Goal: Transaction & Acquisition: Purchase product/service

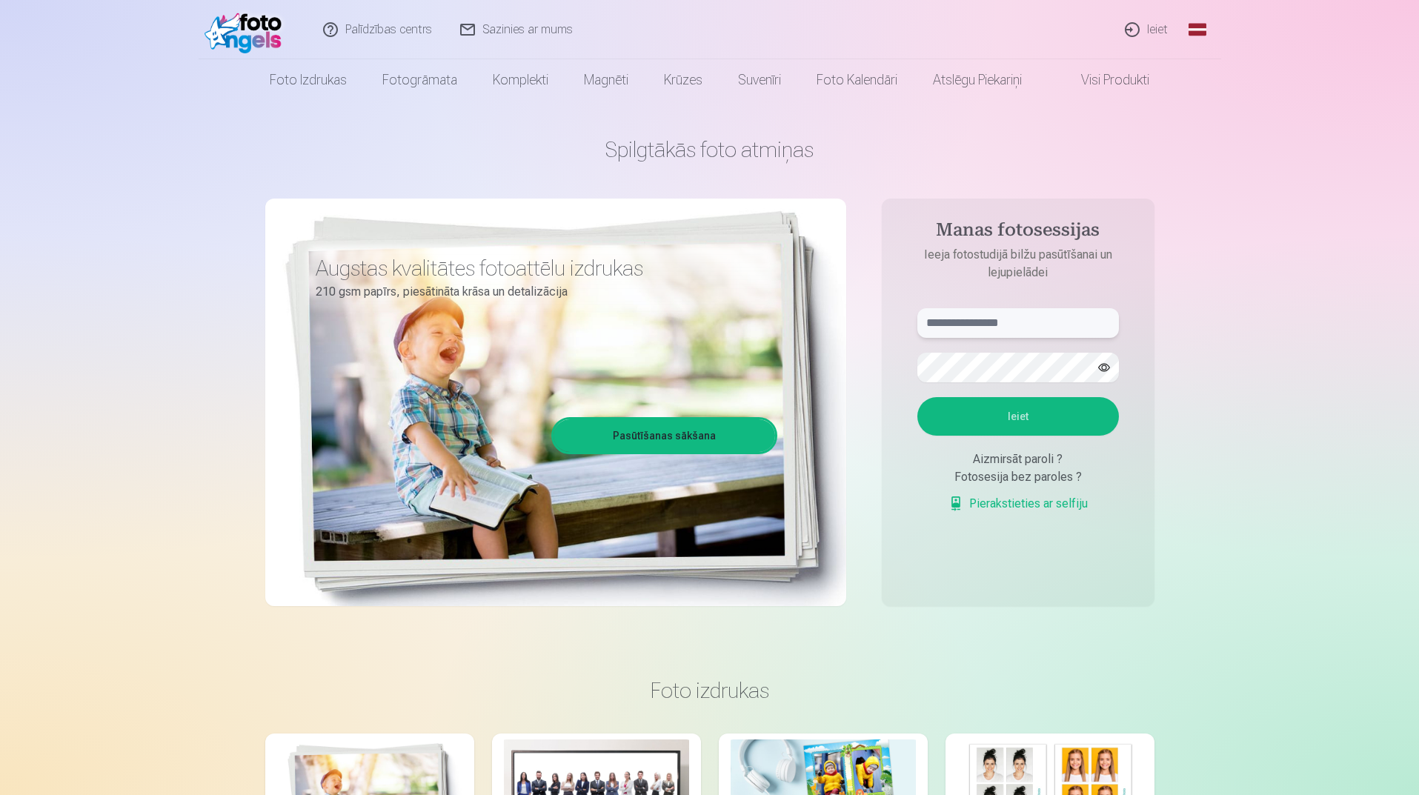
click at [1003, 333] on input "text" at bounding box center [1018, 323] width 202 height 30
type input "**********"
click at [1104, 365] on button "button" at bounding box center [1104, 367] width 28 height 28
click at [1076, 429] on button "Ieiet" at bounding box center [1018, 416] width 202 height 39
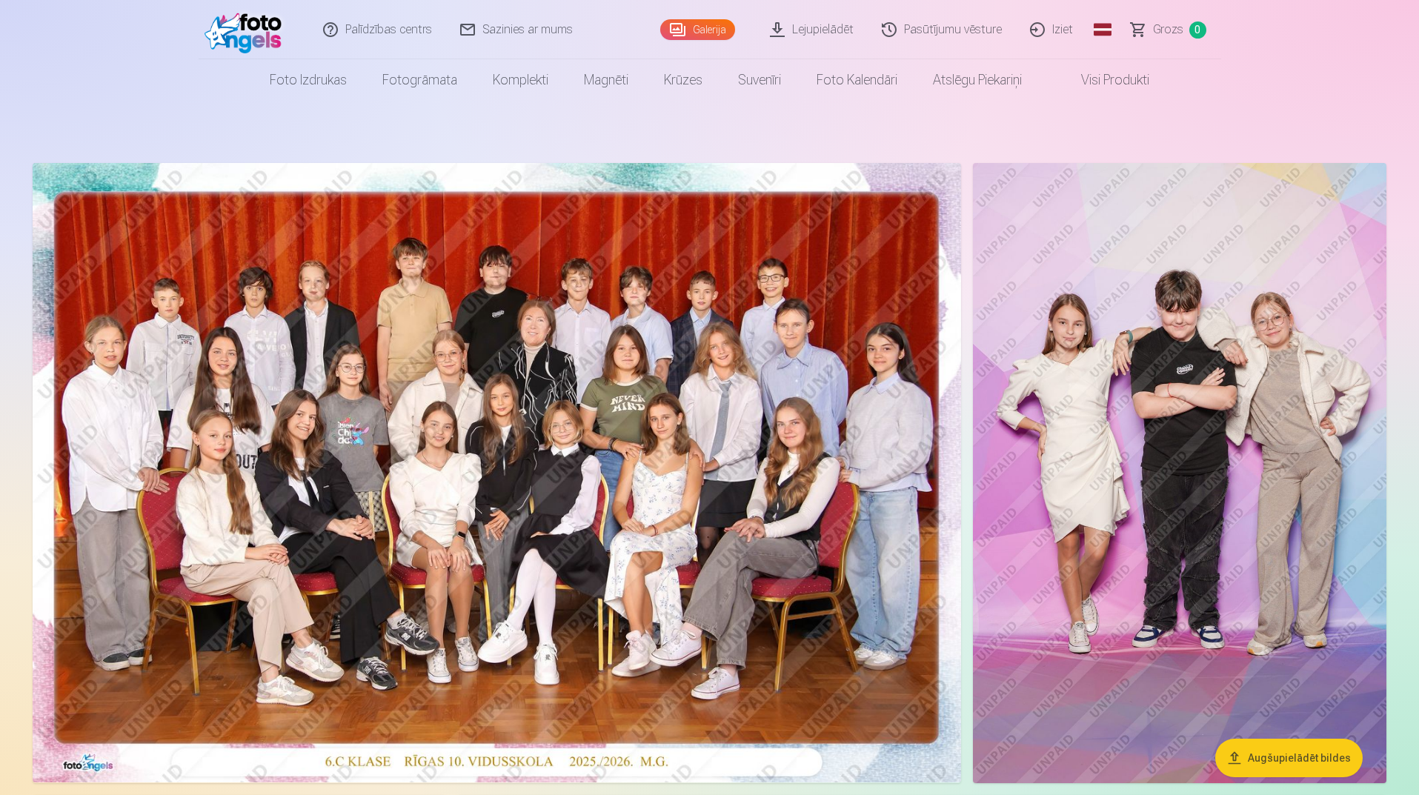
click at [544, 387] on img at bounding box center [497, 472] width 928 height 619
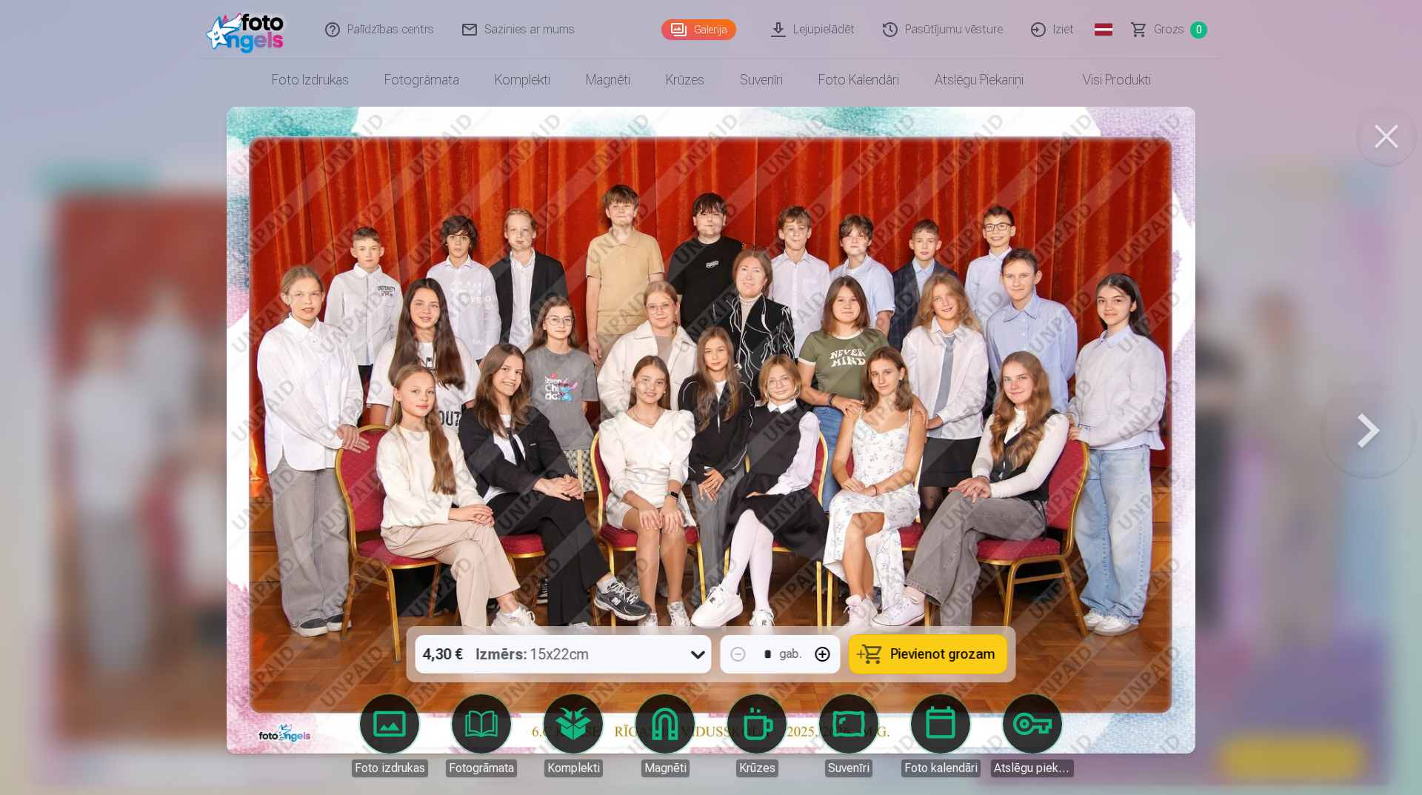
click at [1373, 444] on button at bounding box center [1369, 430] width 95 height 362
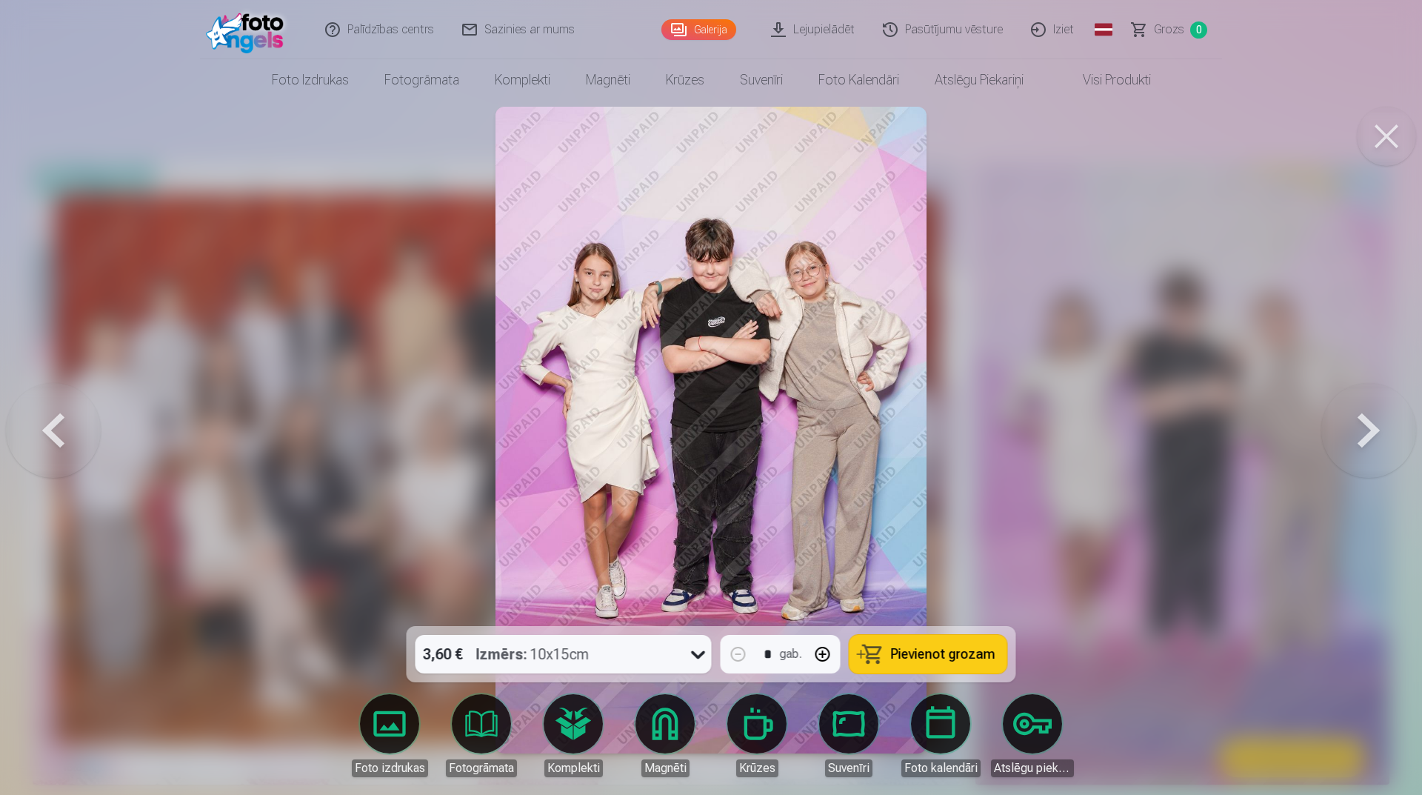
click at [1373, 444] on button at bounding box center [1369, 430] width 95 height 362
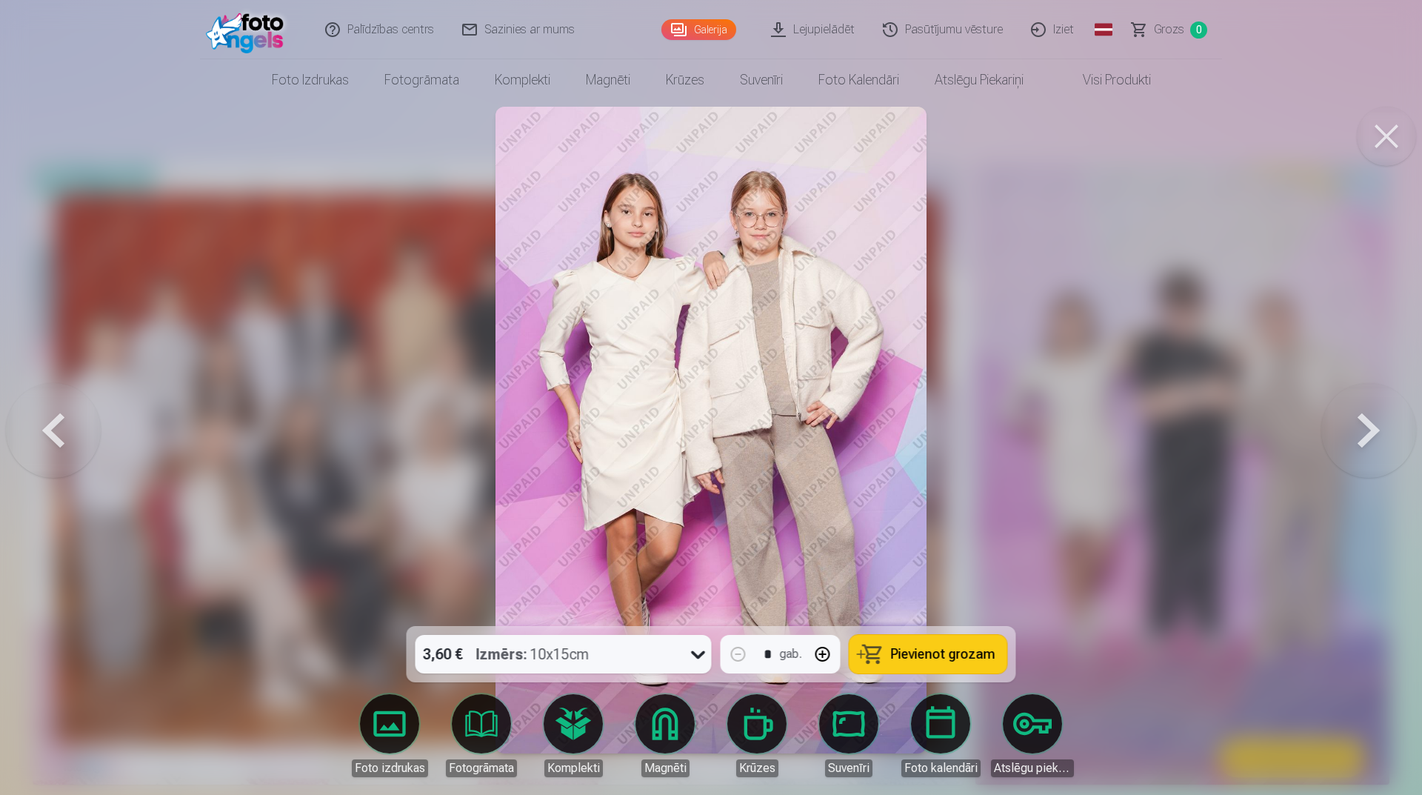
click at [1373, 444] on button at bounding box center [1369, 430] width 95 height 362
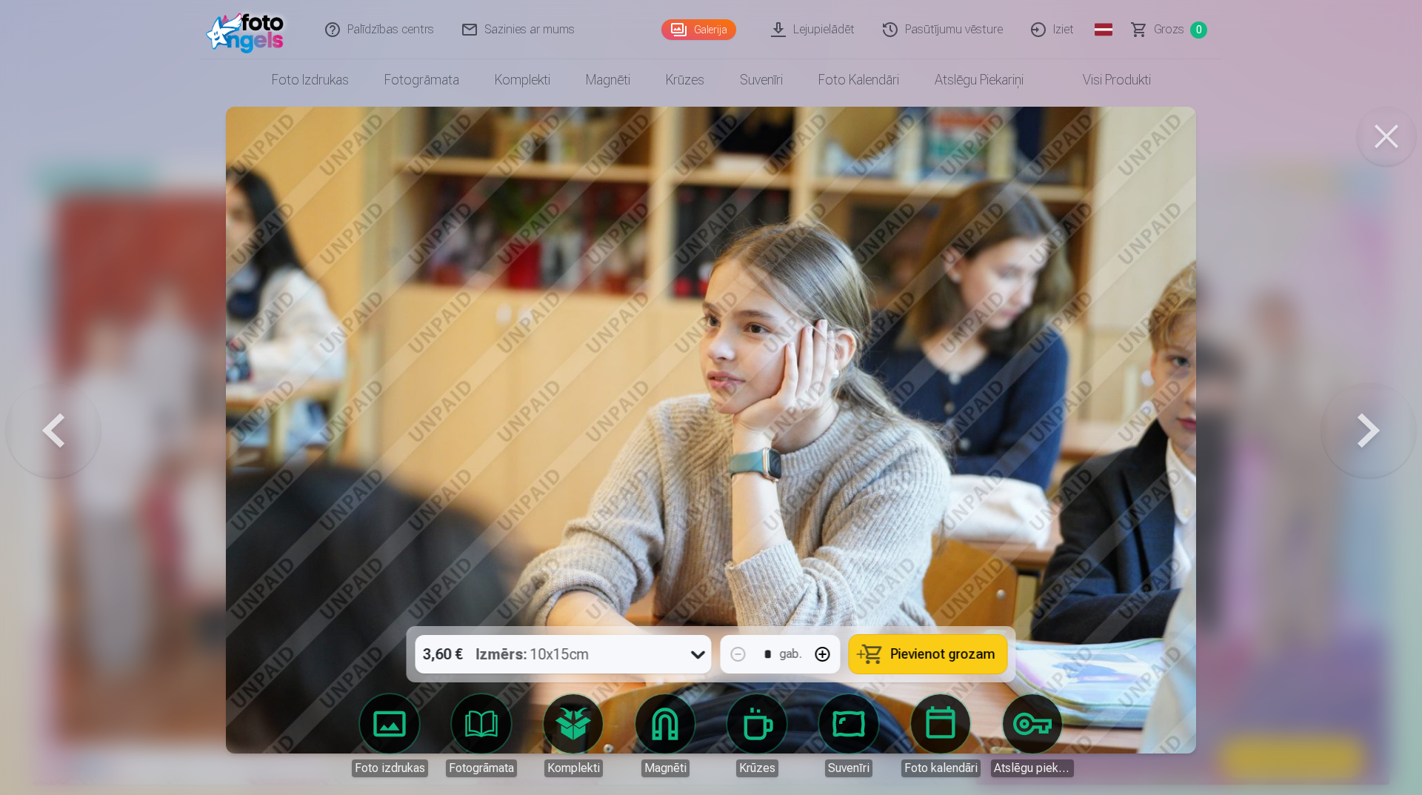
click at [1373, 444] on button at bounding box center [1369, 430] width 95 height 362
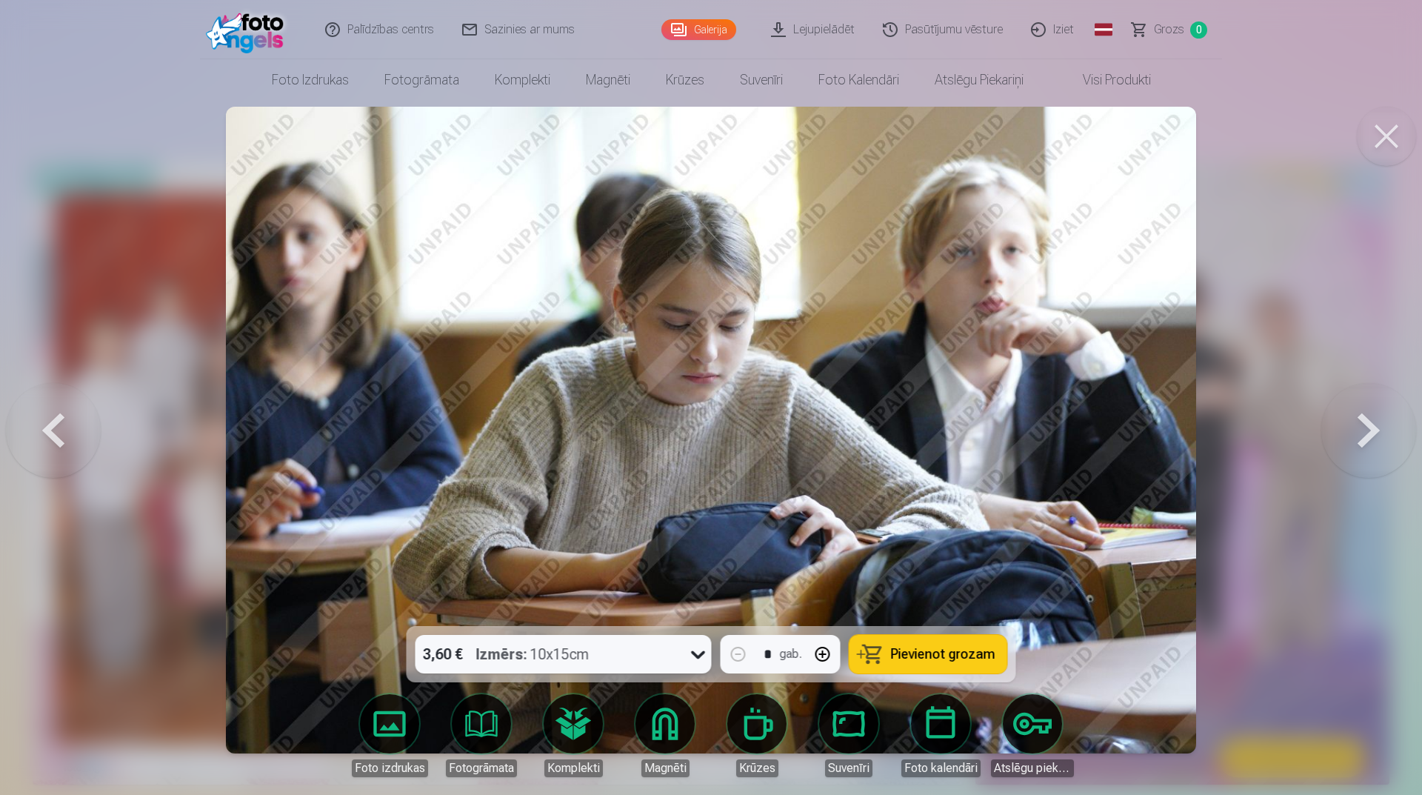
click at [1373, 444] on button at bounding box center [1369, 430] width 95 height 362
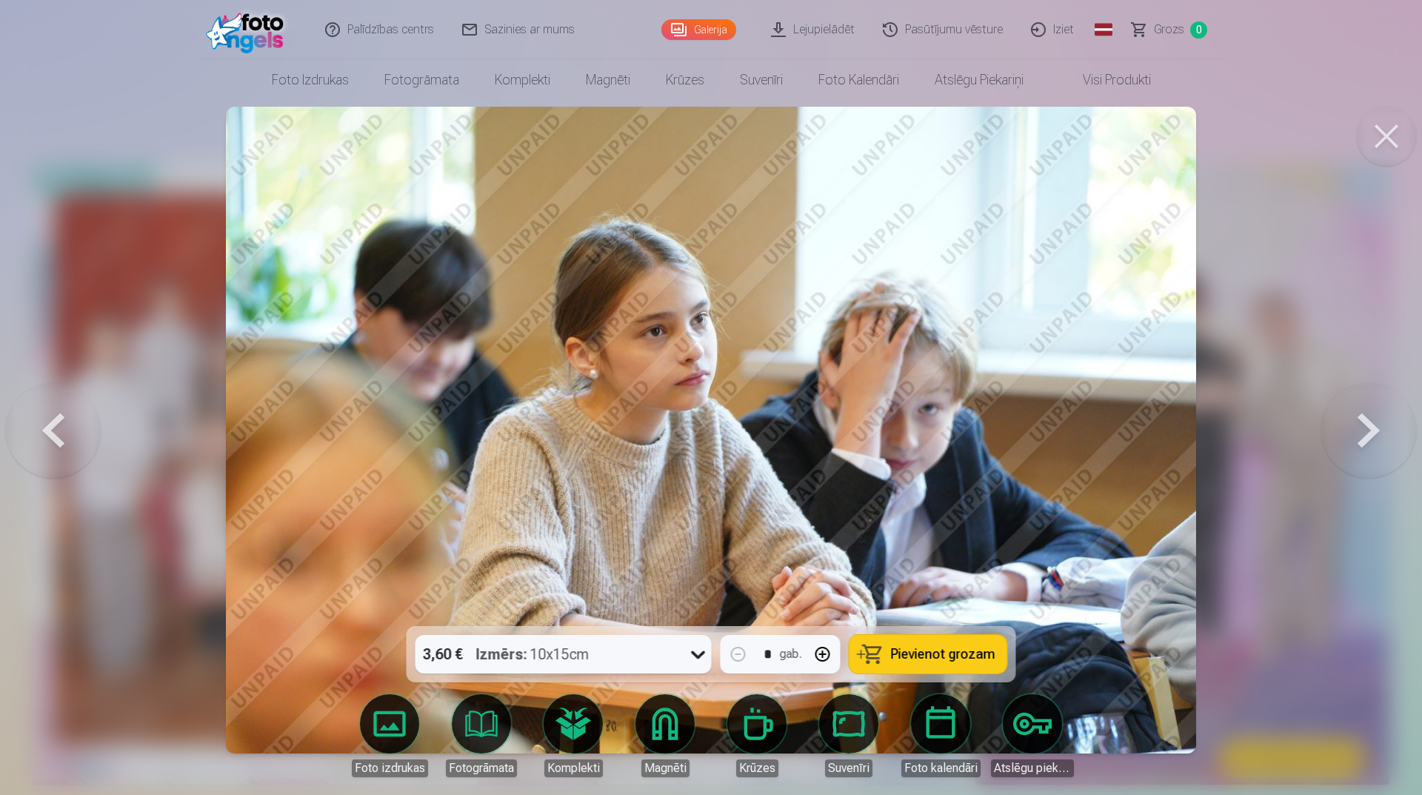
click at [1373, 444] on button at bounding box center [1369, 430] width 95 height 362
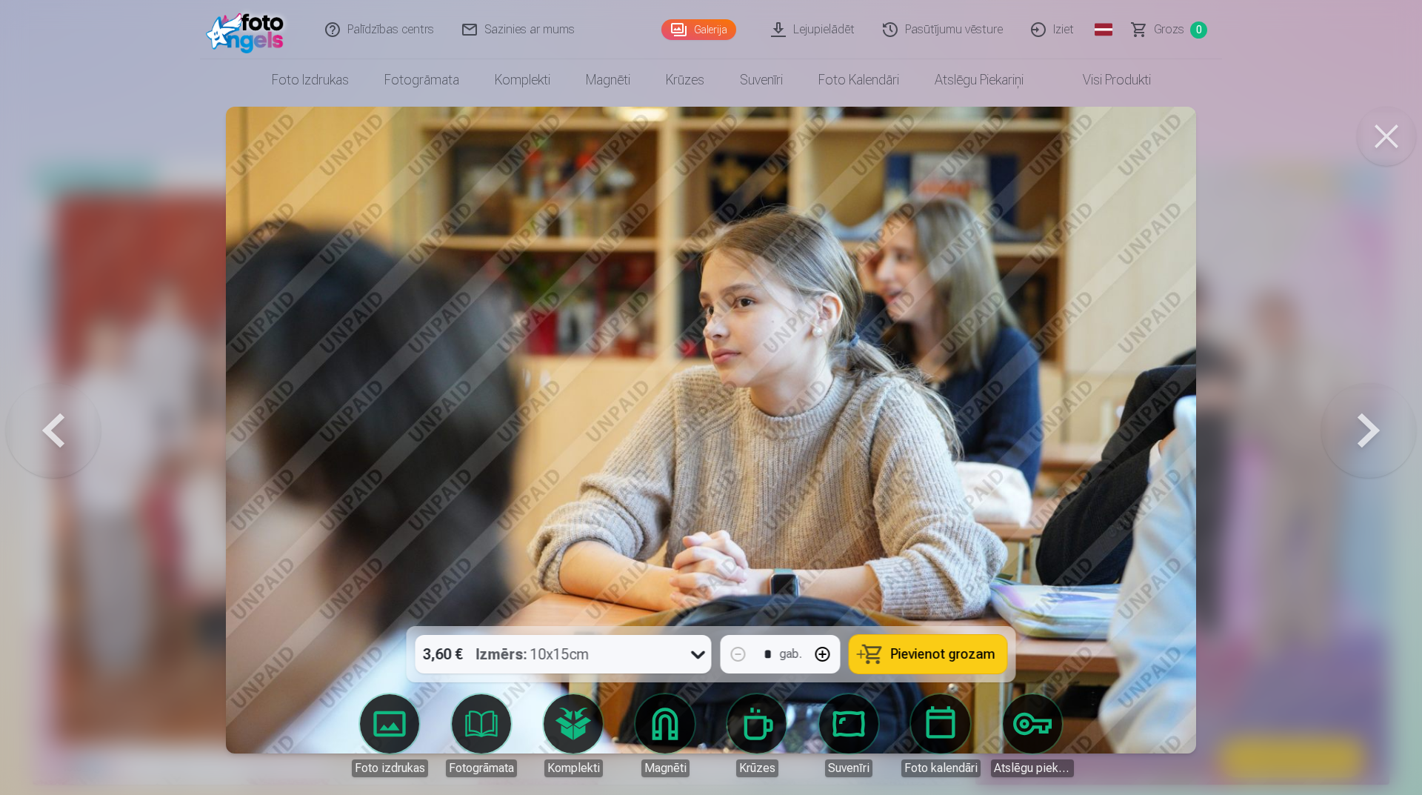
click at [1373, 444] on button at bounding box center [1369, 430] width 95 height 362
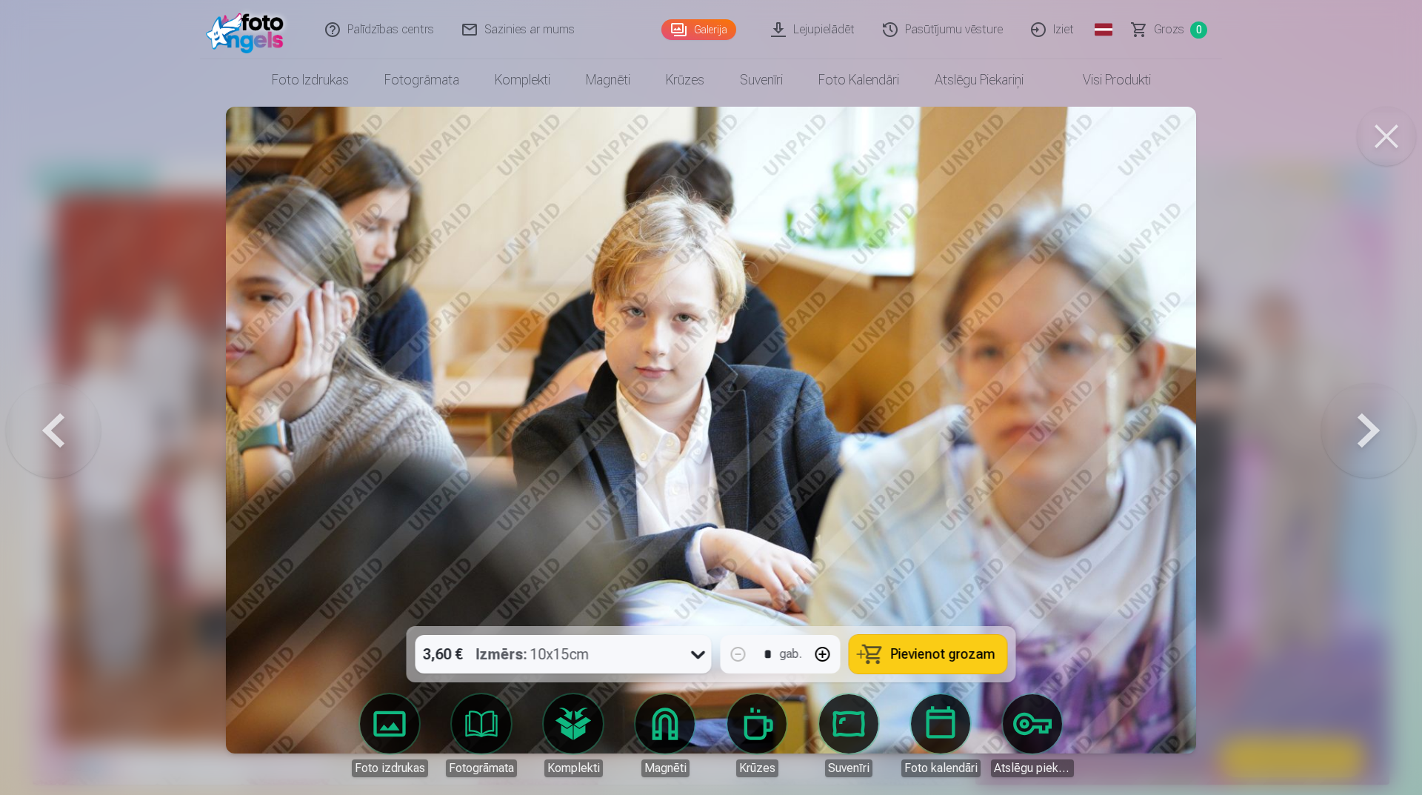
click at [1373, 444] on button at bounding box center [1369, 430] width 95 height 362
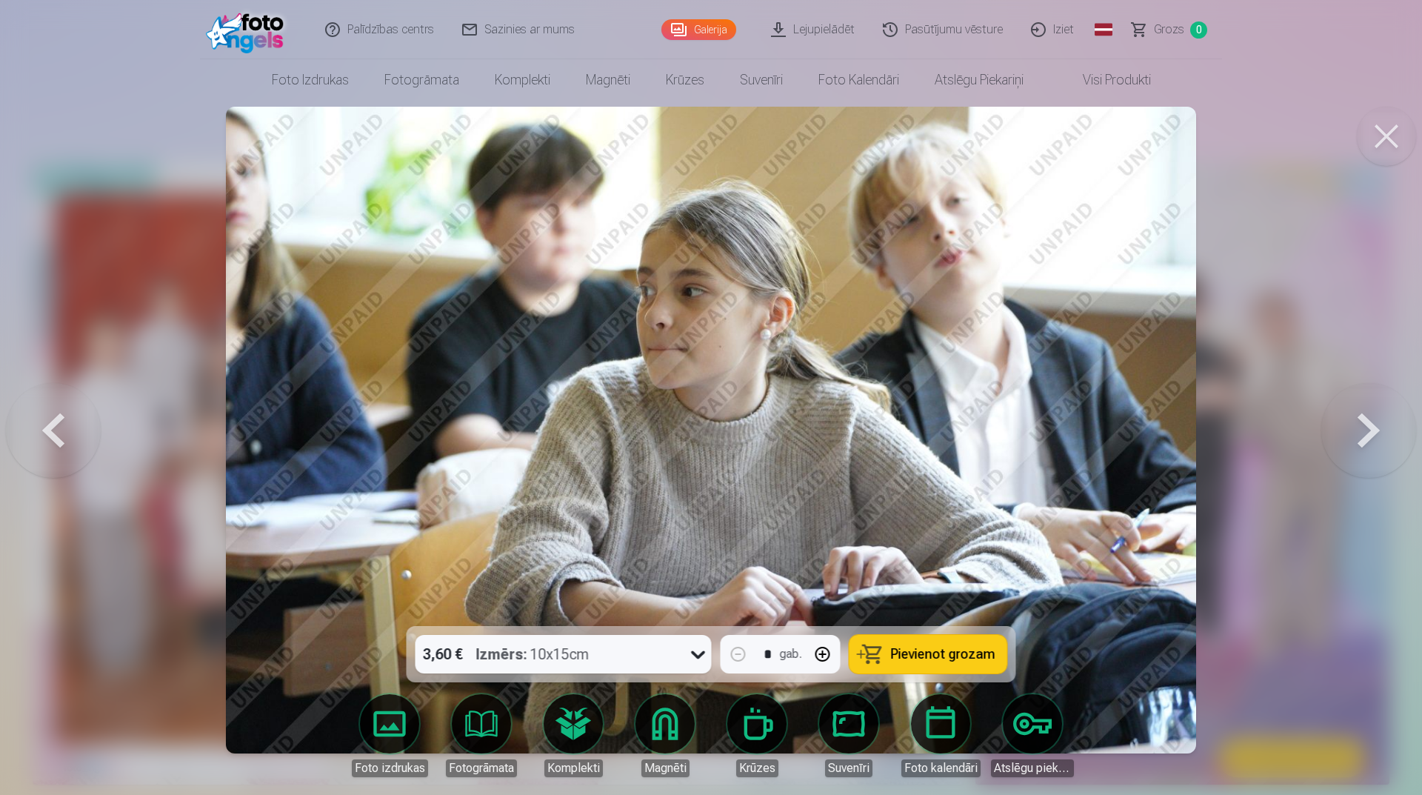
click at [1373, 444] on button at bounding box center [1369, 430] width 95 height 362
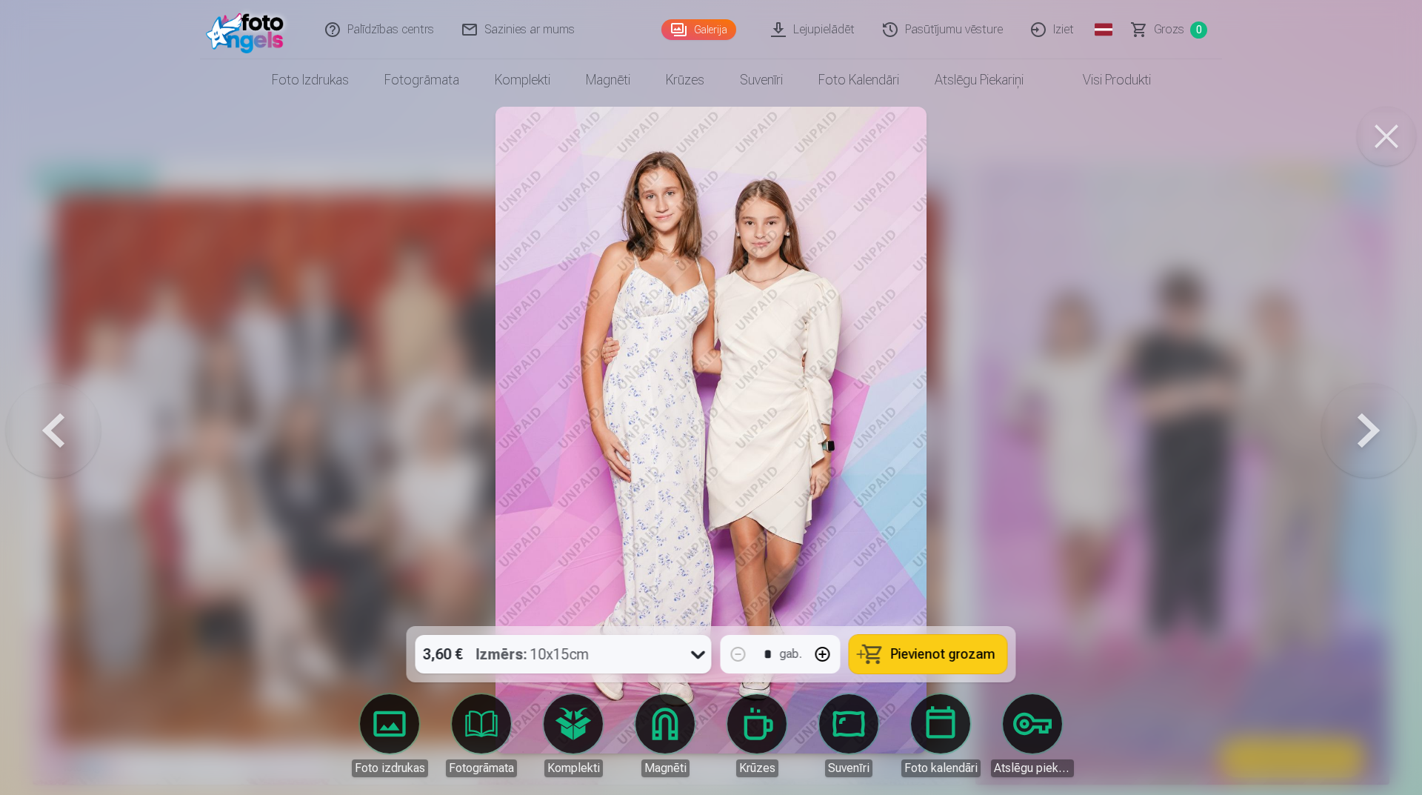
click at [1373, 444] on button at bounding box center [1369, 430] width 95 height 362
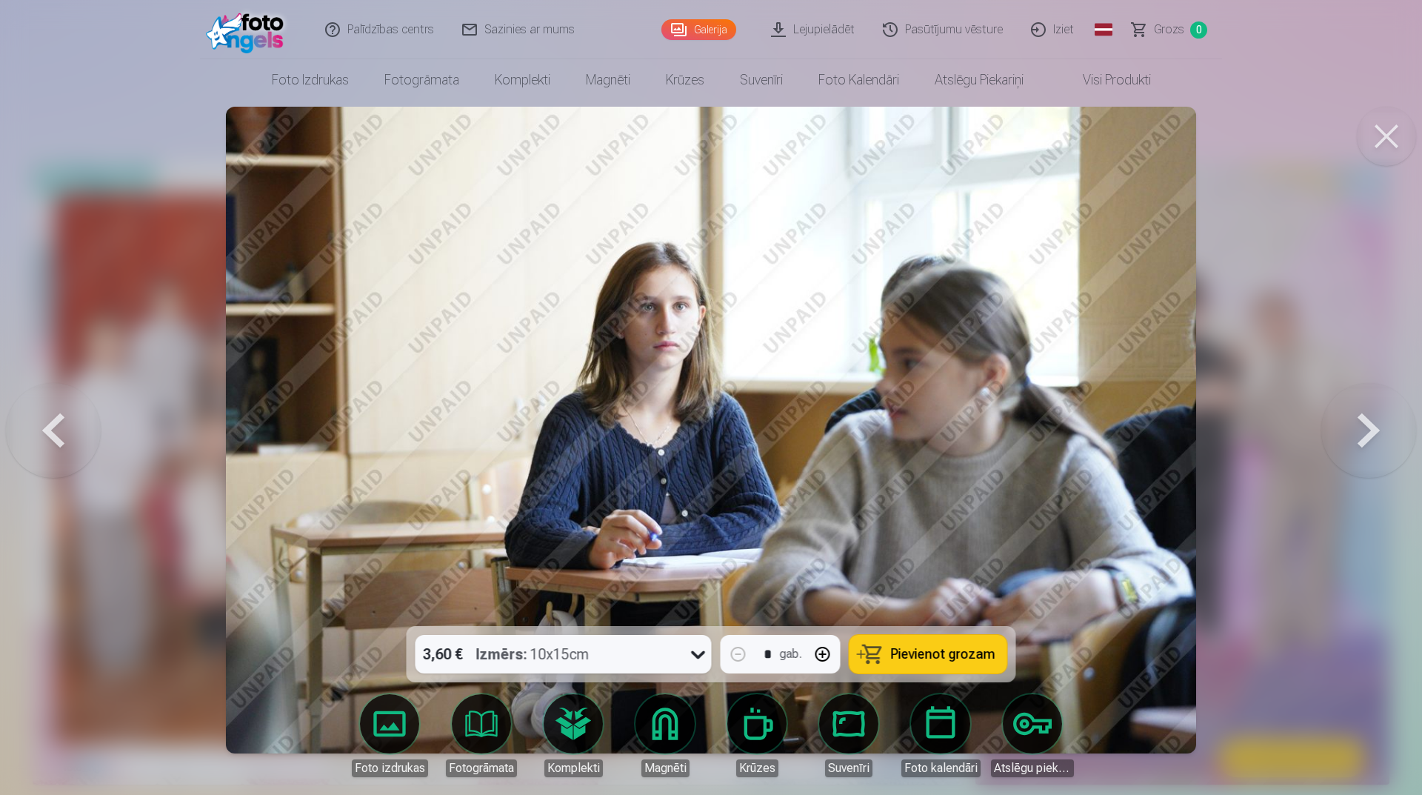
click at [1373, 444] on button at bounding box center [1369, 430] width 95 height 362
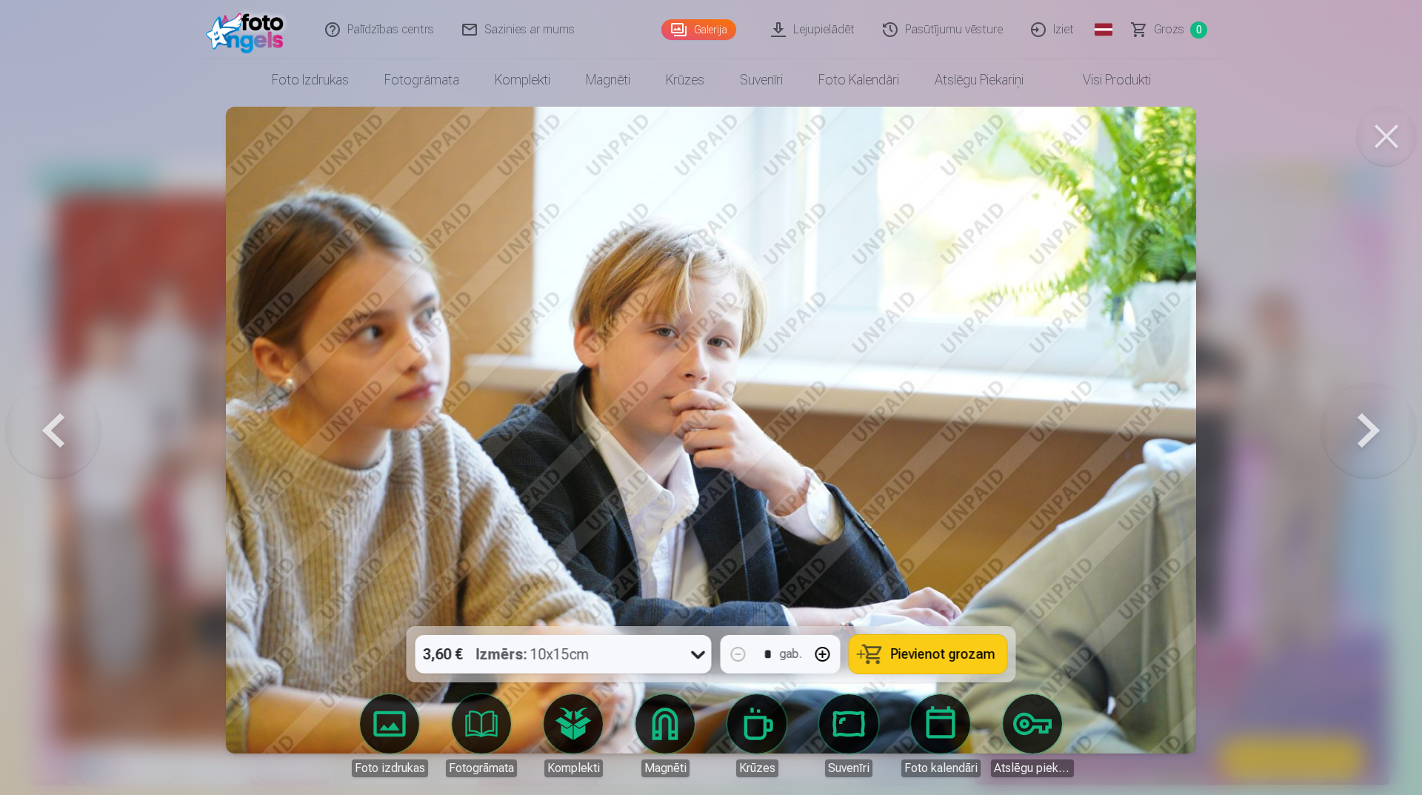
click at [1373, 444] on button at bounding box center [1369, 430] width 95 height 362
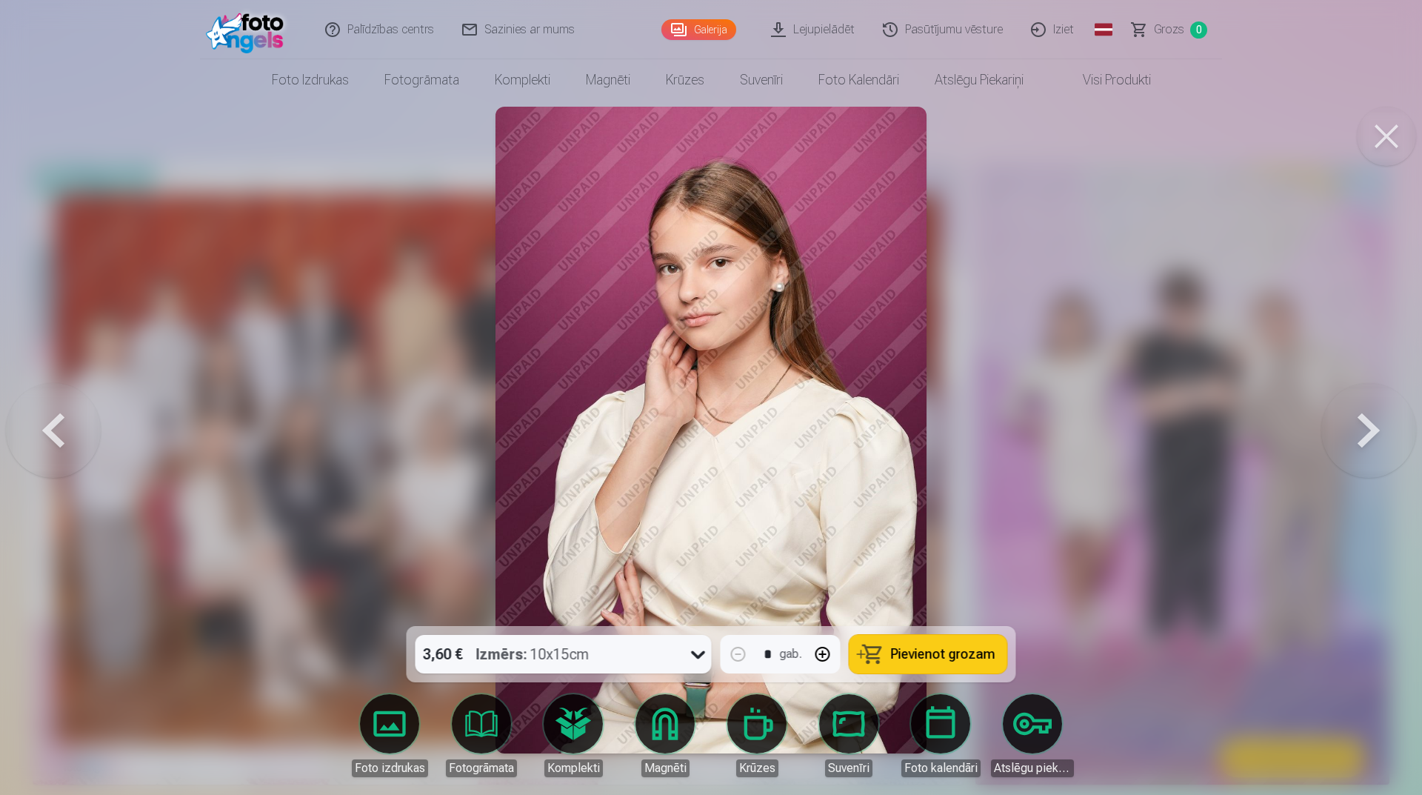
click at [1373, 444] on button at bounding box center [1369, 430] width 95 height 362
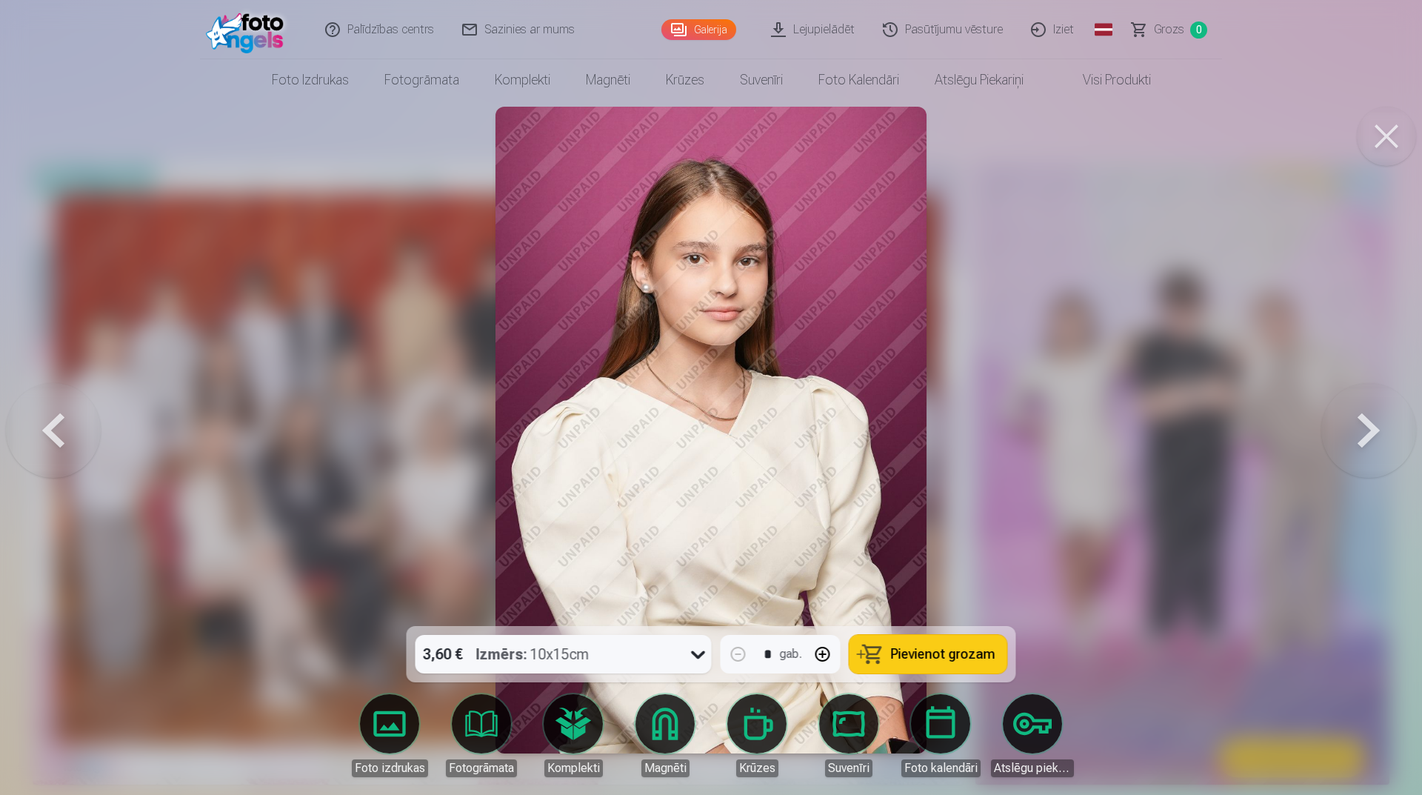
click at [1373, 444] on button at bounding box center [1369, 430] width 95 height 362
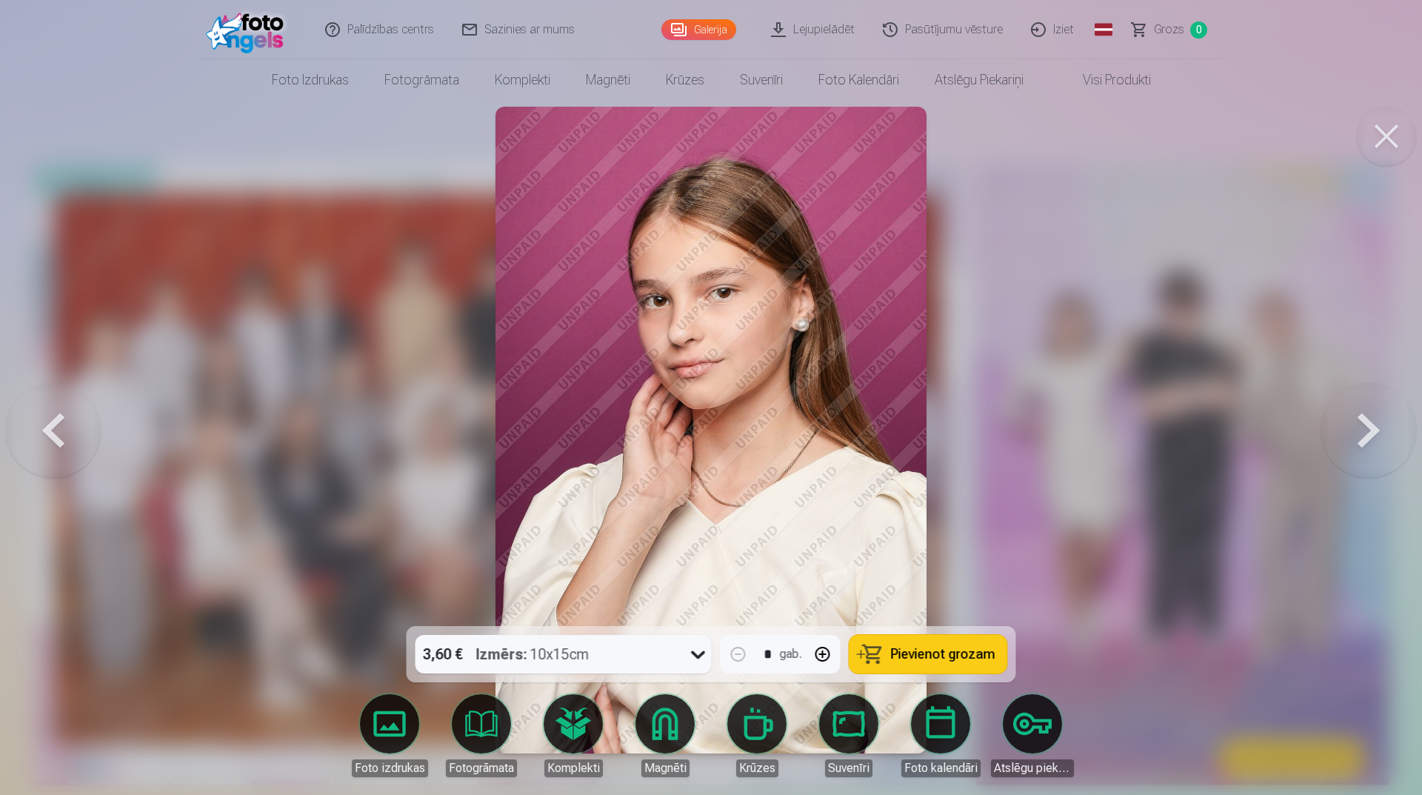
click at [1373, 444] on button at bounding box center [1369, 430] width 95 height 362
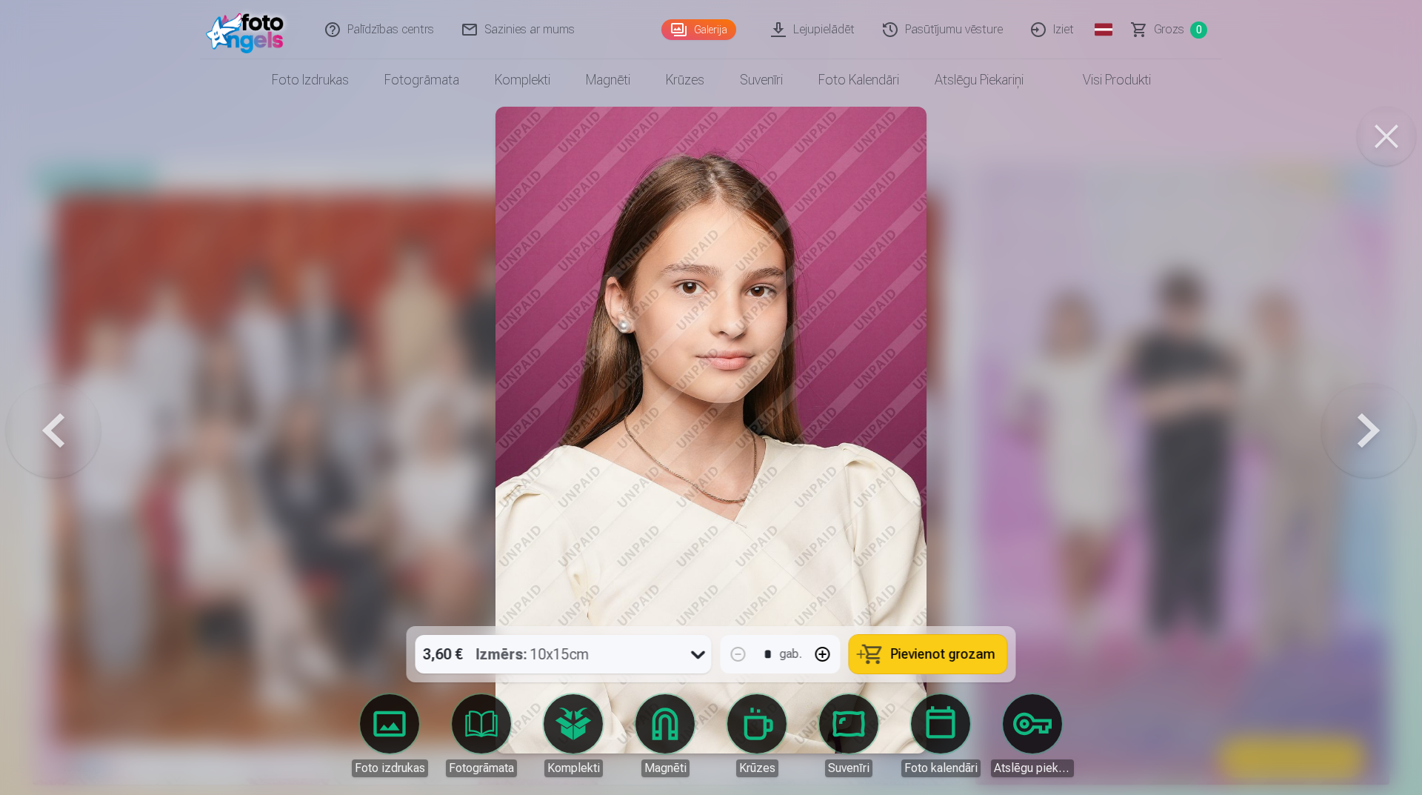
click at [1373, 444] on button at bounding box center [1369, 430] width 95 height 362
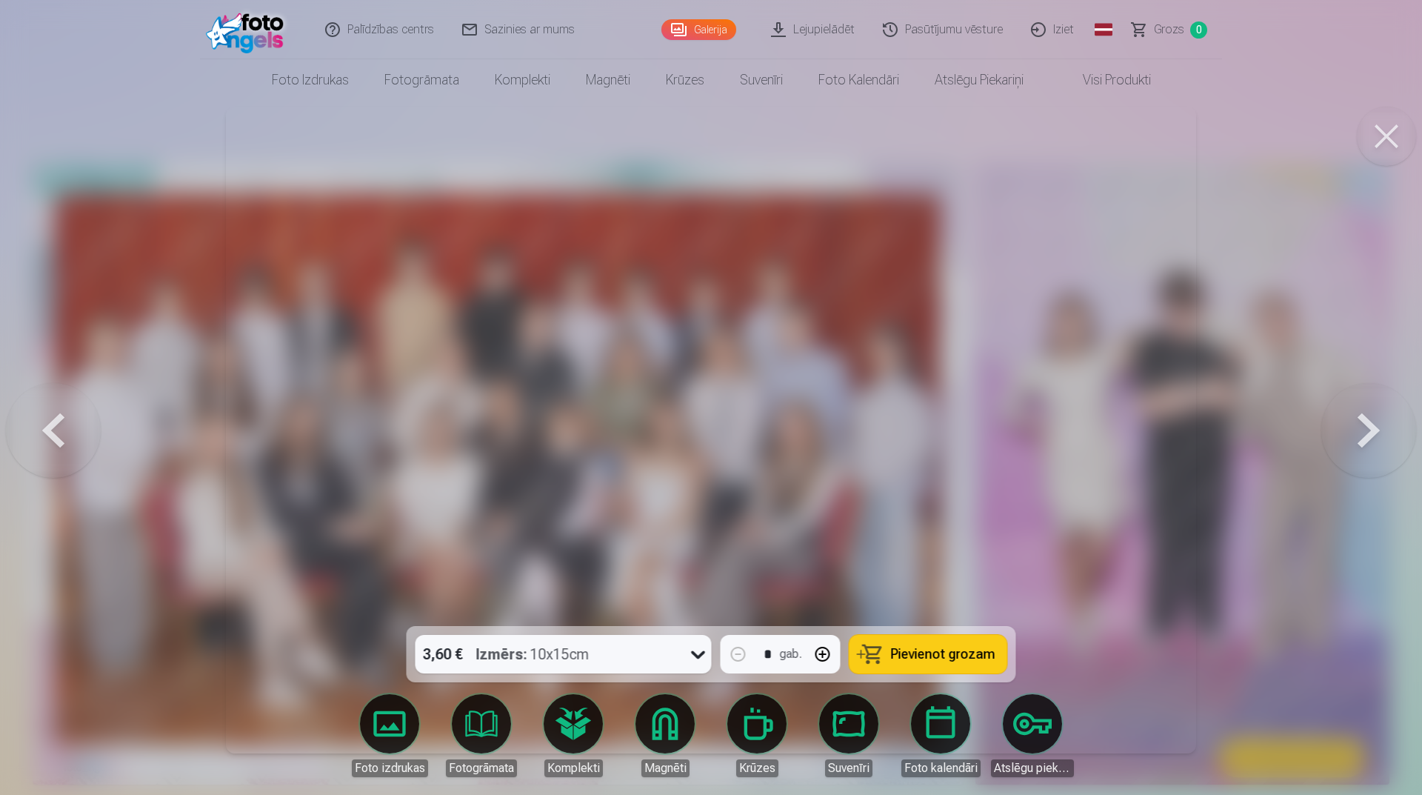
click at [1354, 451] on button at bounding box center [1369, 430] width 95 height 362
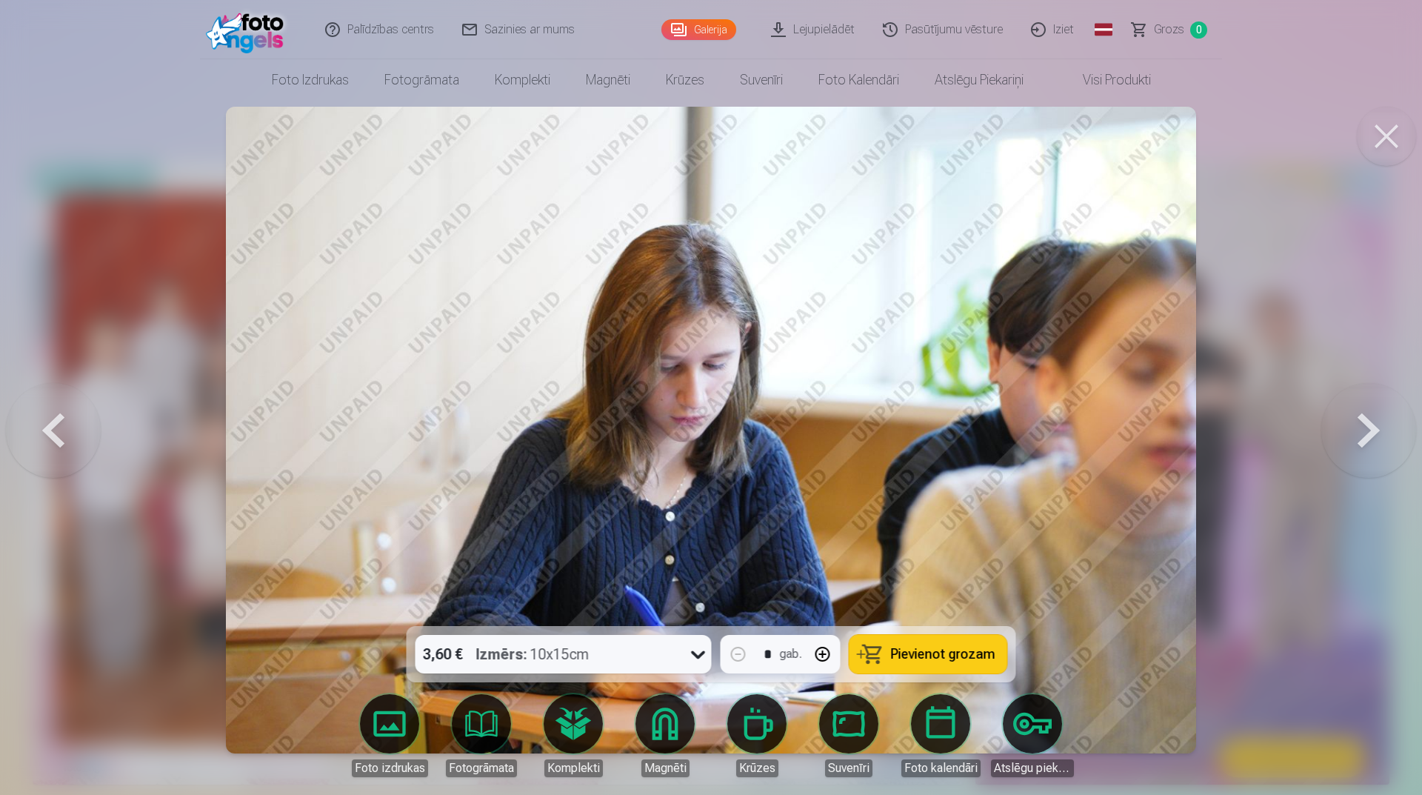
click at [1354, 451] on button at bounding box center [1369, 430] width 95 height 362
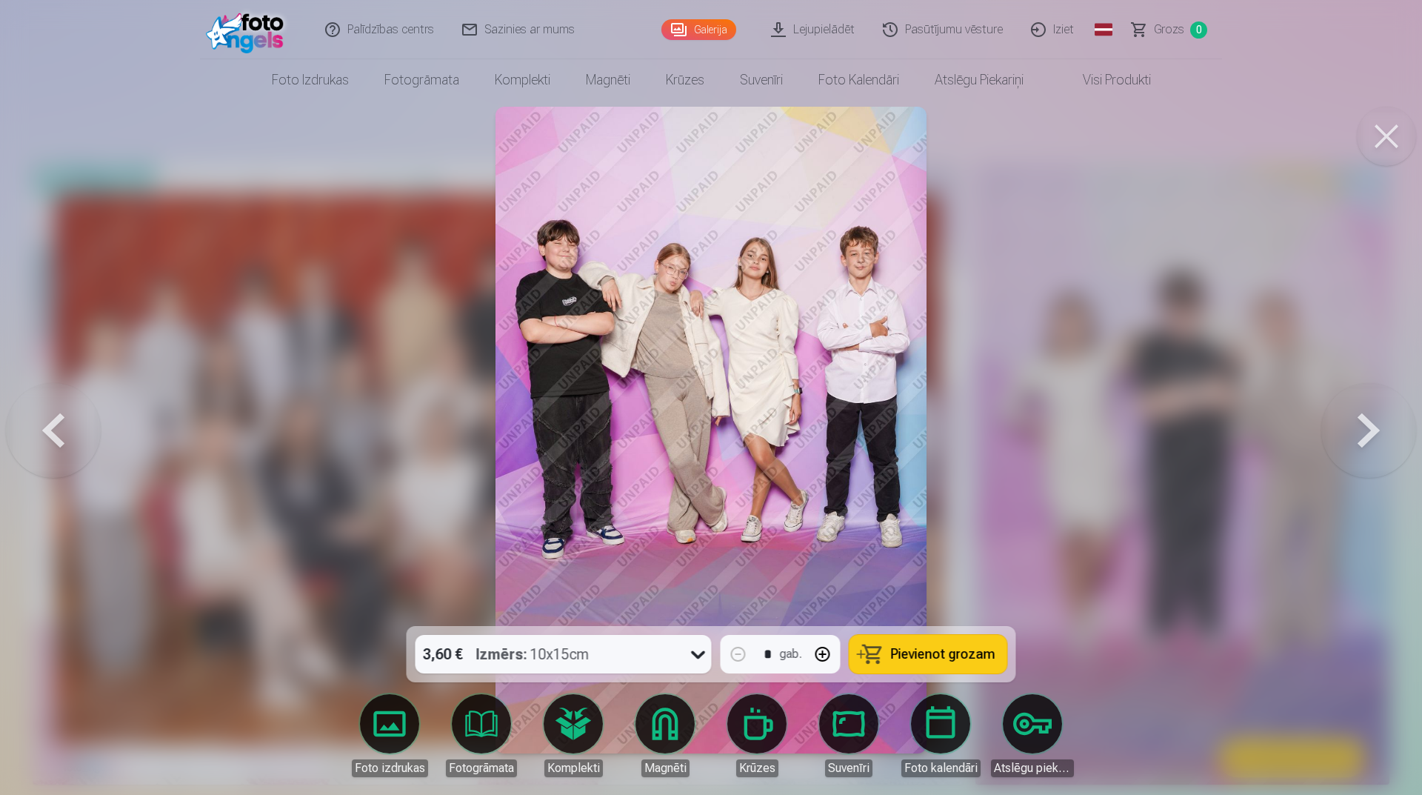
click at [1354, 451] on button at bounding box center [1369, 430] width 95 height 362
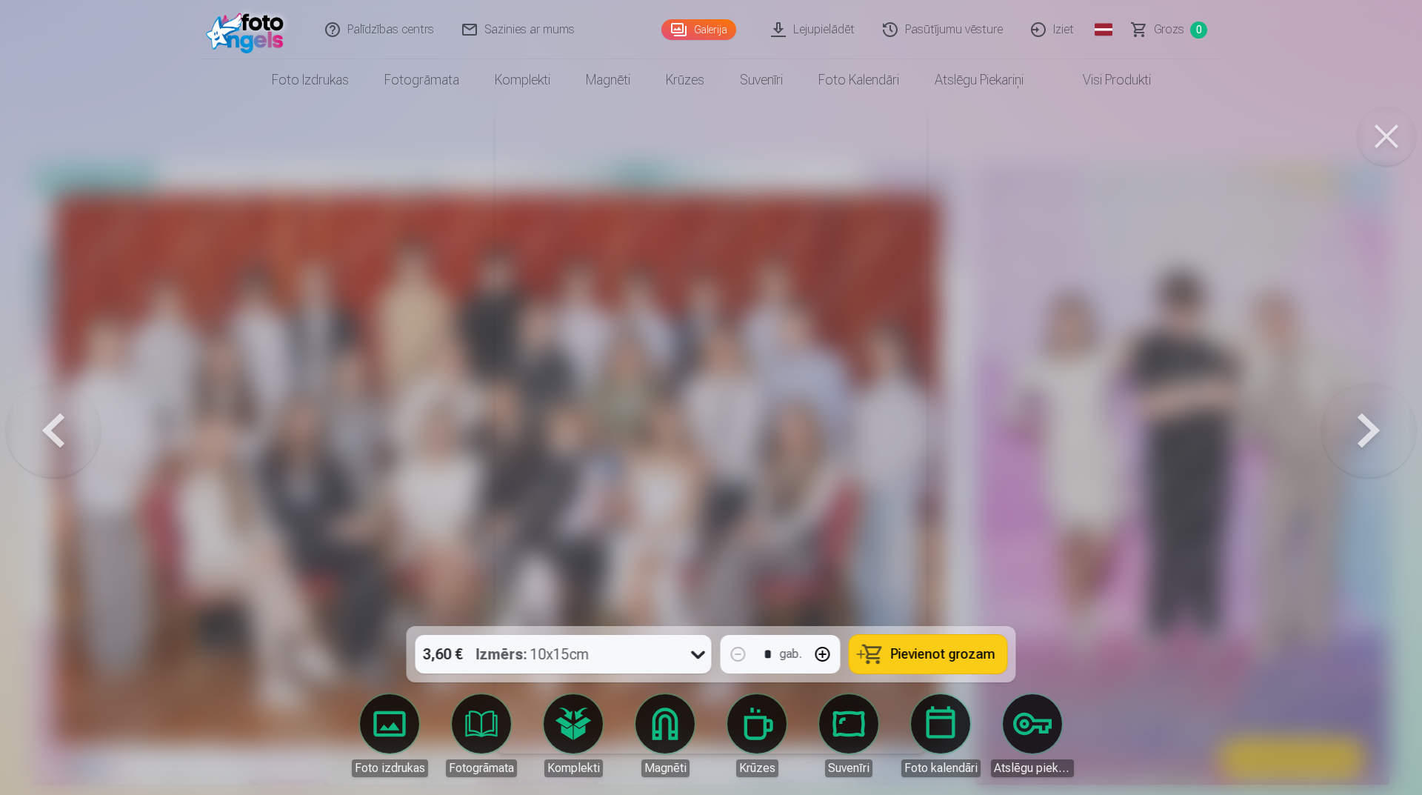
click at [1355, 451] on button at bounding box center [1369, 430] width 95 height 362
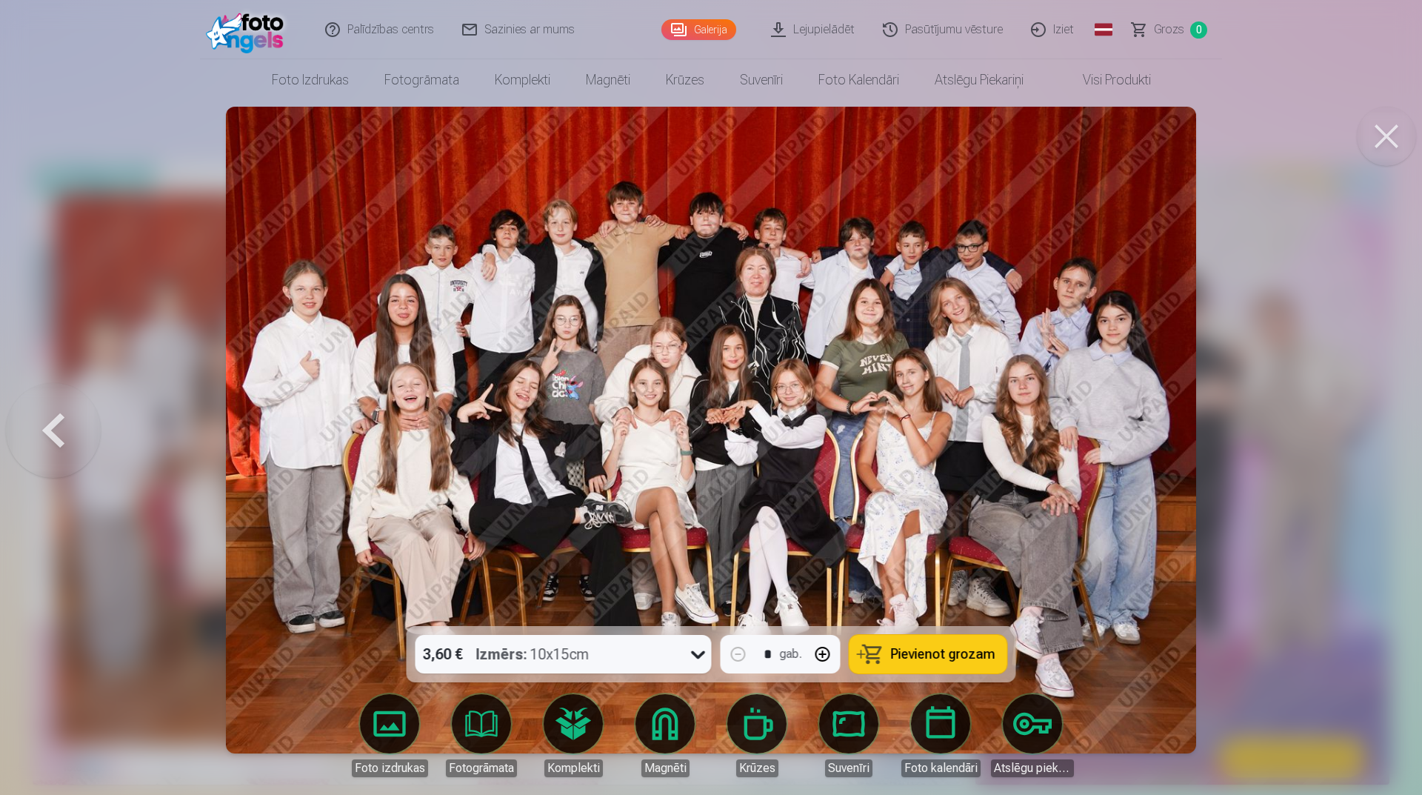
click at [1355, 451] on div at bounding box center [711, 397] width 1422 height 795
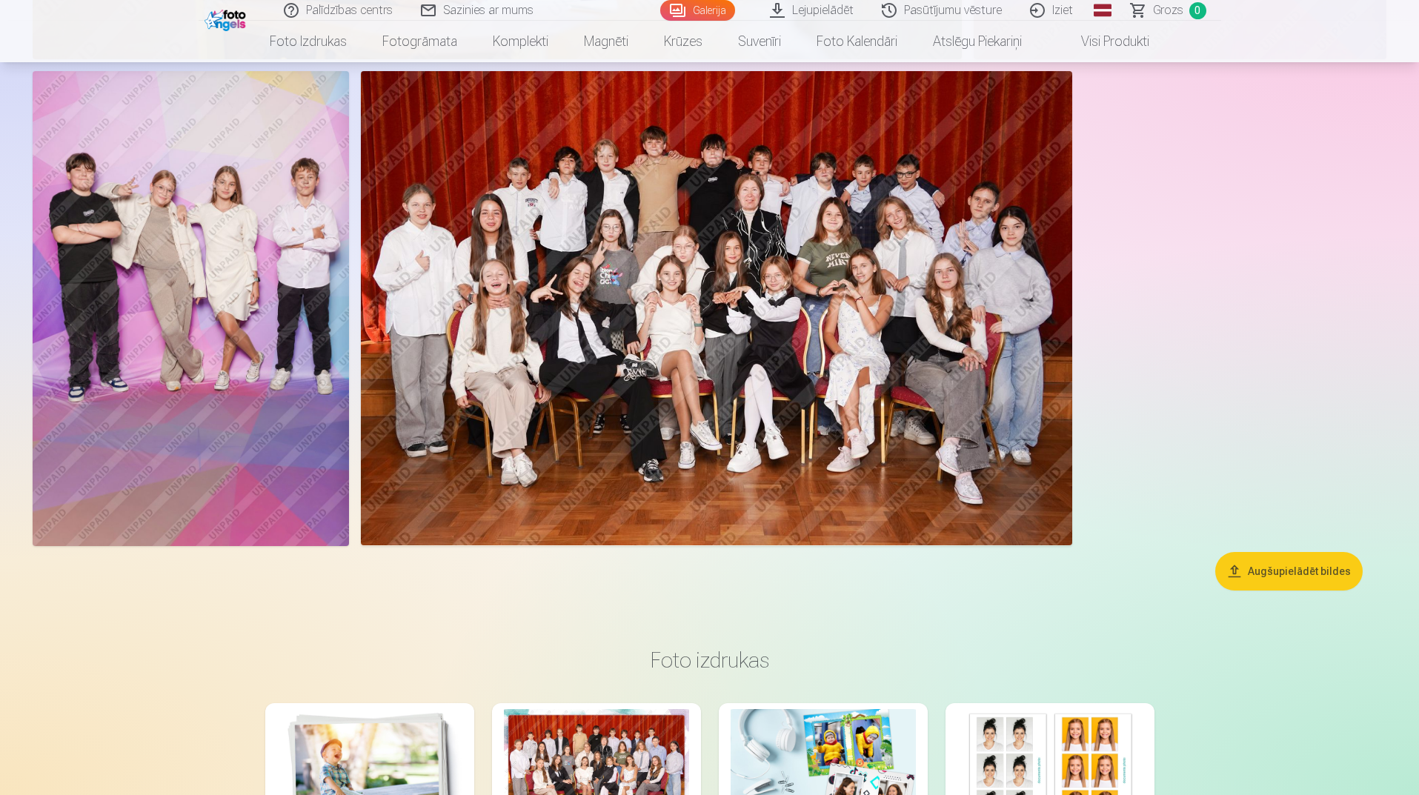
click at [823, 474] on img at bounding box center [716, 308] width 711 height 474
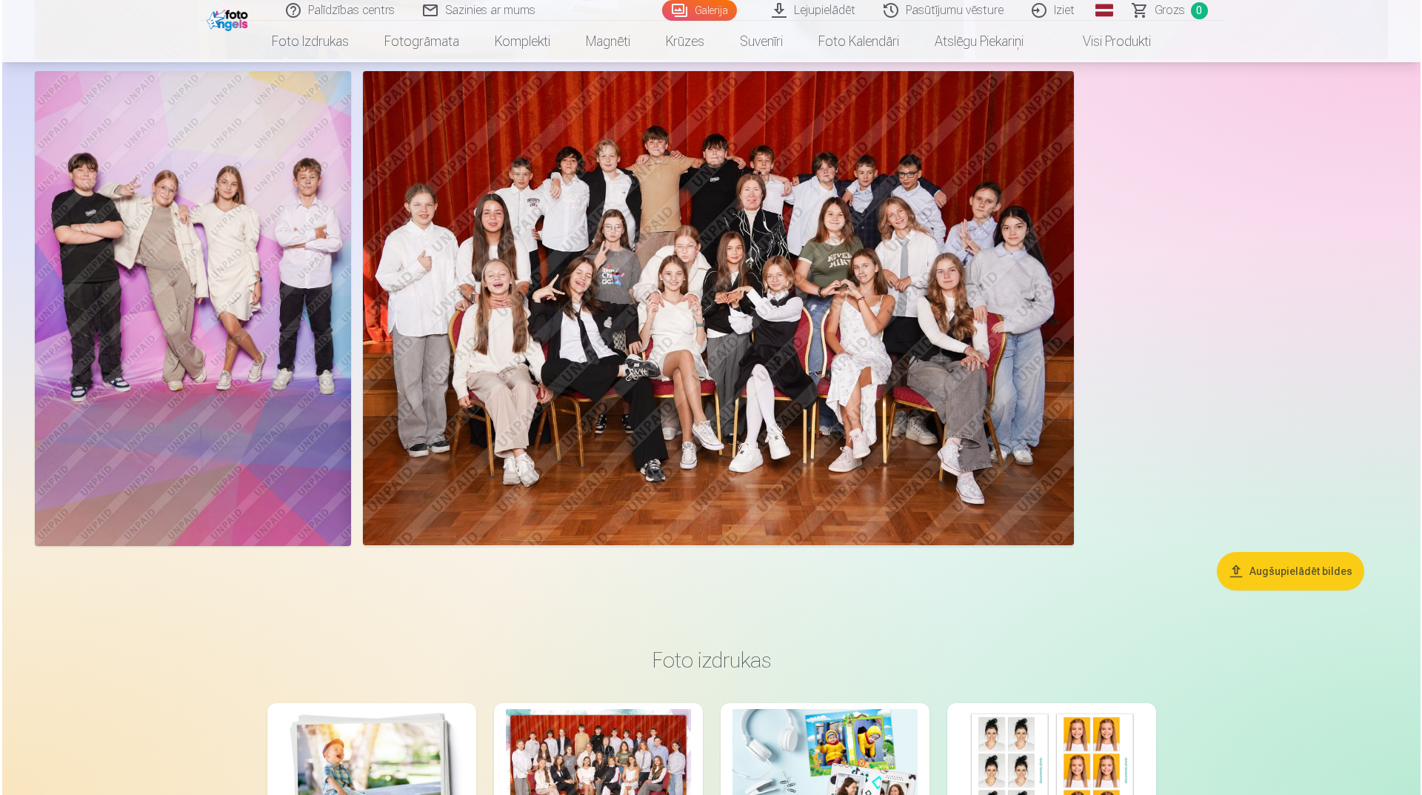
scroll to position [9432, 0]
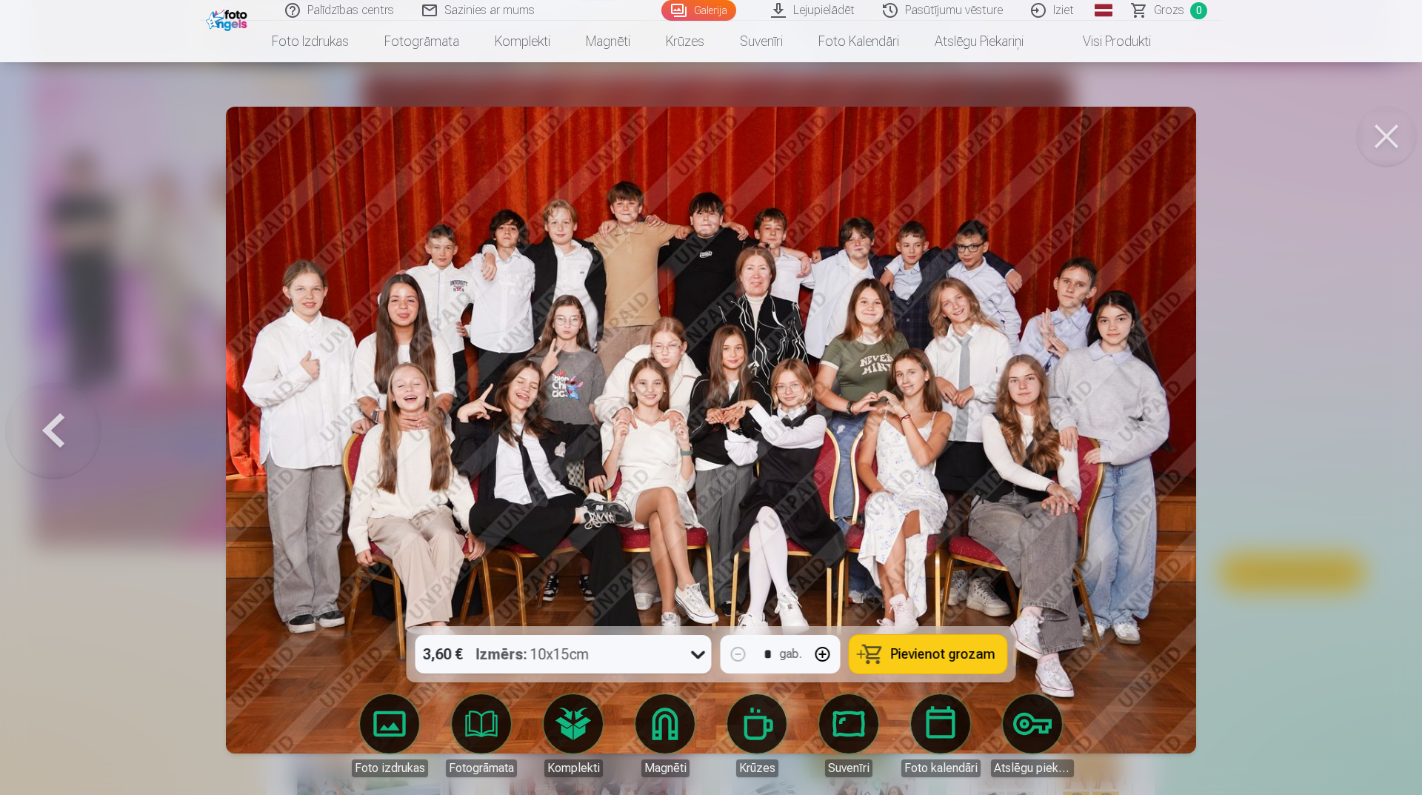
click at [57, 444] on button at bounding box center [53, 430] width 95 height 362
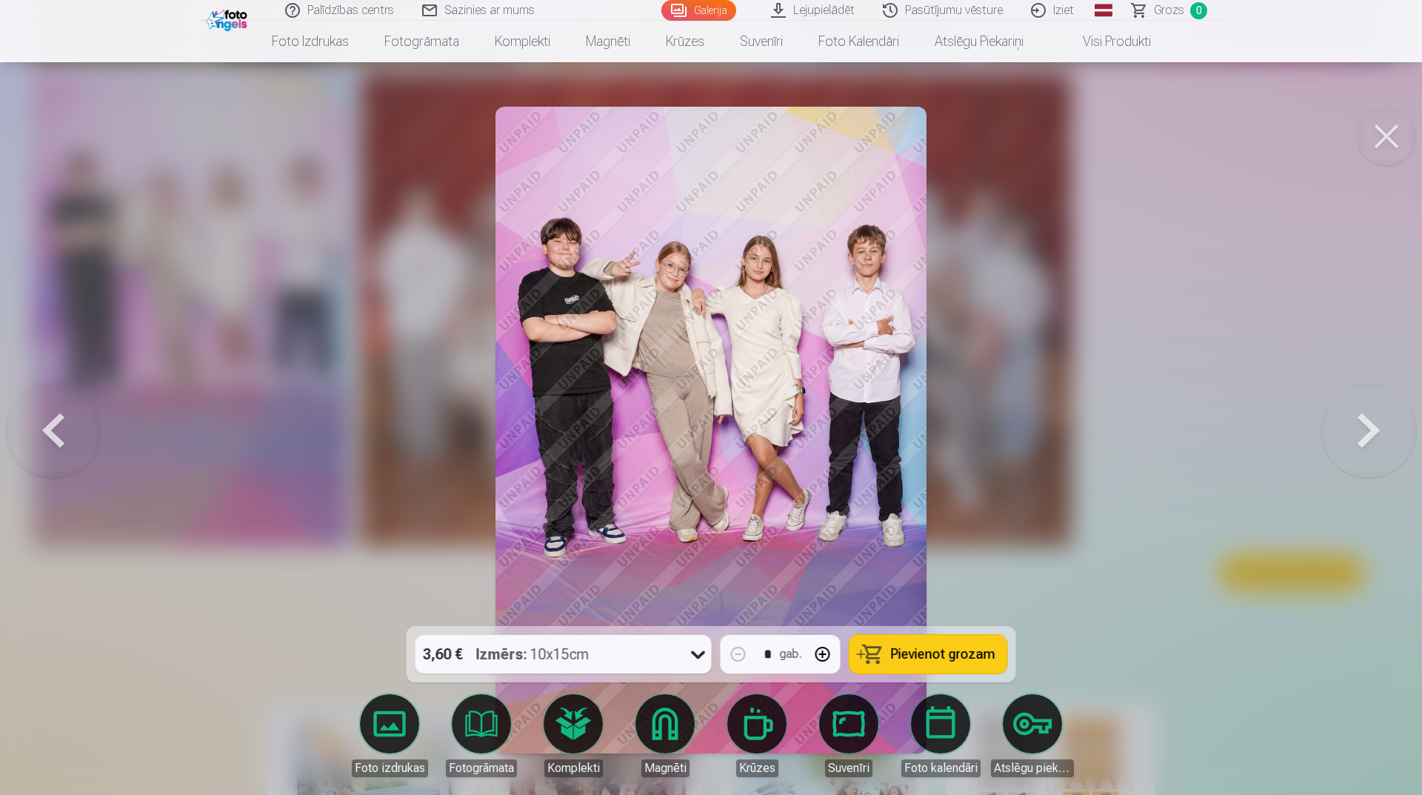
click at [57, 444] on button at bounding box center [53, 430] width 95 height 362
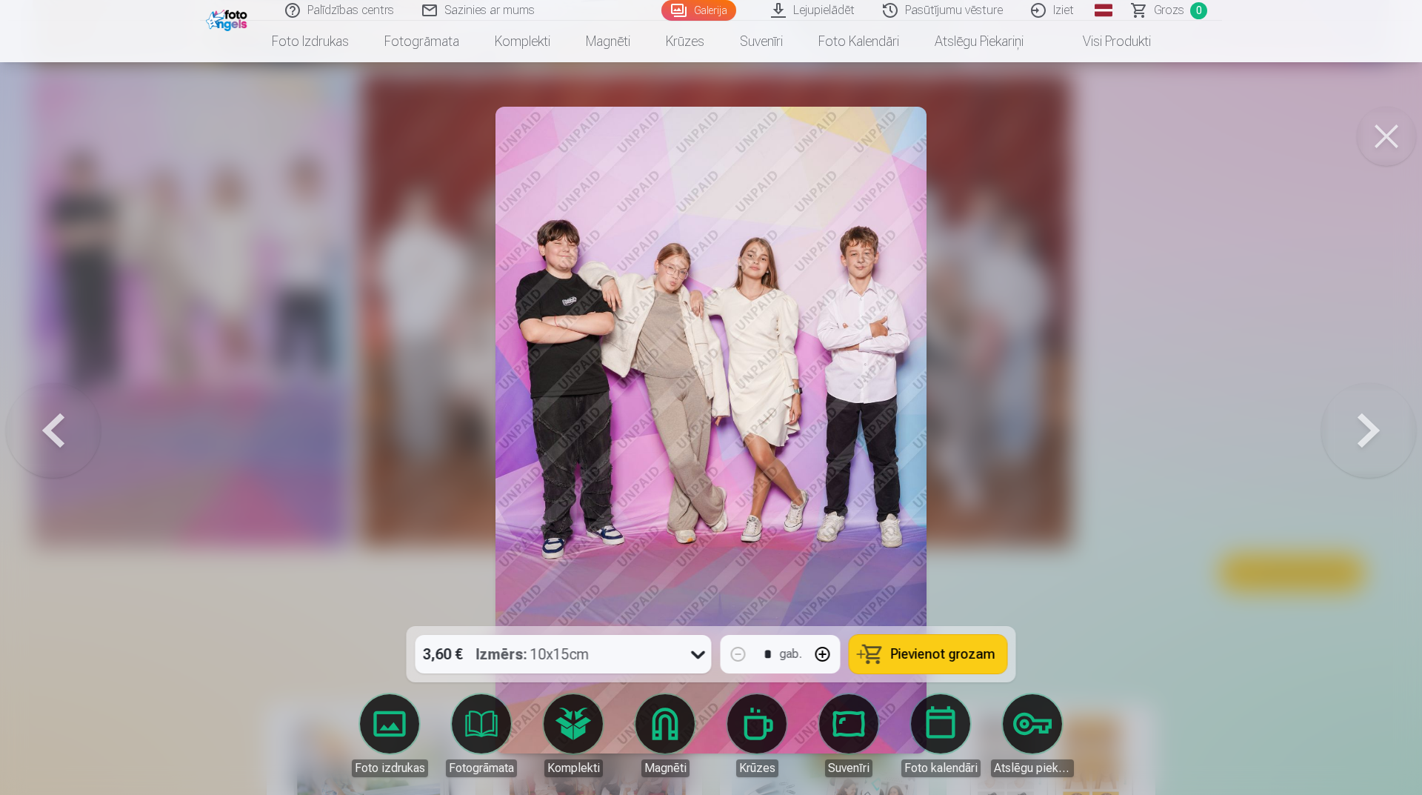
click at [57, 444] on button at bounding box center [53, 430] width 95 height 362
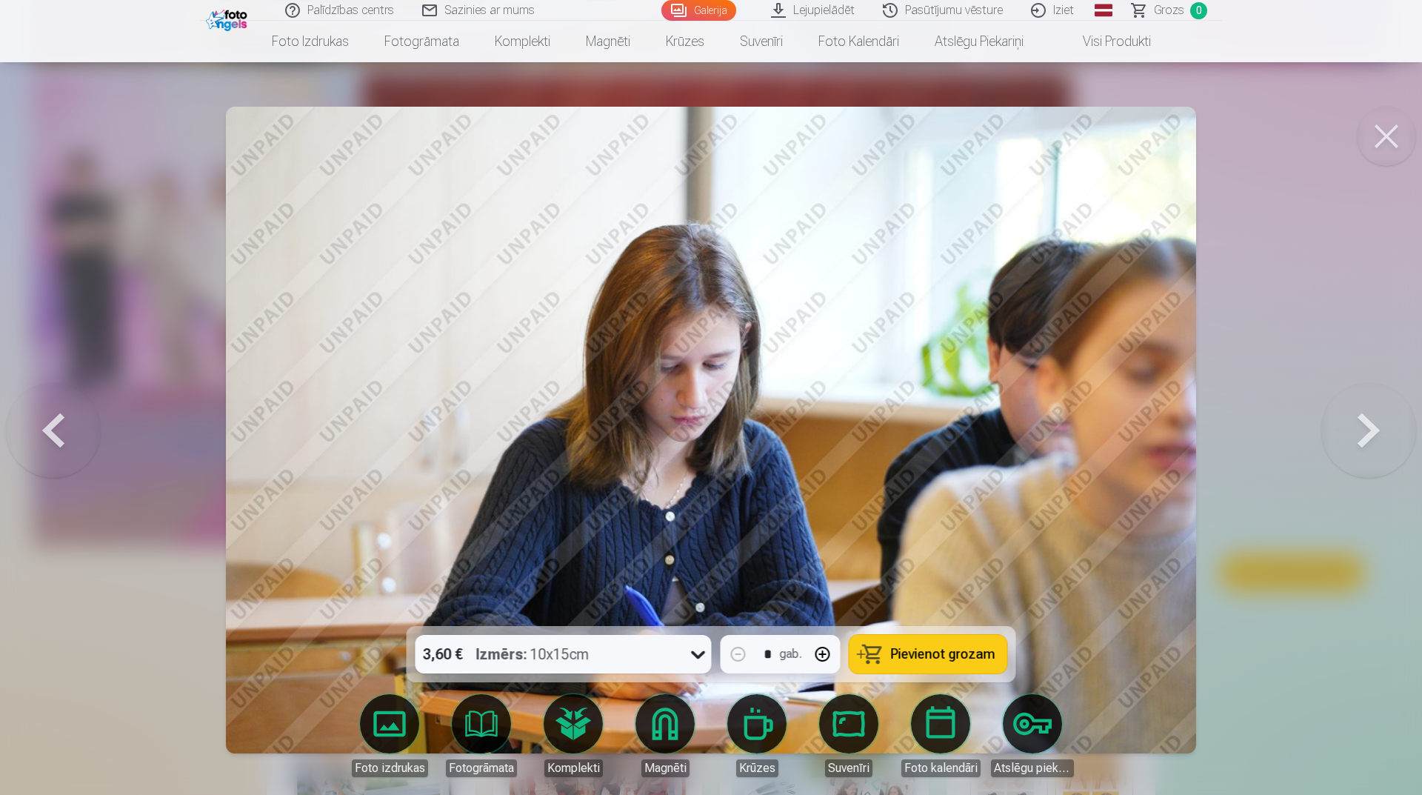
click at [57, 444] on button at bounding box center [53, 430] width 95 height 362
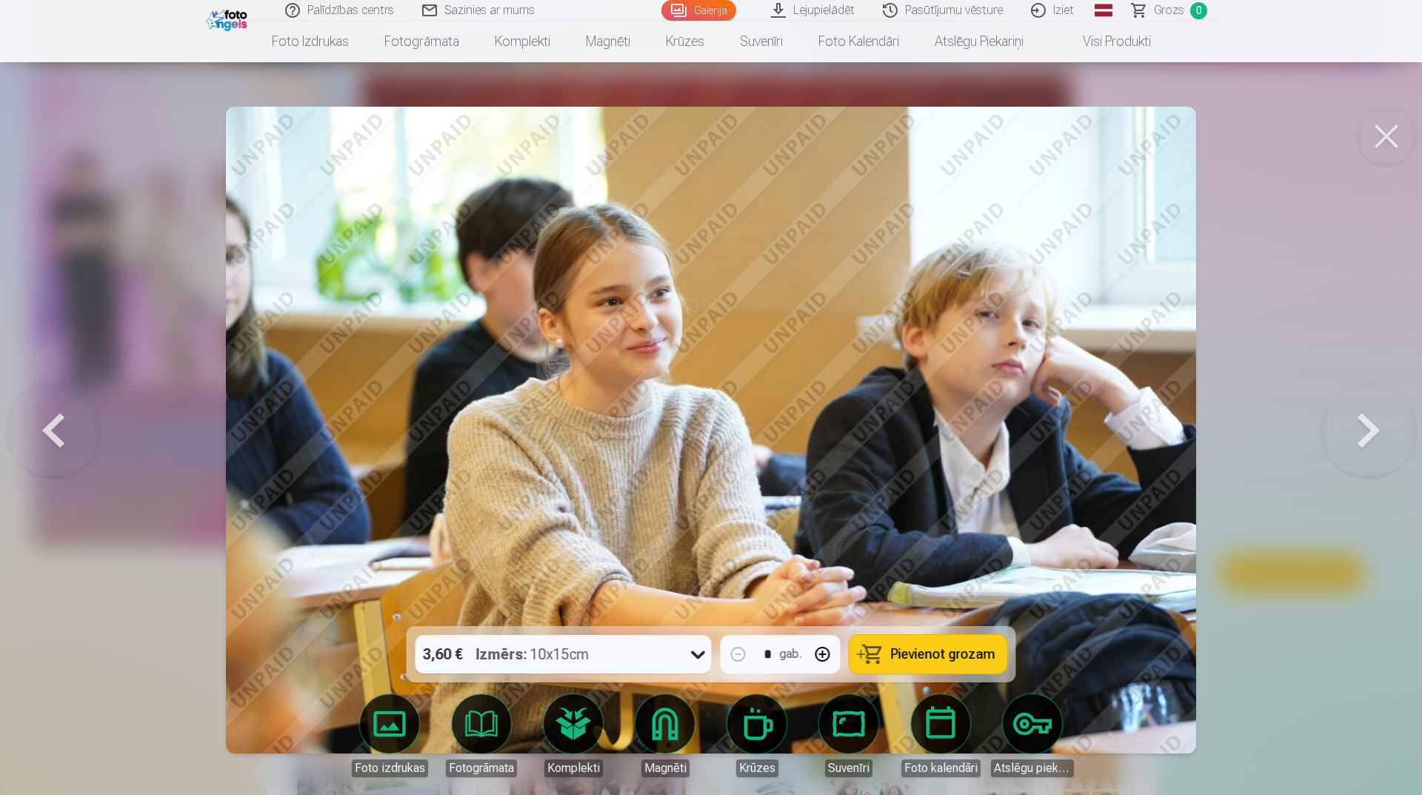
click at [57, 444] on button at bounding box center [53, 430] width 95 height 362
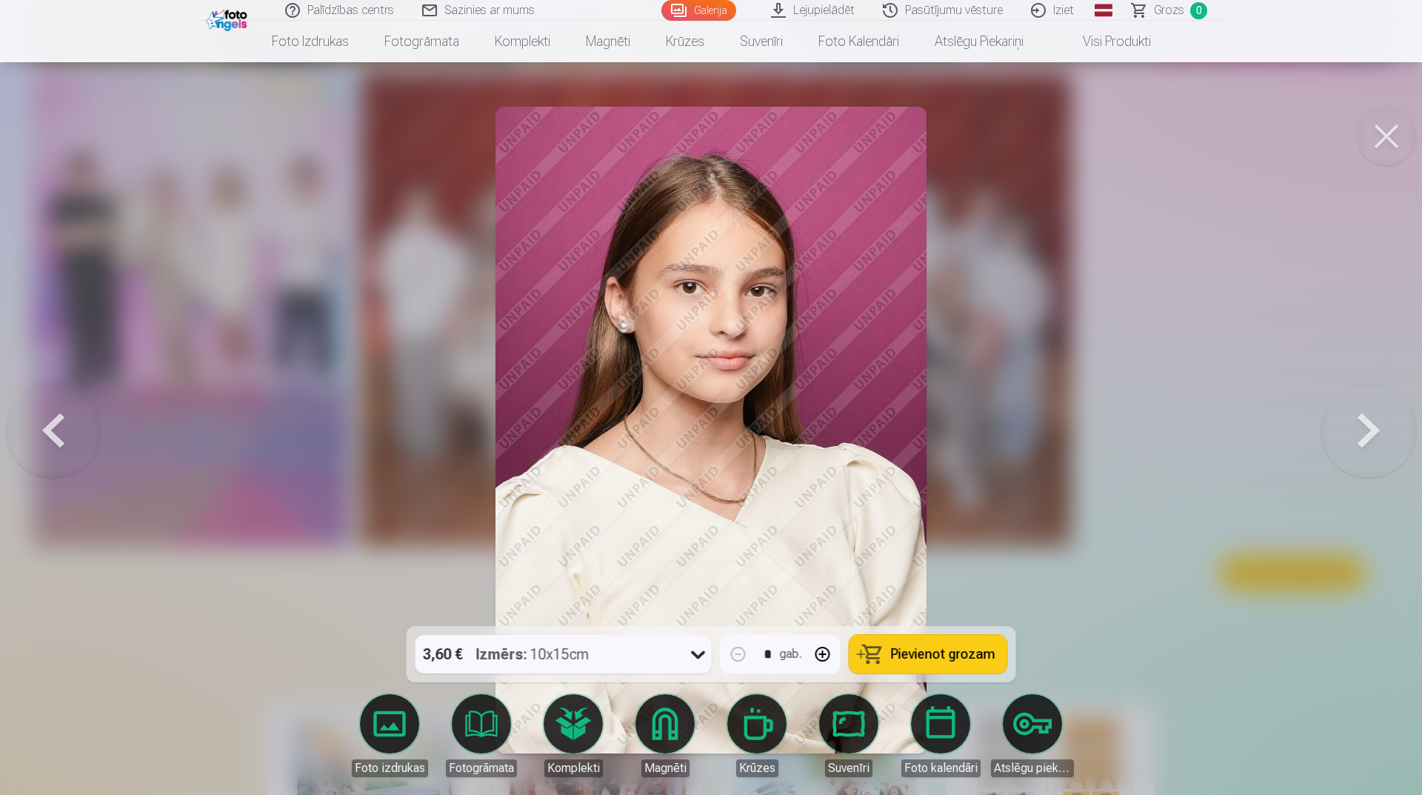
click at [57, 444] on button at bounding box center [53, 430] width 95 height 362
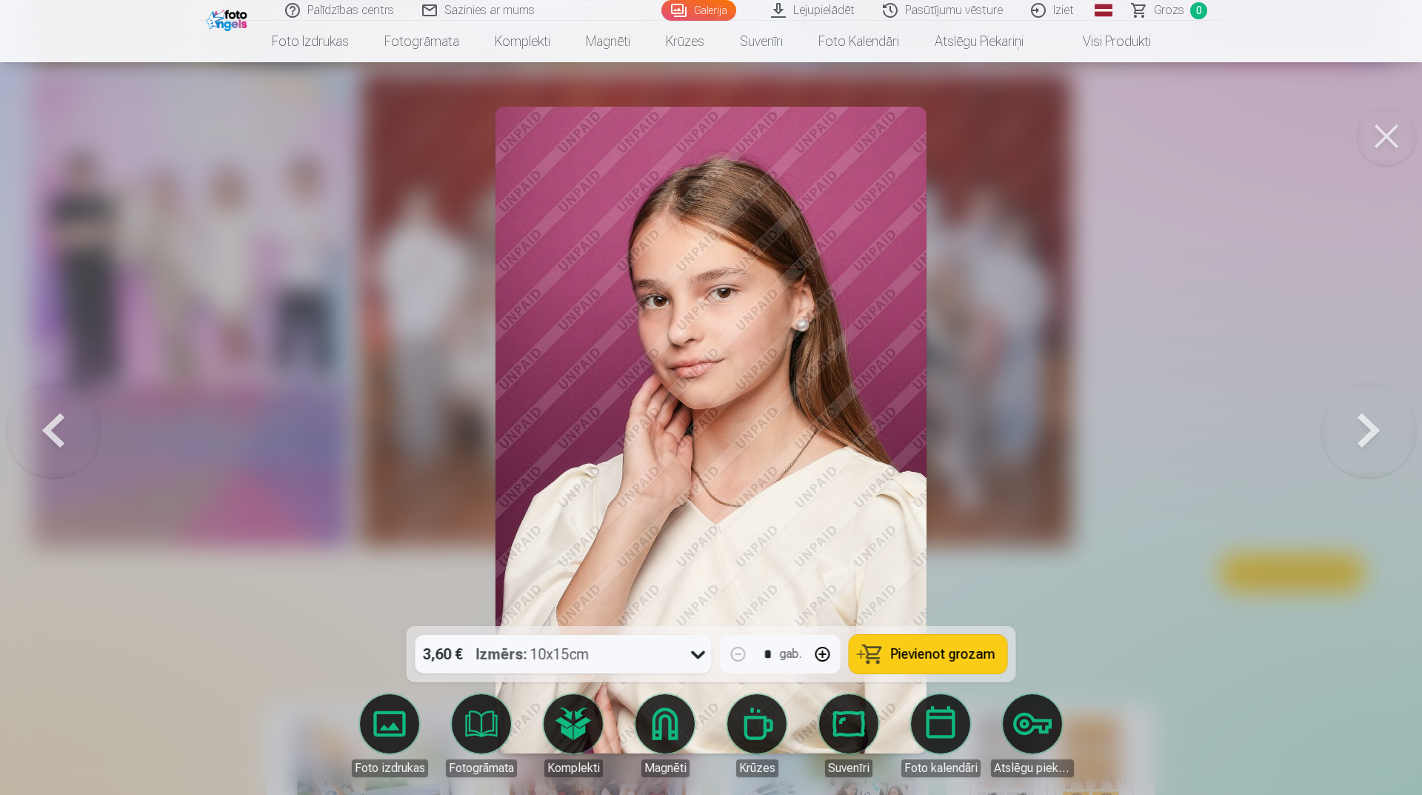
click at [57, 444] on button at bounding box center [53, 430] width 95 height 362
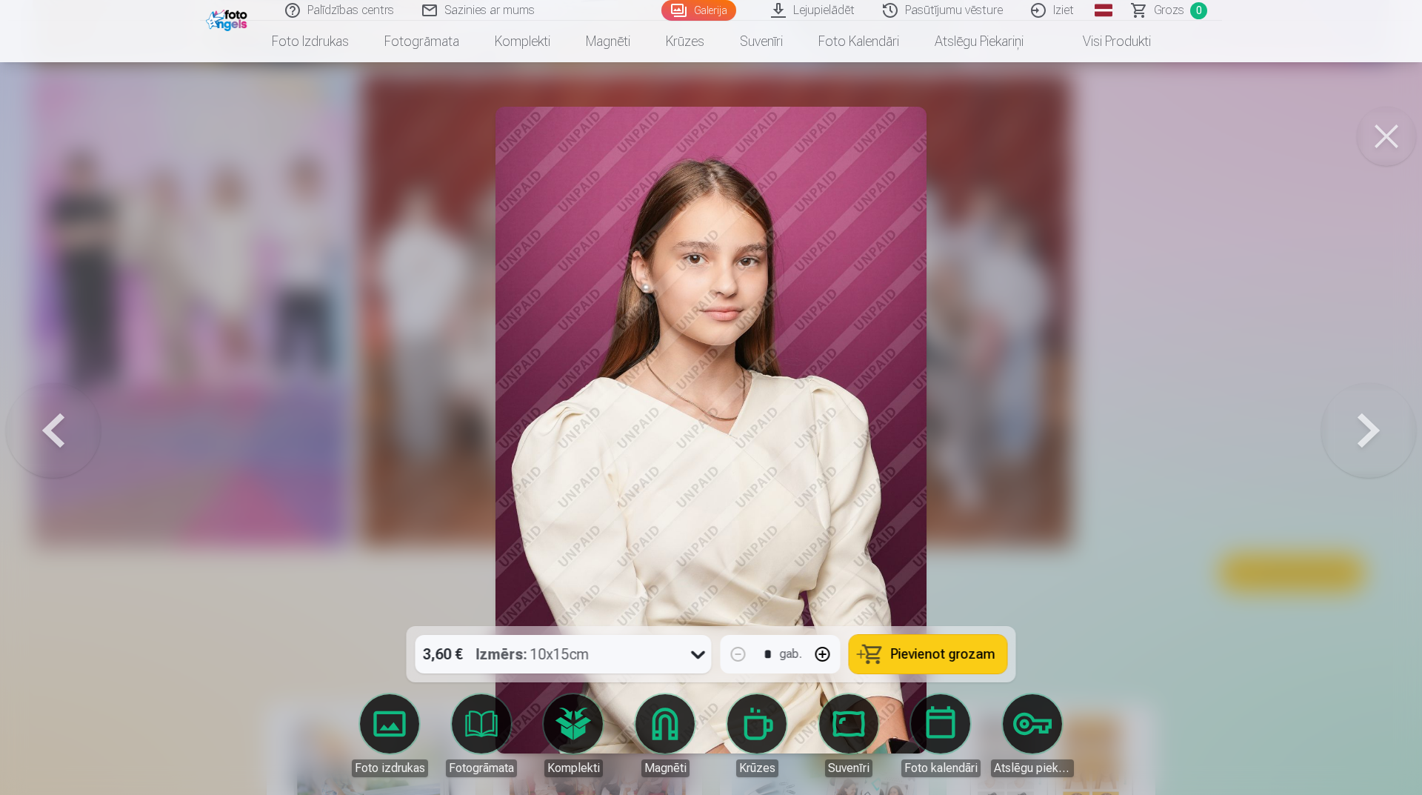
click at [57, 444] on button at bounding box center [53, 430] width 95 height 362
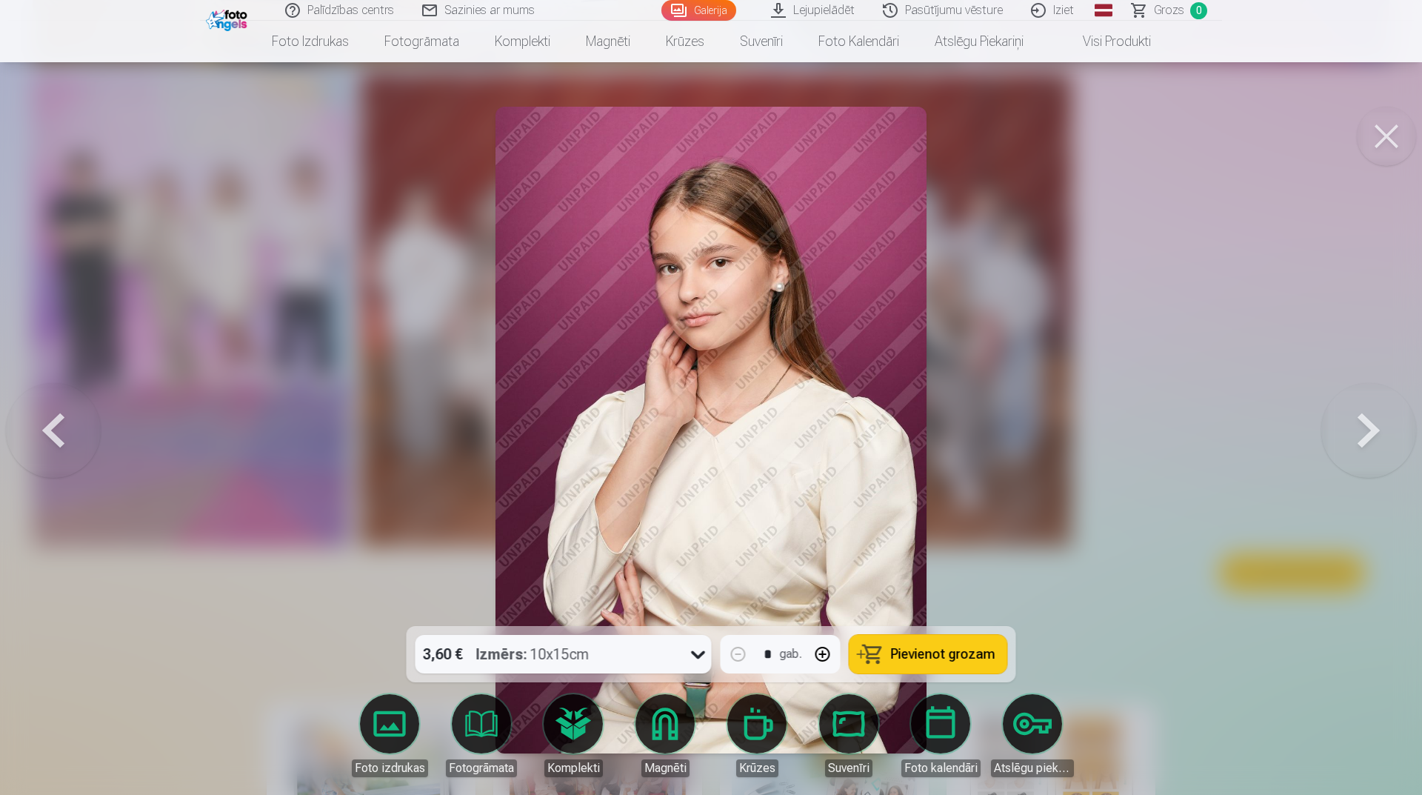
click at [57, 444] on button at bounding box center [53, 430] width 95 height 362
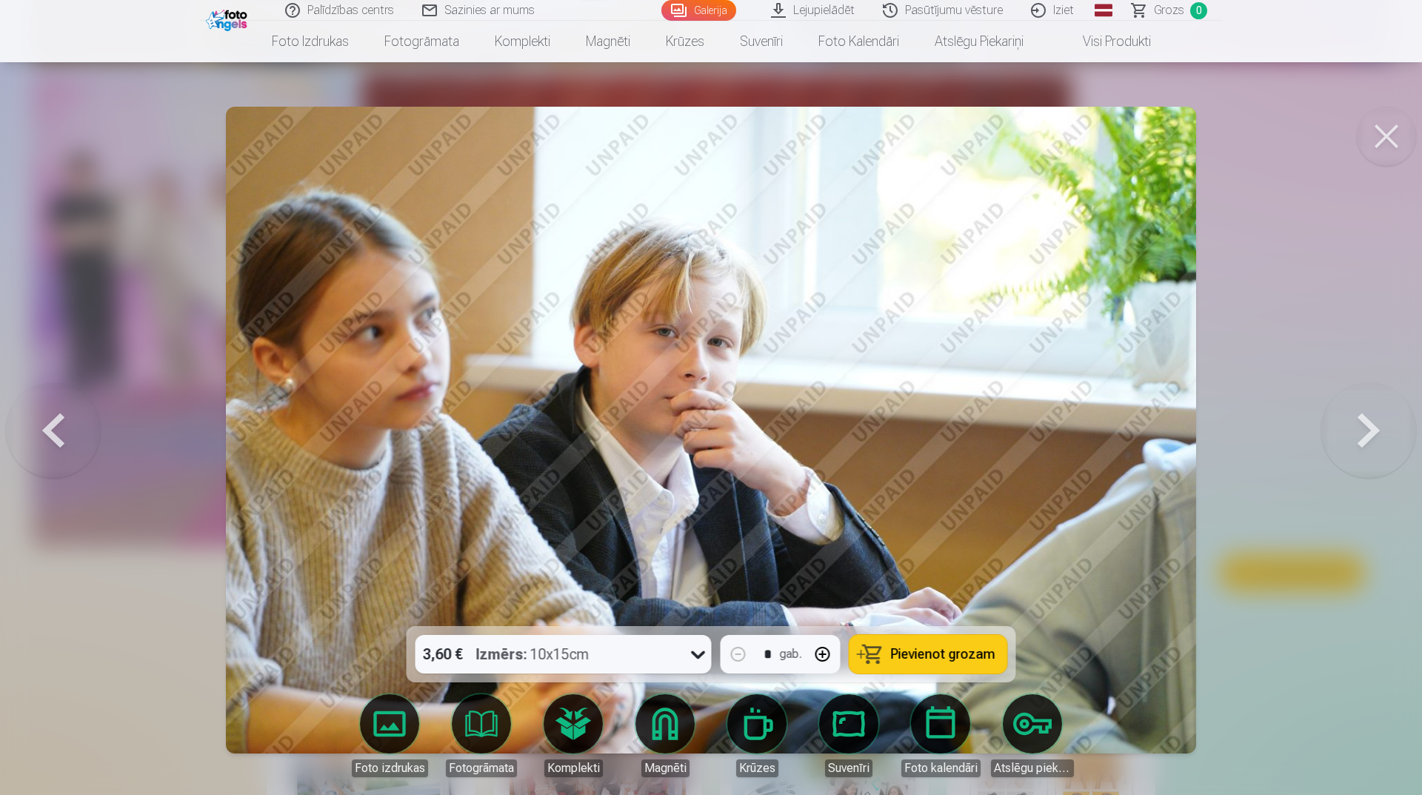
click at [57, 444] on button at bounding box center [53, 430] width 95 height 362
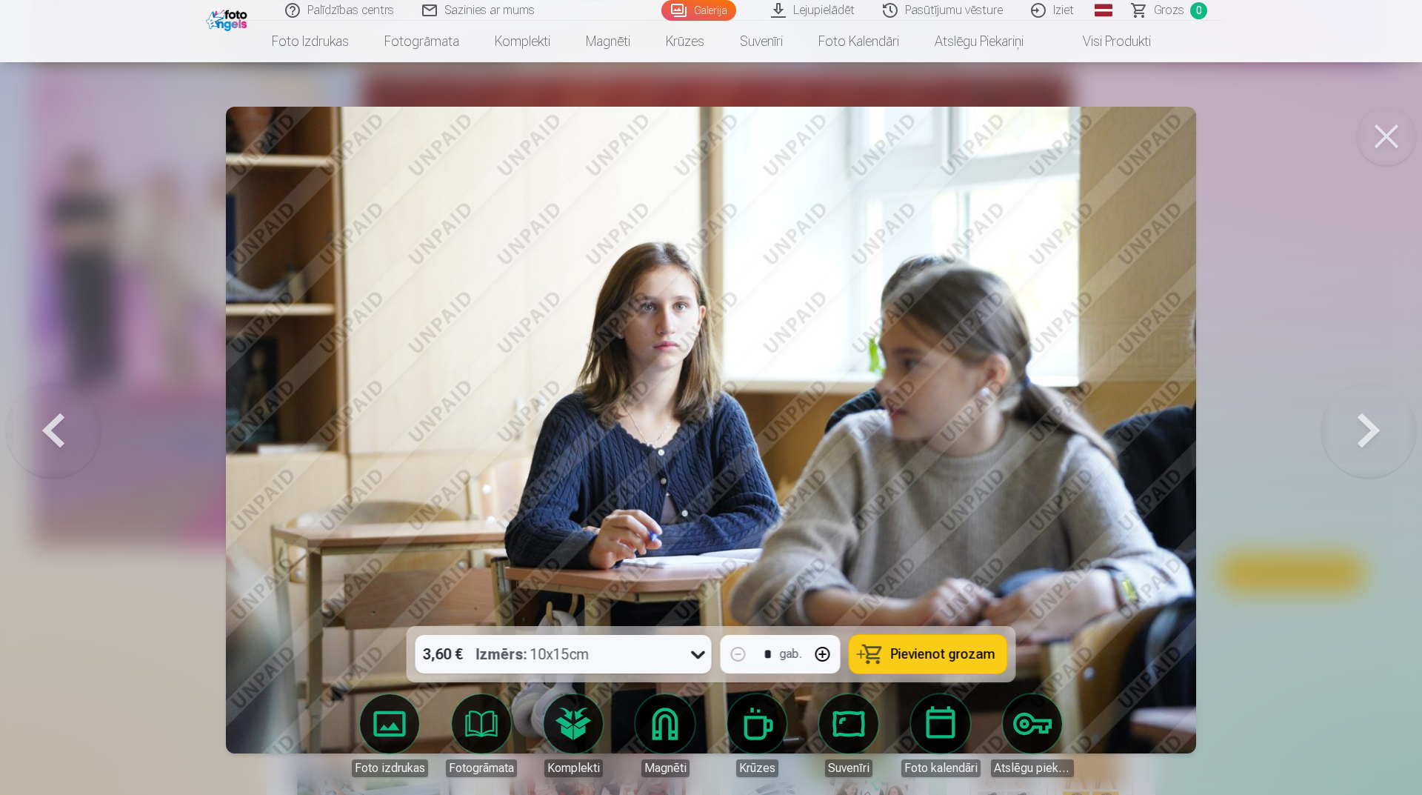
click at [57, 444] on button at bounding box center [53, 430] width 95 height 362
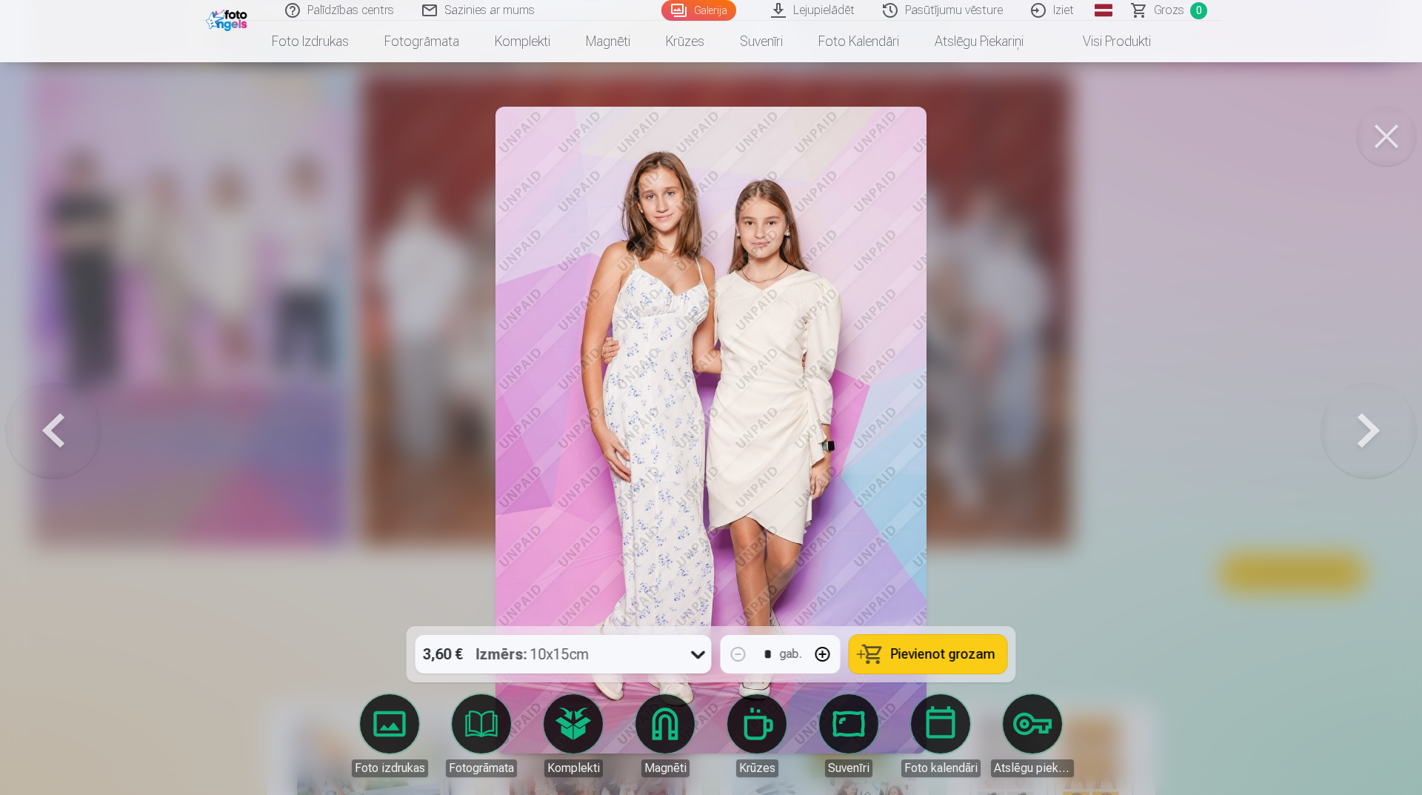
click at [57, 444] on button at bounding box center [53, 430] width 95 height 362
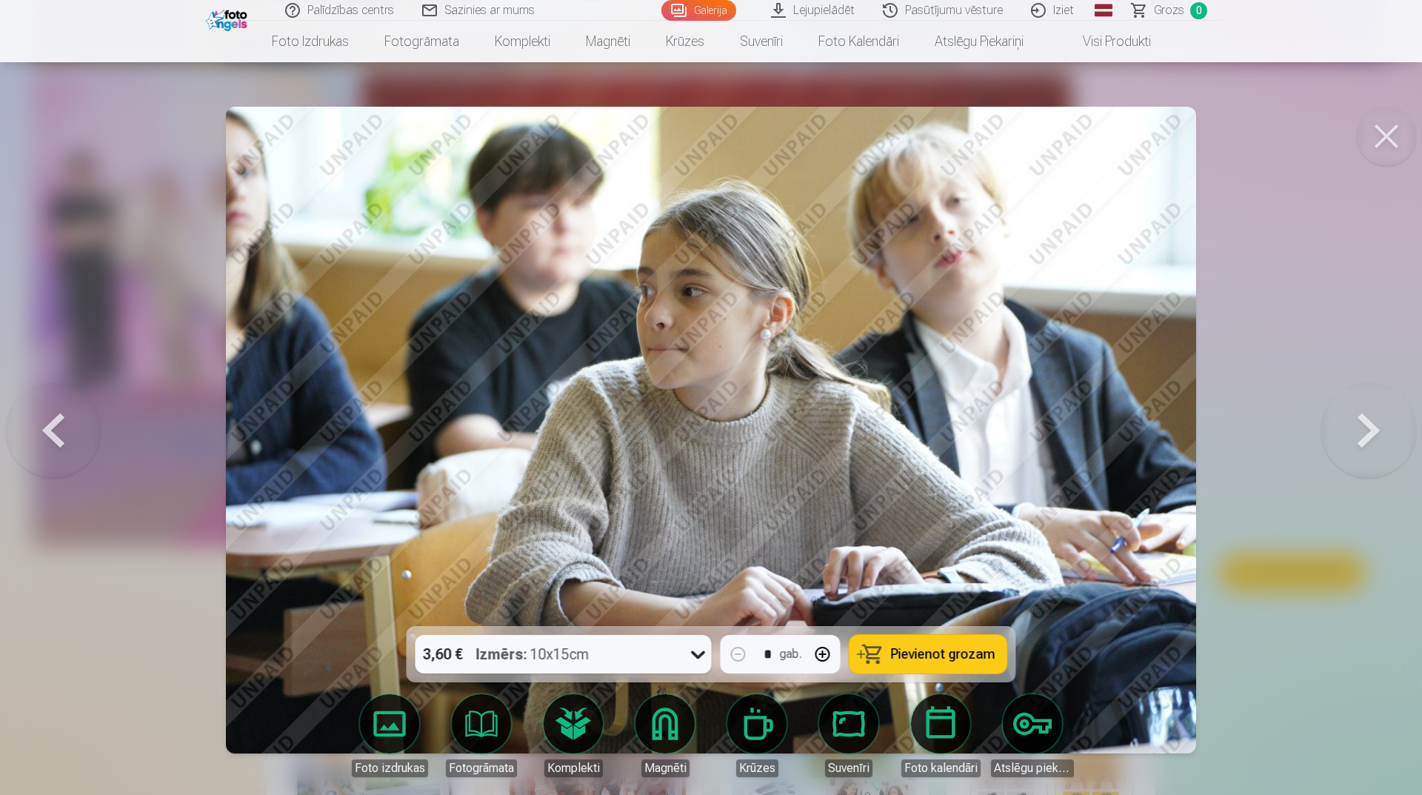
click at [1348, 428] on button at bounding box center [1369, 430] width 95 height 362
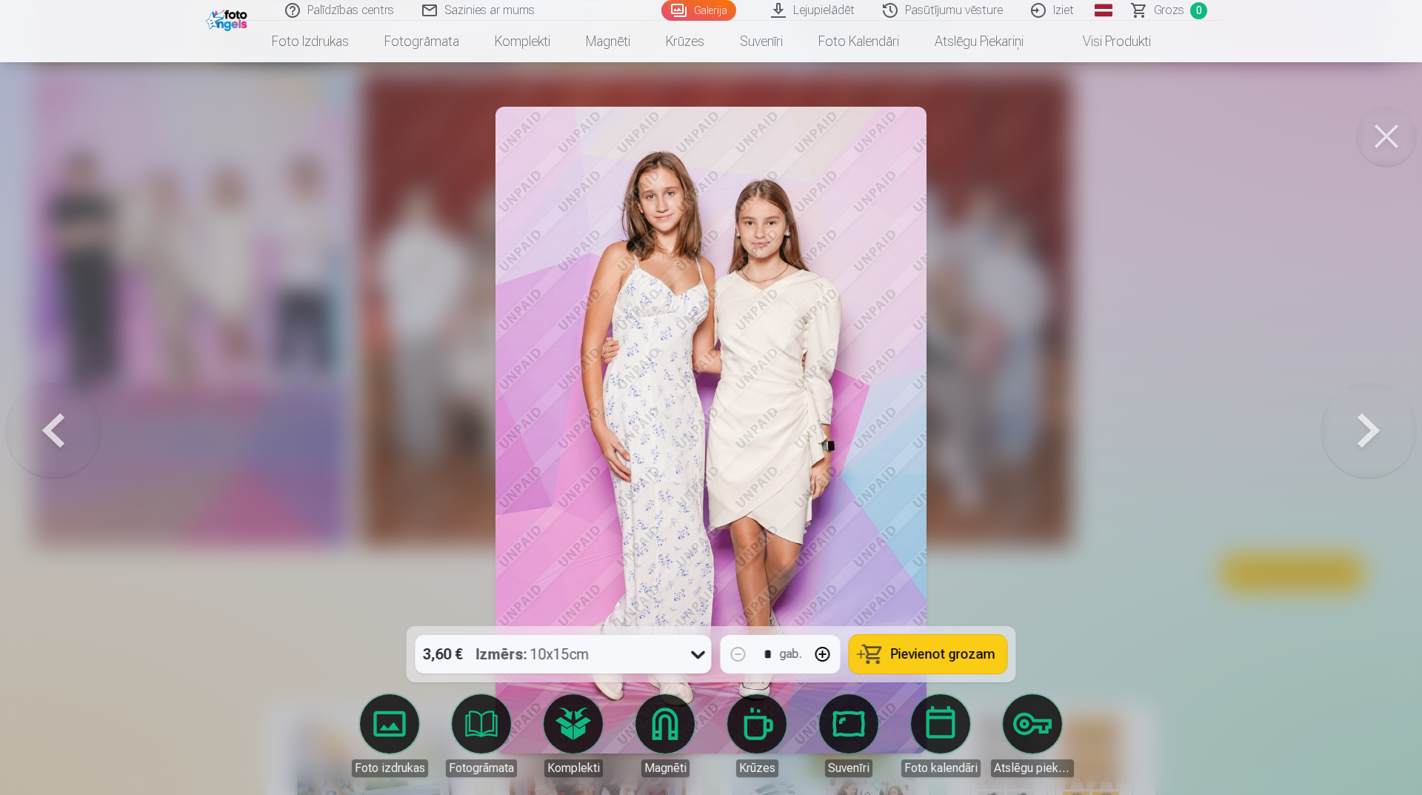
click at [1341, 447] on button at bounding box center [1369, 430] width 95 height 362
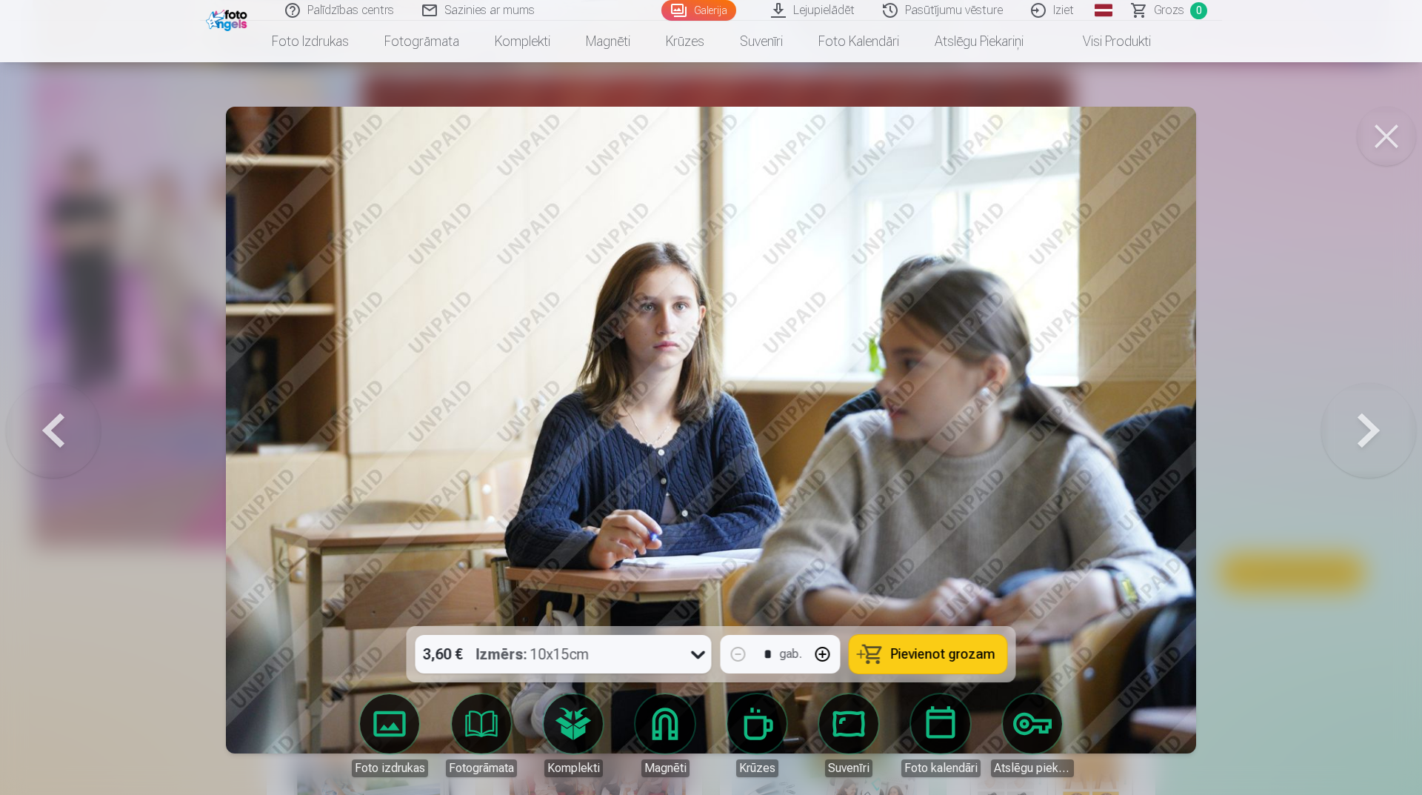
click at [1338, 450] on button at bounding box center [1369, 430] width 95 height 362
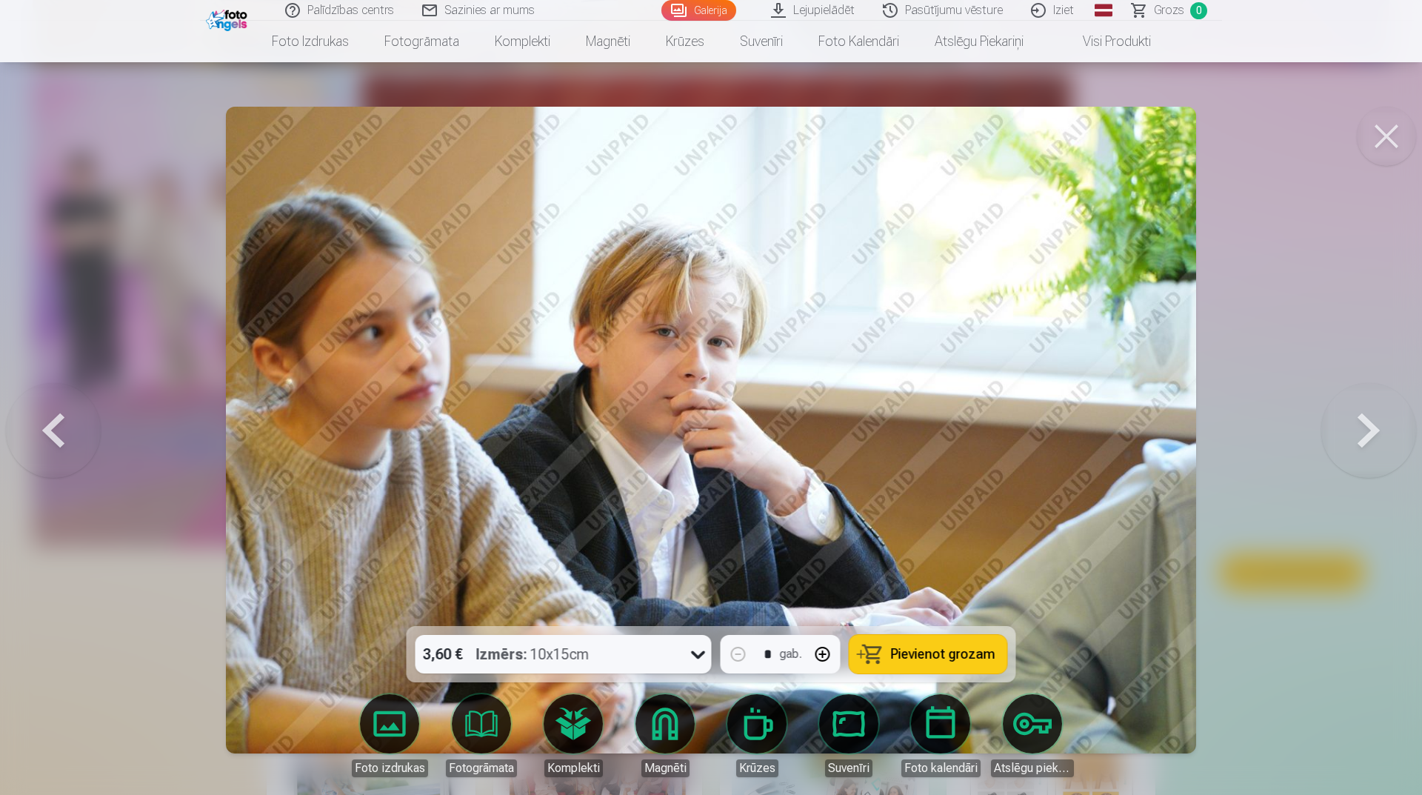
click at [1338, 450] on button at bounding box center [1369, 430] width 95 height 362
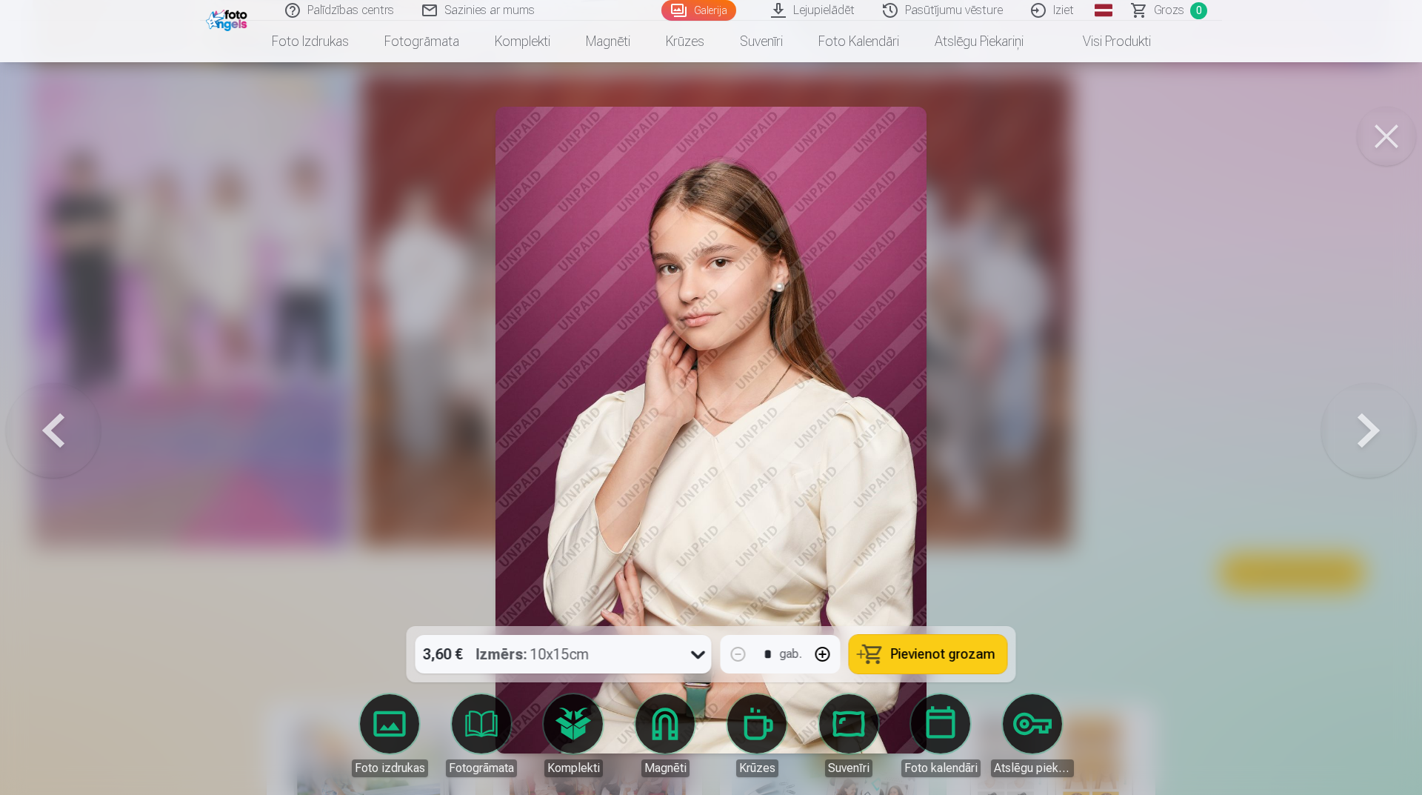
click at [1338, 450] on button at bounding box center [1369, 430] width 95 height 362
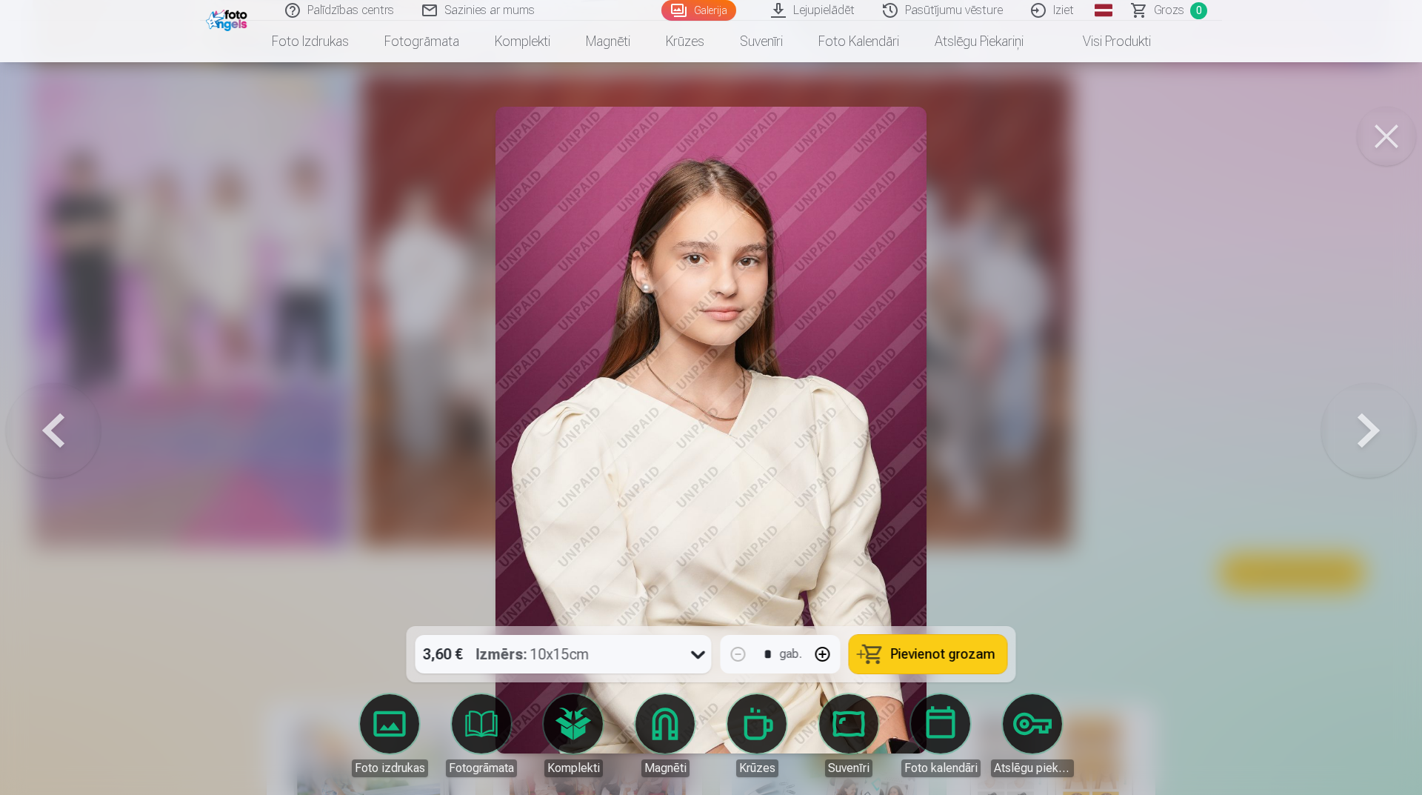
click at [1338, 450] on button at bounding box center [1369, 430] width 95 height 362
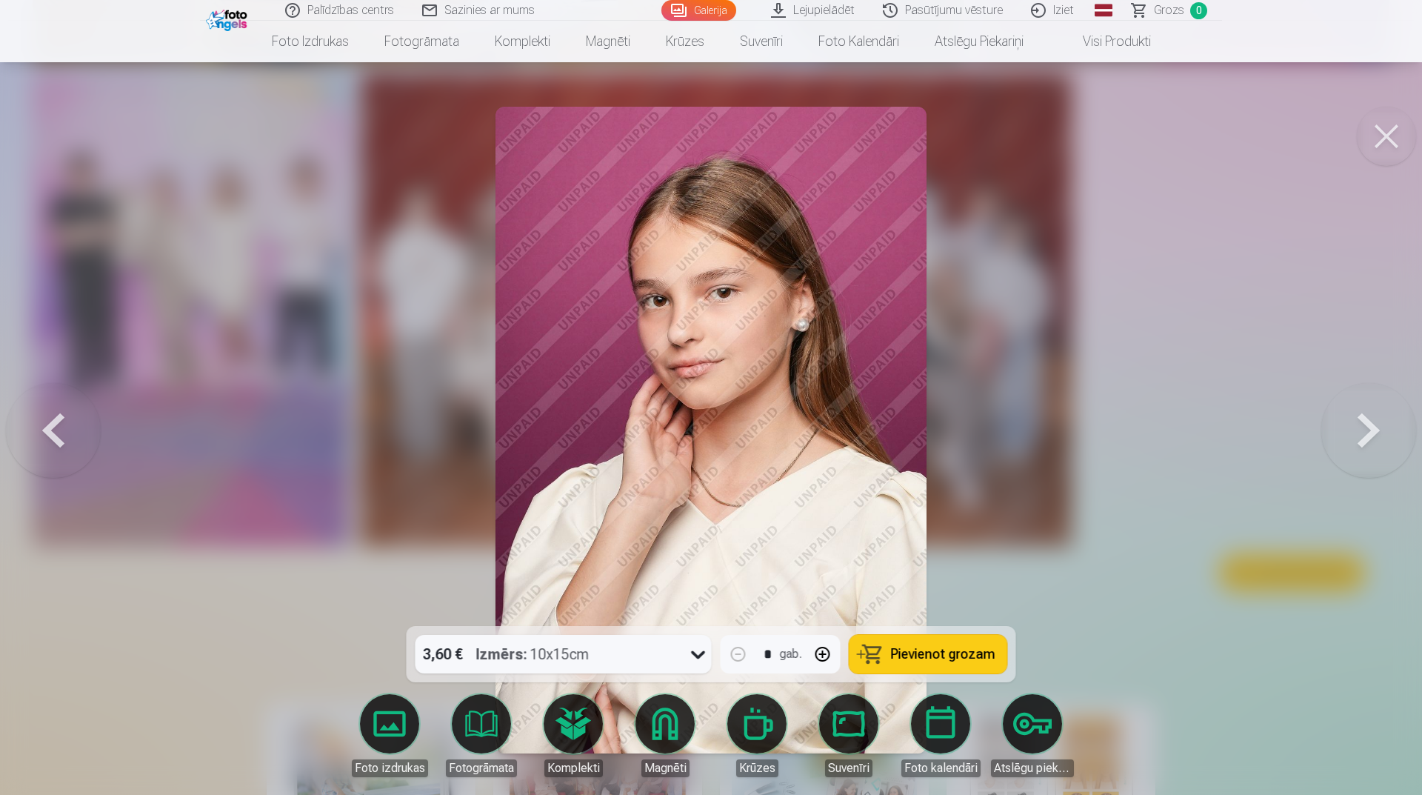
click at [1338, 450] on button at bounding box center [1369, 430] width 95 height 362
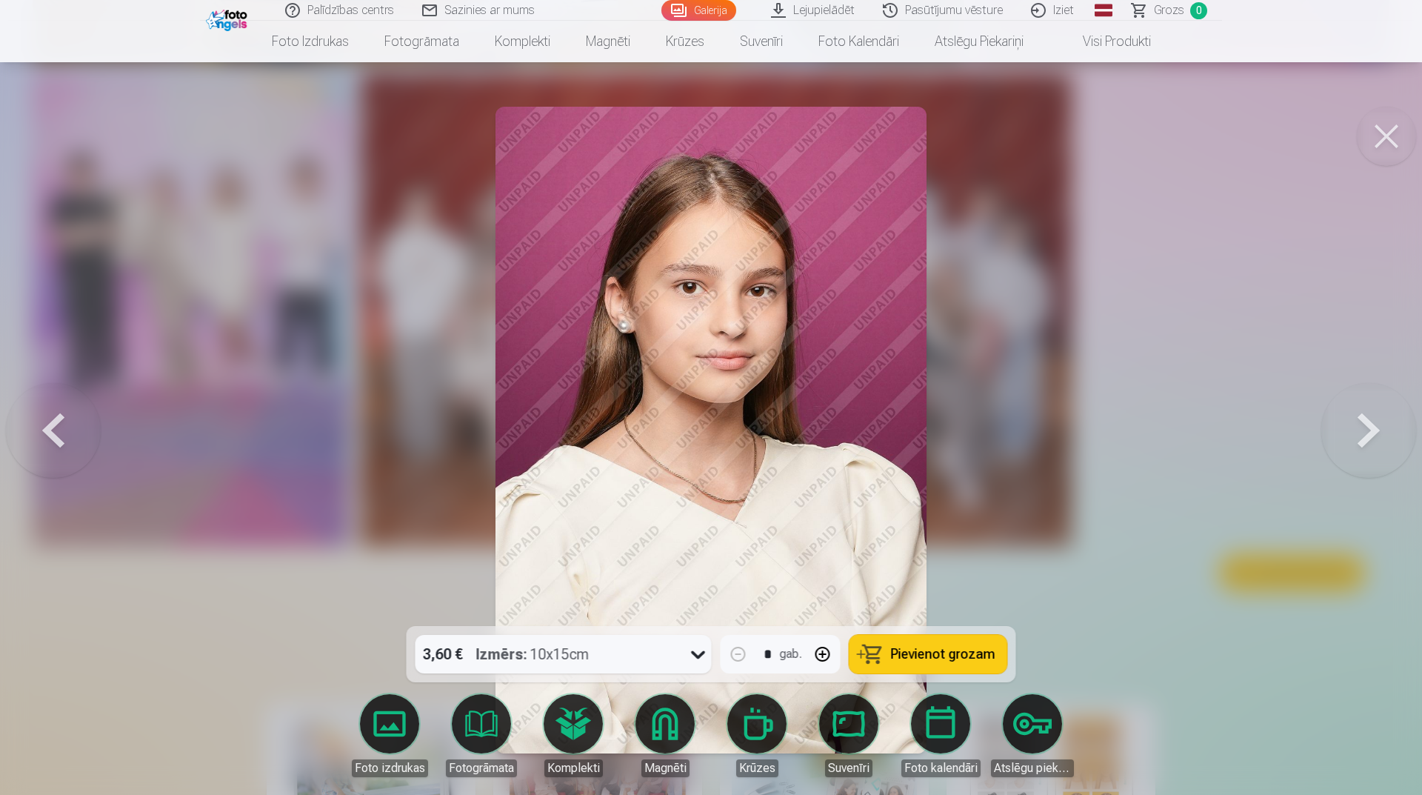
click at [1338, 450] on button at bounding box center [1369, 430] width 95 height 362
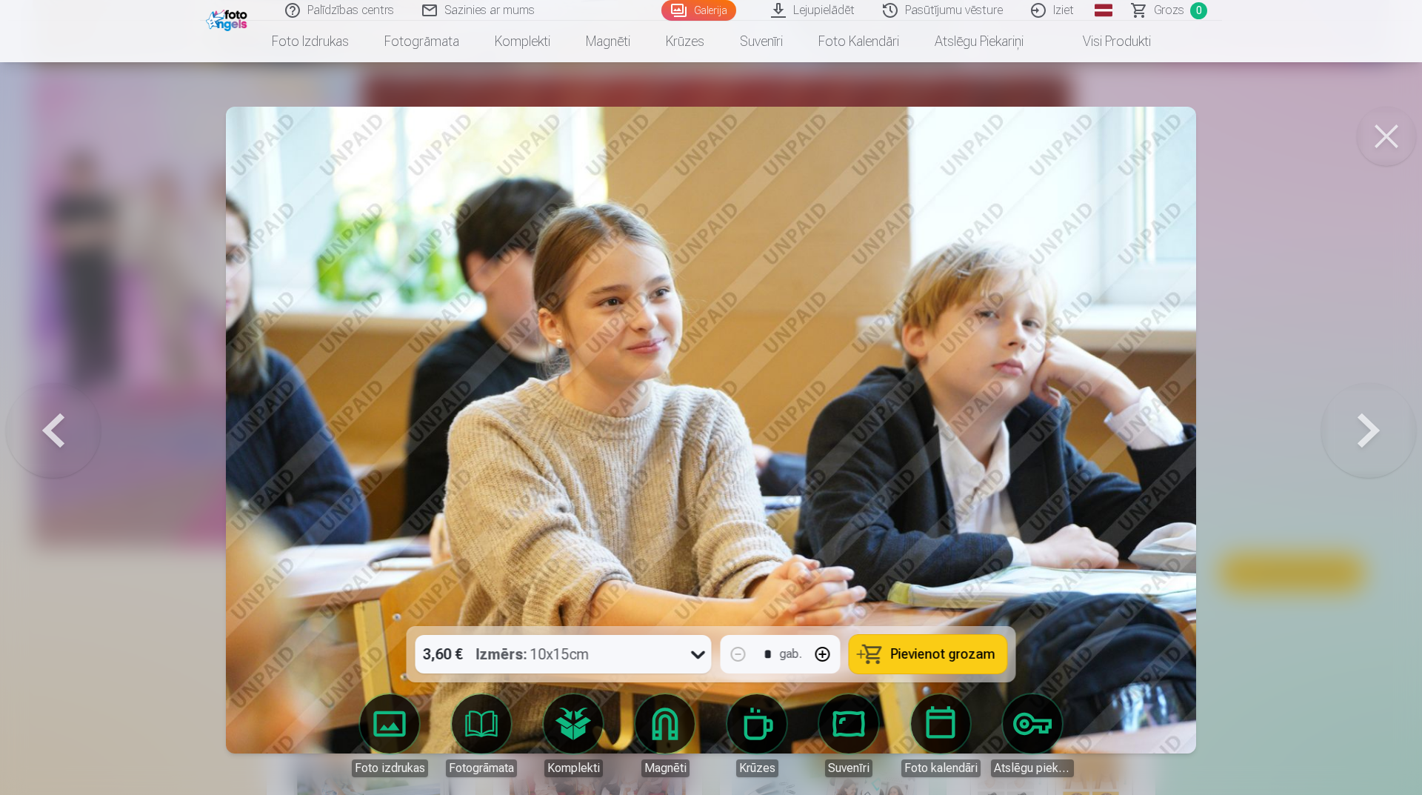
click at [1337, 451] on button at bounding box center [1369, 430] width 95 height 362
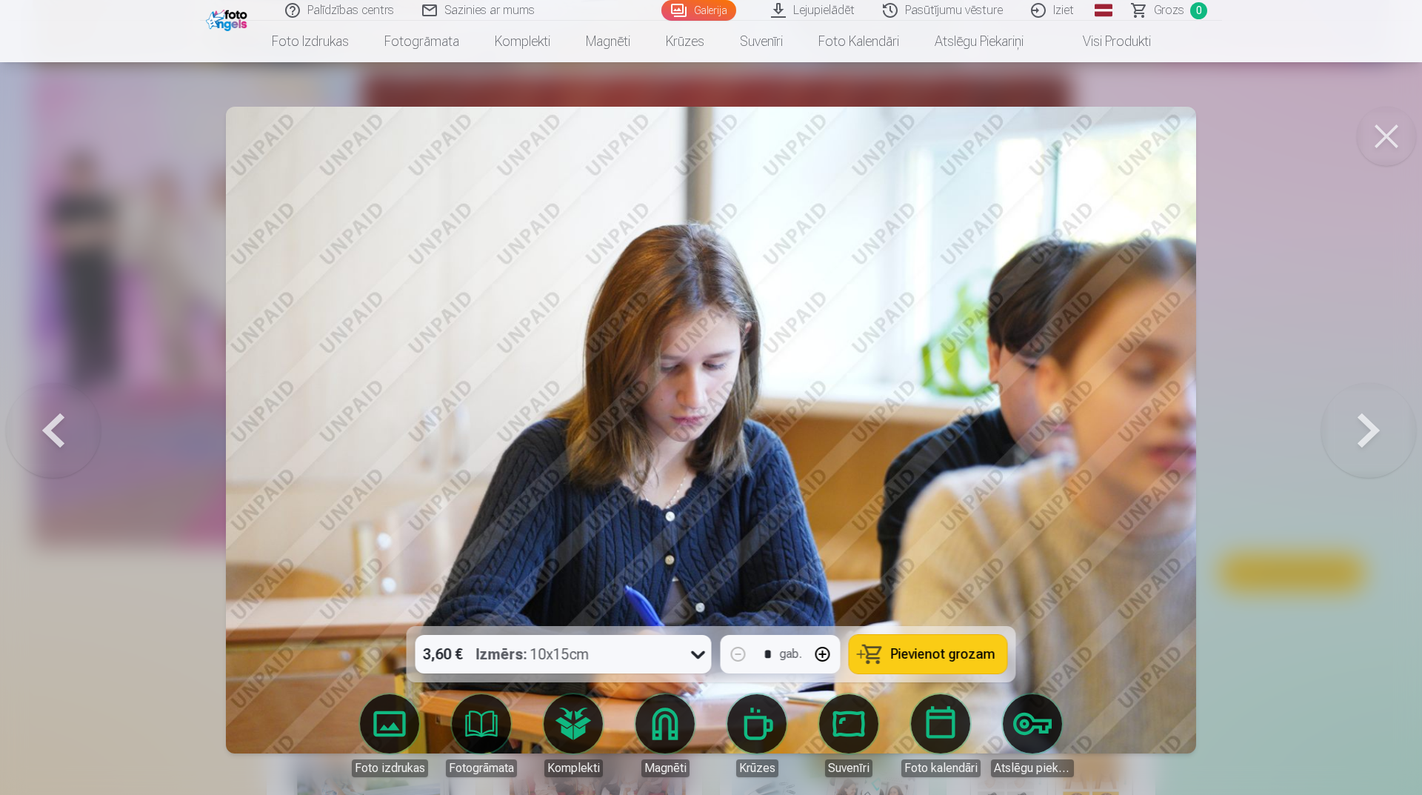
click at [79, 449] on button at bounding box center [53, 430] width 95 height 362
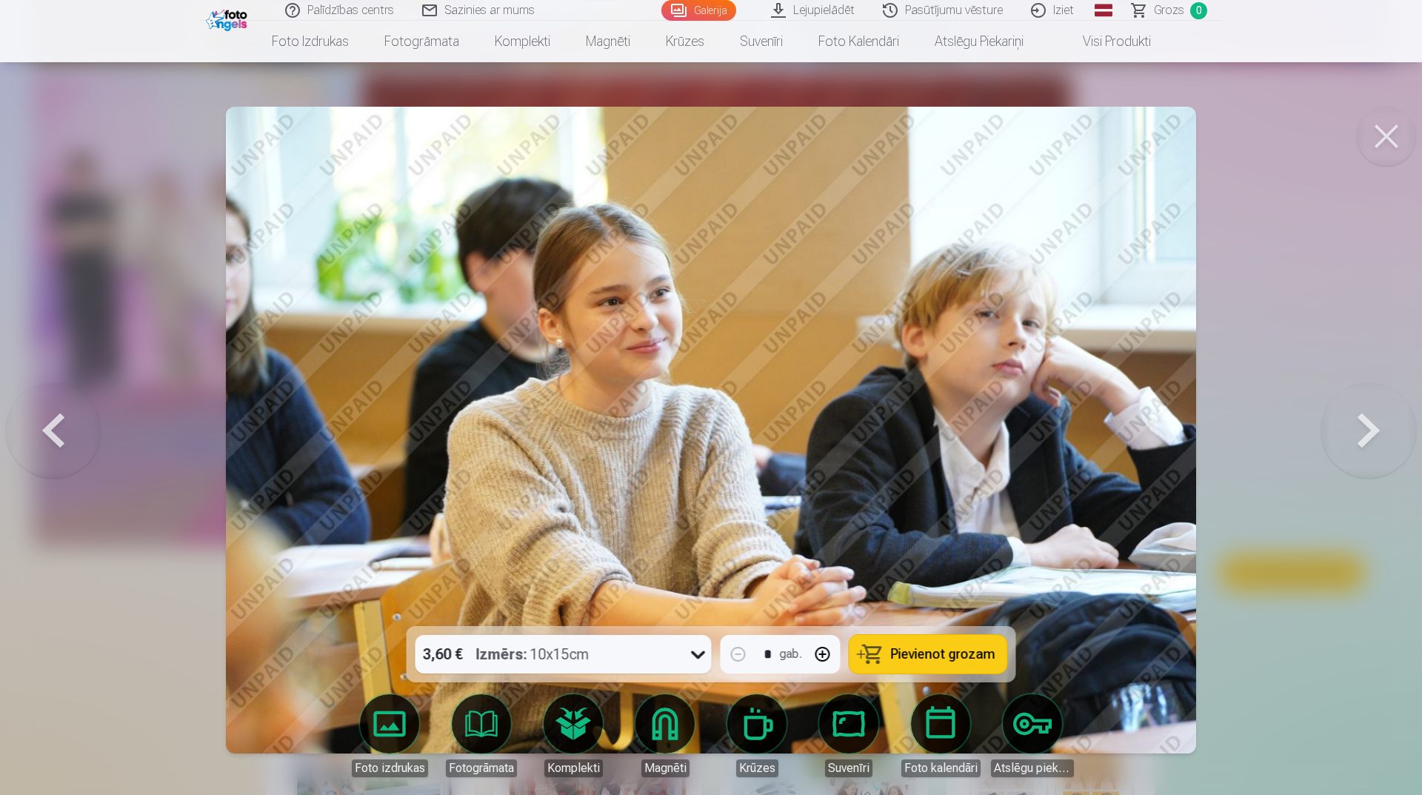
click at [1325, 419] on button at bounding box center [1369, 430] width 95 height 362
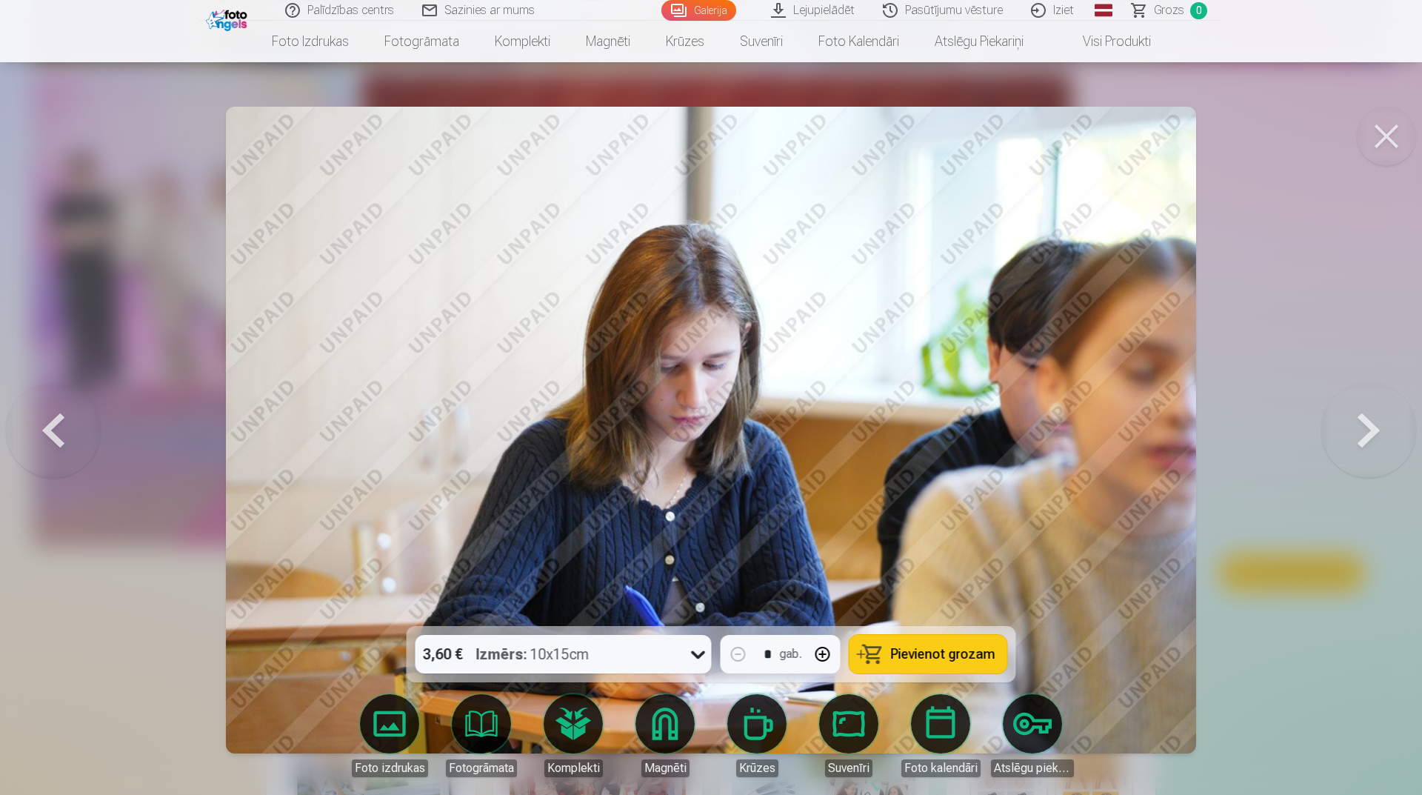
click at [1325, 421] on button at bounding box center [1369, 430] width 95 height 362
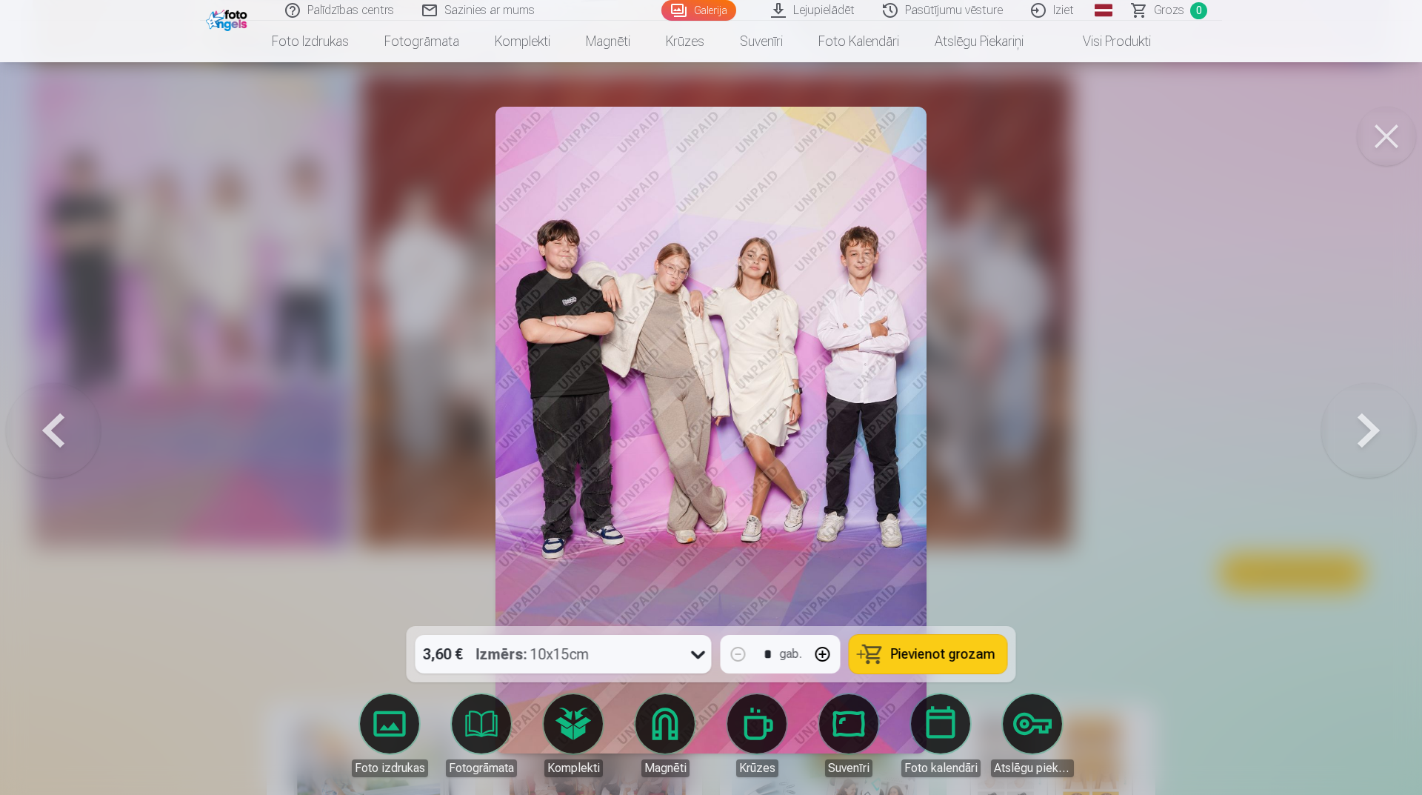
click at [1325, 421] on button at bounding box center [1369, 430] width 95 height 362
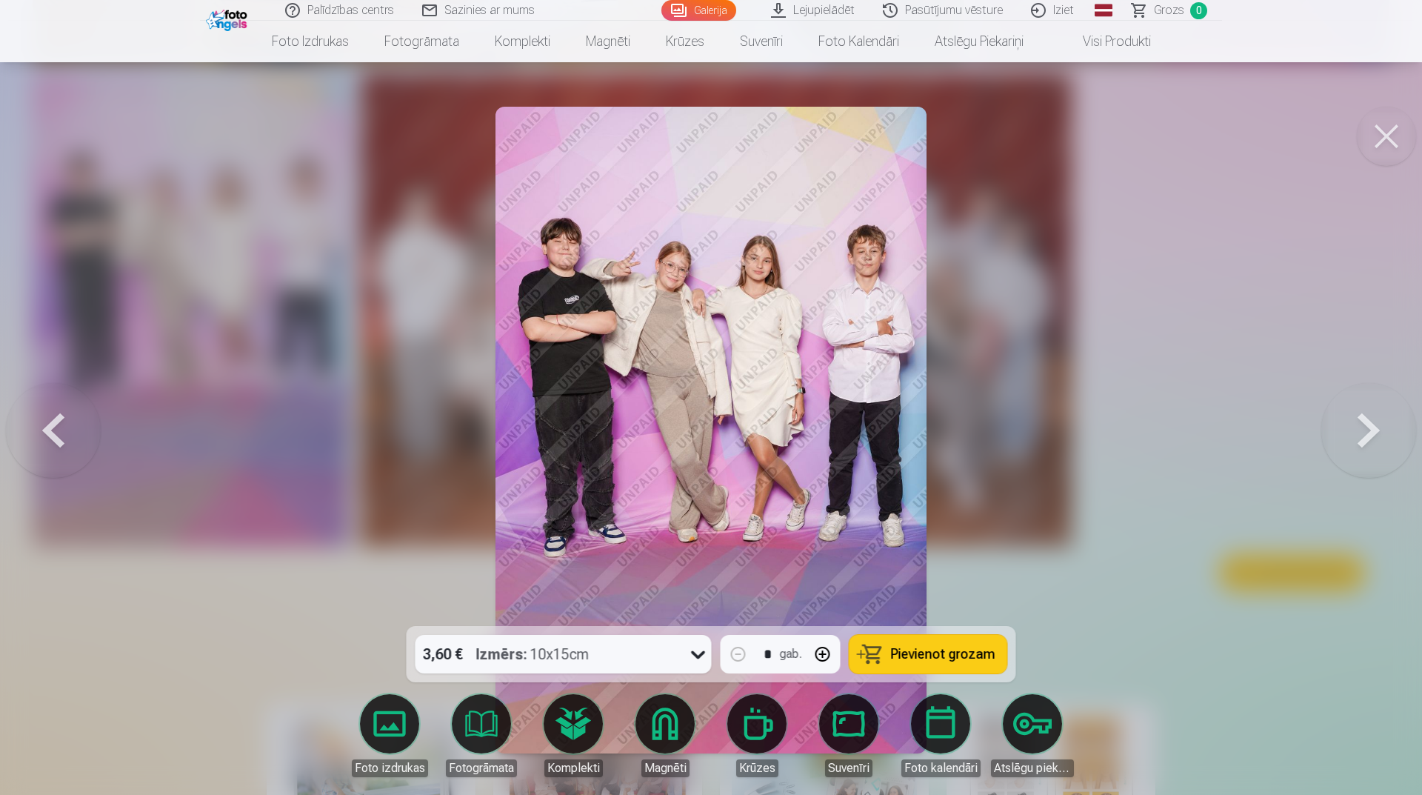
click at [1325, 421] on button at bounding box center [1369, 430] width 95 height 362
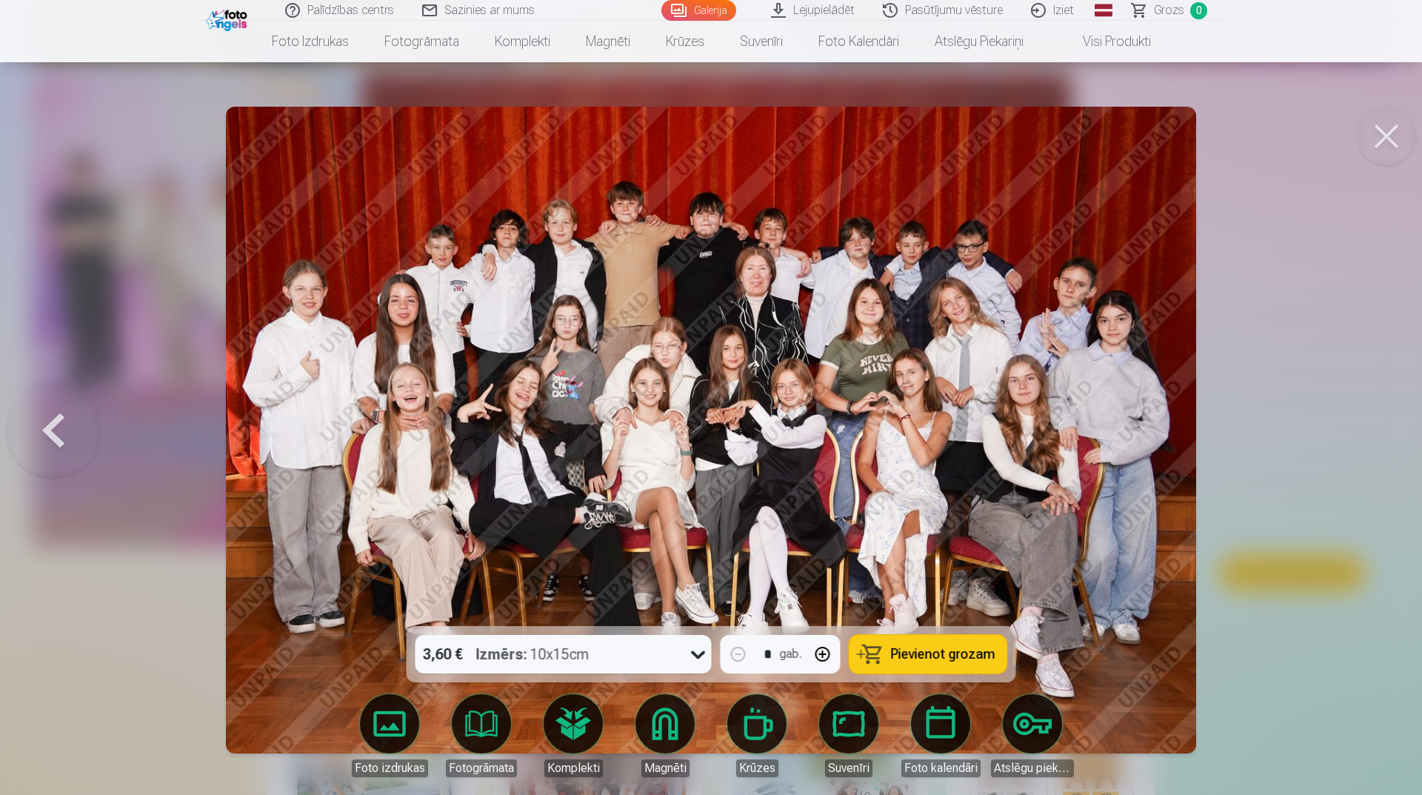
click at [1325, 421] on div at bounding box center [711, 397] width 1422 height 795
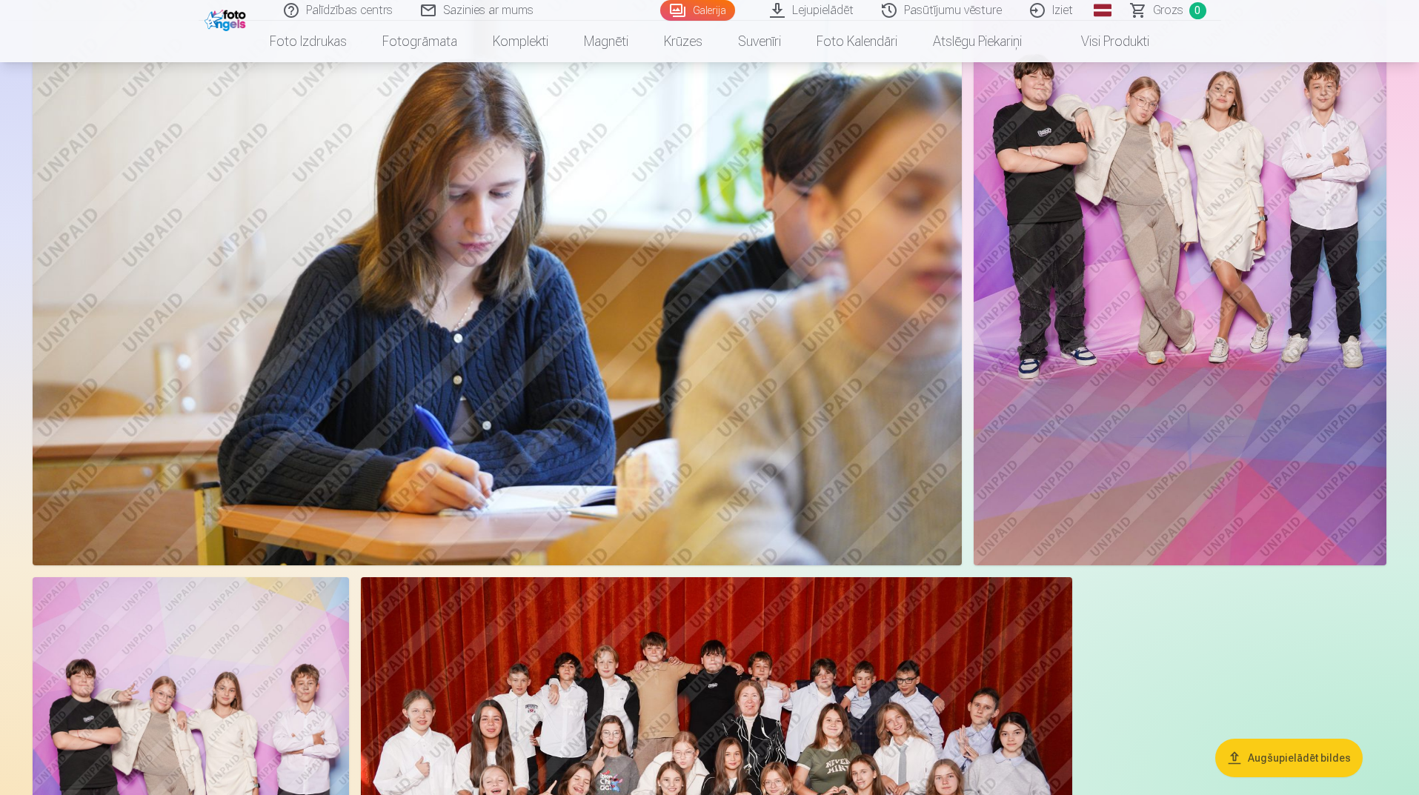
scroll to position [8890, 0]
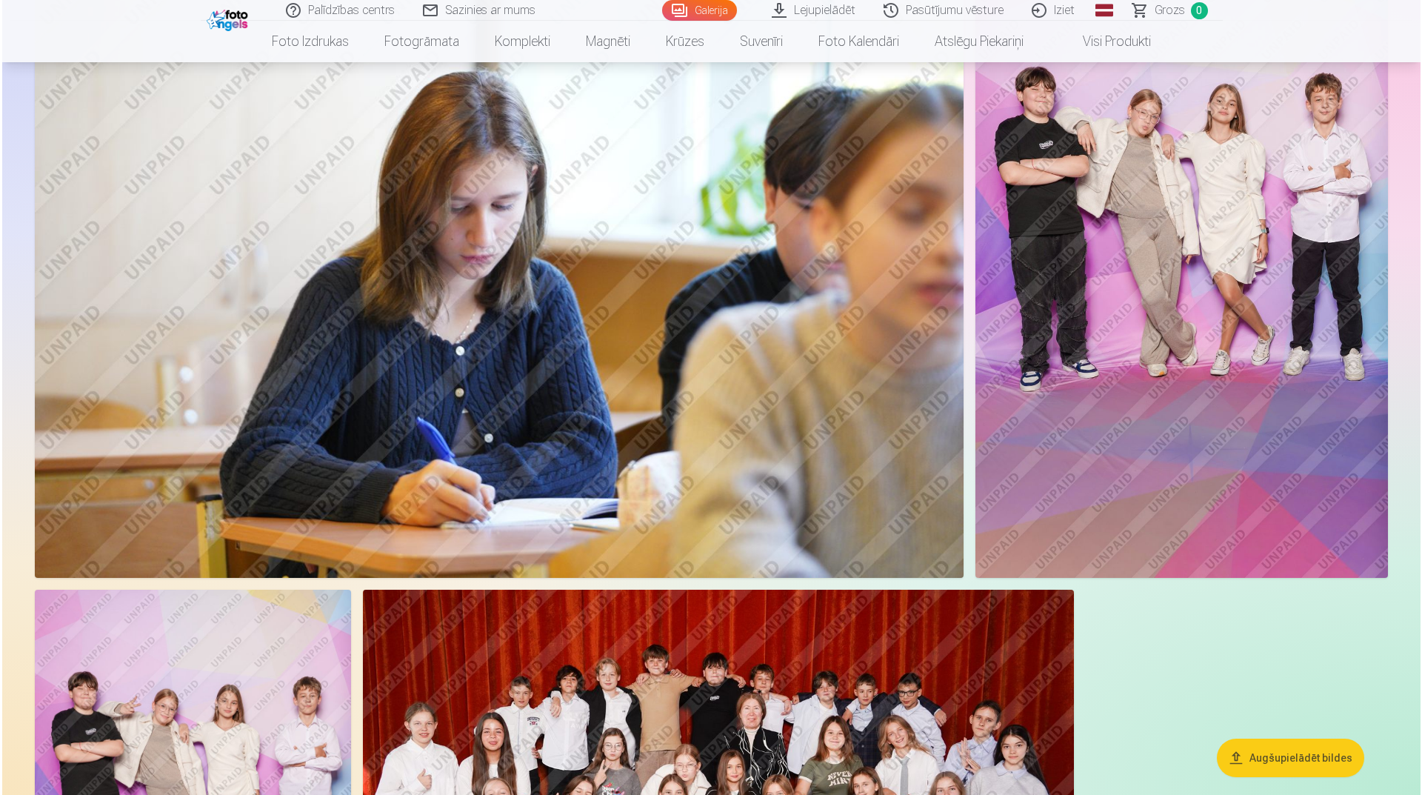
scroll to position [8914, 0]
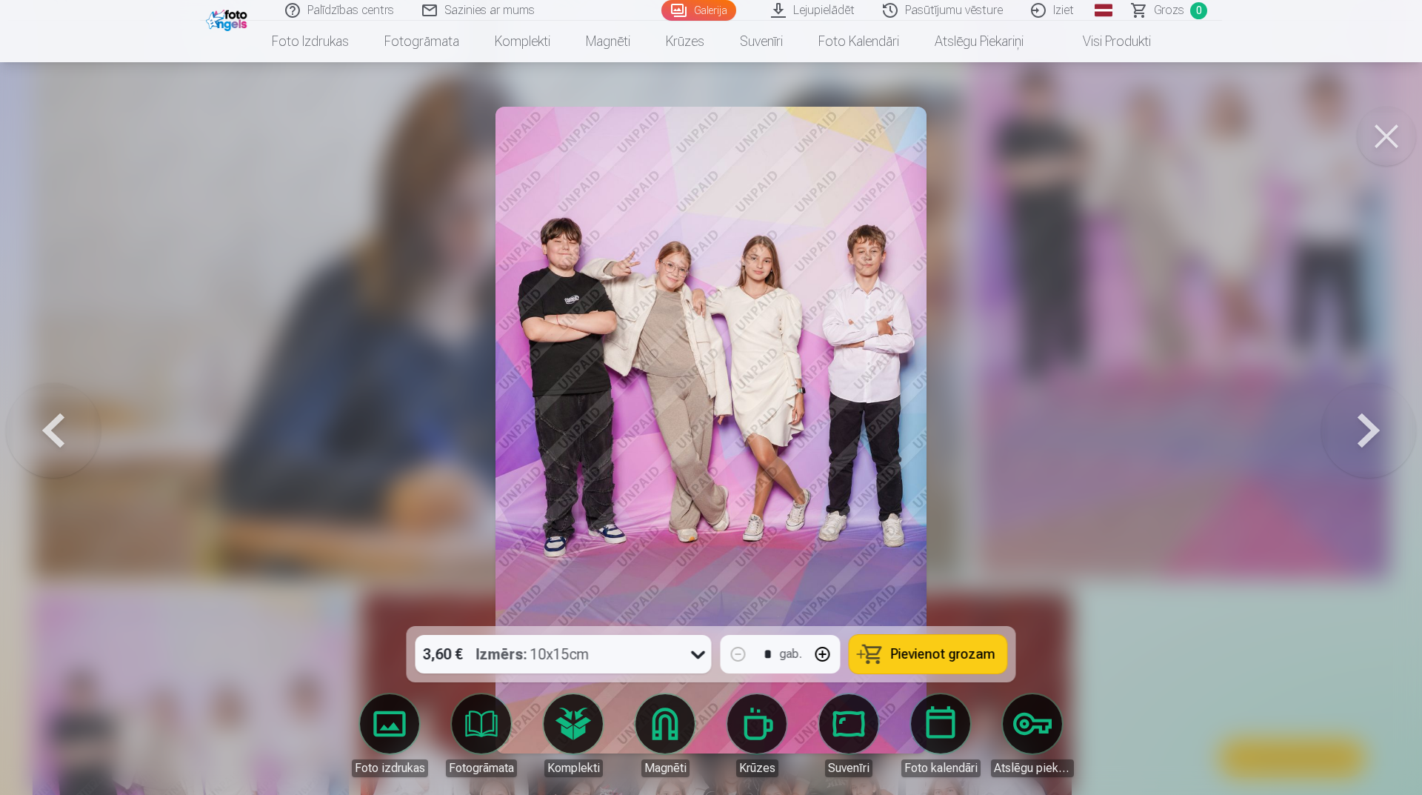
click at [64, 420] on button at bounding box center [53, 430] width 95 height 362
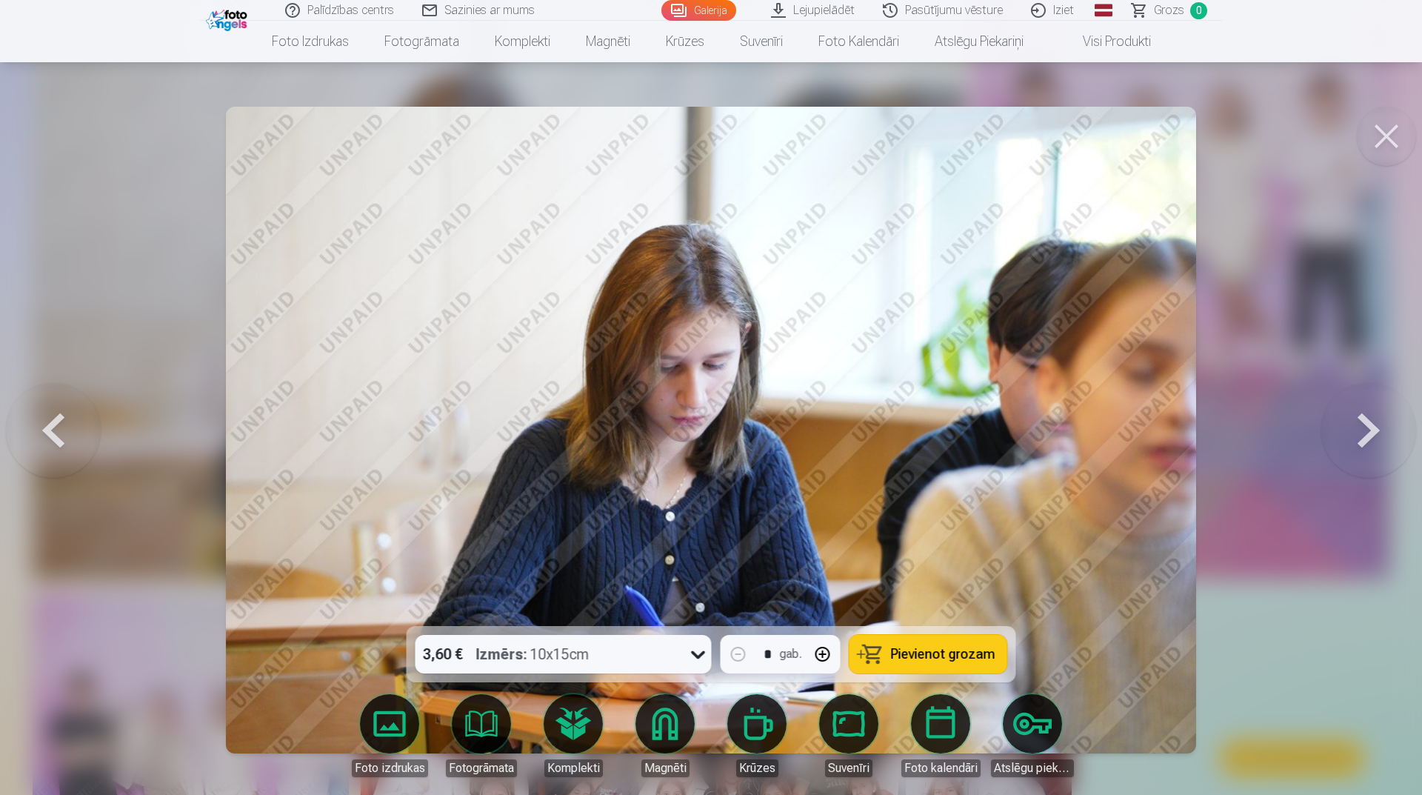
click at [64, 420] on button at bounding box center [53, 430] width 95 height 362
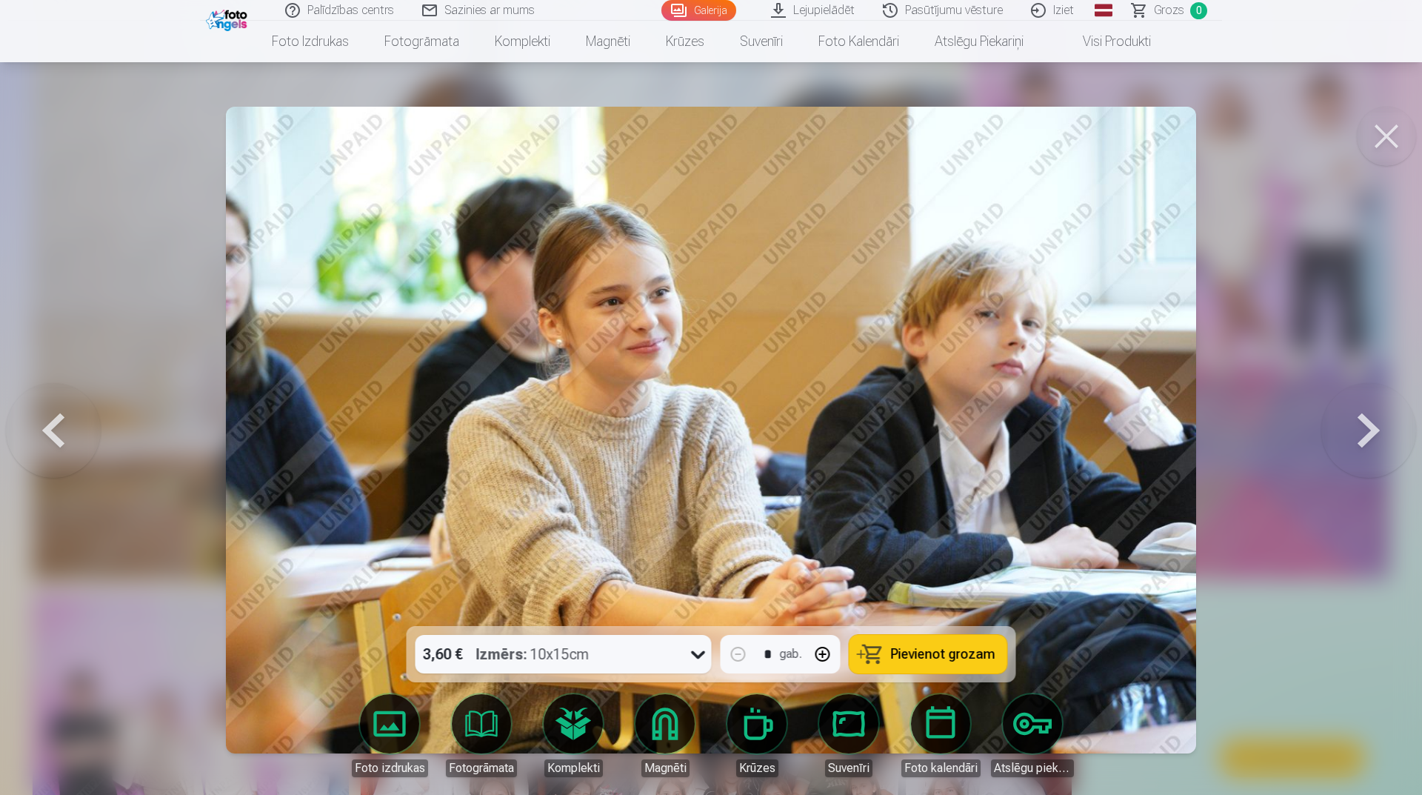
click at [64, 420] on button at bounding box center [53, 430] width 95 height 362
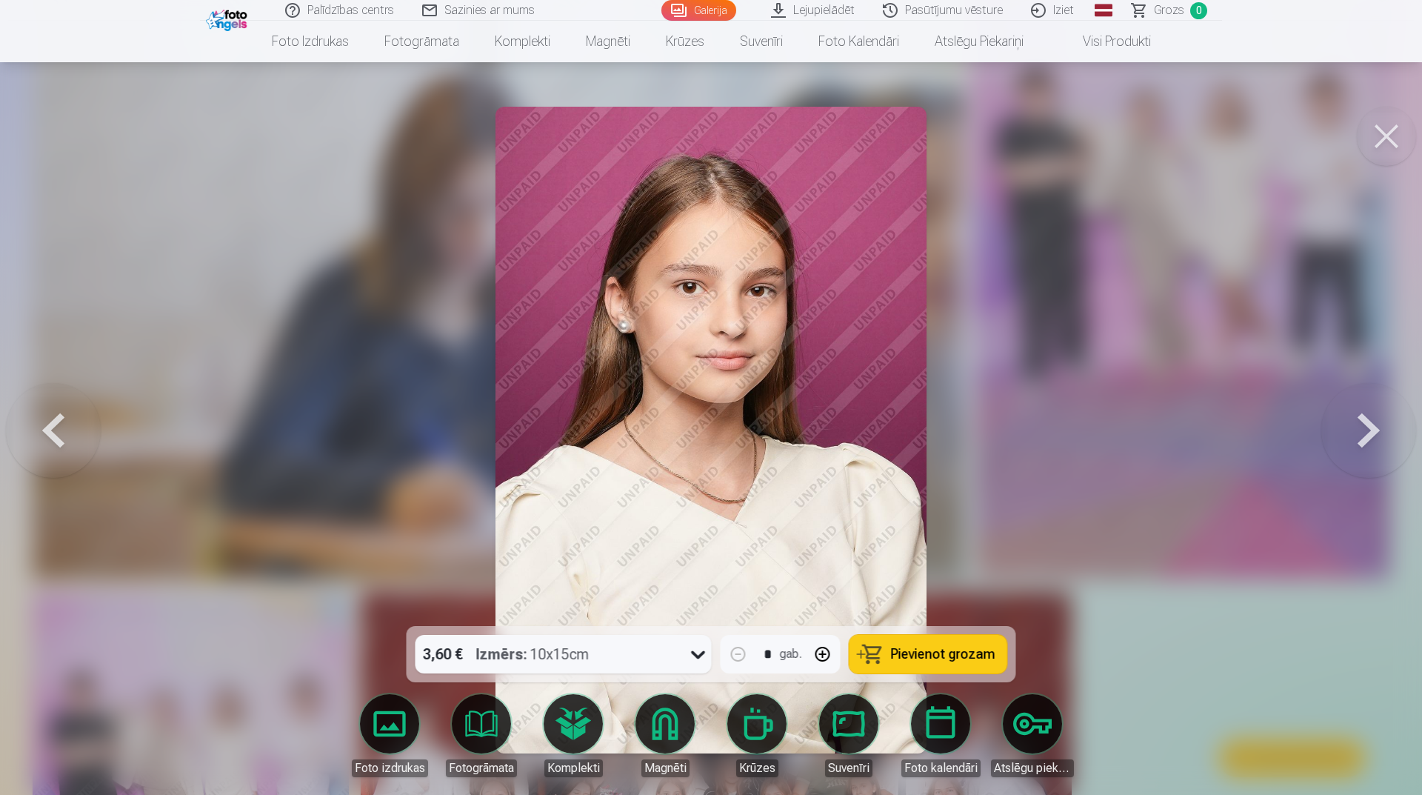
click at [64, 420] on button at bounding box center [53, 430] width 95 height 362
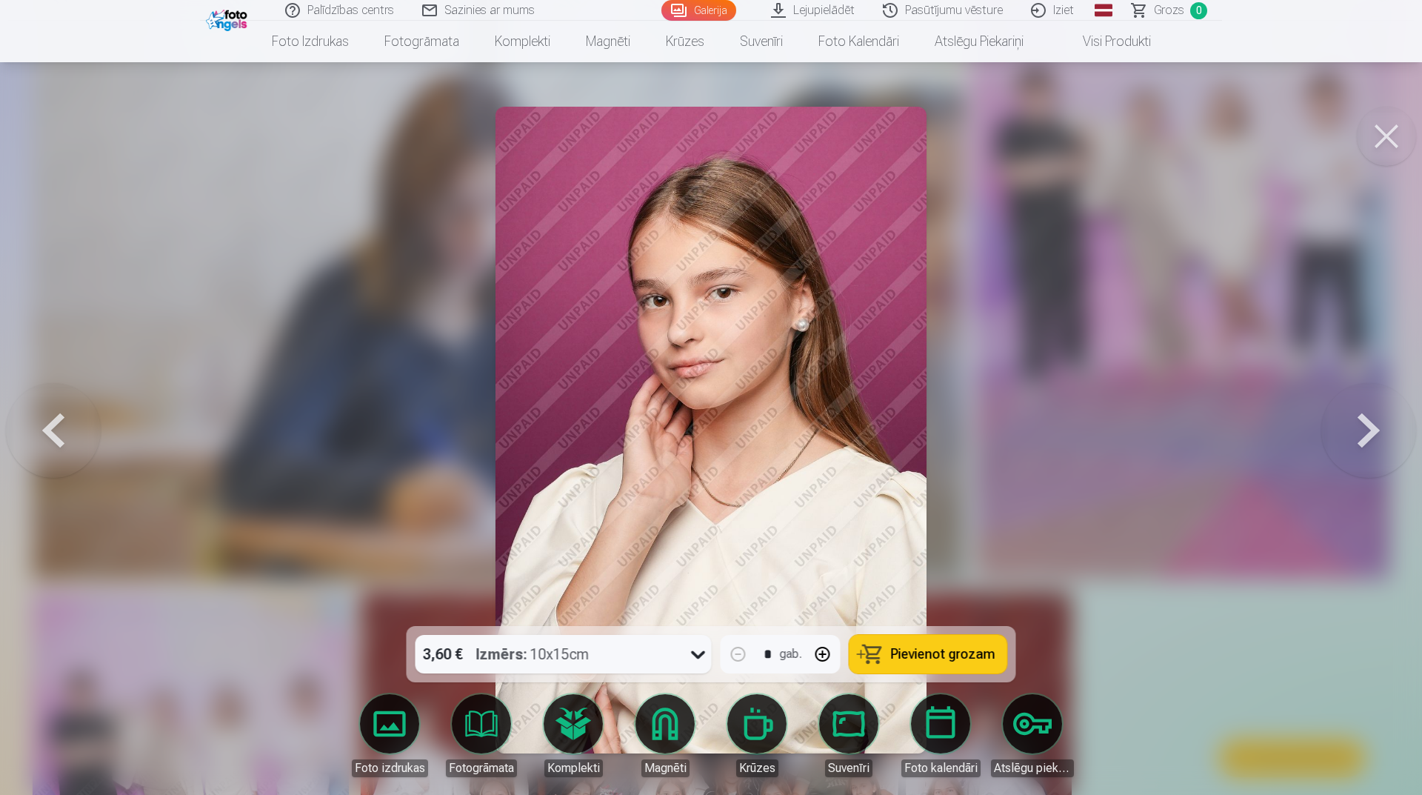
click at [1384, 418] on button at bounding box center [1369, 430] width 95 height 362
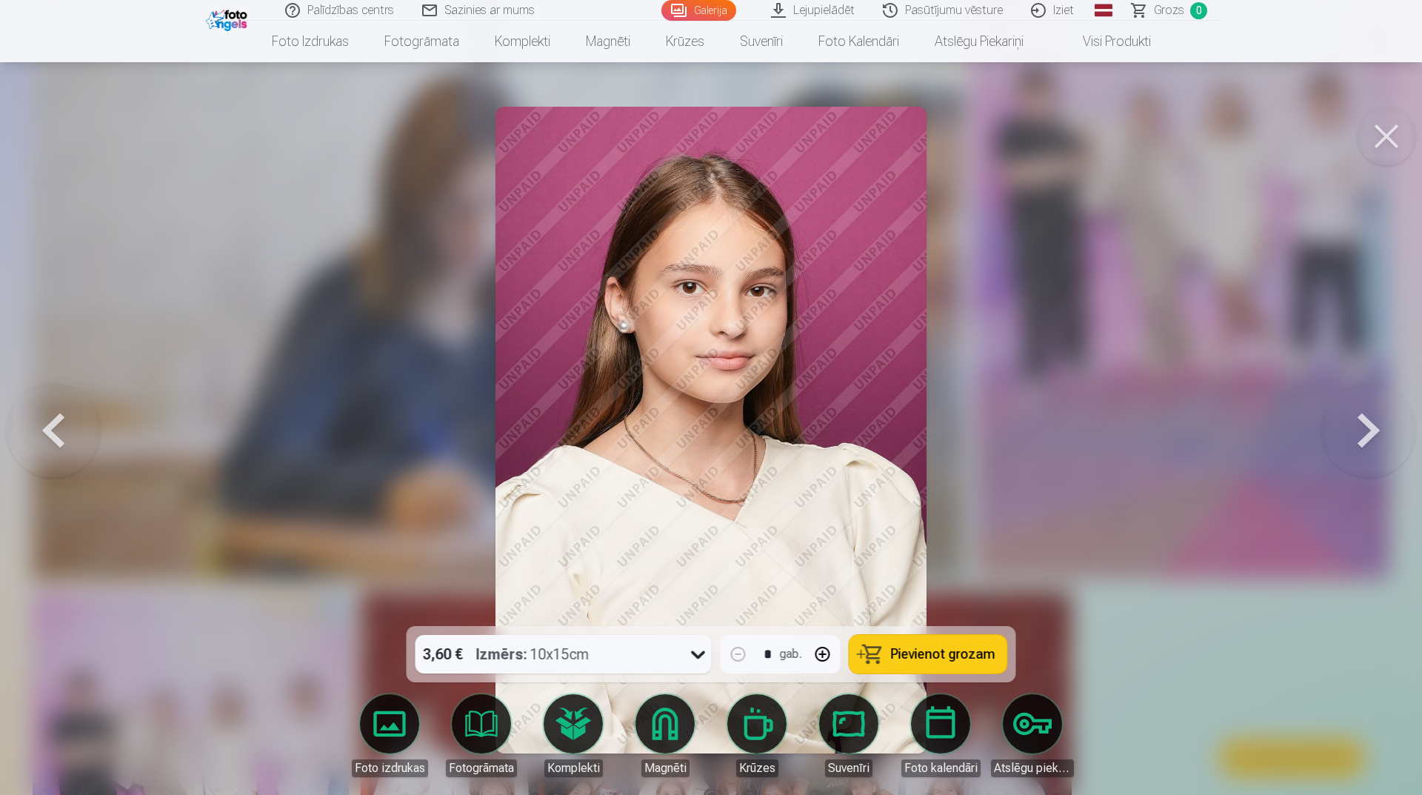
click at [1384, 418] on button at bounding box center [1369, 430] width 95 height 362
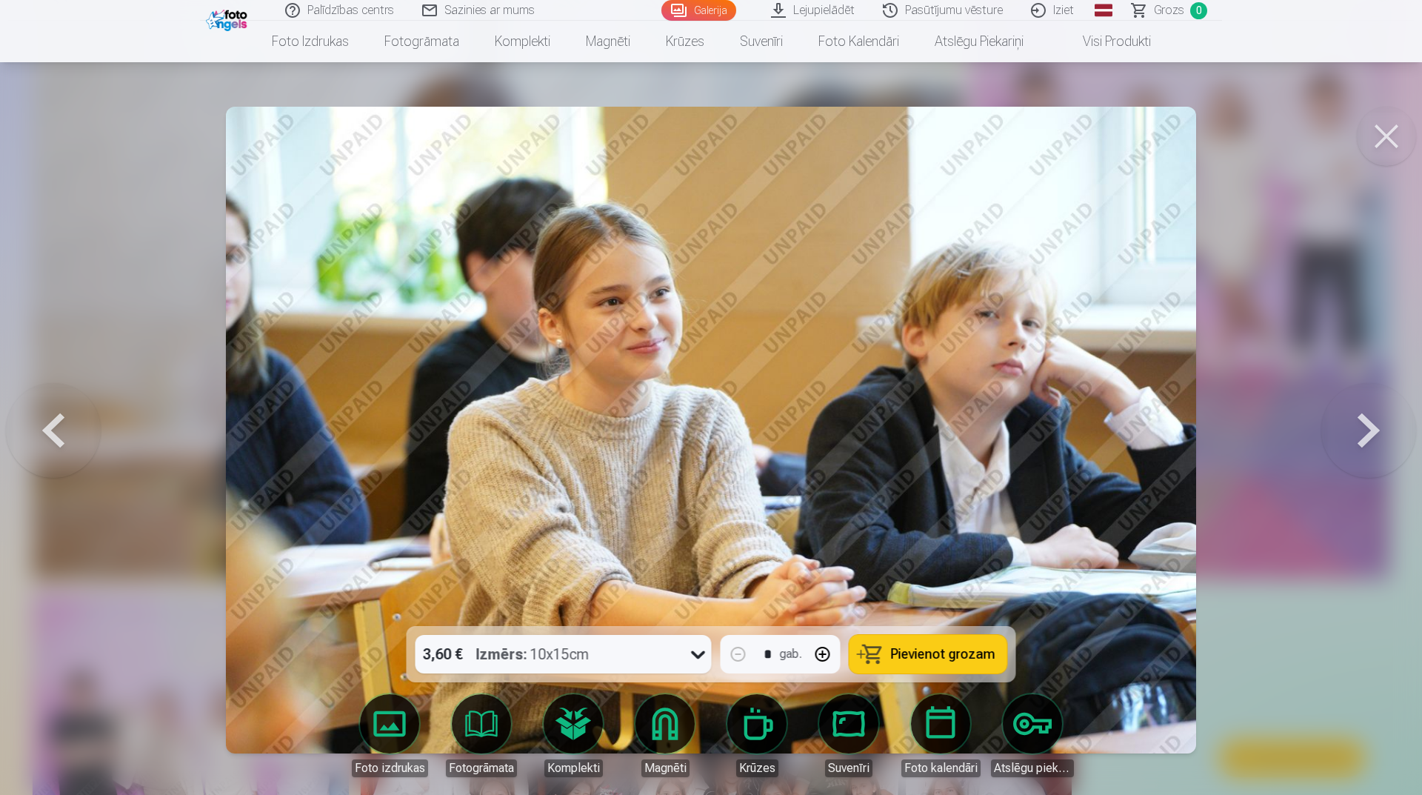
click at [76, 444] on button at bounding box center [53, 430] width 95 height 362
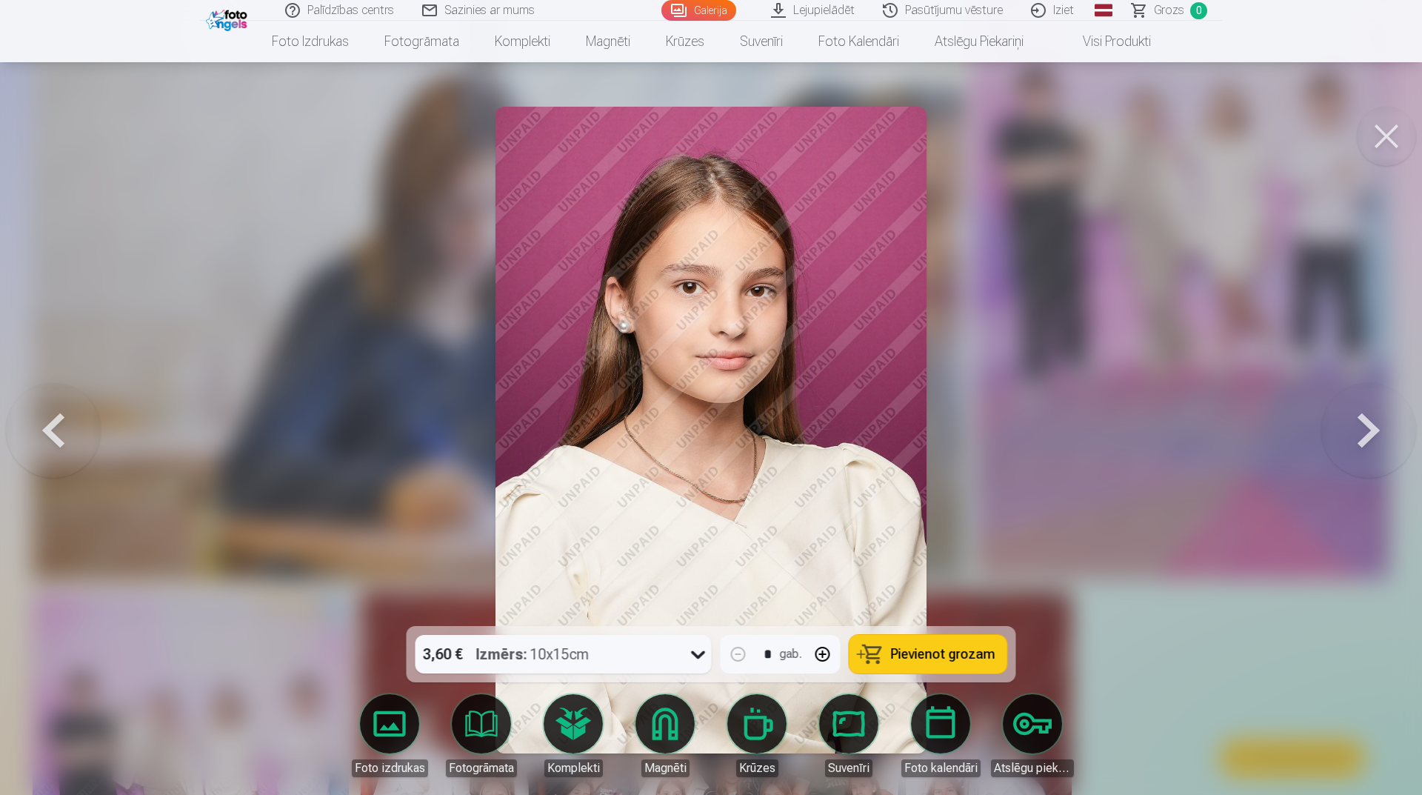
click at [76, 444] on button at bounding box center [53, 430] width 95 height 362
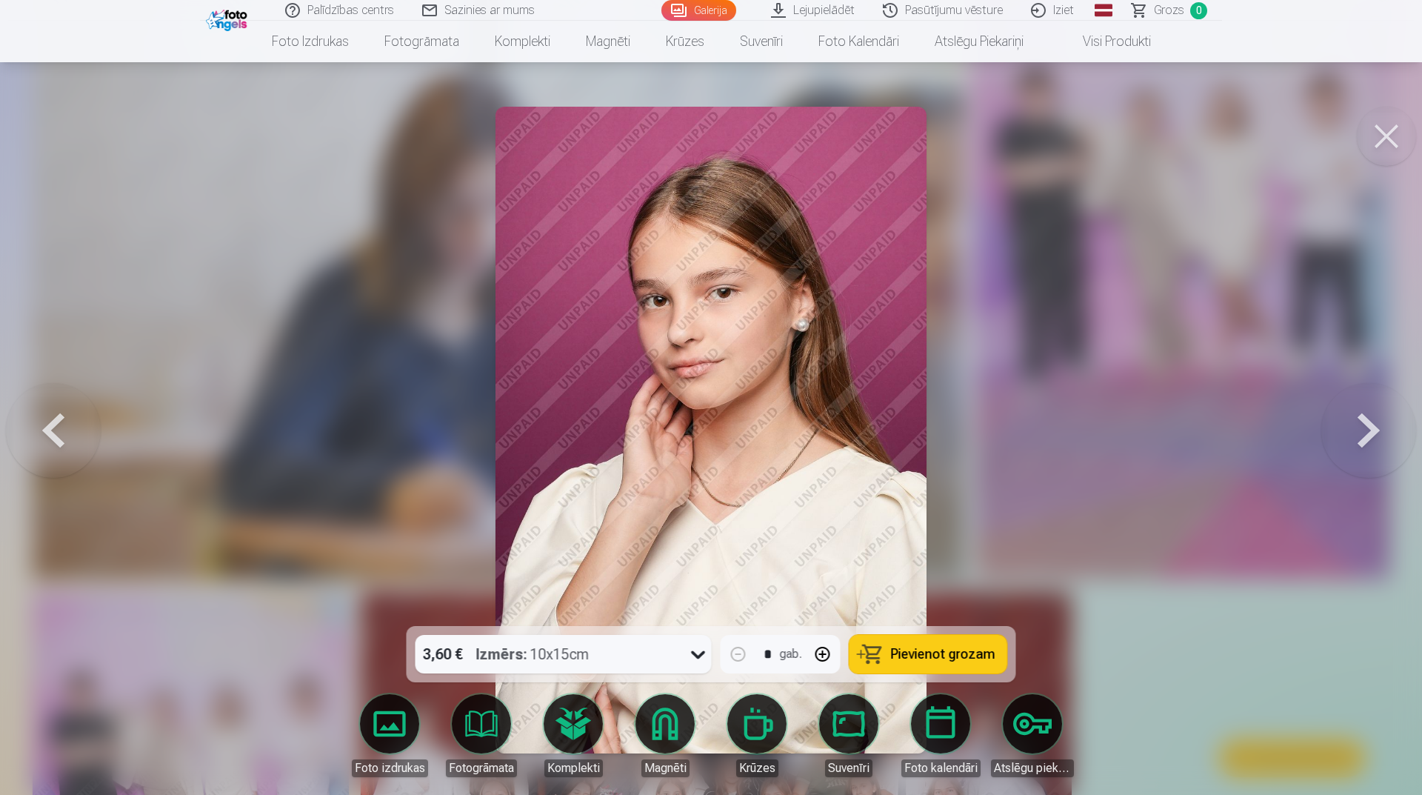
click at [76, 444] on button at bounding box center [53, 430] width 95 height 362
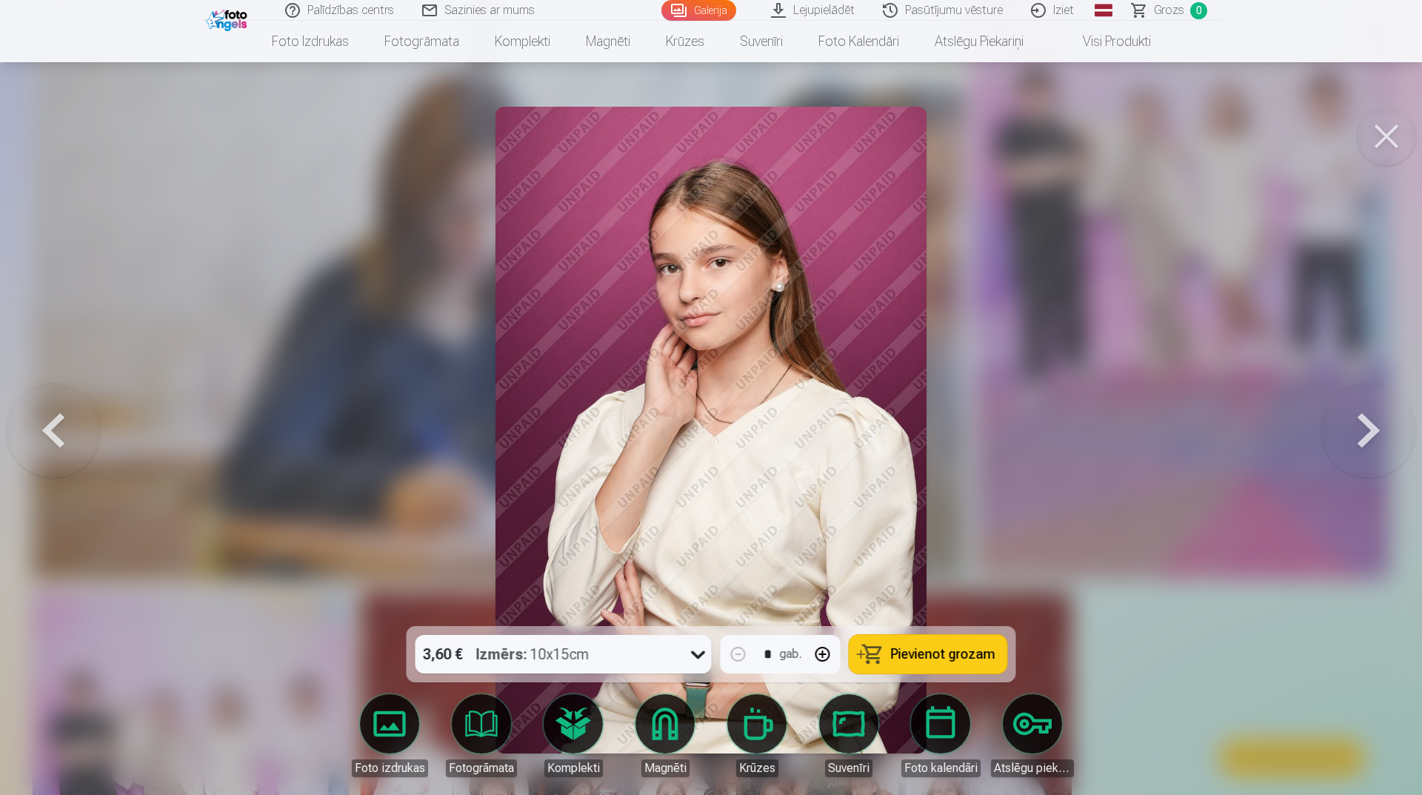
click at [76, 444] on button at bounding box center [53, 430] width 95 height 362
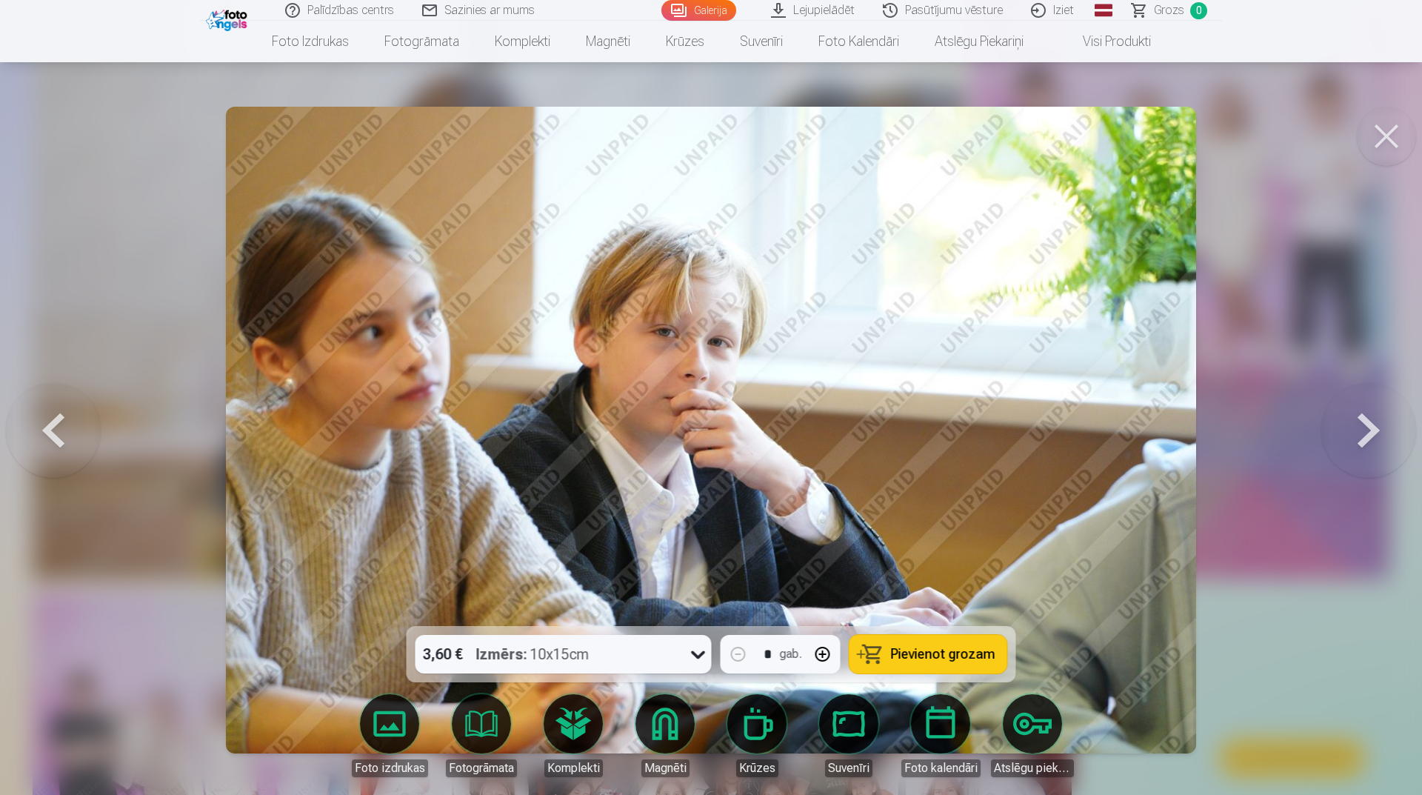
click at [76, 444] on button at bounding box center [53, 430] width 95 height 362
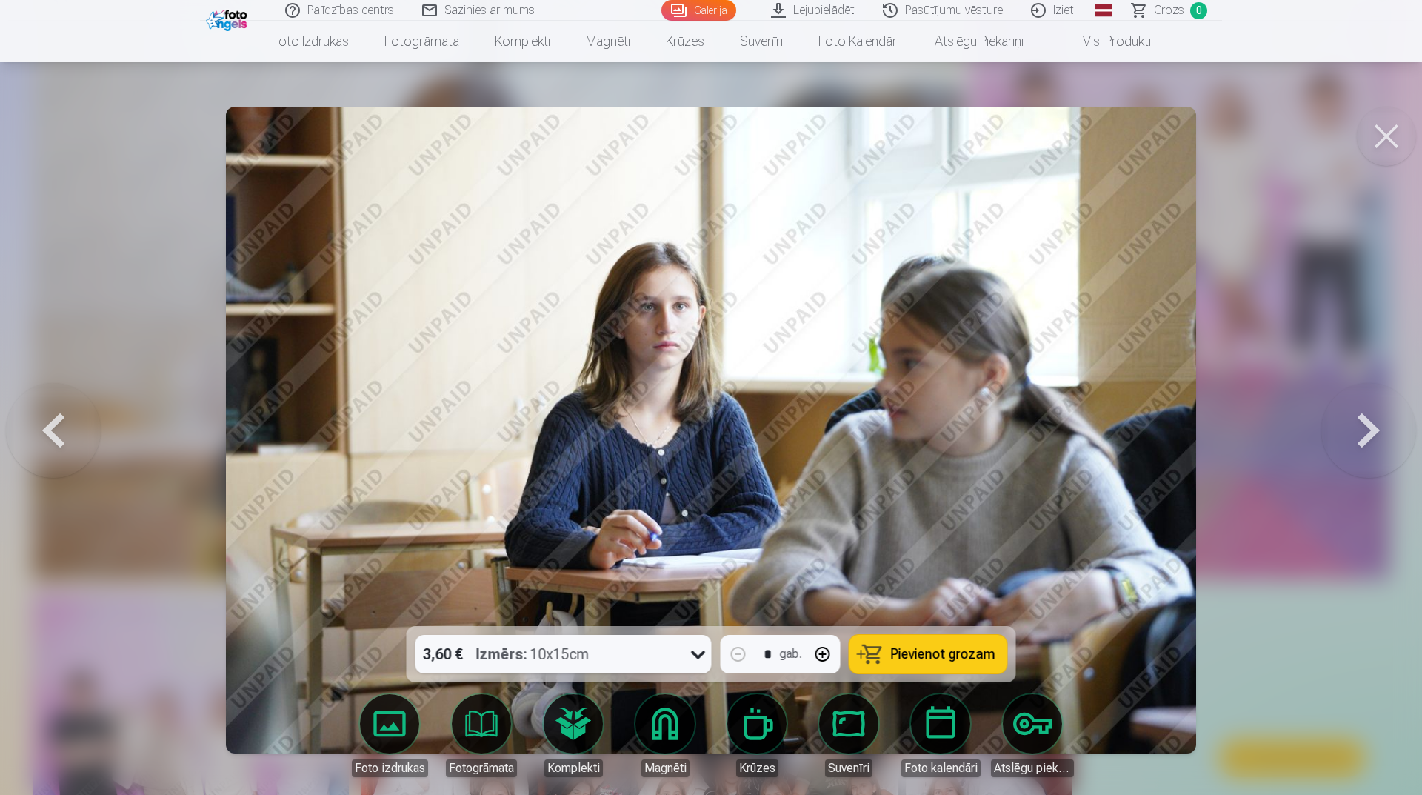
click at [76, 444] on button at bounding box center [53, 430] width 95 height 362
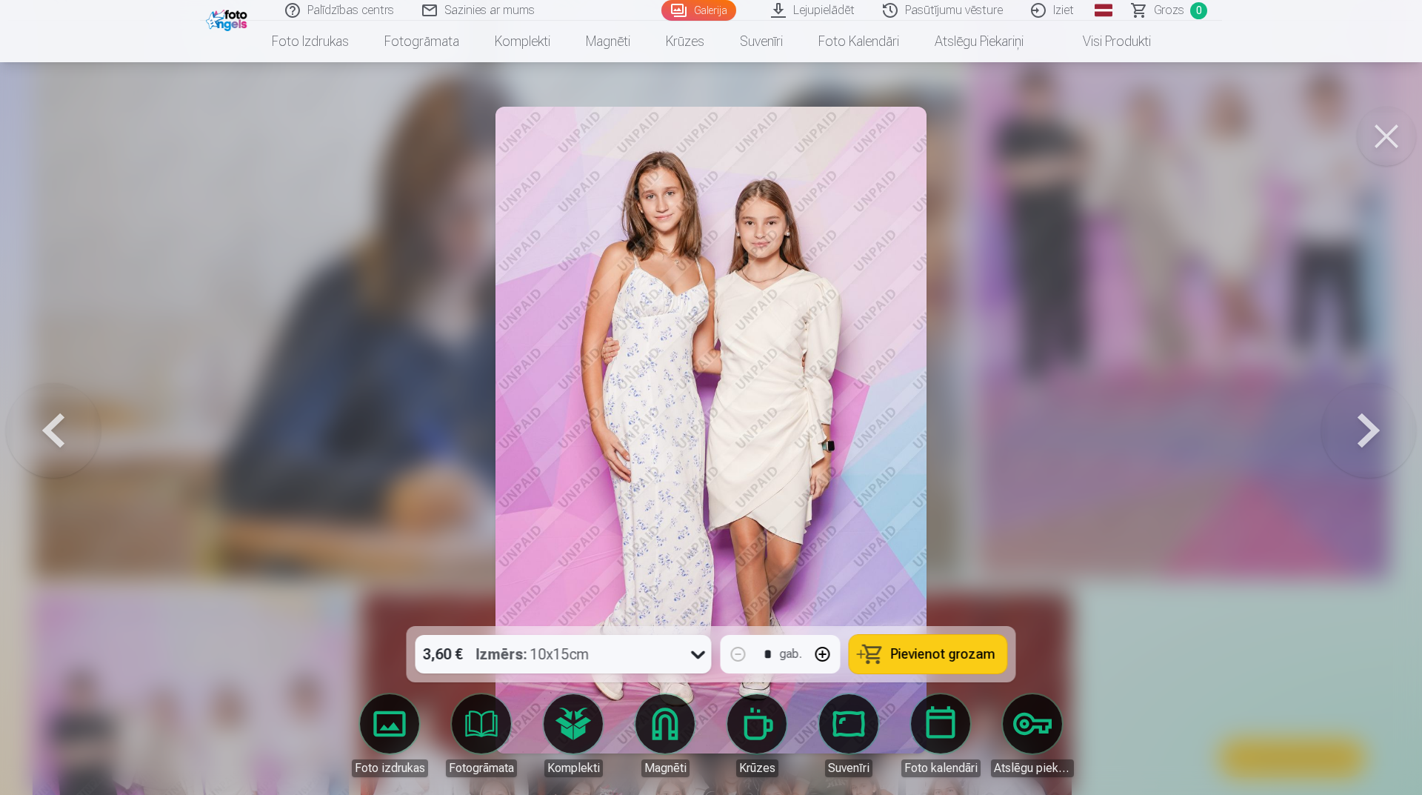
click at [76, 444] on button at bounding box center [53, 430] width 95 height 362
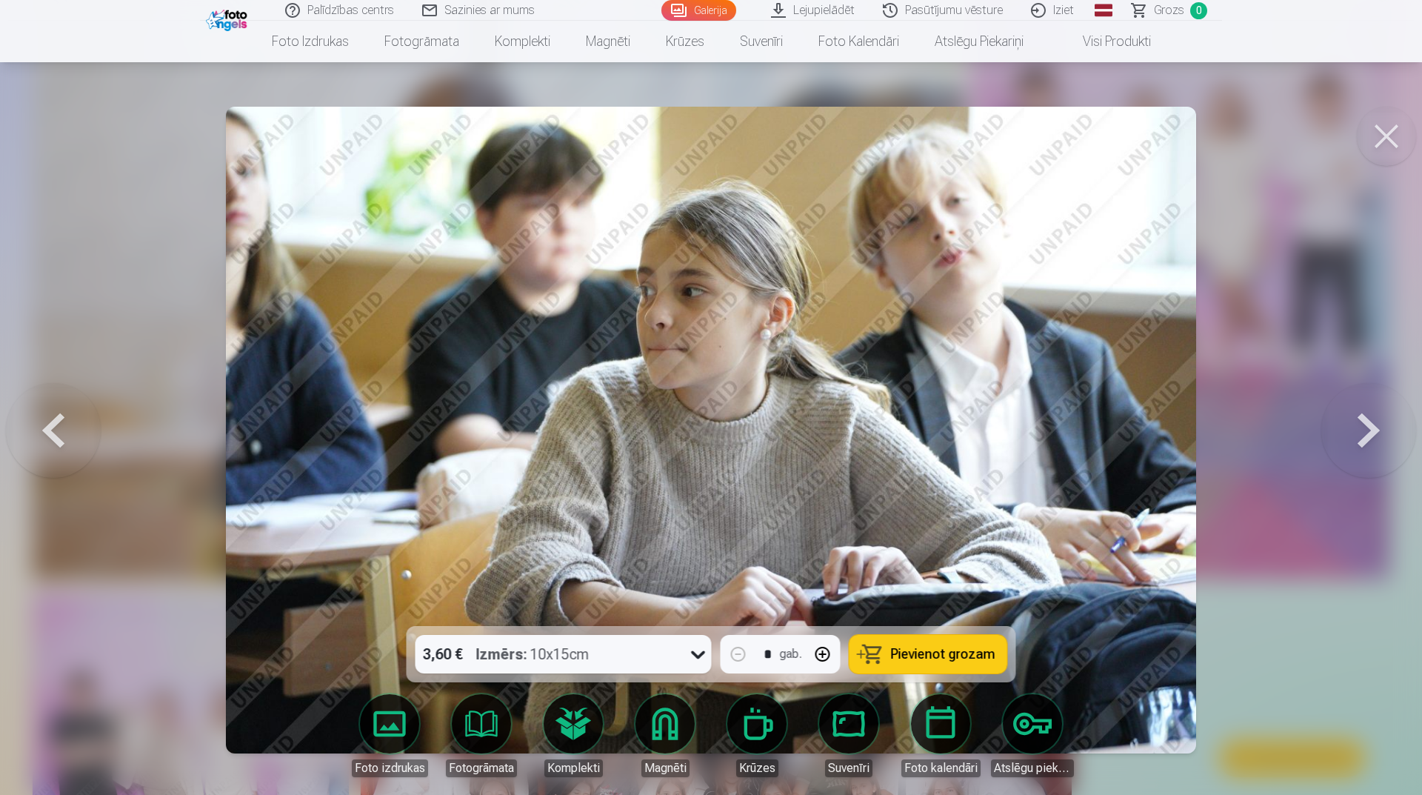
click at [1345, 436] on button at bounding box center [1369, 430] width 95 height 362
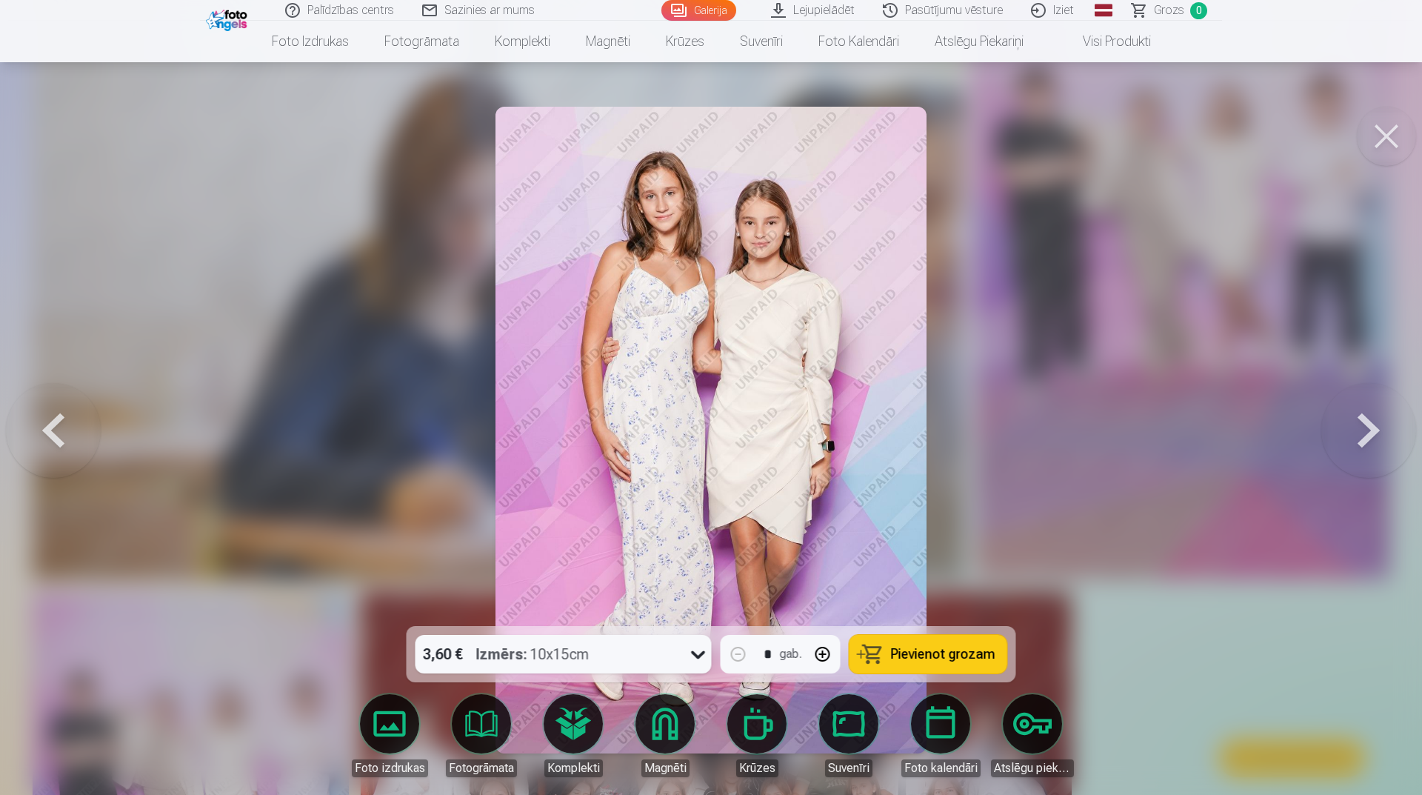
click at [1387, 127] on button at bounding box center [1386, 136] width 59 height 59
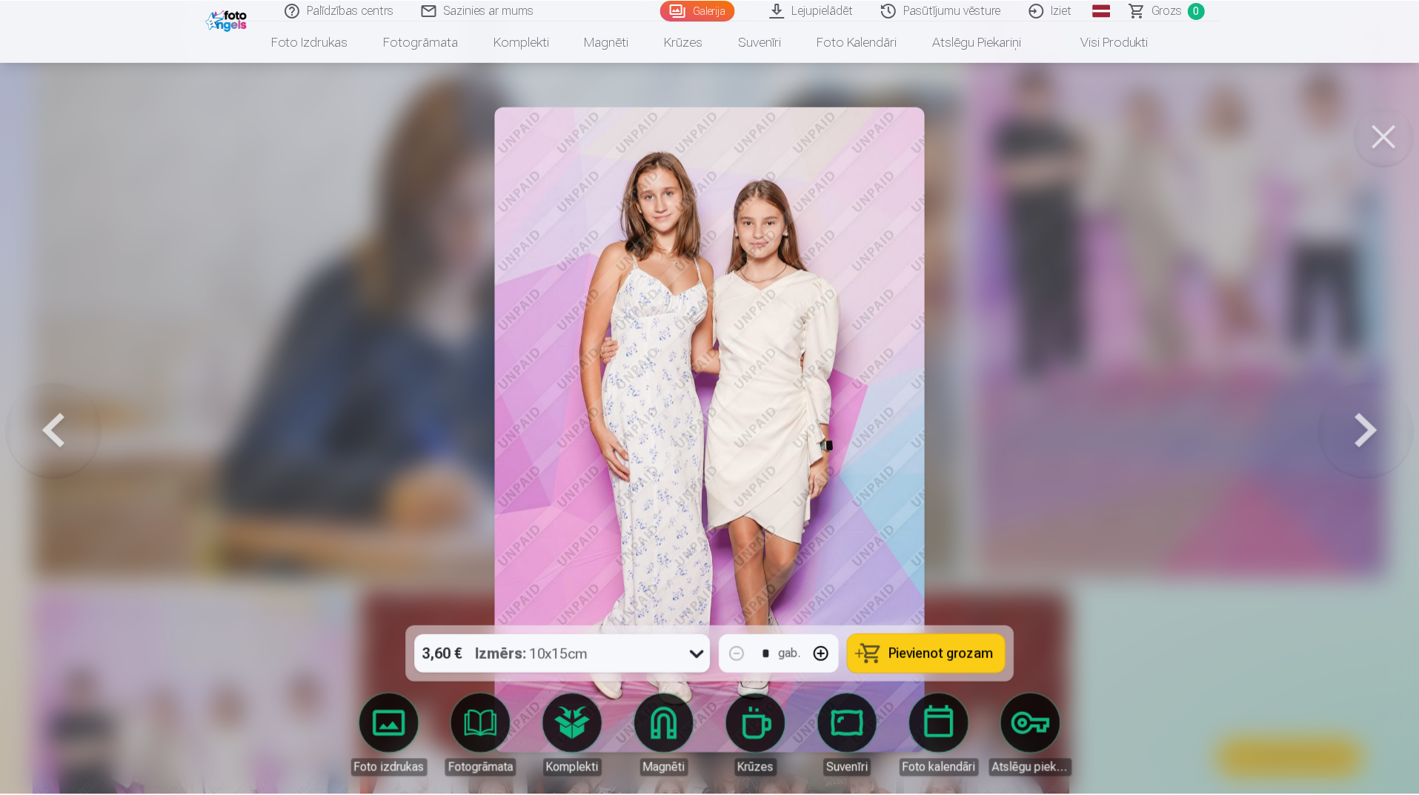
scroll to position [8890, 0]
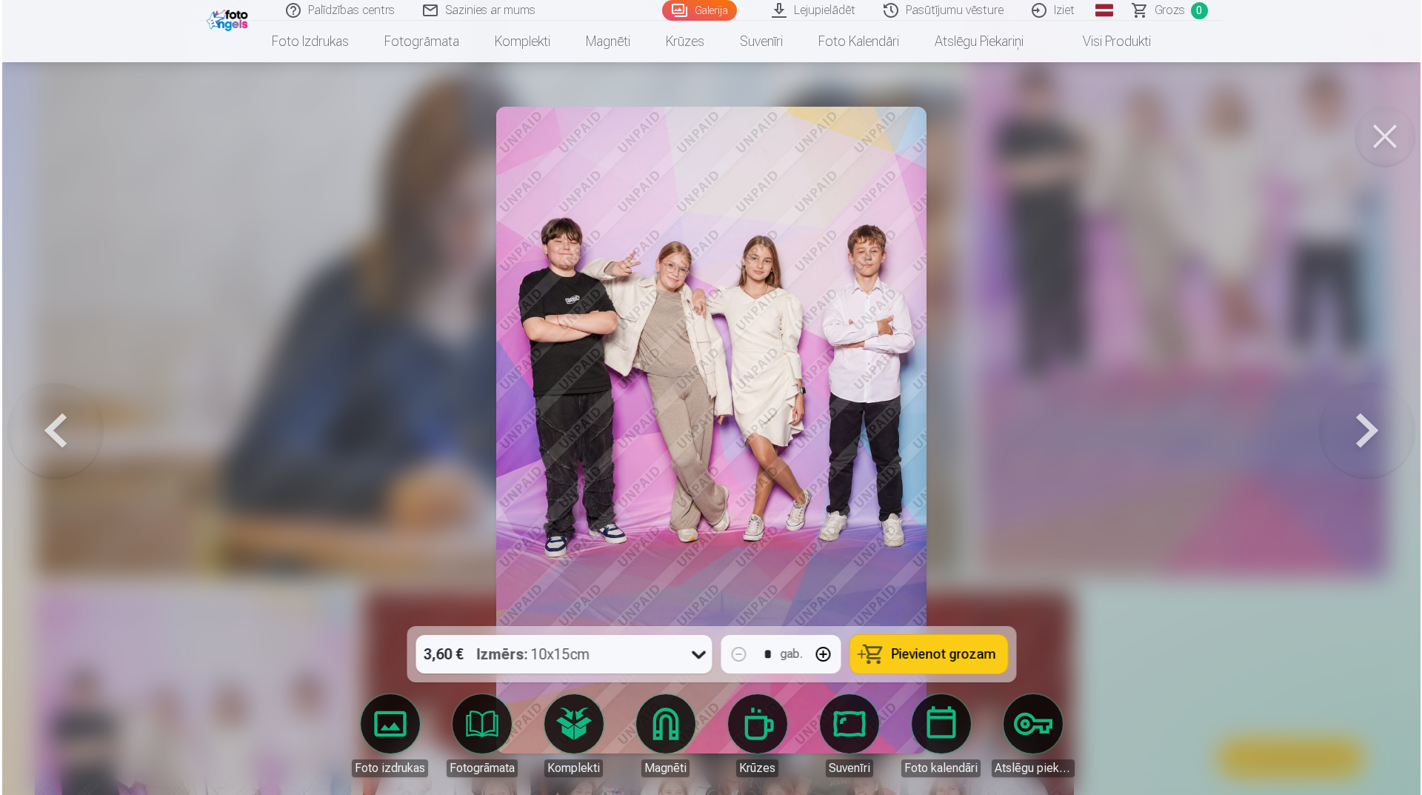
scroll to position [8914, 0]
click at [1410, 127] on button at bounding box center [1386, 136] width 59 height 59
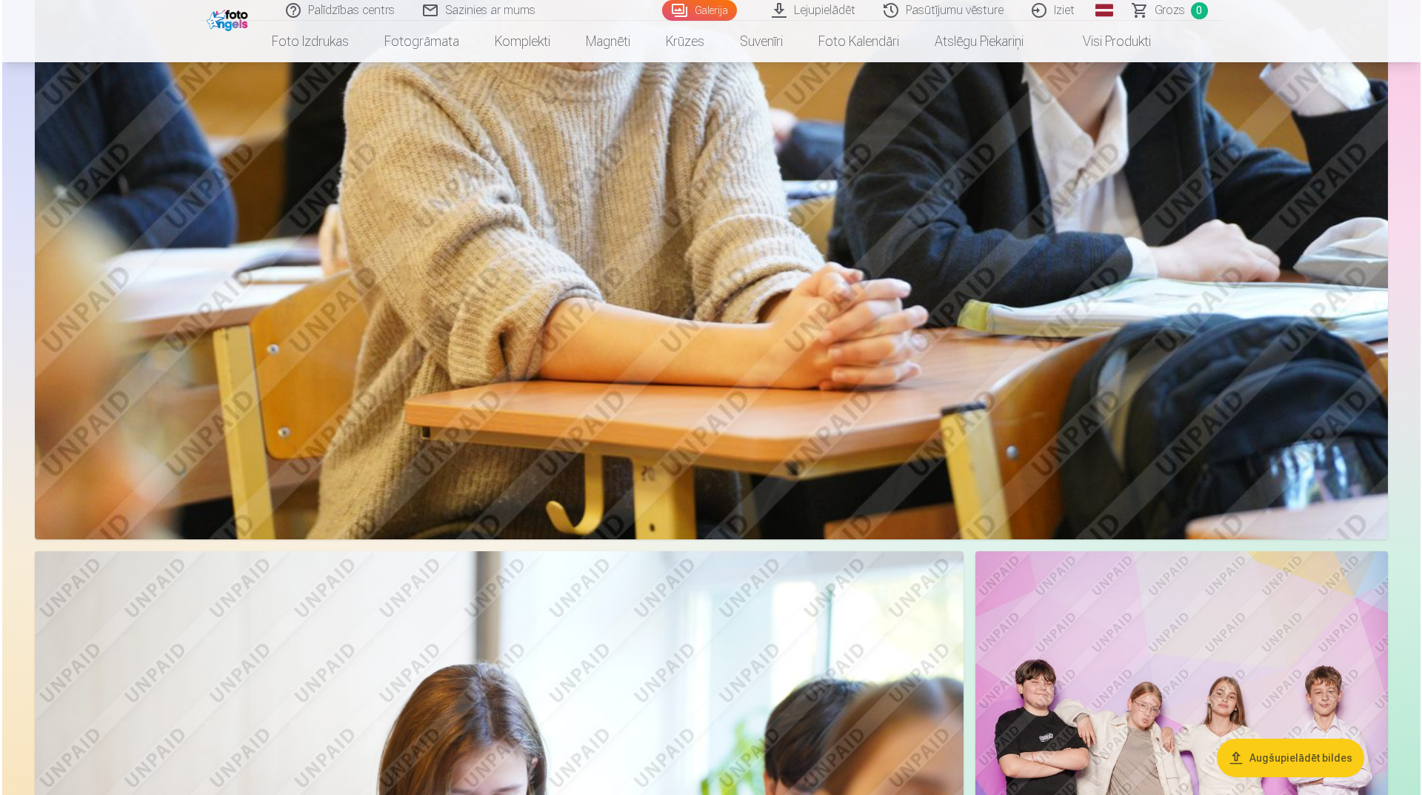
scroll to position [7927, 0]
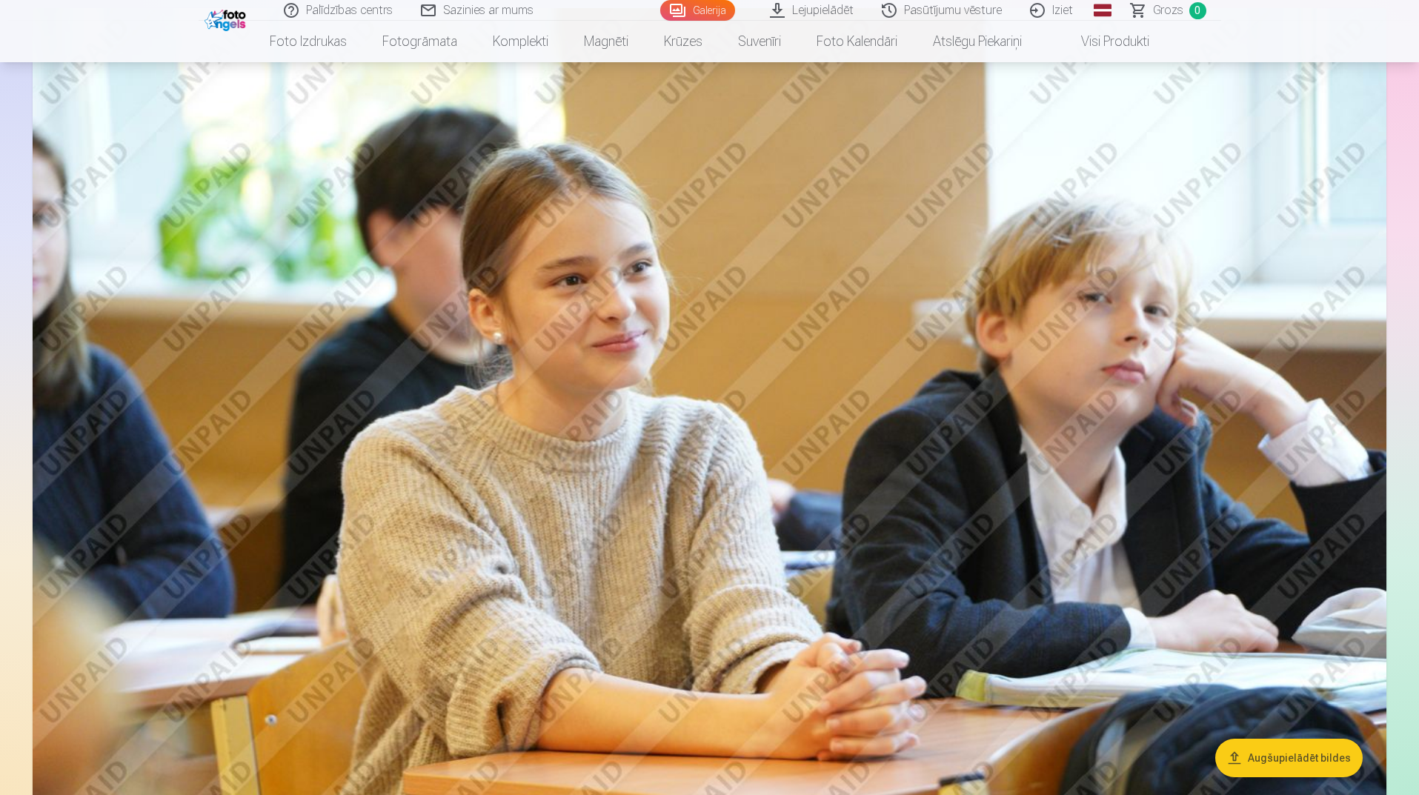
click at [594, 554] on img at bounding box center [709, 459] width 1353 height 902
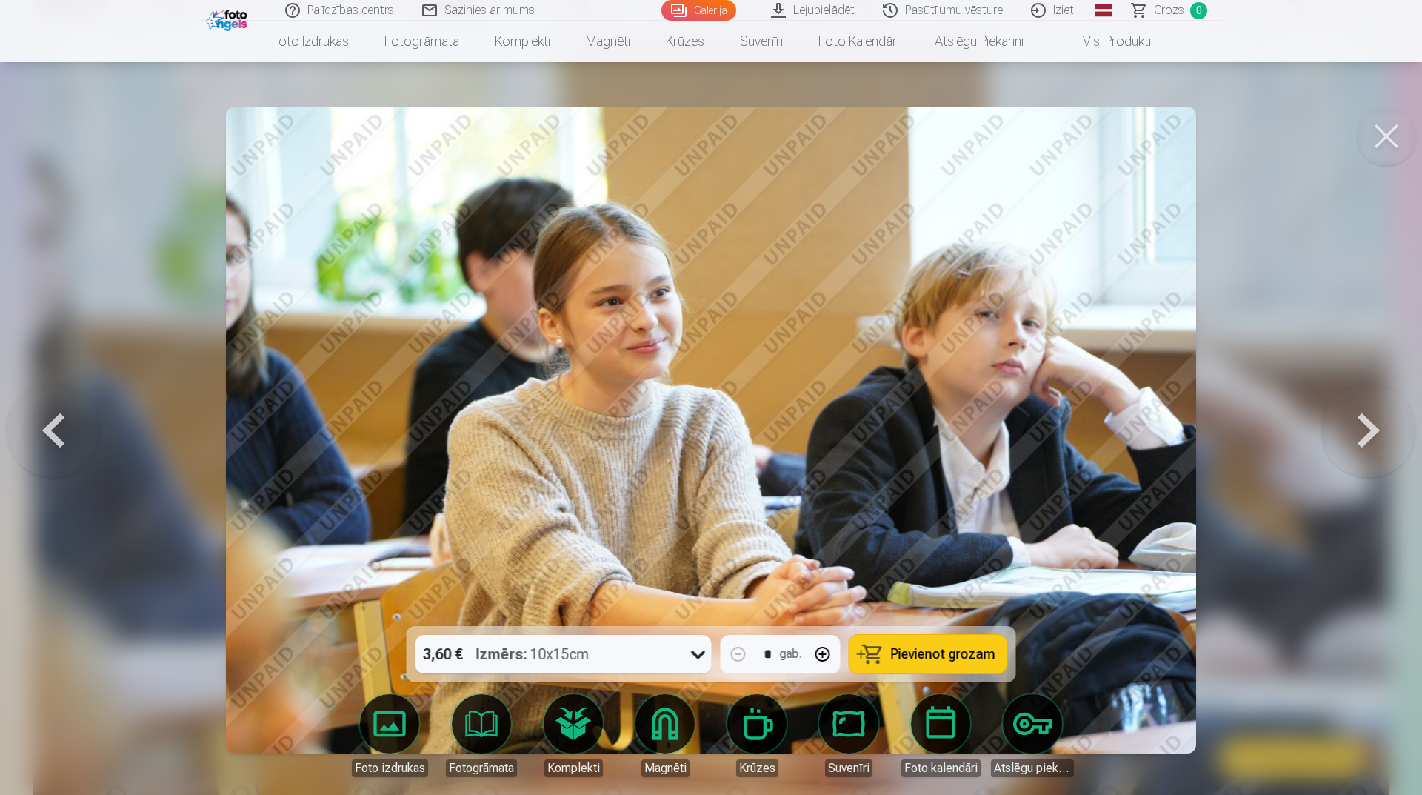
click at [1402, 137] on button at bounding box center [1386, 136] width 59 height 59
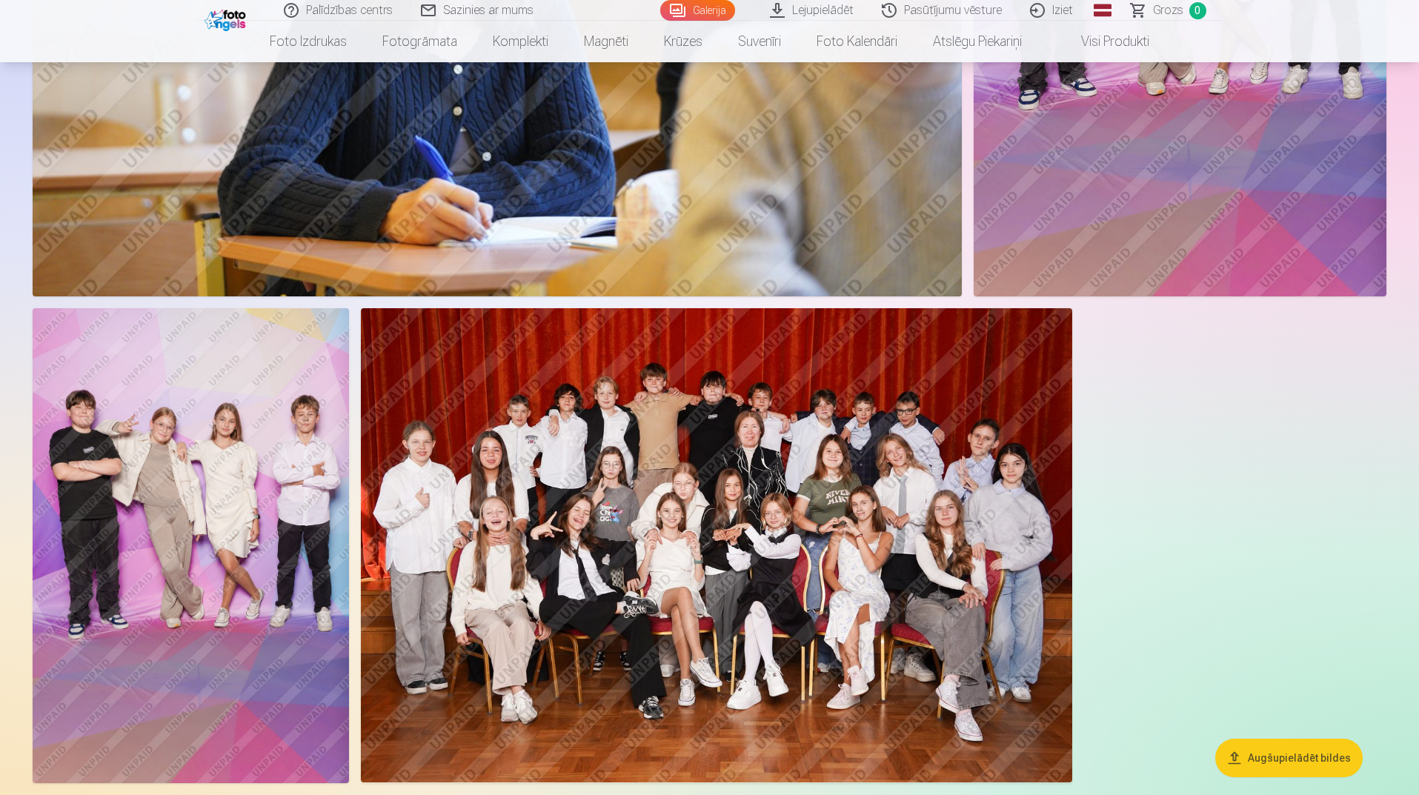
scroll to position [9167, 0]
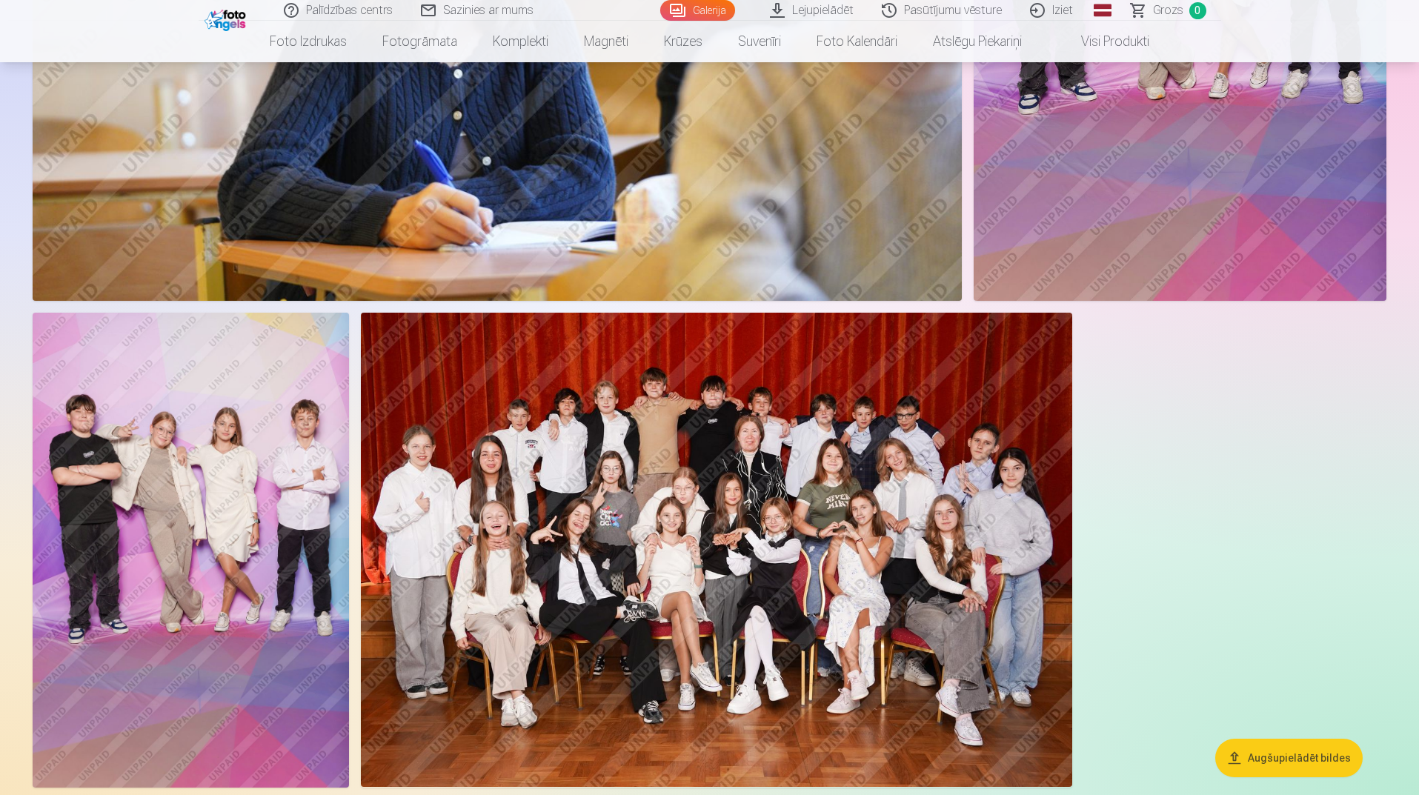
click at [233, 452] on img at bounding box center [191, 550] width 316 height 474
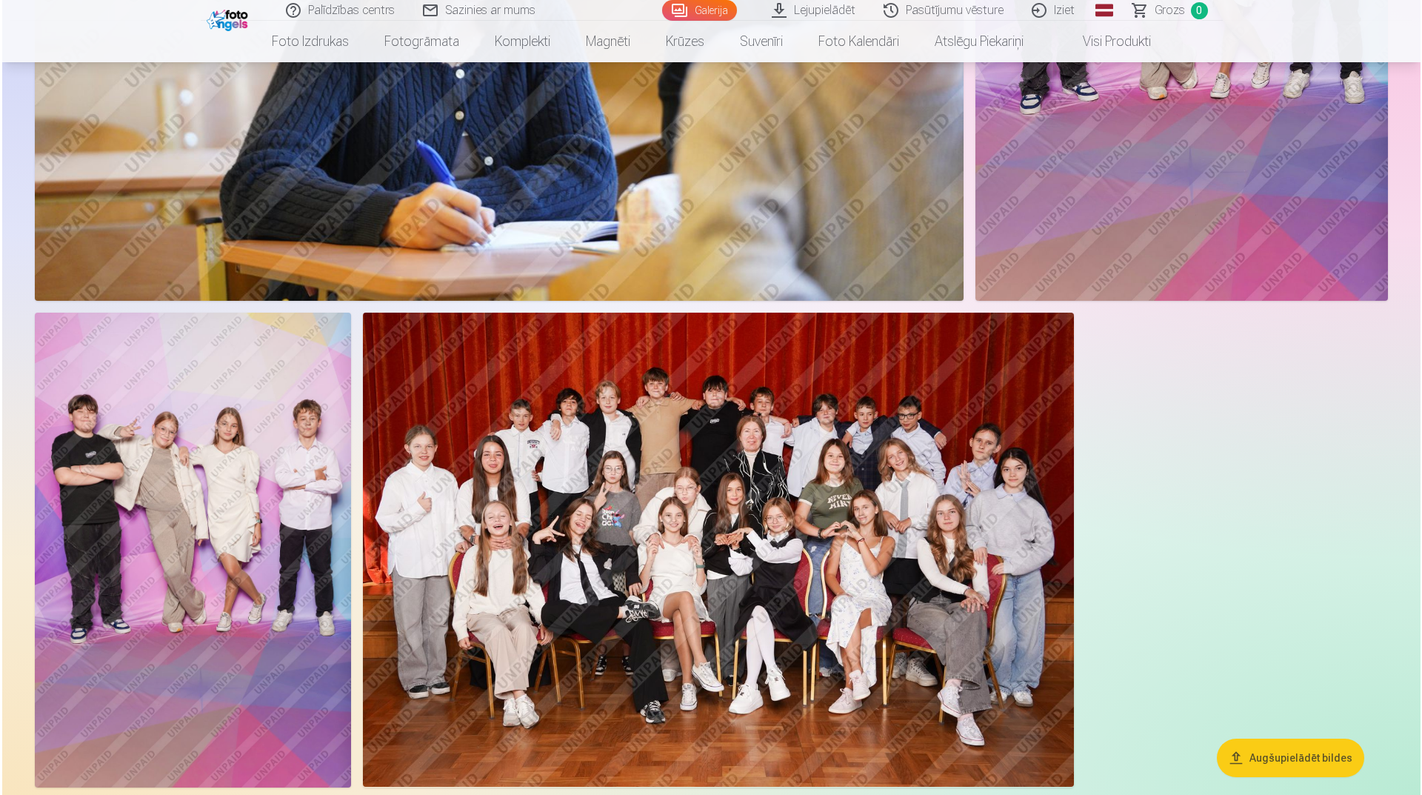
scroll to position [9191, 0]
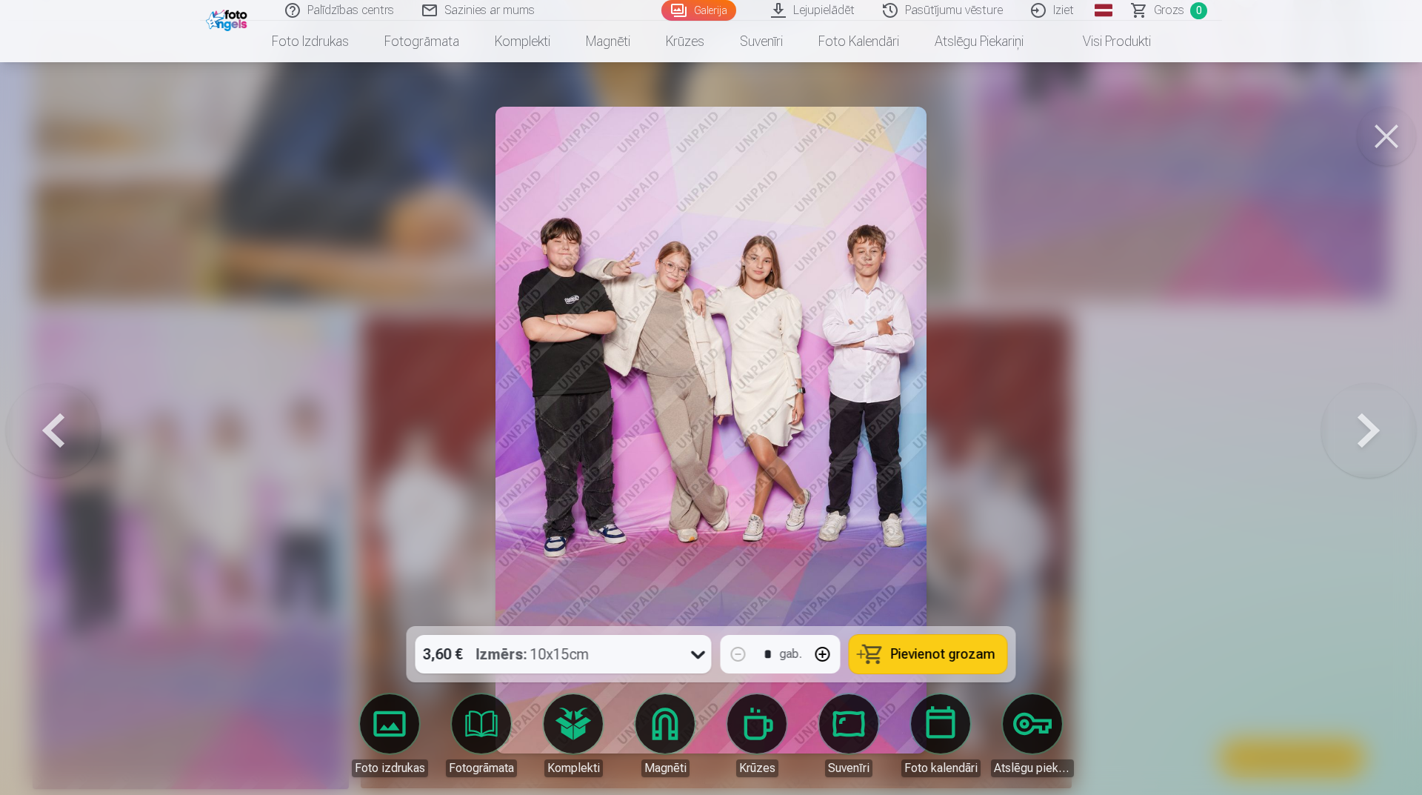
click at [1413, 139] on button at bounding box center [1386, 136] width 59 height 59
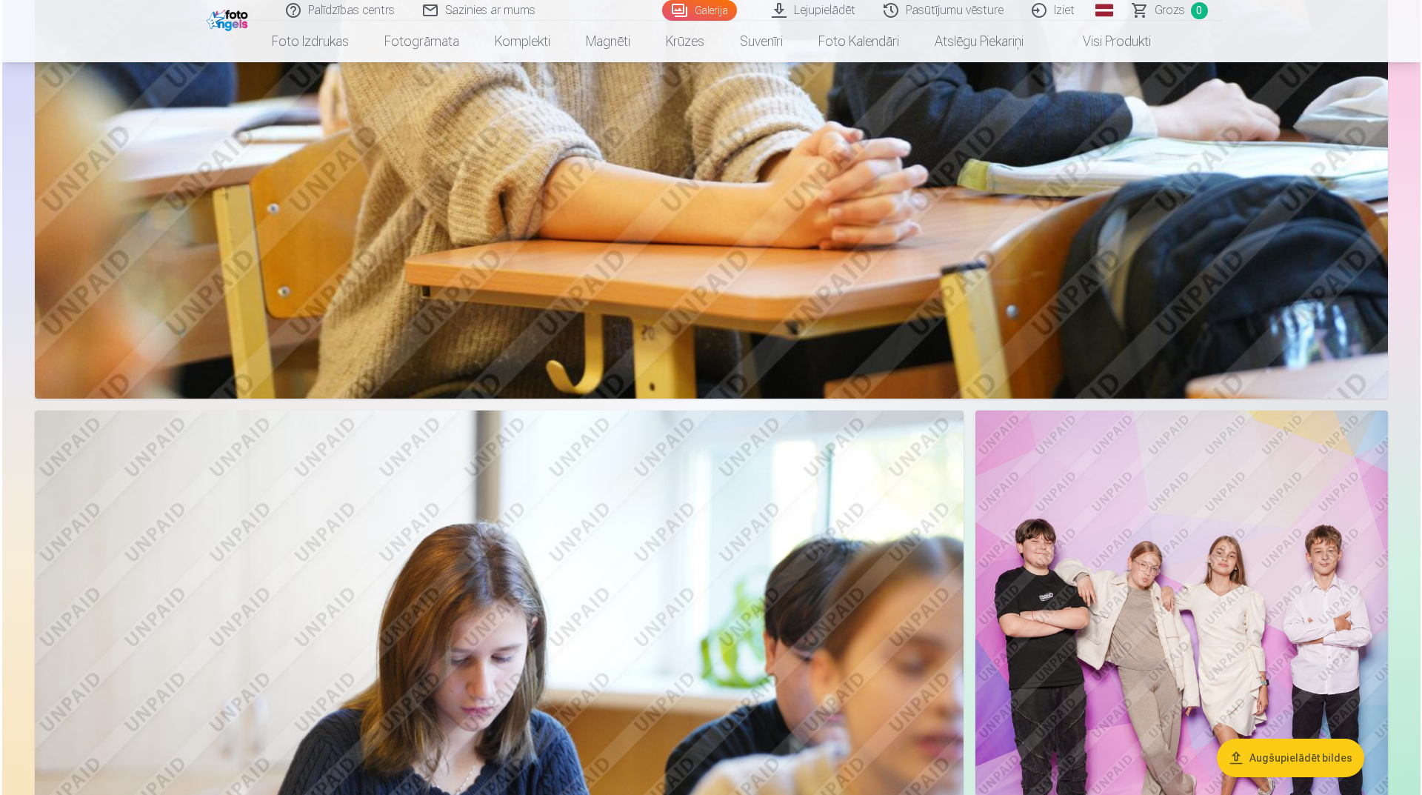
scroll to position [8278, 0]
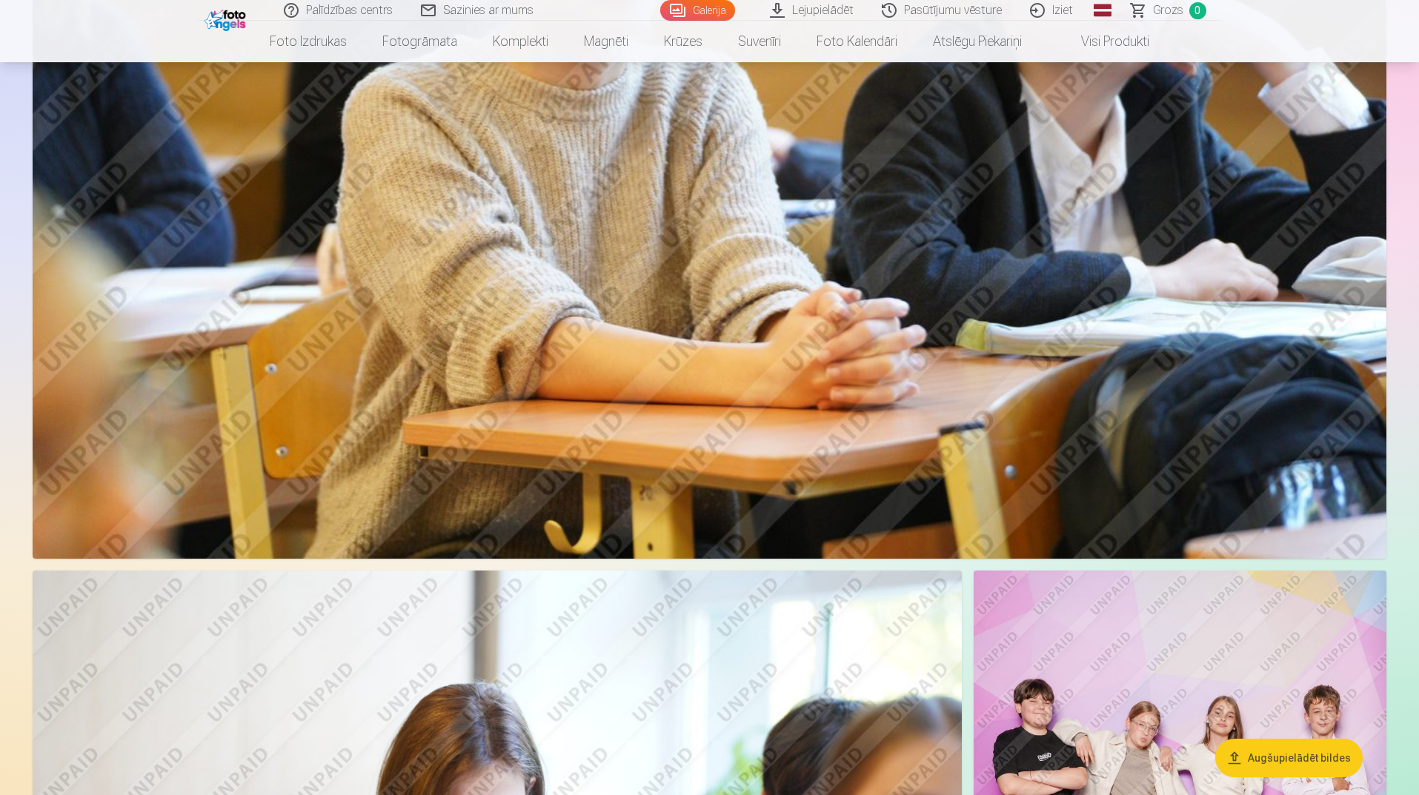
click at [938, 293] on img at bounding box center [709, 108] width 1353 height 902
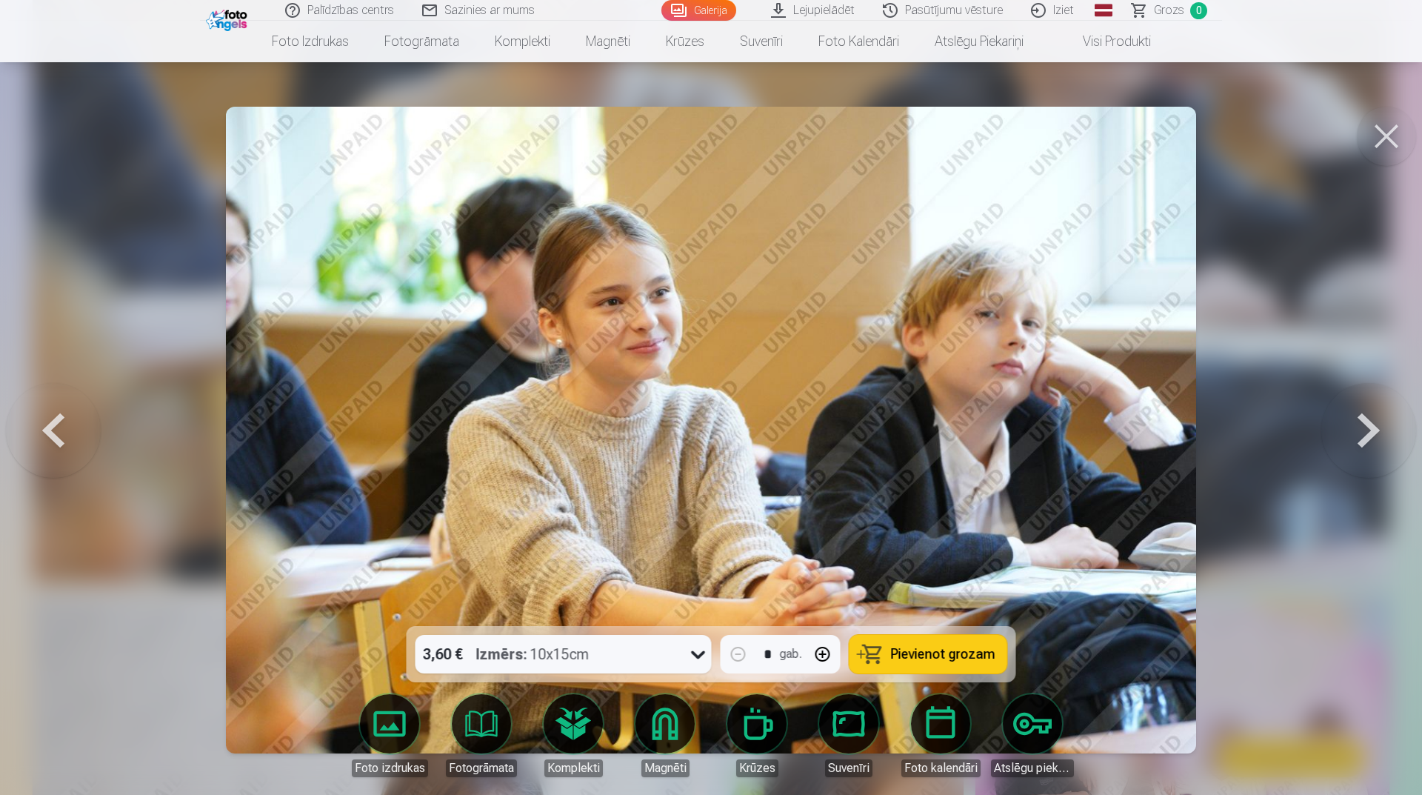
click at [1382, 136] on button at bounding box center [1386, 136] width 59 height 59
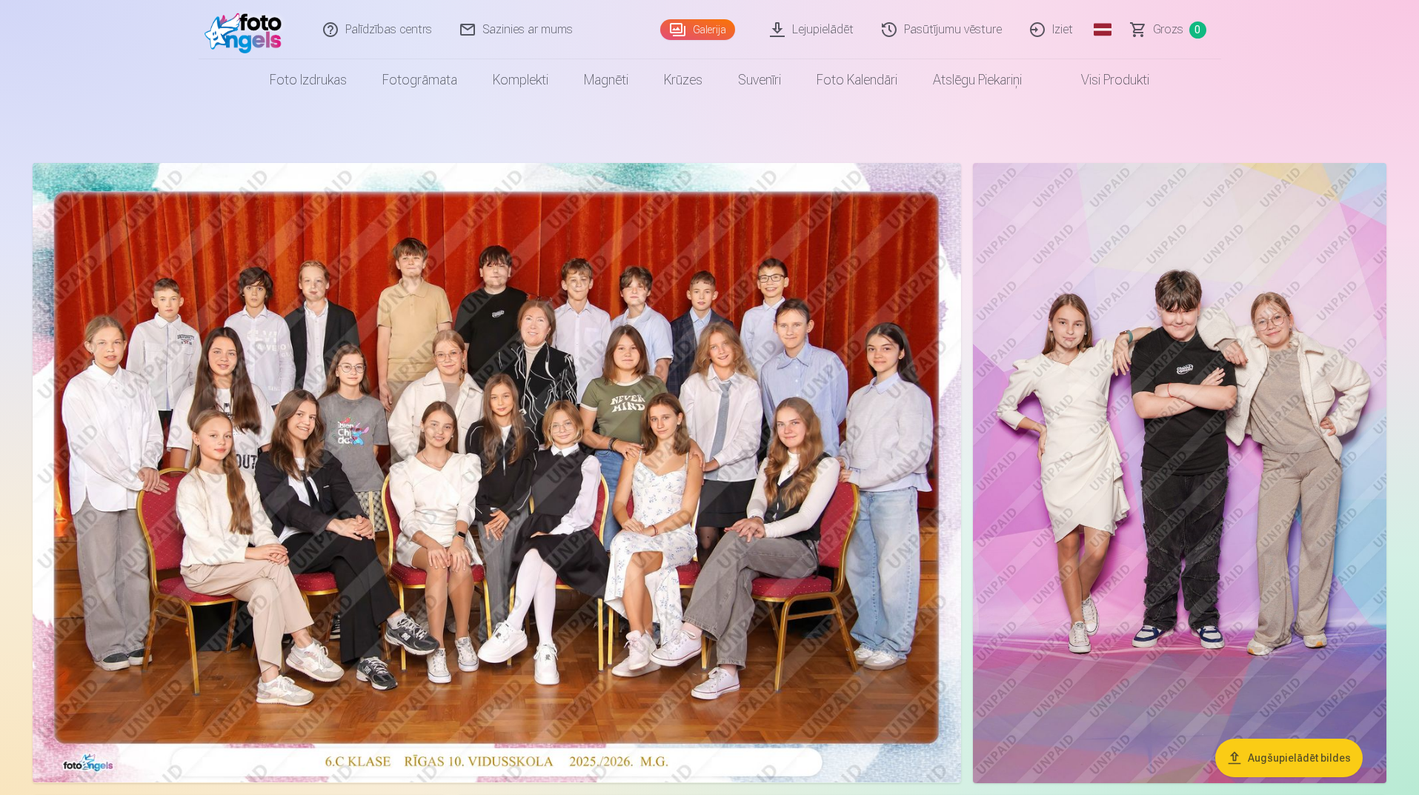
click at [1008, 436] on img at bounding box center [1179, 473] width 413 height 620
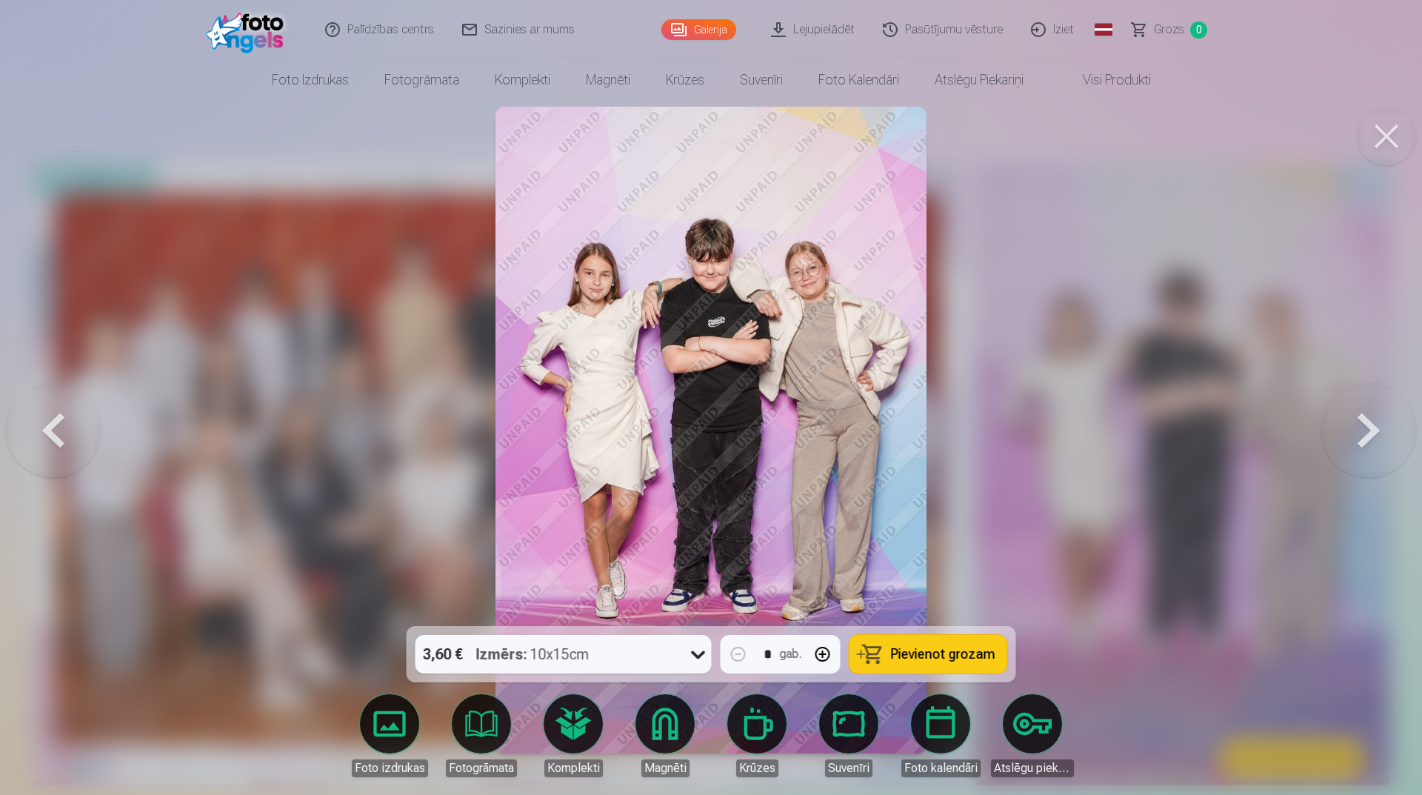
click at [1382, 450] on button at bounding box center [1369, 430] width 95 height 362
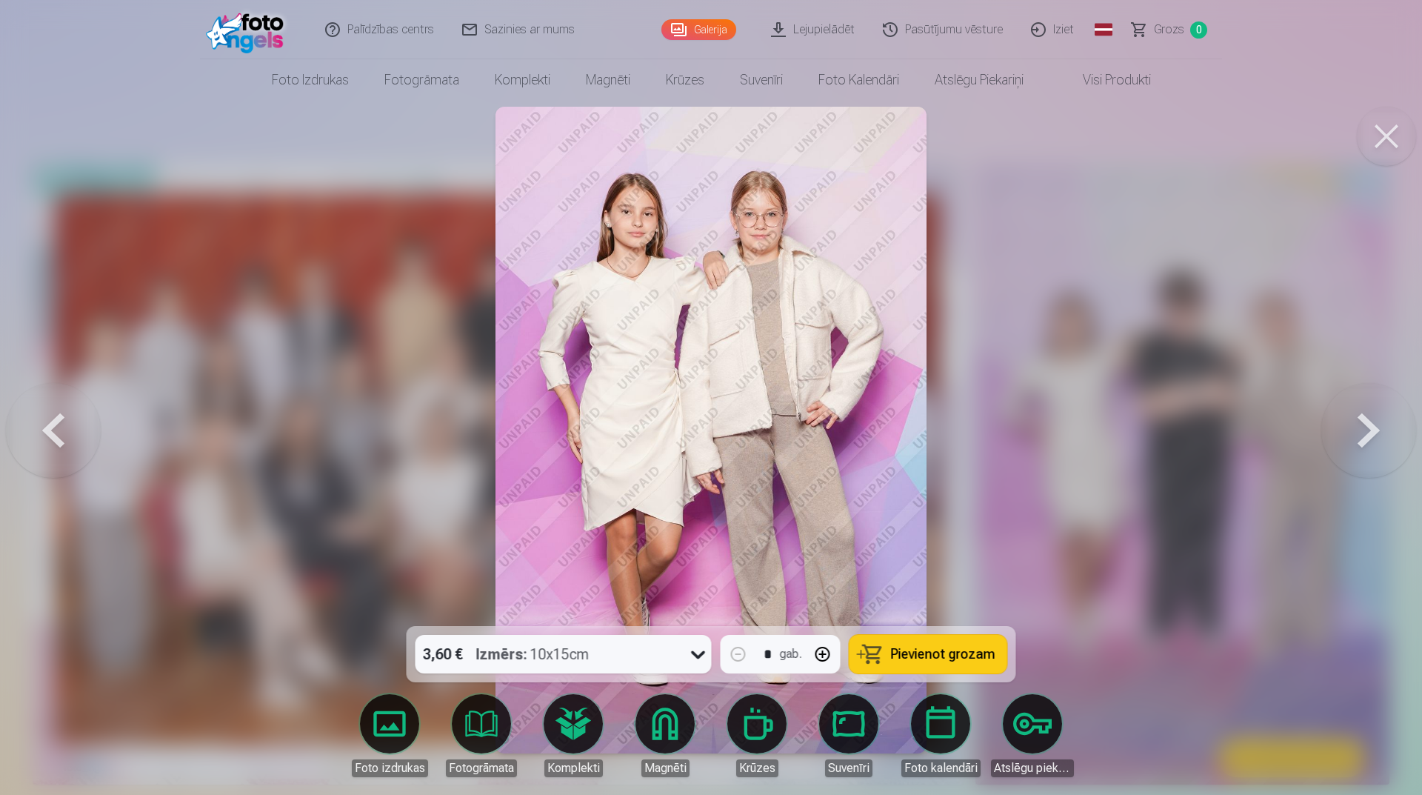
click at [1354, 448] on button at bounding box center [1369, 430] width 95 height 362
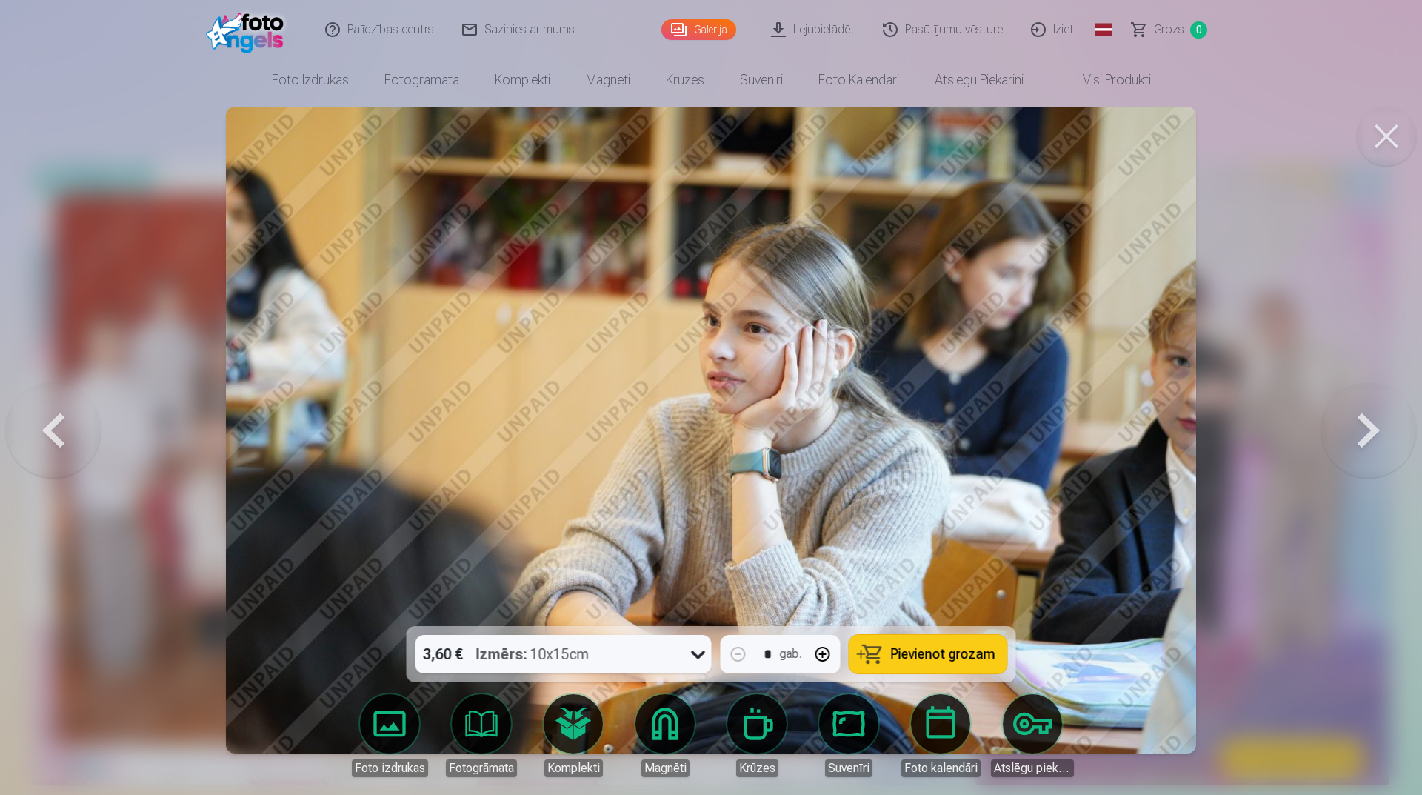
click at [1353, 449] on button at bounding box center [1369, 430] width 95 height 362
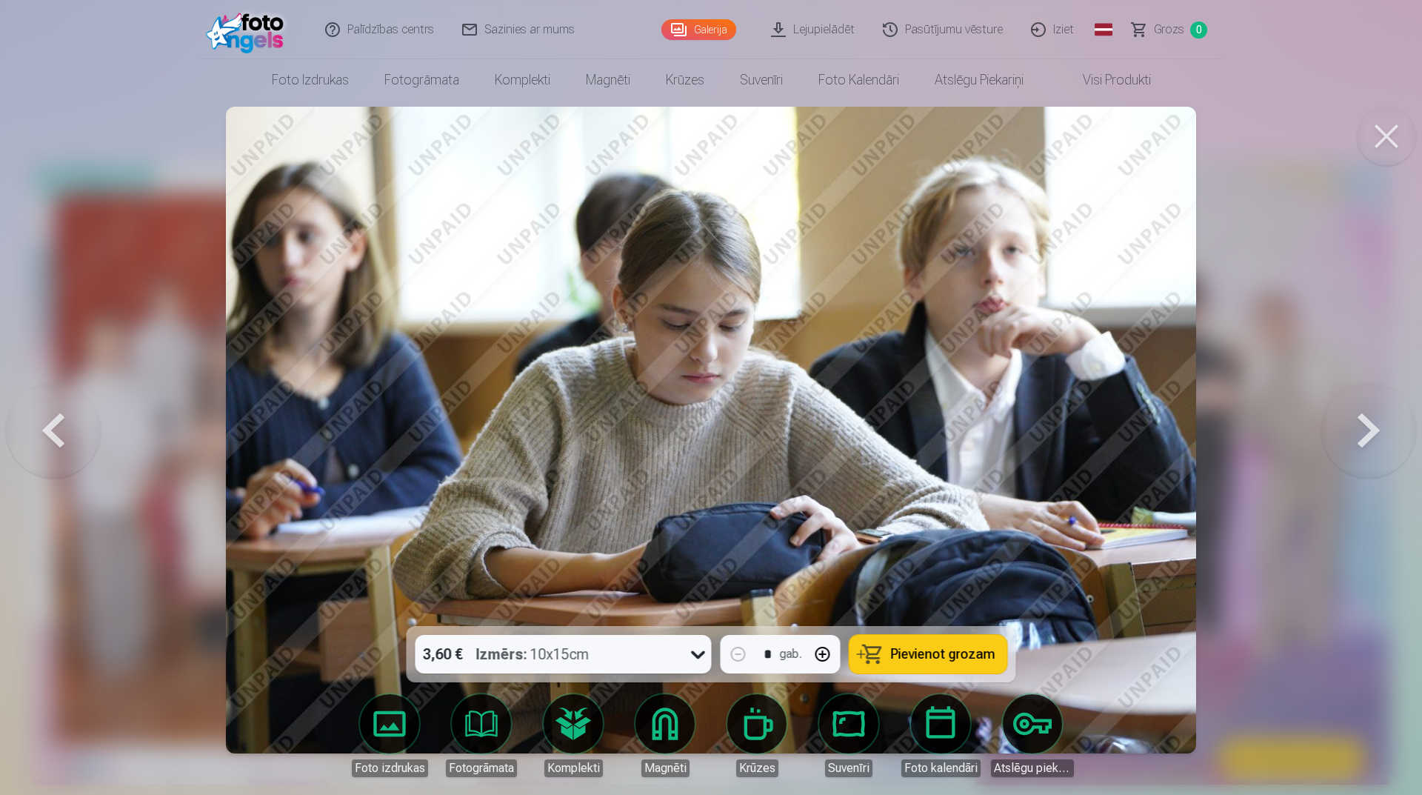
click at [1353, 450] on button at bounding box center [1369, 430] width 95 height 362
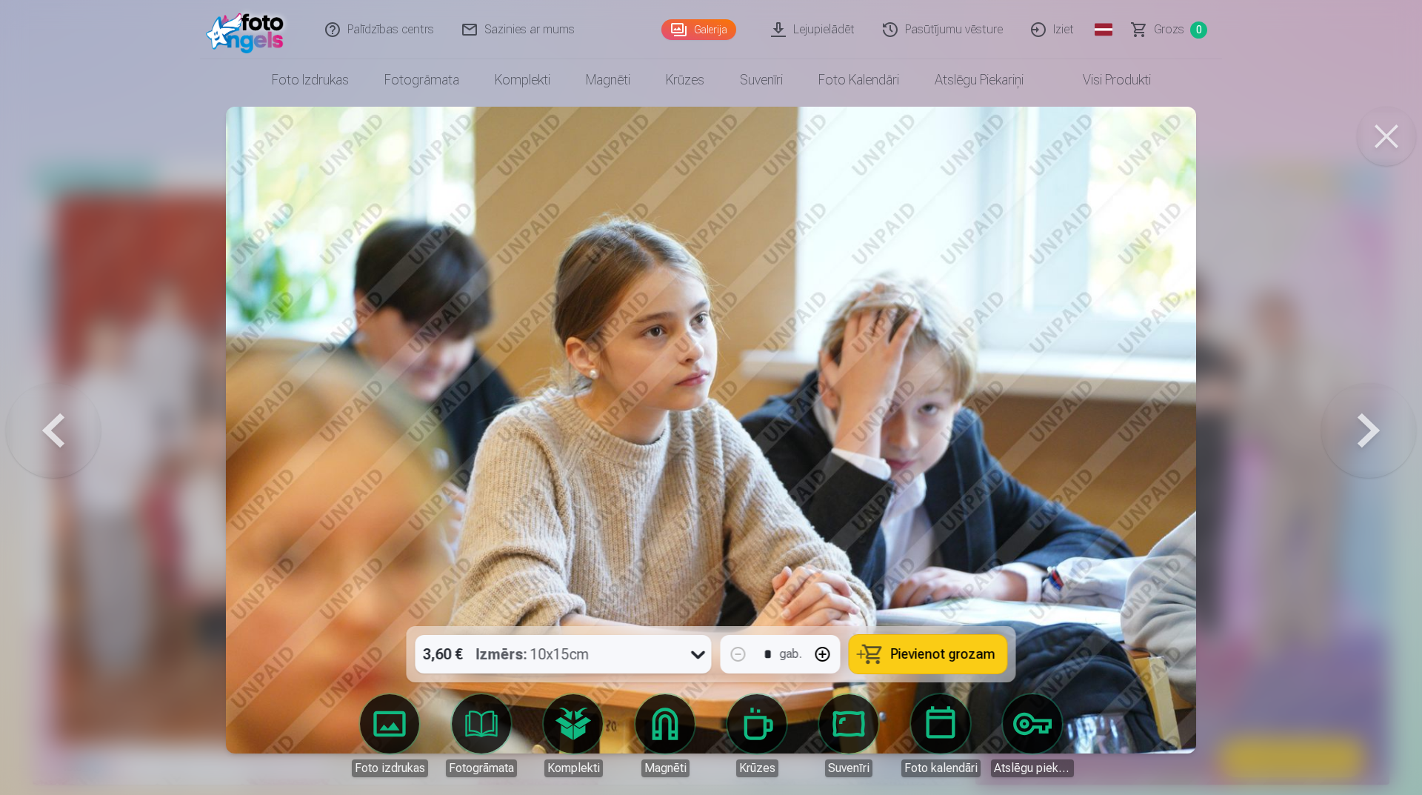
click at [1353, 450] on button at bounding box center [1369, 430] width 95 height 362
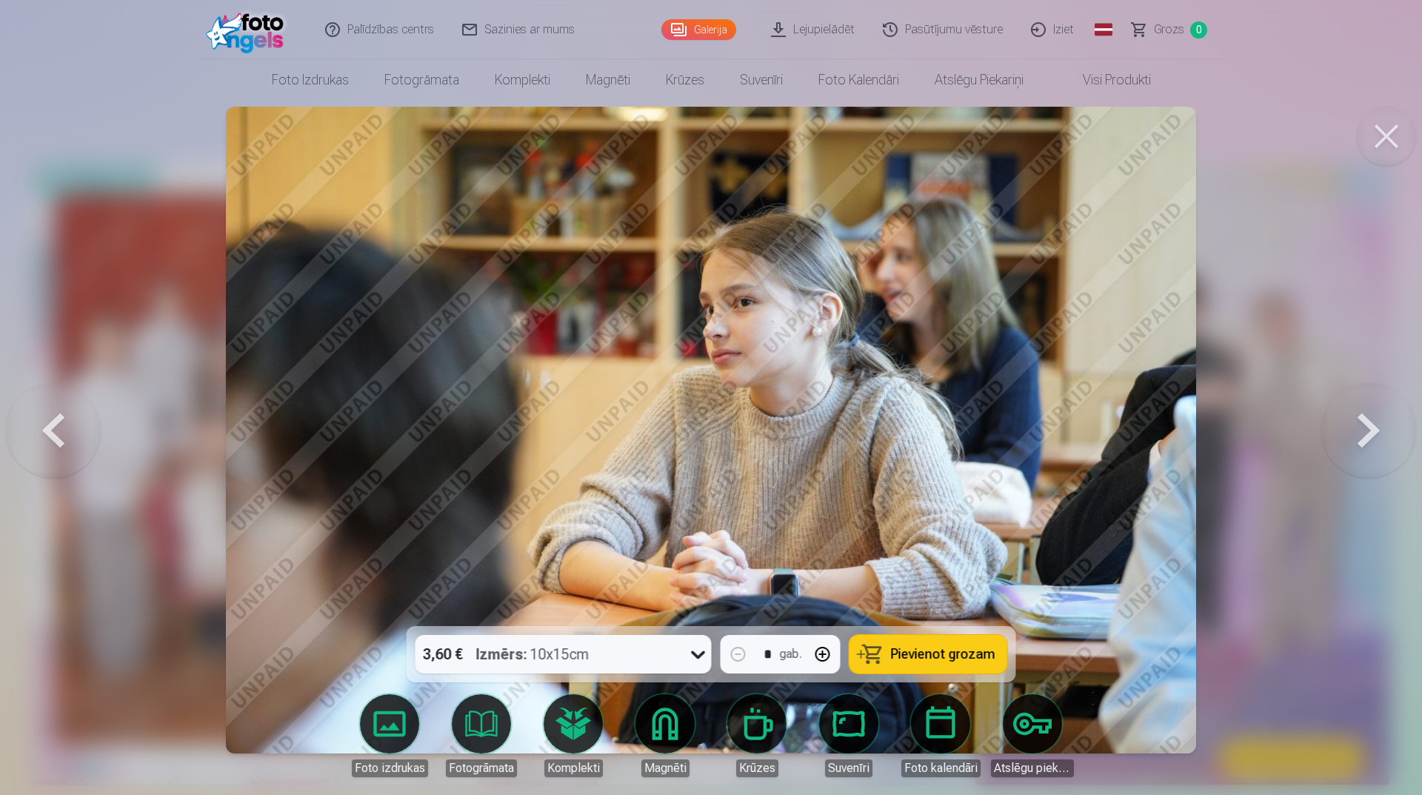
click at [31, 437] on button at bounding box center [53, 430] width 95 height 362
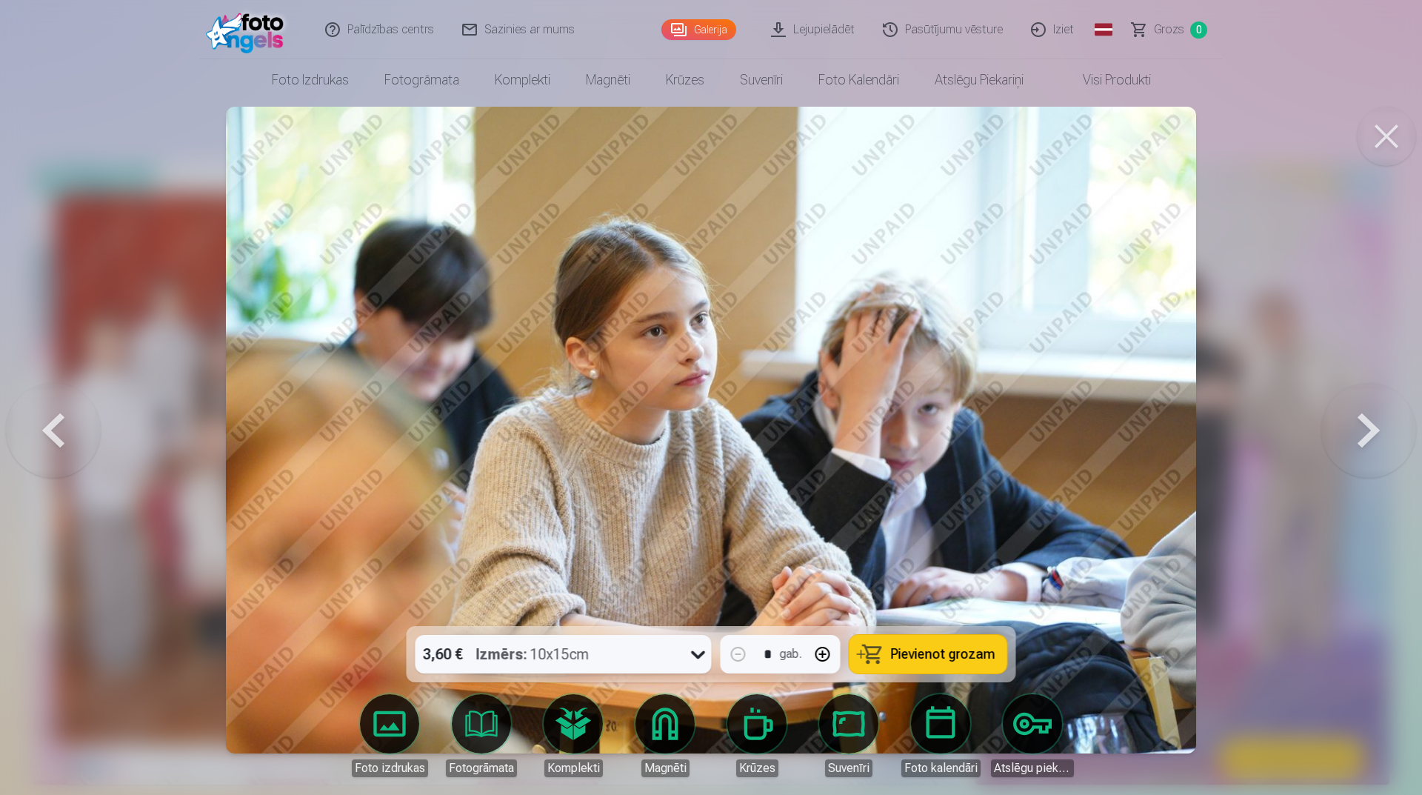
drag, startPoint x: 31, startPoint y: 437, endPoint x: 27, endPoint y: 424, distance: 13.4
click at [27, 424] on button at bounding box center [53, 430] width 95 height 362
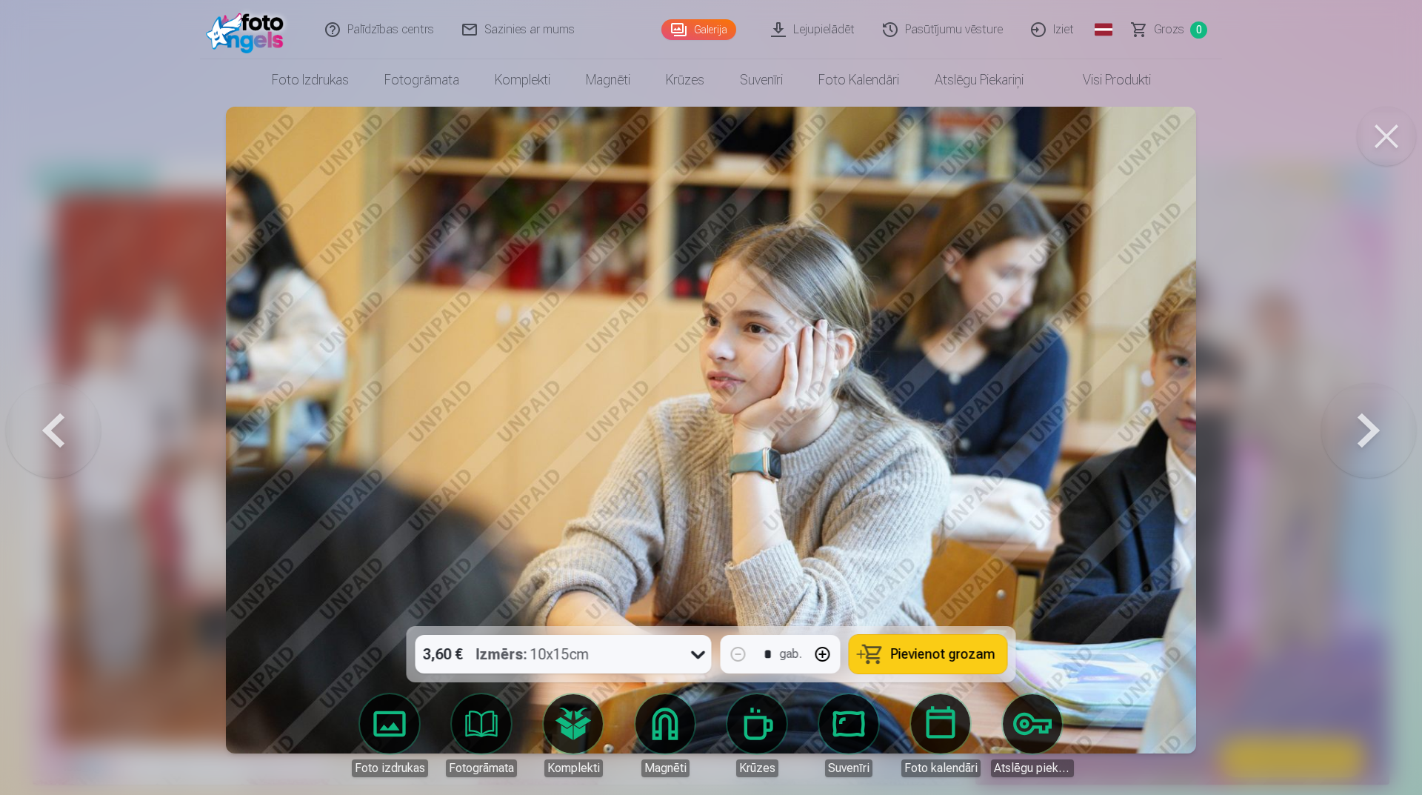
click at [27, 424] on button at bounding box center [53, 430] width 95 height 362
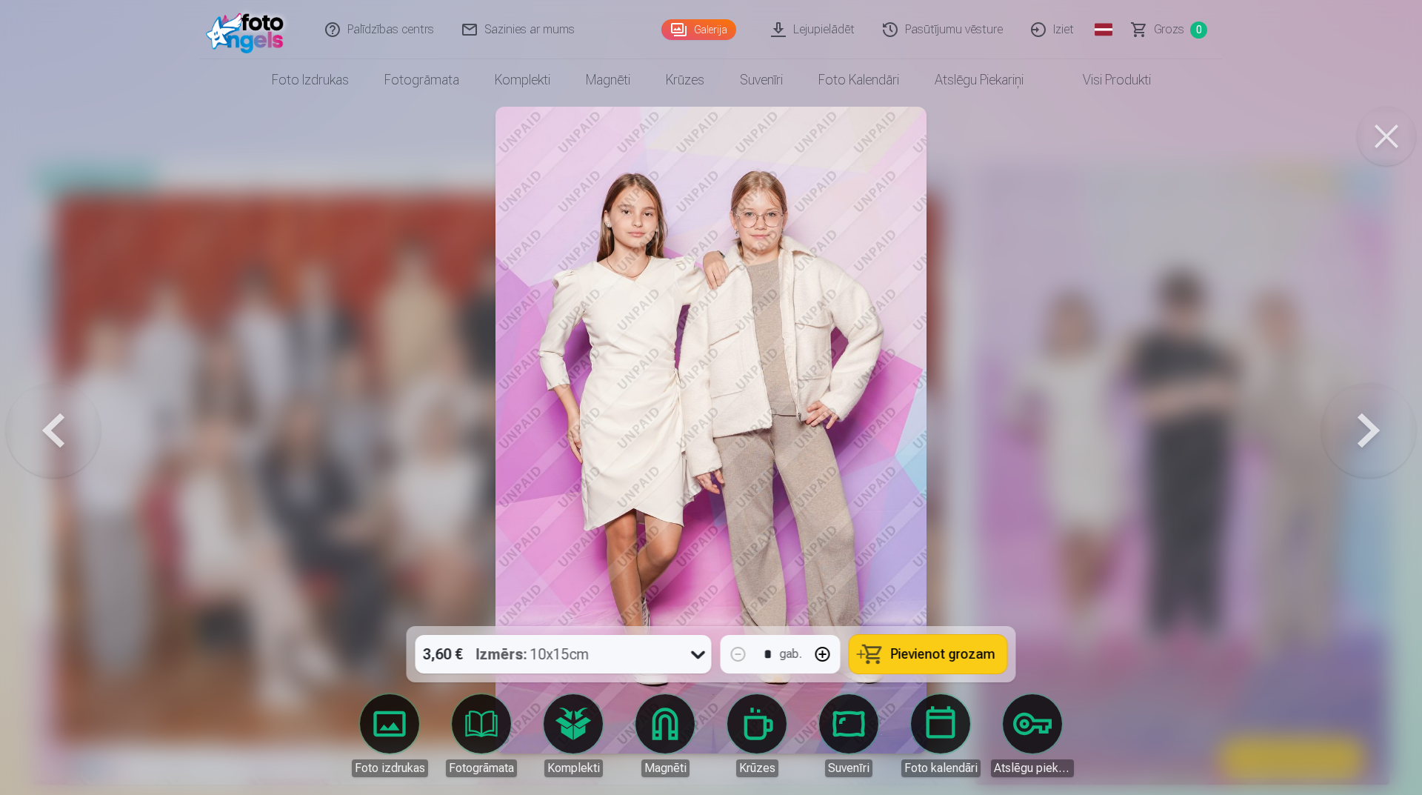
click at [27, 424] on button at bounding box center [53, 430] width 95 height 362
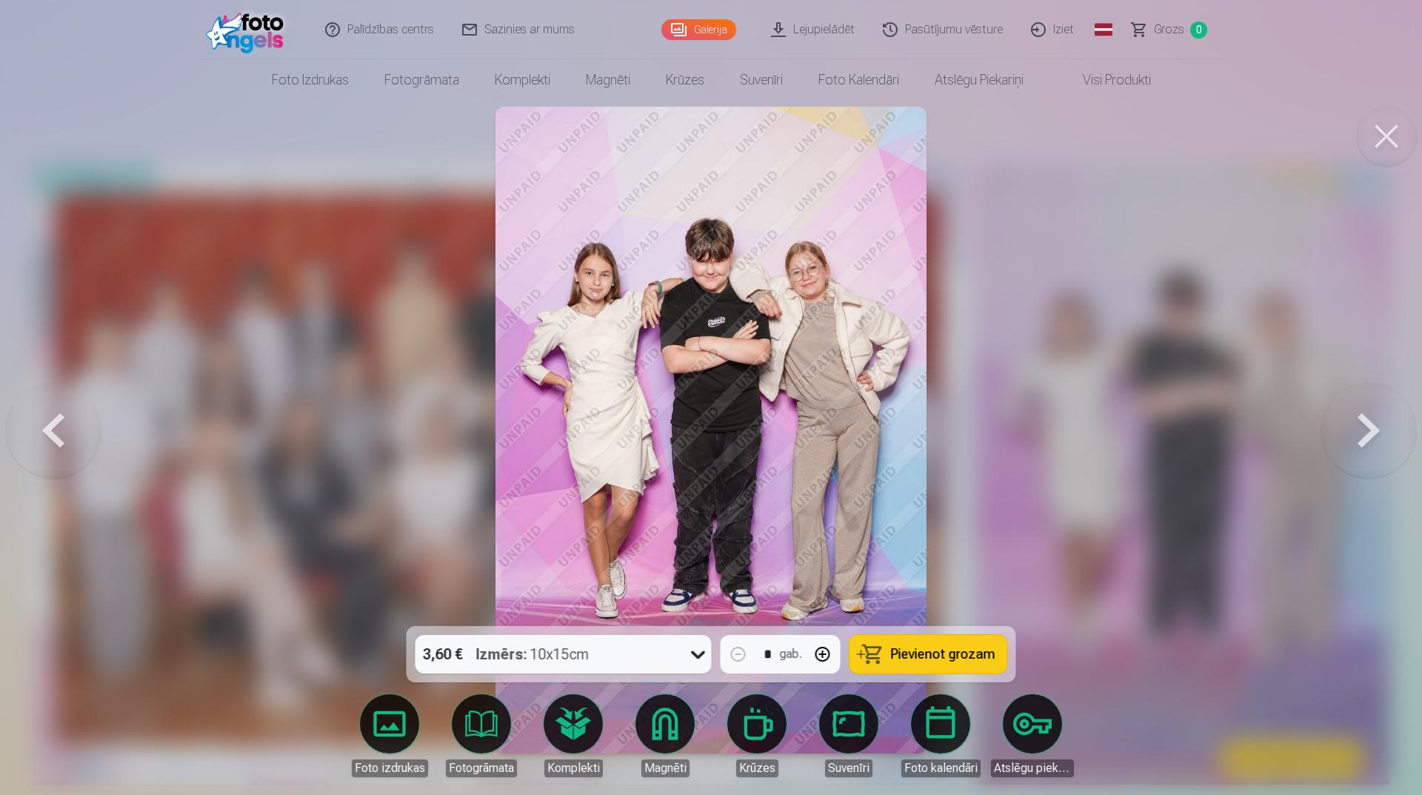
click at [27, 424] on button at bounding box center [53, 430] width 95 height 362
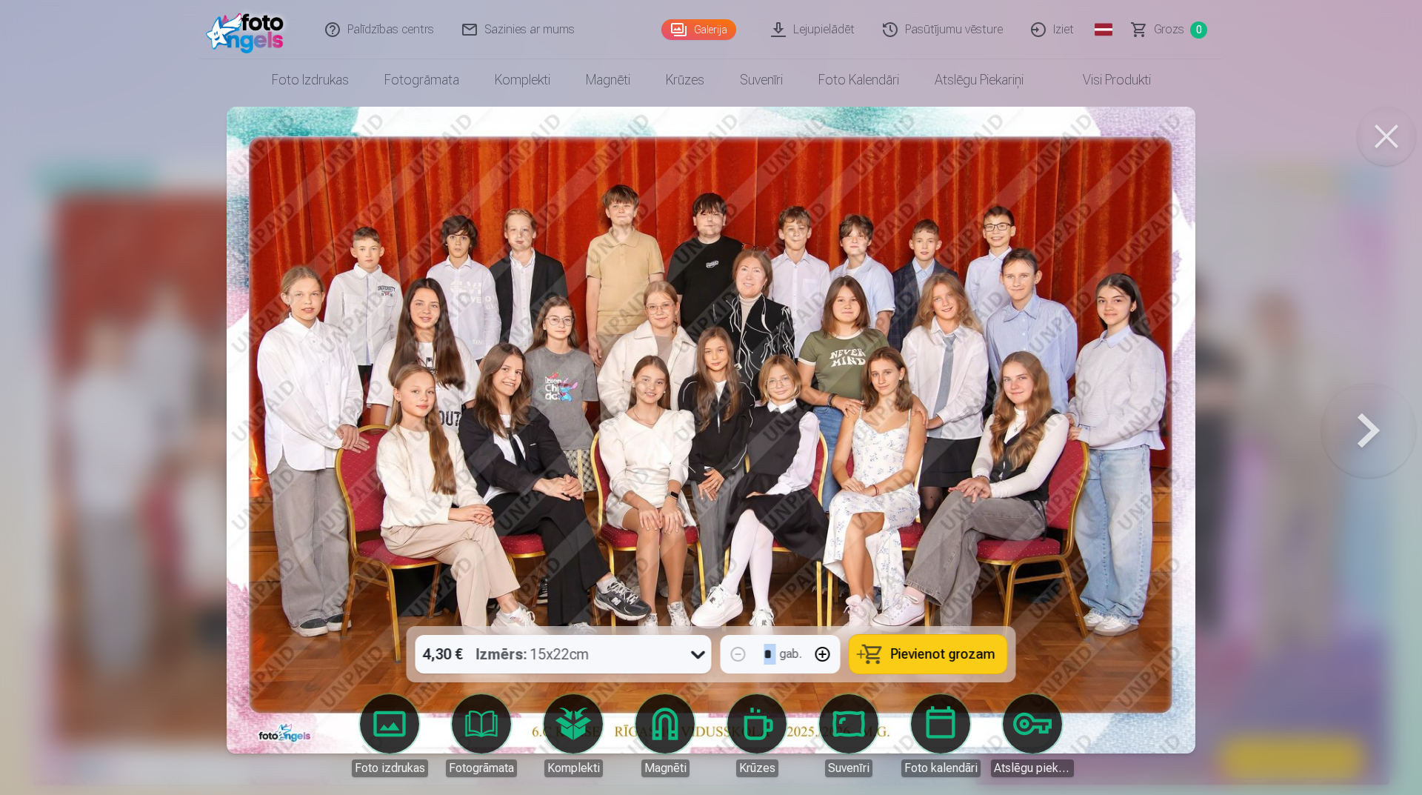
click at [27, 424] on div at bounding box center [711, 397] width 1422 height 795
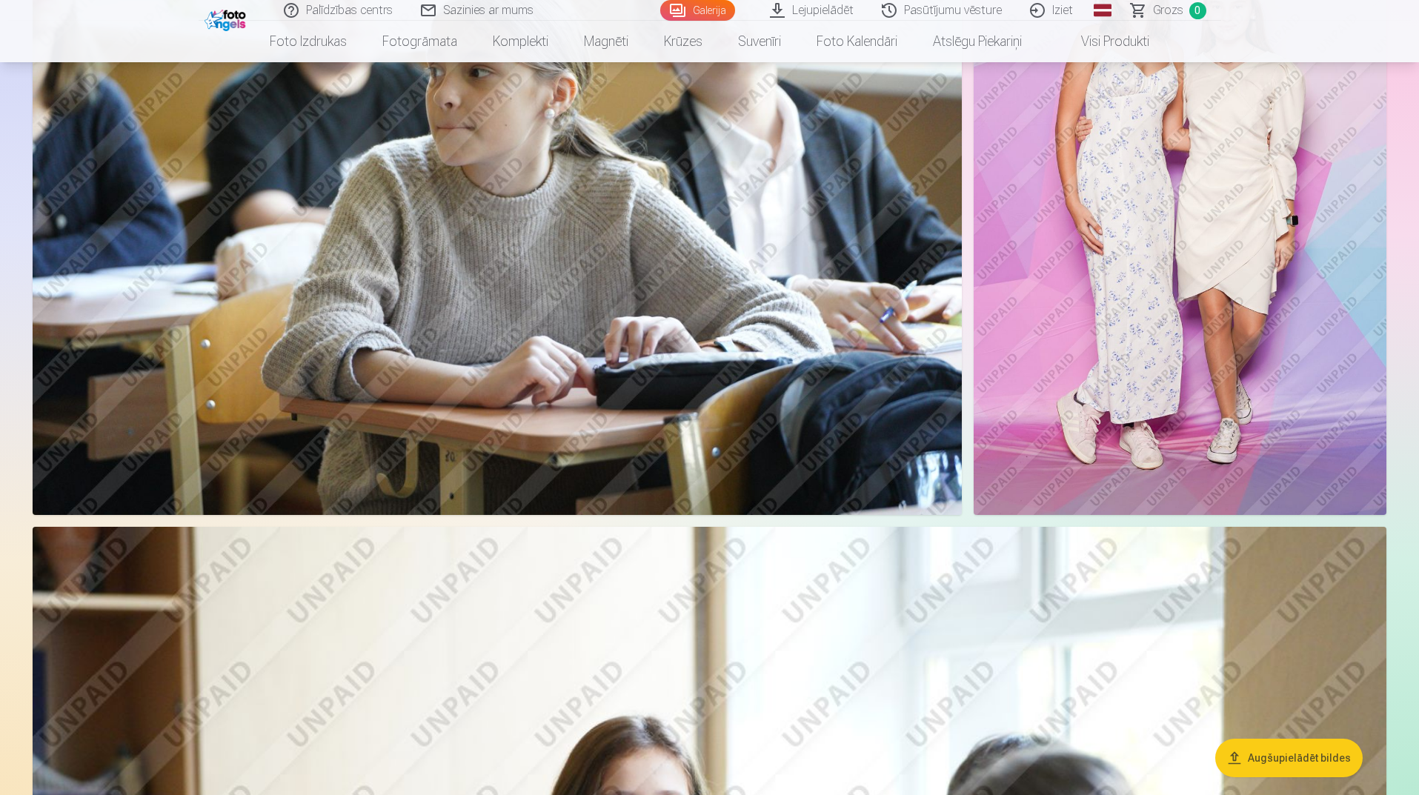
click at [1090, 302] on img at bounding box center [1179, 205] width 413 height 619
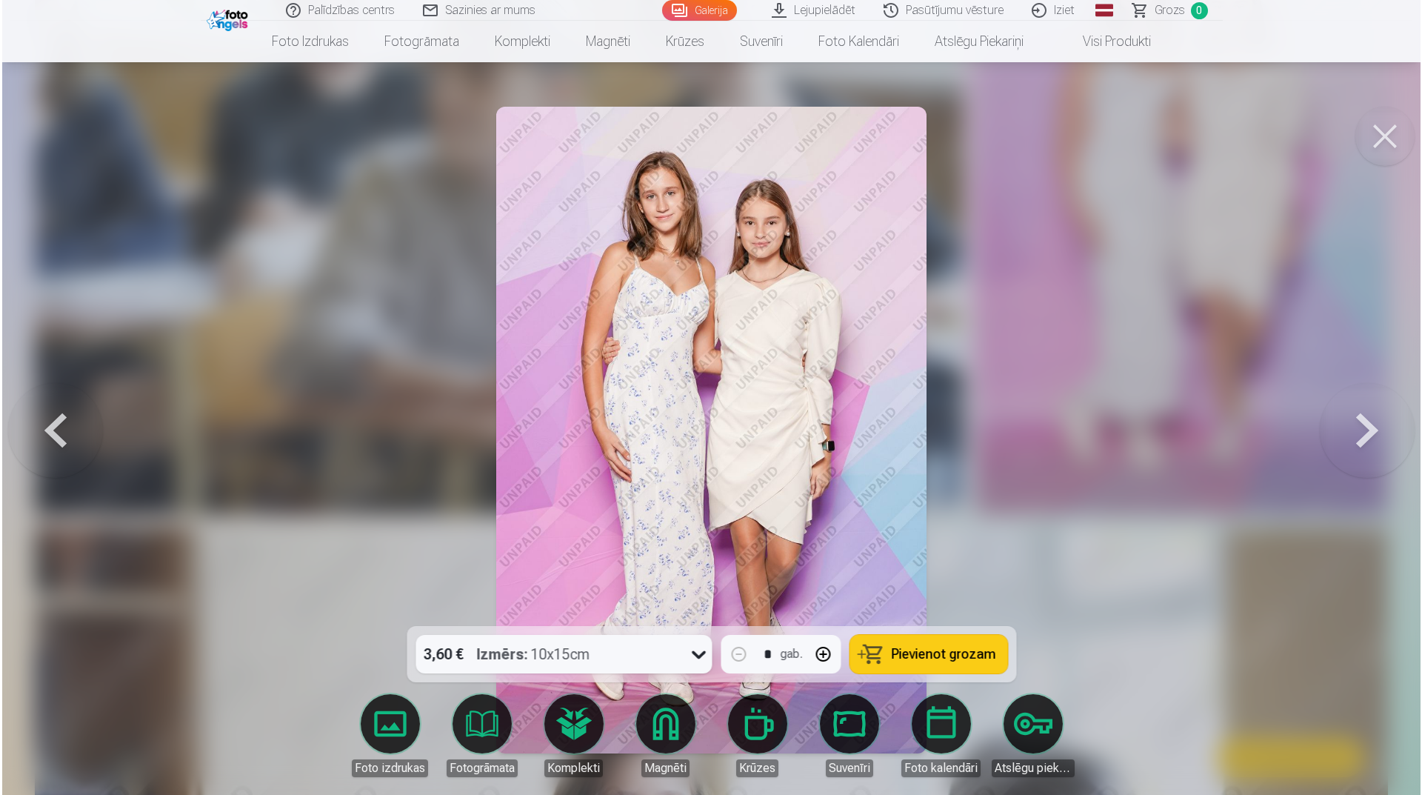
scroll to position [5199, 0]
click at [63, 441] on button at bounding box center [53, 430] width 95 height 362
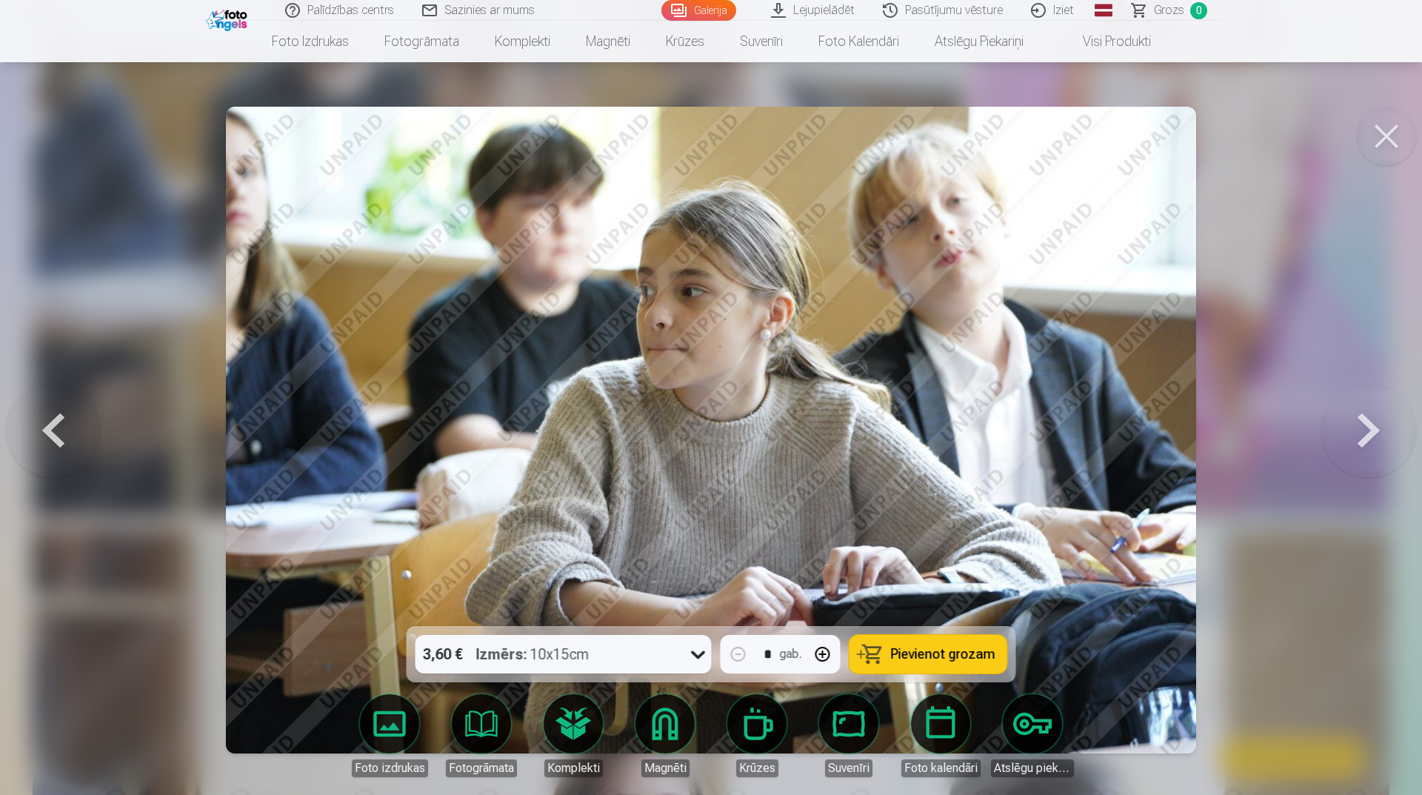
click at [67, 439] on button at bounding box center [53, 430] width 95 height 362
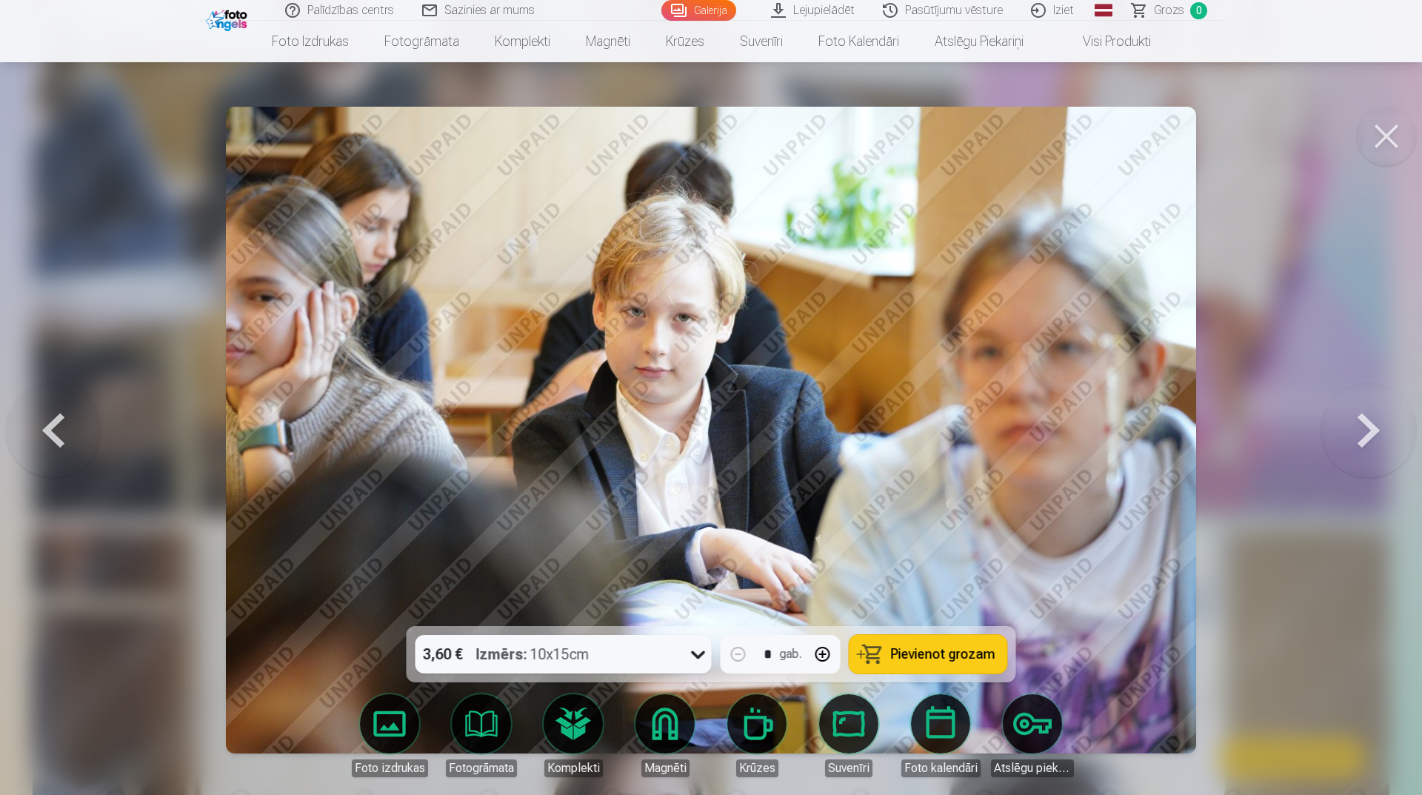
click at [69, 439] on button at bounding box center [53, 430] width 95 height 362
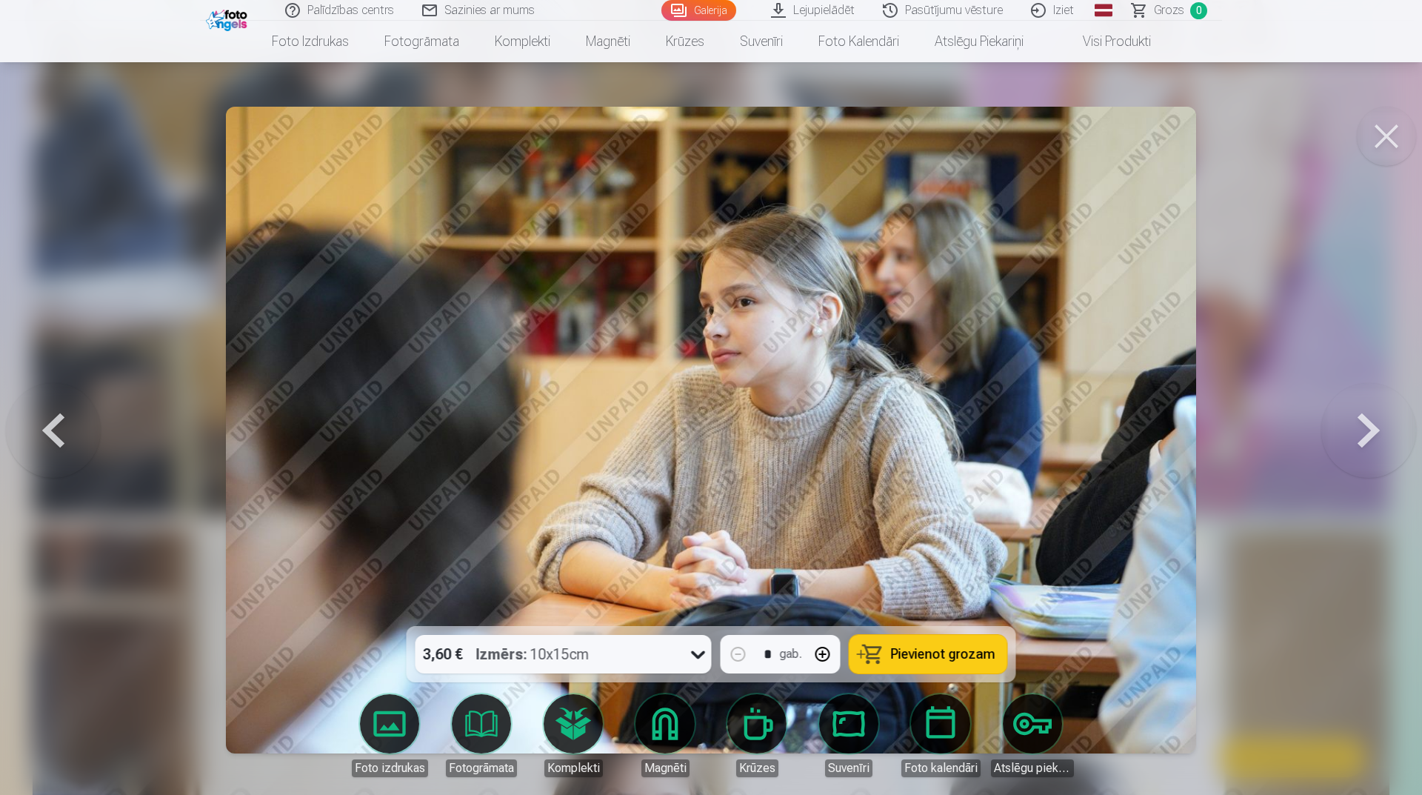
click at [70, 438] on button at bounding box center [53, 430] width 95 height 362
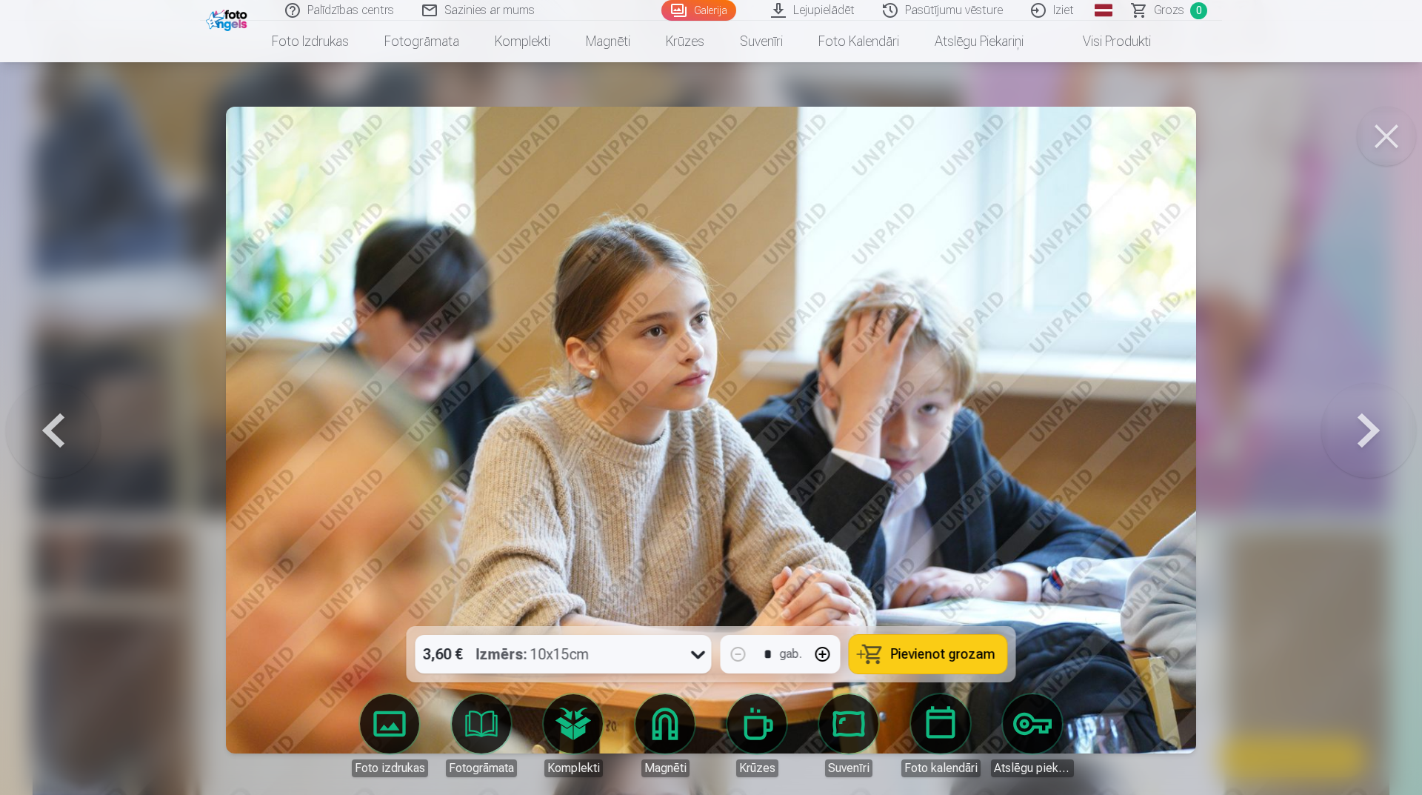
click at [70, 438] on button at bounding box center [53, 430] width 95 height 362
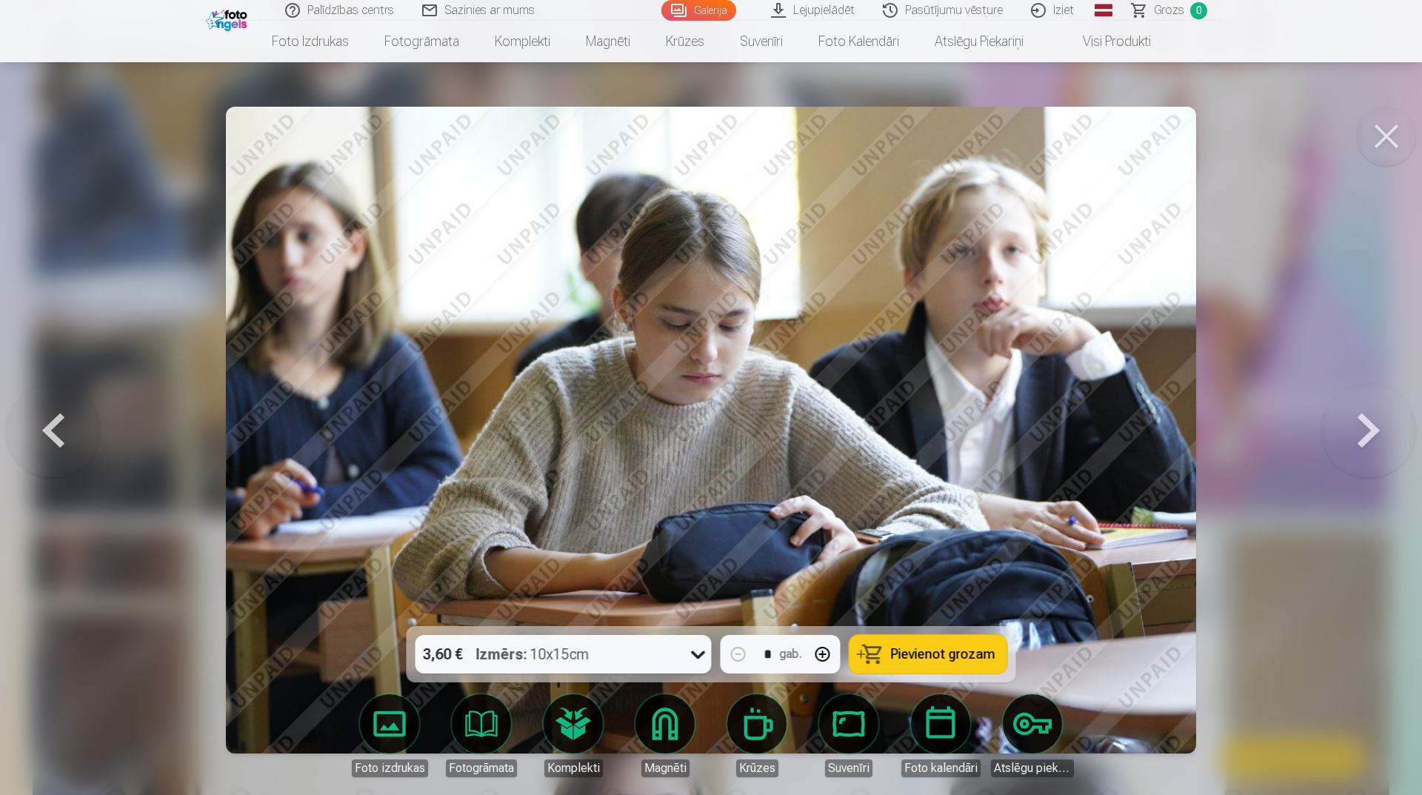
click at [70, 438] on button at bounding box center [53, 430] width 95 height 362
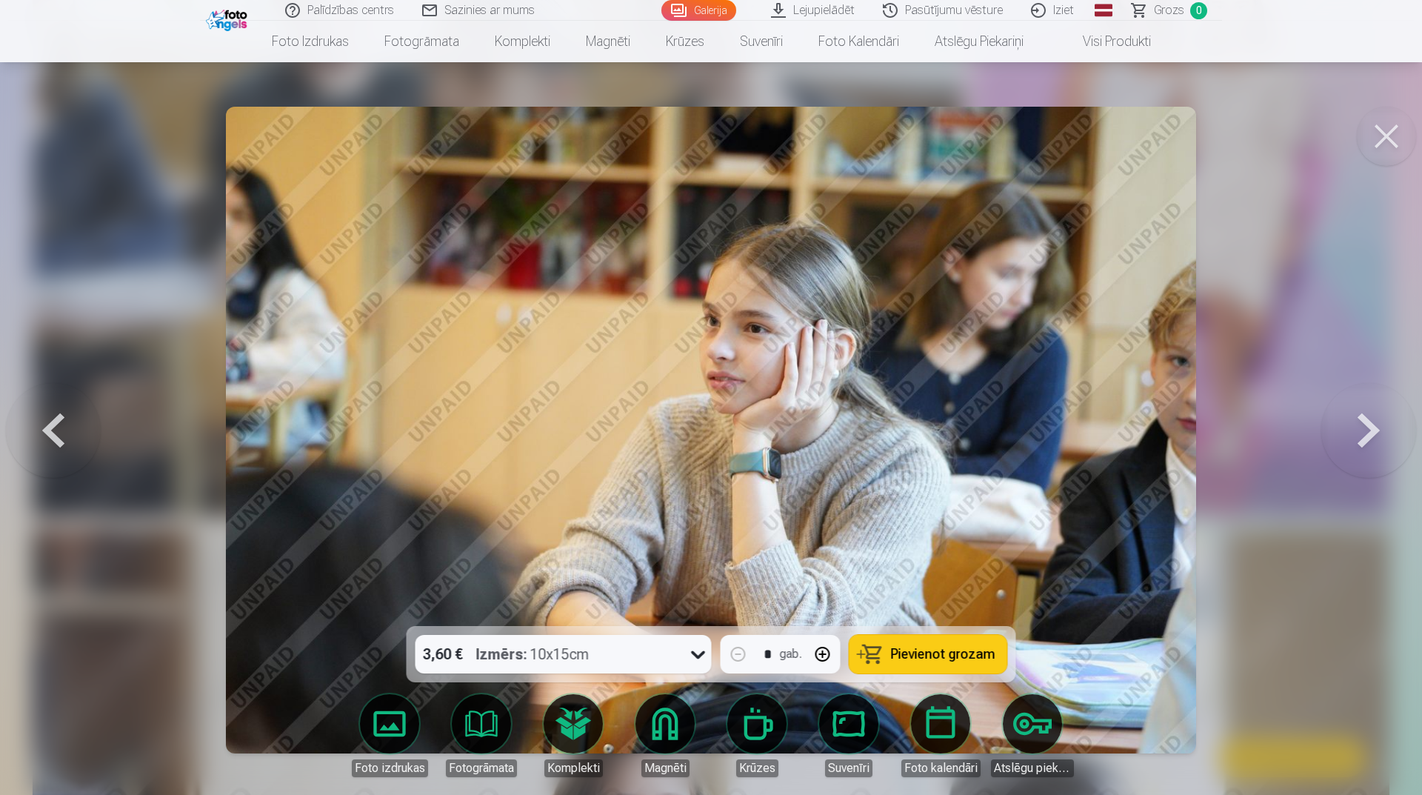
click at [70, 438] on button at bounding box center [53, 430] width 95 height 362
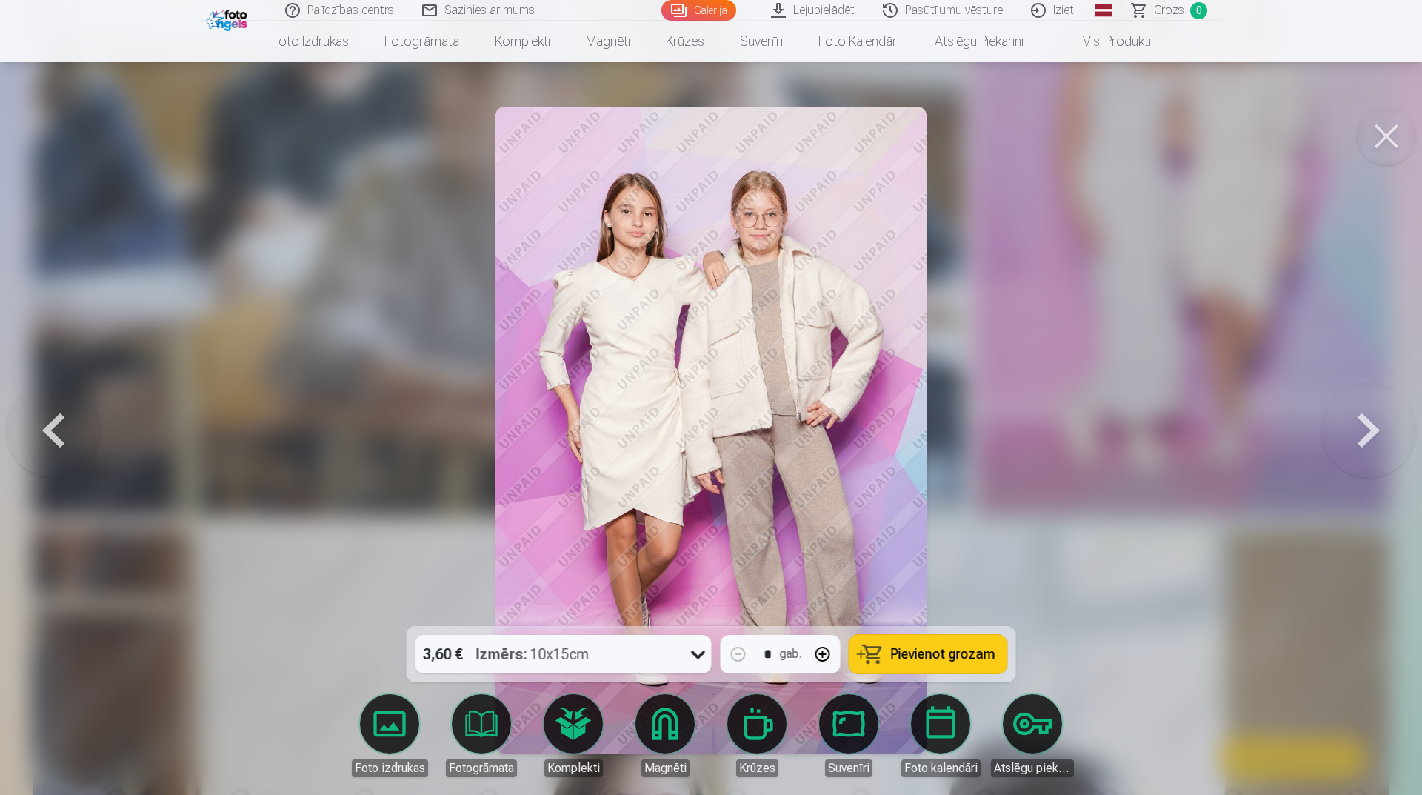
click at [70, 438] on button at bounding box center [53, 430] width 95 height 362
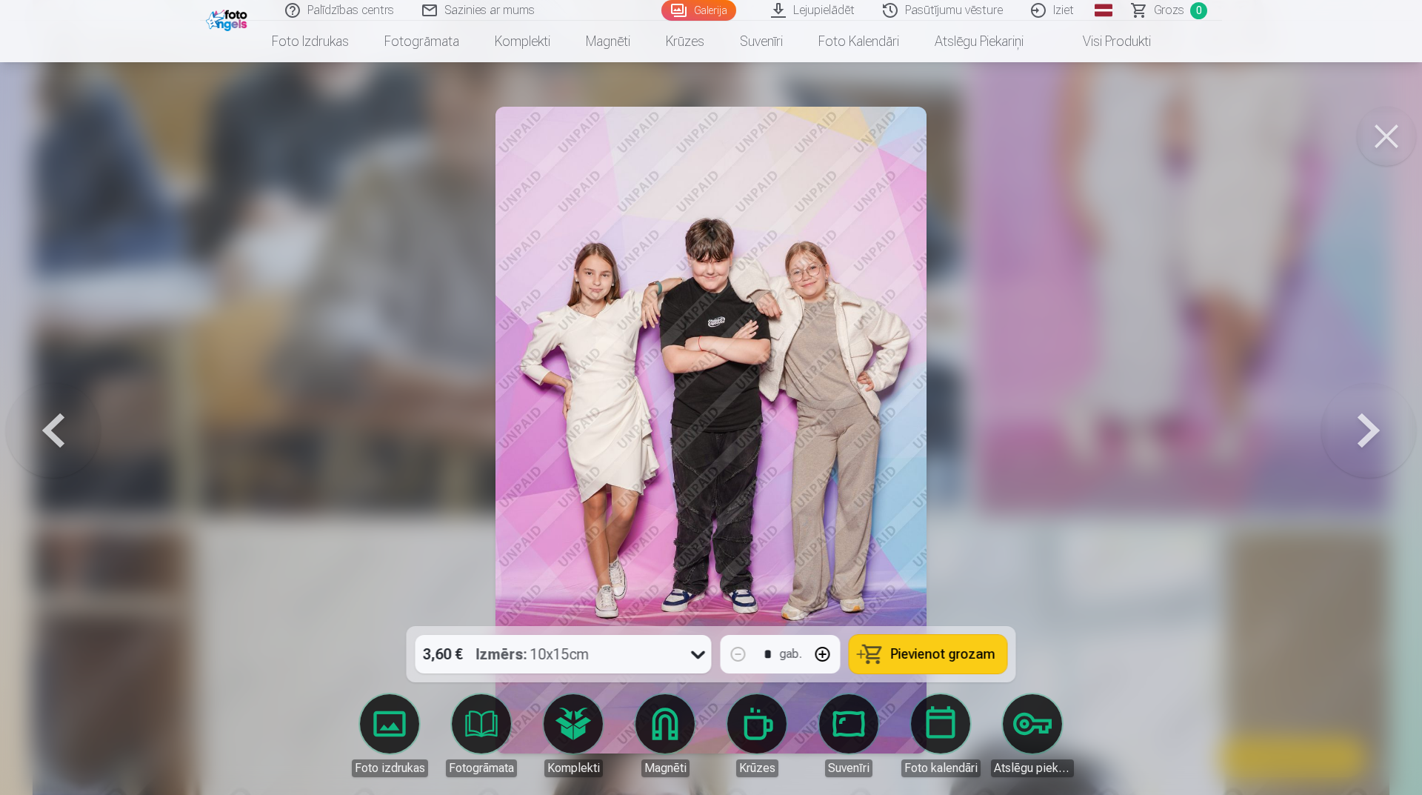
click at [1369, 469] on button at bounding box center [1369, 430] width 95 height 362
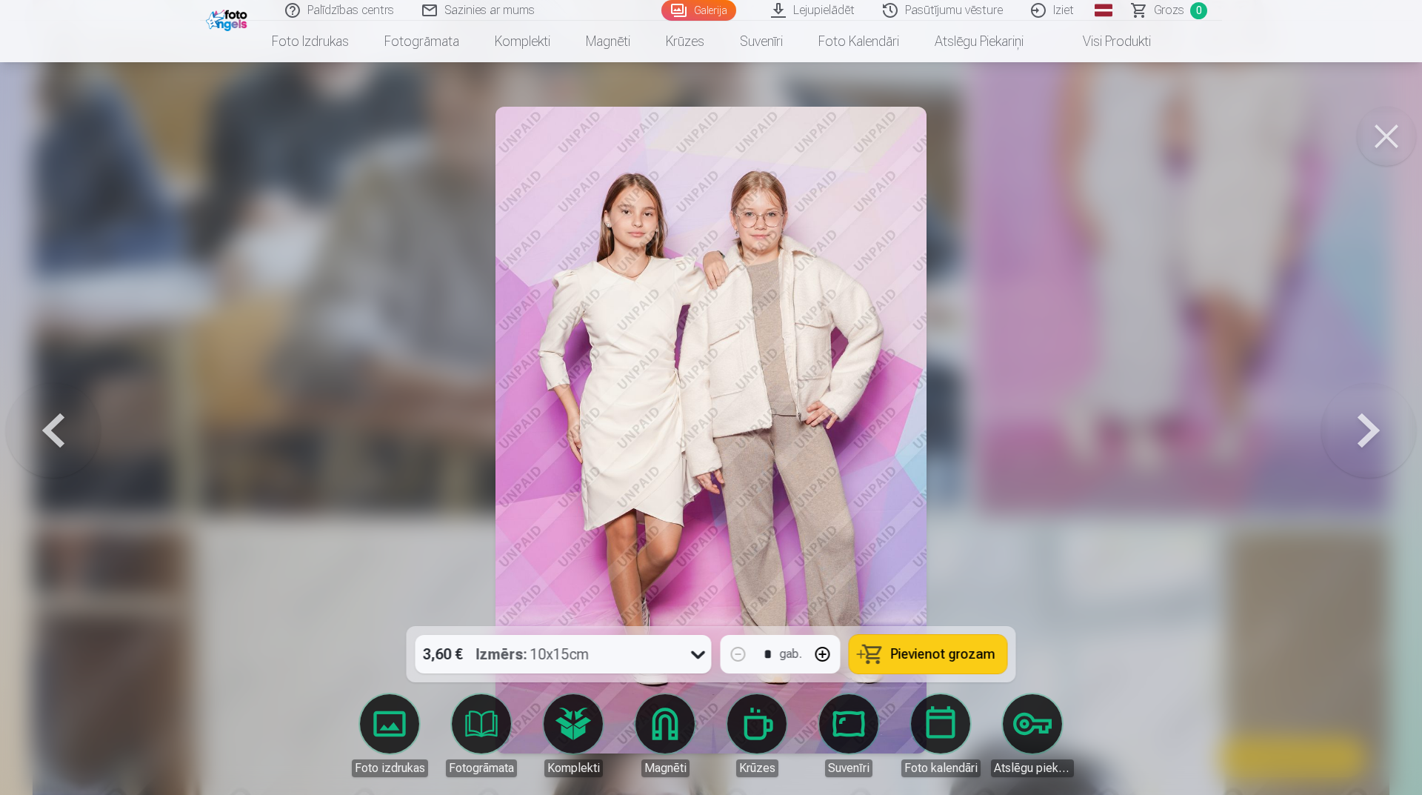
click at [1356, 464] on button at bounding box center [1369, 430] width 95 height 362
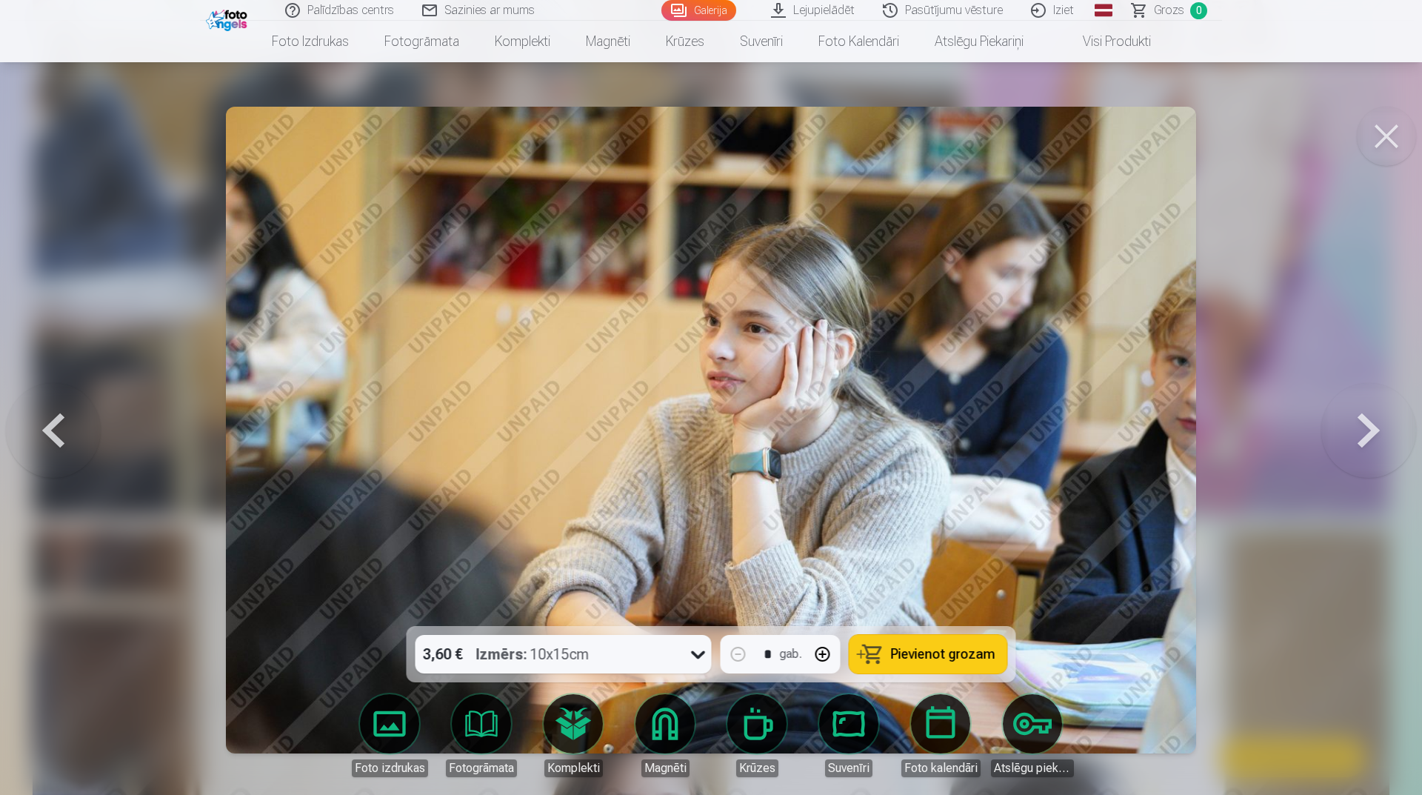
click at [1353, 467] on button at bounding box center [1369, 430] width 95 height 362
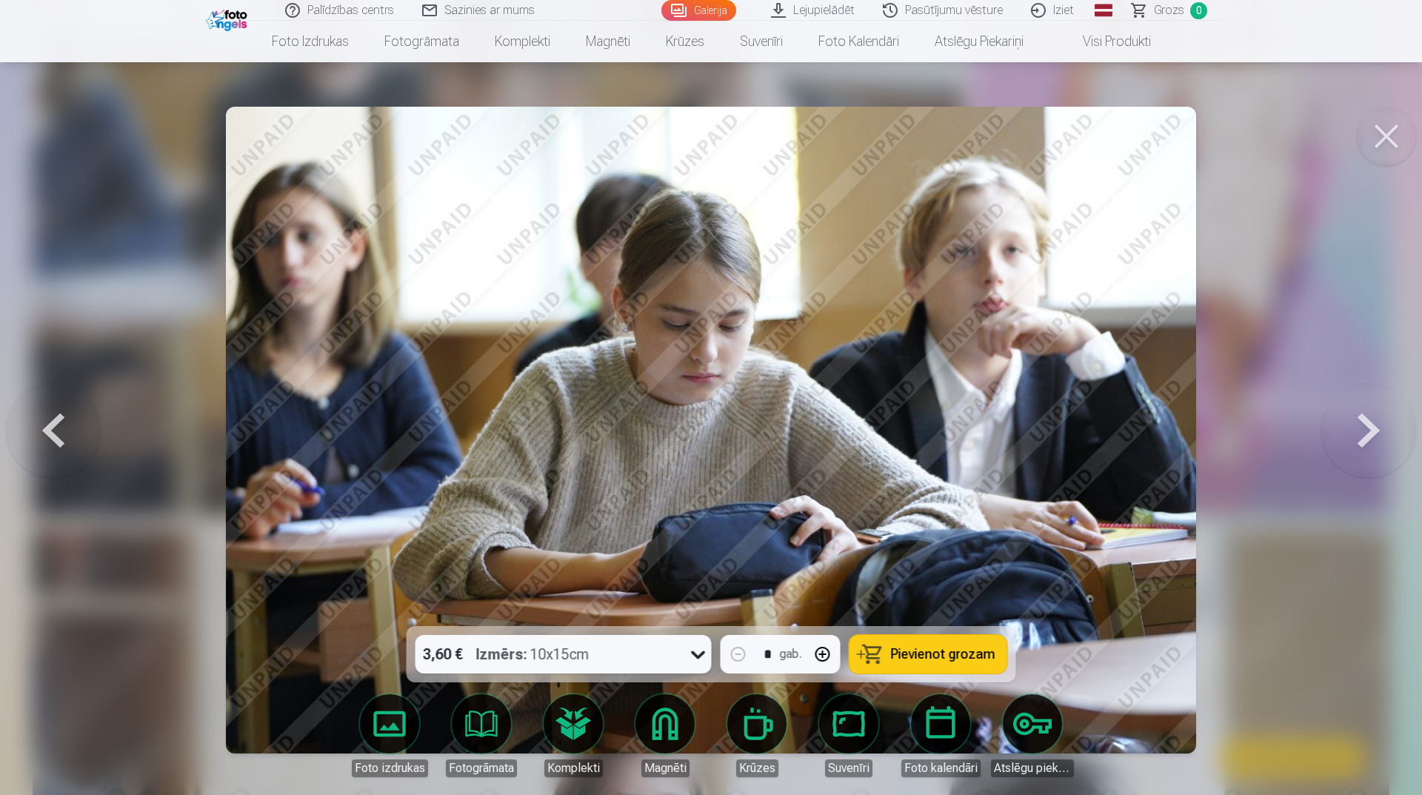
click at [1354, 467] on button at bounding box center [1369, 430] width 95 height 362
click at [1355, 465] on button at bounding box center [1369, 430] width 95 height 362
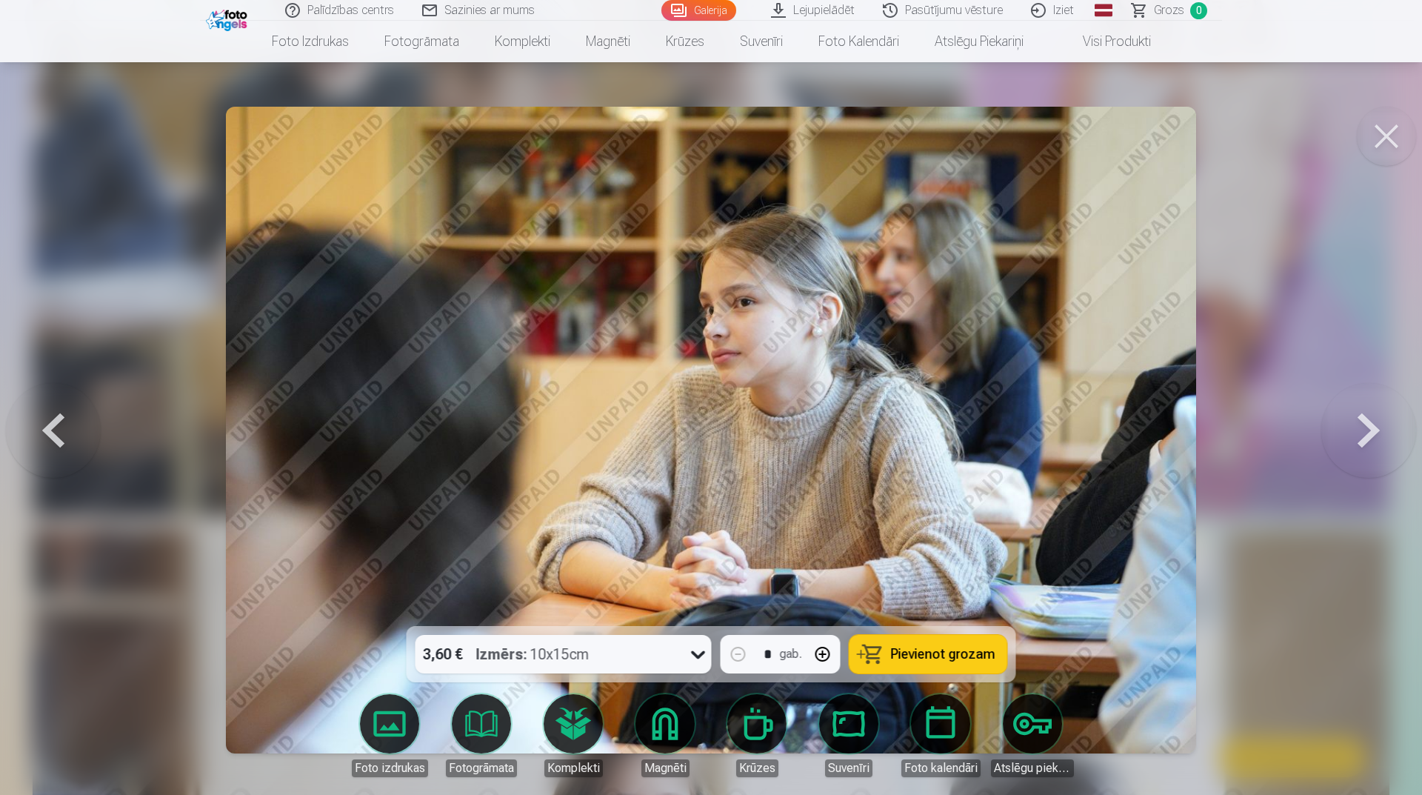
click at [1355, 465] on button at bounding box center [1369, 430] width 95 height 362
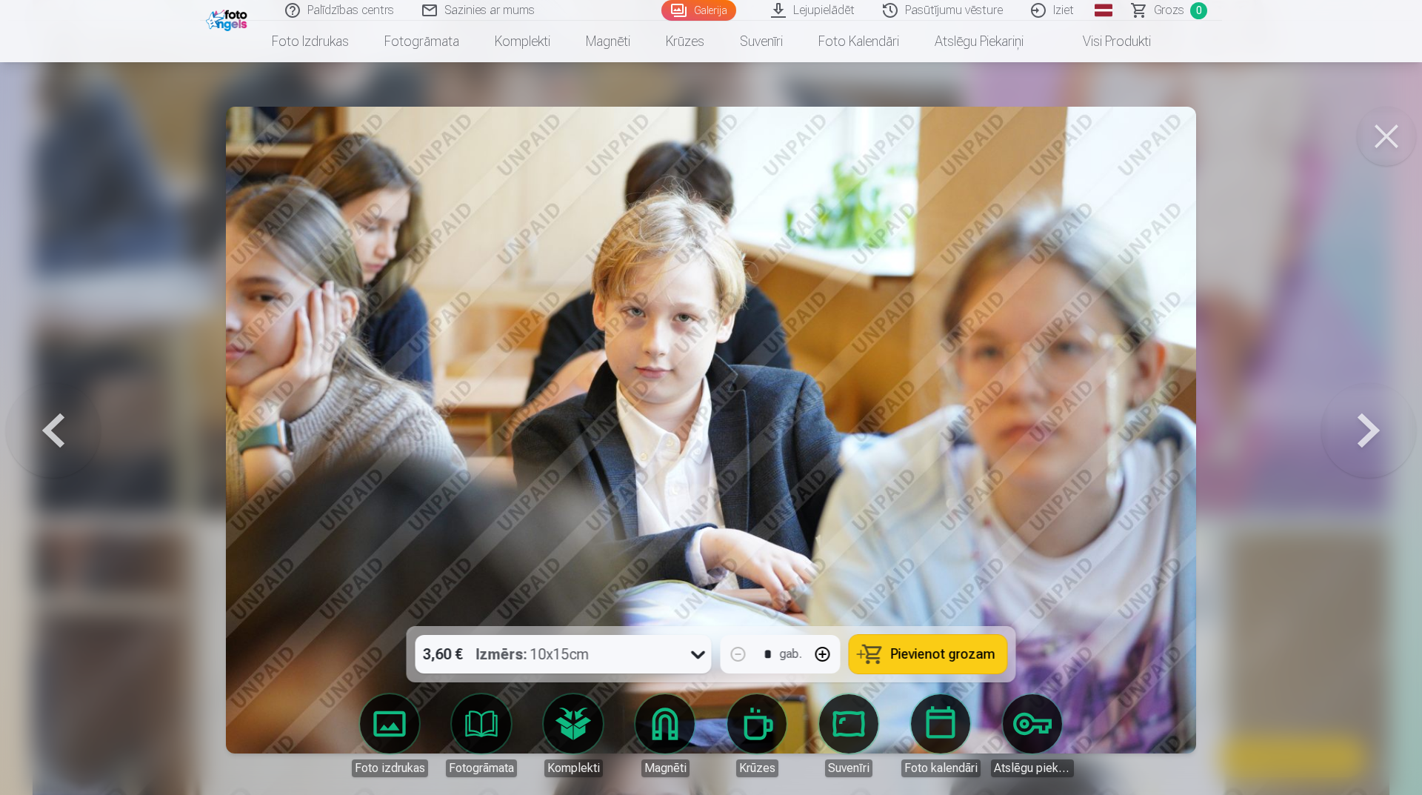
click at [1355, 465] on button at bounding box center [1369, 430] width 95 height 362
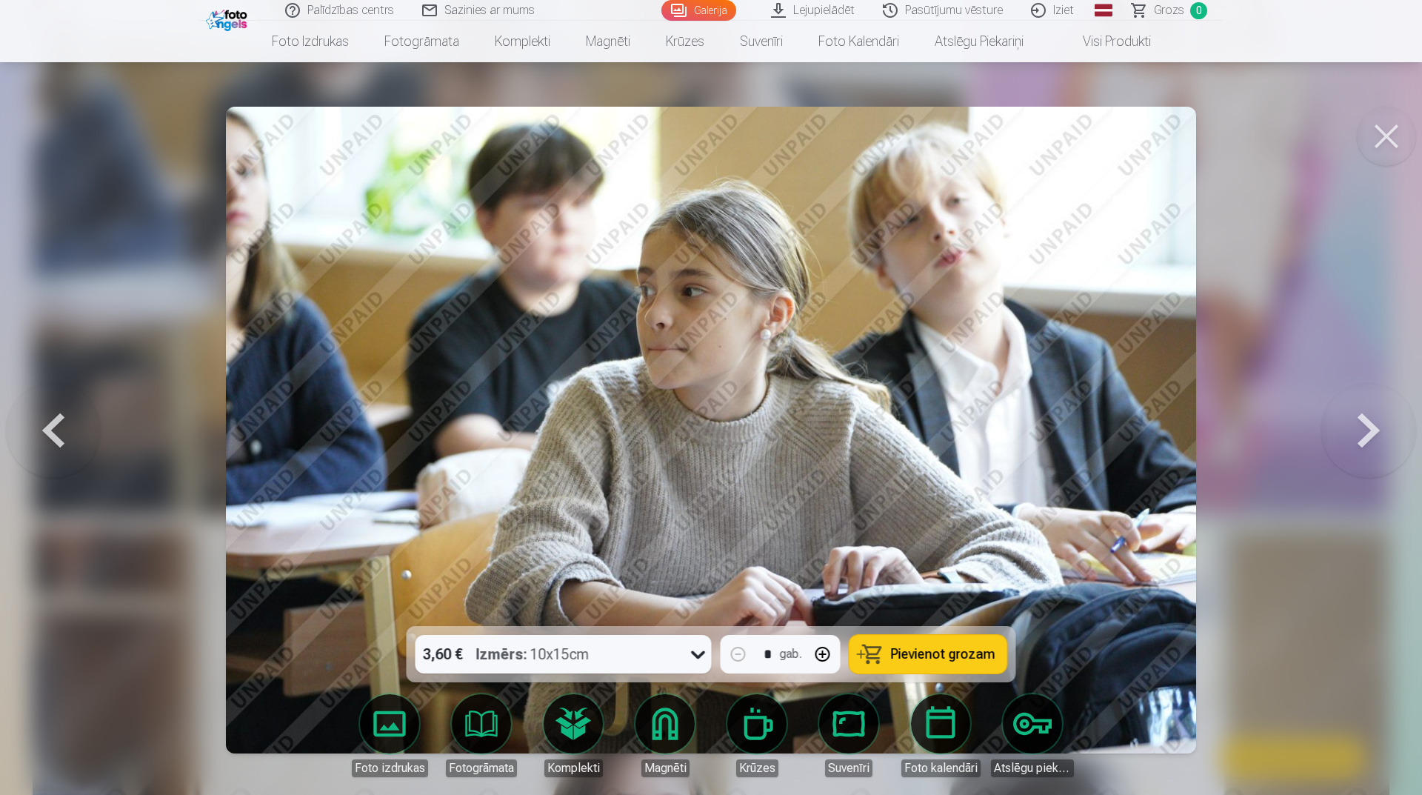
click at [1355, 465] on button at bounding box center [1369, 430] width 95 height 362
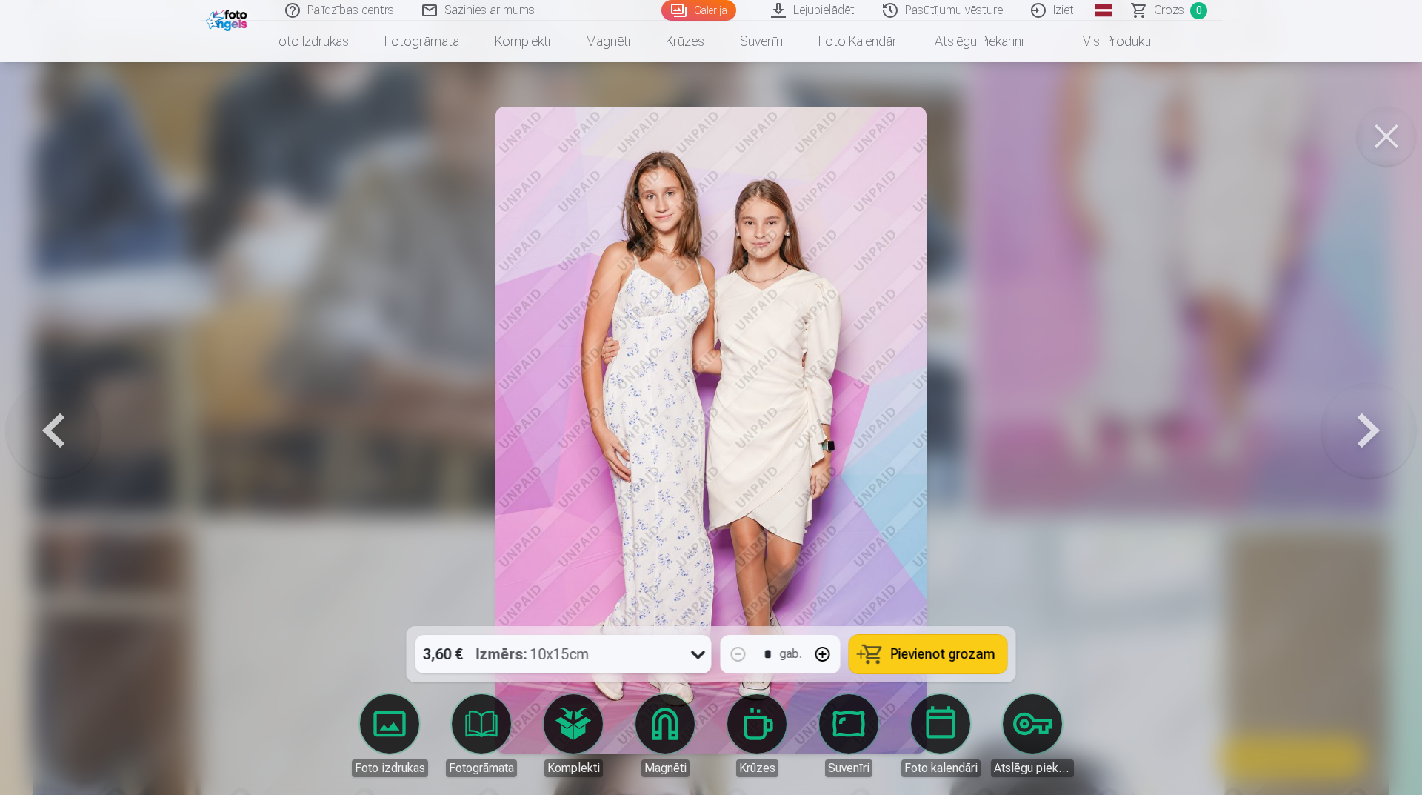
click at [59, 416] on button at bounding box center [53, 430] width 95 height 362
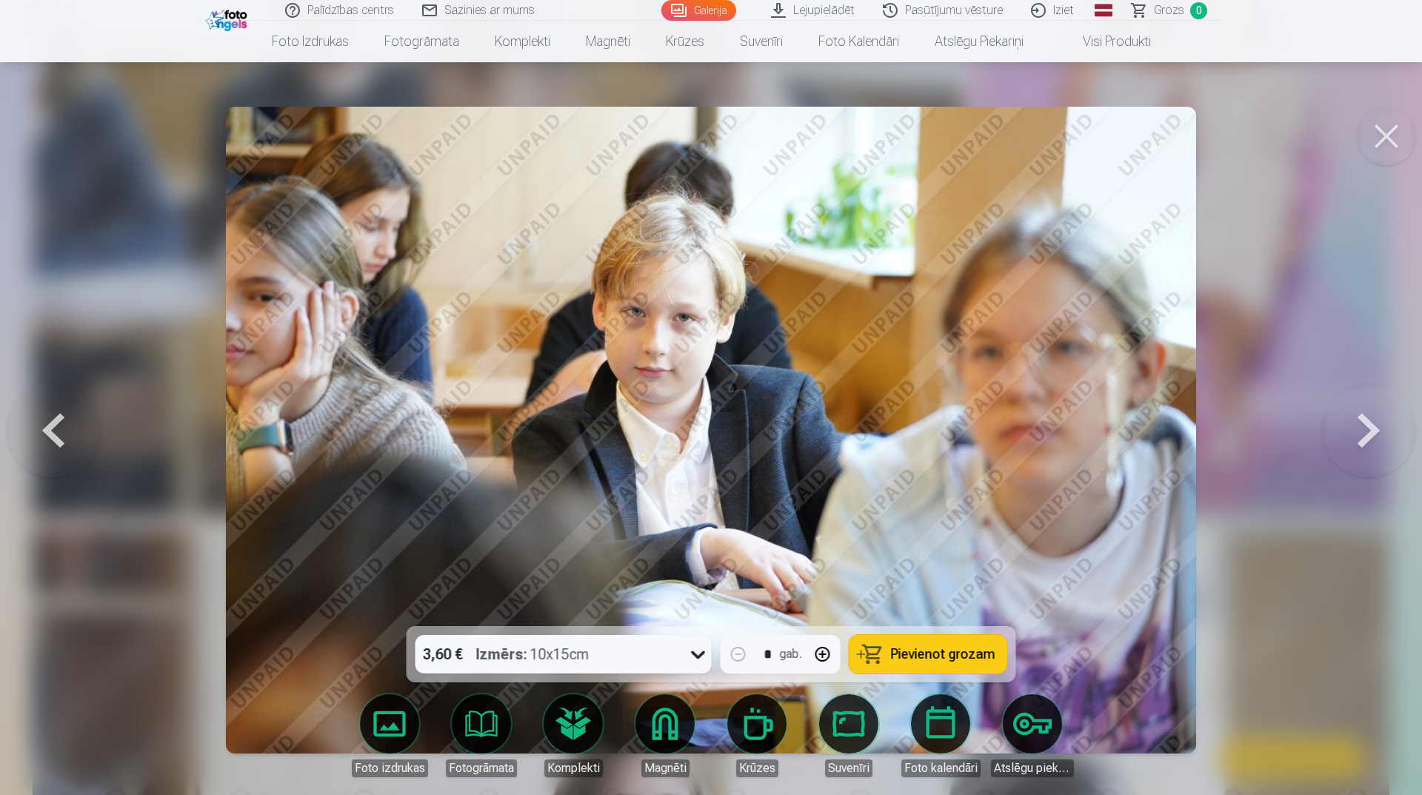
click at [59, 416] on button at bounding box center [53, 430] width 95 height 362
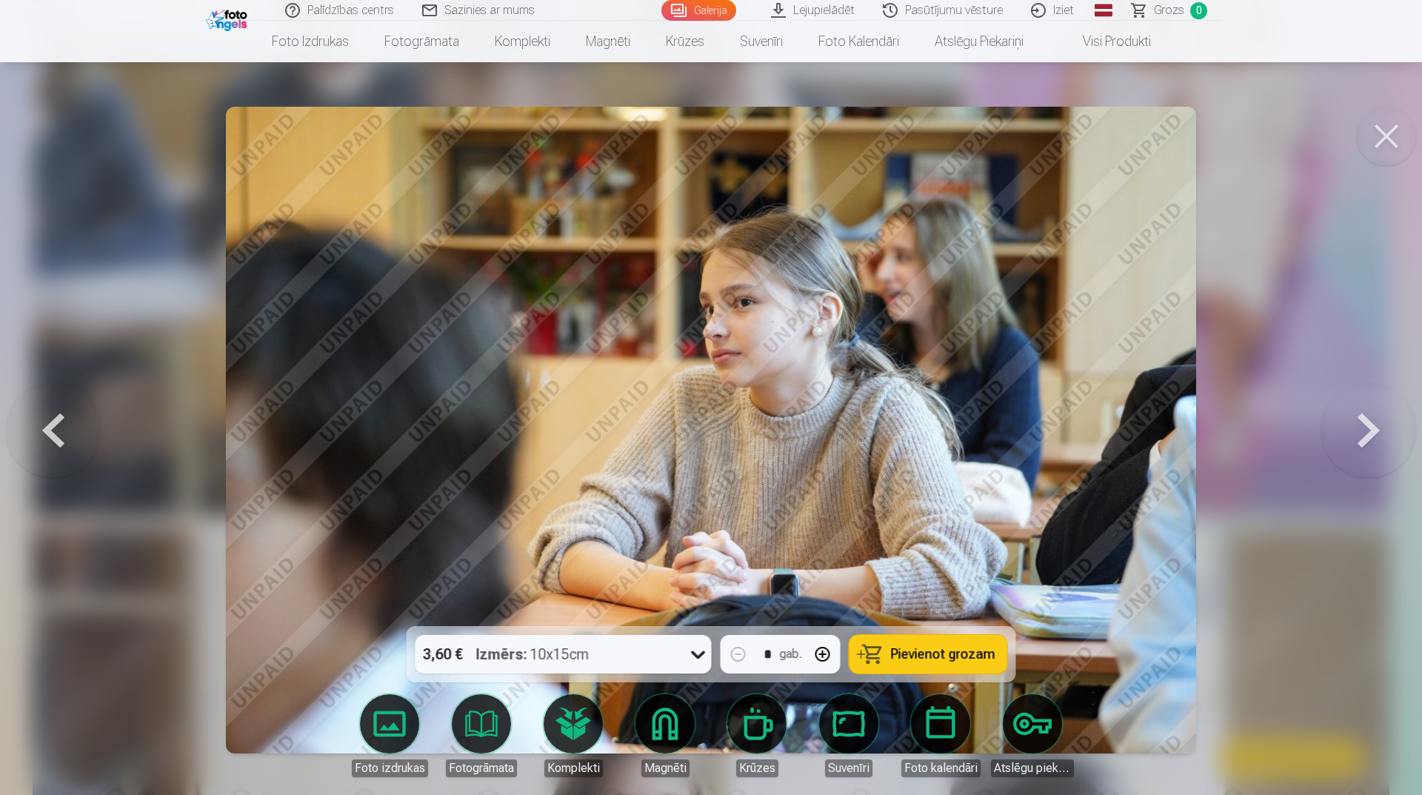
click at [59, 416] on button at bounding box center [53, 430] width 95 height 362
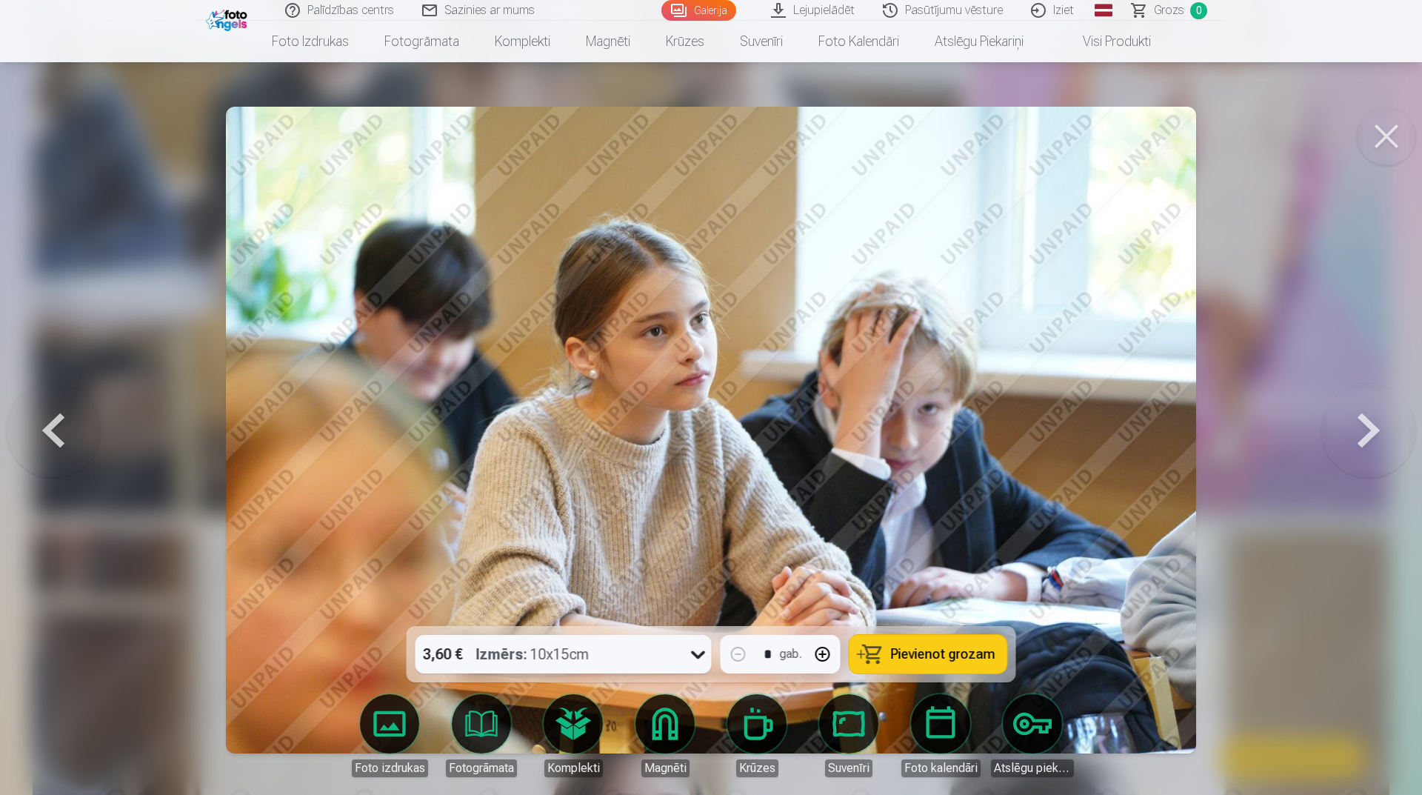
click at [59, 415] on button at bounding box center [53, 430] width 95 height 362
click at [58, 416] on button at bounding box center [53, 430] width 95 height 362
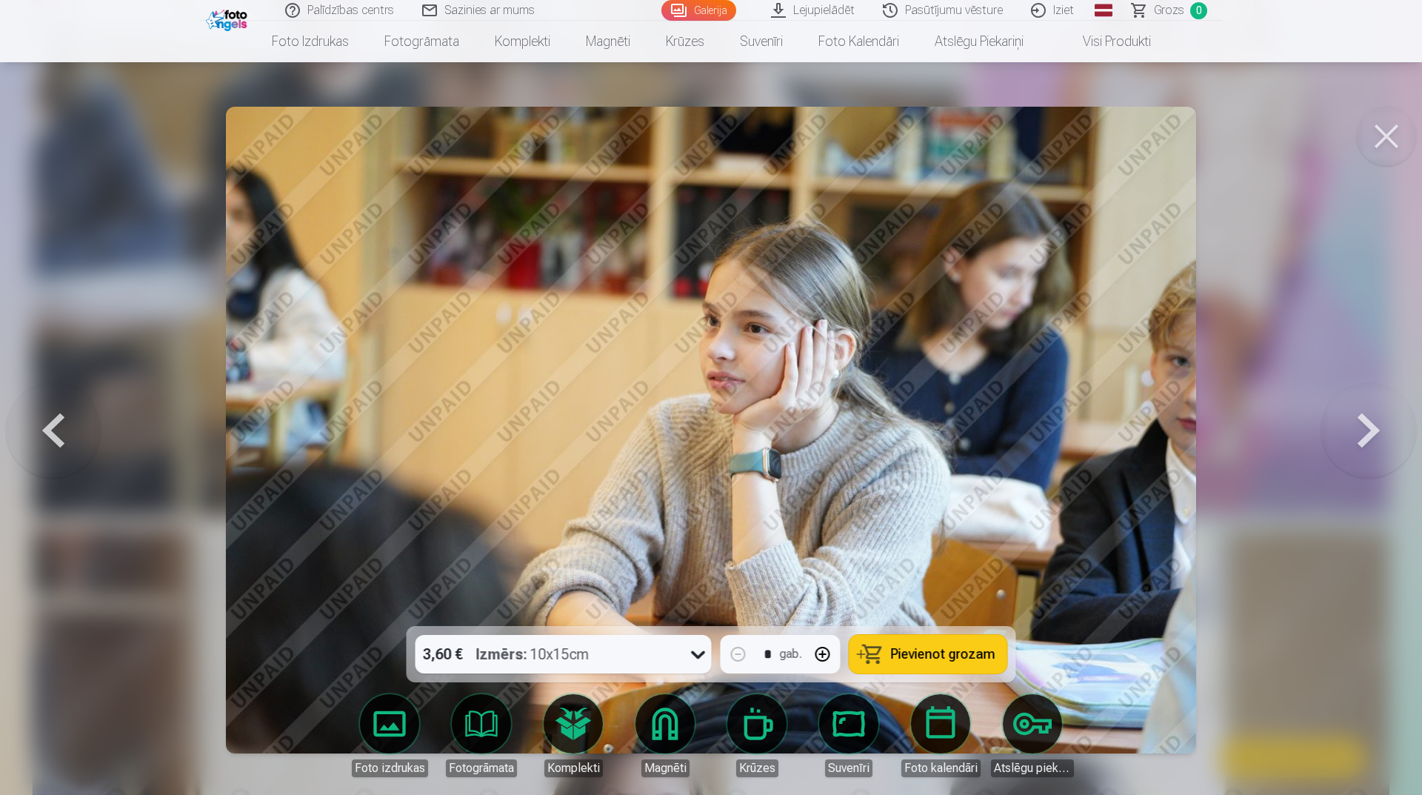
click at [58, 414] on button at bounding box center [53, 430] width 95 height 362
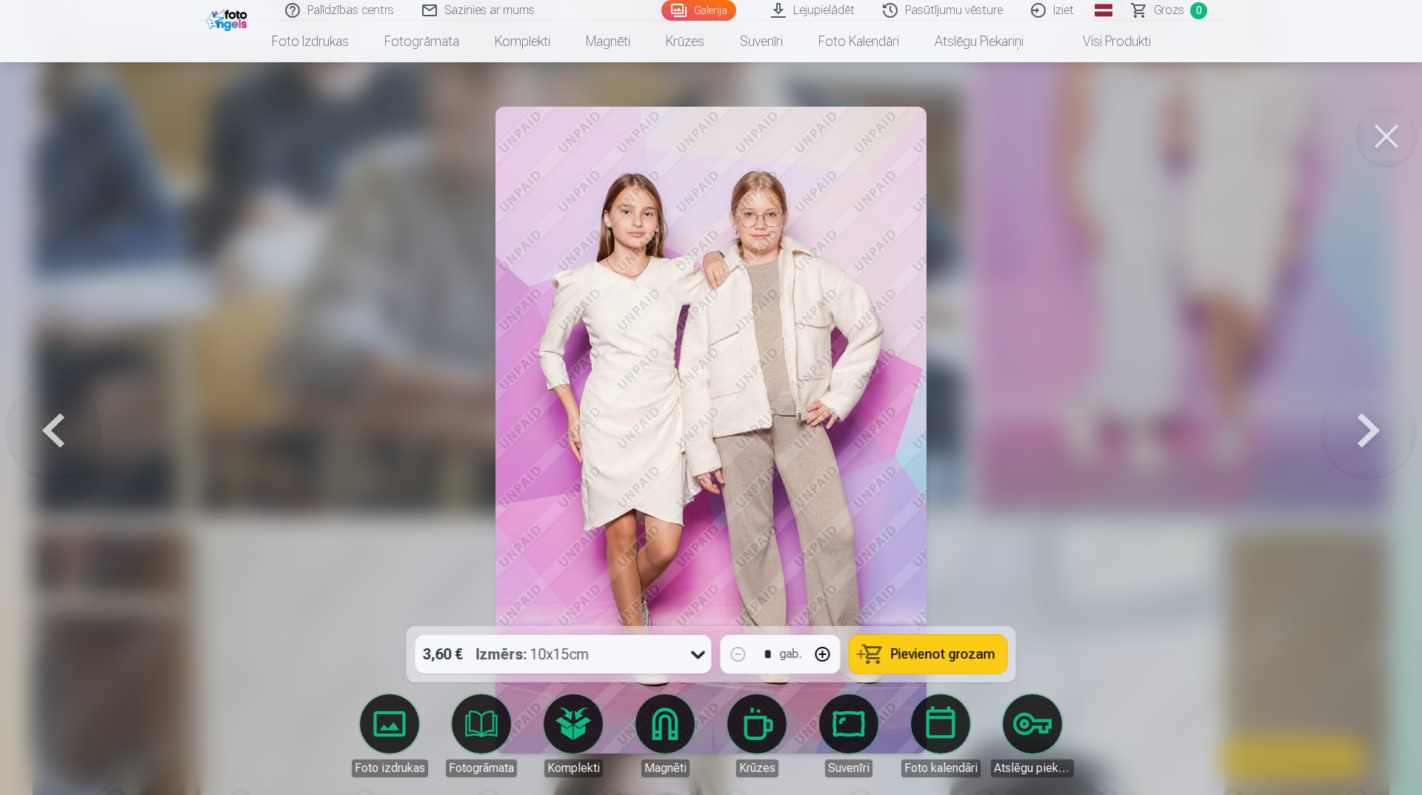
click at [1385, 419] on button at bounding box center [1369, 430] width 95 height 362
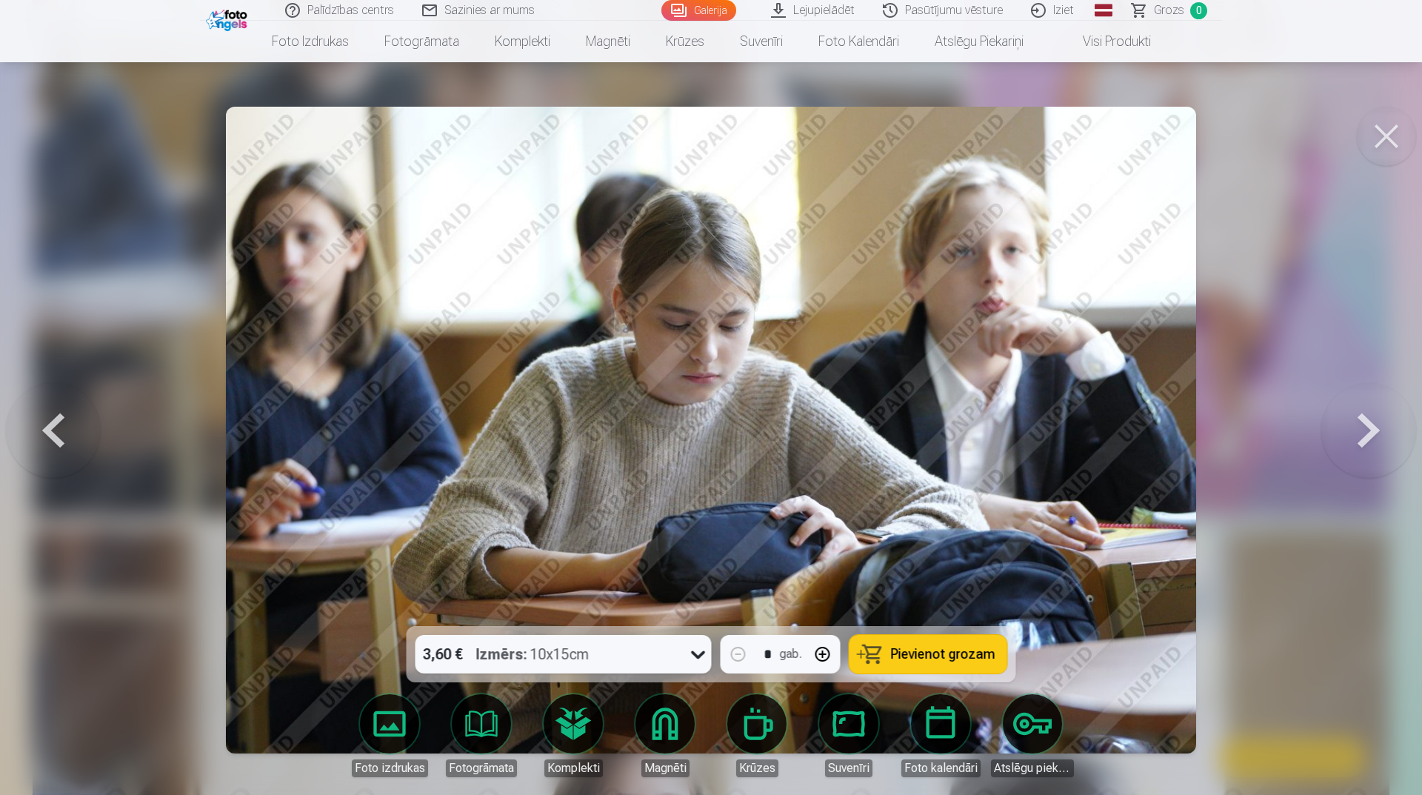
click at [1385, 419] on button at bounding box center [1369, 430] width 95 height 362
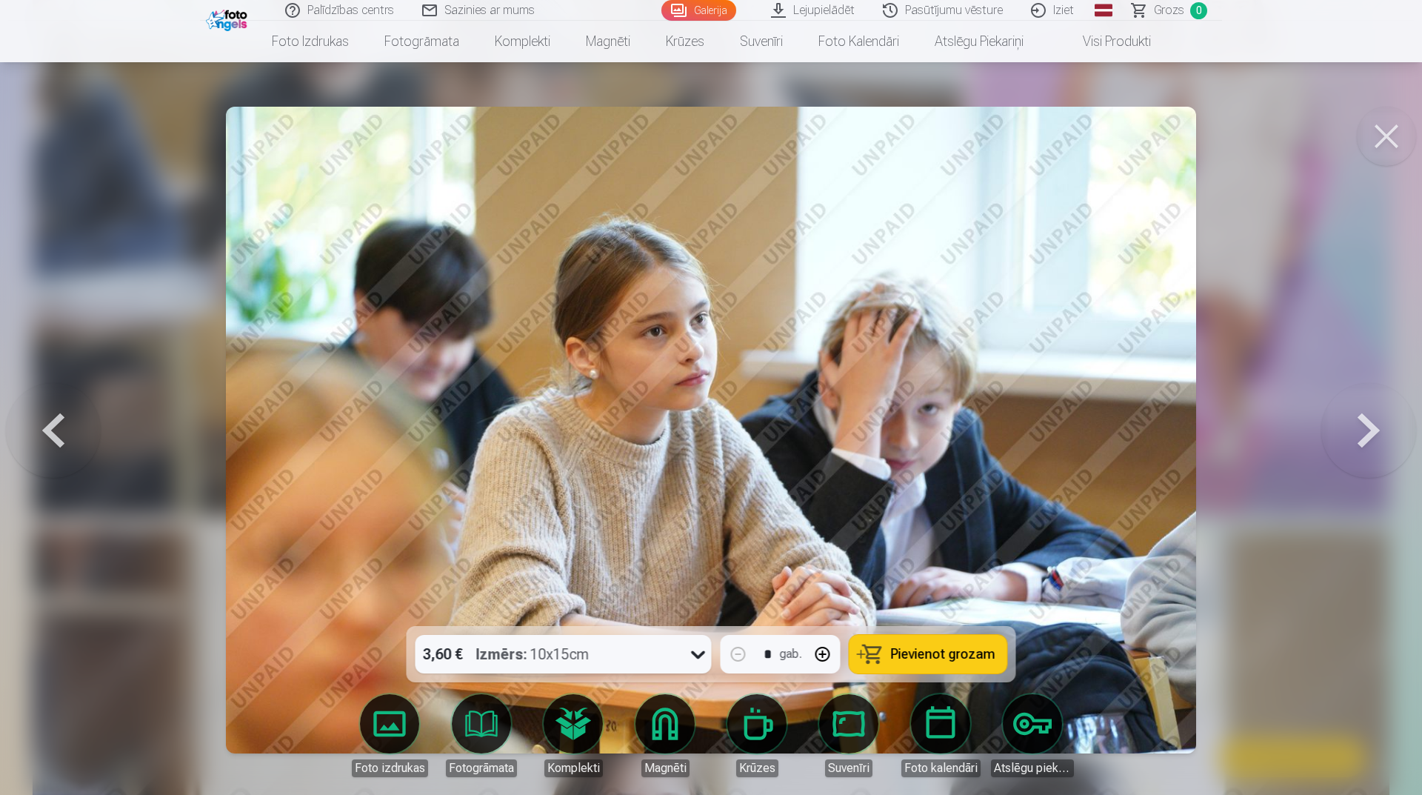
click at [1385, 419] on button at bounding box center [1369, 430] width 95 height 362
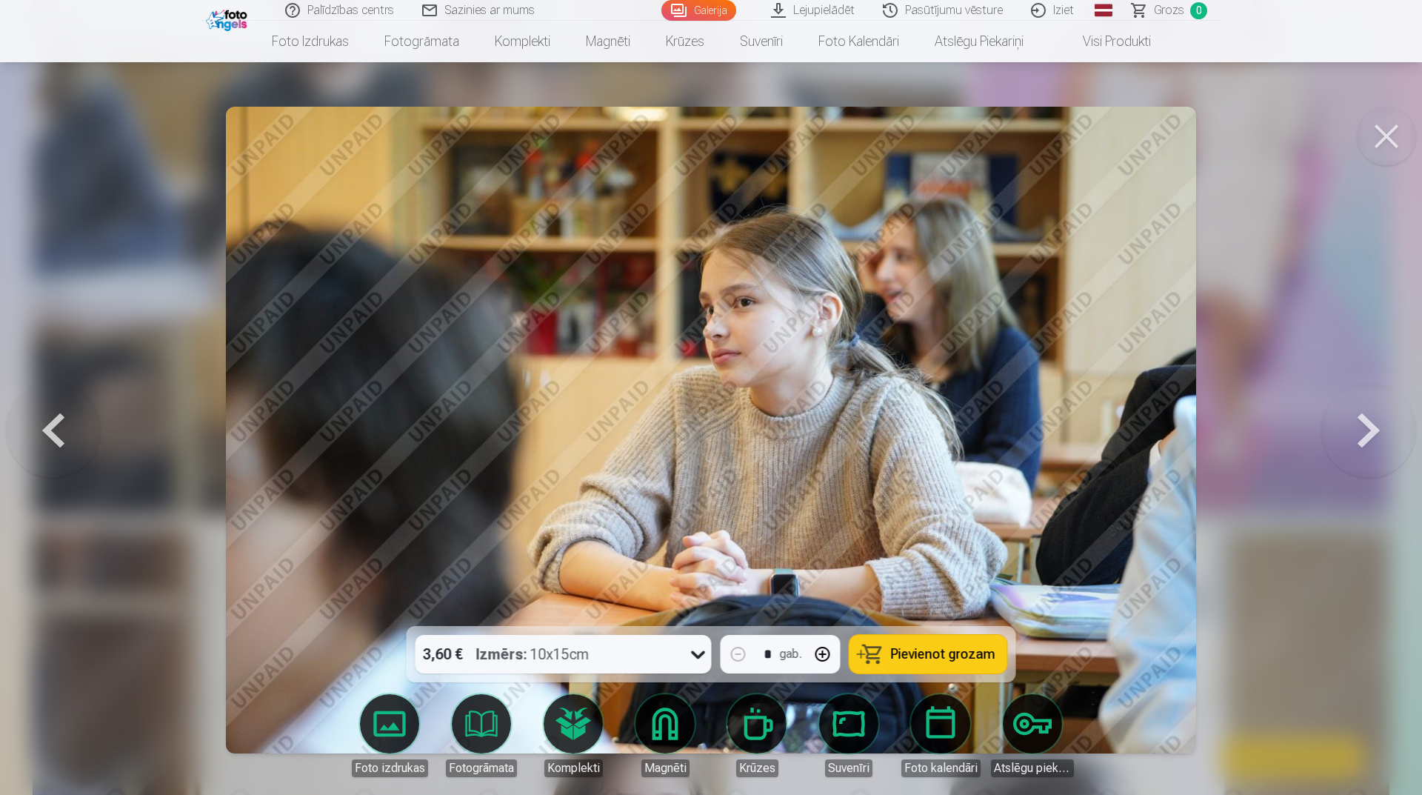
click at [1385, 419] on button at bounding box center [1369, 430] width 95 height 362
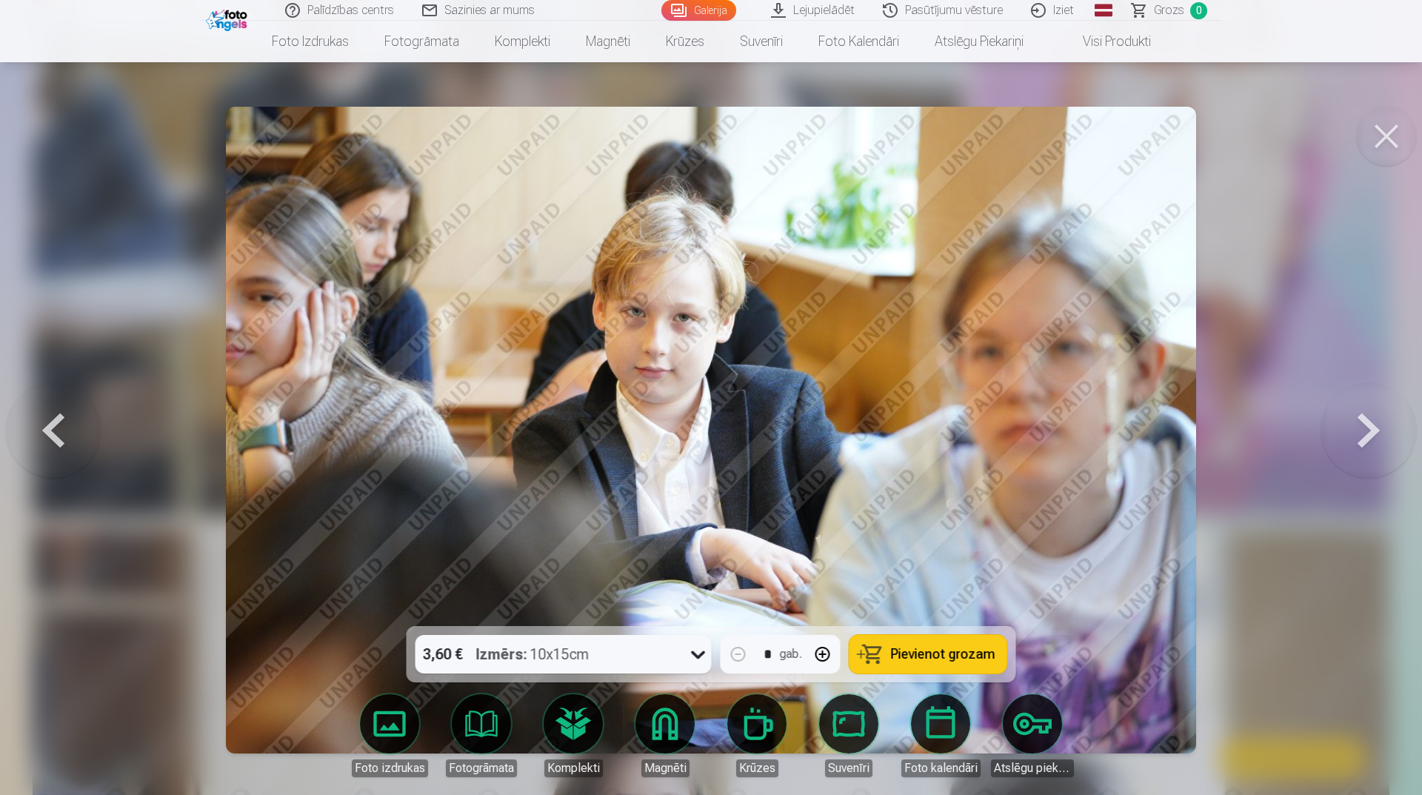
click at [1385, 419] on button at bounding box center [1369, 430] width 95 height 362
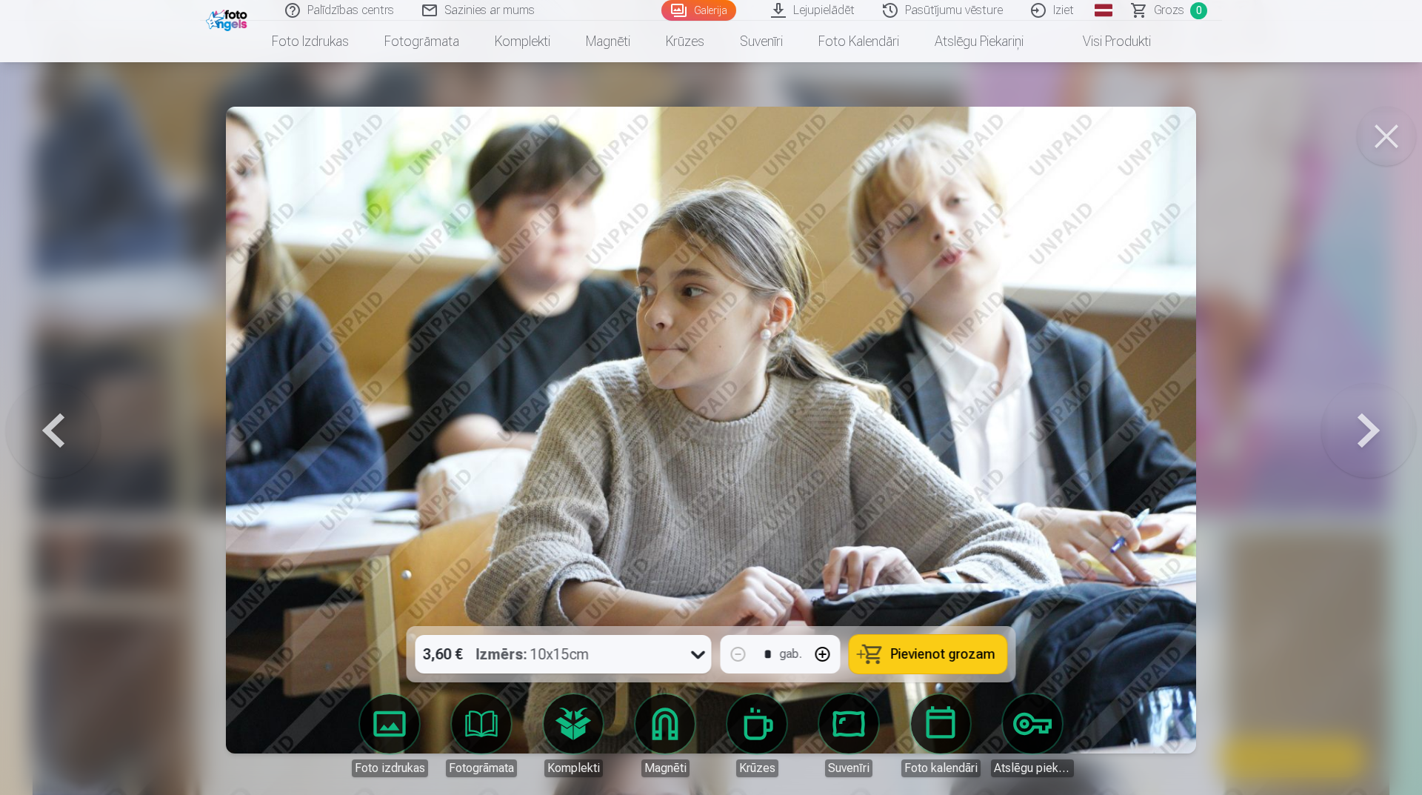
click at [1385, 419] on button at bounding box center [1369, 430] width 95 height 362
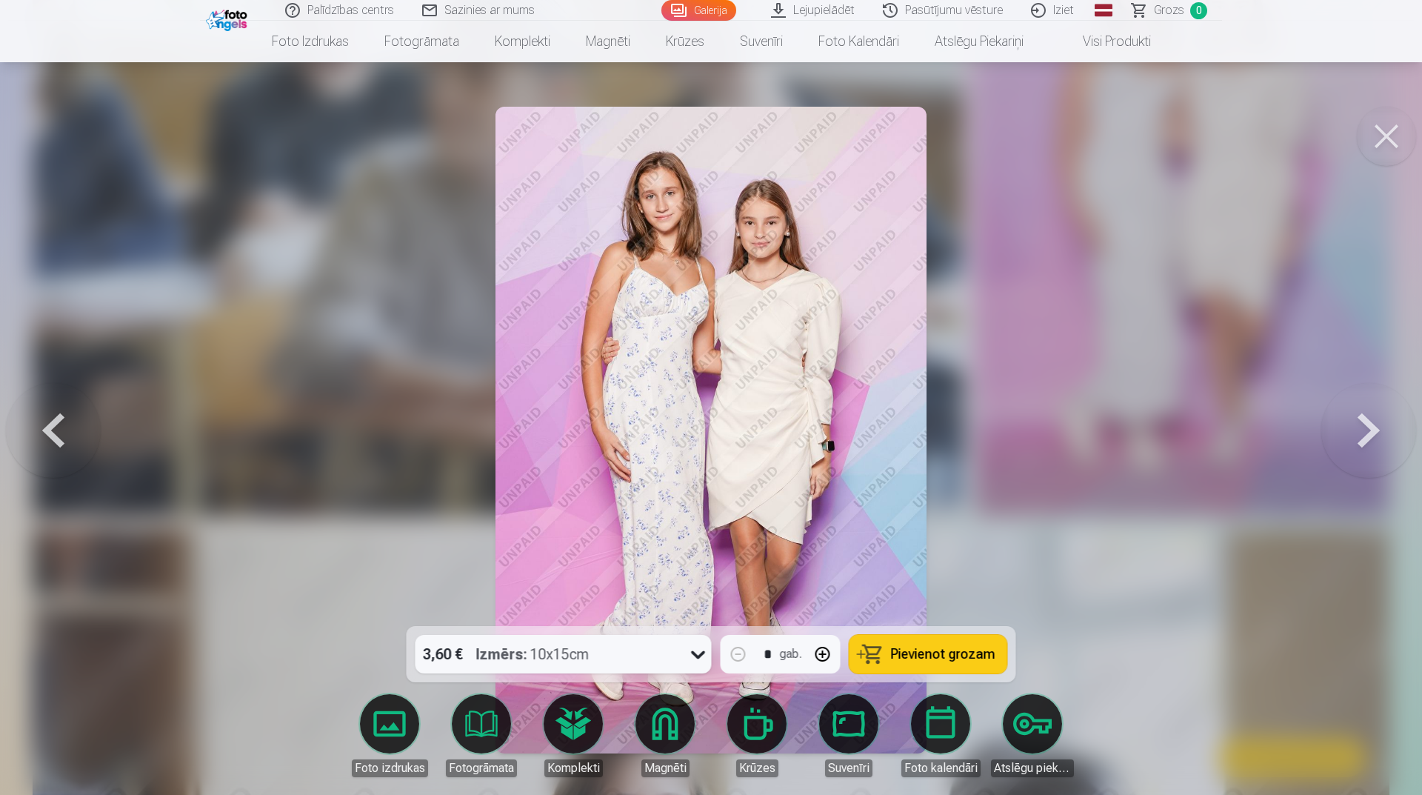
click at [1385, 419] on button at bounding box center [1369, 430] width 95 height 362
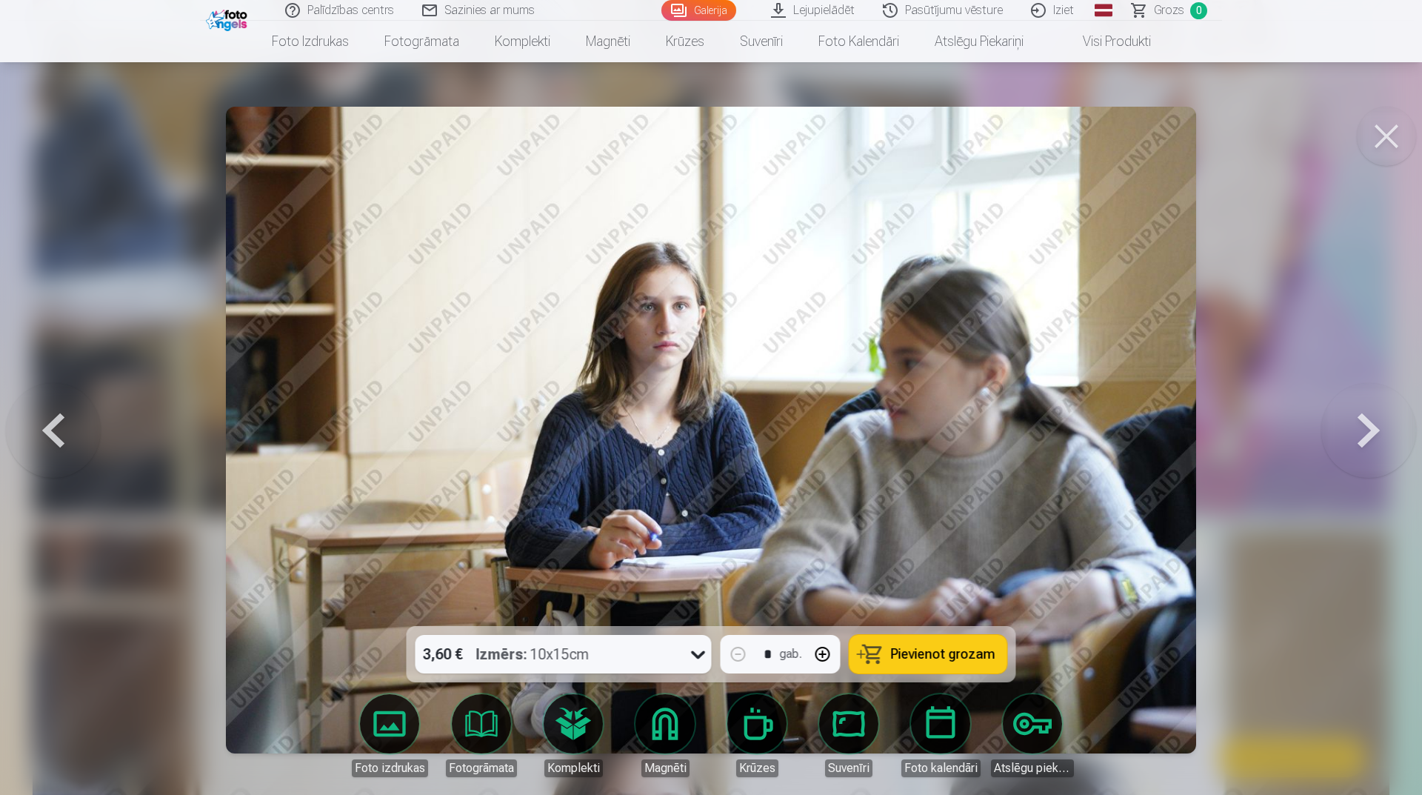
click at [80, 418] on button at bounding box center [53, 430] width 95 height 362
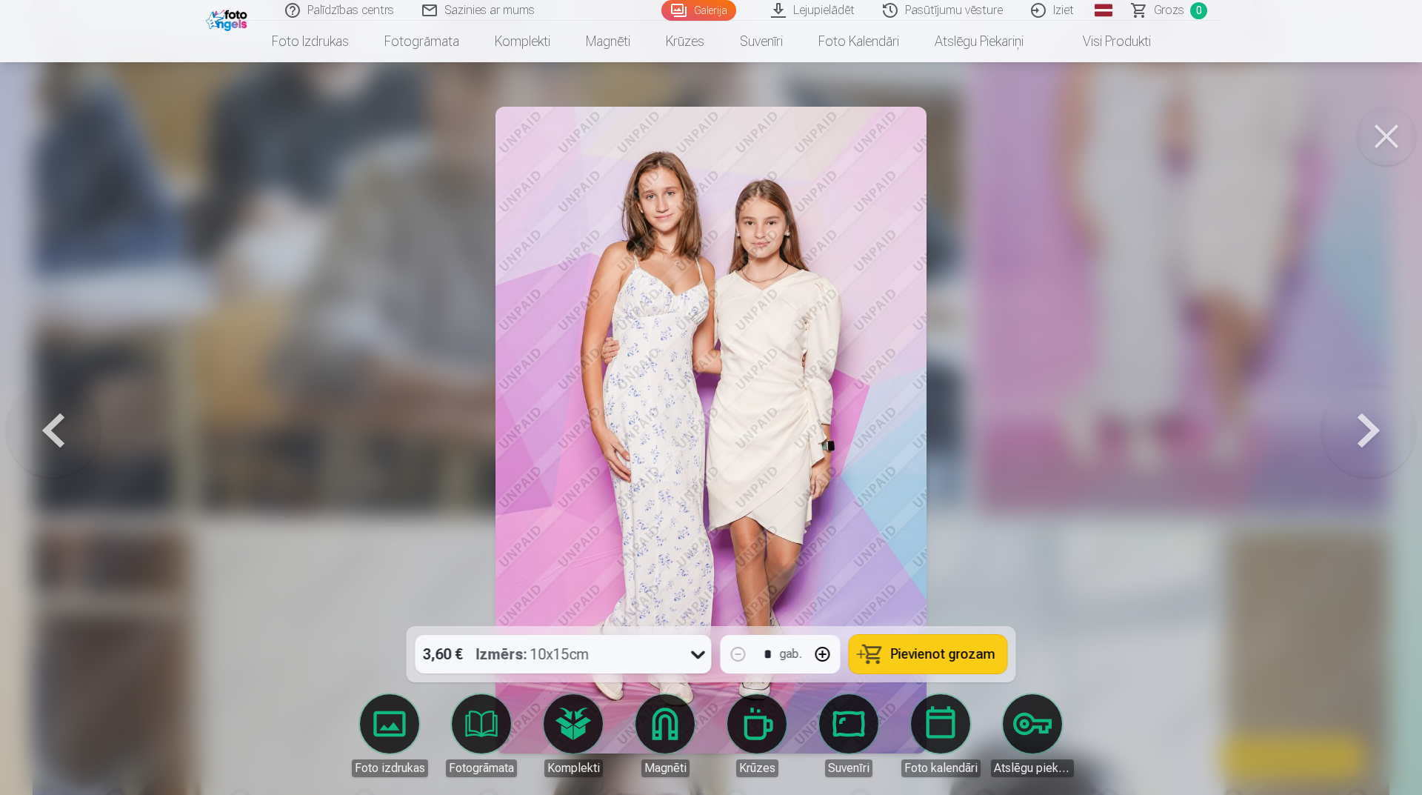
click at [1385, 126] on button at bounding box center [1386, 136] width 59 height 59
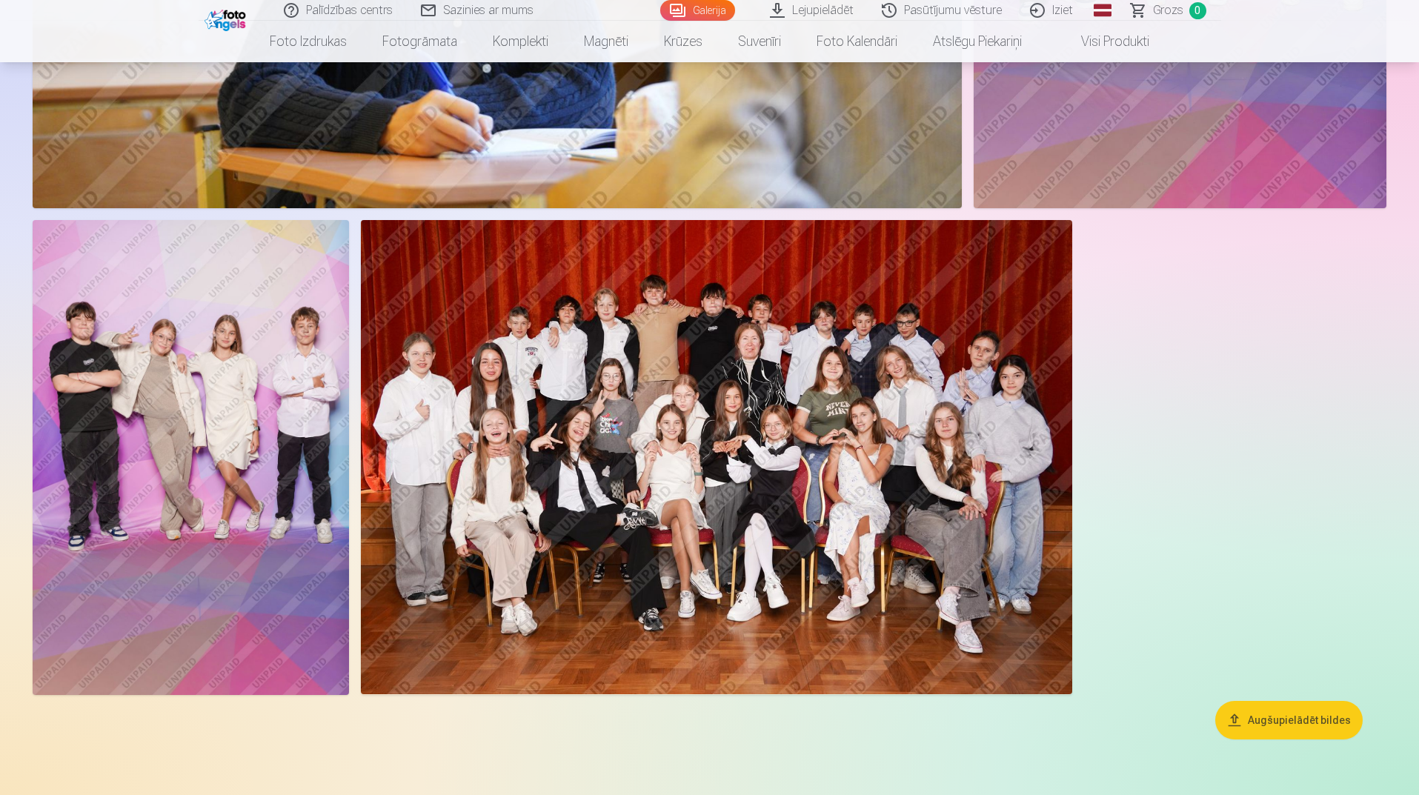
scroll to position [9260, 0]
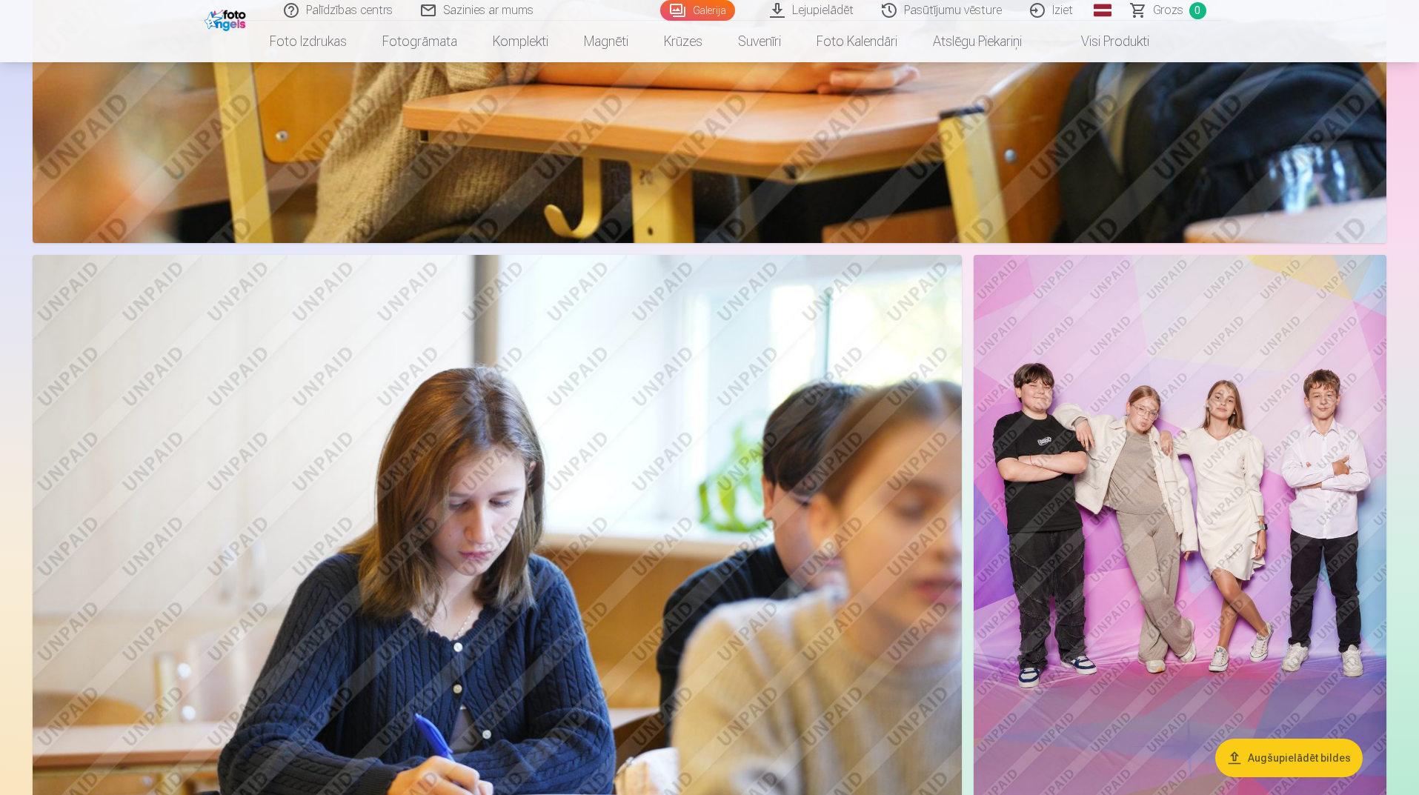
click at [1193, 599] on img at bounding box center [1179, 564] width 413 height 619
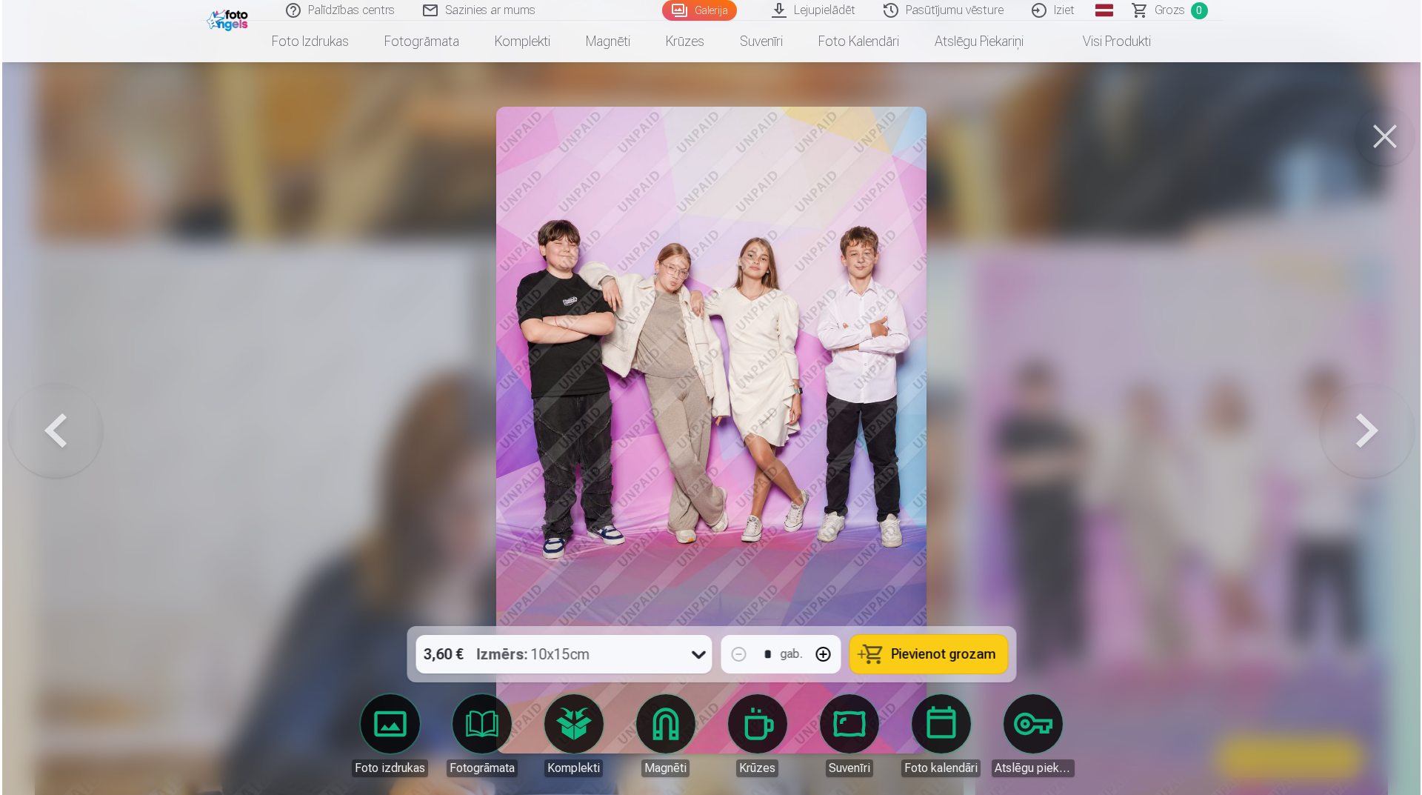
scroll to position [8614, 0]
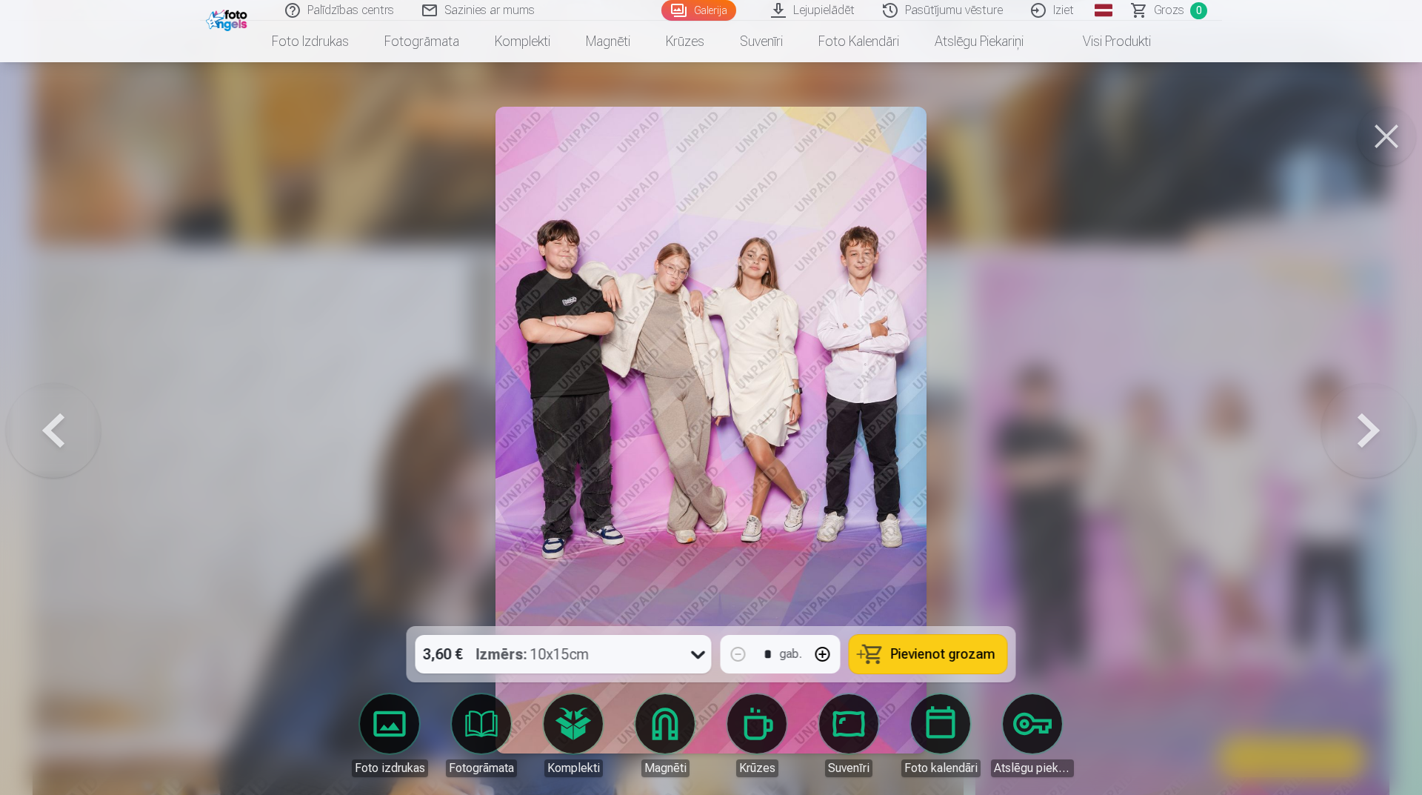
click at [1348, 436] on button at bounding box center [1369, 430] width 95 height 362
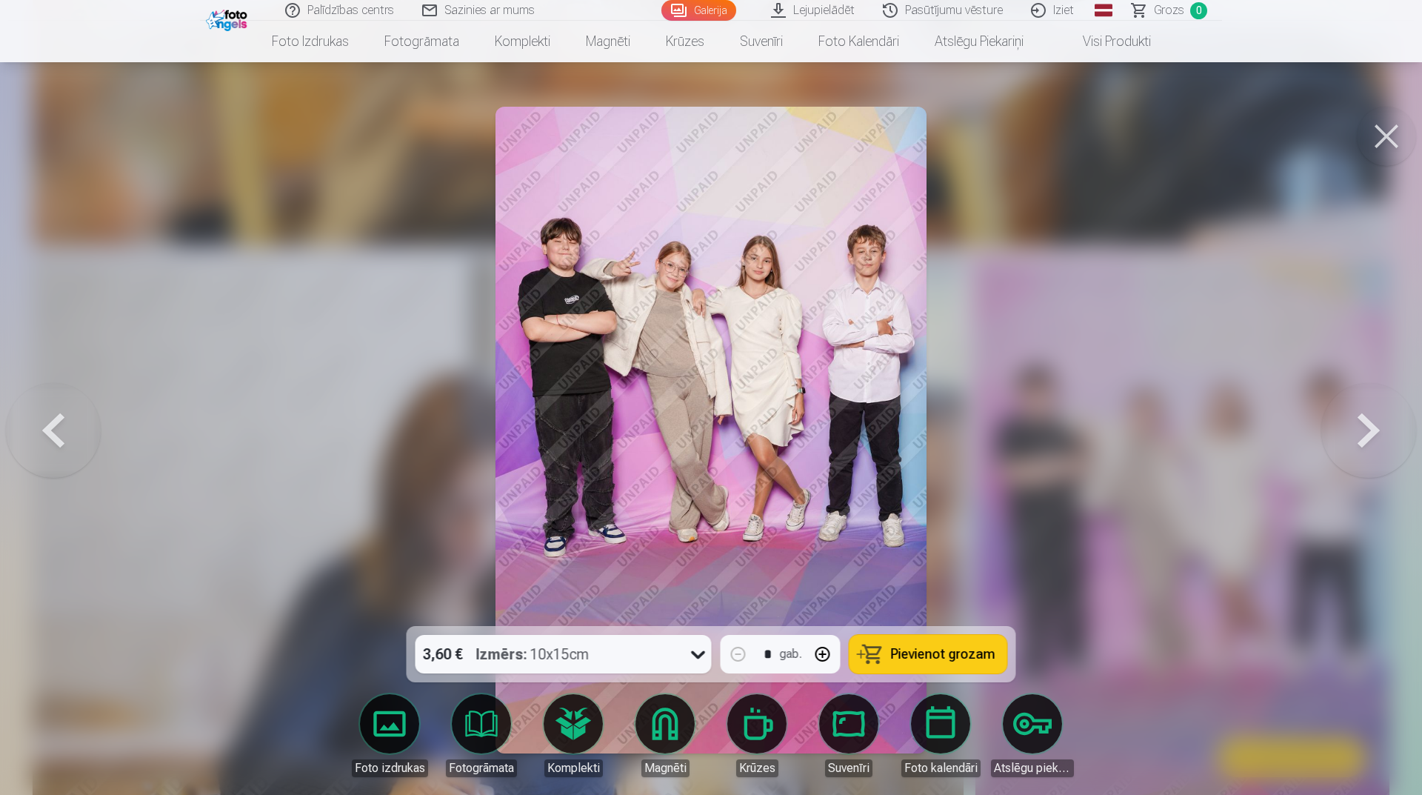
click at [1345, 440] on button at bounding box center [1369, 430] width 95 height 362
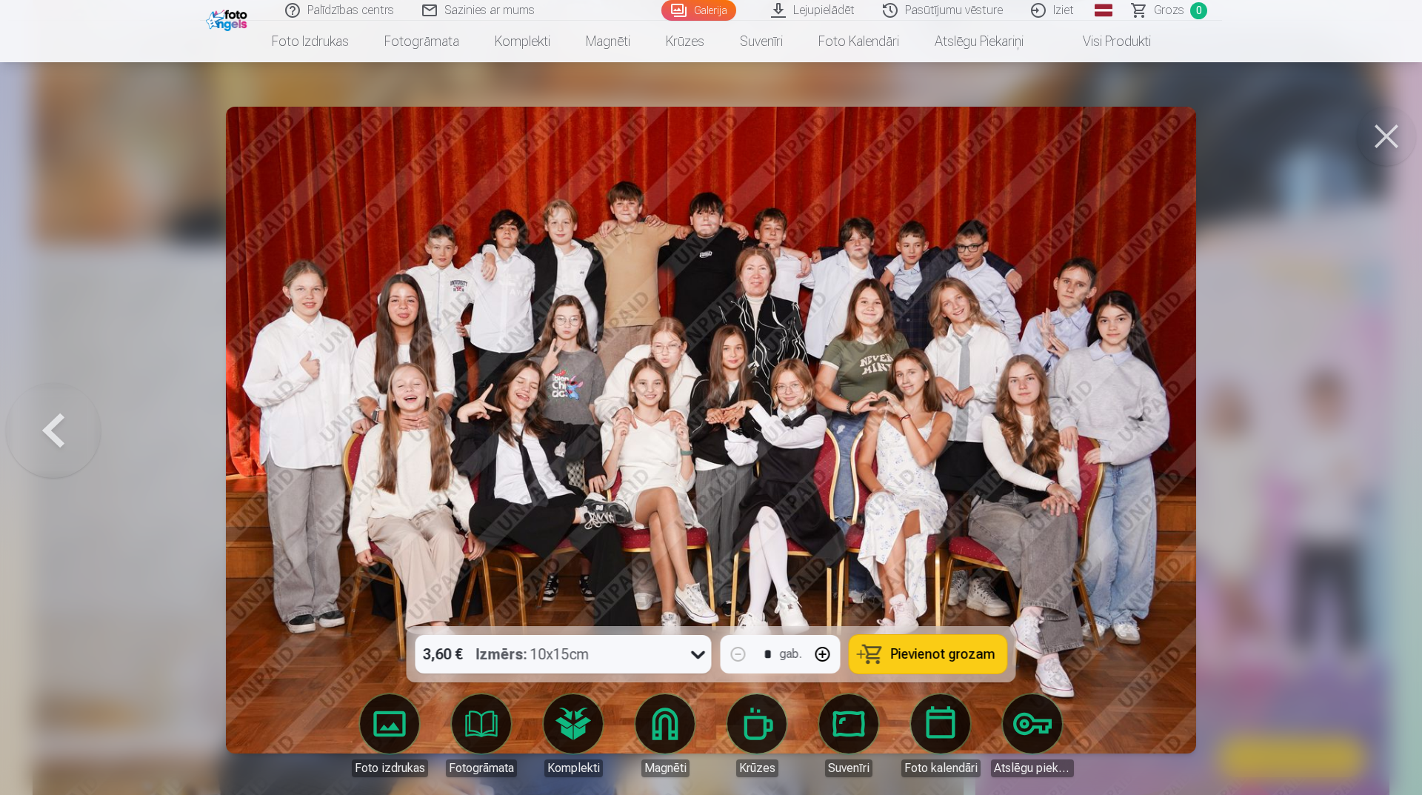
click at [1375, 138] on button at bounding box center [1386, 136] width 59 height 59
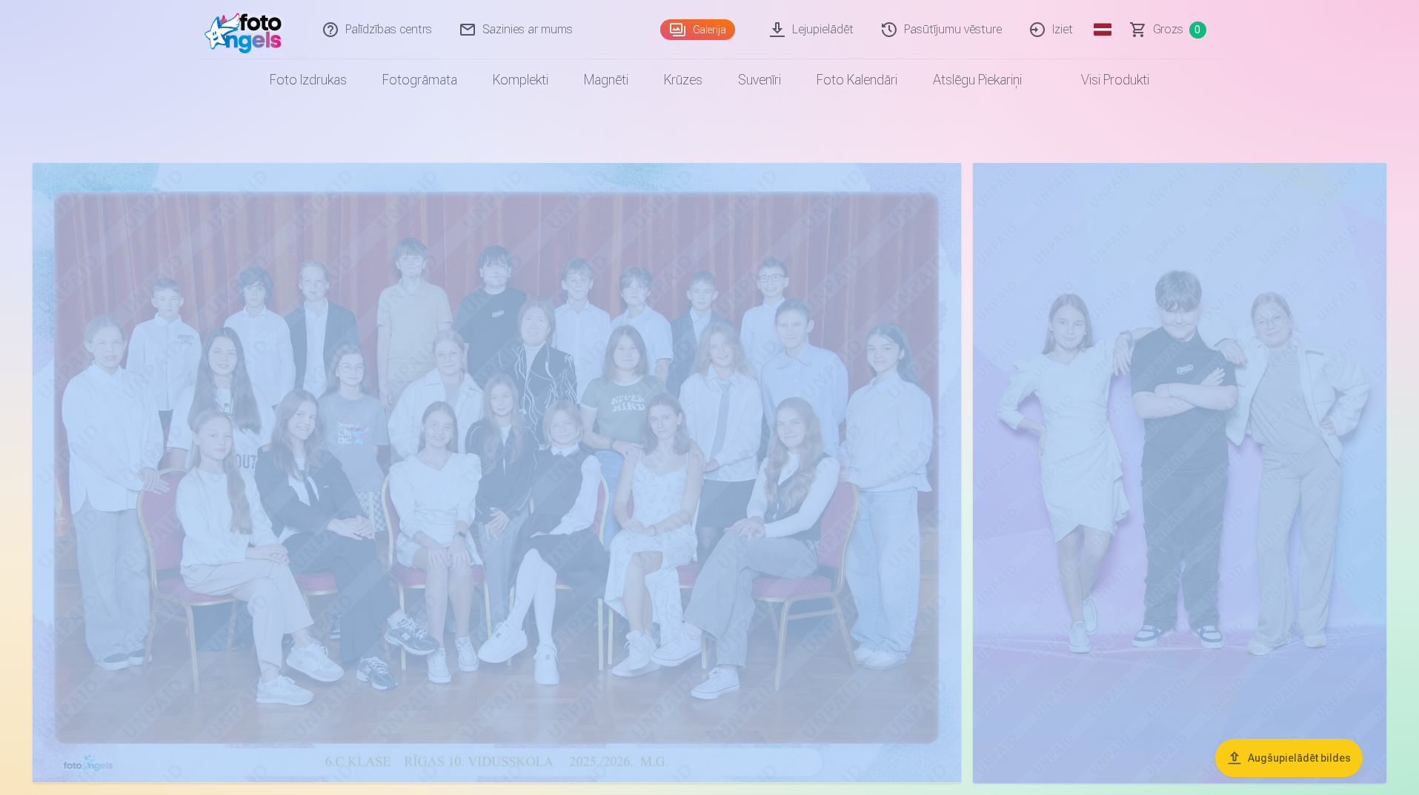
click at [1089, 454] on img at bounding box center [1179, 473] width 413 height 620
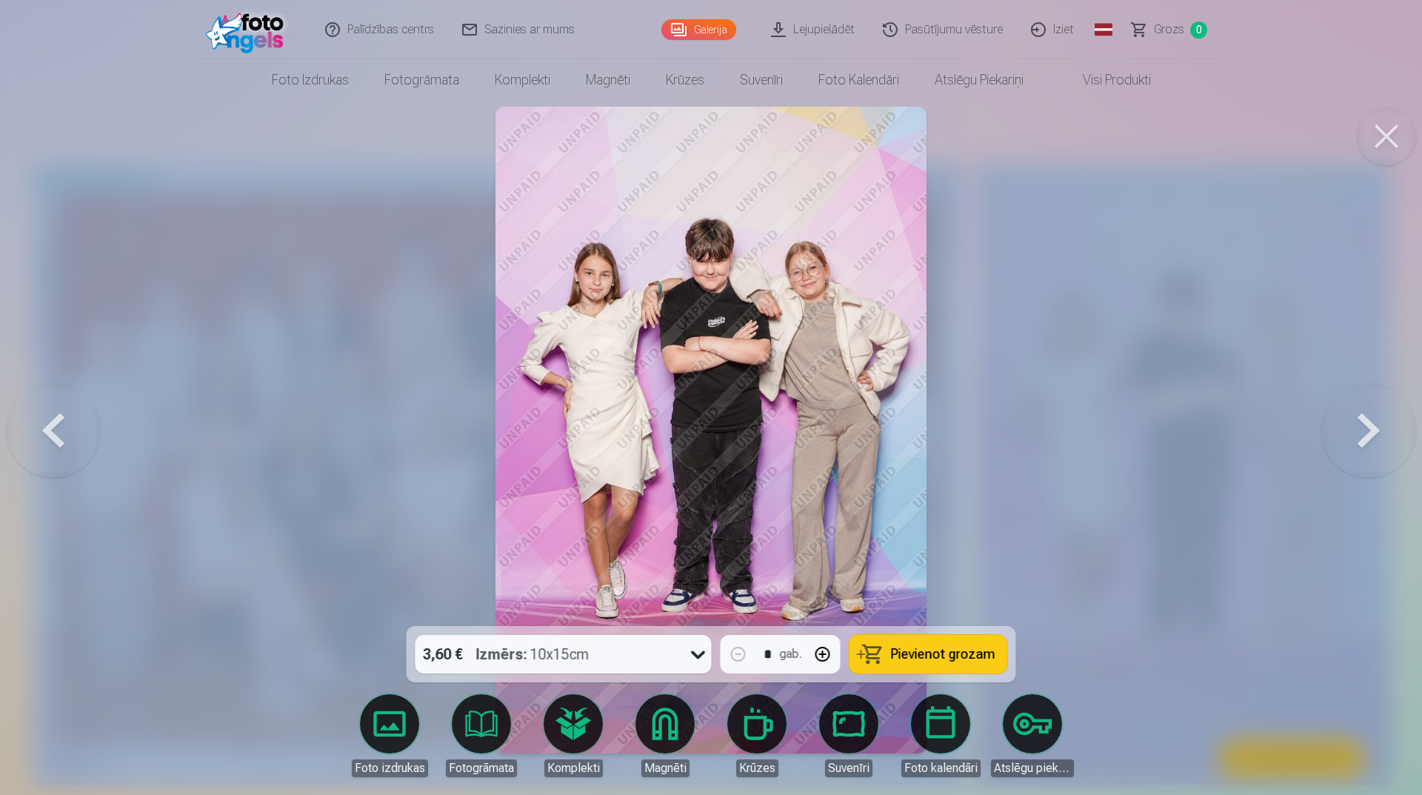
click at [61, 433] on button at bounding box center [53, 430] width 95 height 362
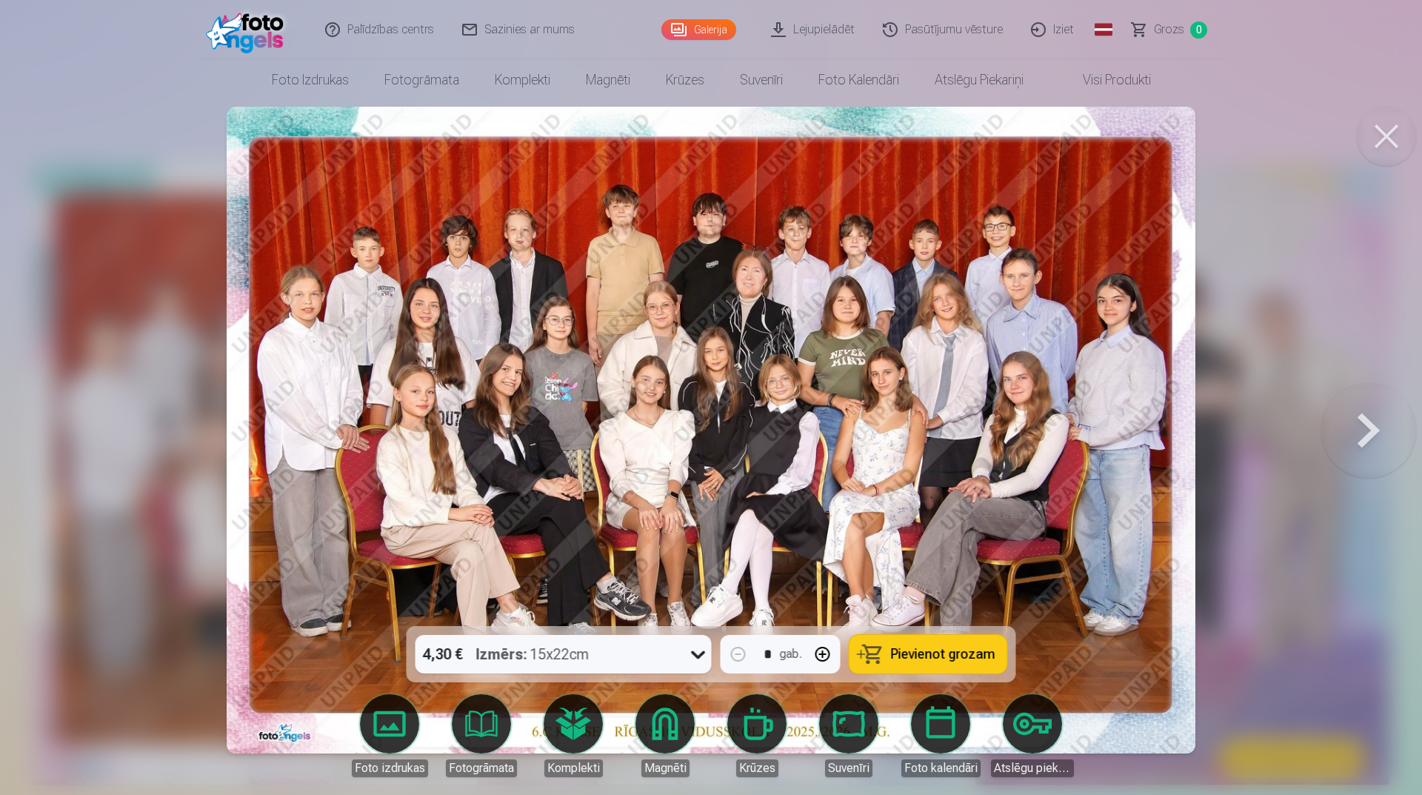
click at [126, 433] on div at bounding box center [711, 397] width 1422 height 795
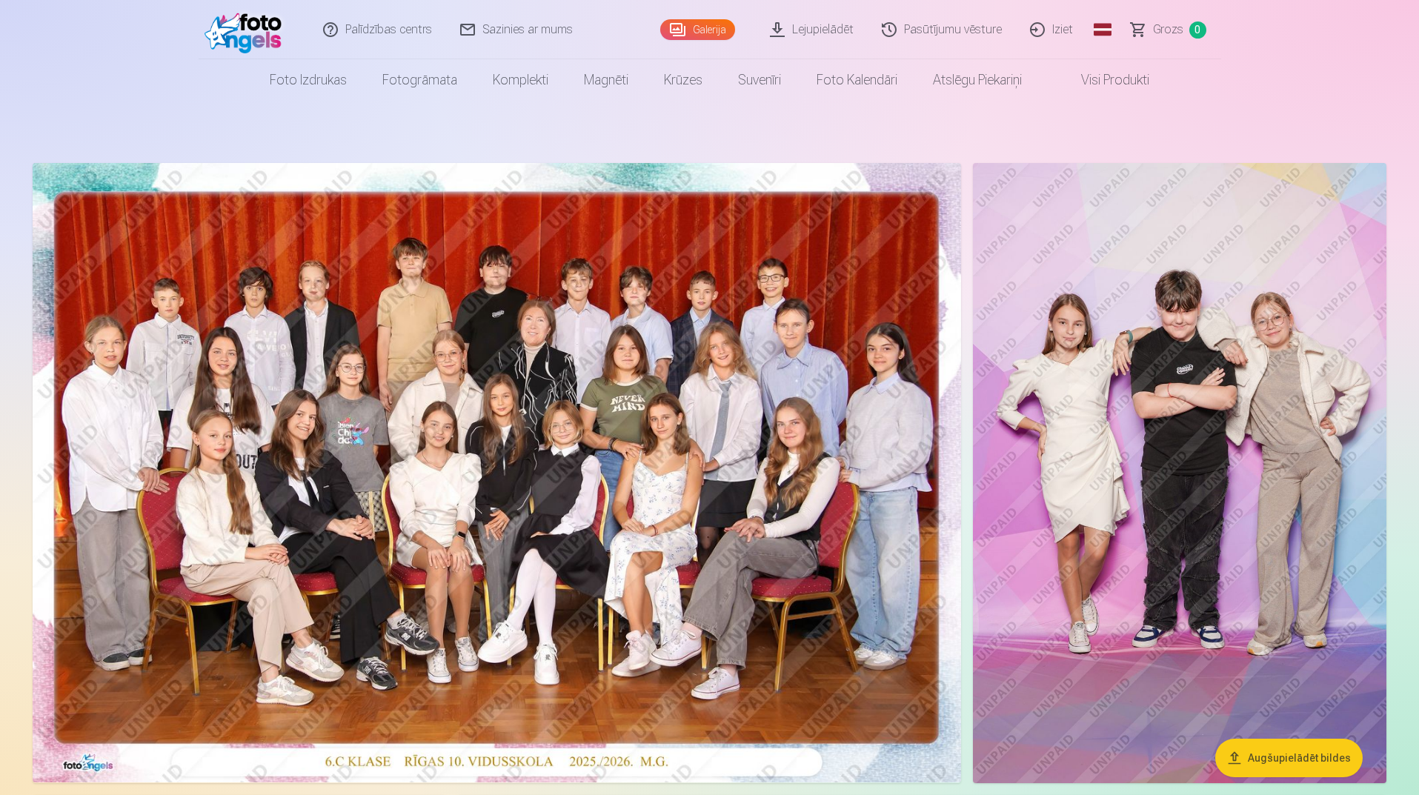
click at [177, 432] on img at bounding box center [497, 472] width 928 height 619
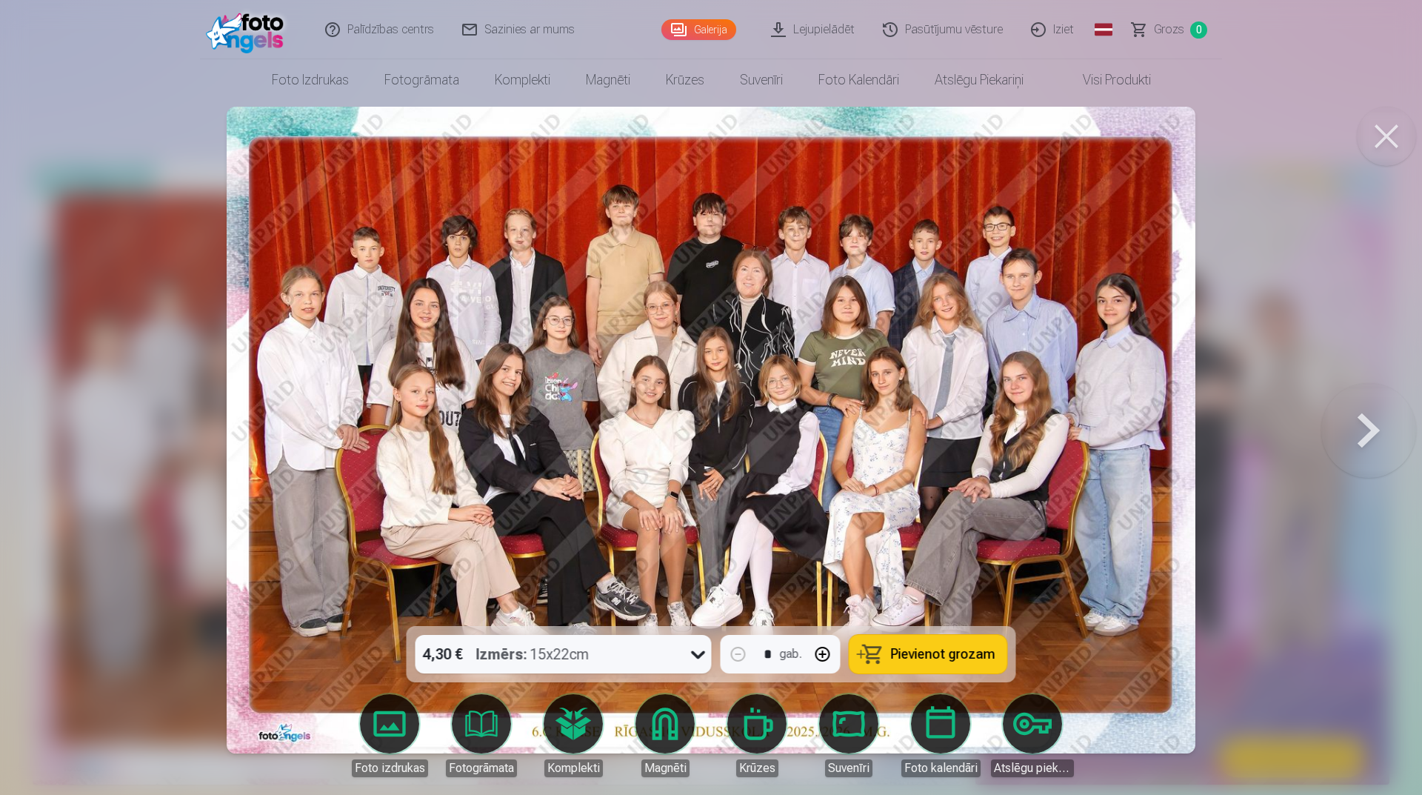
click at [1354, 419] on button at bounding box center [1369, 430] width 95 height 362
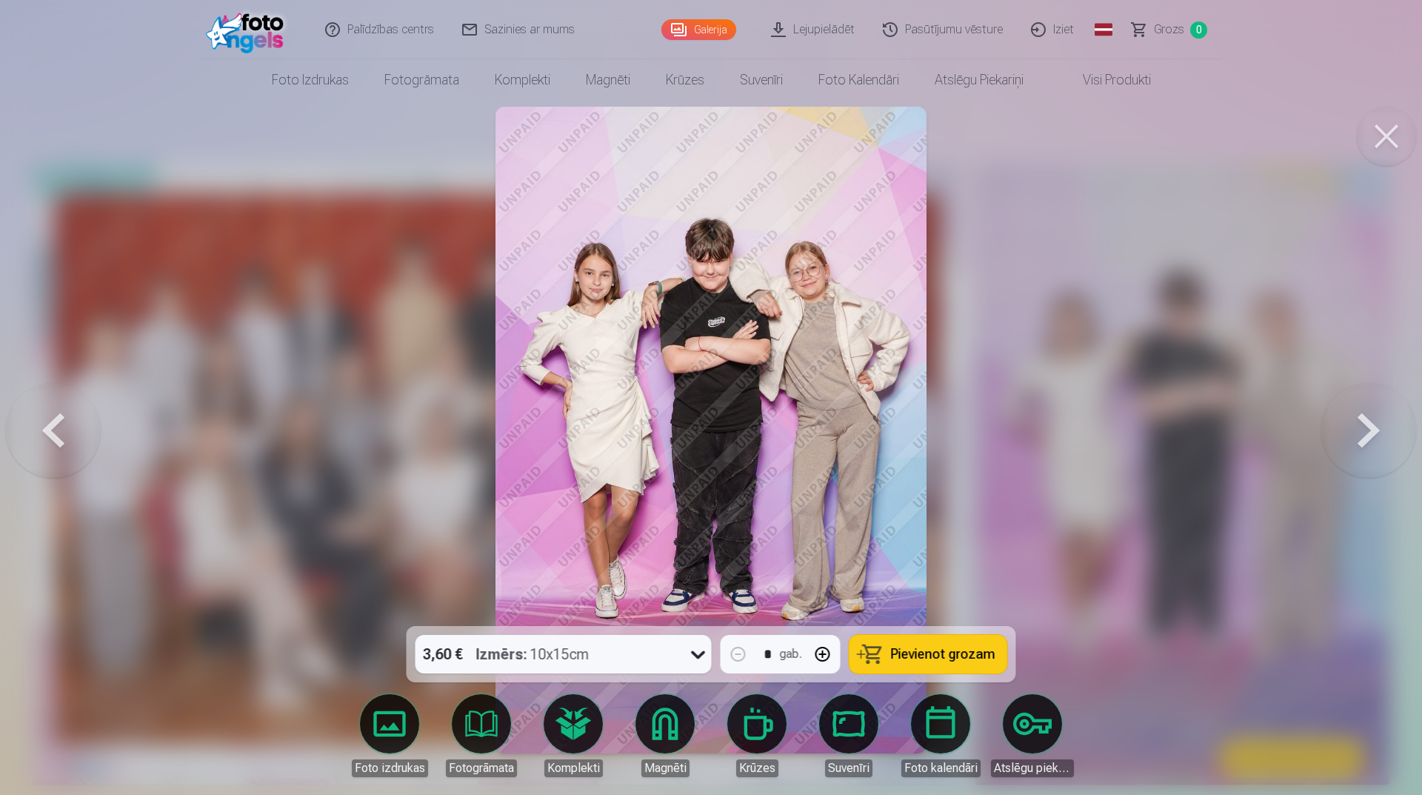
click at [1354, 419] on button at bounding box center [1369, 430] width 95 height 362
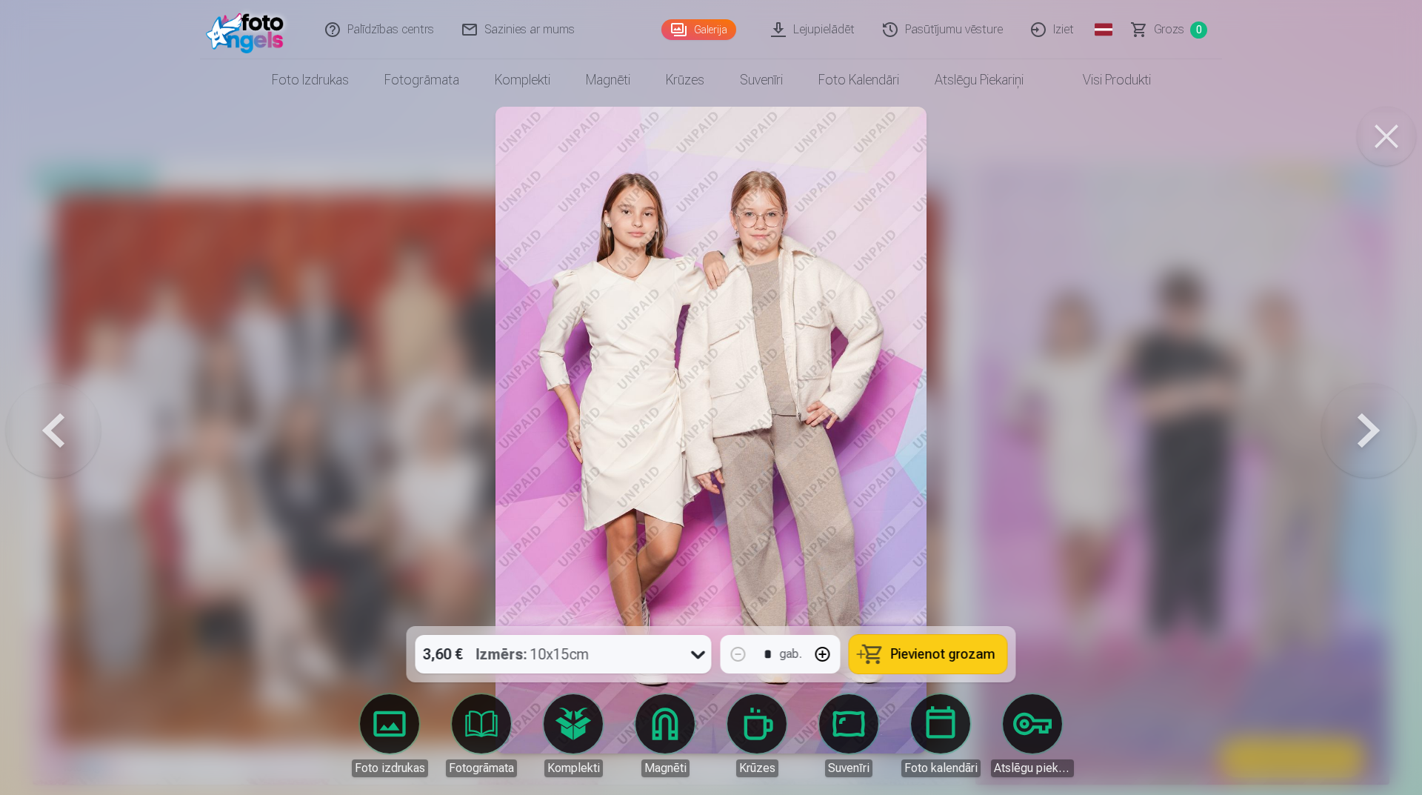
click at [1354, 419] on button at bounding box center [1369, 430] width 95 height 362
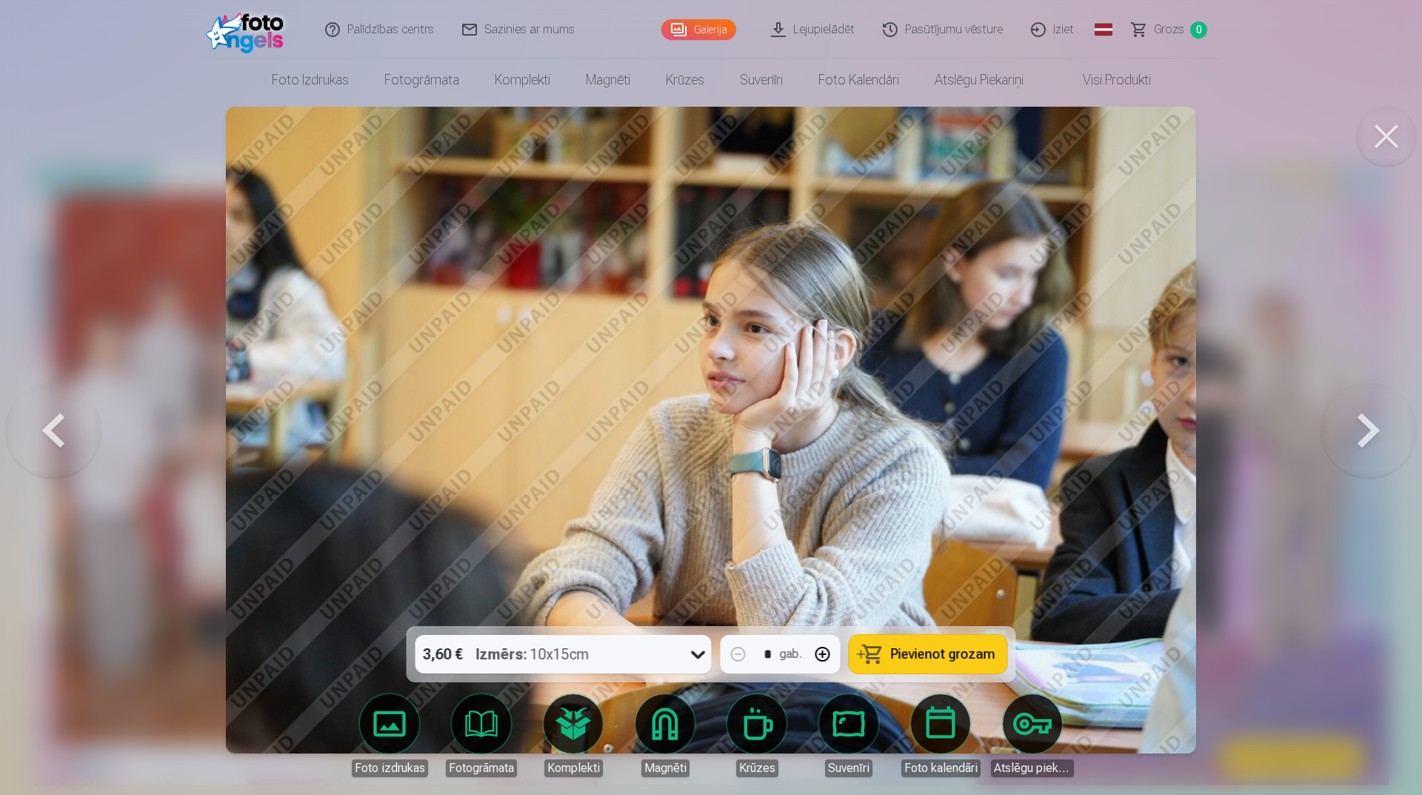
click at [1354, 419] on button at bounding box center [1369, 430] width 95 height 362
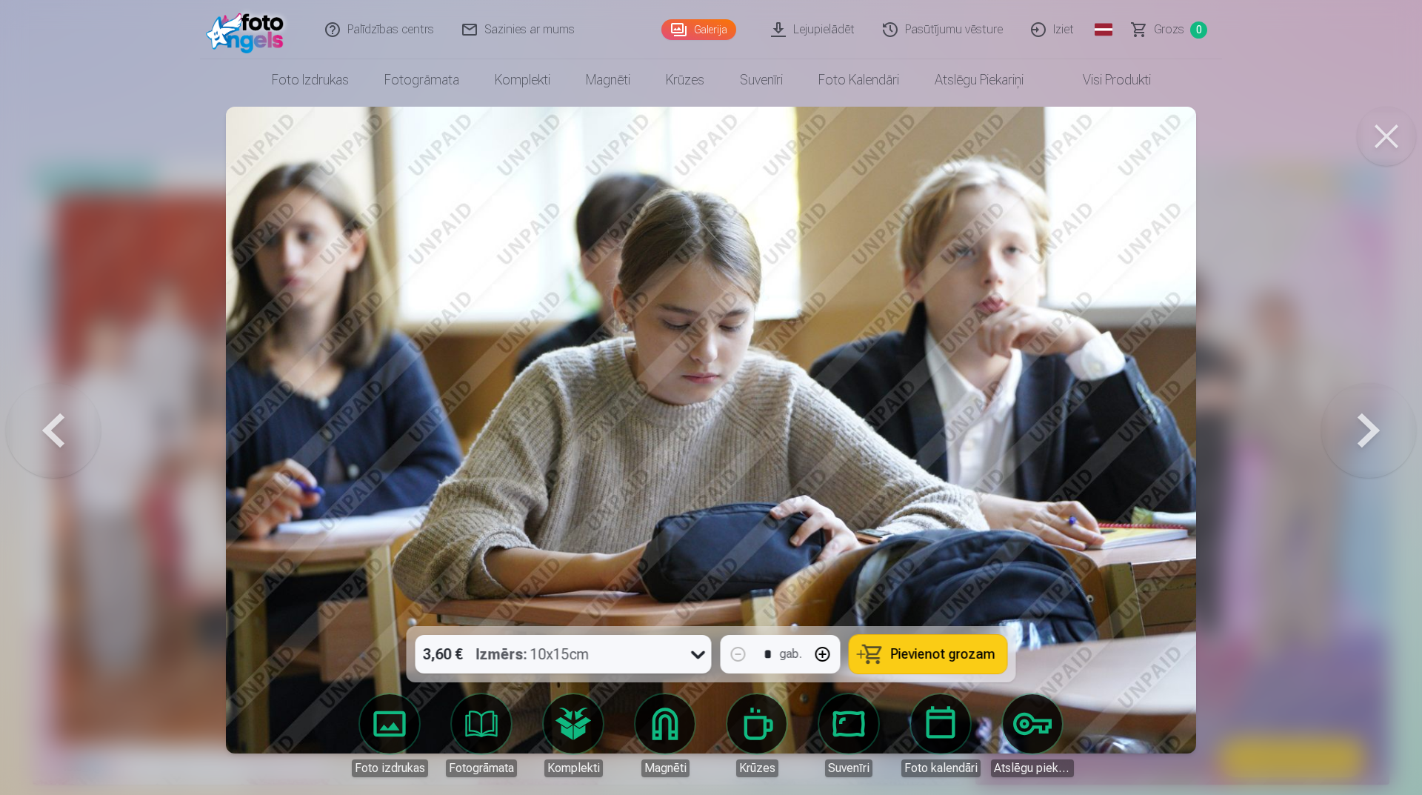
click at [1354, 419] on button at bounding box center [1369, 430] width 95 height 362
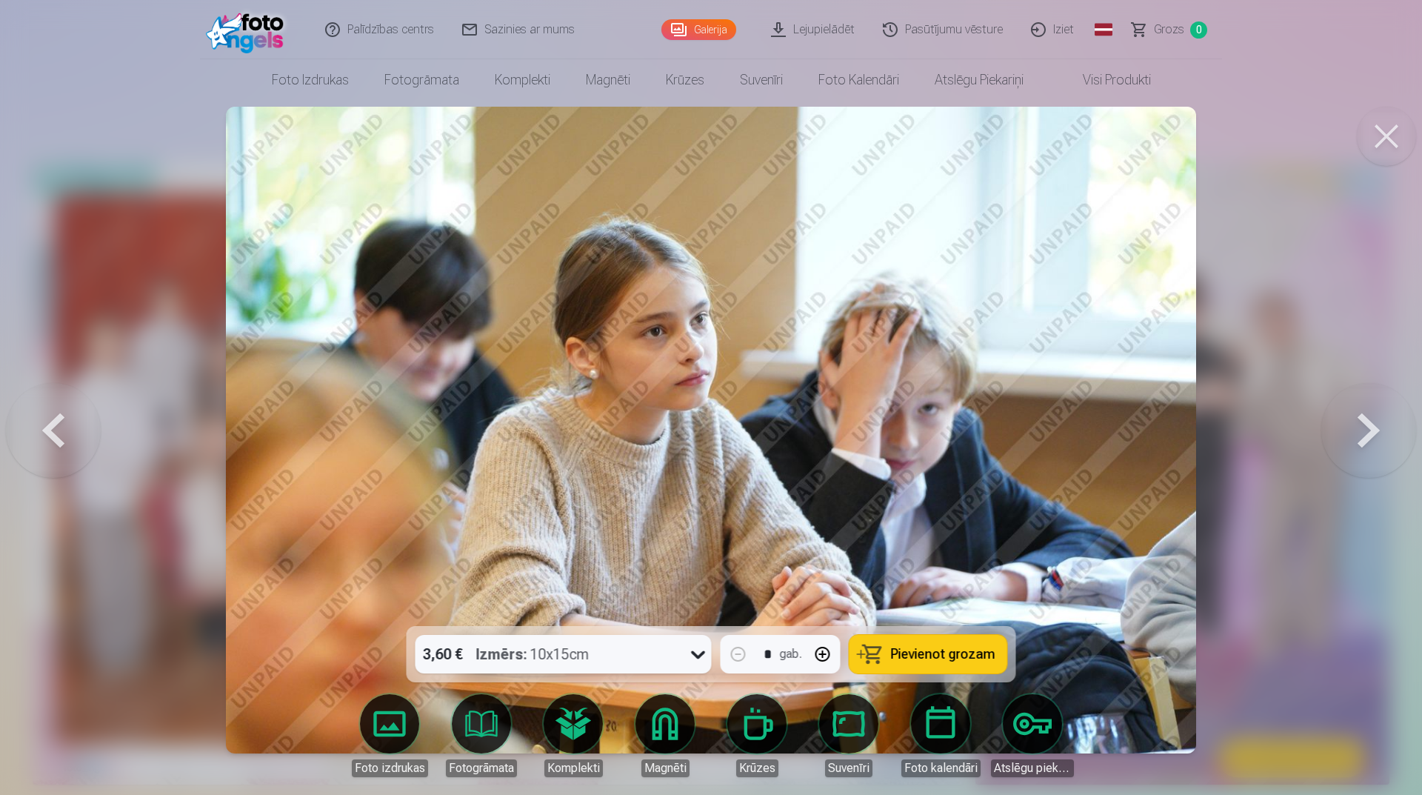
click at [1354, 419] on button at bounding box center [1369, 430] width 95 height 362
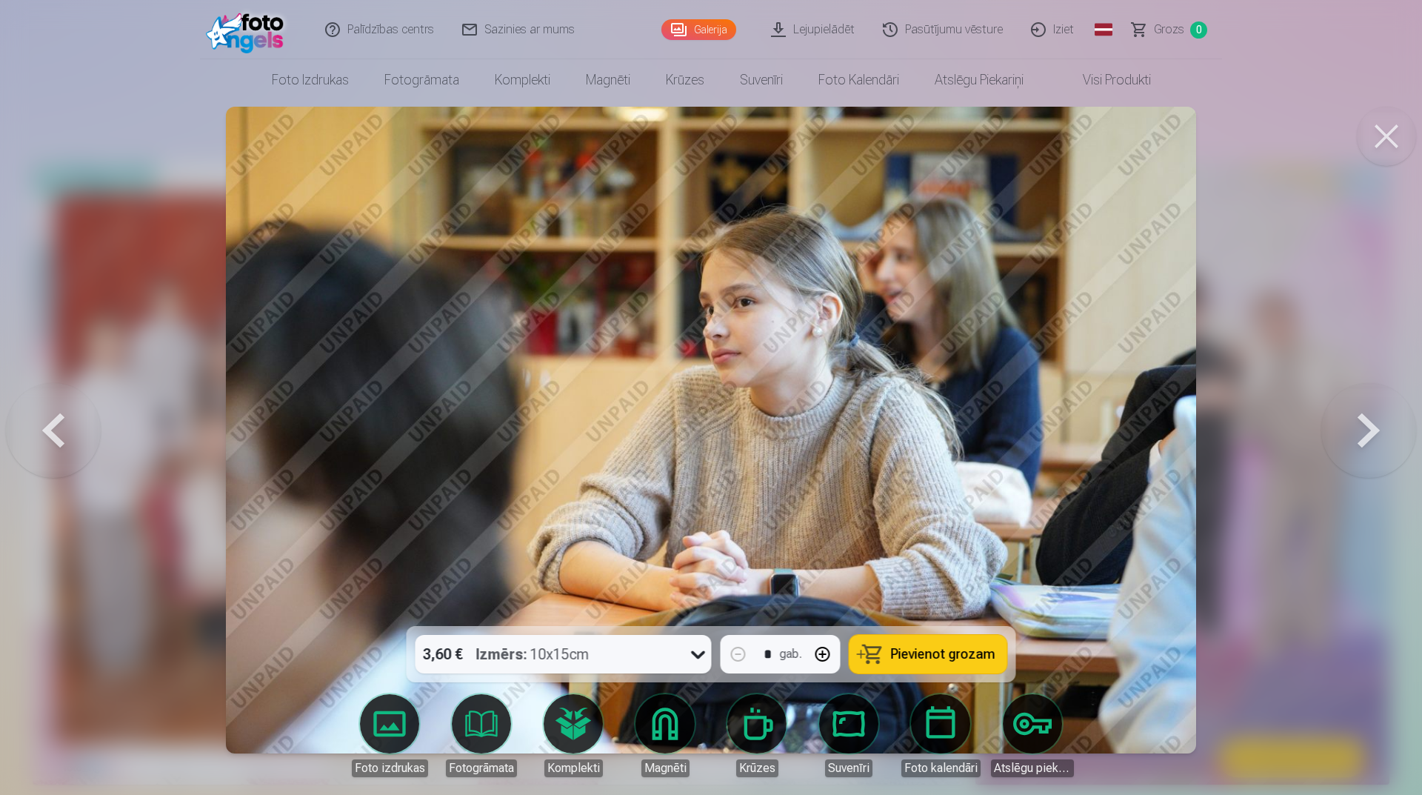
click at [1354, 419] on button at bounding box center [1369, 430] width 95 height 362
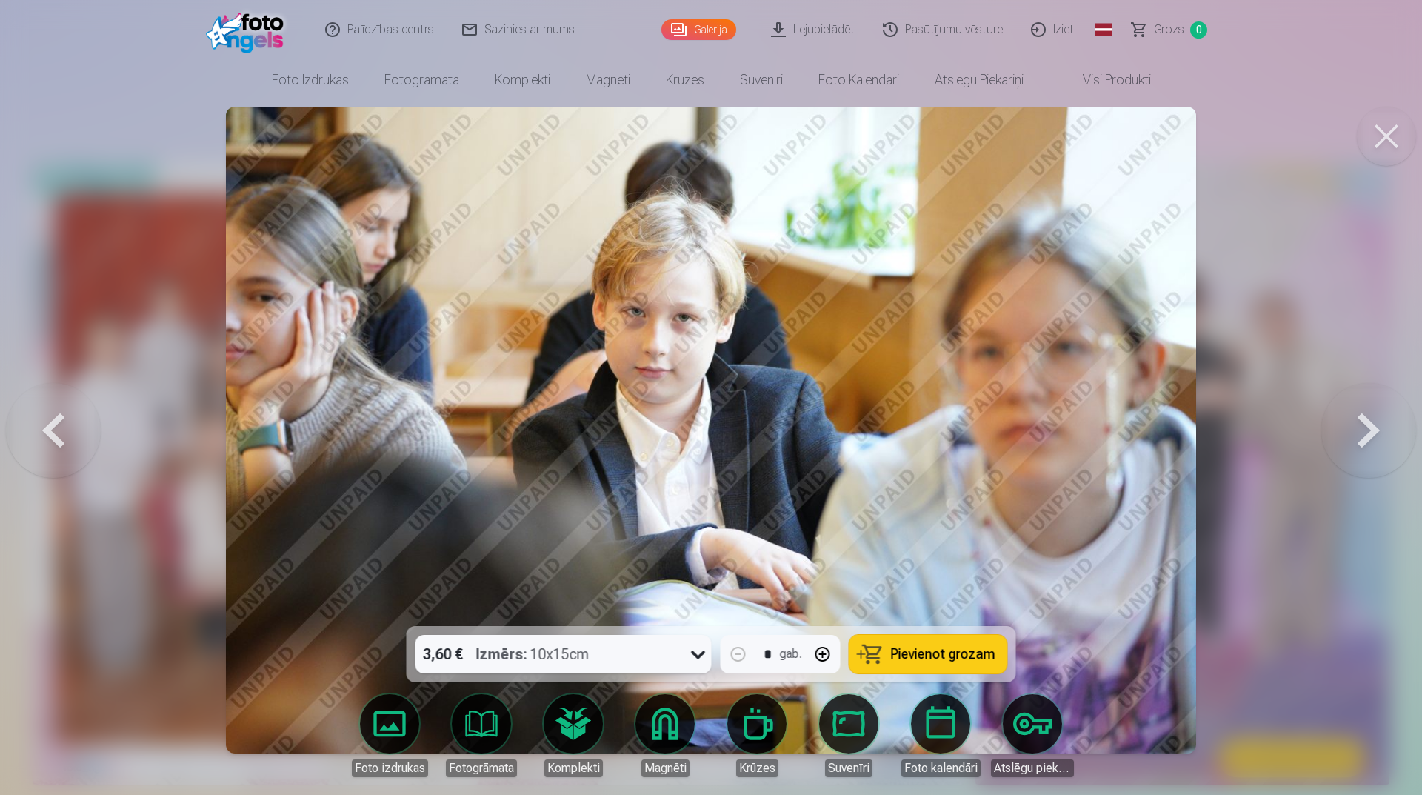
click at [1354, 419] on button at bounding box center [1369, 430] width 95 height 362
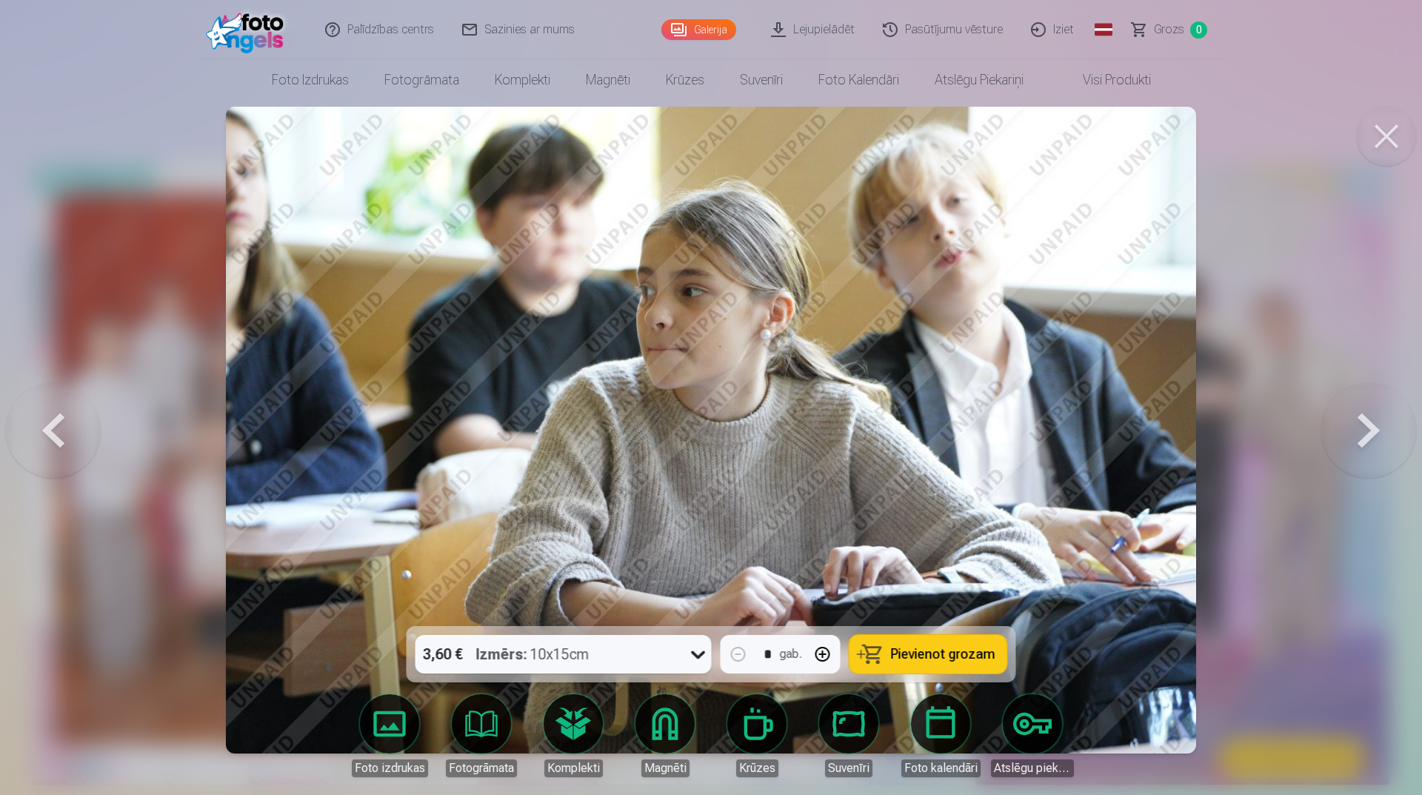
click at [1354, 419] on button at bounding box center [1369, 430] width 95 height 362
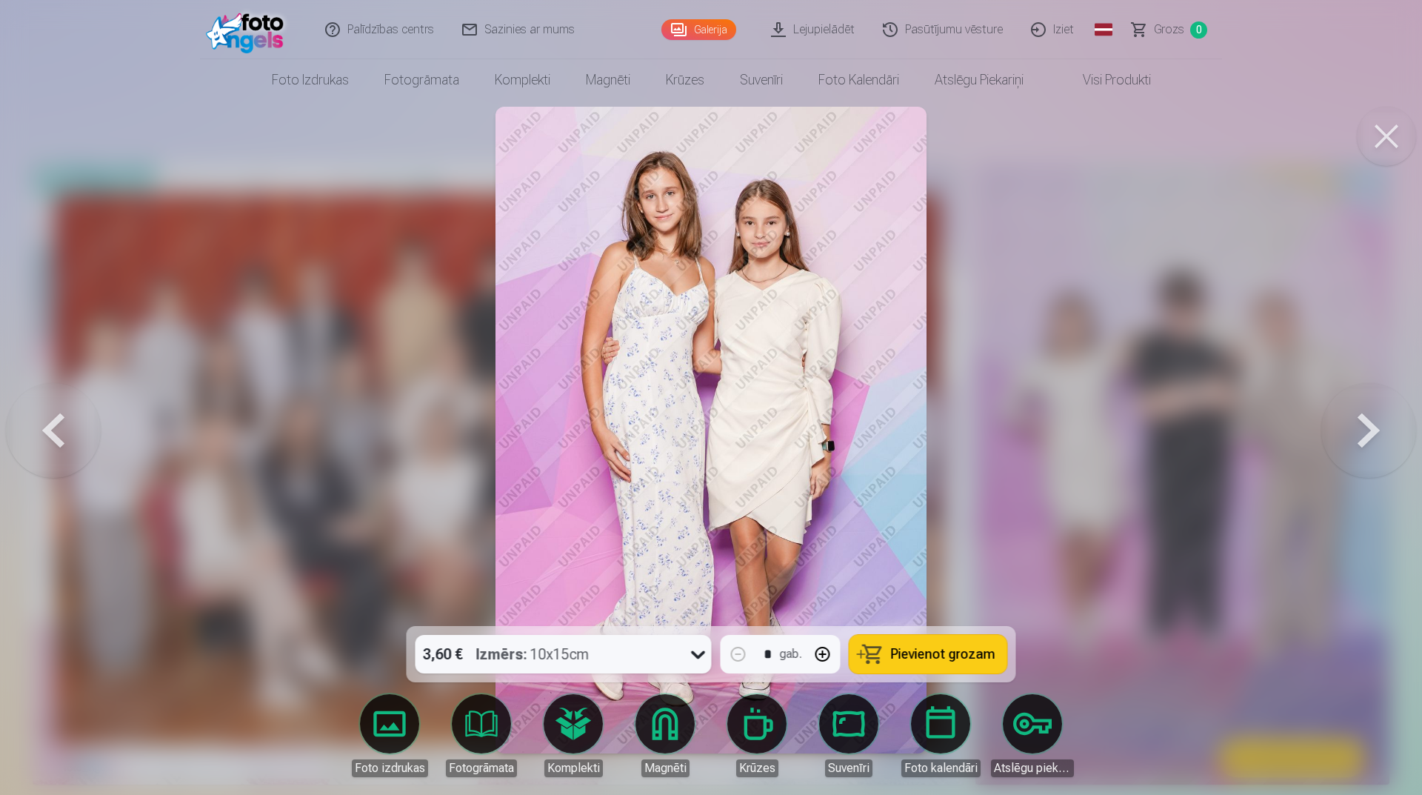
click at [1354, 419] on button at bounding box center [1369, 430] width 95 height 362
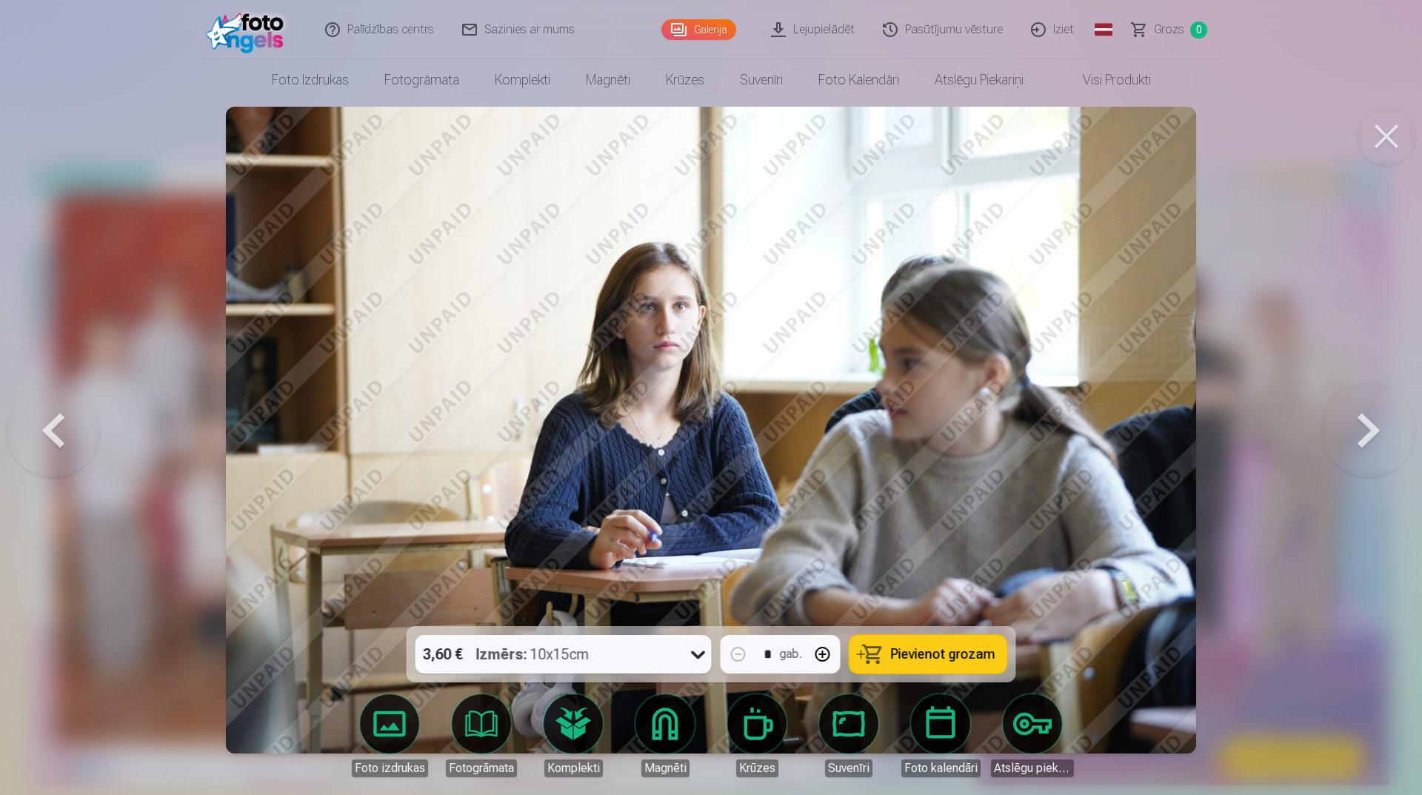
click at [1354, 419] on button at bounding box center [1369, 430] width 95 height 362
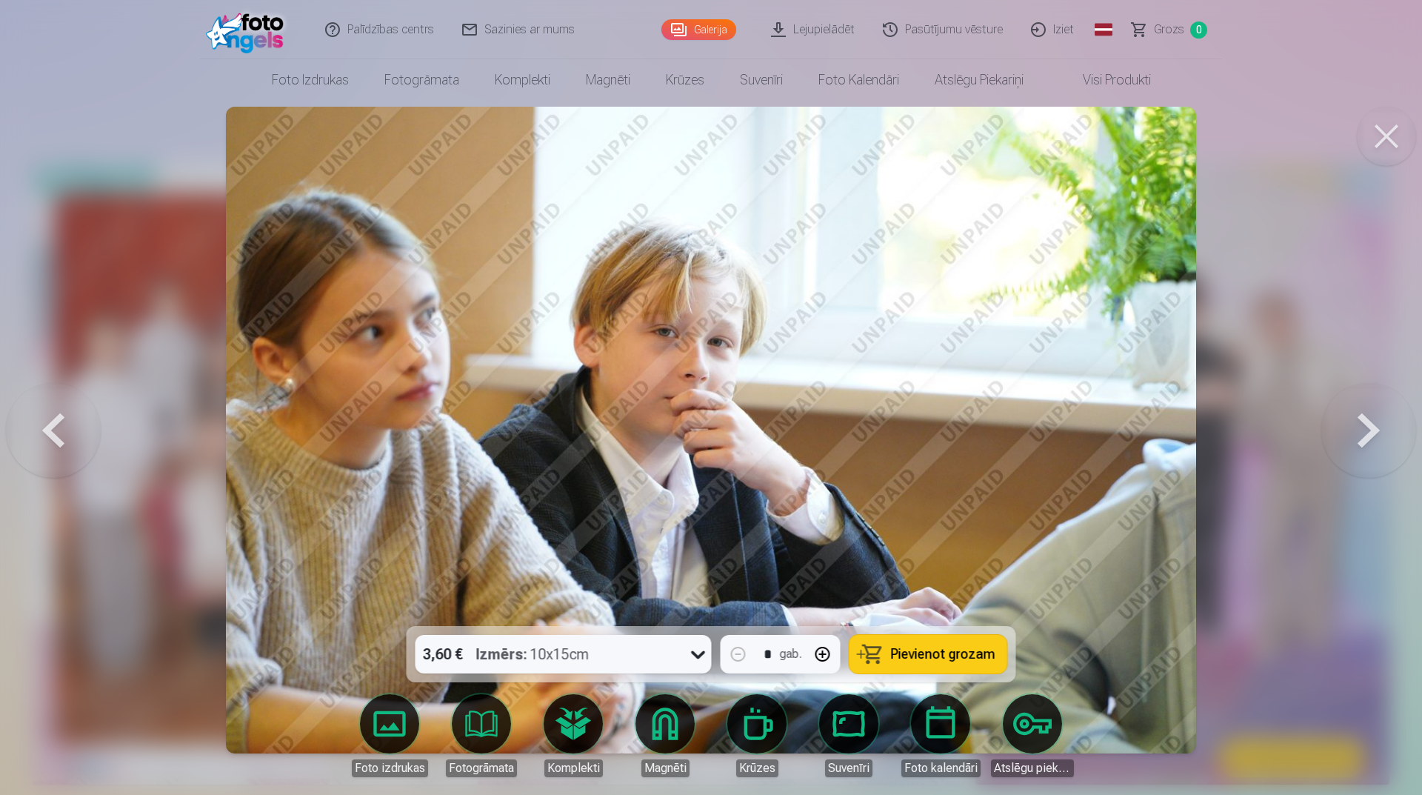
click at [1354, 419] on button at bounding box center [1369, 430] width 95 height 362
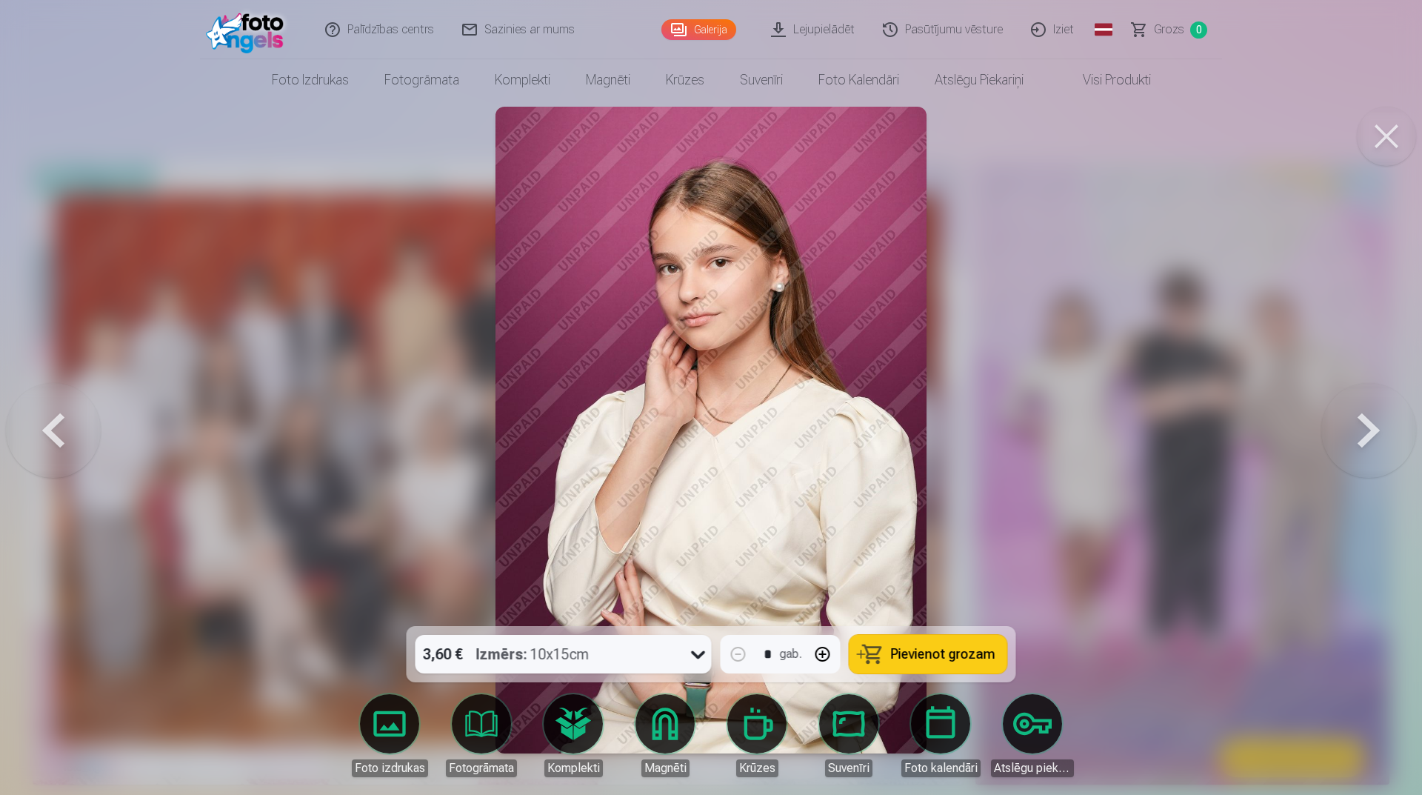
click at [1353, 421] on button at bounding box center [1369, 430] width 95 height 362
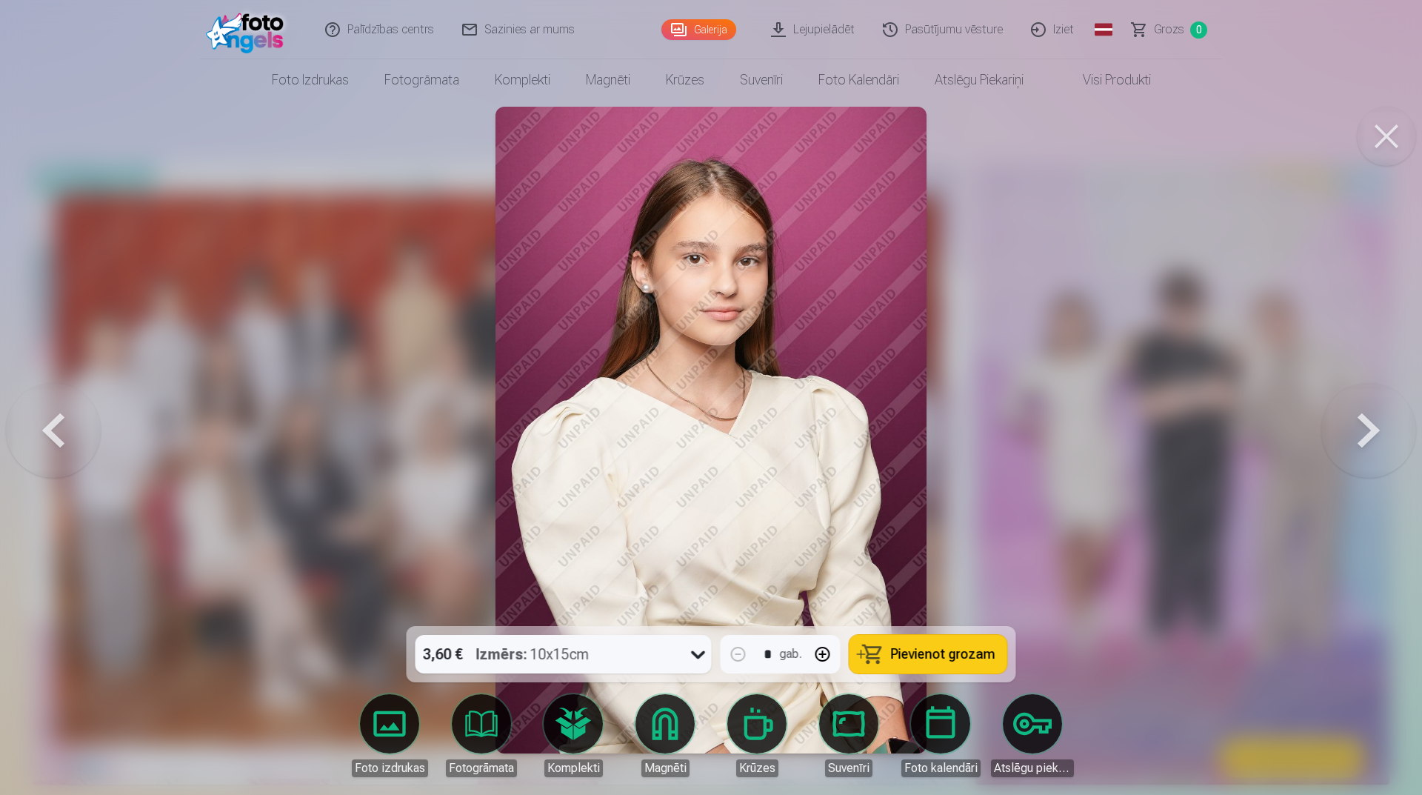
click at [1353, 421] on button at bounding box center [1369, 430] width 95 height 362
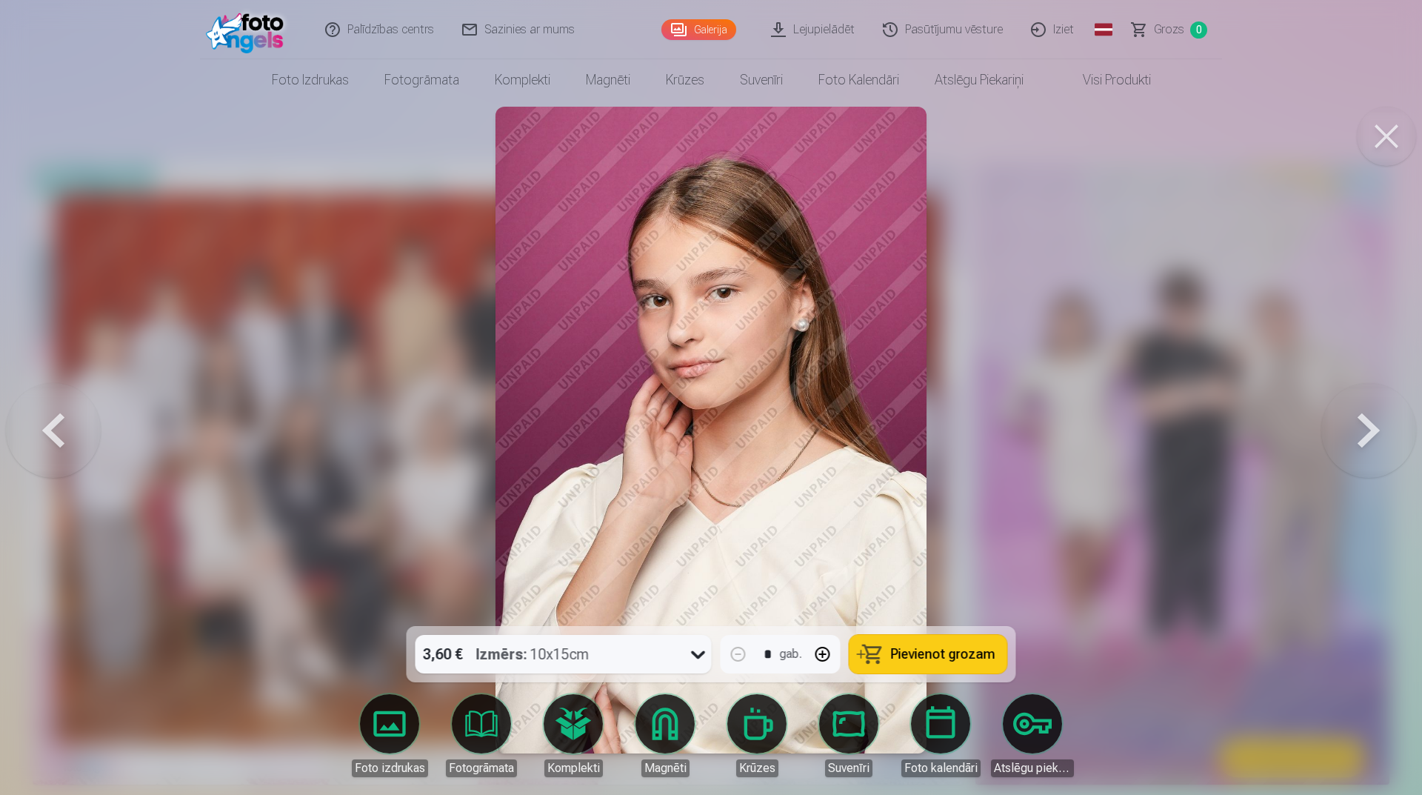
click at [1353, 421] on button at bounding box center [1369, 430] width 95 height 362
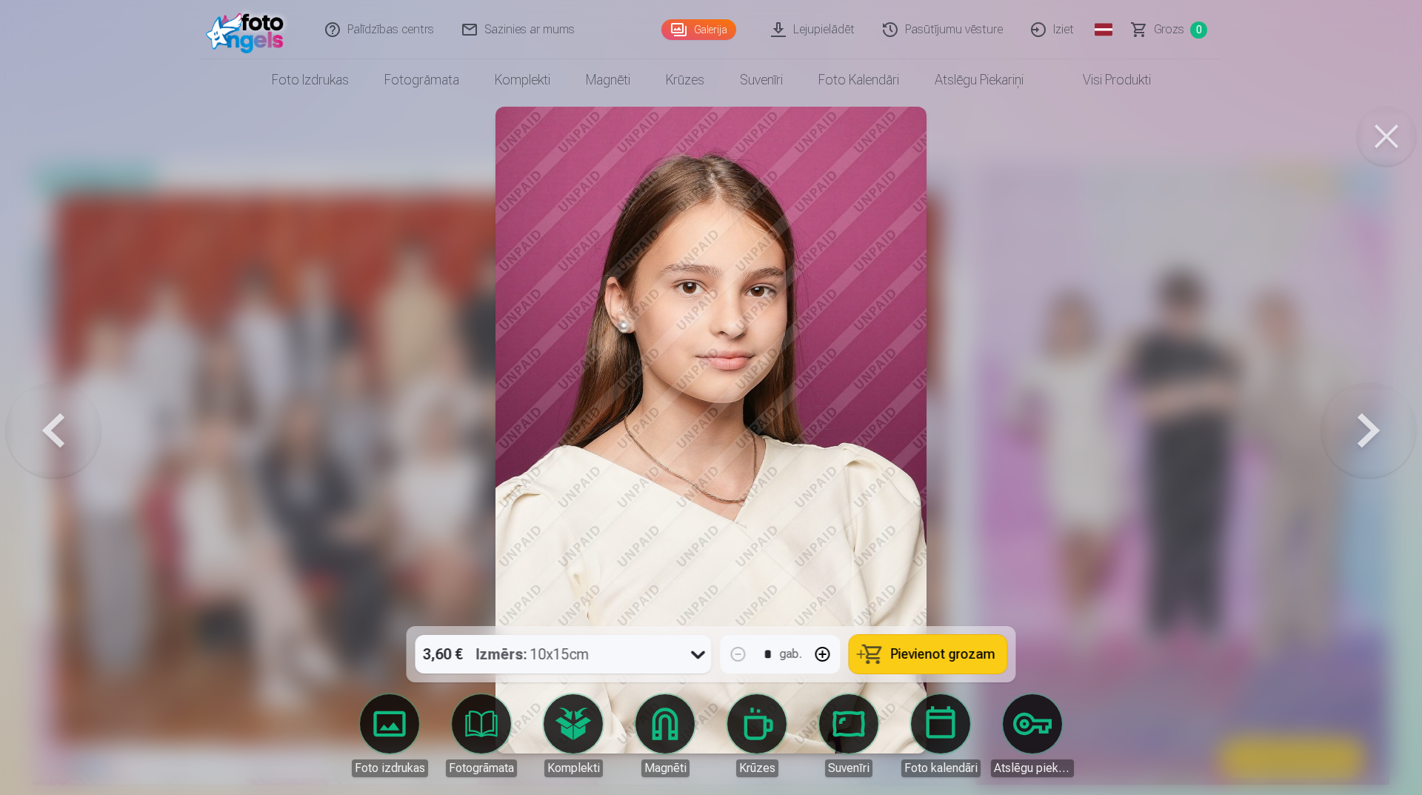
click at [1353, 421] on button at bounding box center [1369, 430] width 95 height 362
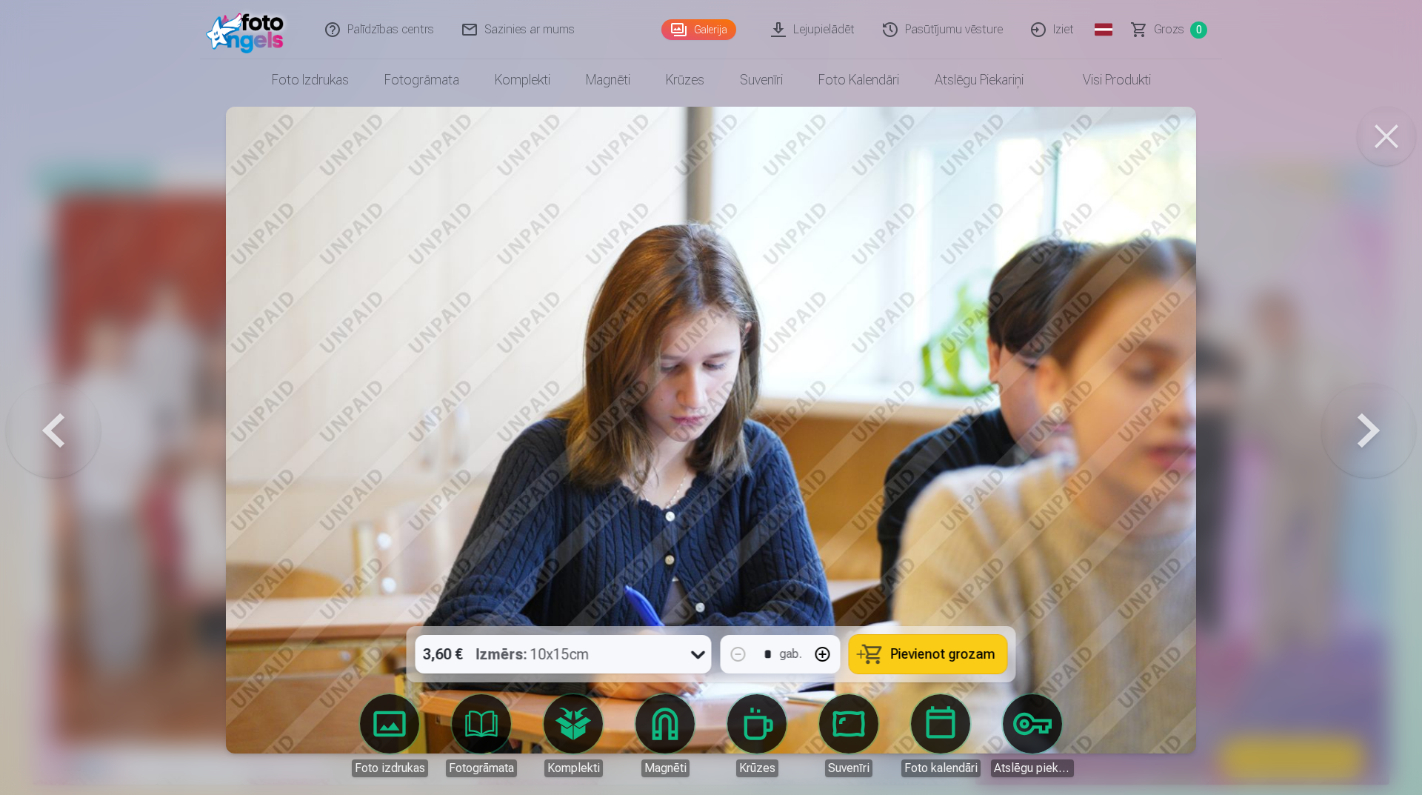
click at [1353, 421] on button at bounding box center [1369, 430] width 95 height 362
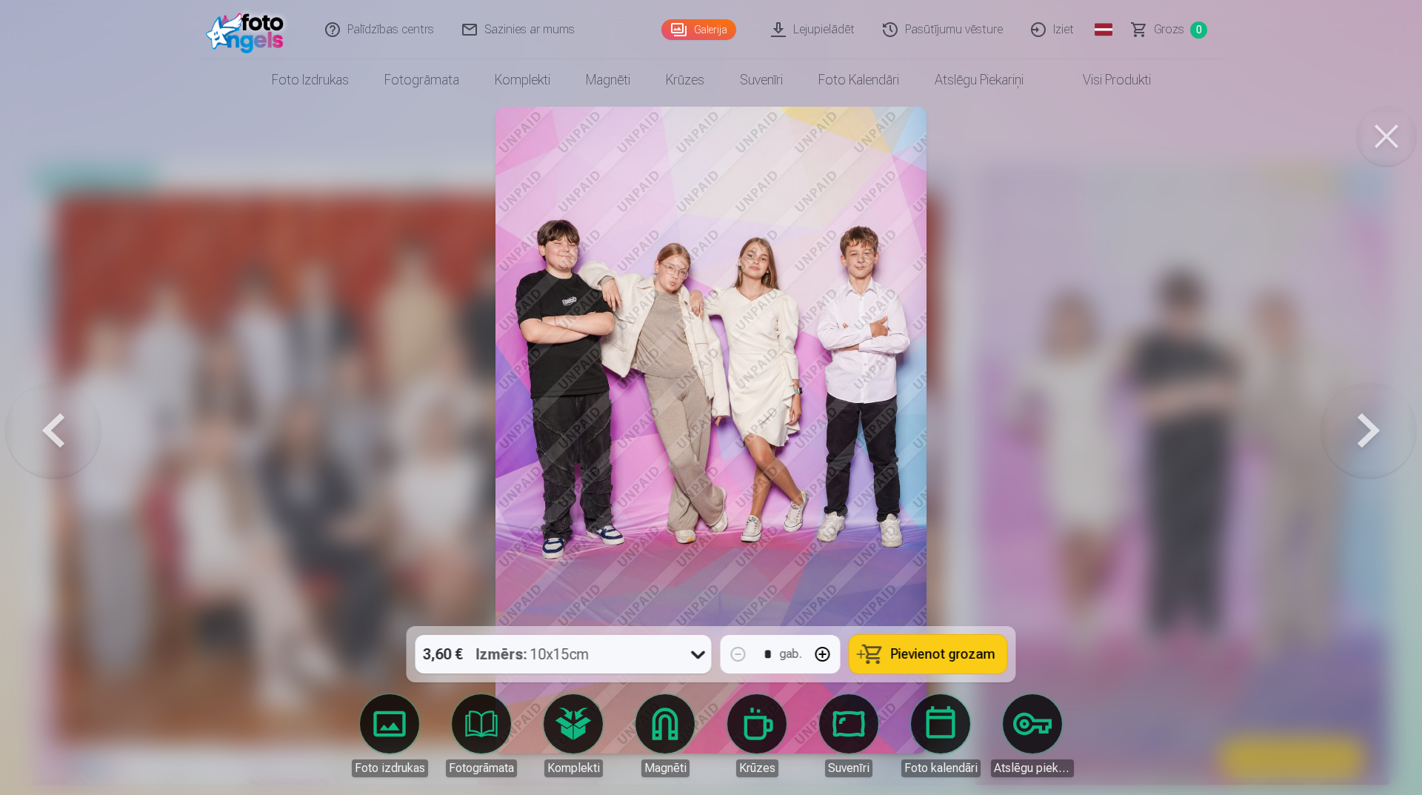
click at [1353, 421] on button at bounding box center [1369, 430] width 95 height 362
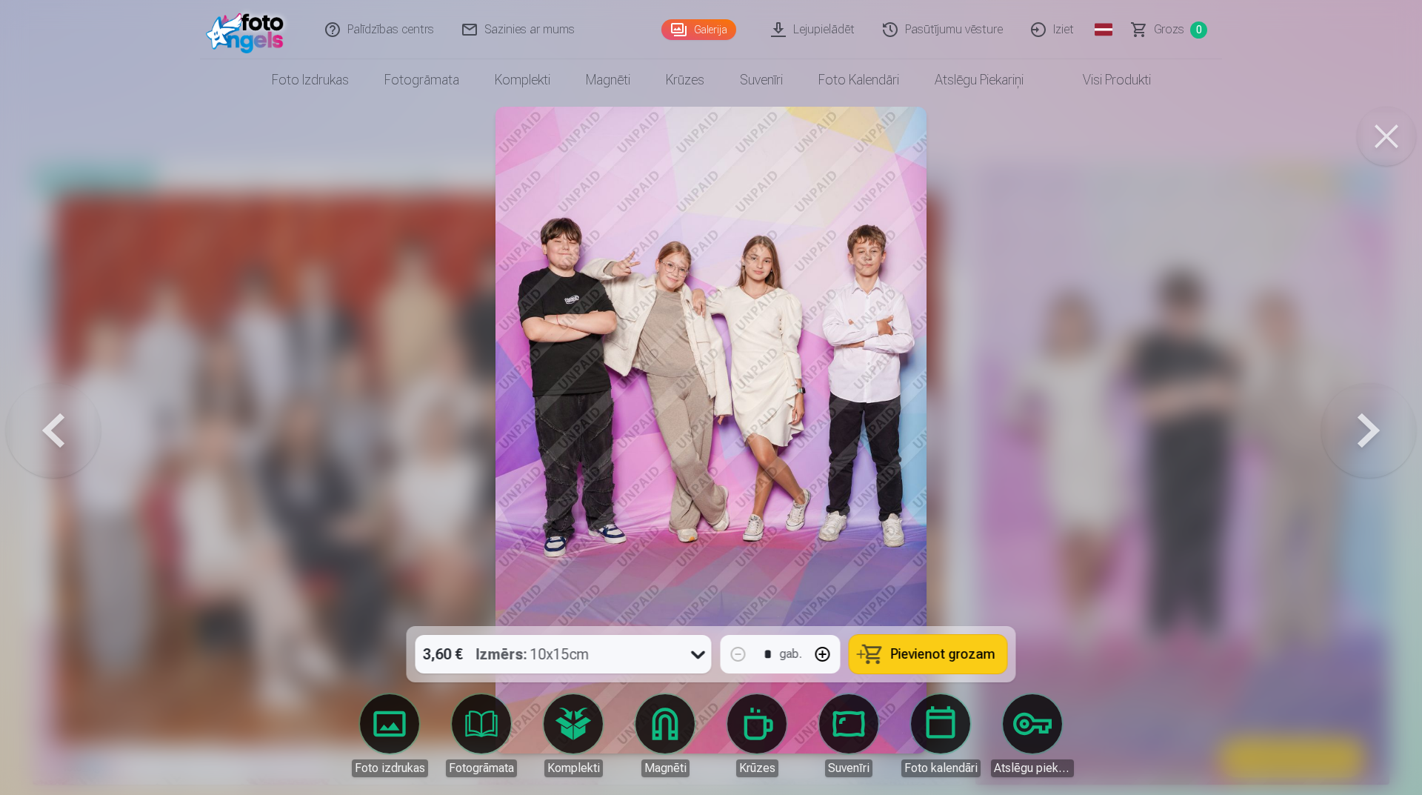
click at [1353, 421] on button at bounding box center [1369, 430] width 95 height 362
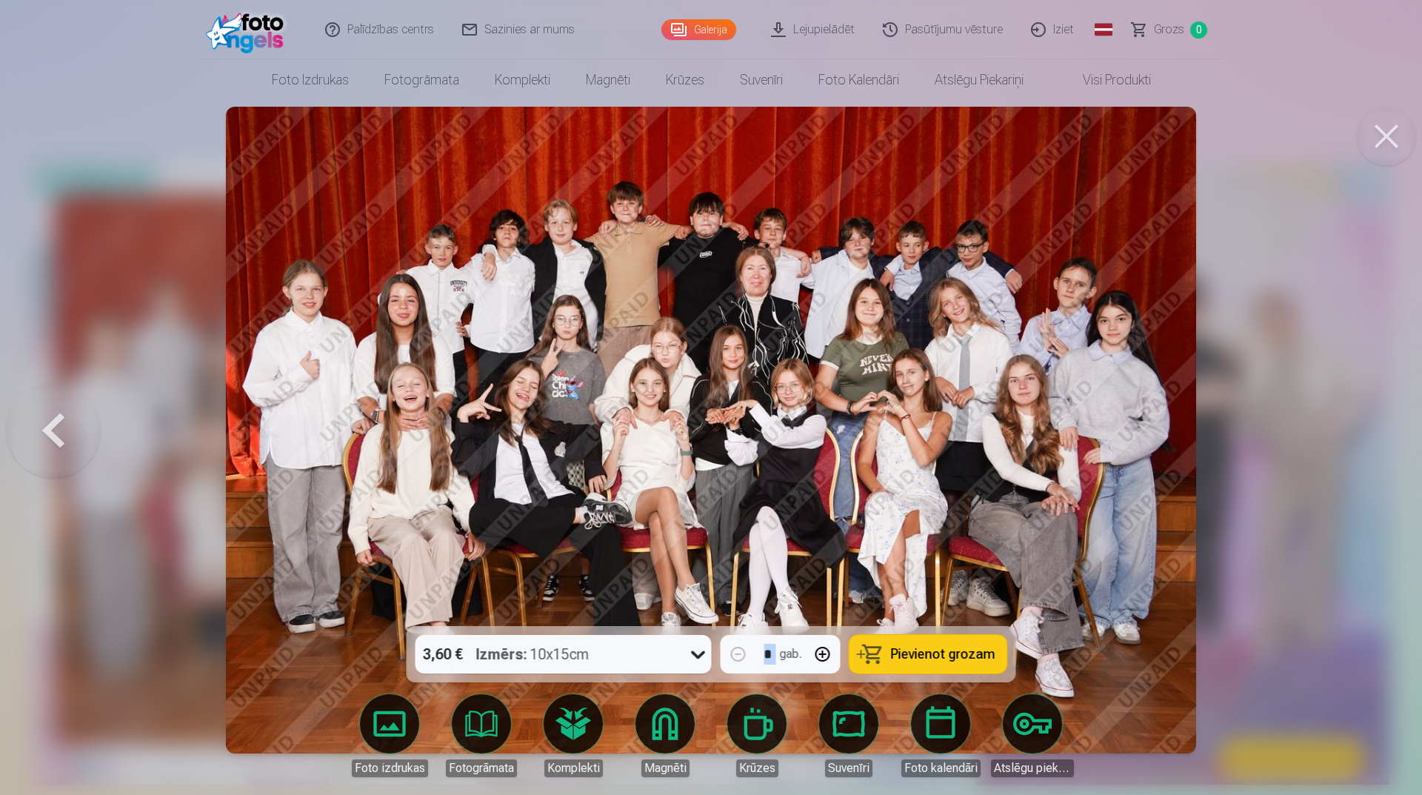
click at [1353, 421] on div at bounding box center [711, 397] width 1422 height 795
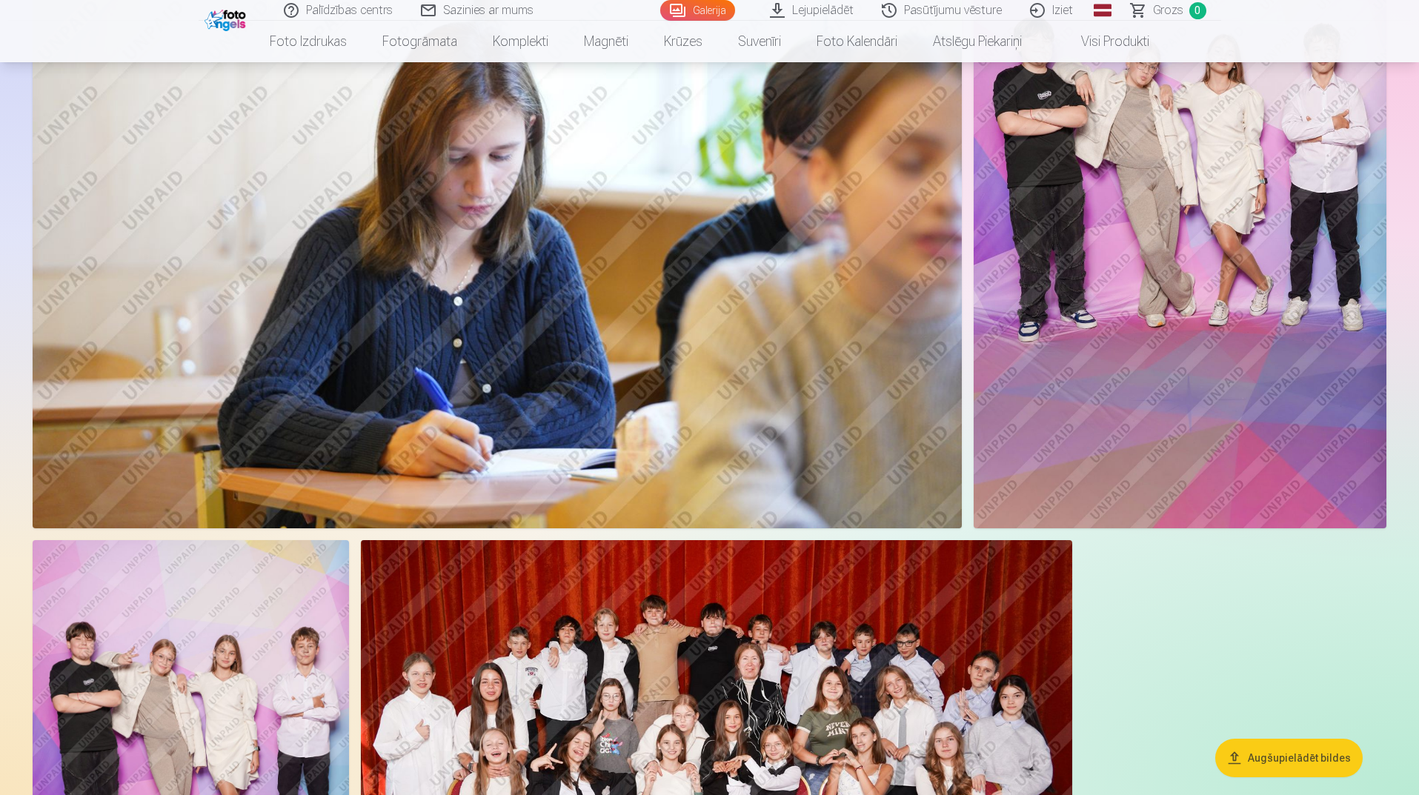
scroll to position [9112, 0]
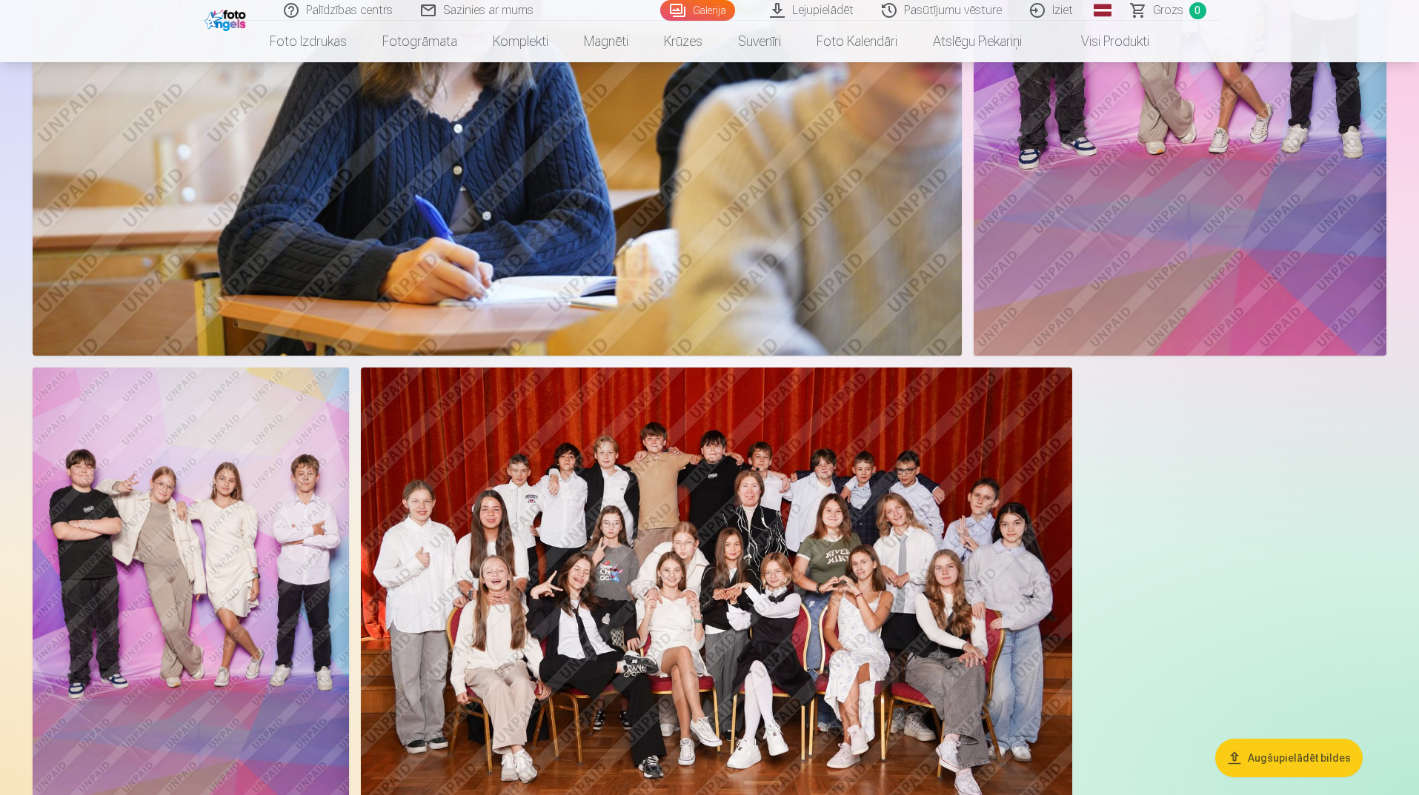
click at [188, 547] on img at bounding box center [191, 604] width 316 height 474
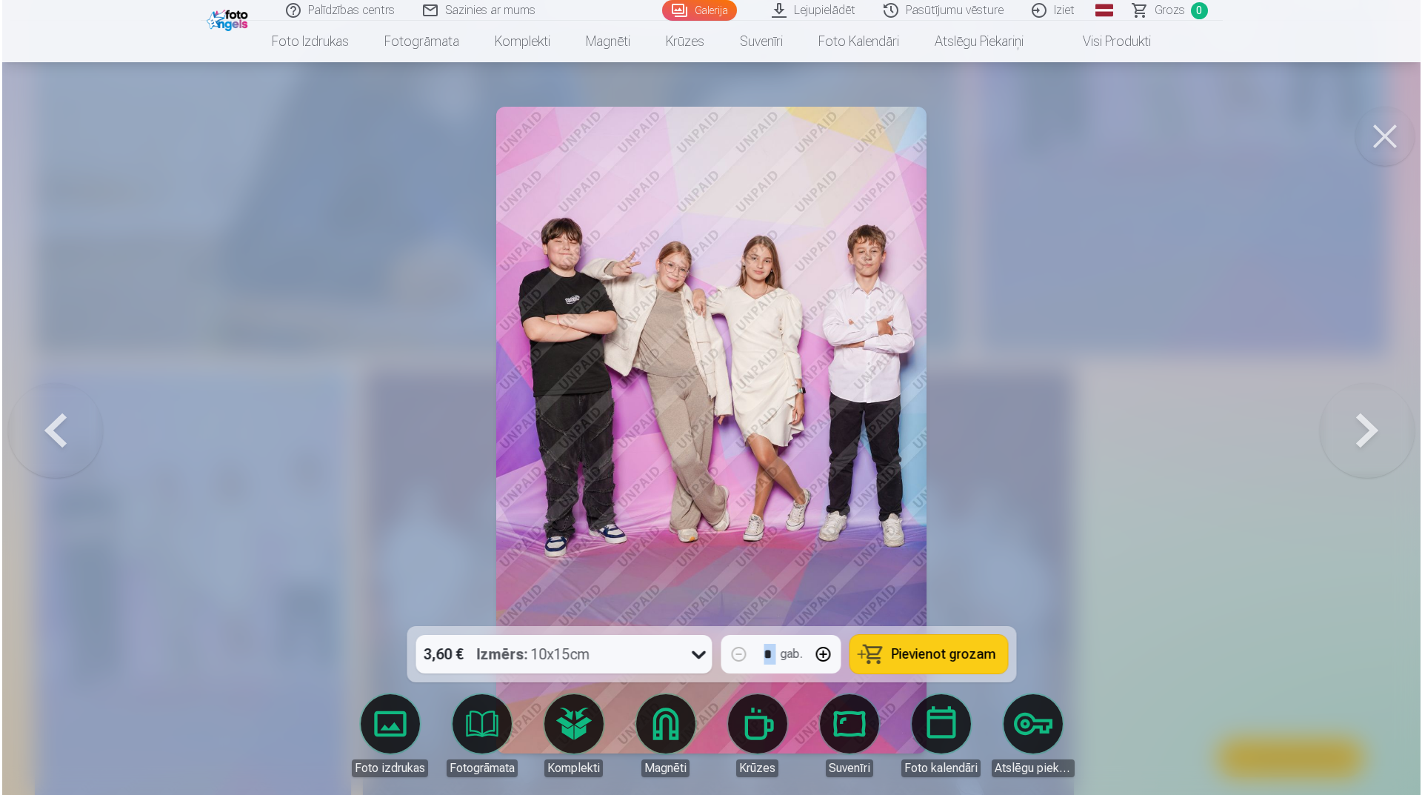
scroll to position [9136, 0]
click at [50, 443] on button at bounding box center [53, 430] width 95 height 362
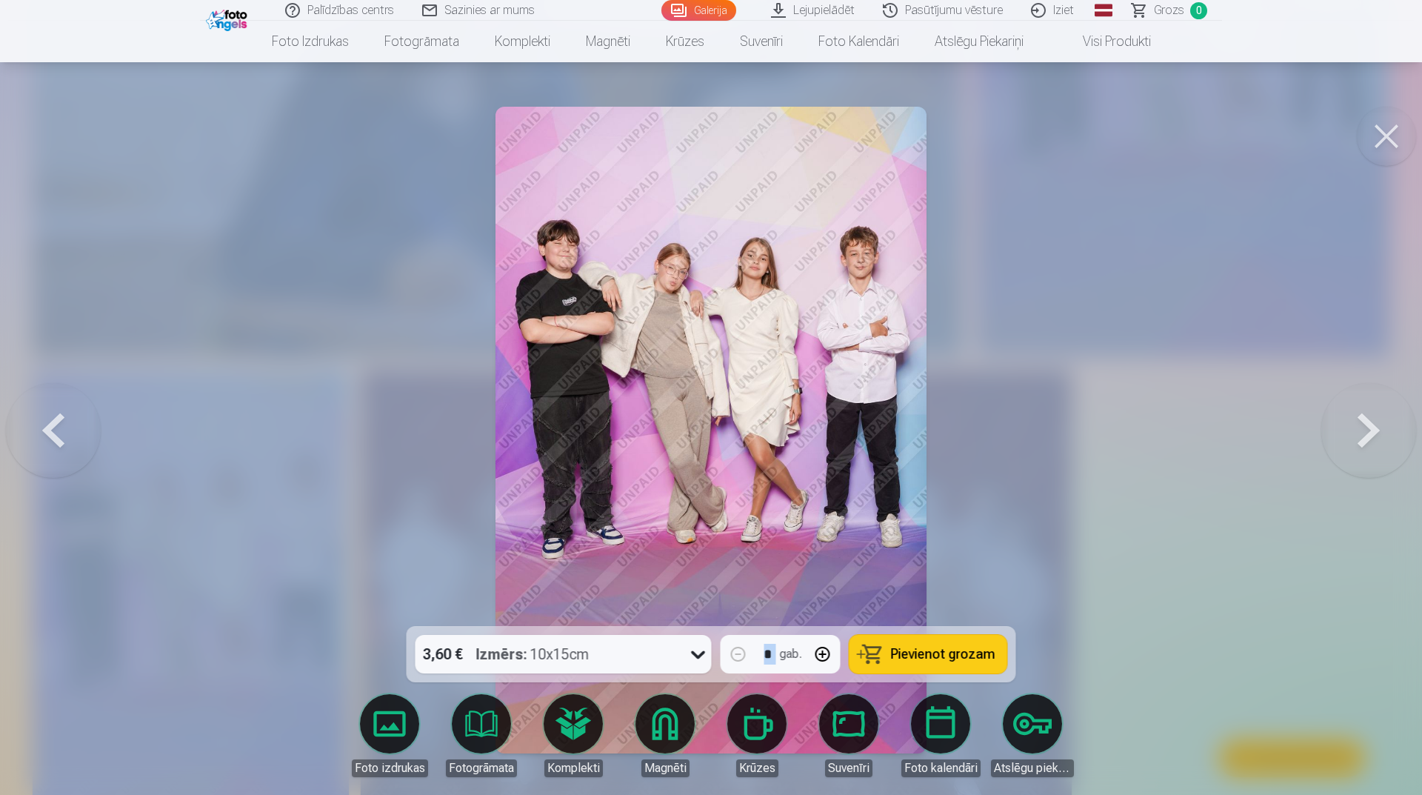
click at [50, 443] on button at bounding box center [53, 430] width 95 height 362
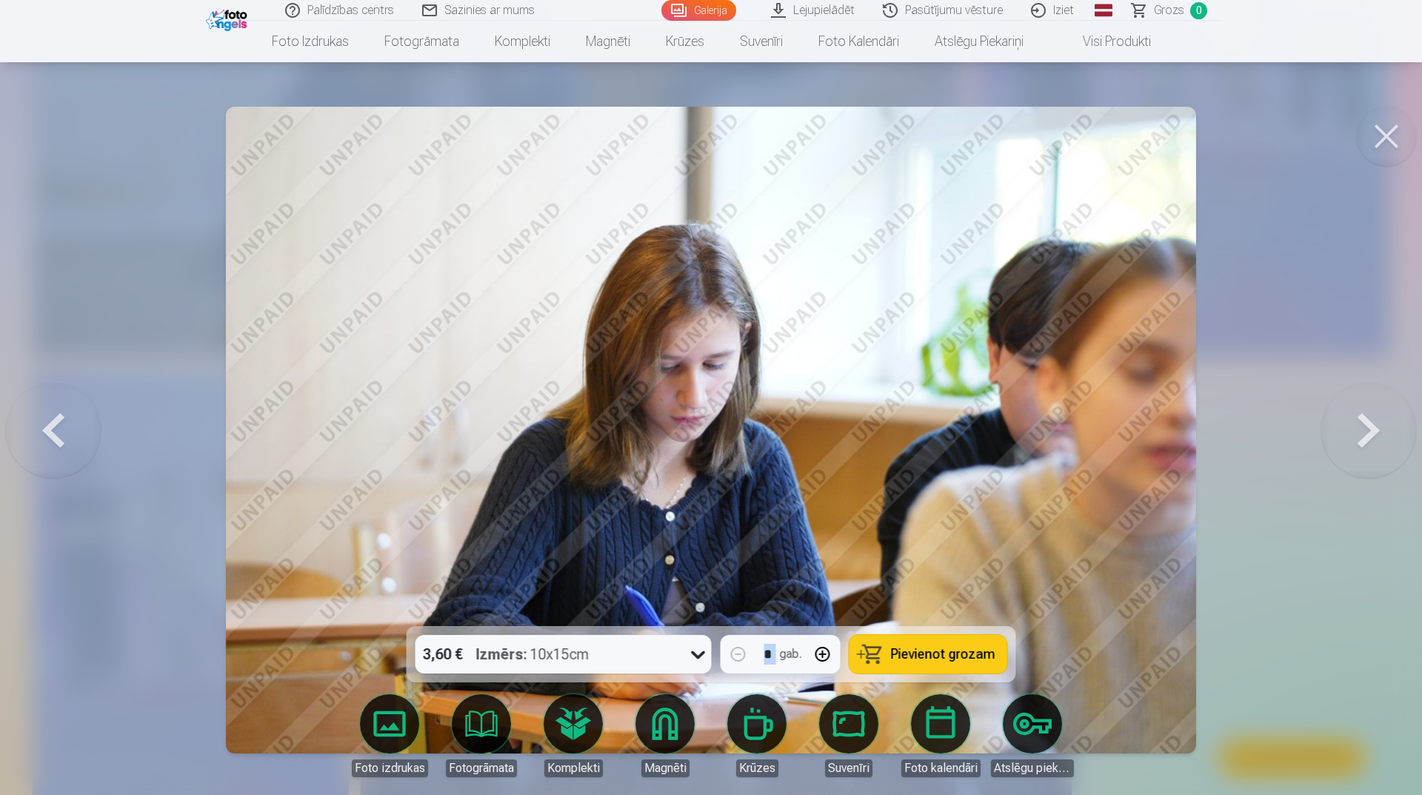
click at [50, 443] on button at bounding box center [53, 430] width 95 height 362
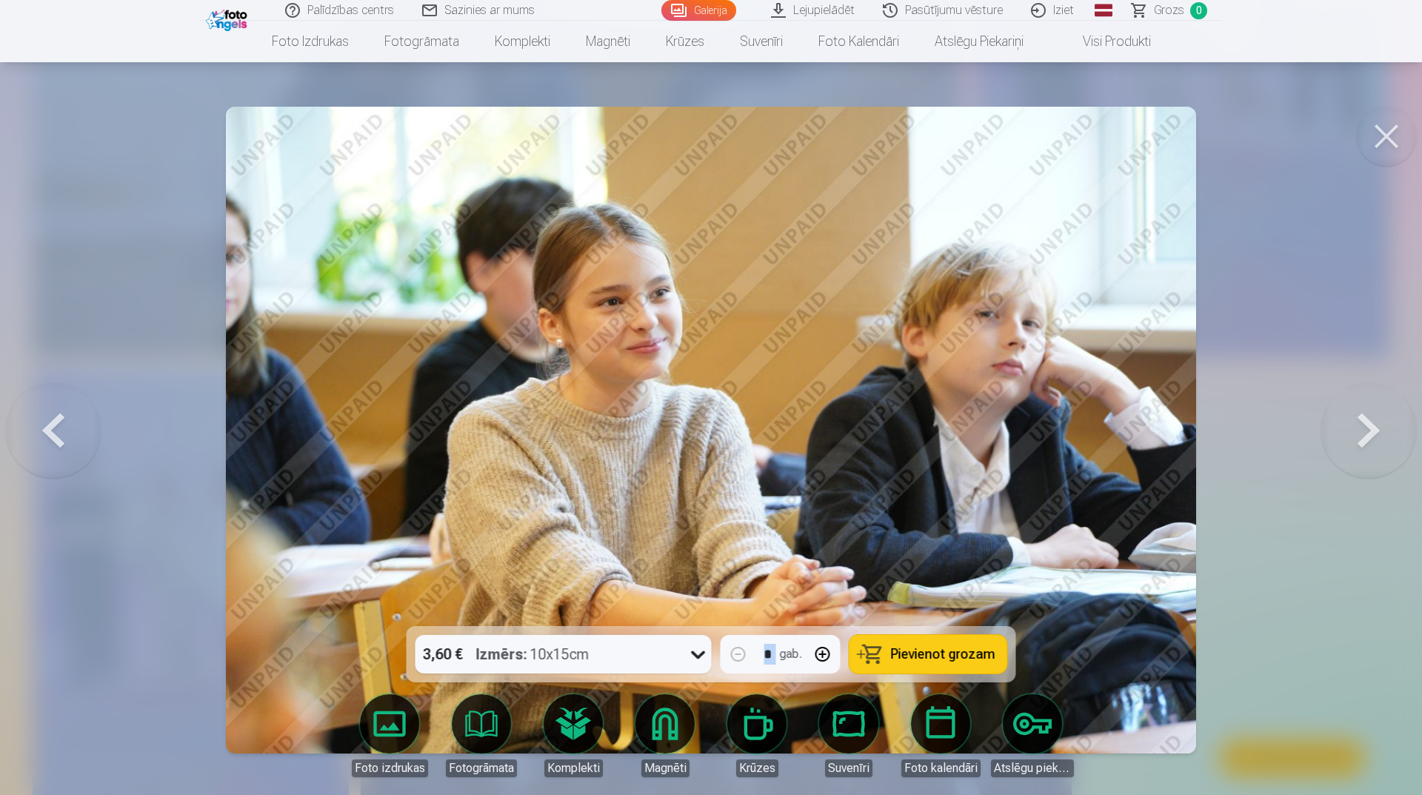
click at [50, 443] on button at bounding box center [53, 430] width 95 height 362
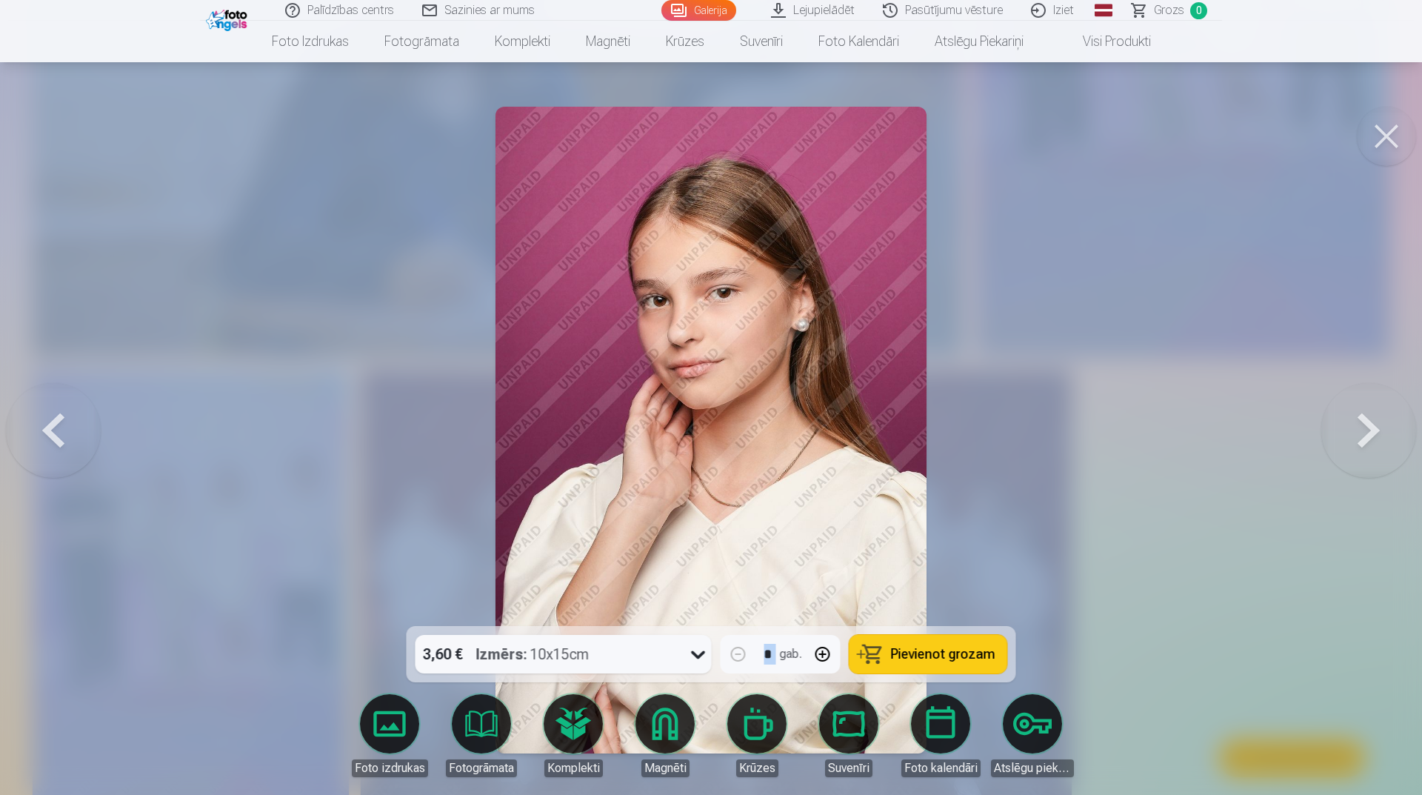
click at [99, 412] on button at bounding box center [53, 430] width 95 height 362
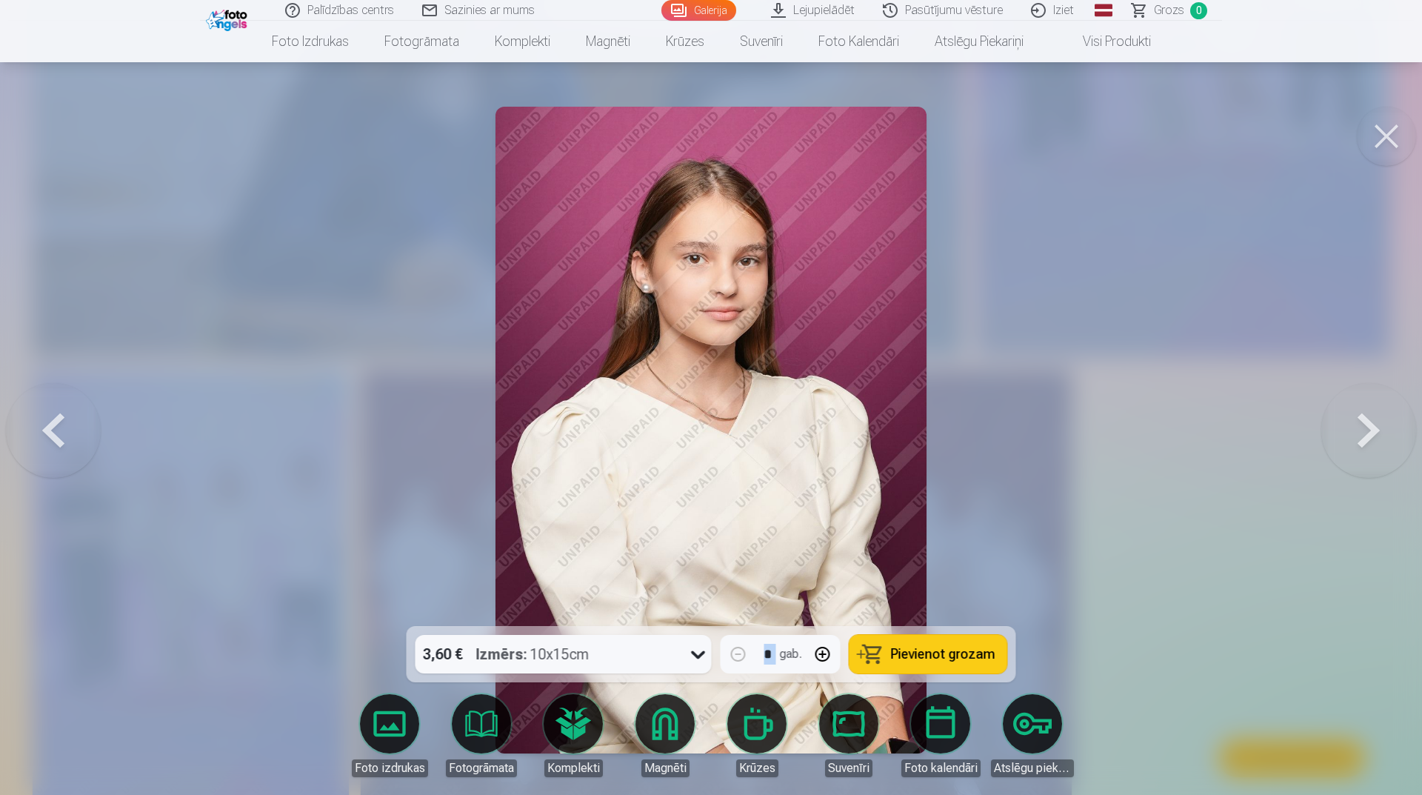
click at [1394, 130] on button at bounding box center [1386, 136] width 59 height 59
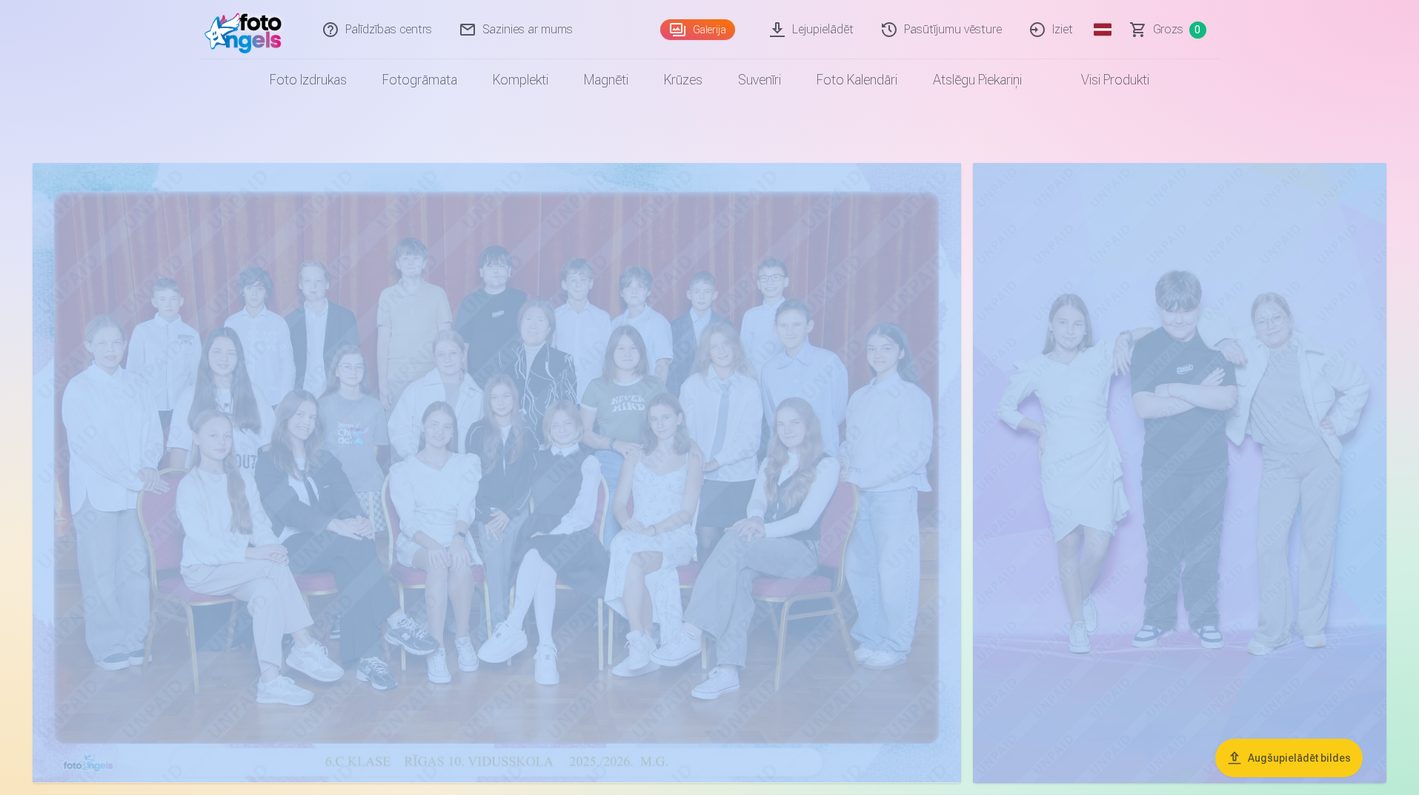
click at [444, 421] on img at bounding box center [497, 472] width 928 height 619
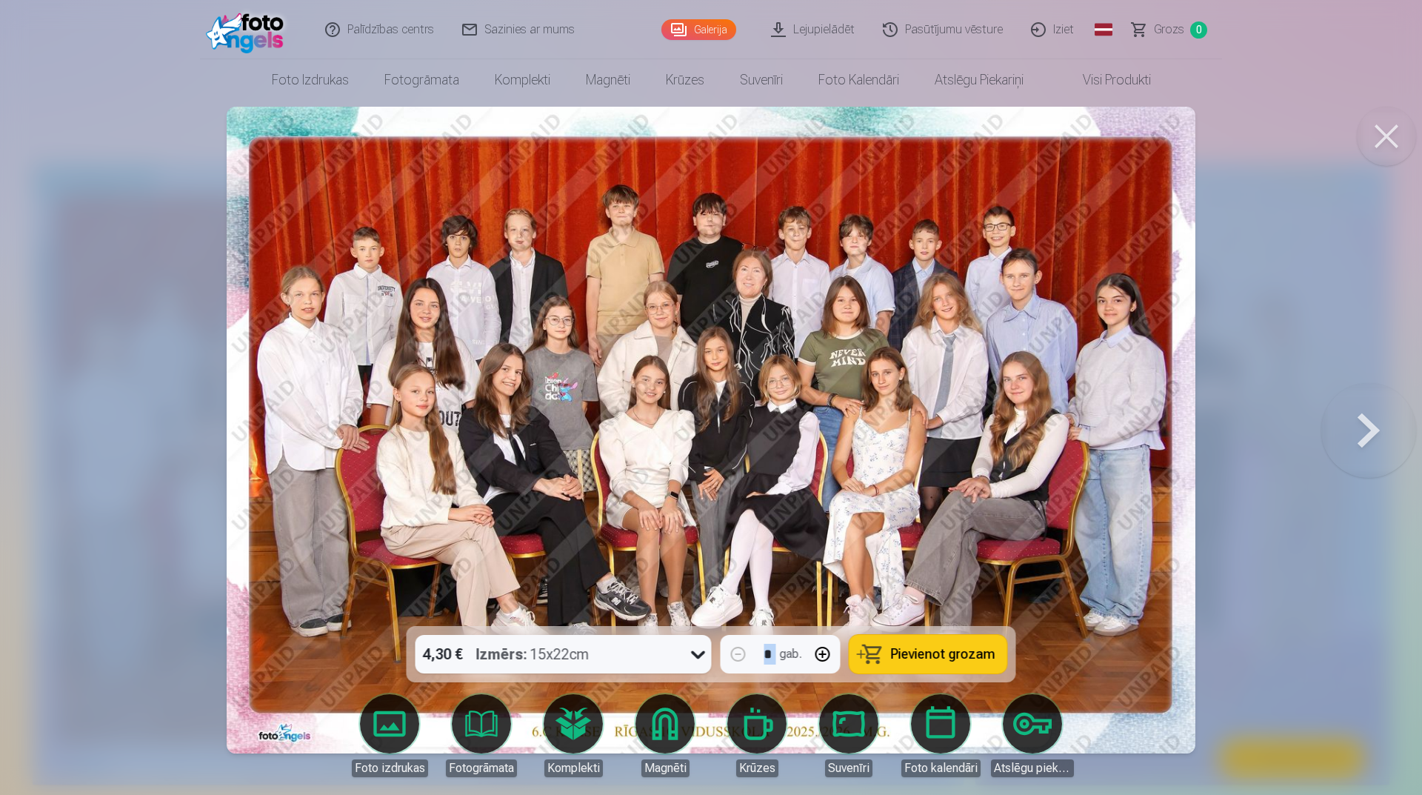
click at [1359, 414] on button at bounding box center [1369, 430] width 95 height 362
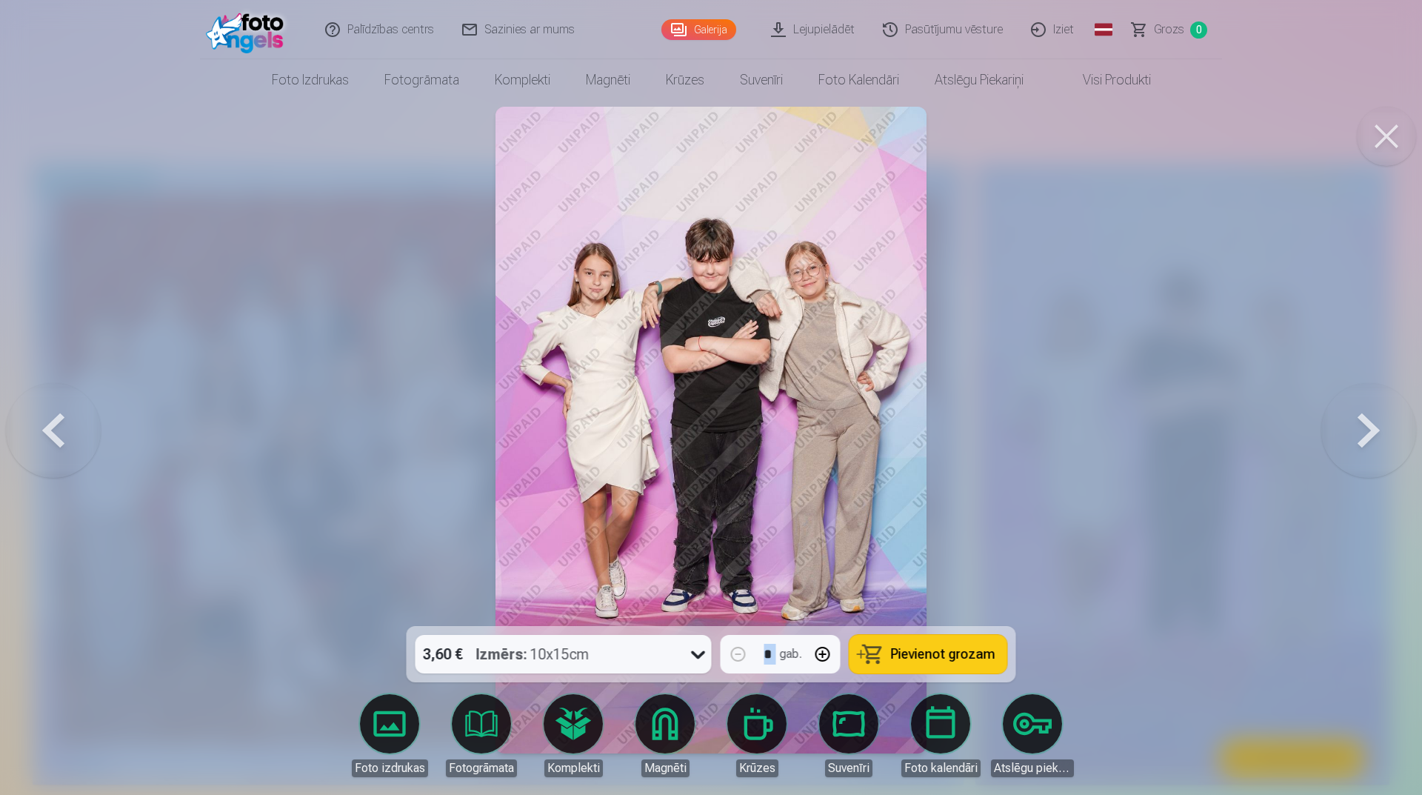
click at [82, 486] on button at bounding box center [53, 430] width 95 height 362
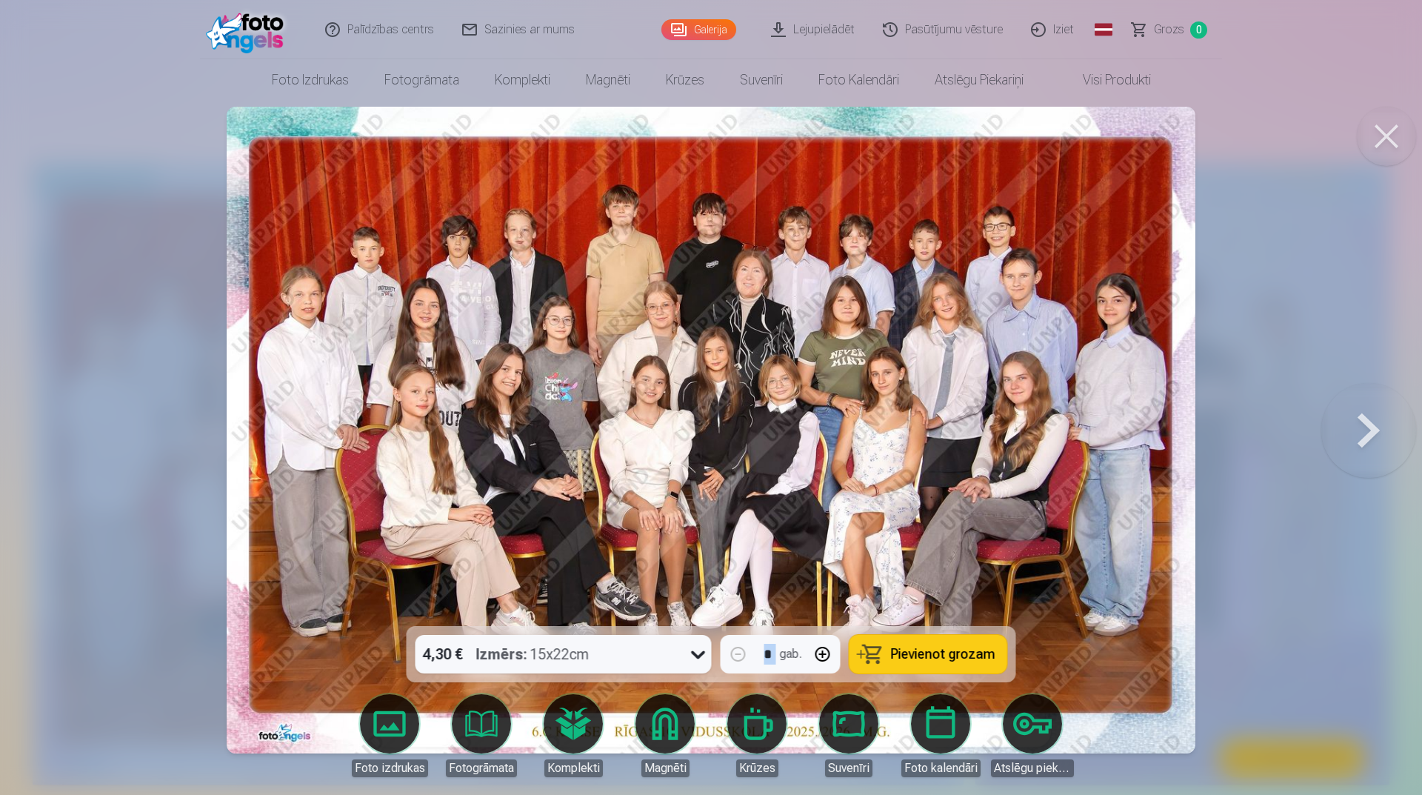
click at [82, 486] on div at bounding box center [711, 397] width 1422 height 795
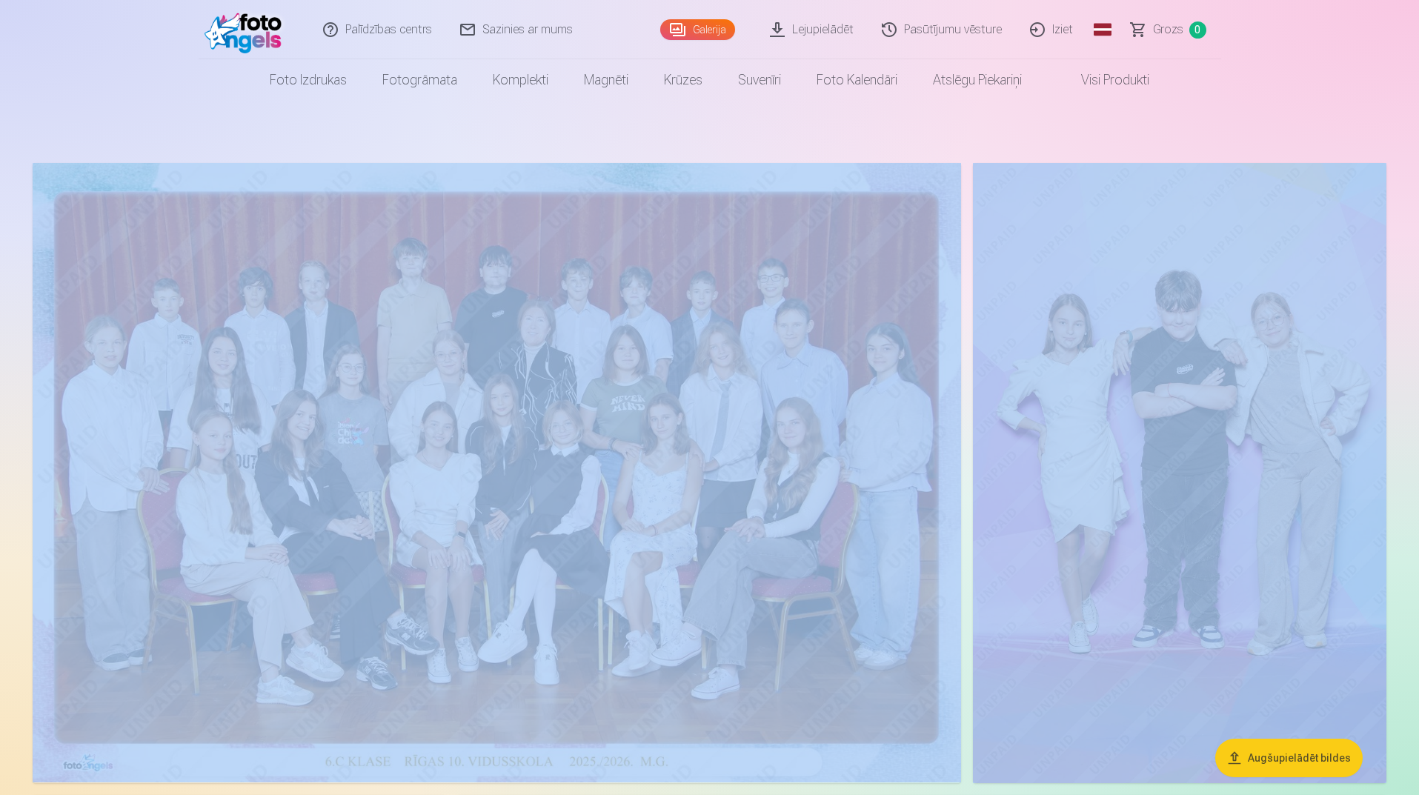
click at [601, 622] on img at bounding box center [497, 472] width 928 height 619
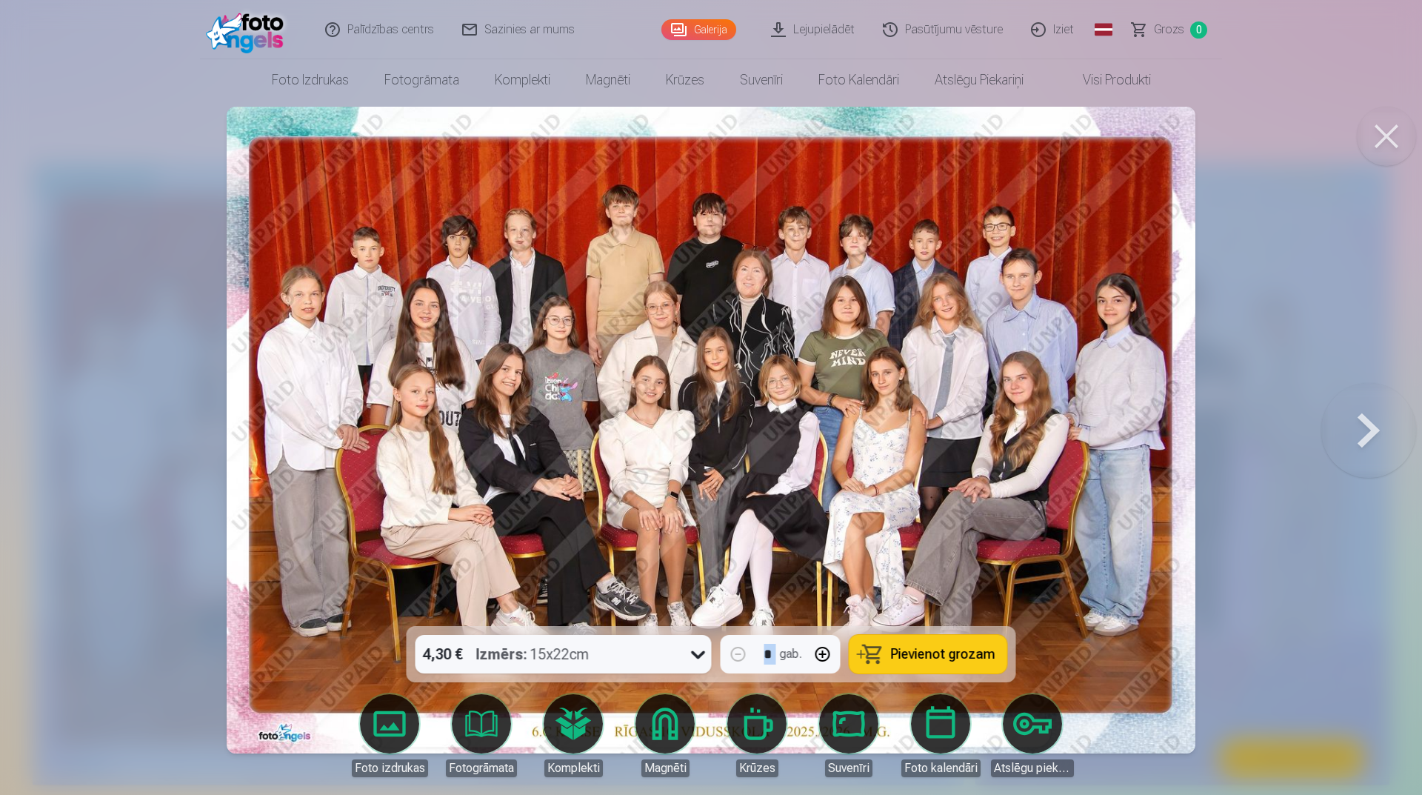
click at [1373, 455] on button at bounding box center [1369, 430] width 95 height 362
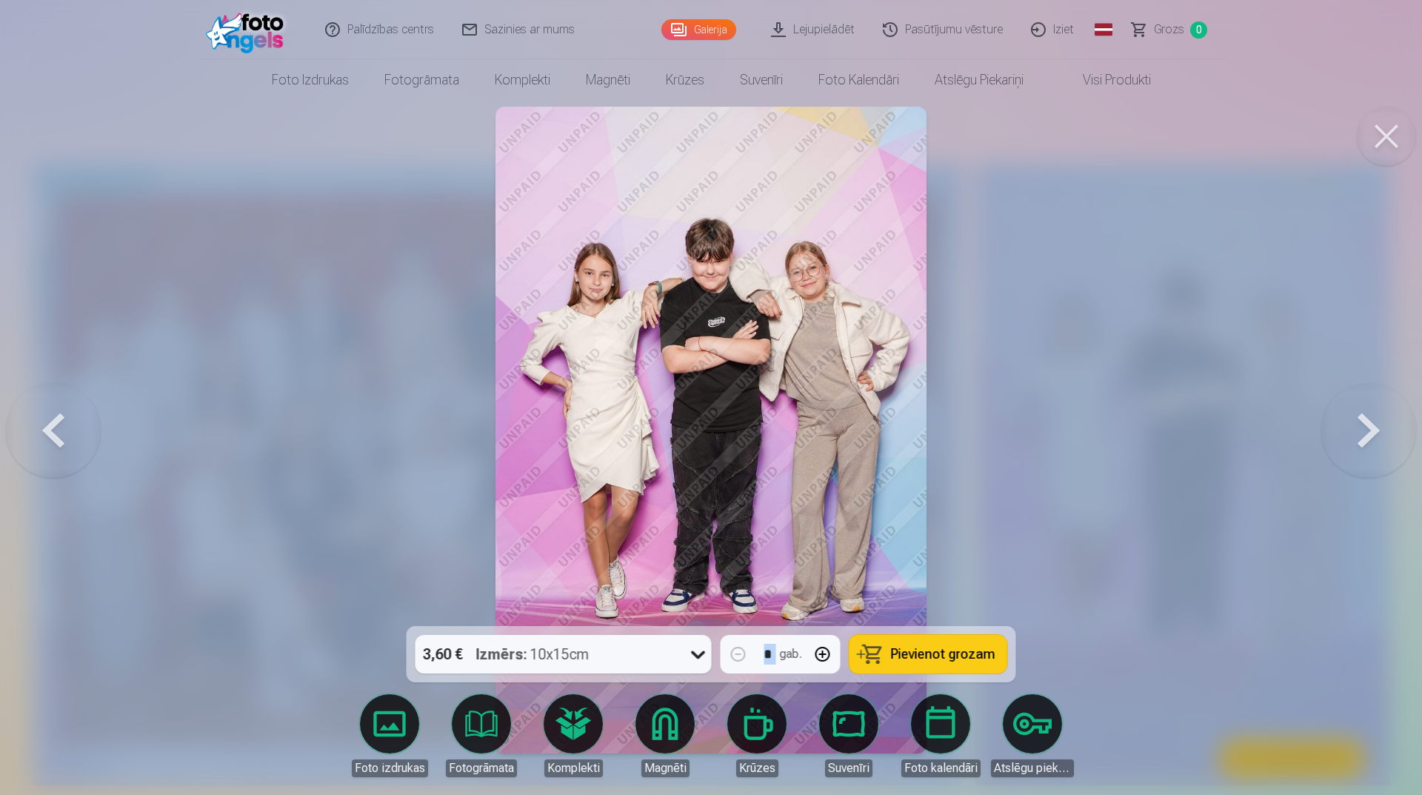
click at [84, 436] on button at bounding box center [53, 430] width 95 height 362
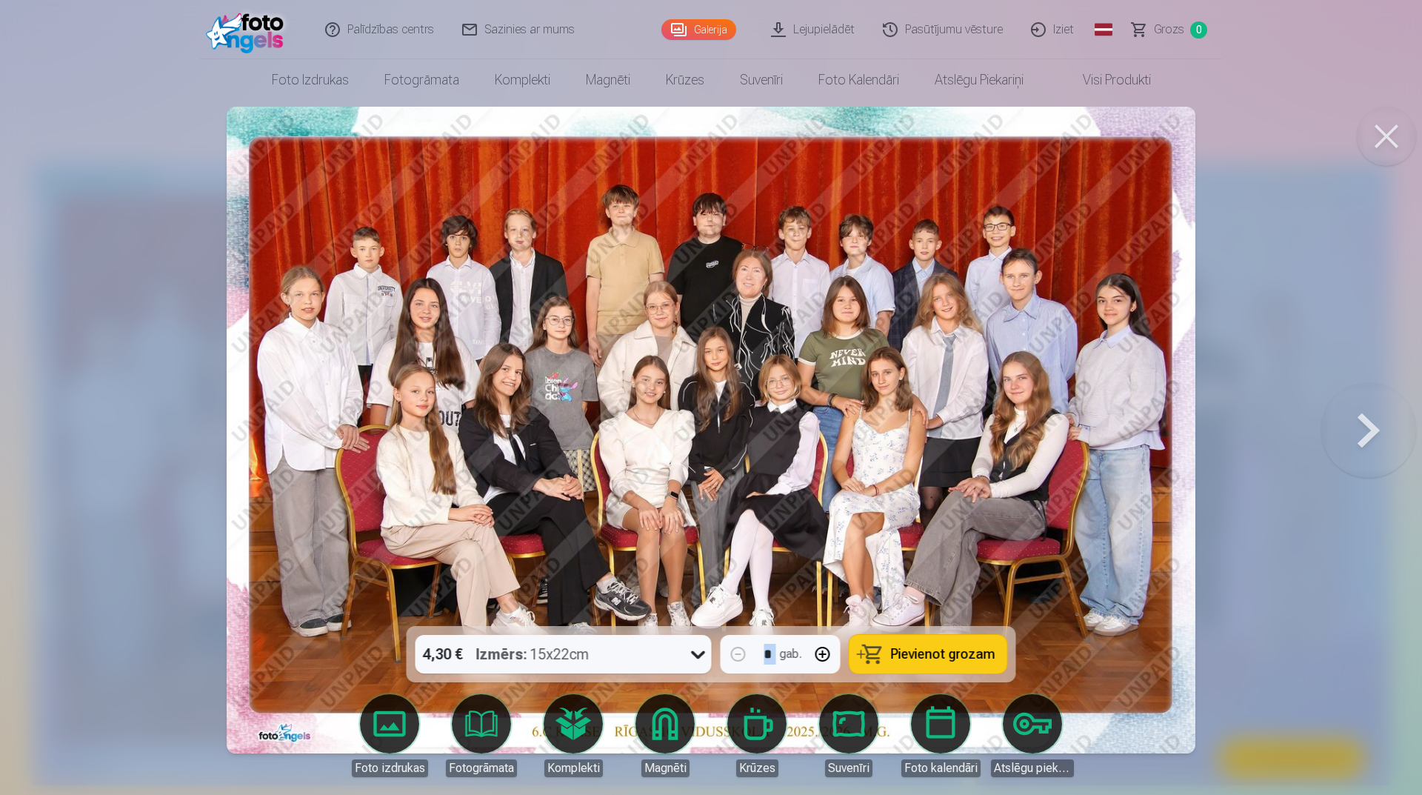
click at [1396, 444] on button at bounding box center [1369, 430] width 95 height 362
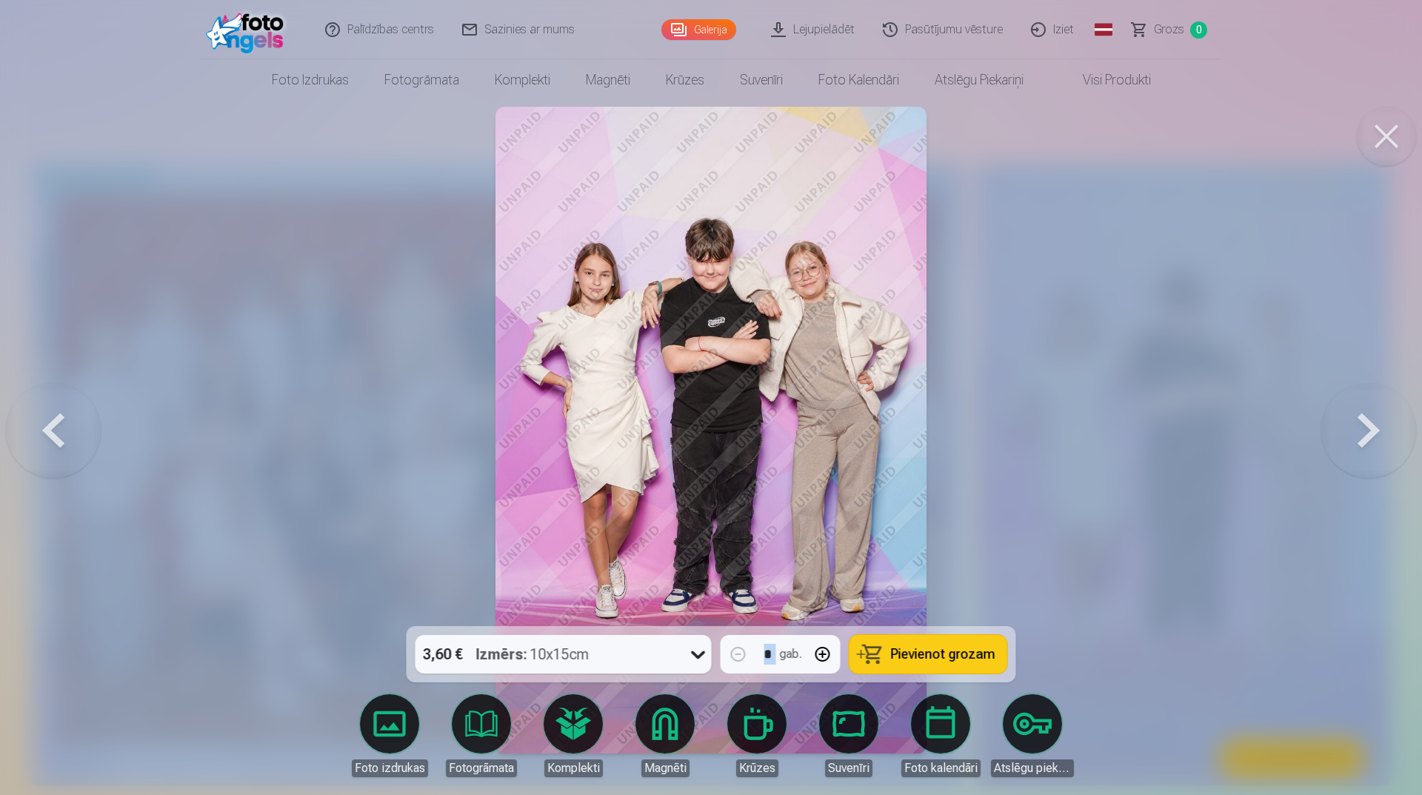
click at [85, 422] on button at bounding box center [53, 430] width 95 height 362
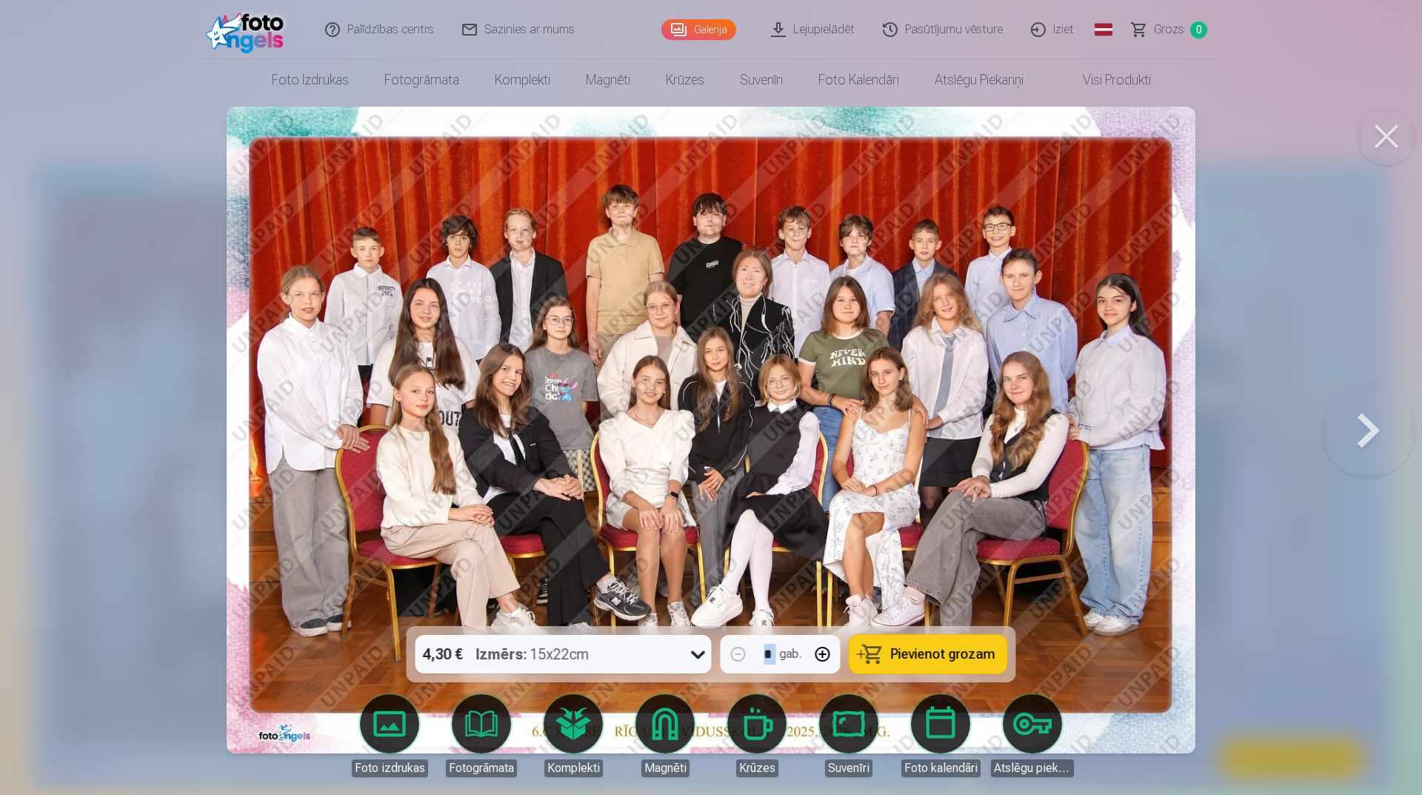
click at [1372, 428] on button at bounding box center [1369, 430] width 95 height 362
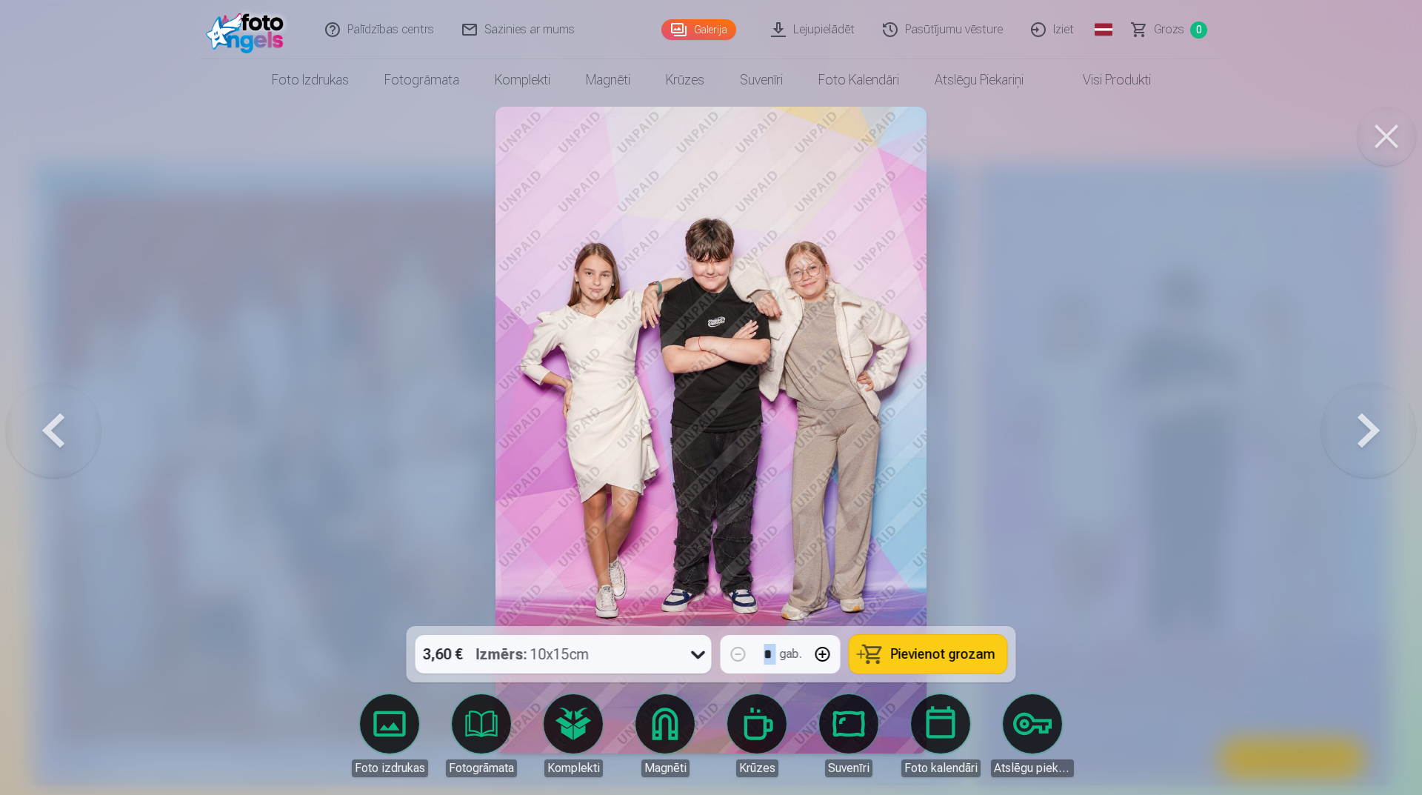
click at [1384, 452] on button at bounding box center [1369, 430] width 95 height 362
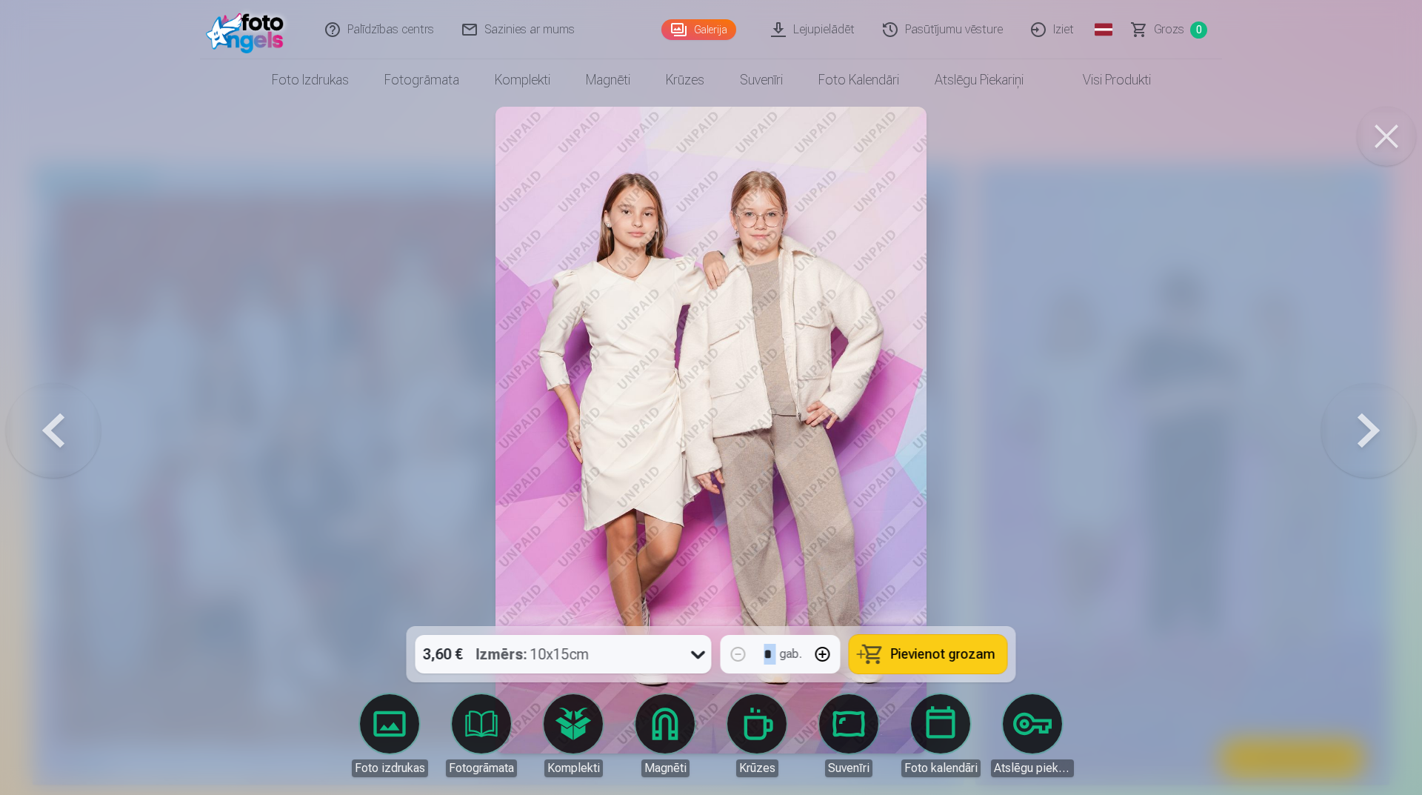
click at [1352, 423] on button at bounding box center [1369, 430] width 95 height 362
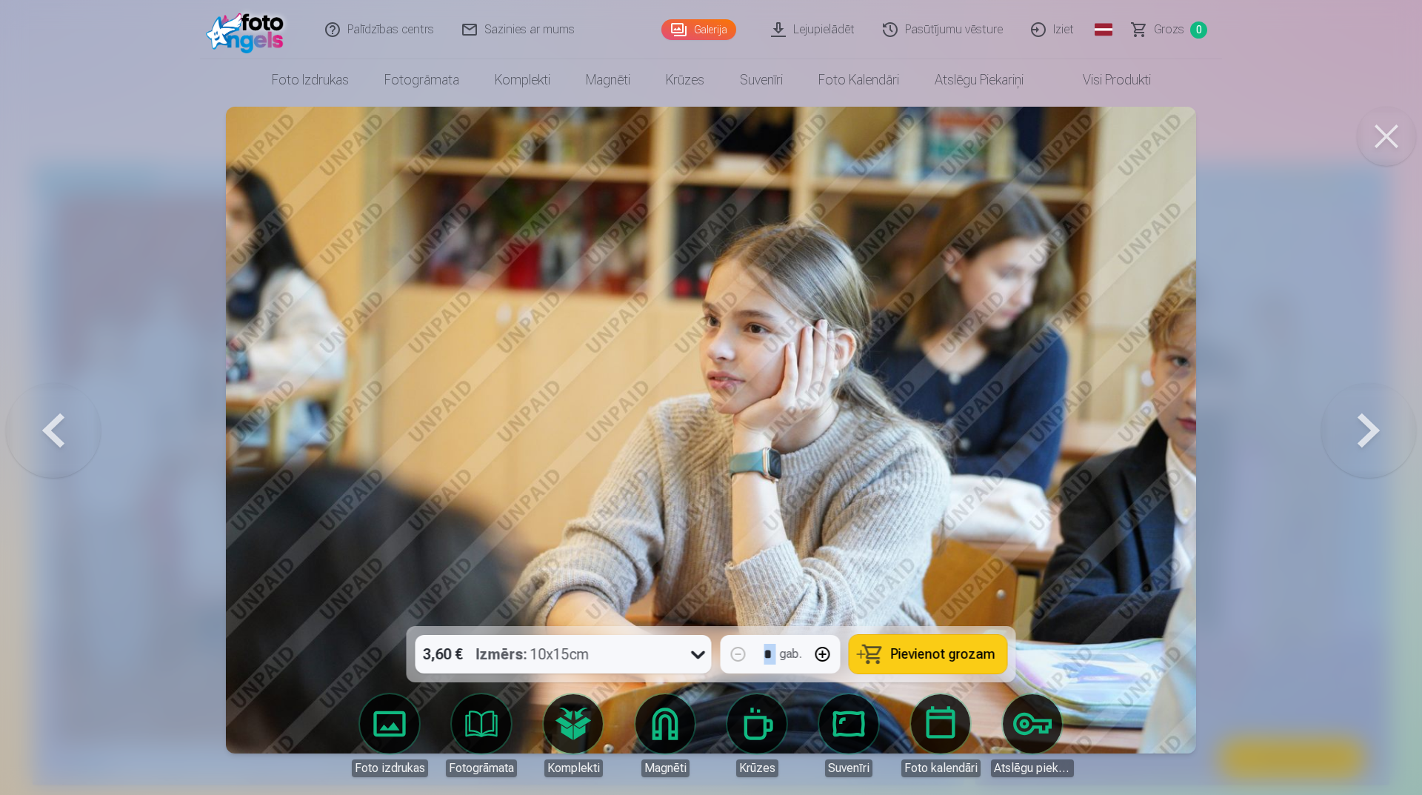
click at [1379, 415] on button at bounding box center [1369, 430] width 95 height 362
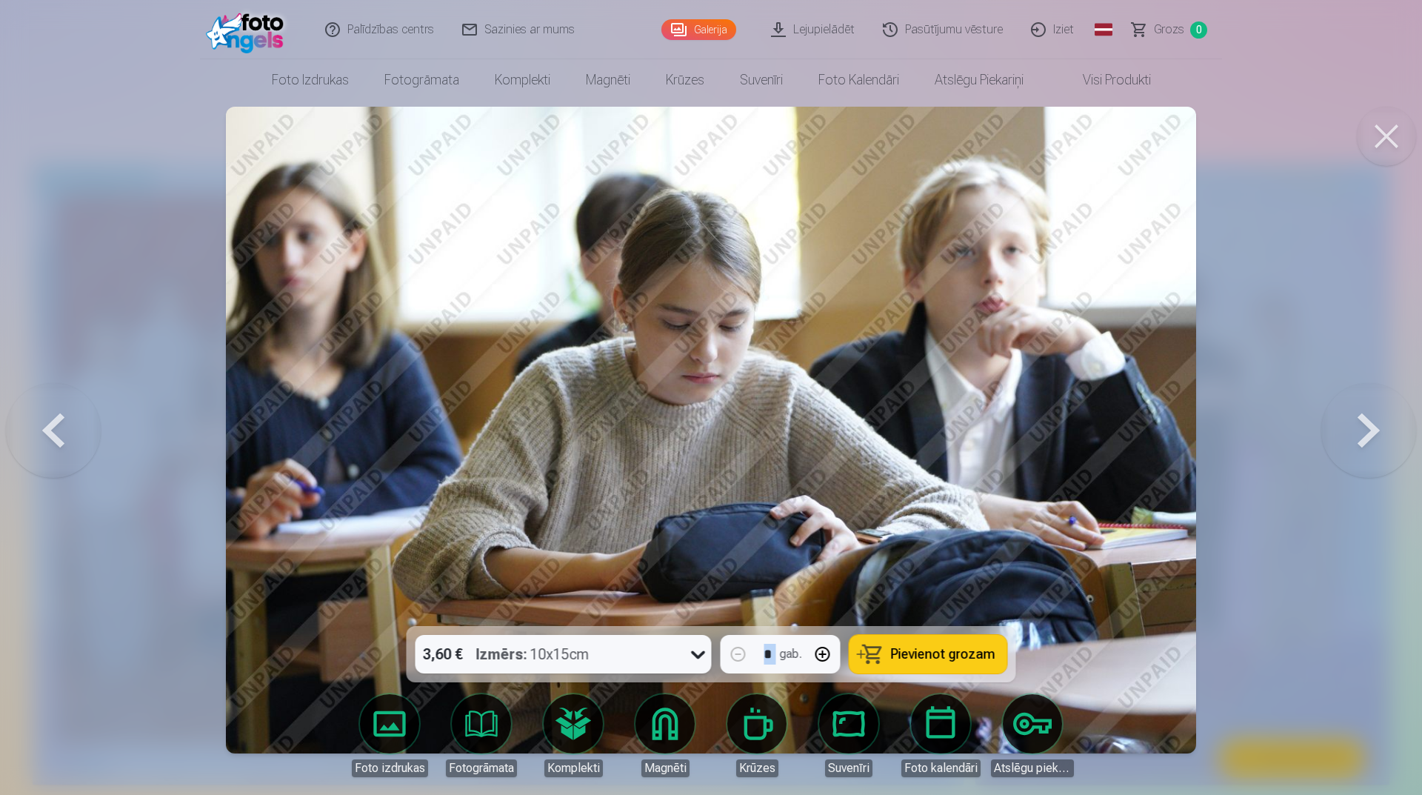
click at [1390, 423] on button at bounding box center [1369, 430] width 95 height 362
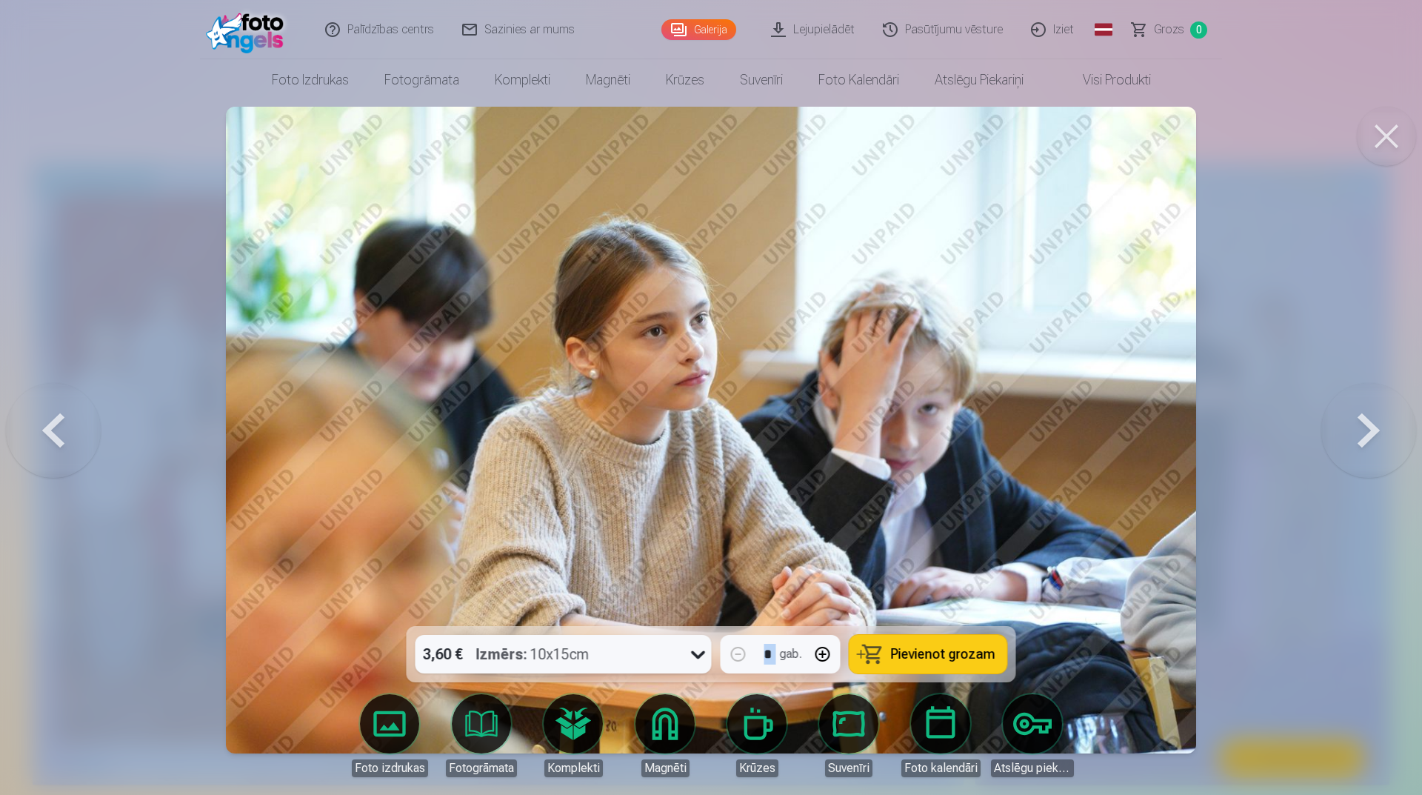
click at [27, 439] on button at bounding box center [53, 430] width 95 height 362
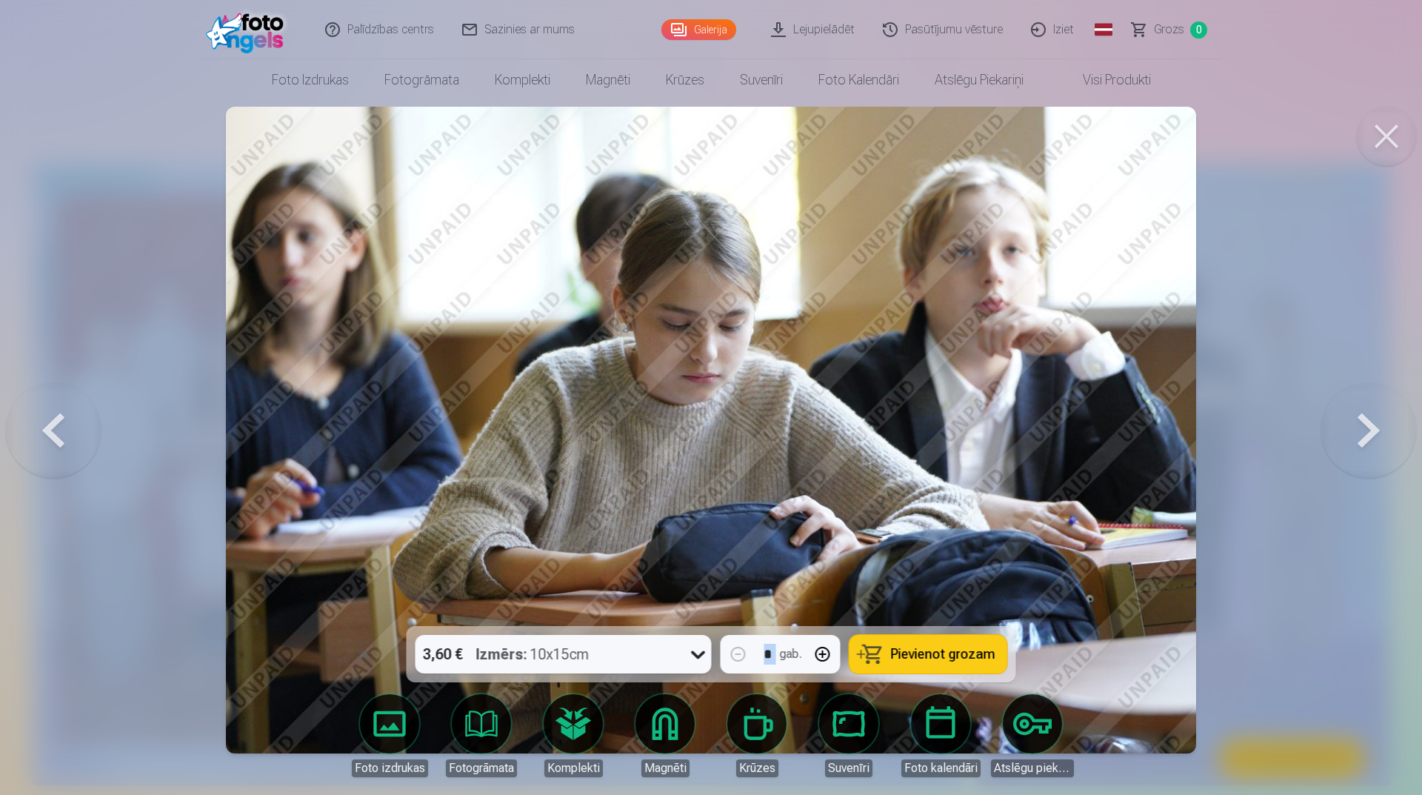
click at [1388, 439] on button at bounding box center [1369, 430] width 95 height 362
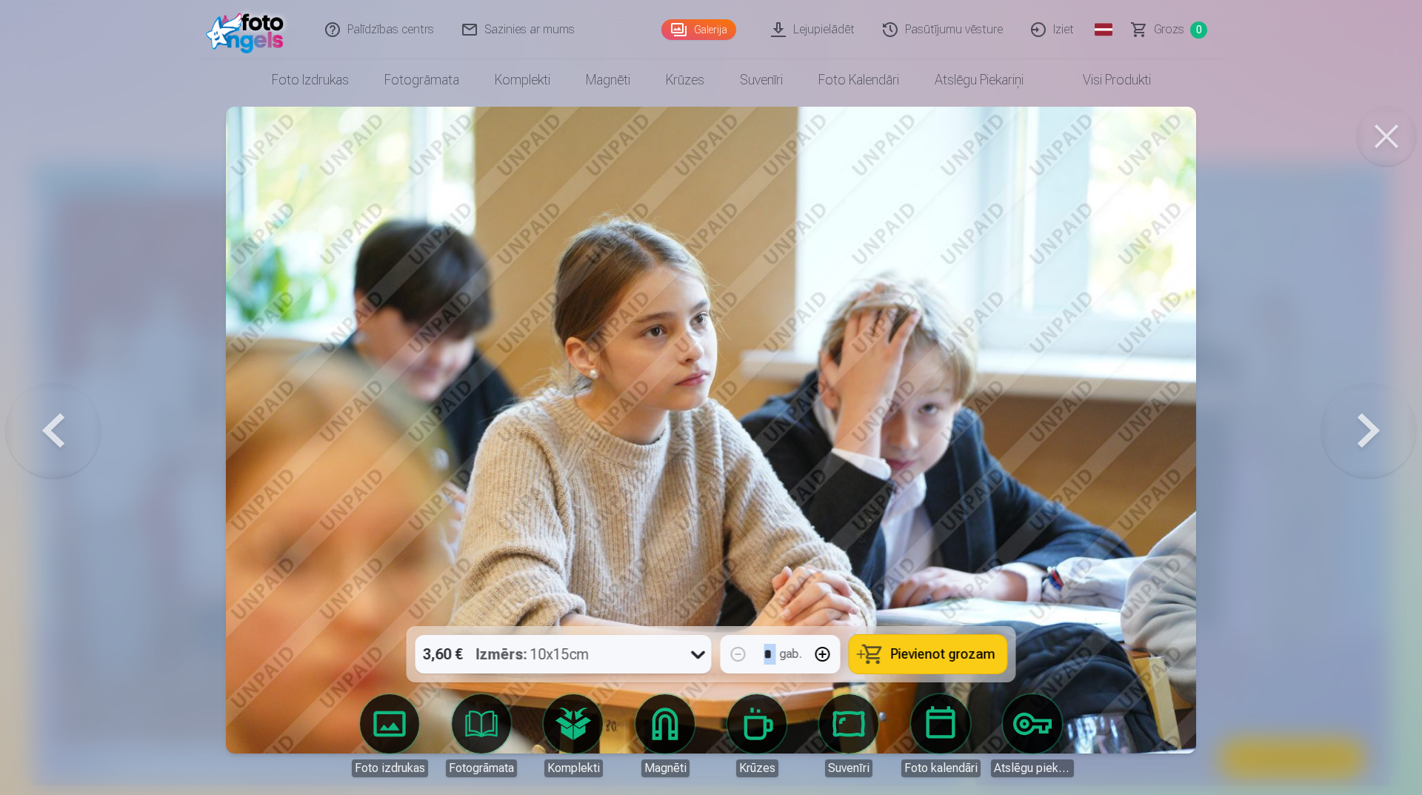
click at [1391, 447] on button at bounding box center [1369, 430] width 95 height 362
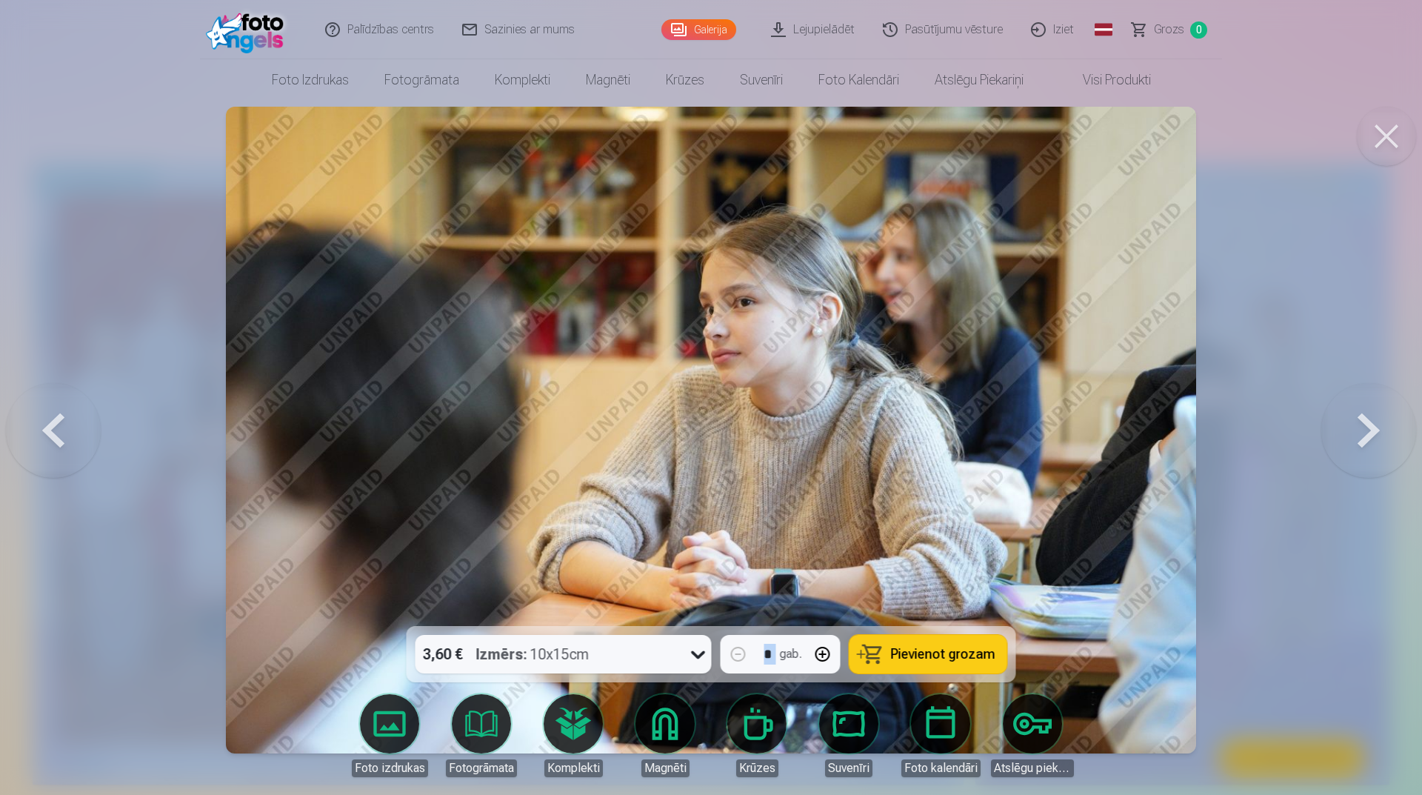
click at [1391, 447] on button at bounding box center [1369, 430] width 95 height 362
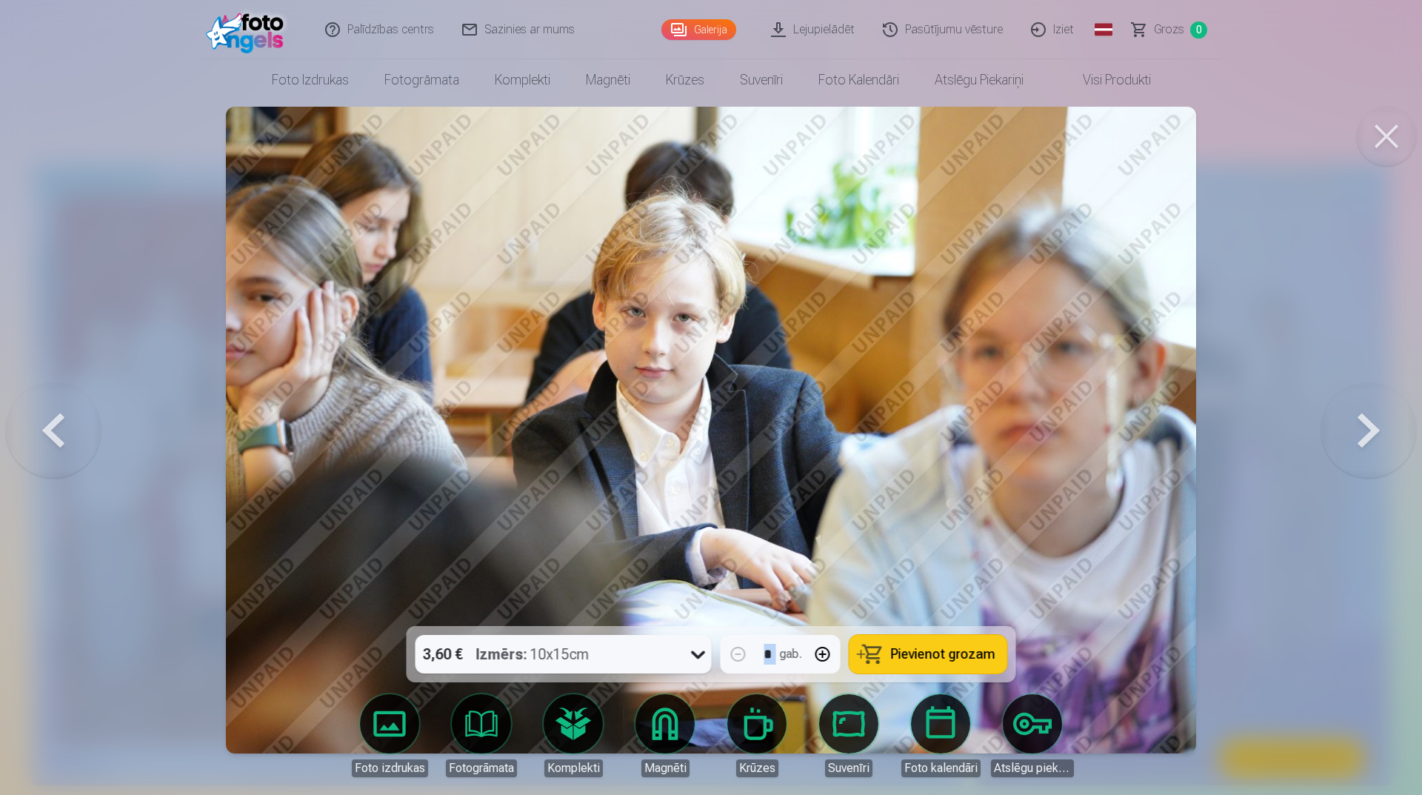
click at [1358, 482] on button at bounding box center [1369, 430] width 95 height 362
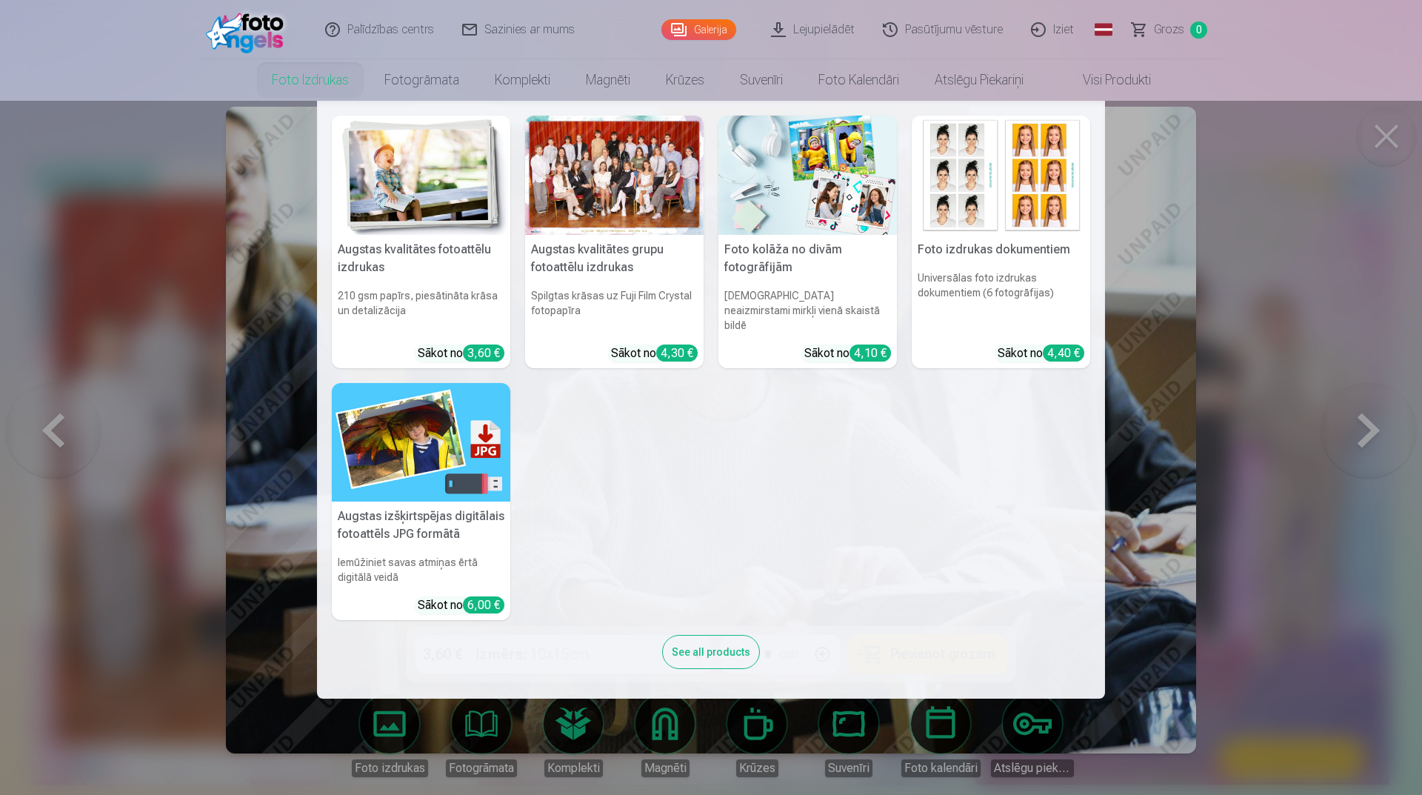
click at [1121, 322] on nav "Augstas kvalitātes fotoattēlu izdrukas 210 gsm papīrs, piesātināta krāsa un det…" at bounding box center [711, 400] width 1422 height 598
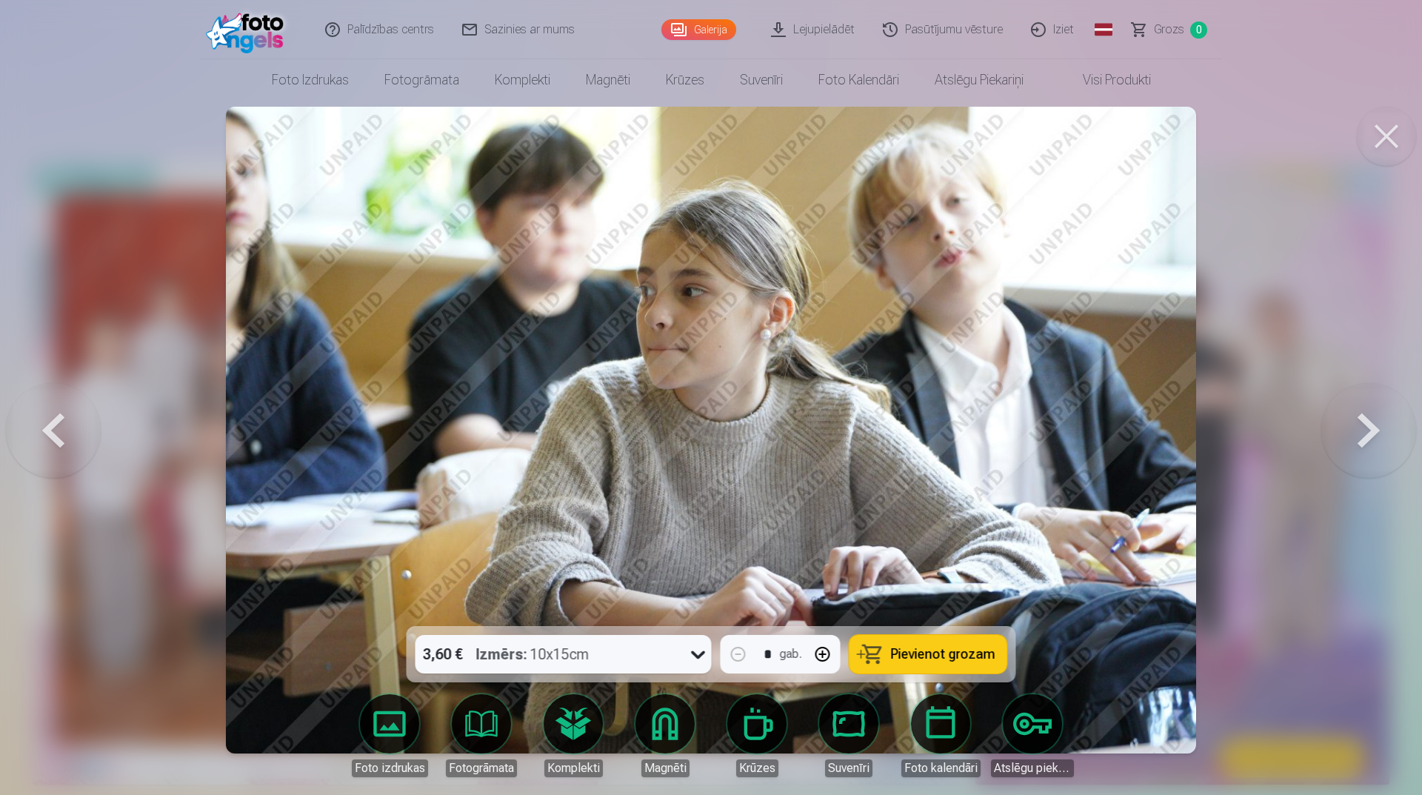
click at [1370, 425] on button at bounding box center [1369, 430] width 95 height 362
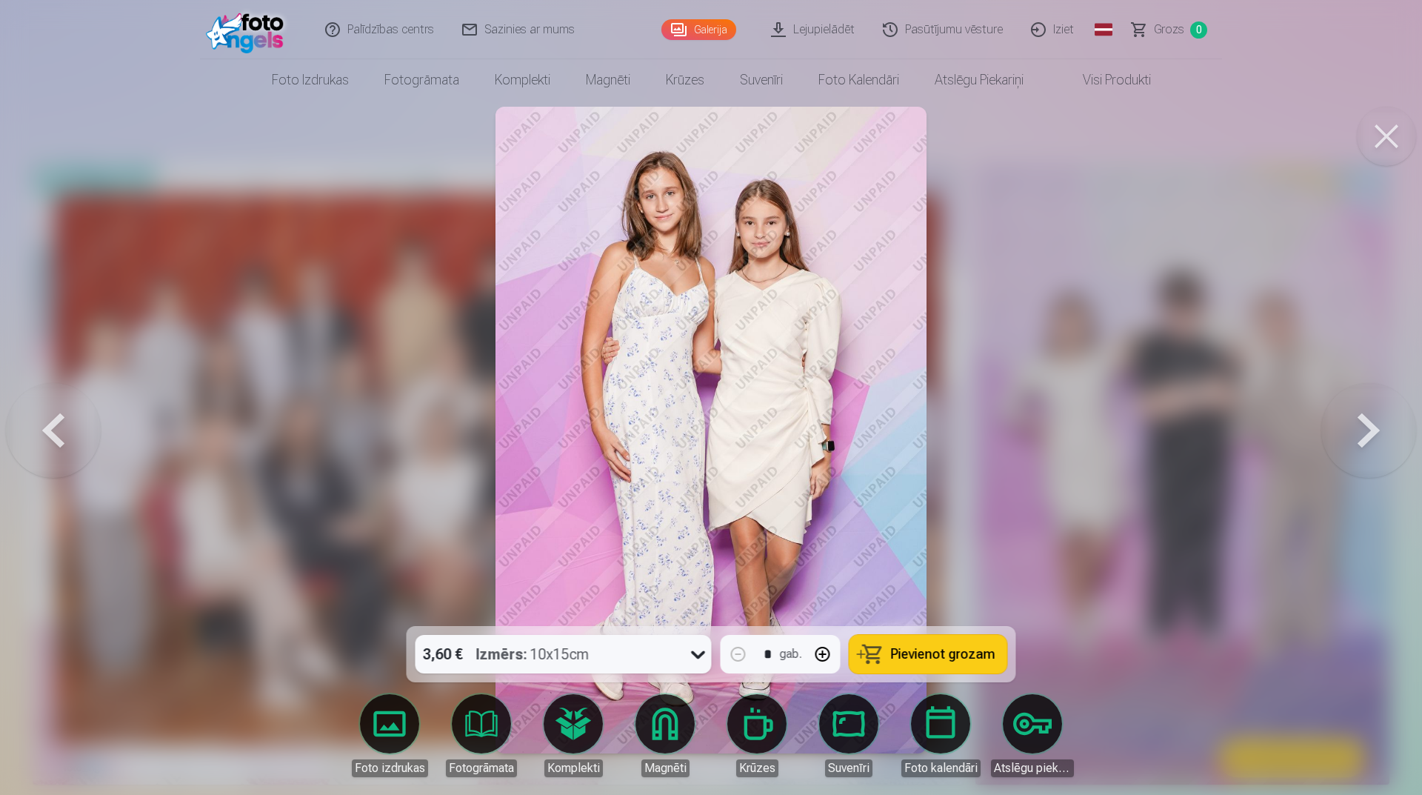
click at [1371, 423] on button at bounding box center [1369, 430] width 95 height 362
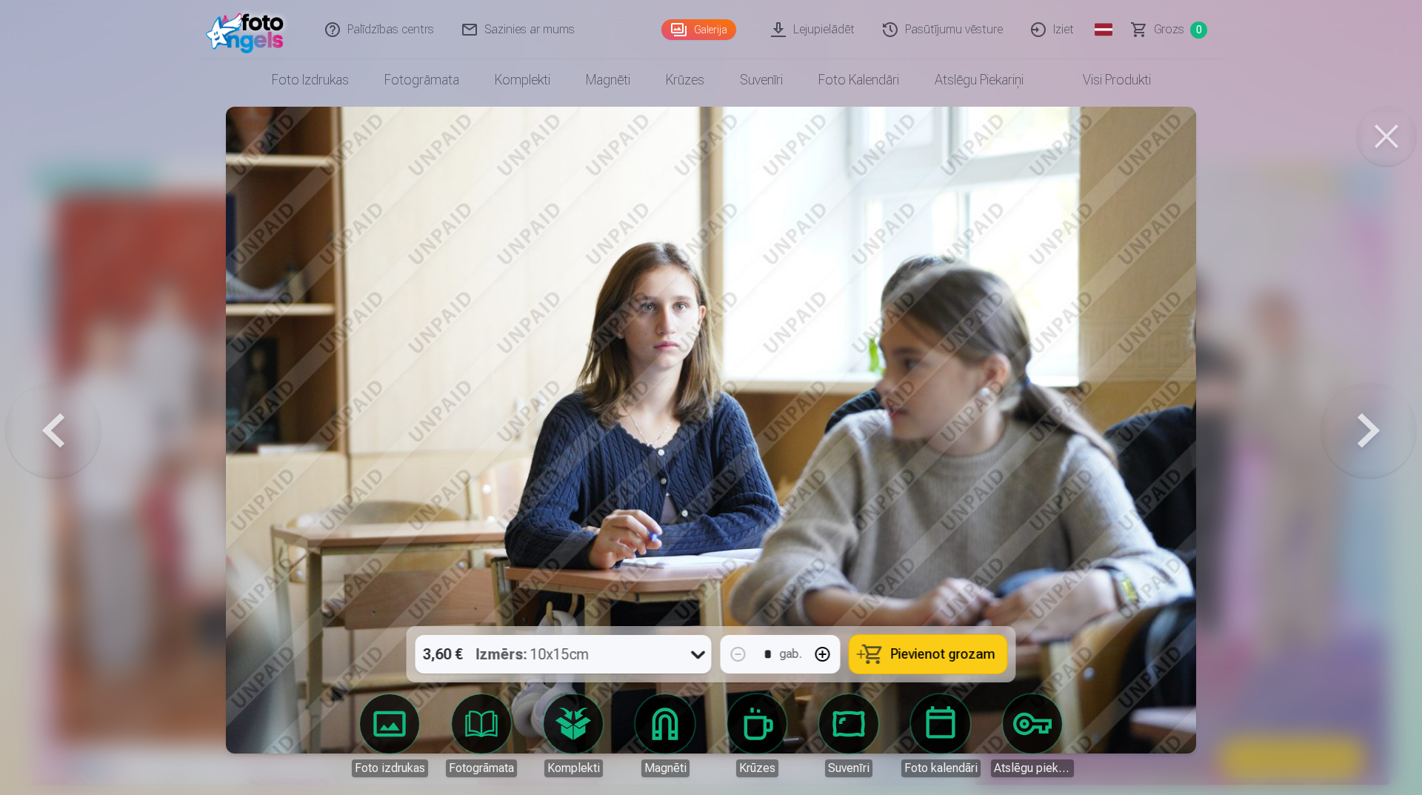
click at [1374, 420] on button at bounding box center [1369, 430] width 95 height 362
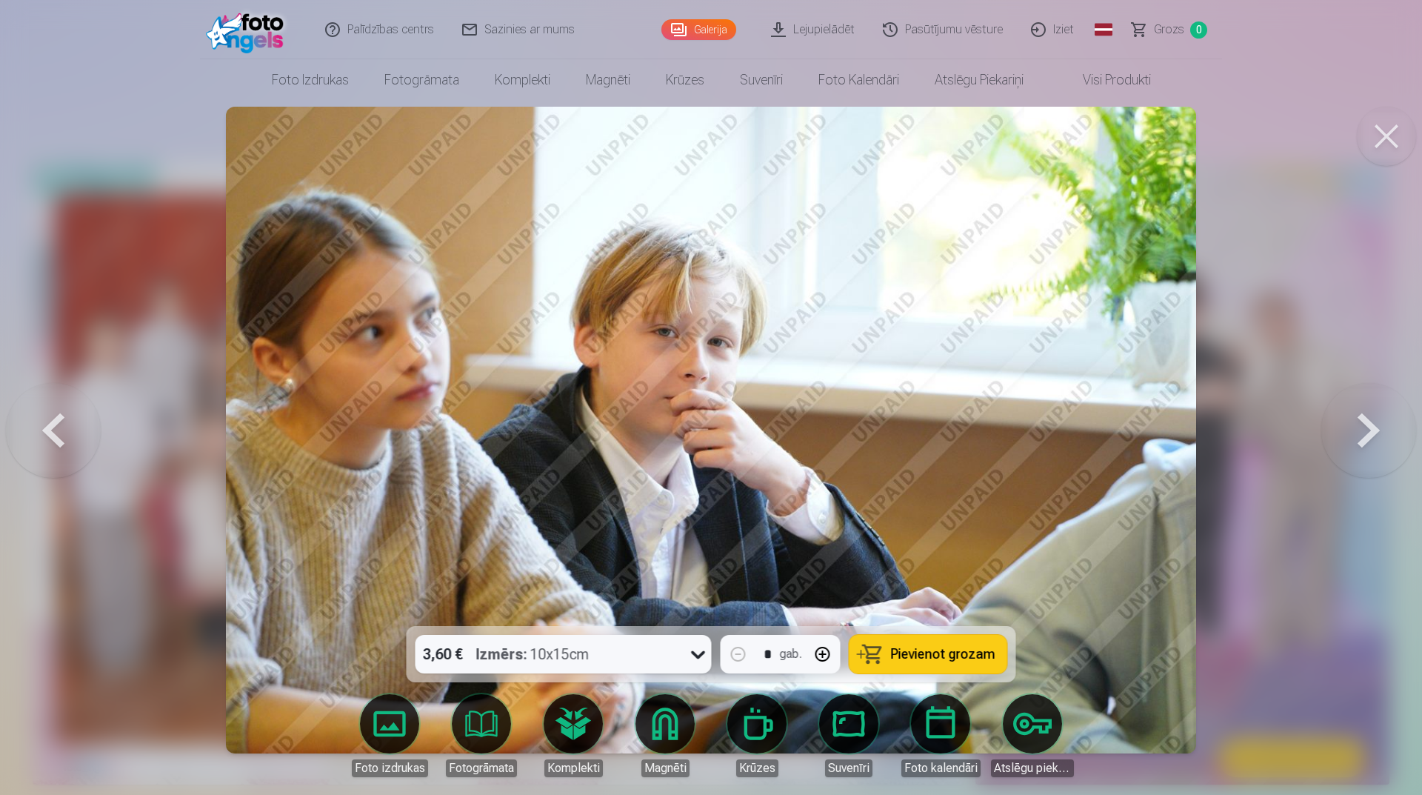
click at [1365, 420] on button at bounding box center [1369, 430] width 95 height 362
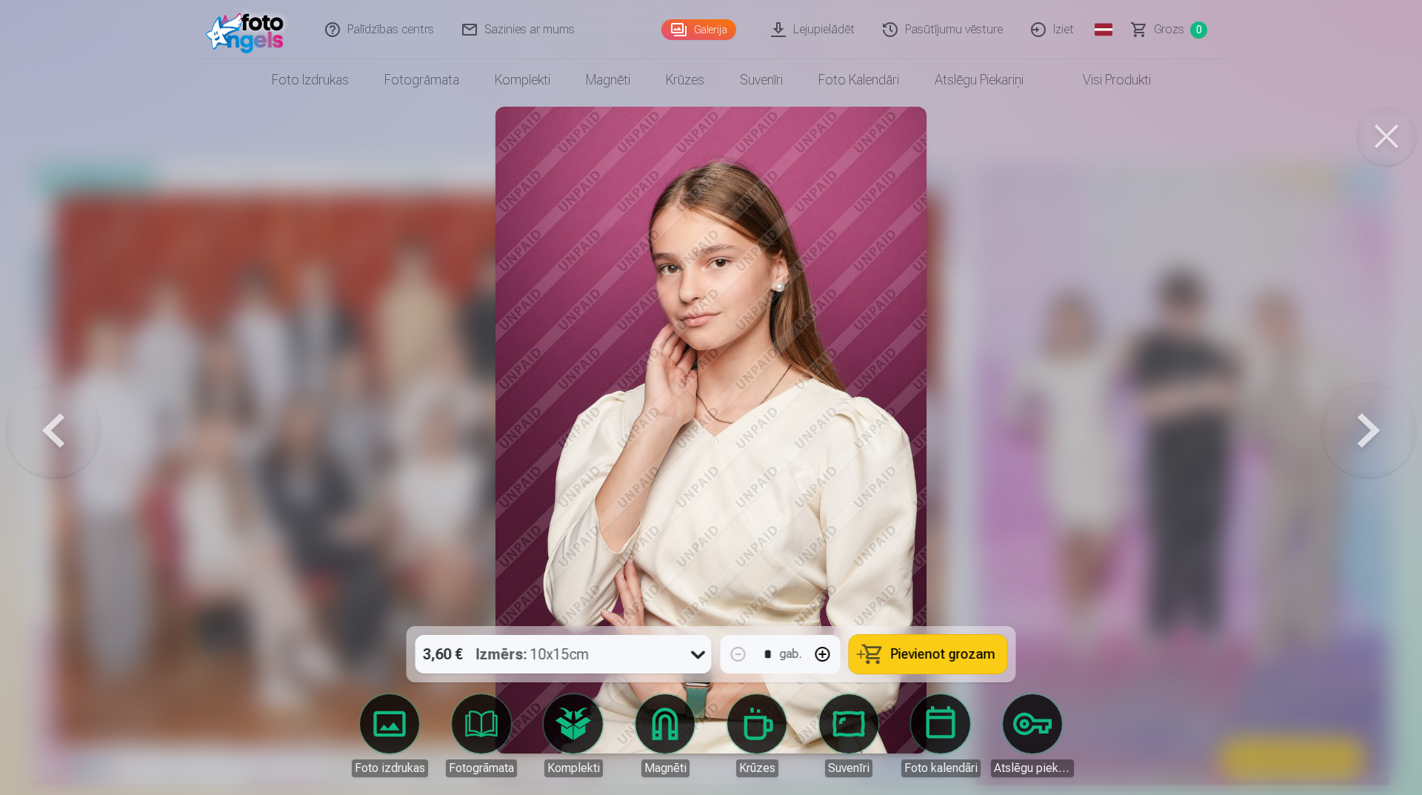
click at [1364, 427] on button at bounding box center [1369, 430] width 95 height 362
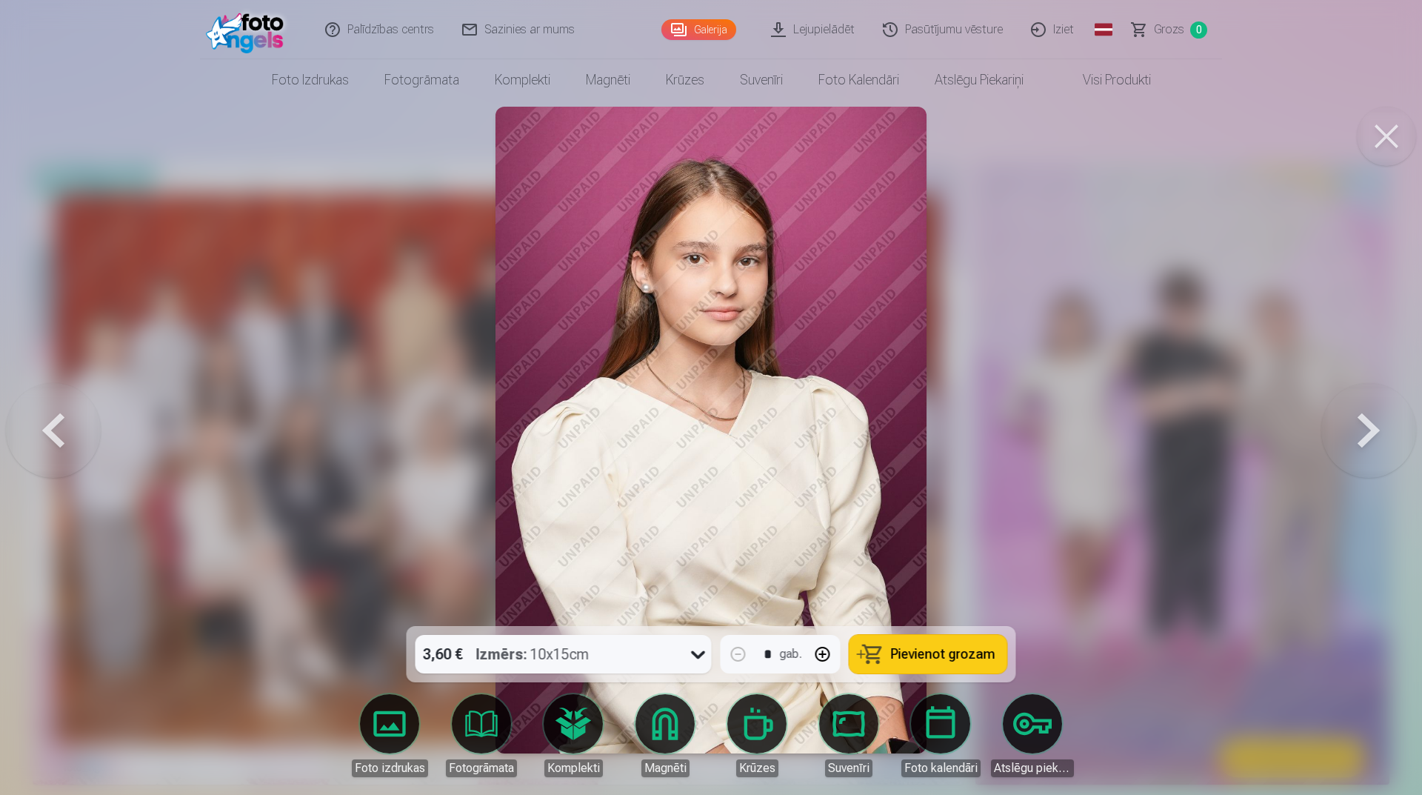
click at [1400, 462] on button at bounding box center [1369, 430] width 95 height 362
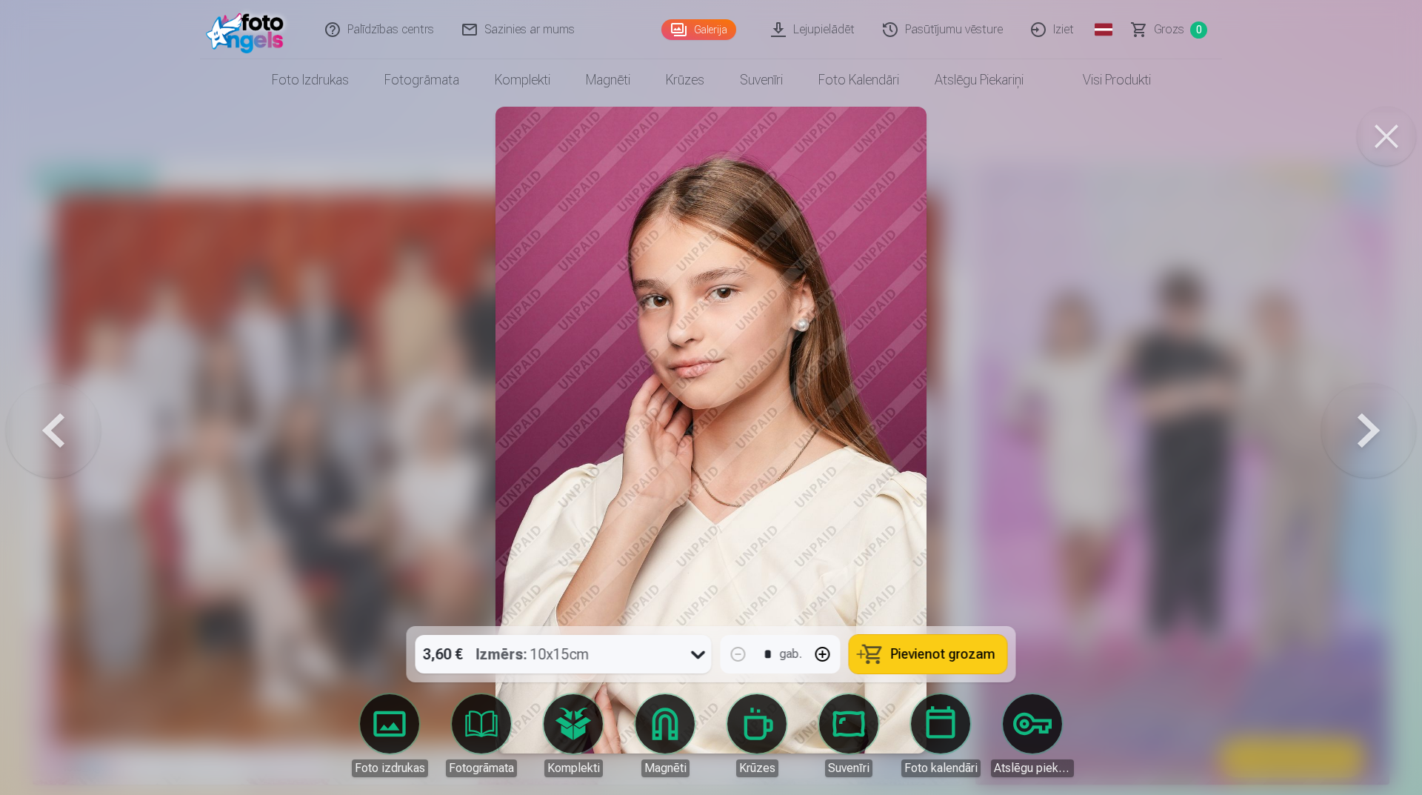
click at [1400, 462] on button at bounding box center [1369, 430] width 95 height 362
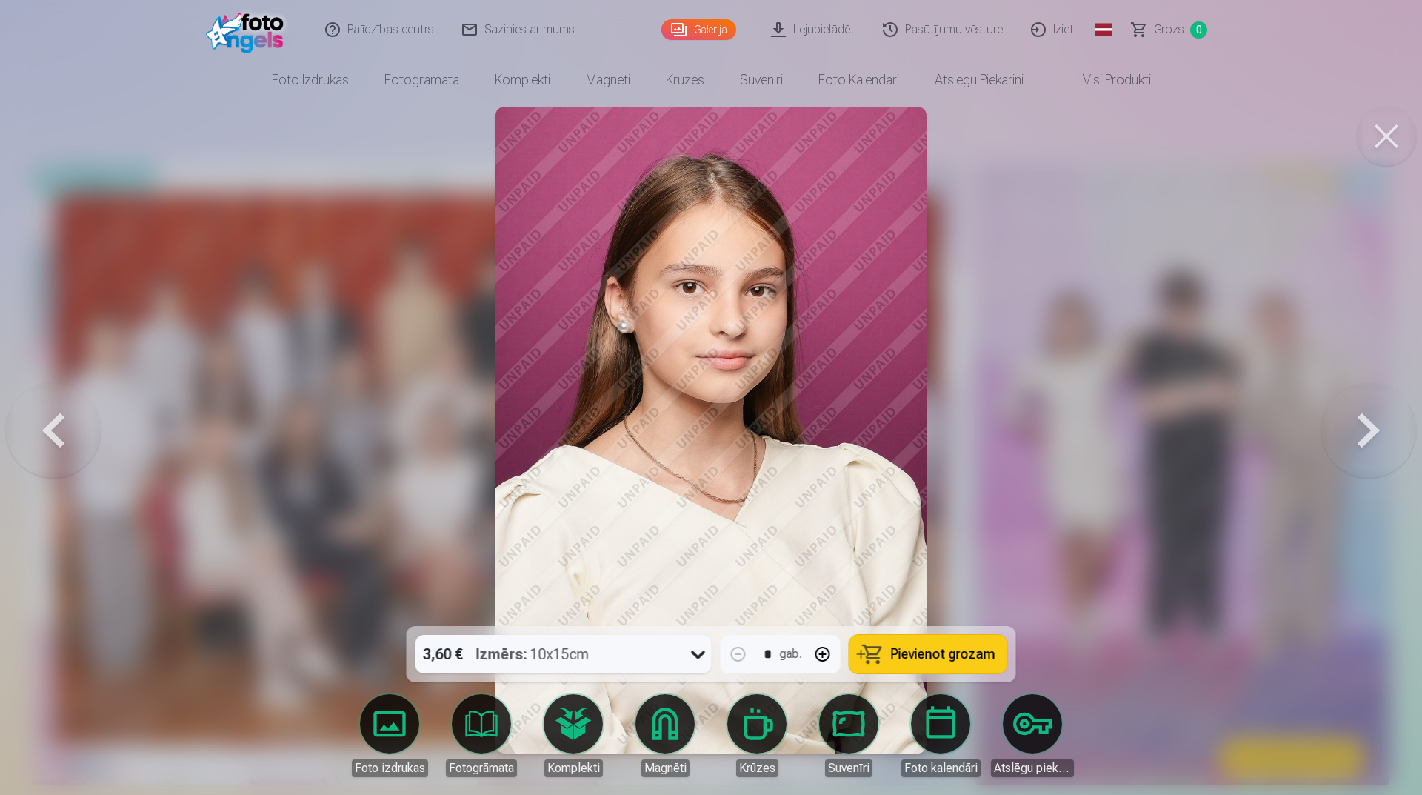
drag, startPoint x: 18, startPoint y: 424, endPoint x: 26, endPoint y: 426, distance: 8.4
click at [21, 426] on button at bounding box center [53, 430] width 95 height 362
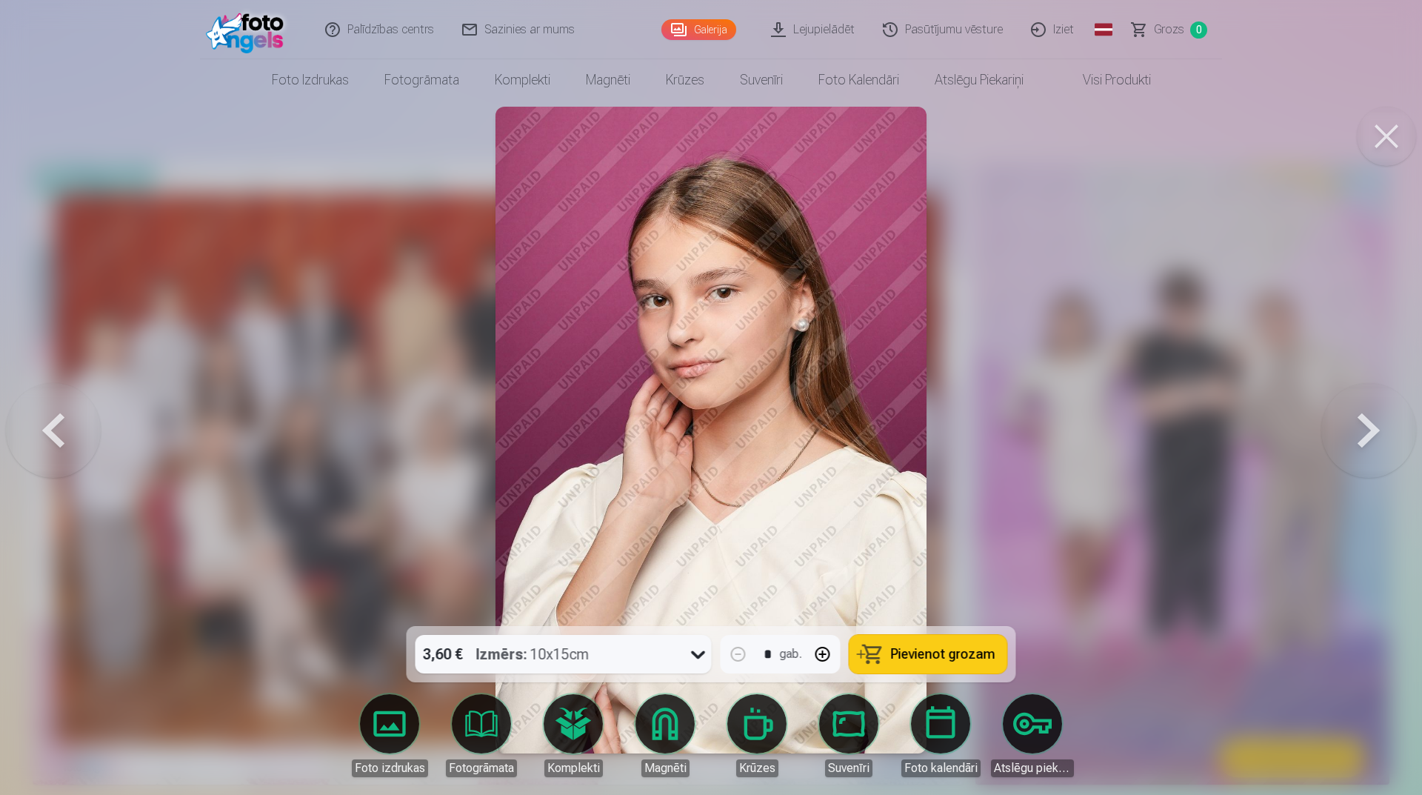
click at [1388, 430] on button at bounding box center [1369, 430] width 95 height 362
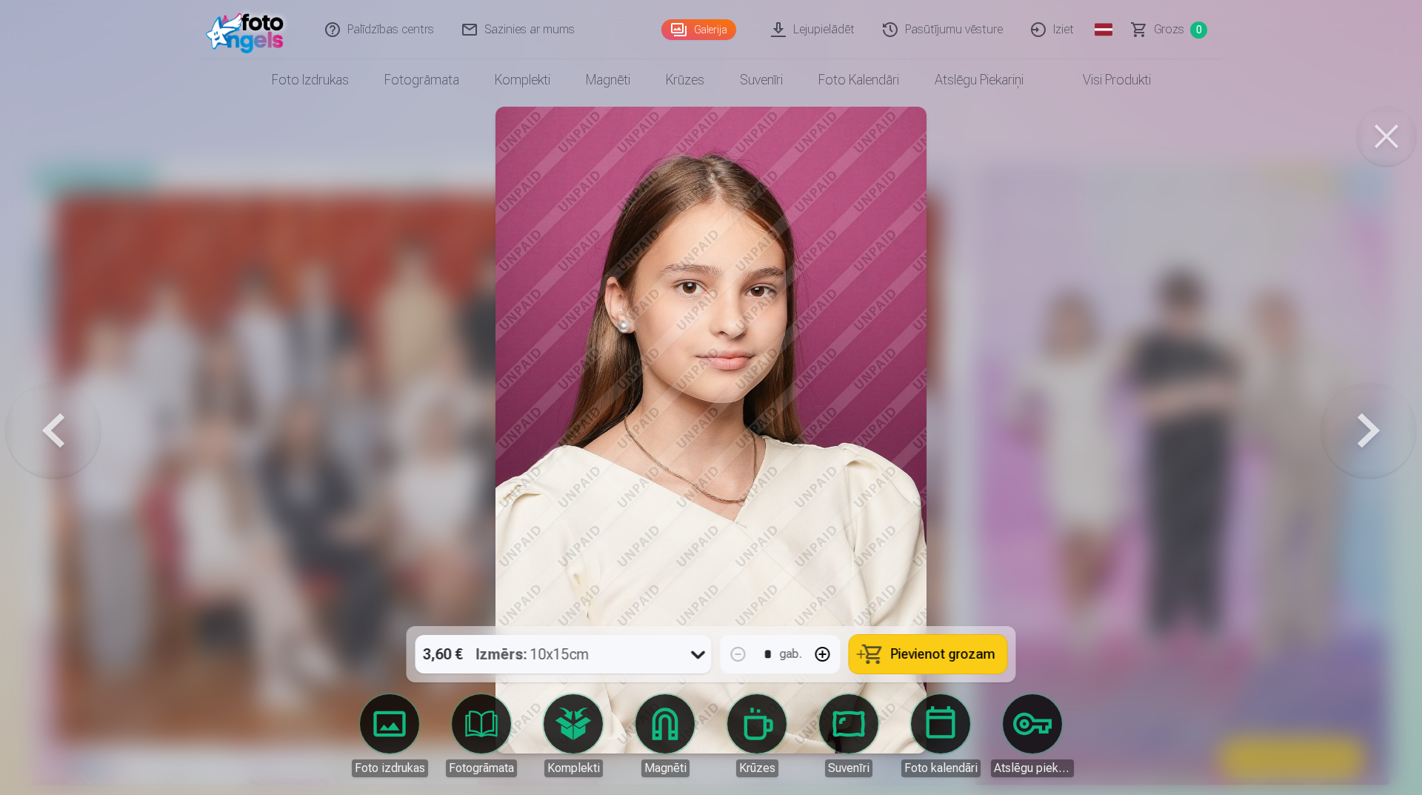
click at [1385, 424] on button at bounding box center [1369, 430] width 95 height 362
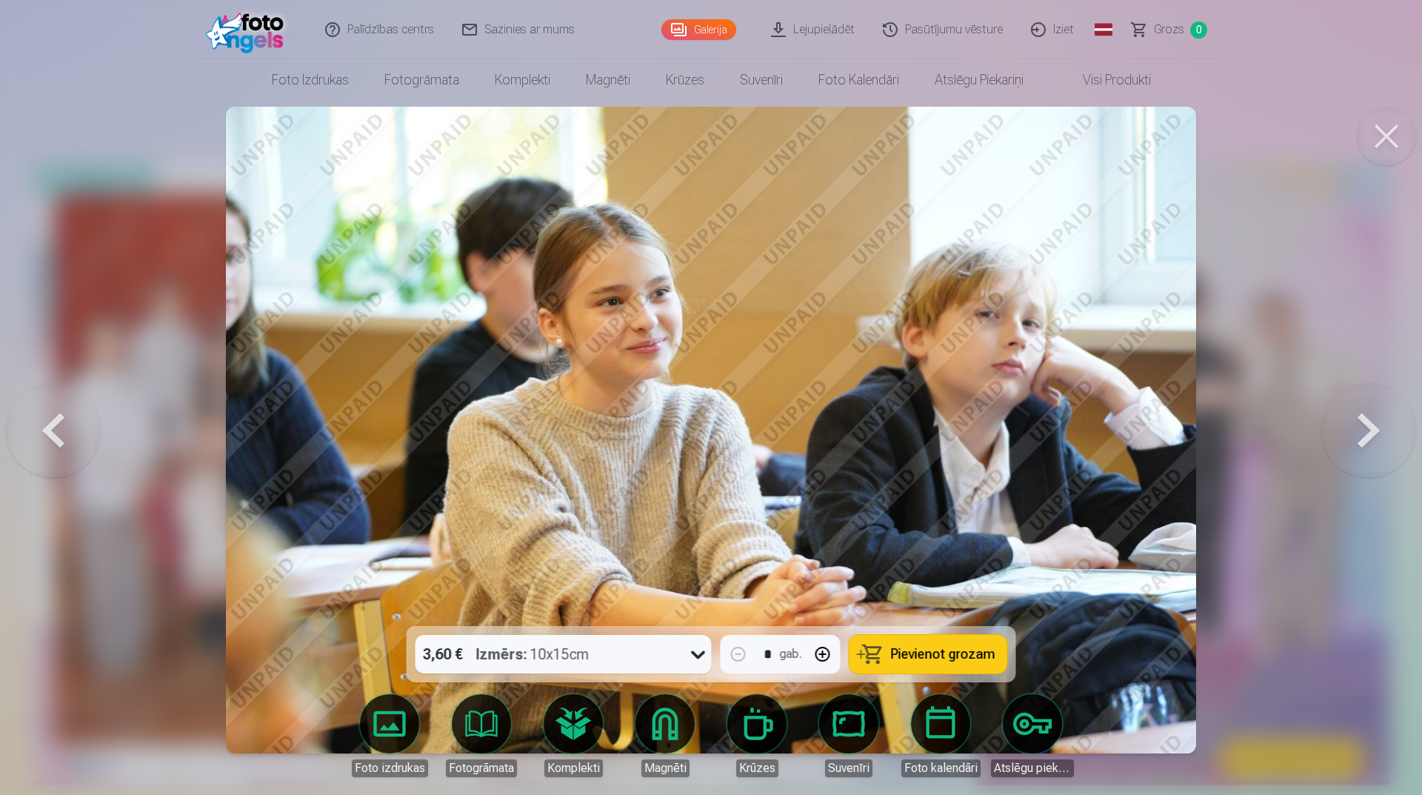
click at [1366, 427] on button at bounding box center [1369, 430] width 95 height 362
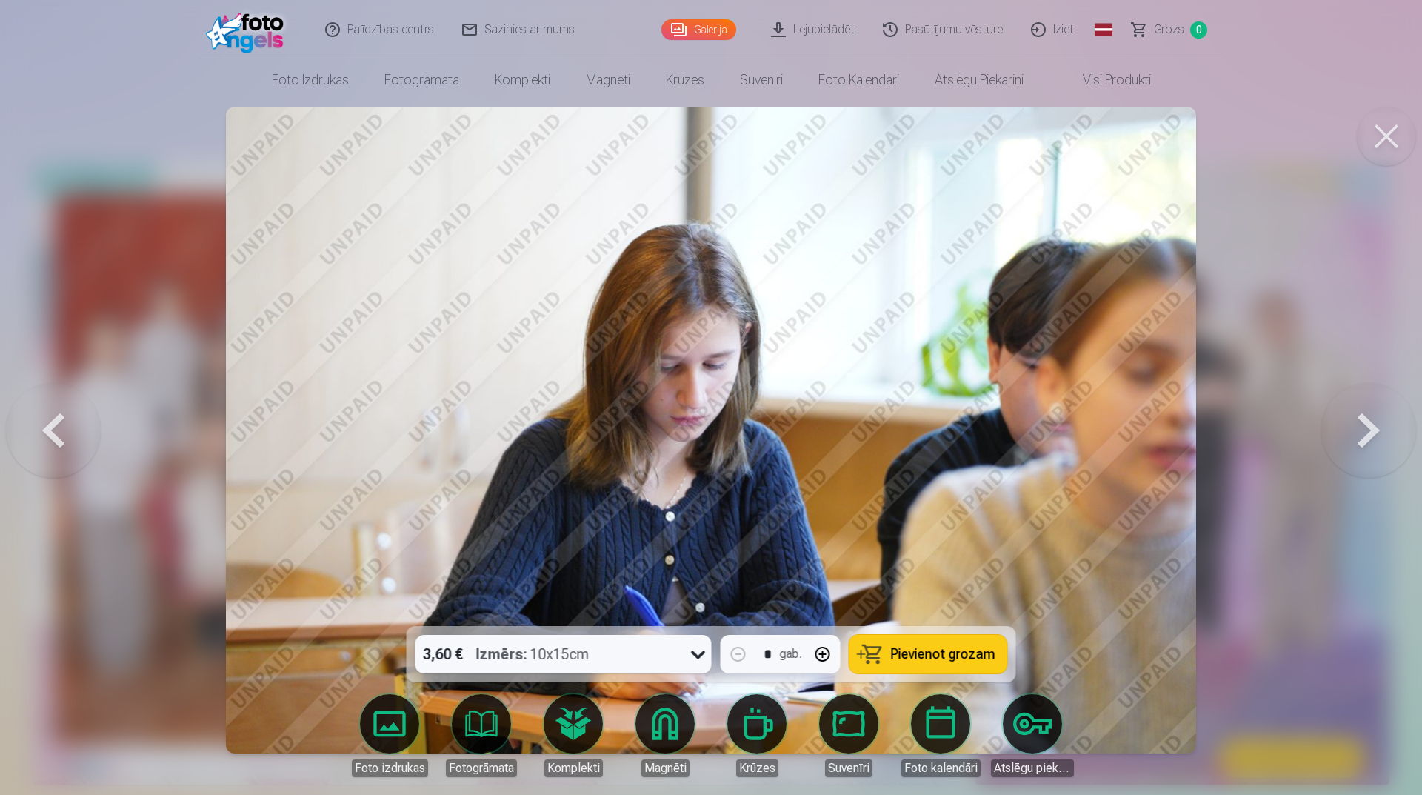
click at [1359, 437] on button at bounding box center [1369, 430] width 95 height 362
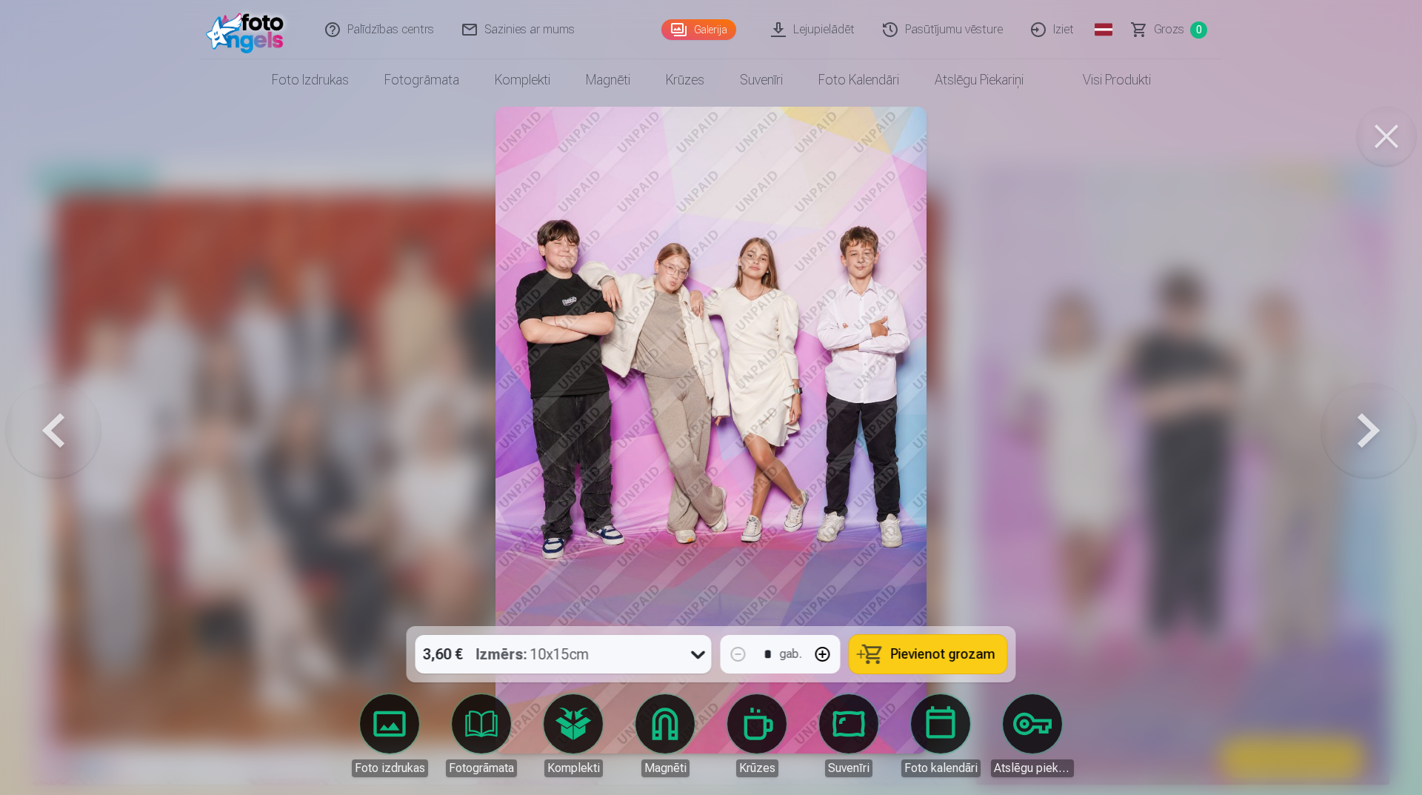
click at [1376, 425] on button at bounding box center [1369, 430] width 95 height 362
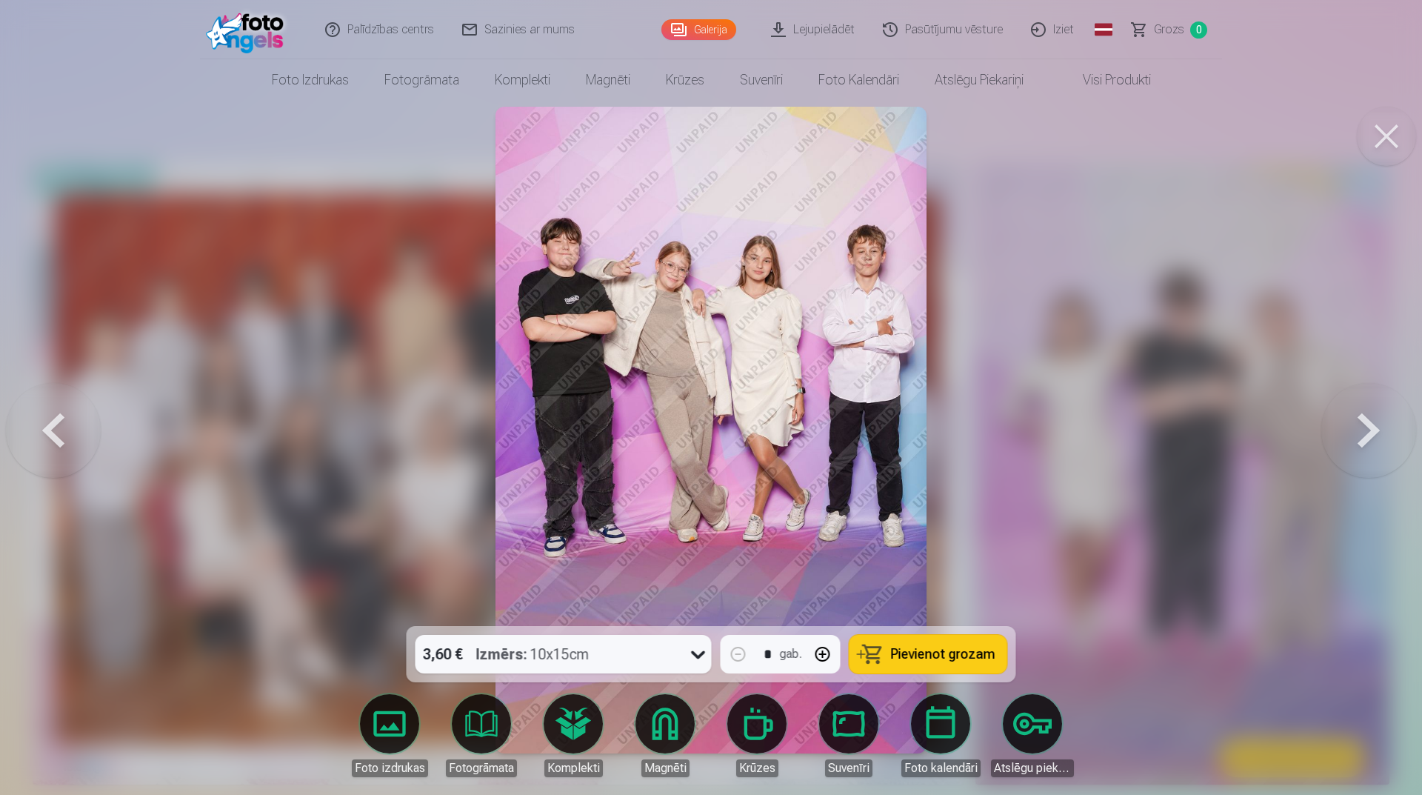
click at [1379, 457] on button at bounding box center [1369, 430] width 95 height 362
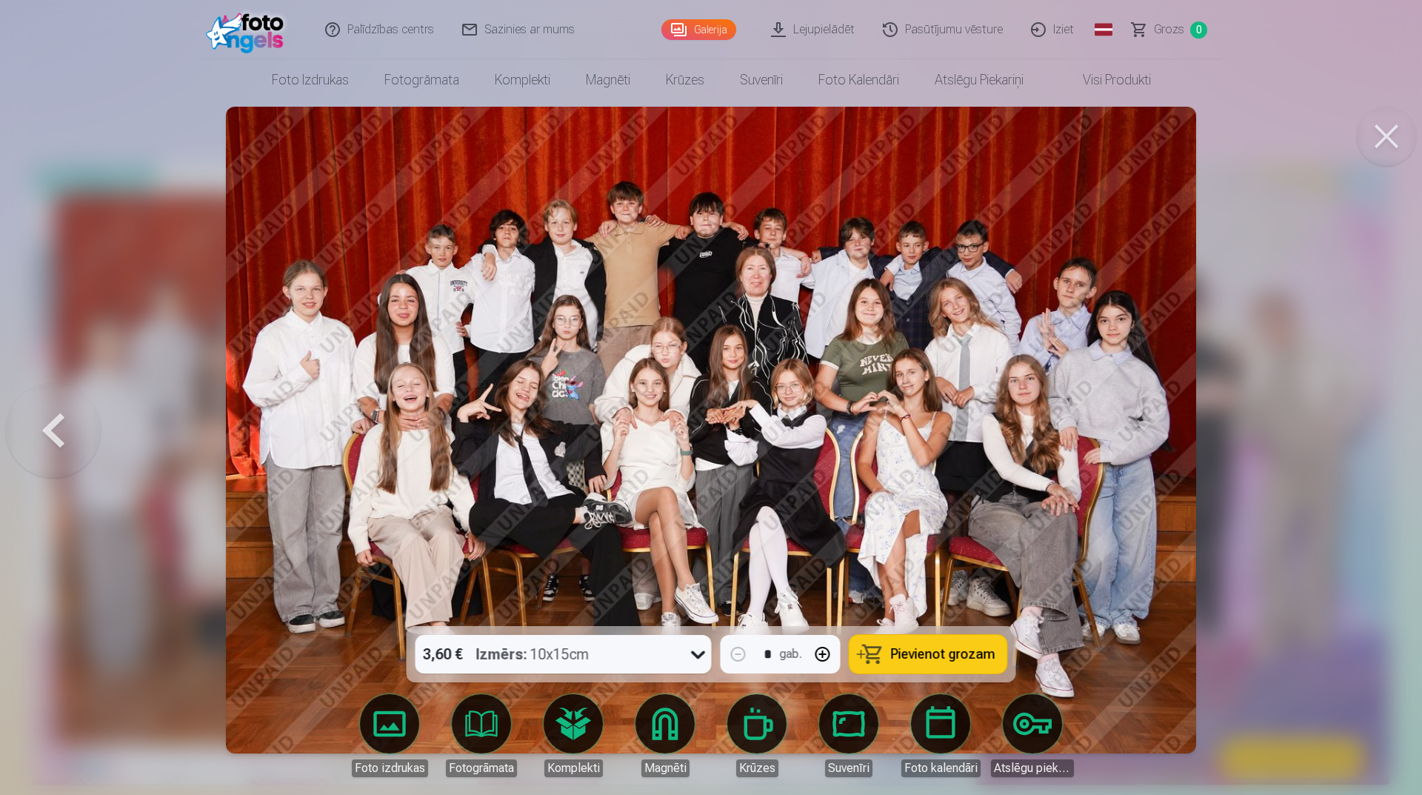
drag, startPoint x: 1328, startPoint y: 401, endPoint x: 1331, endPoint y: 346, distance: 54.9
click at [1330, 393] on div at bounding box center [711, 397] width 1422 height 795
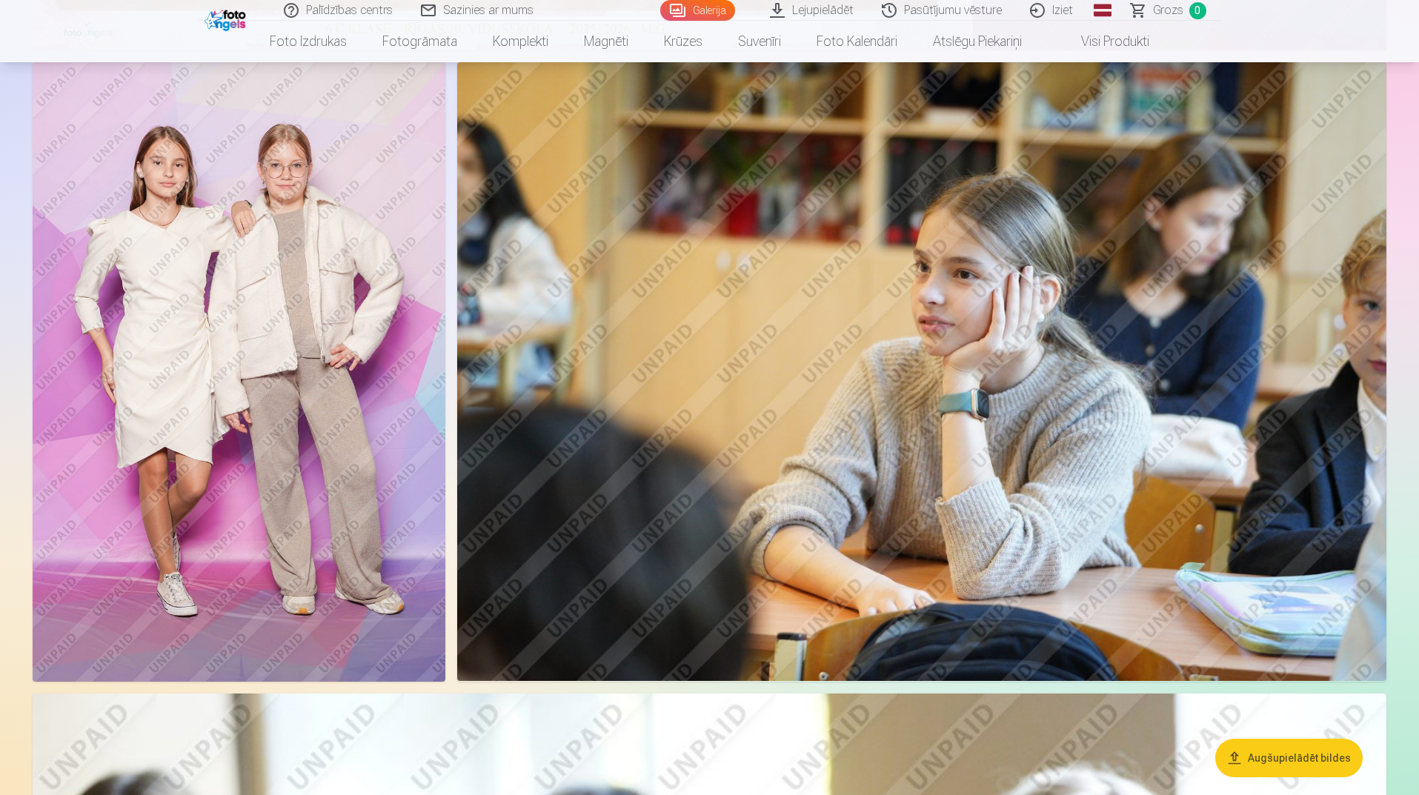
scroll to position [296, 0]
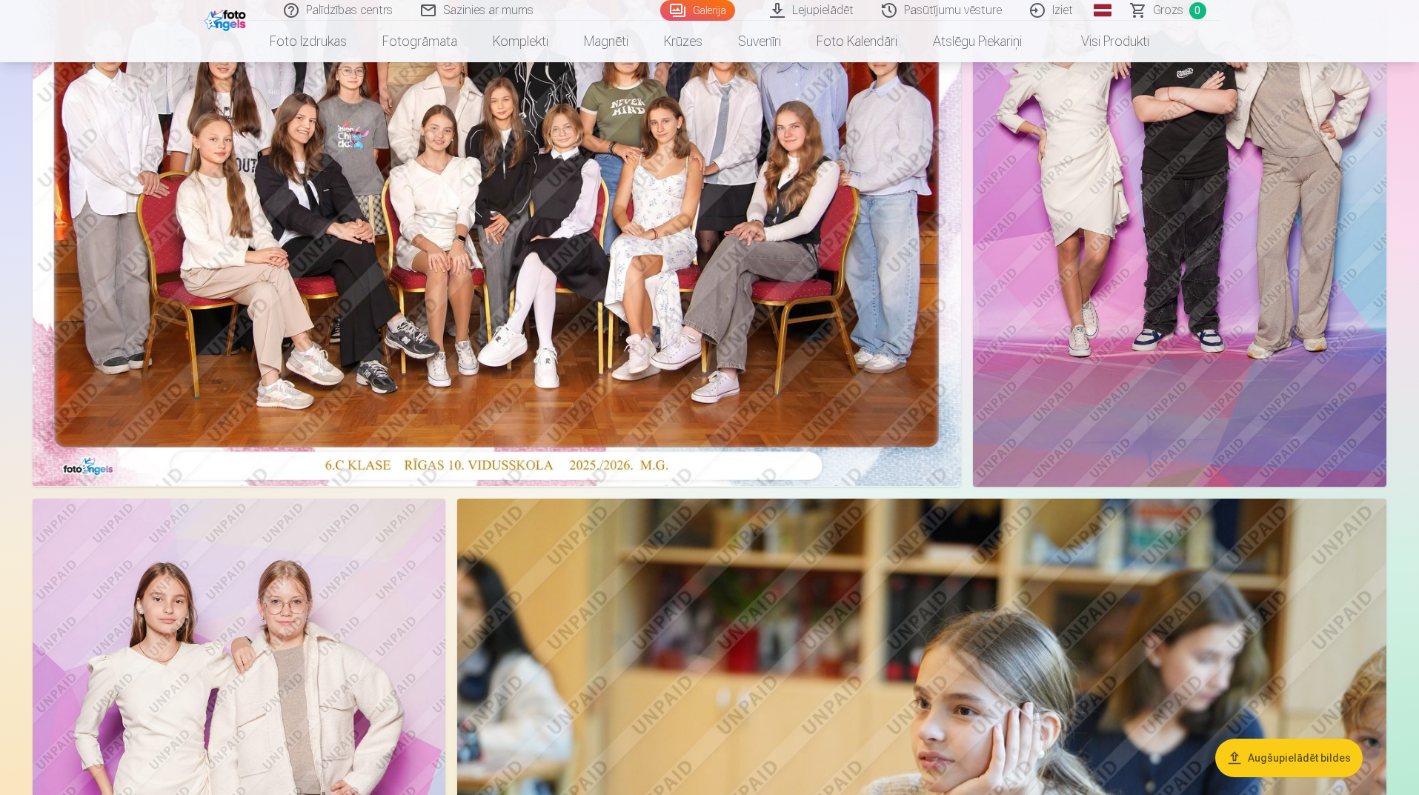
click at [608, 287] on img at bounding box center [497, 176] width 928 height 619
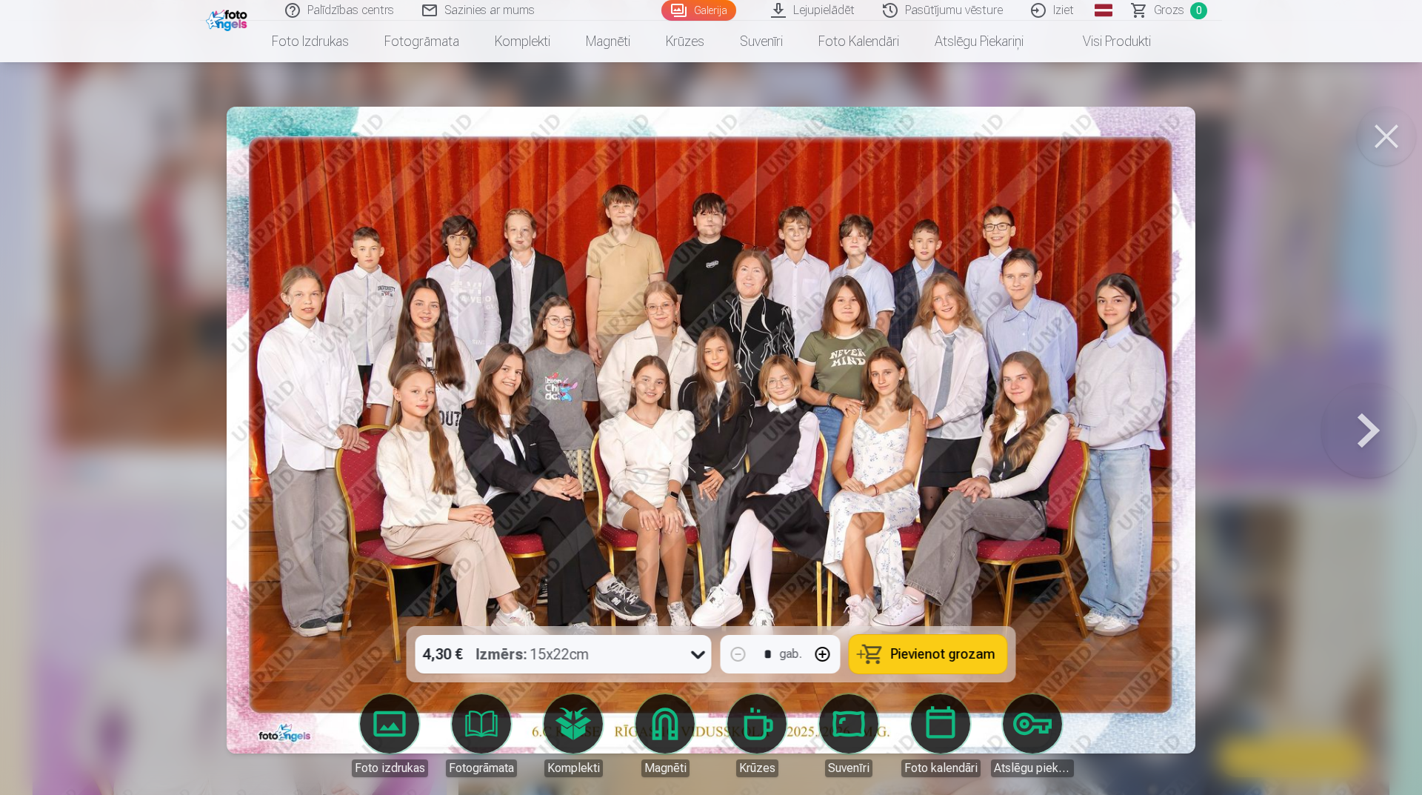
click at [1380, 449] on button at bounding box center [1369, 430] width 95 height 362
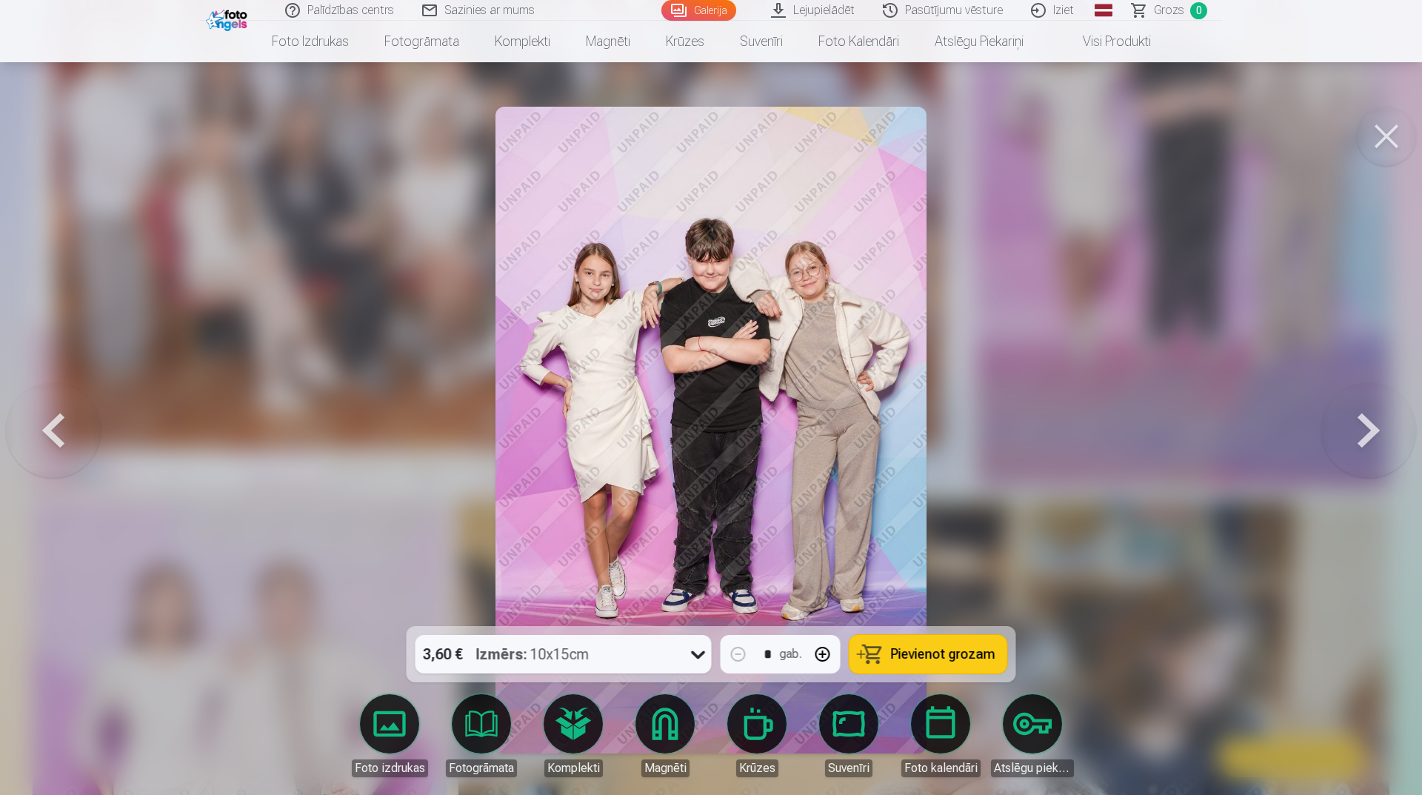
click at [1376, 435] on button at bounding box center [1369, 430] width 95 height 362
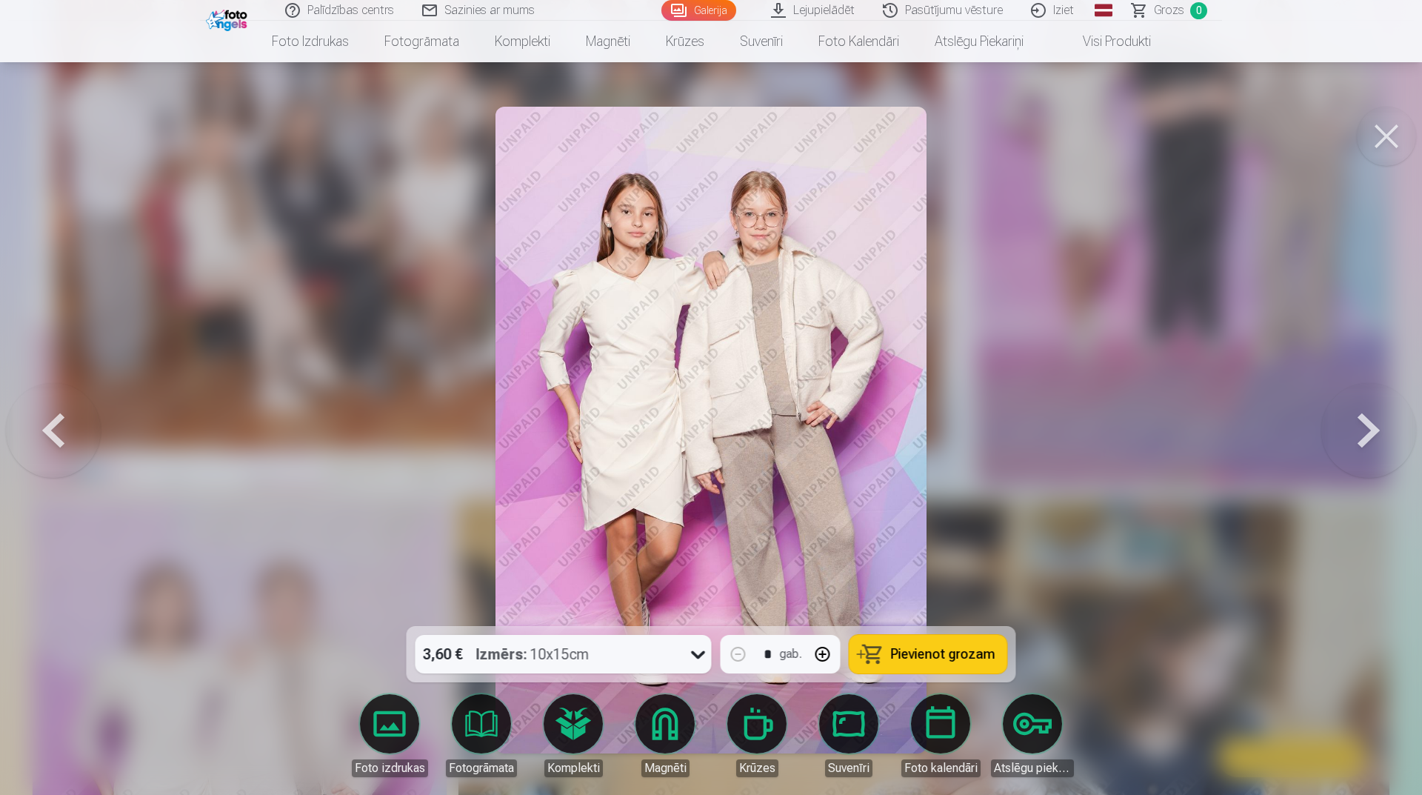
click at [1376, 435] on button at bounding box center [1369, 430] width 95 height 362
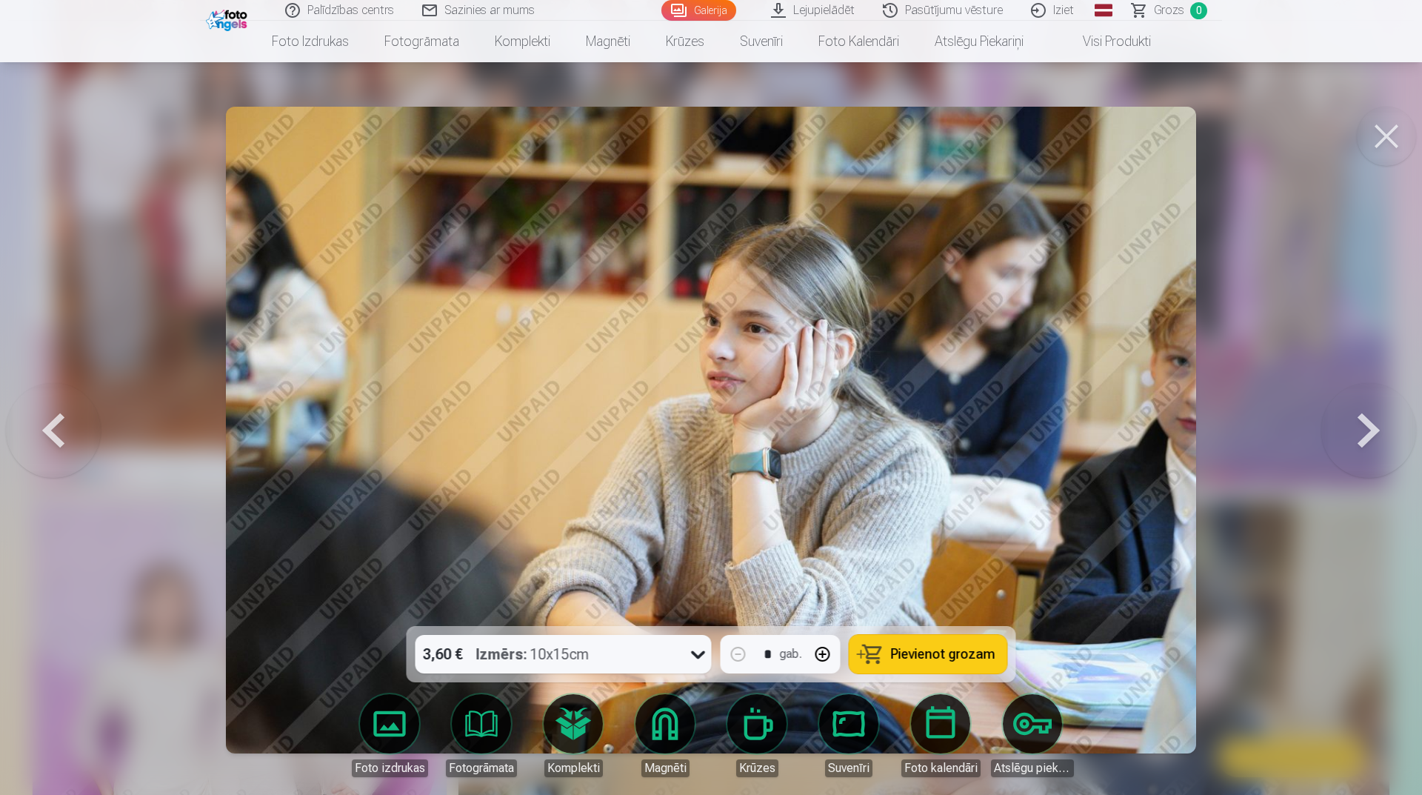
click at [64, 417] on button at bounding box center [53, 430] width 95 height 362
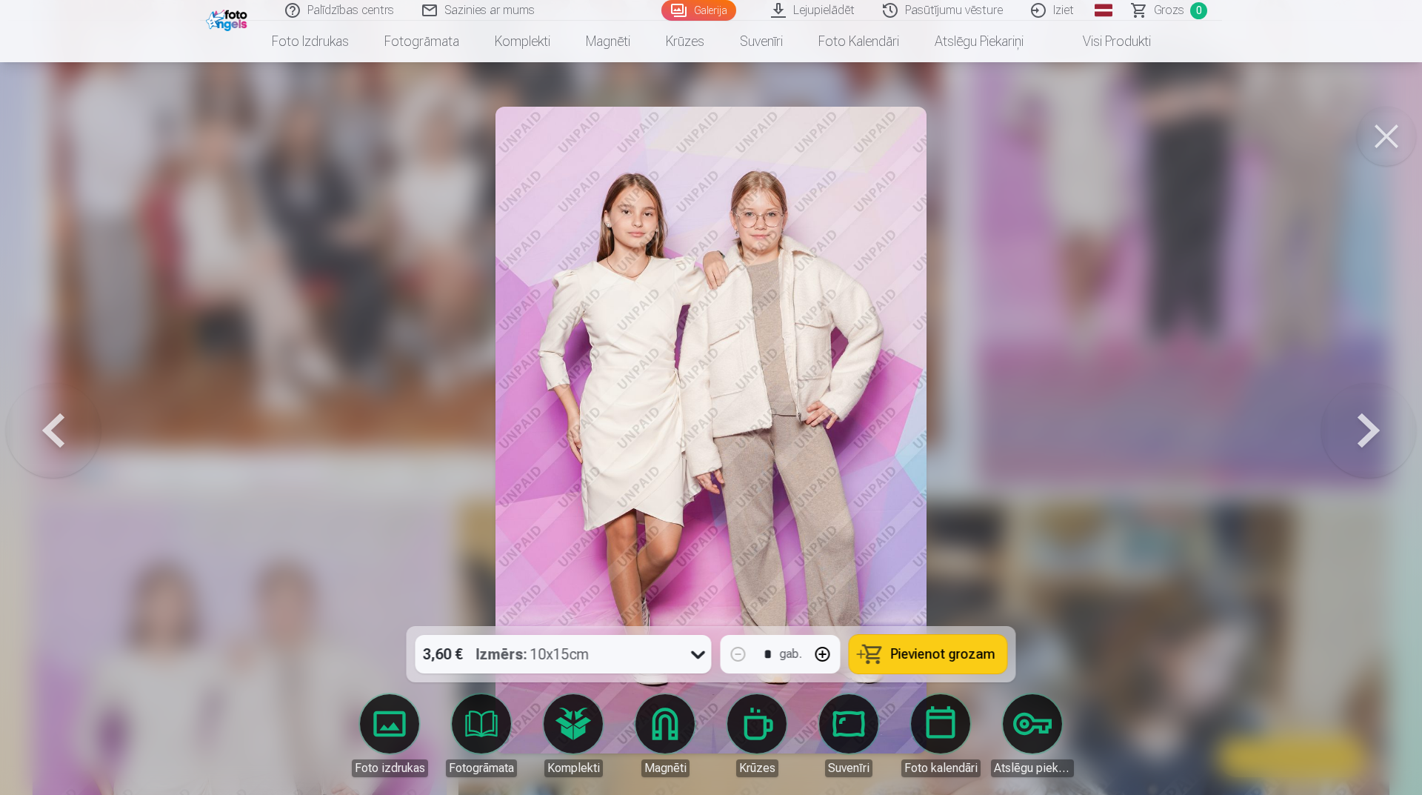
click at [1370, 457] on button at bounding box center [1369, 430] width 95 height 362
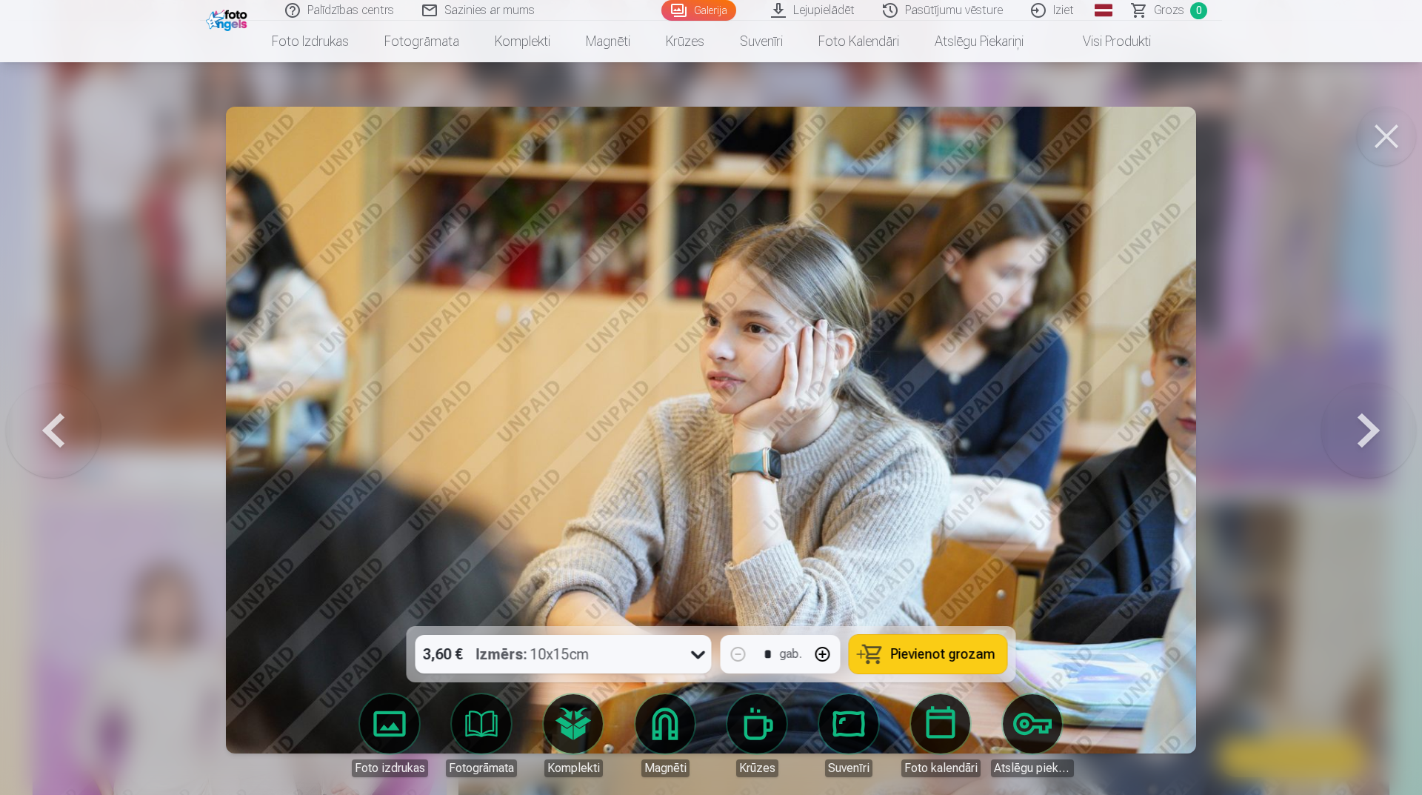
click at [1370, 457] on button at bounding box center [1369, 430] width 95 height 362
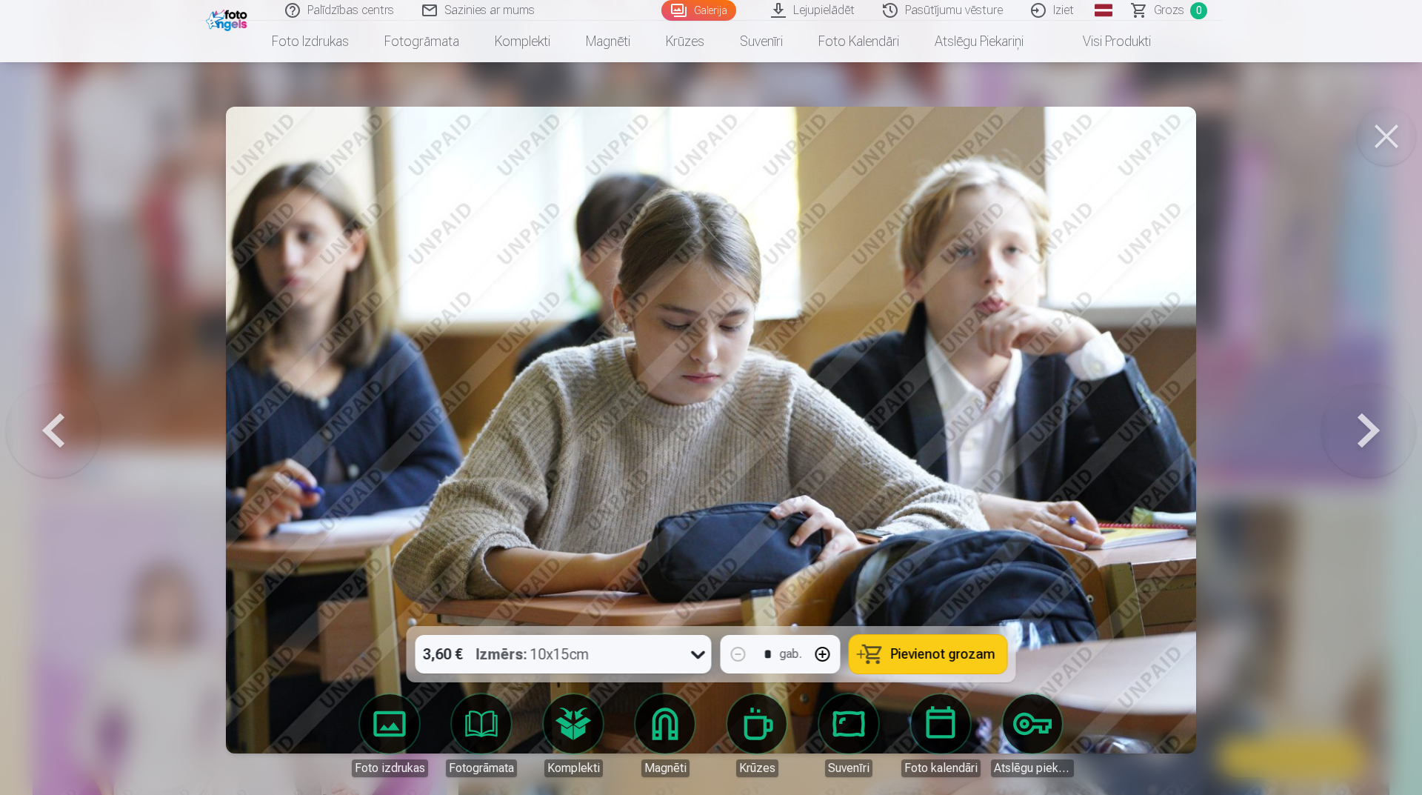
click at [1370, 457] on button at bounding box center [1369, 430] width 95 height 362
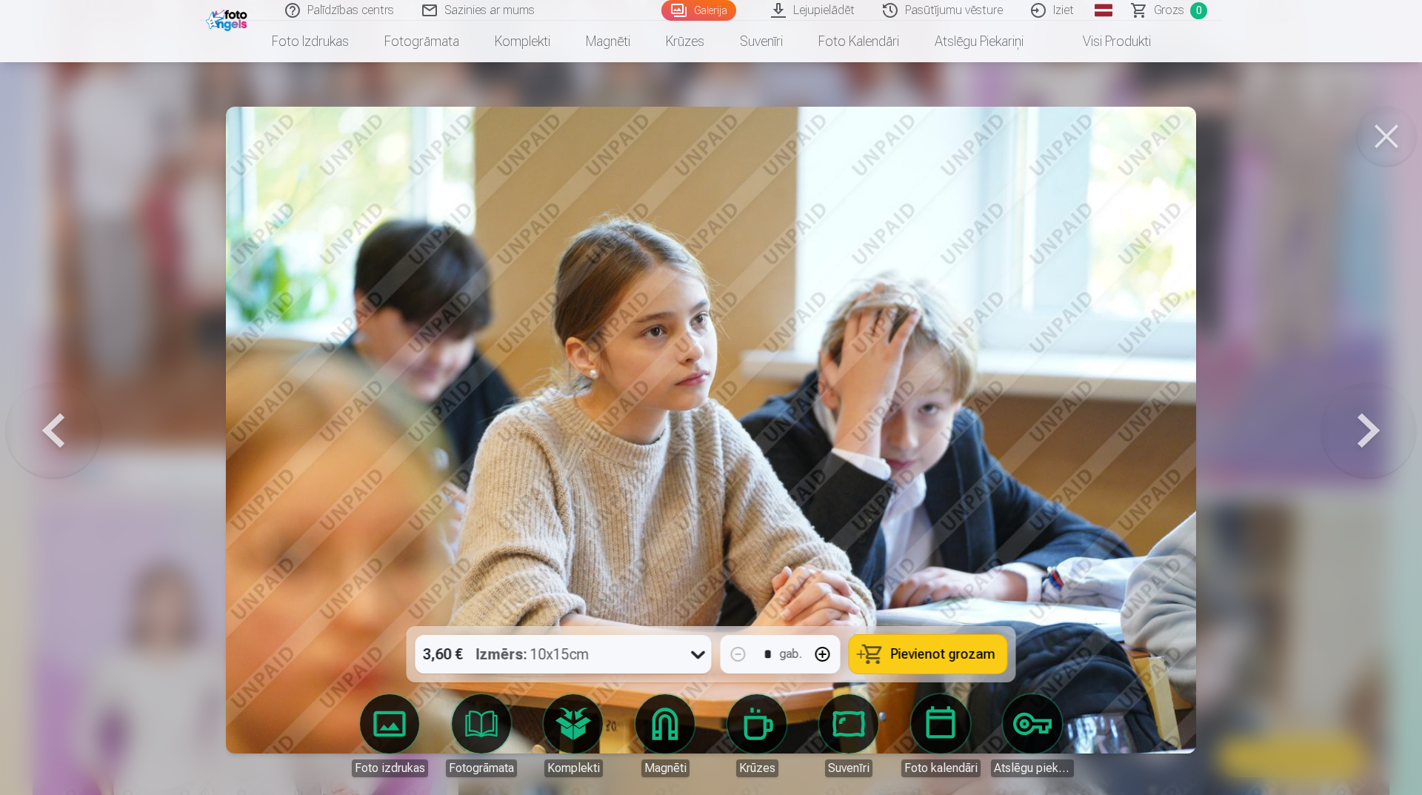
click at [53, 442] on button at bounding box center [53, 430] width 95 height 362
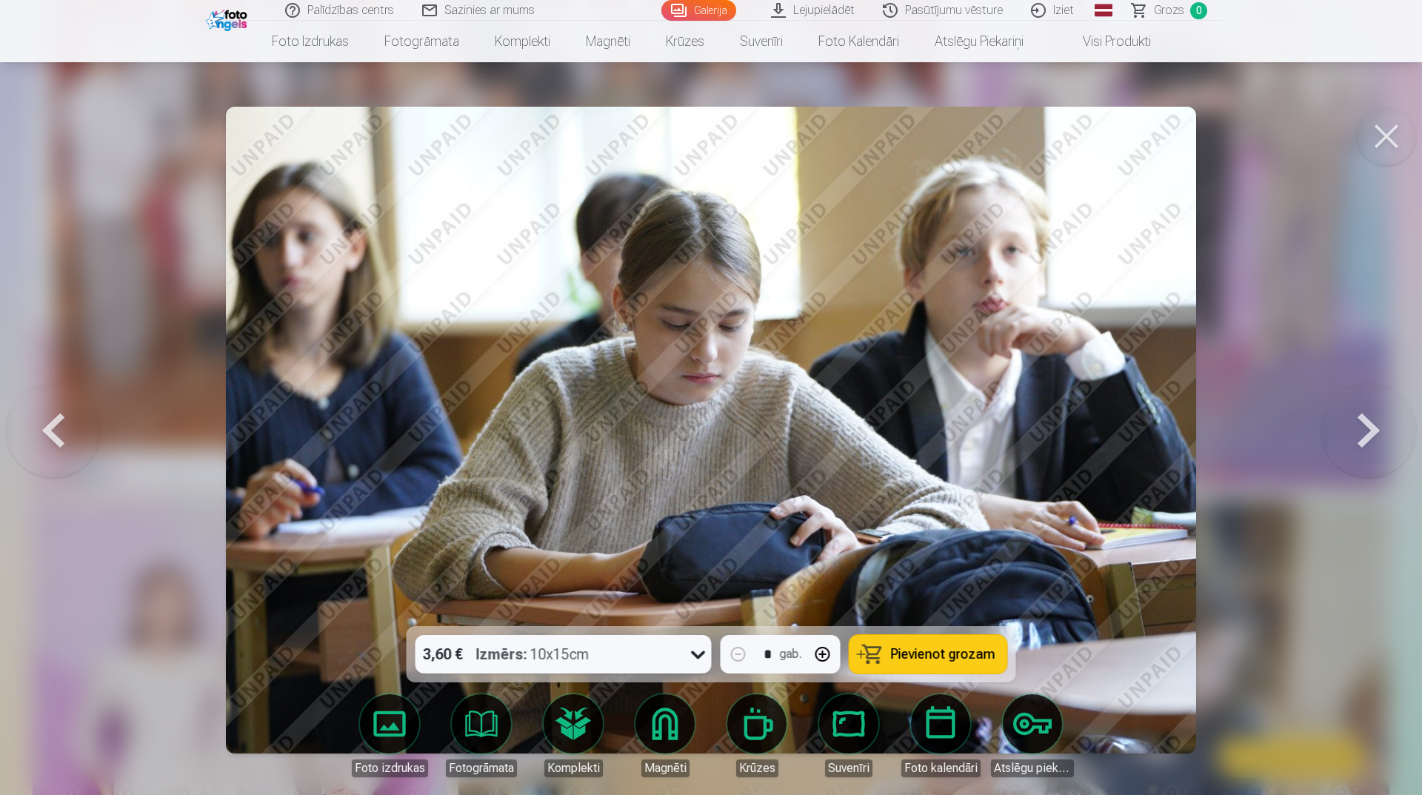
click at [1378, 427] on button at bounding box center [1369, 430] width 95 height 362
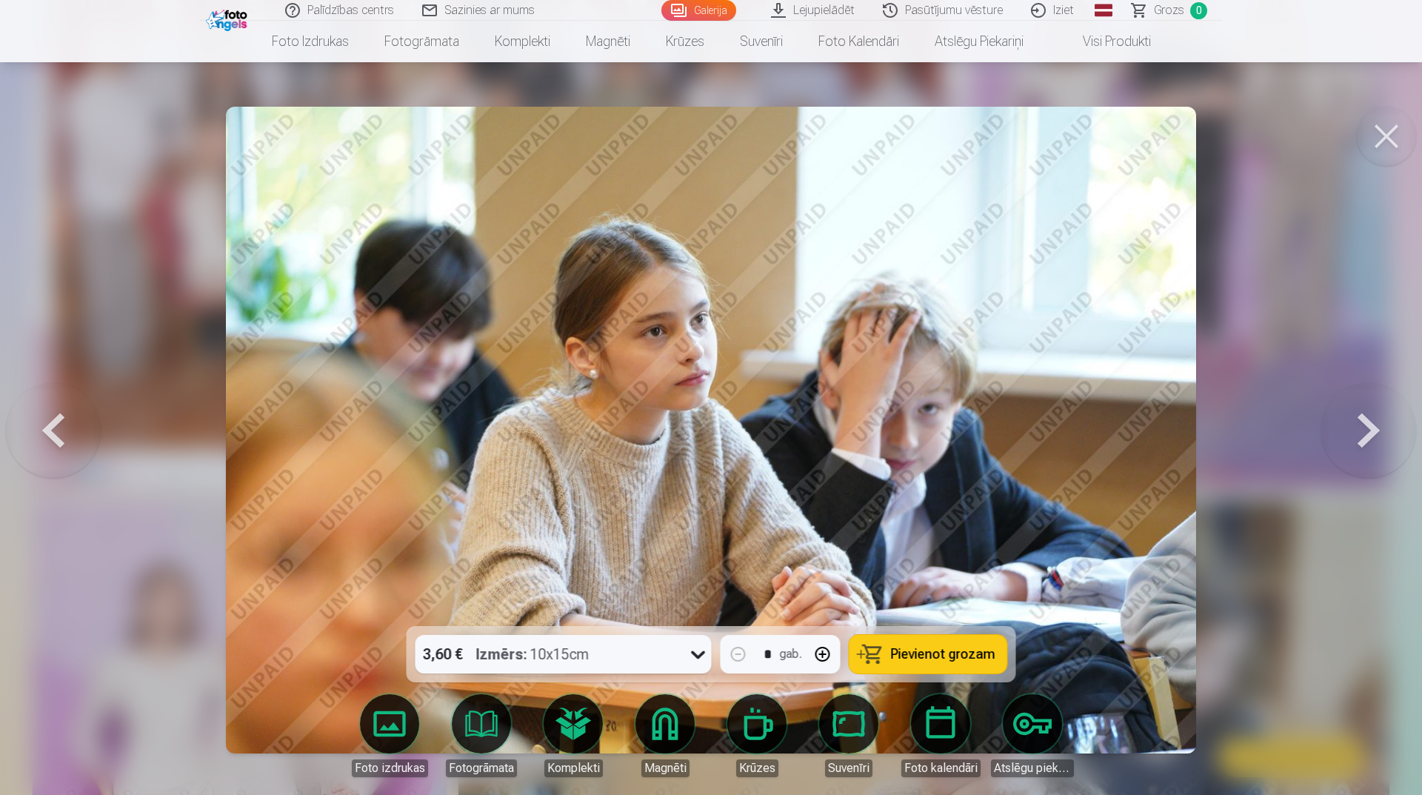
click at [1377, 427] on button at bounding box center [1369, 430] width 95 height 362
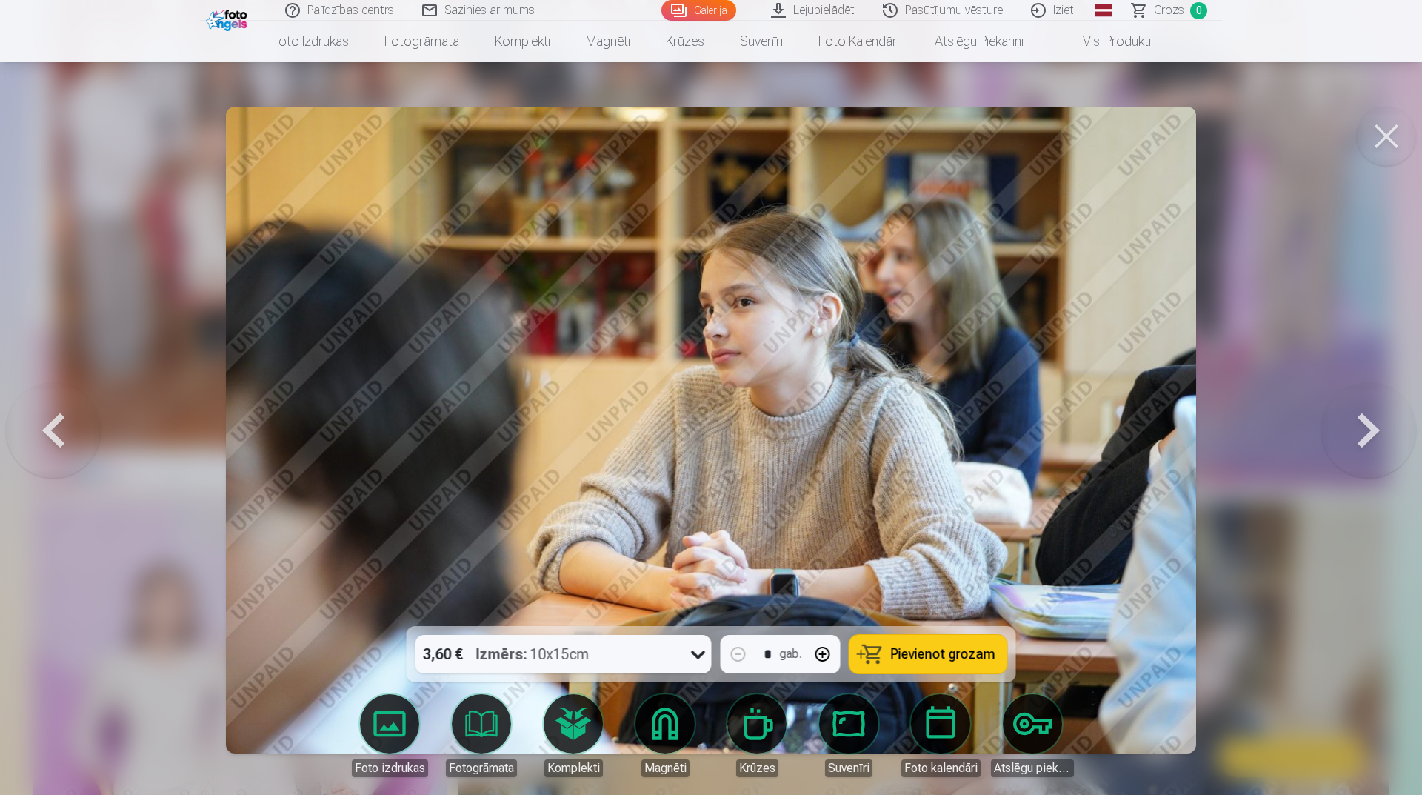
click at [1377, 427] on button at bounding box center [1369, 430] width 95 height 362
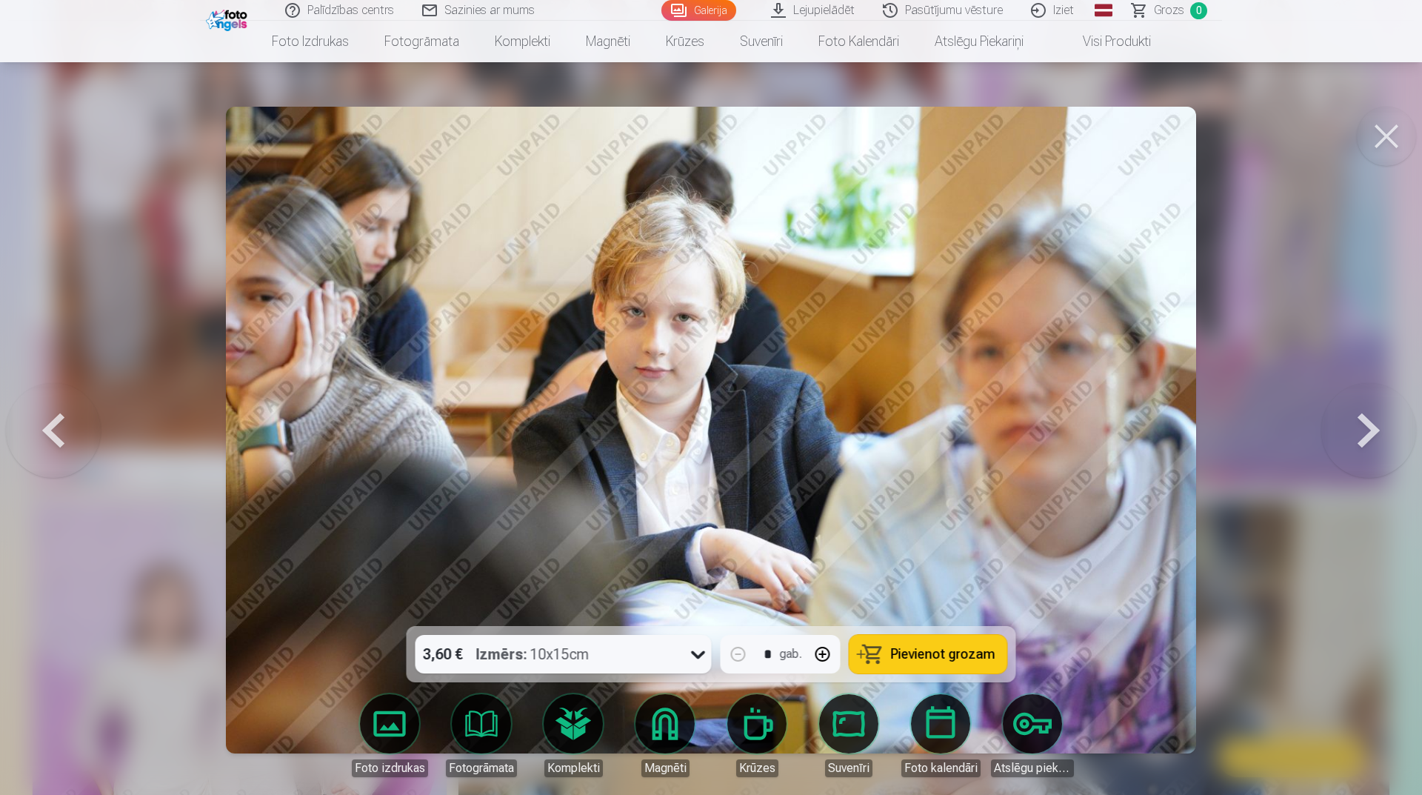
click at [1377, 427] on button at bounding box center [1369, 430] width 95 height 362
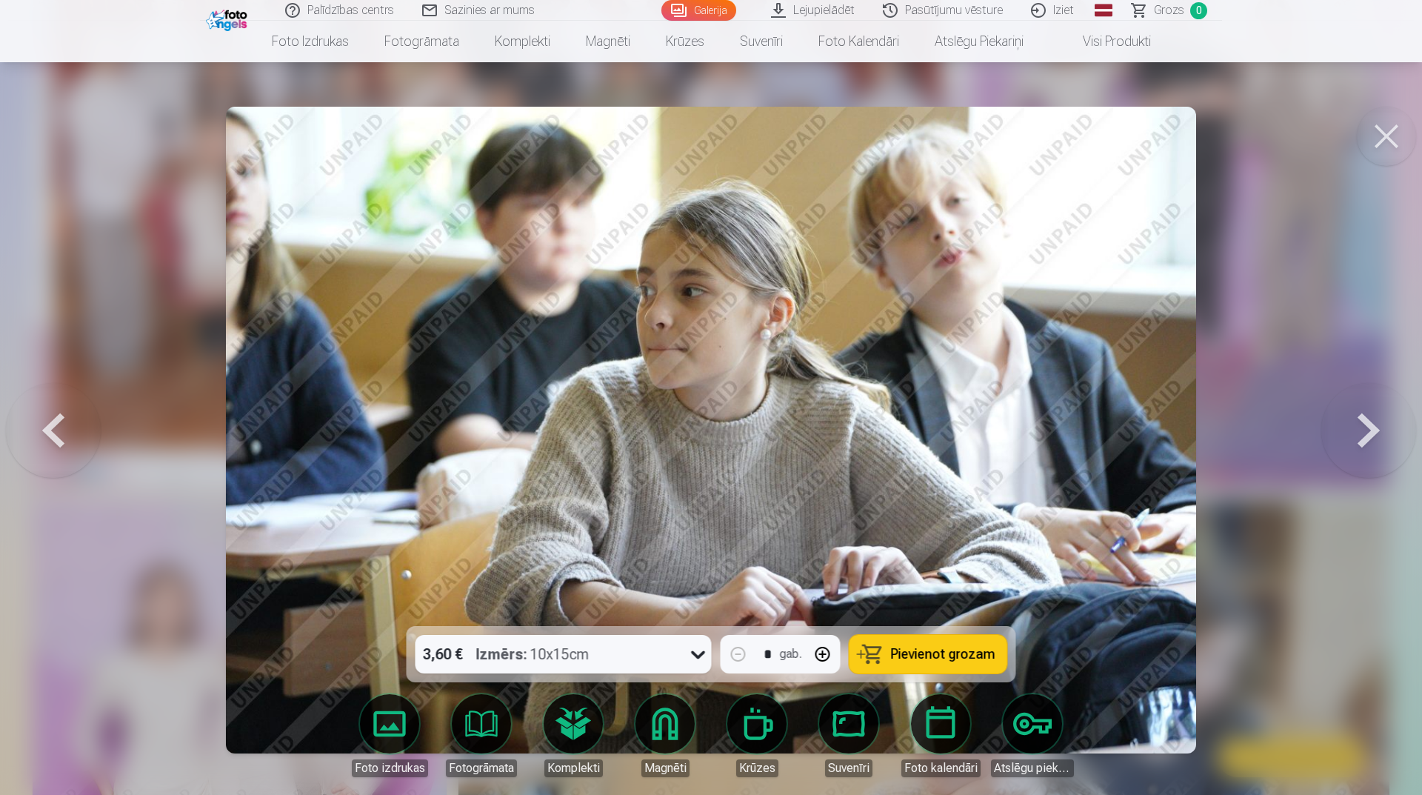
click at [1377, 427] on button at bounding box center [1369, 430] width 95 height 362
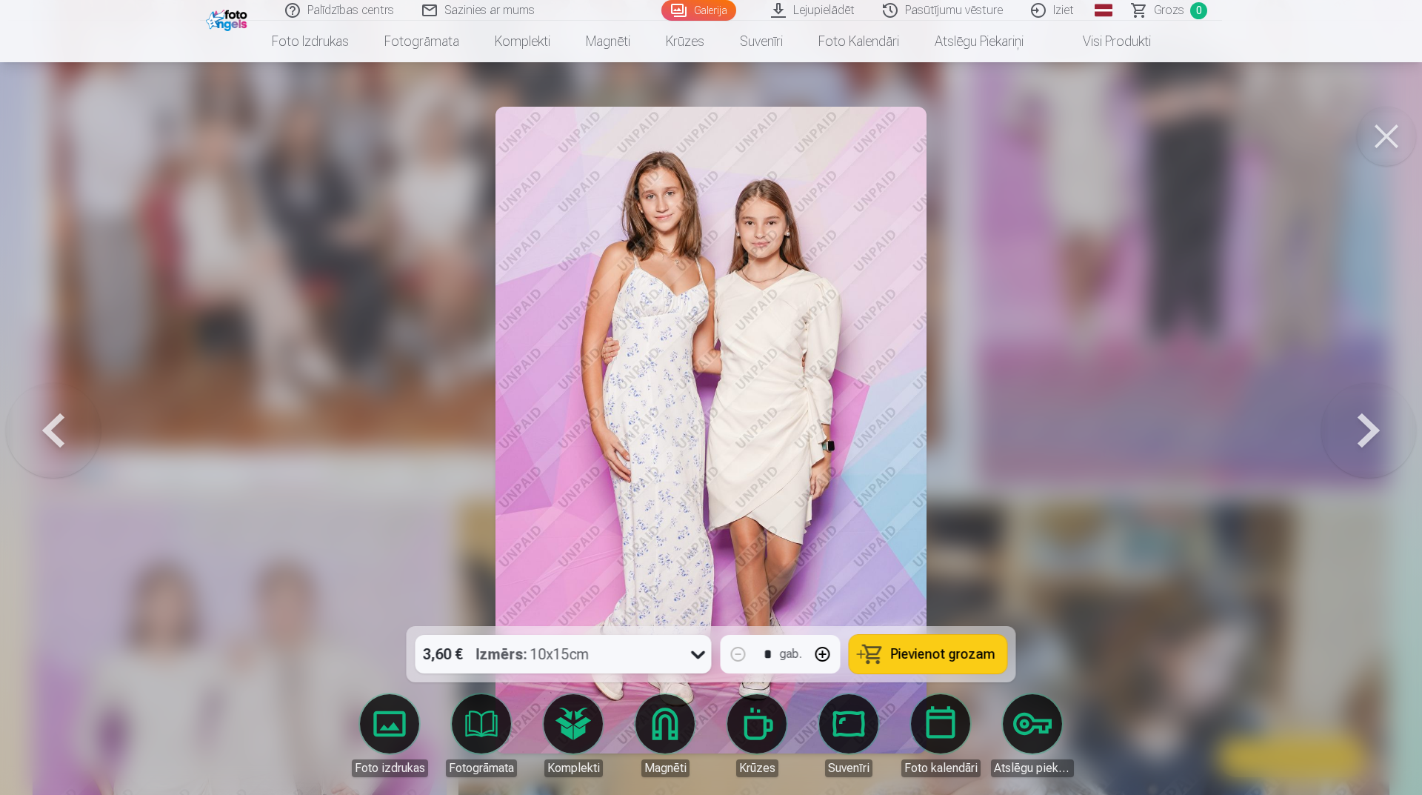
click at [1327, 451] on button at bounding box center [1369, 430] width 95 height 362
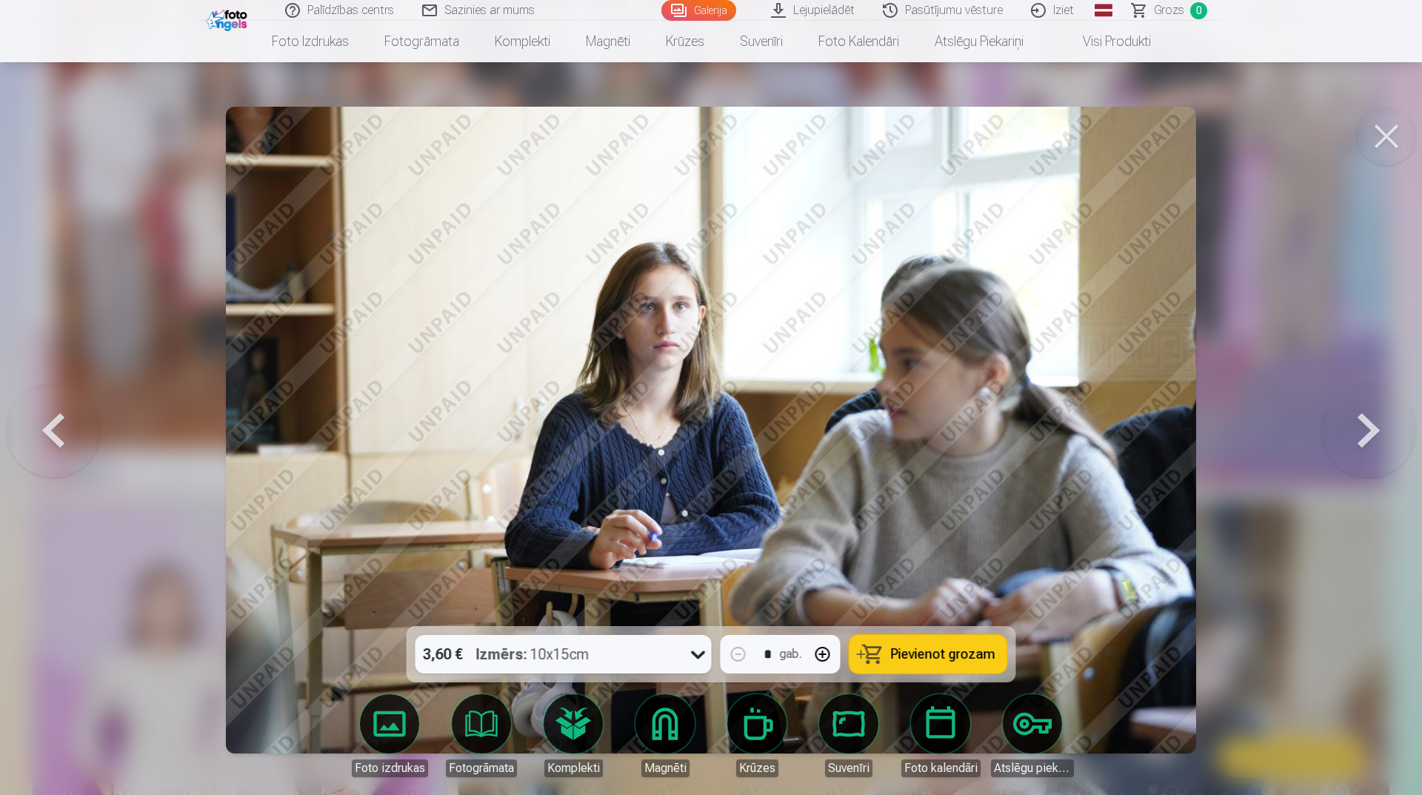
click at [1327, 451] on button at bounding box center [1369, 430] width 95 height 362
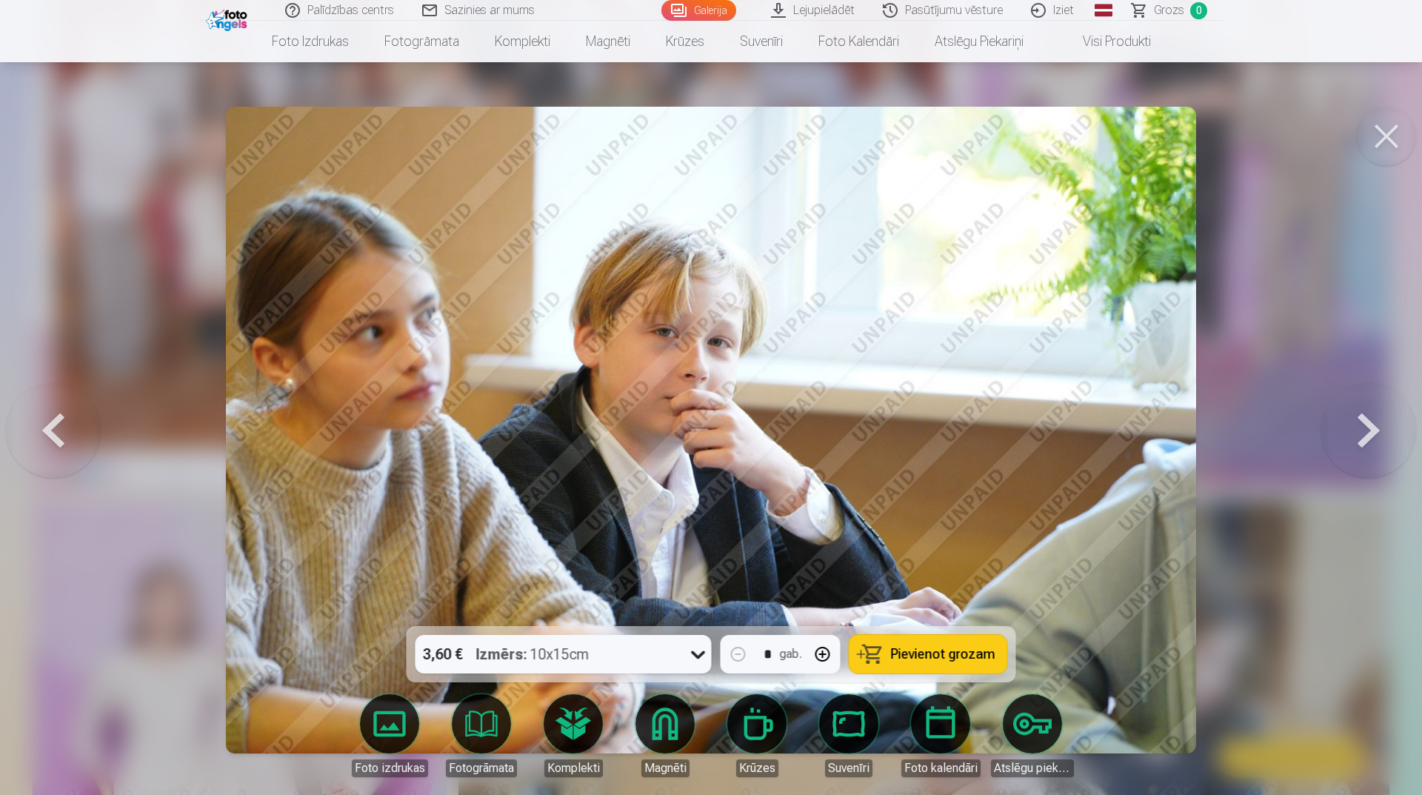
click at [1327, 451] on button at bounding box center [1369, 430] width 95 height 362
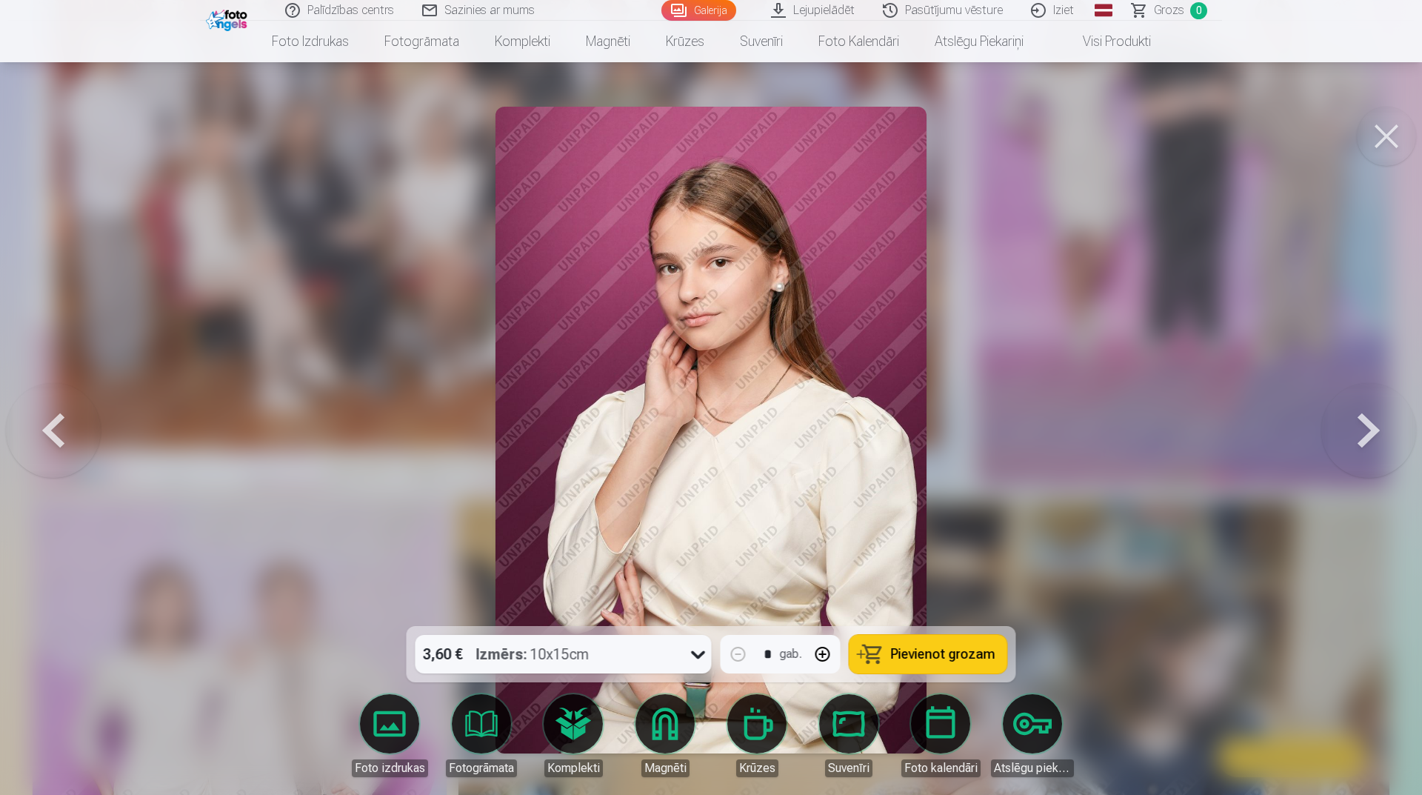
click at [1327, 451] on button at bounding box center [1369, 430] width 95 height 362
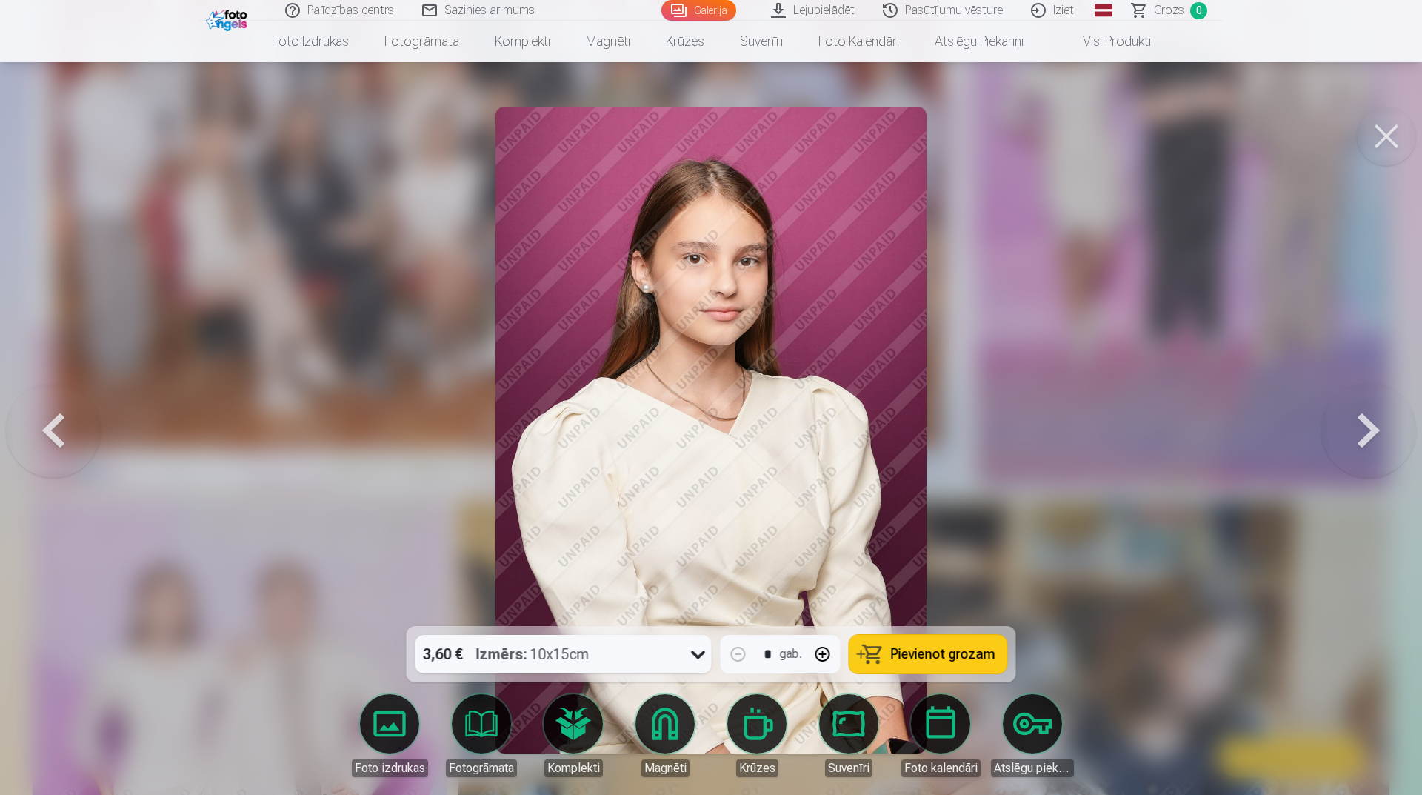
click at [1327, 451] on button at bounding box center [1369, 430] width 95 height 362
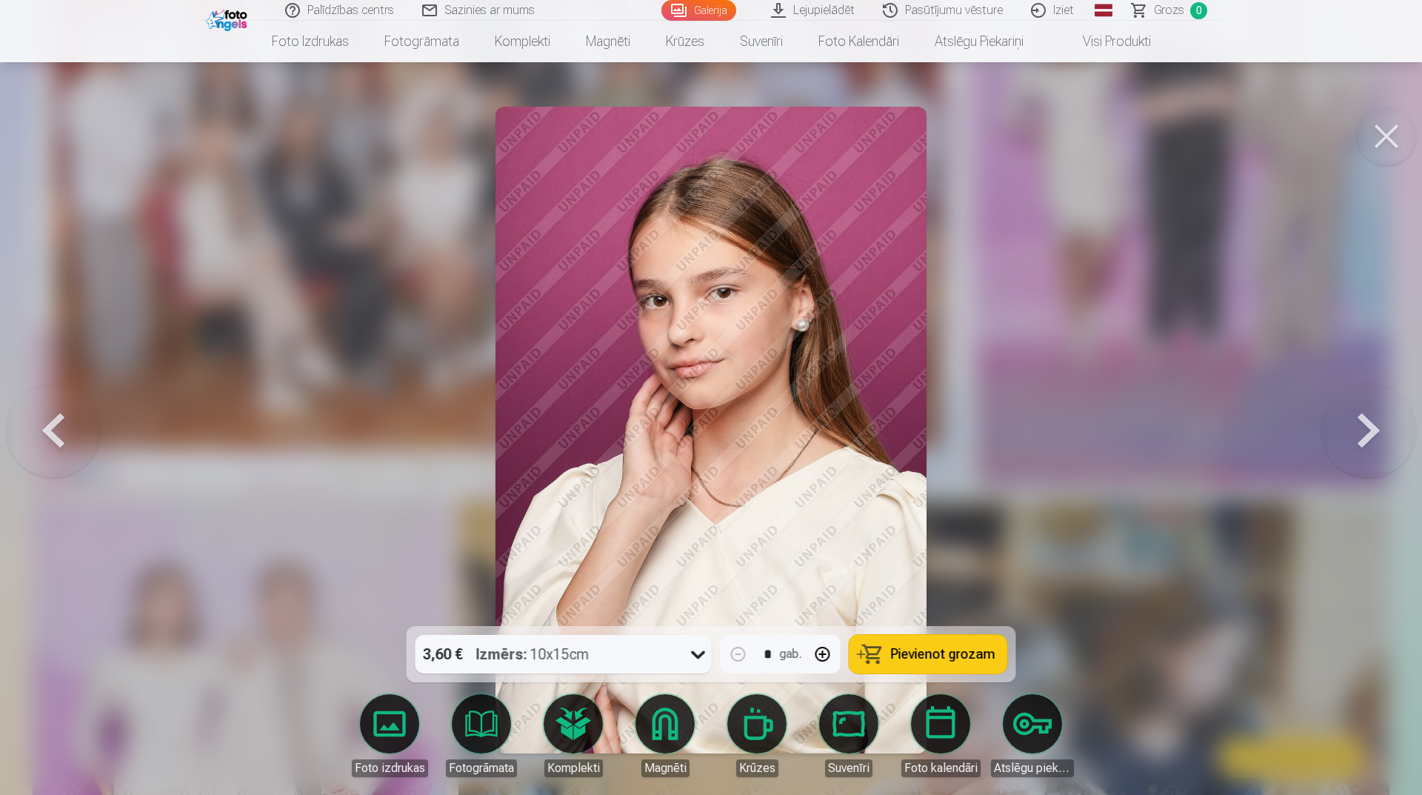
click at [1327, 451] on button at bounding box center [1369, 430] width 95 height 362
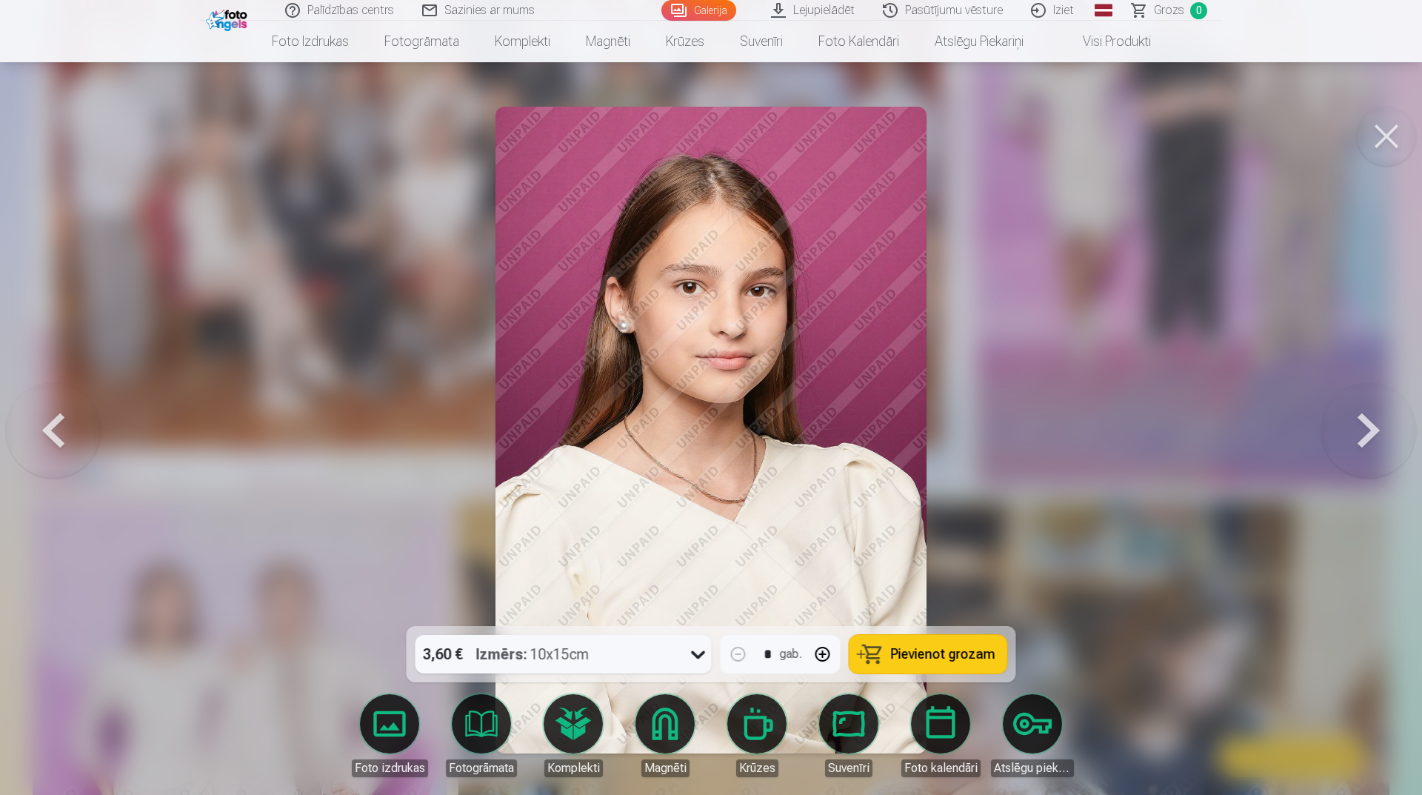
click at [1327, 451] on button at bounding box center [1369, 430] width 95 height 362
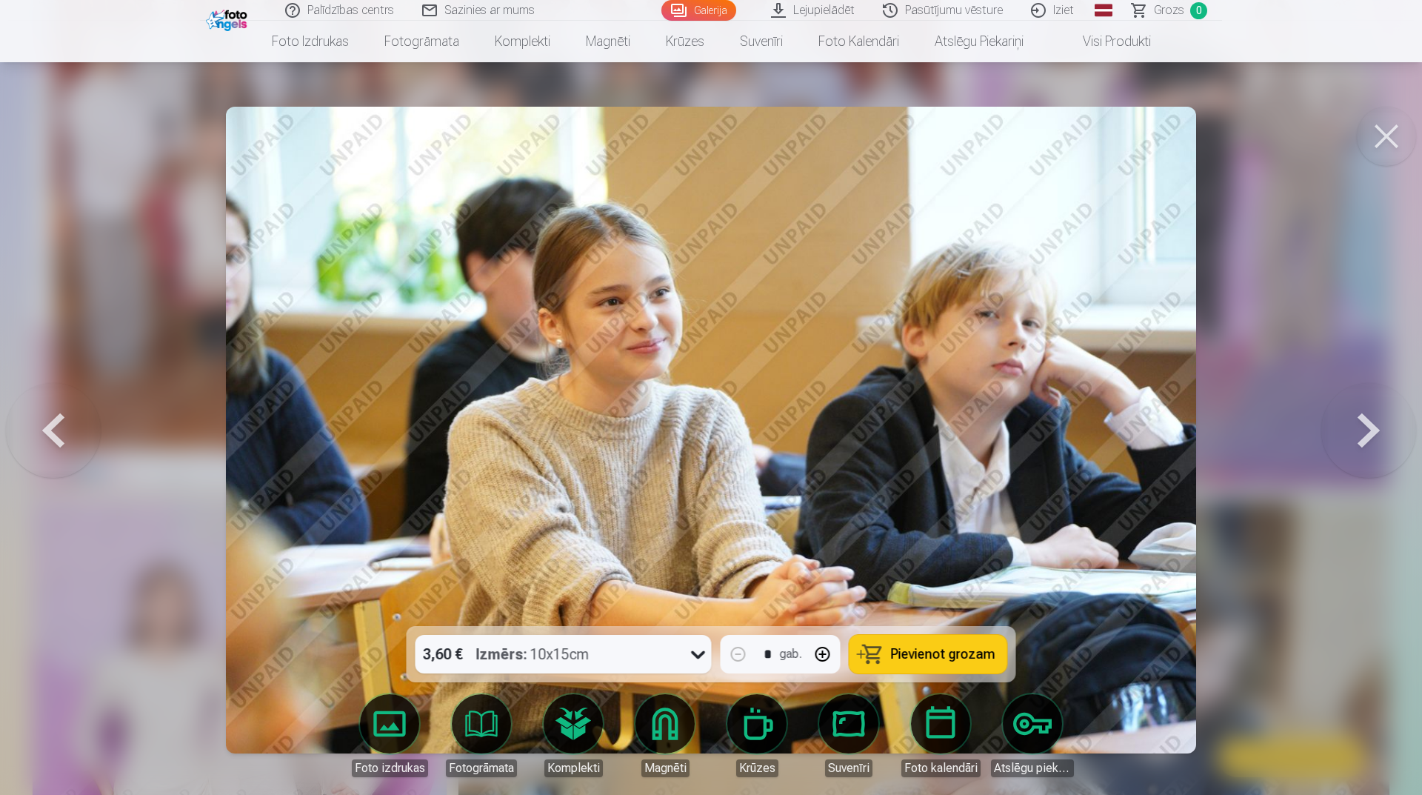
click at [1372, 452] on button at bounding box center [1369, 430] width 95 height 362
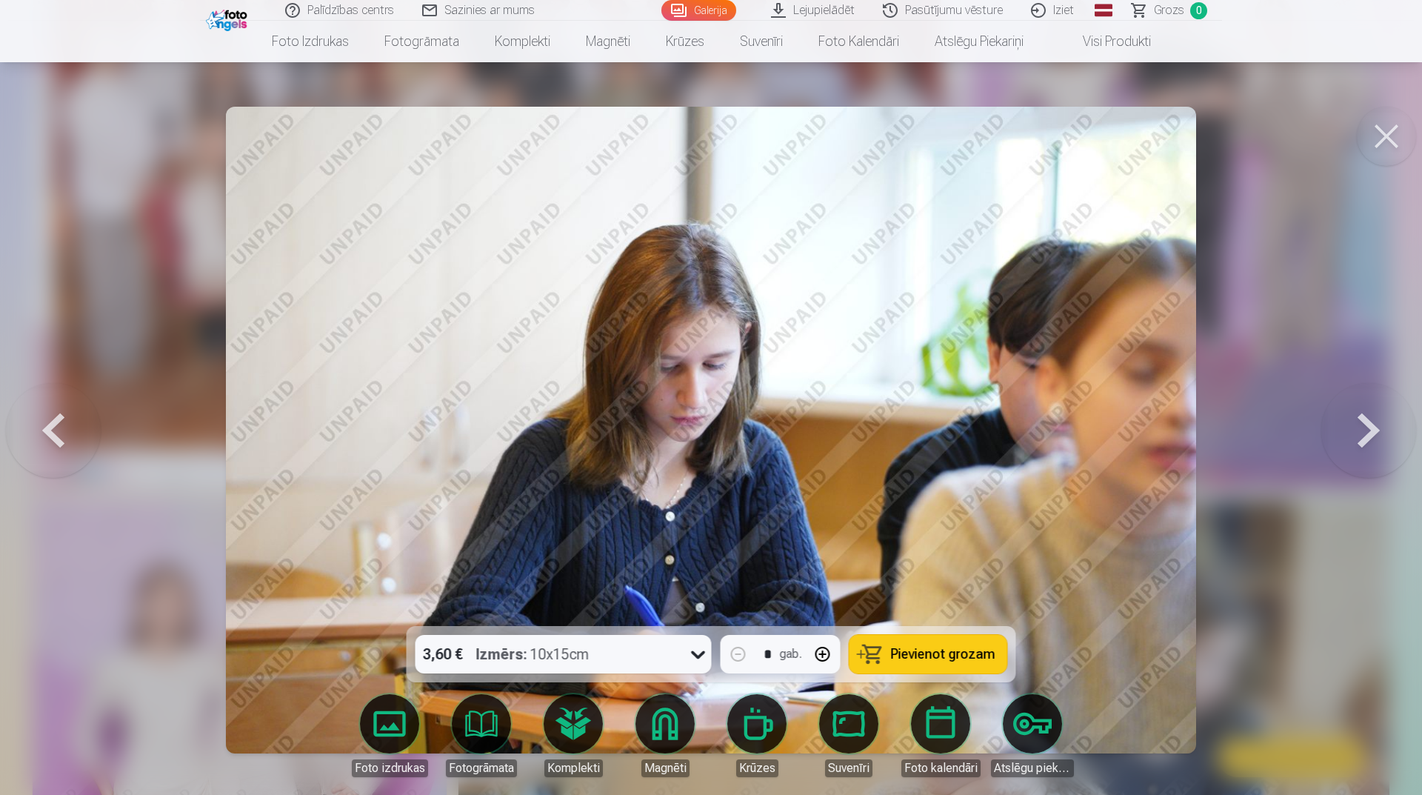
click at [60, 427] on button at bounding box center [53, 430] width 95 height 362
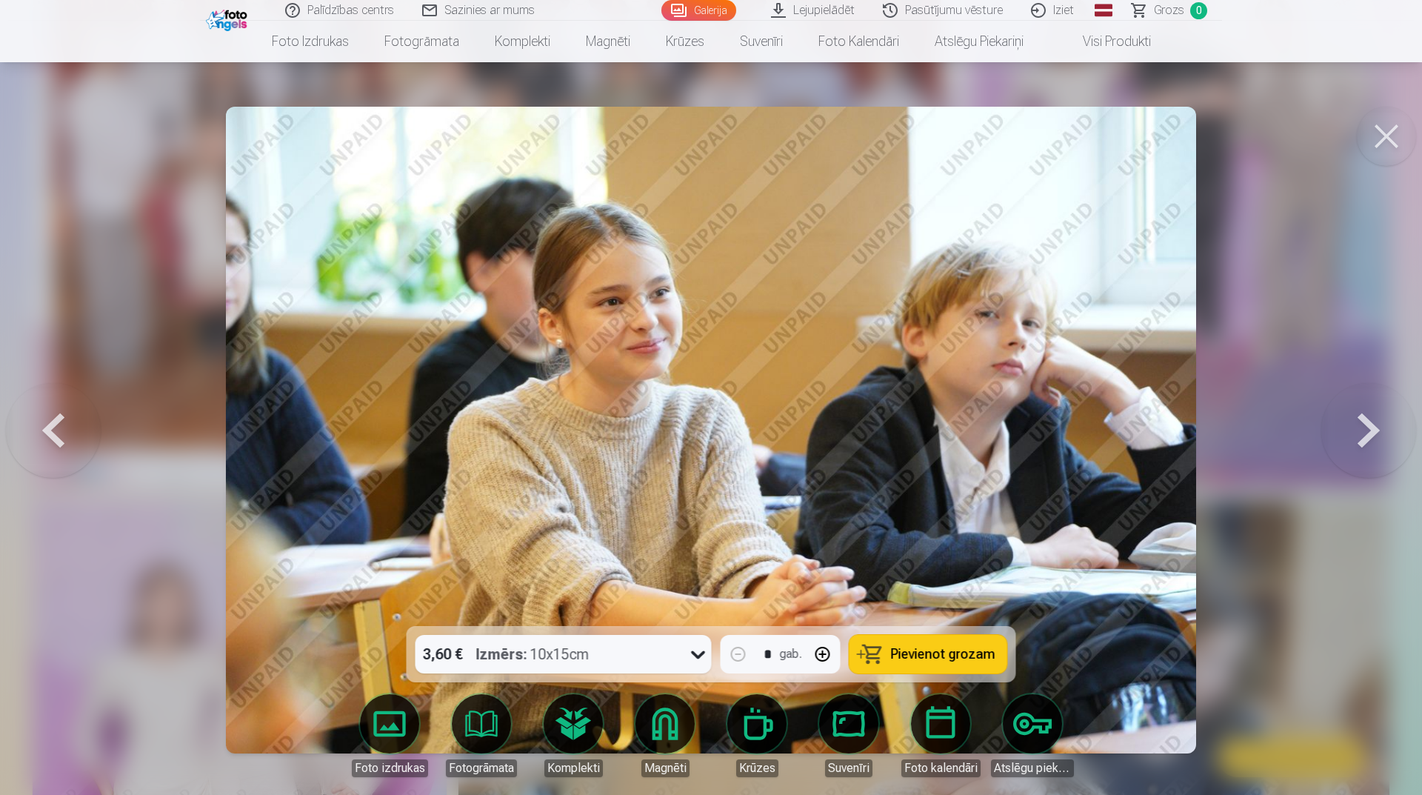
click at [56, 427] on button at bounding box center [53, 430] width 95 height 362
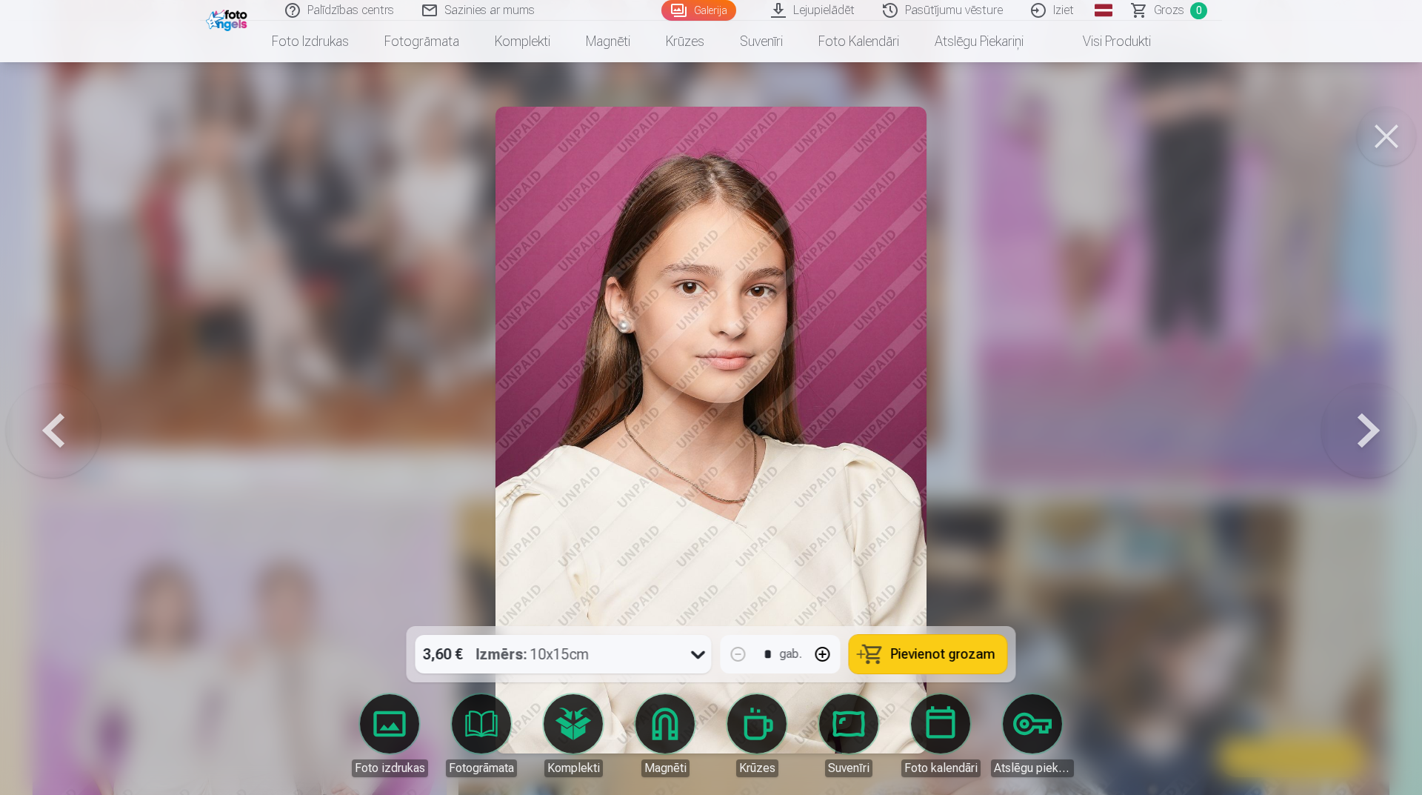
click at [58, 423] on button at bounding box center [53, 430] width 95 height 362
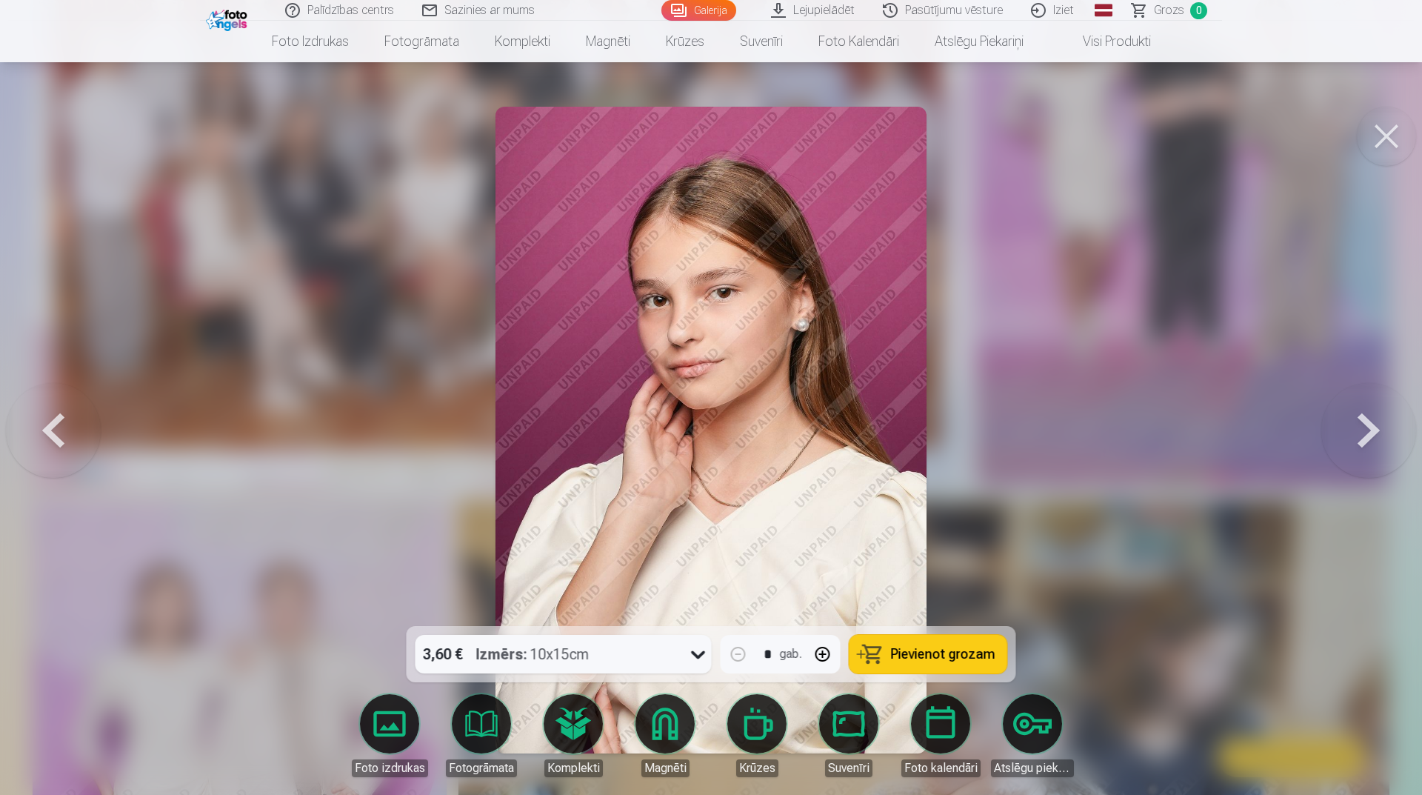
click at [61, 422] on button at bounding box center [53, 430] width 95 height 362
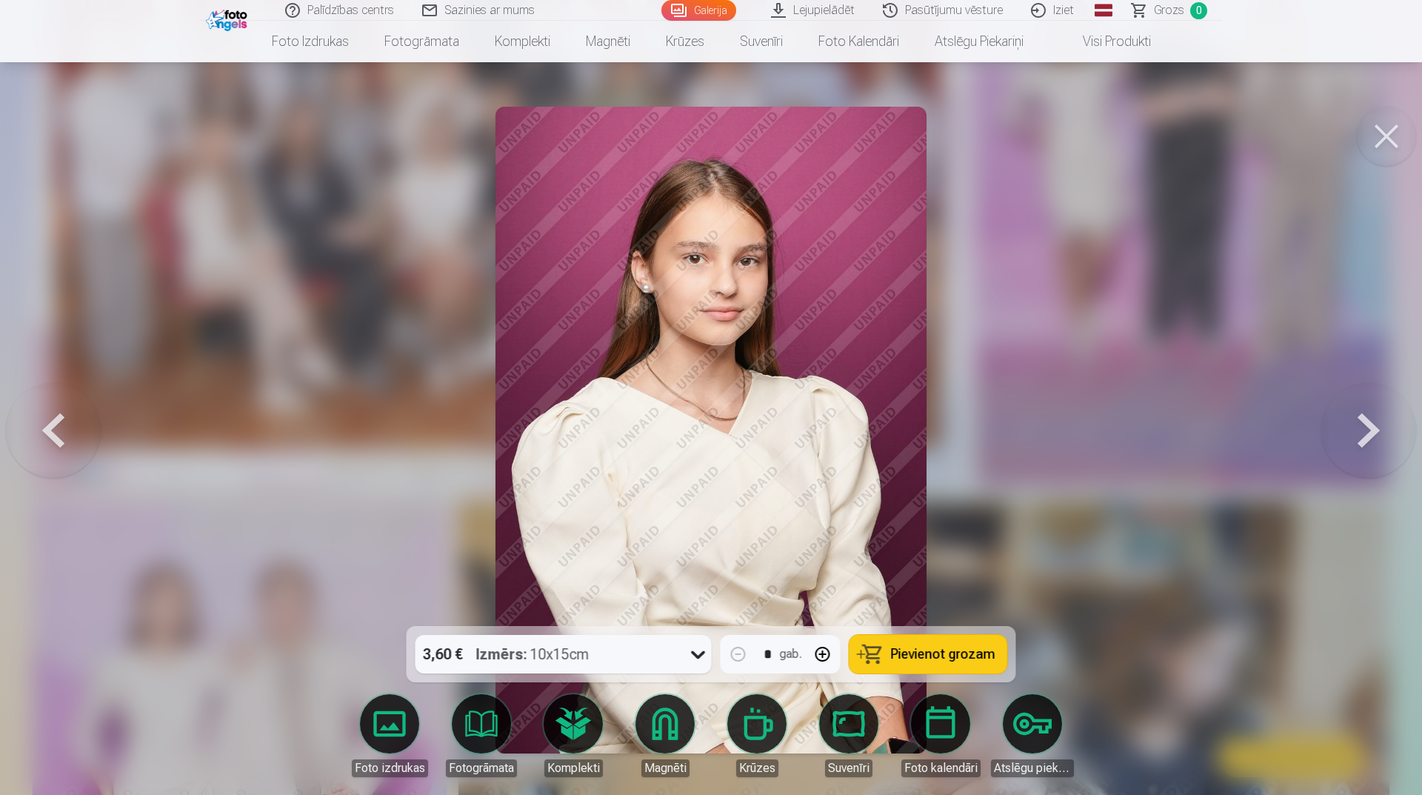
click at [61, 422] on button at bounding box center [53, 430] width 95 height 362
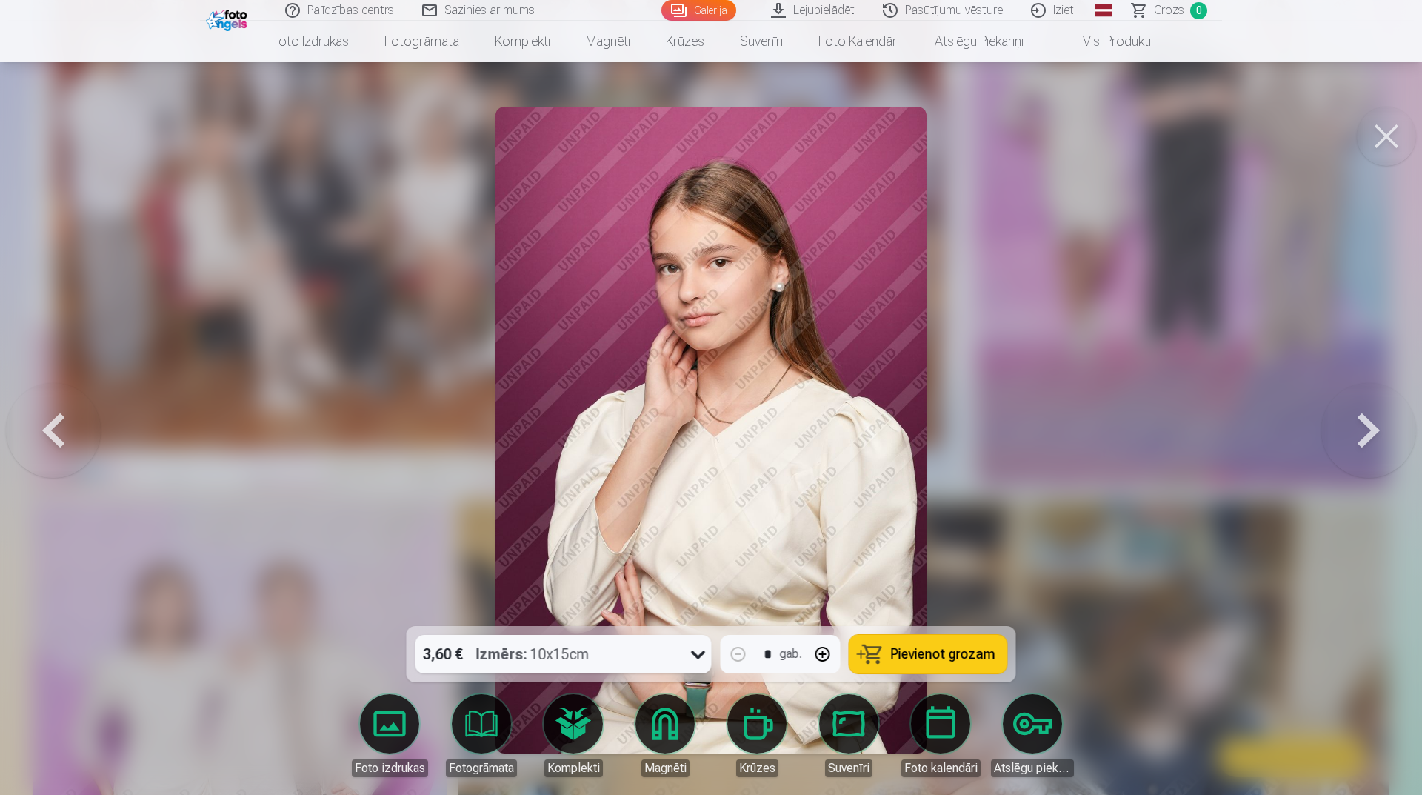
click at [1370, 409] on button at bounding box center [1369, 430] width 95 height 362
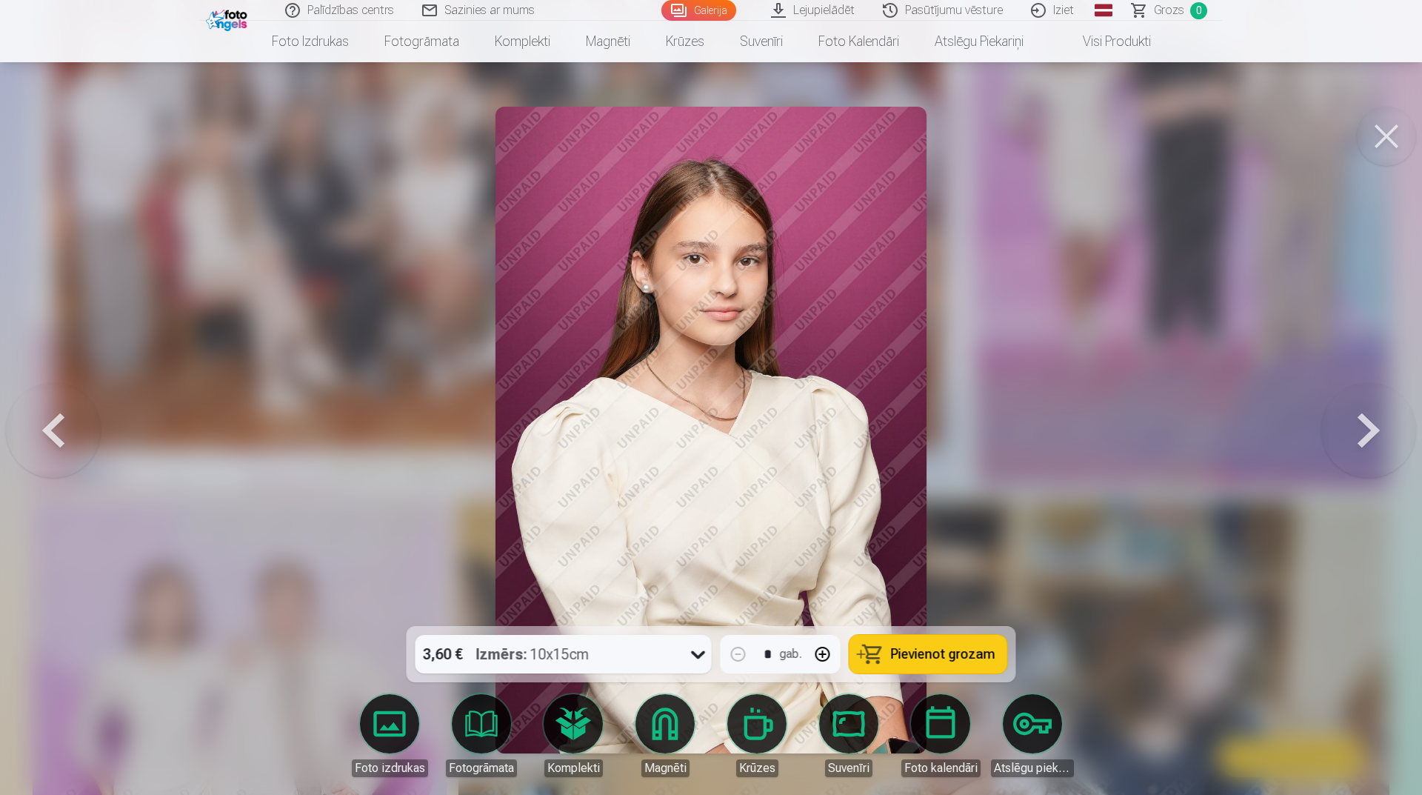
click at [1370, 409] on button at bounding box center [1369, 430] width 95 height 362
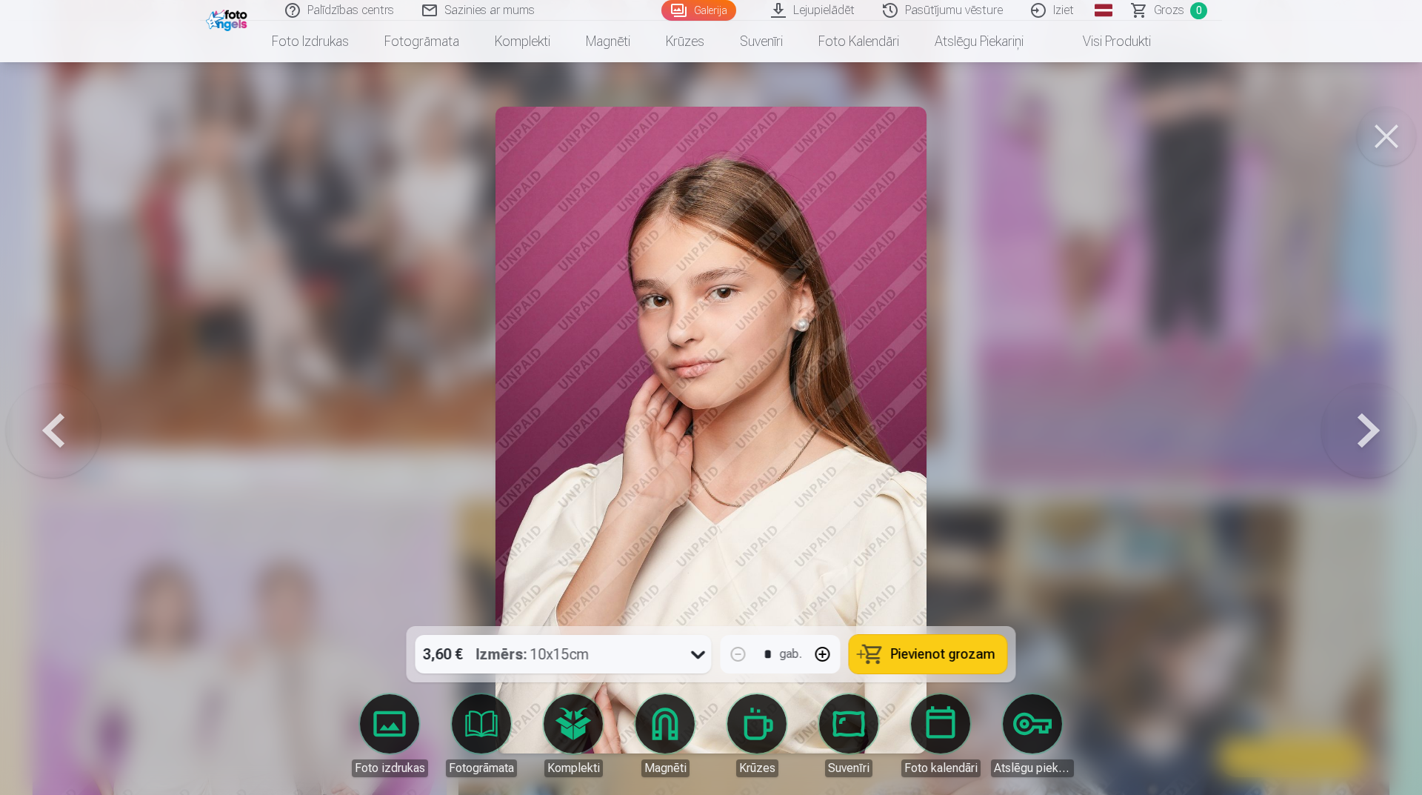
click at [1327, 424] on button at bounding box center [1369, 430] width 95 height 362
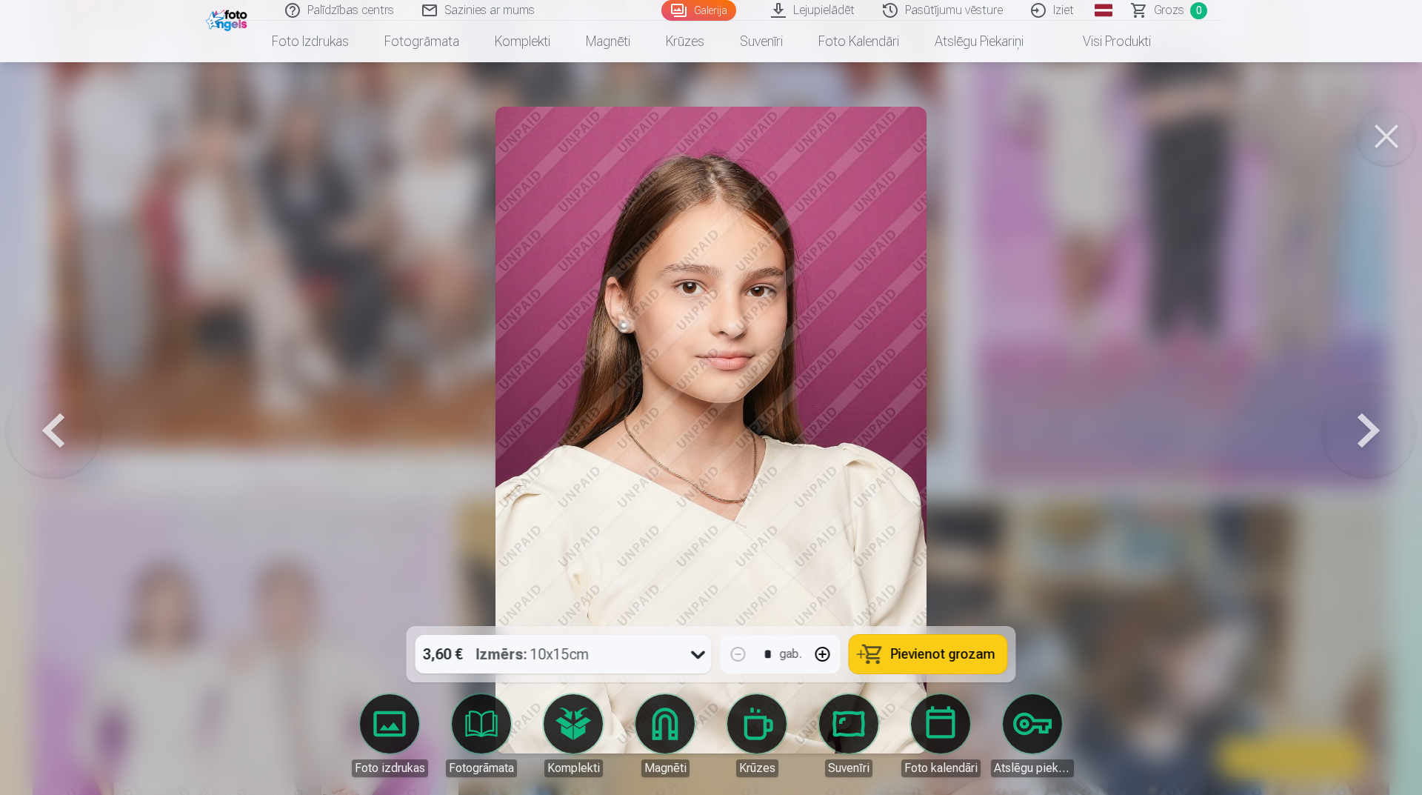
click at [95, 421] on button at bounding box center [53, 430] width 95 height 362
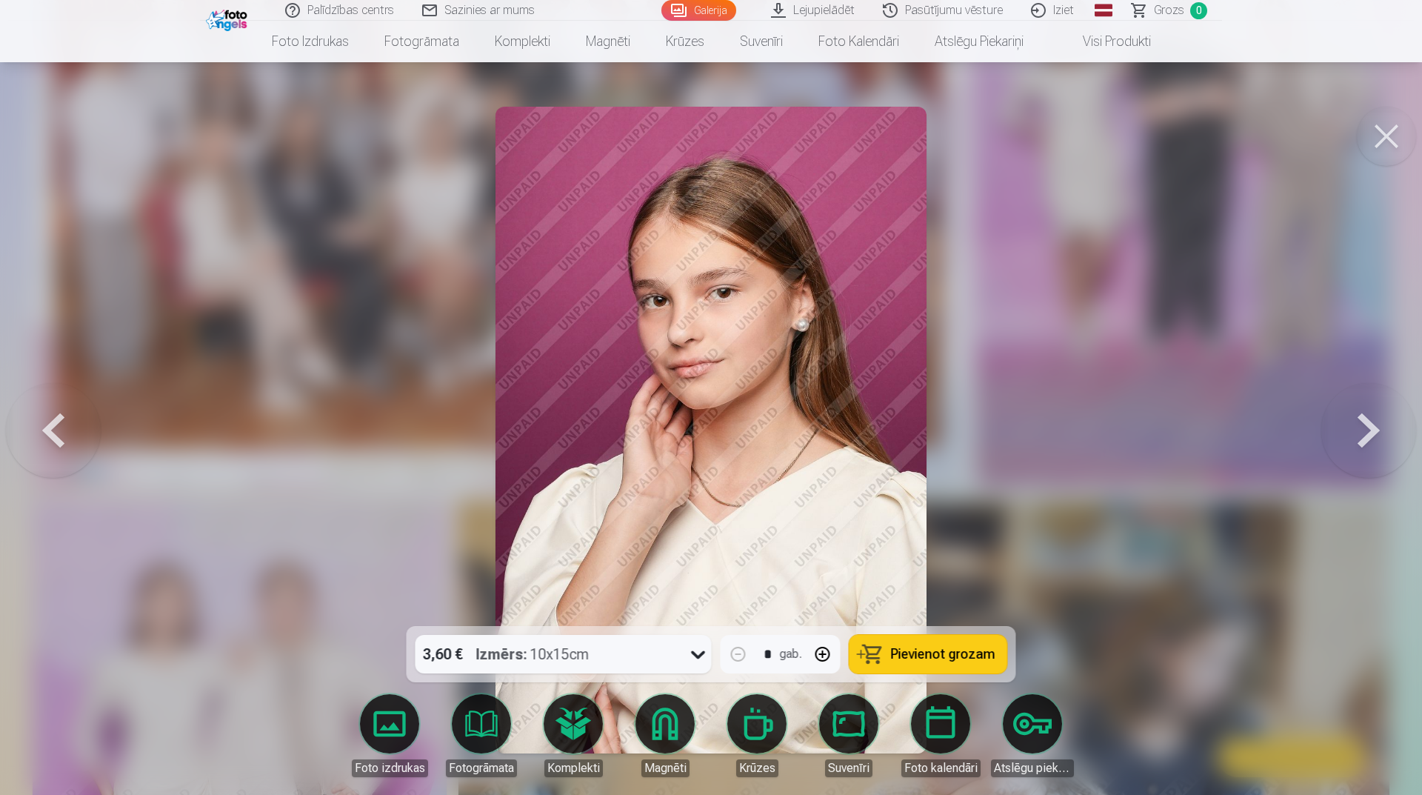
click at [1406, 436] on button at bounding box center [1369, 430] width 95 height 362
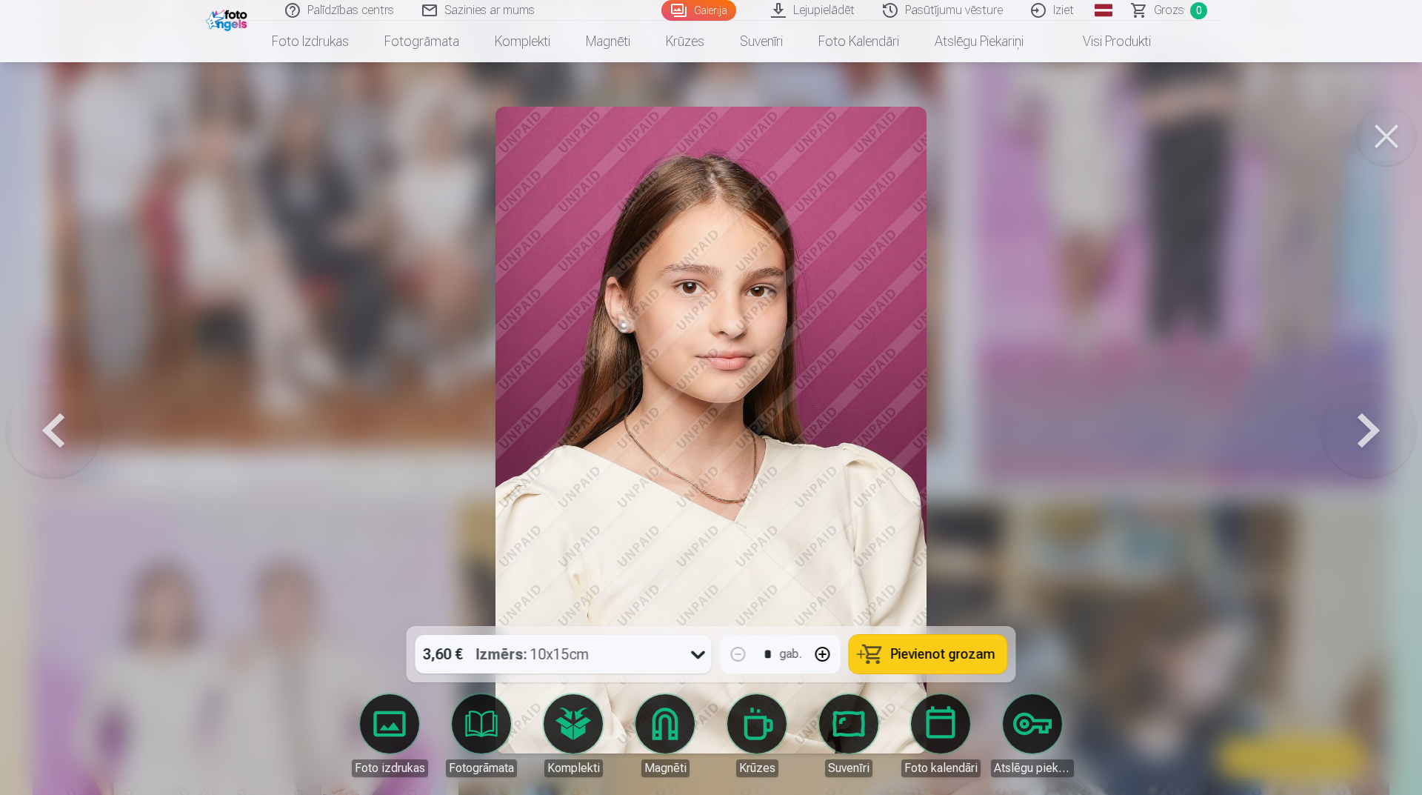
click at [1396, 415] on button at bounding box center [1369, 430] width 95 height 362
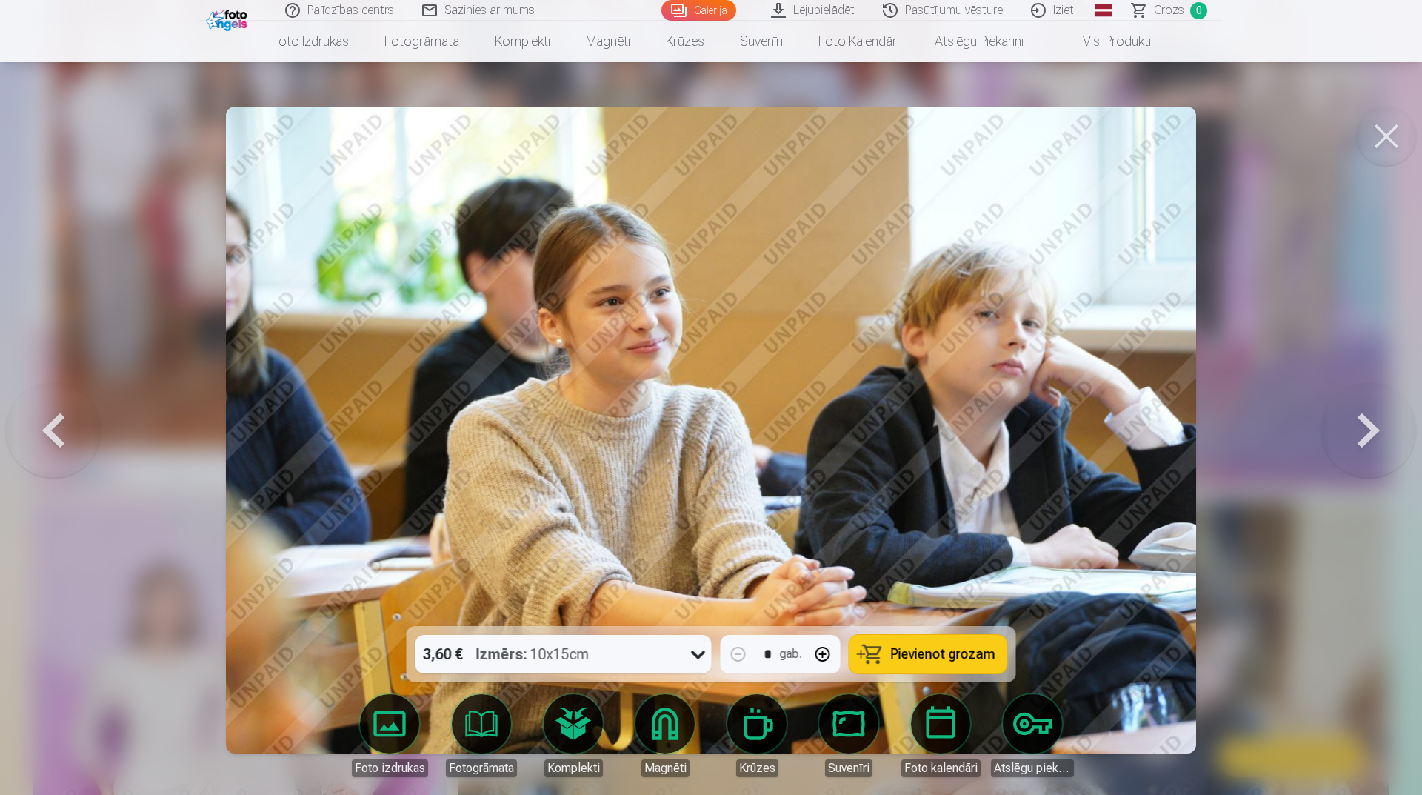
click at [1393, 413] on button at bounding box center [1369, 430] width 95 height 362
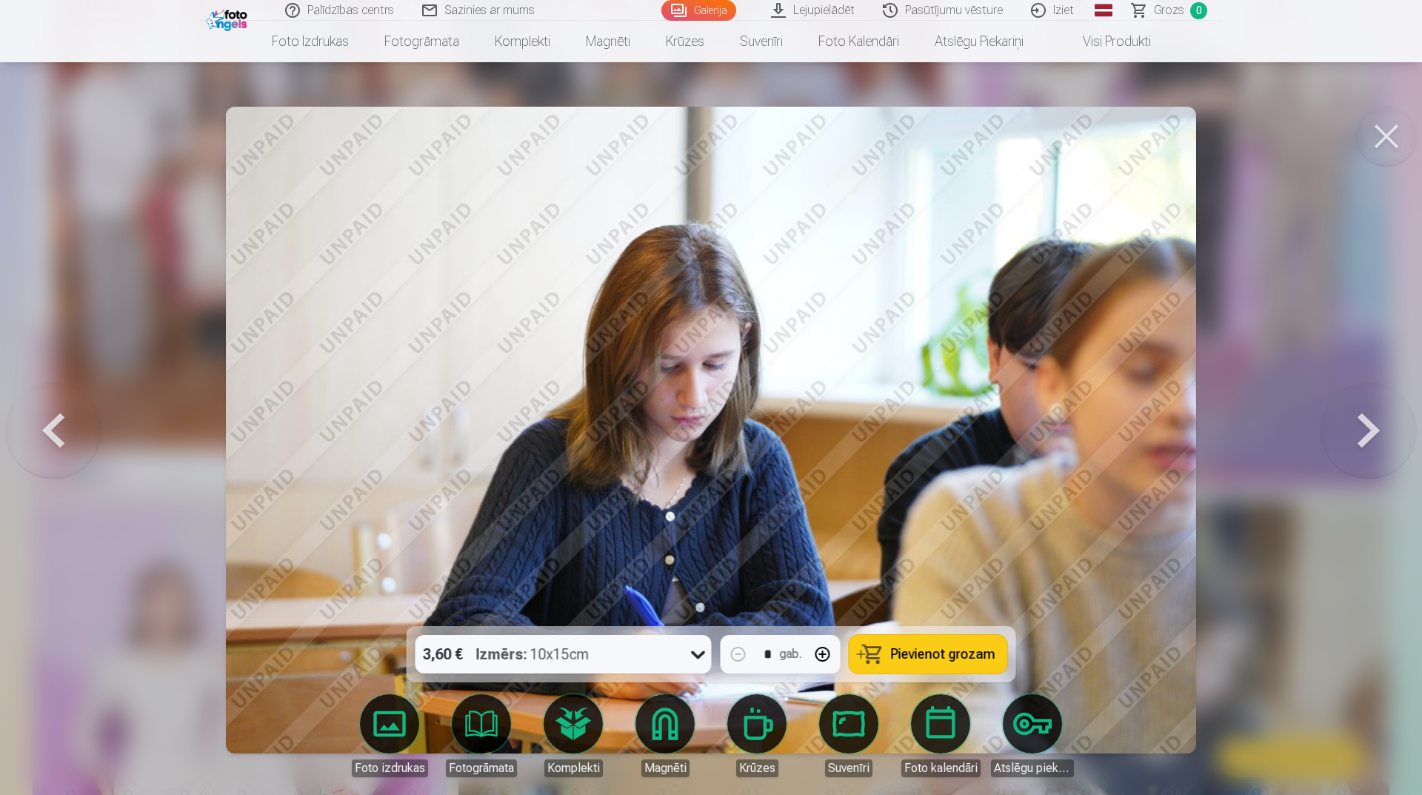
click at [31, 418] on button at bounding box center [53, 430] width 95 height 362
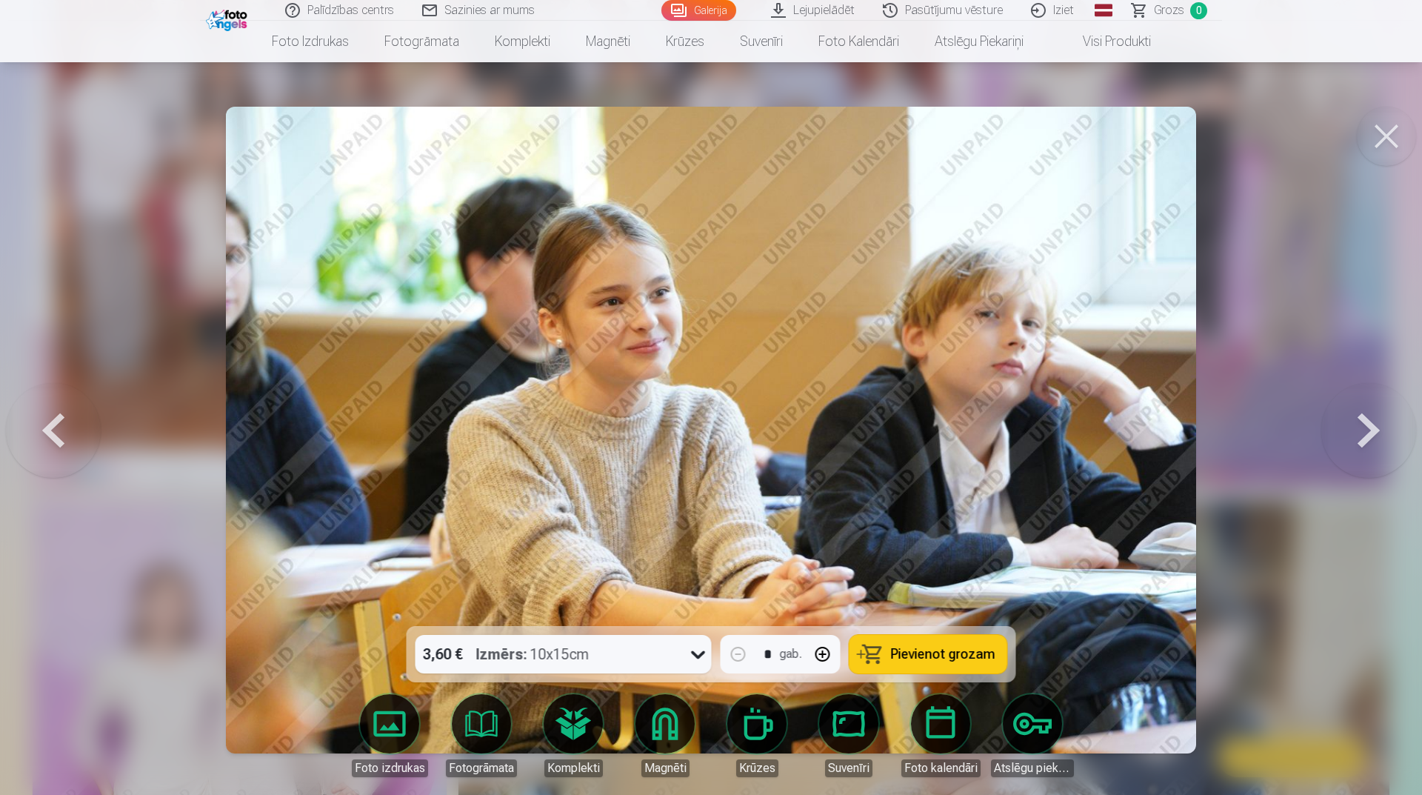
click at [1356, 438] on button at bounding box center [1369, 430] width 95 height 362
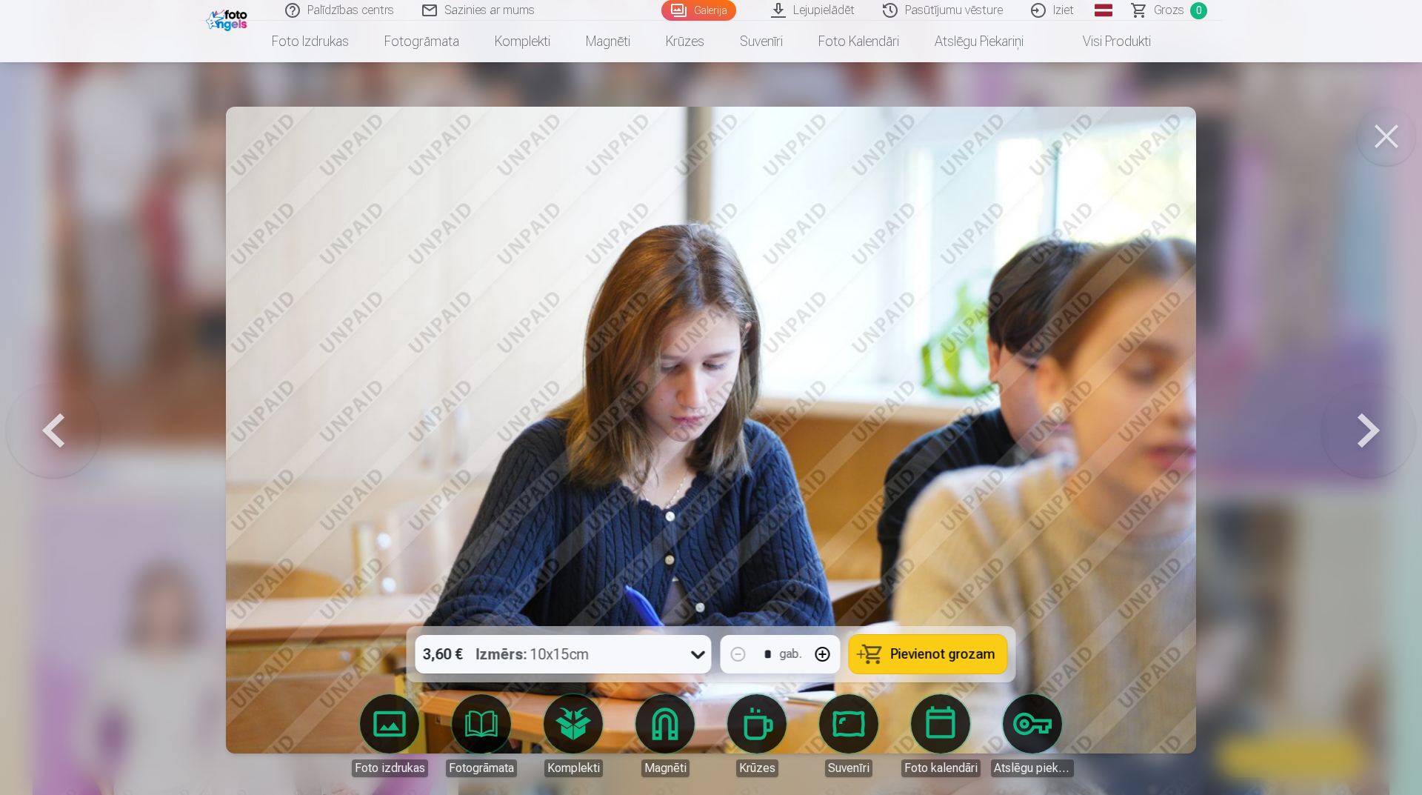
click at [1356, 436] on button at bounding box center [1369, 430] width 95 height 362
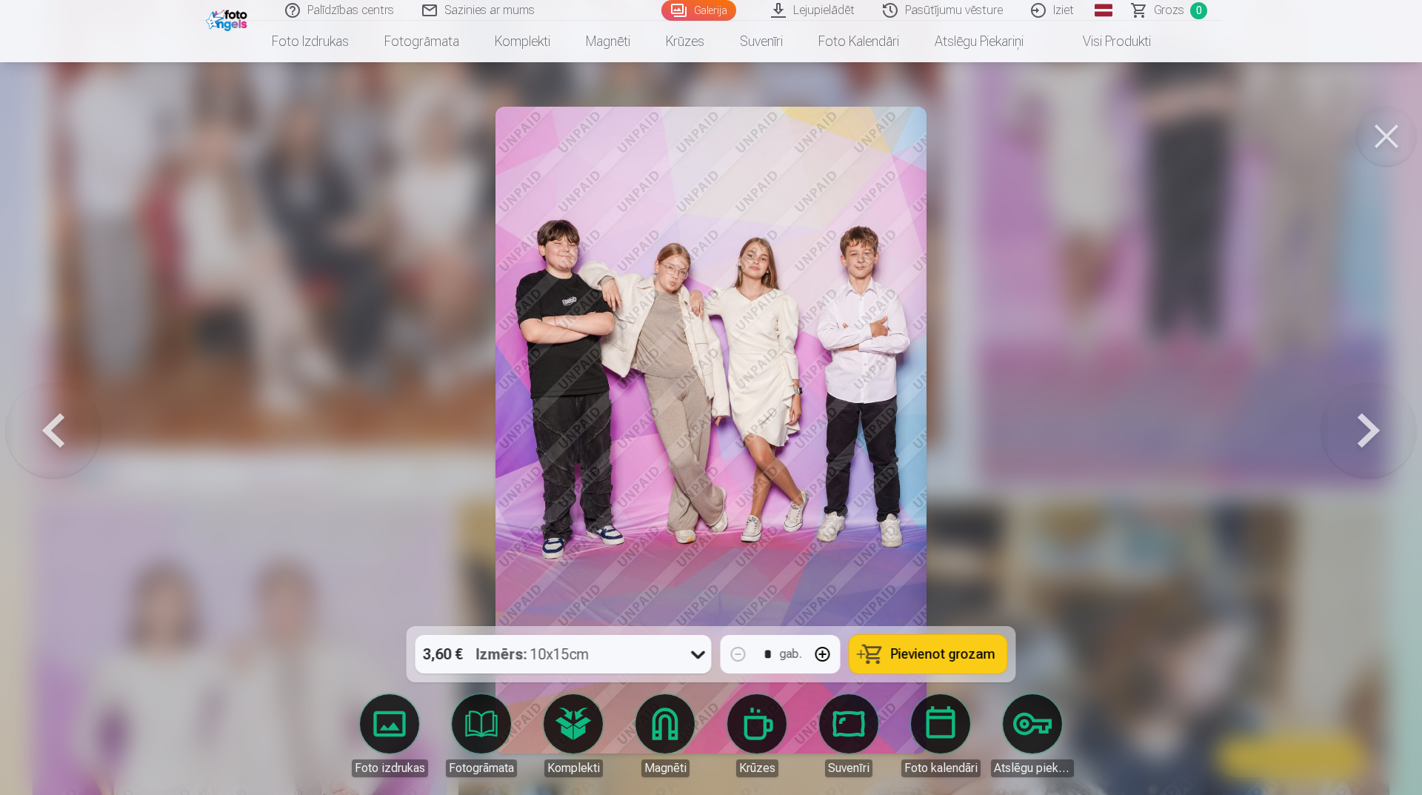
click at [1355, 434] on button at bounding box center [1369, 430] width 95 height 362
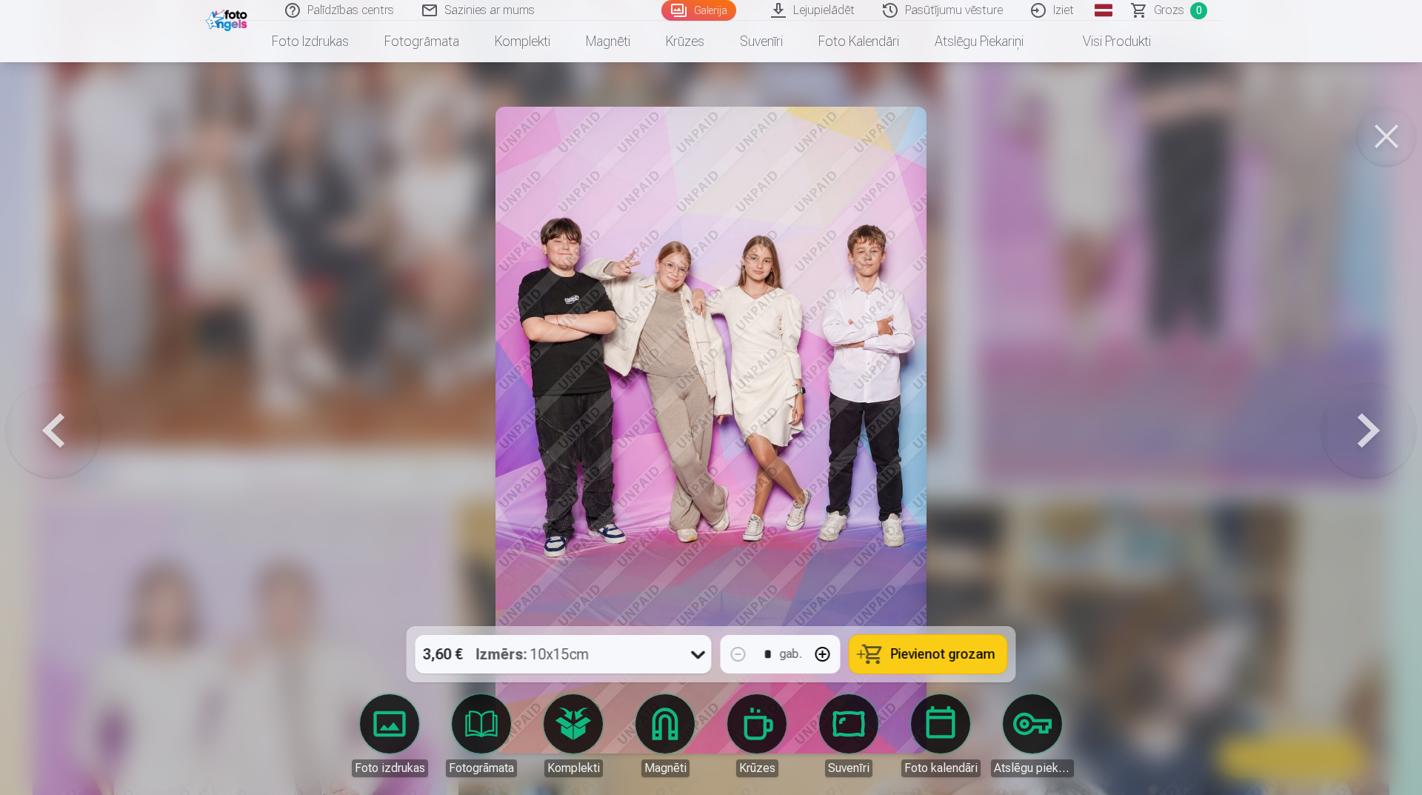
click at [51, 411] on button at bounding box center [53, 430] width 95 height 362
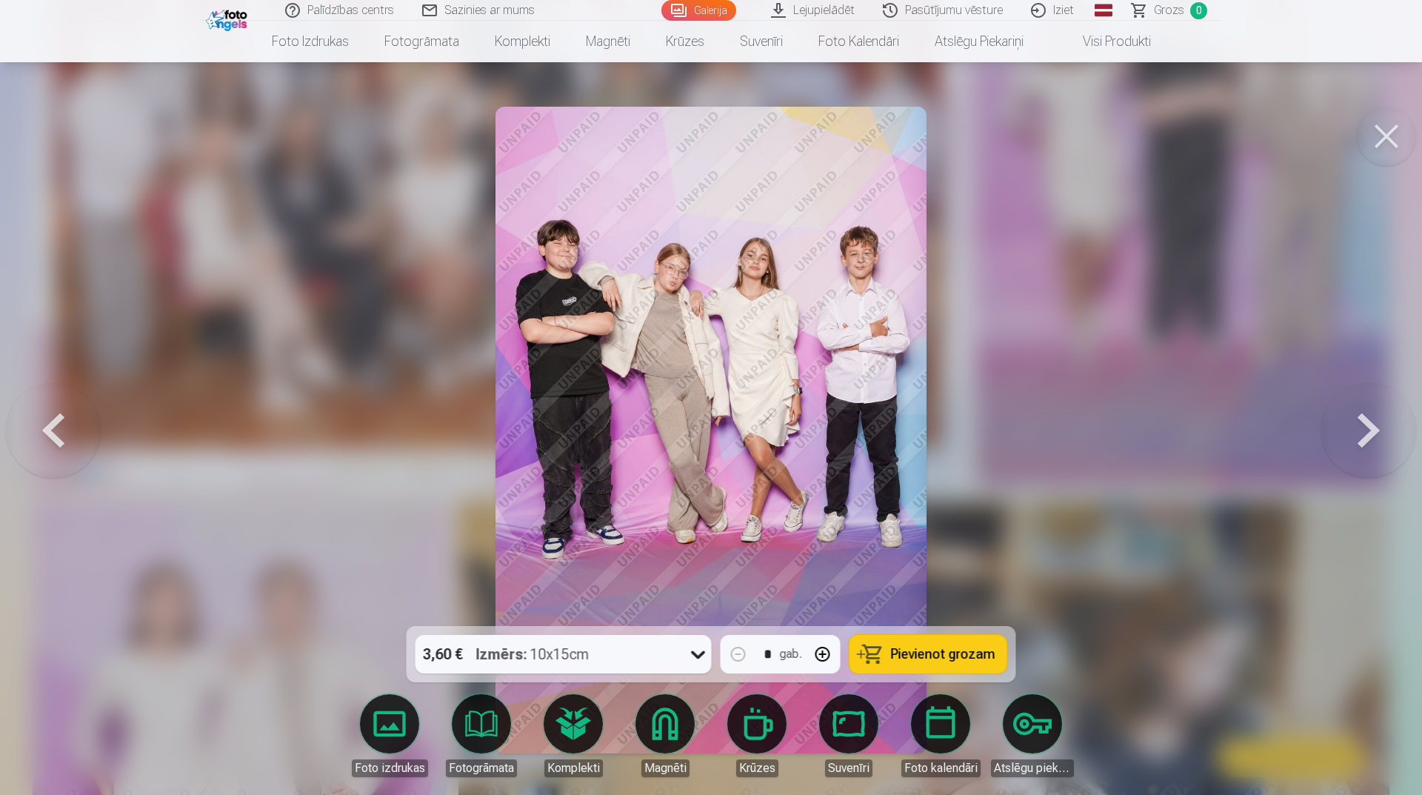
click at [1395, 443] on button at bounding box center [1369, 430] width 95 height 362
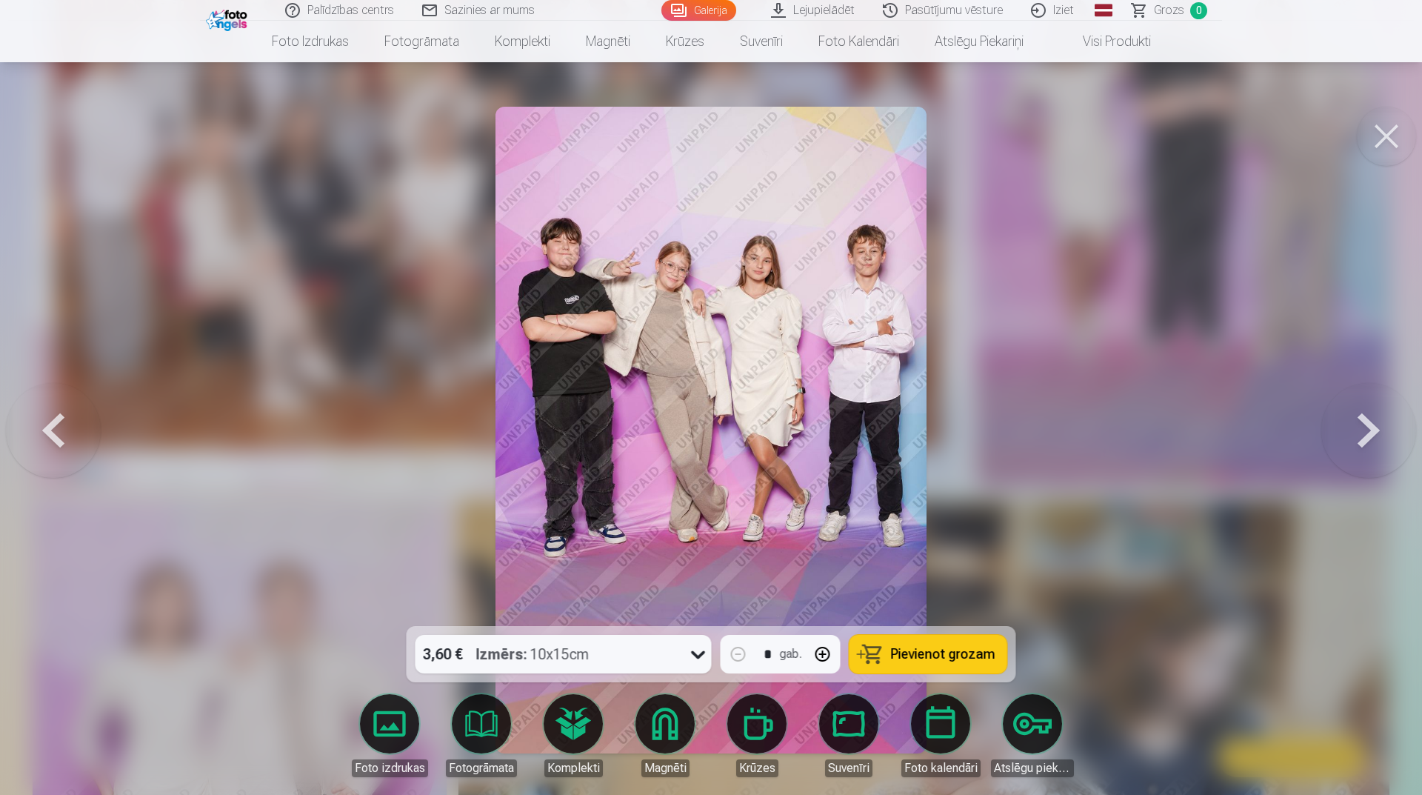
drag, startPoint x: 53, startPoint y: 453, endPoint x: 311, endPoint y: 336, distance: 284.1
click at [53, 453] on button at bounding box center [53, 430] width 95 height 362
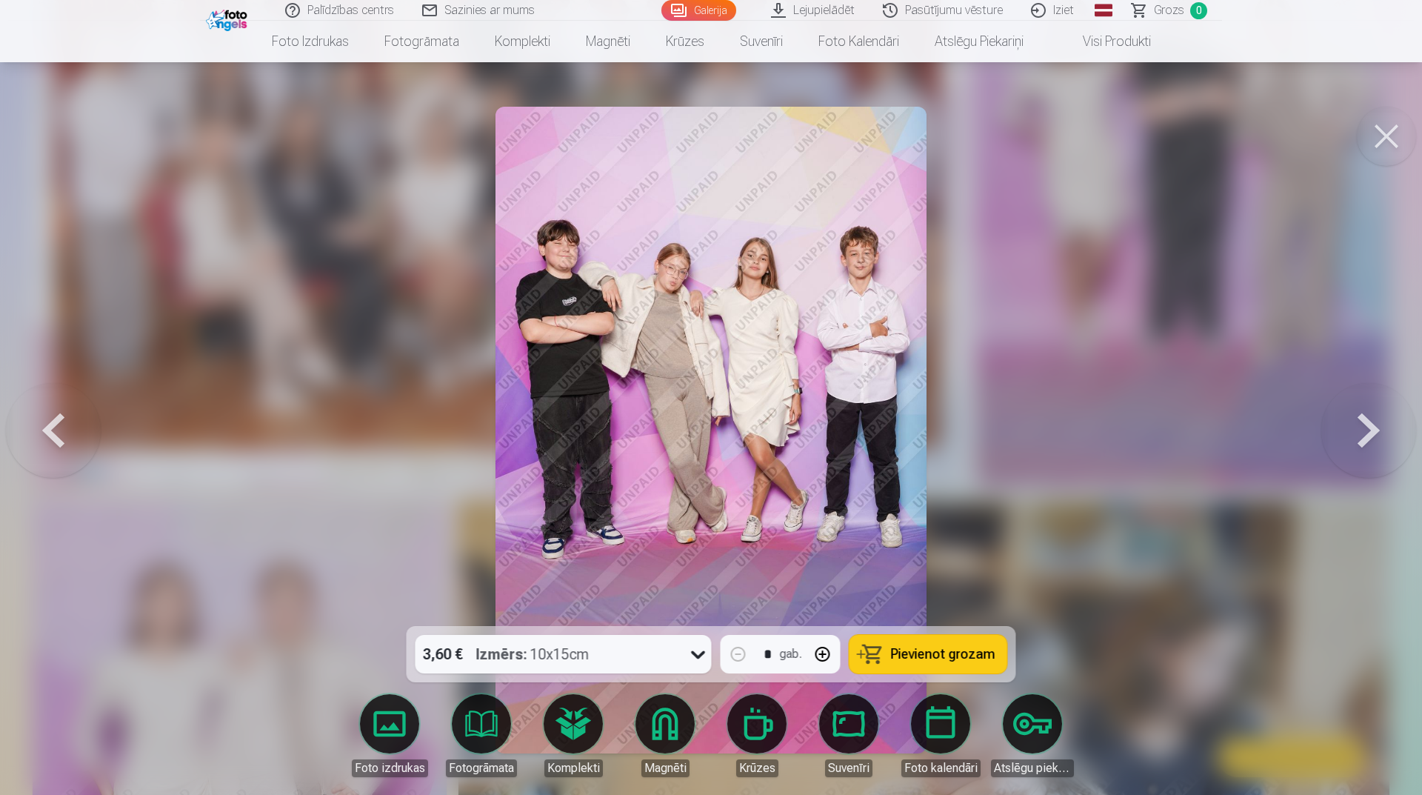
click at [1368, 433] on button at bounding box center [1369, 430] width 95 height 362
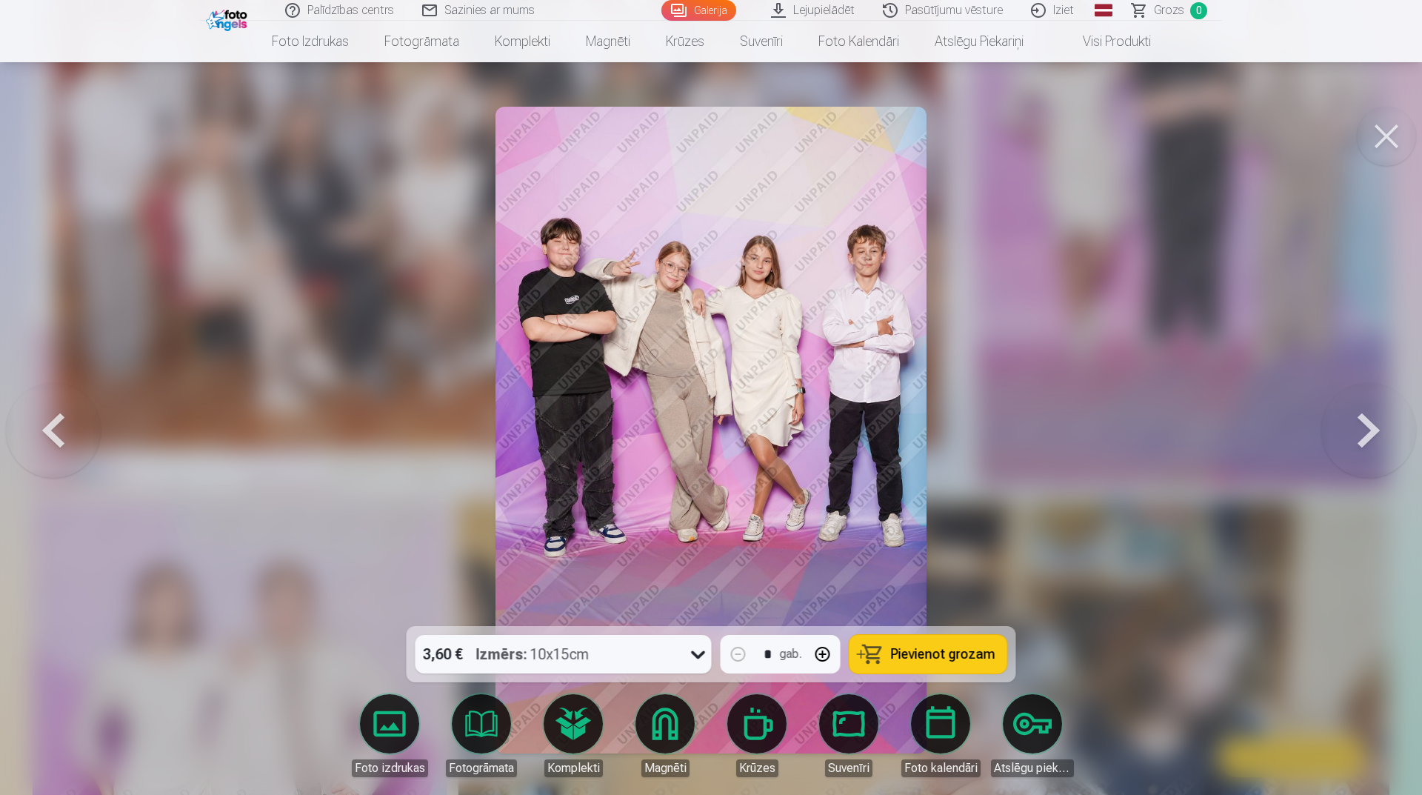
click at [1390, 426] on button at bounding box center [1369, 430] width 95 height 362
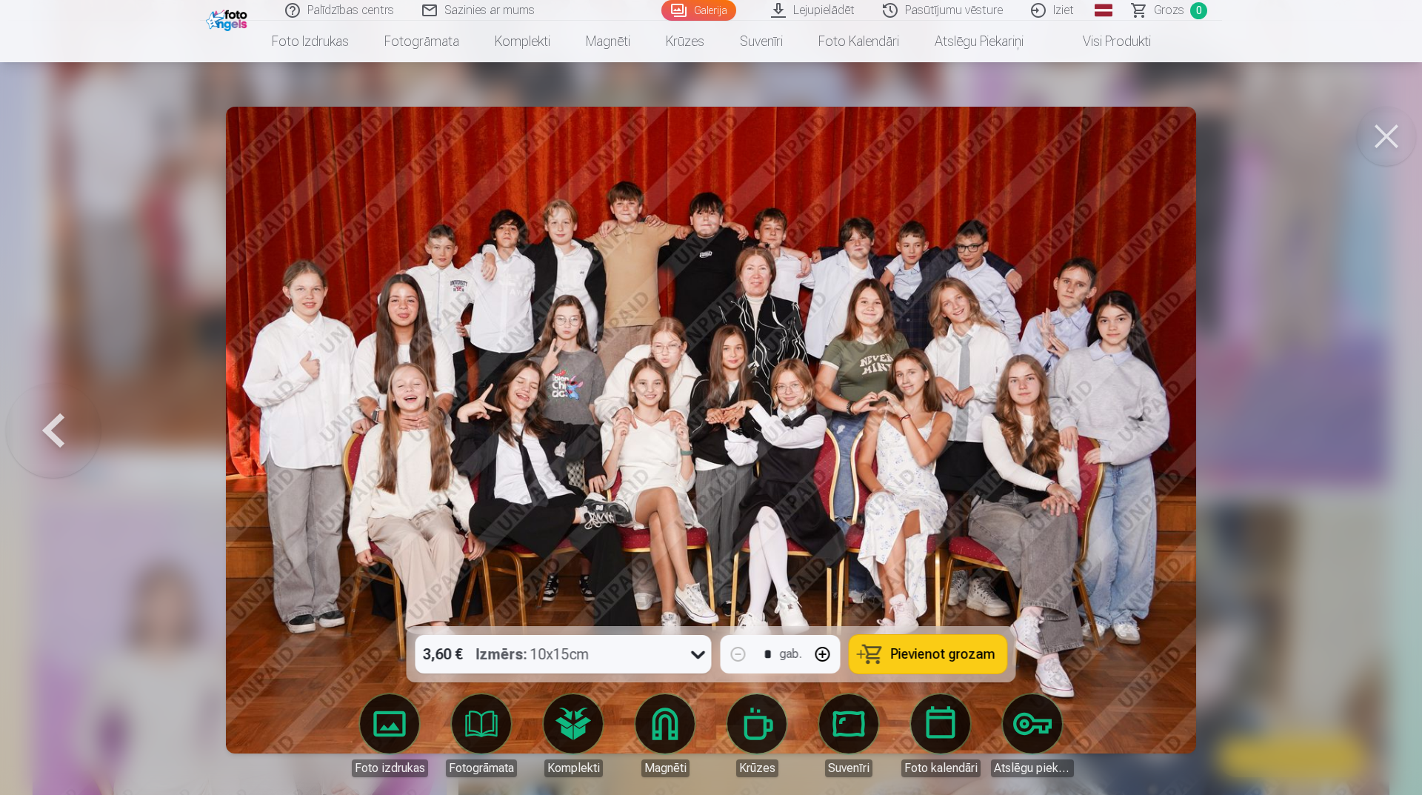
click at [1386, 146] on button at bounding box center [1386, 136] width 59 height 59
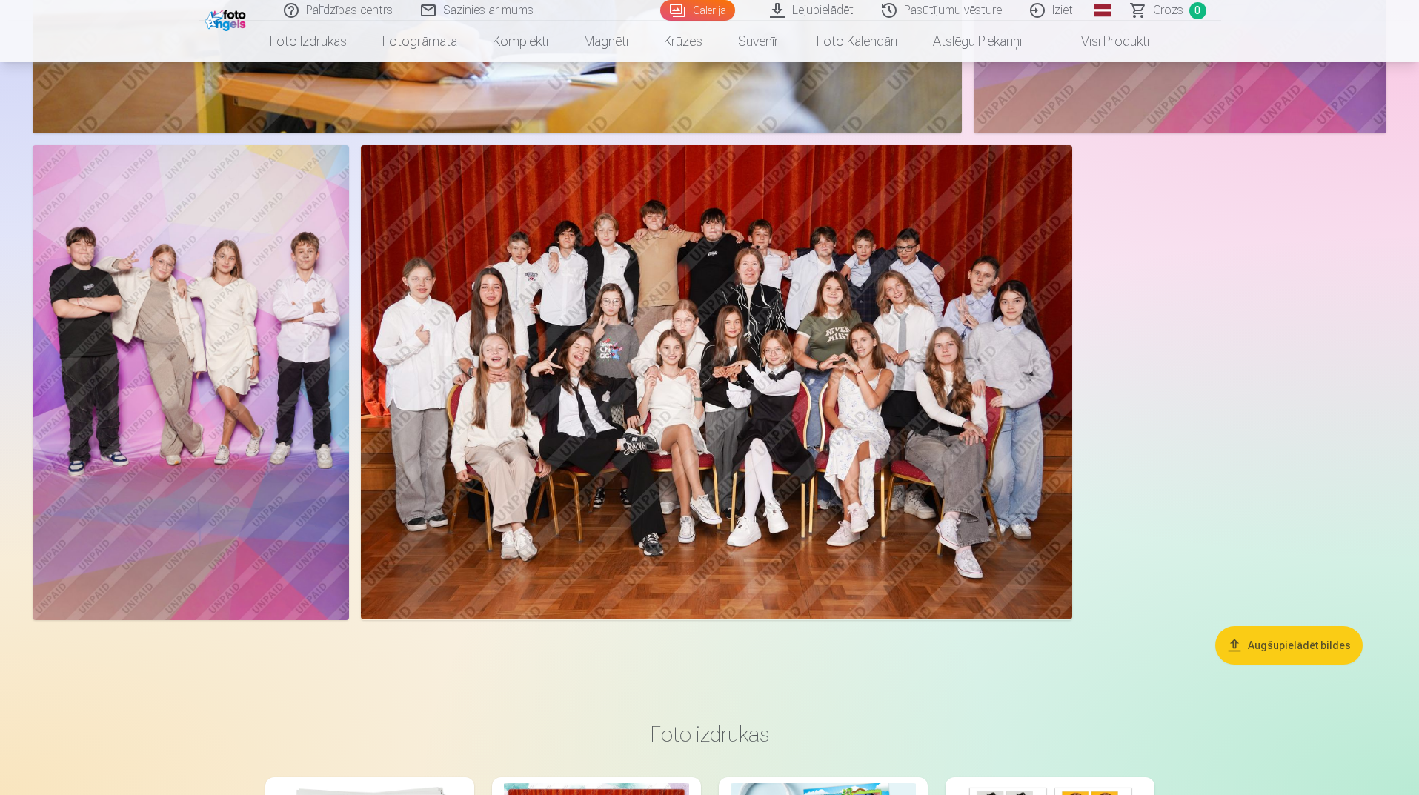
click at [771, 297] on img at bounding box center [716, 382] width 711 height 474
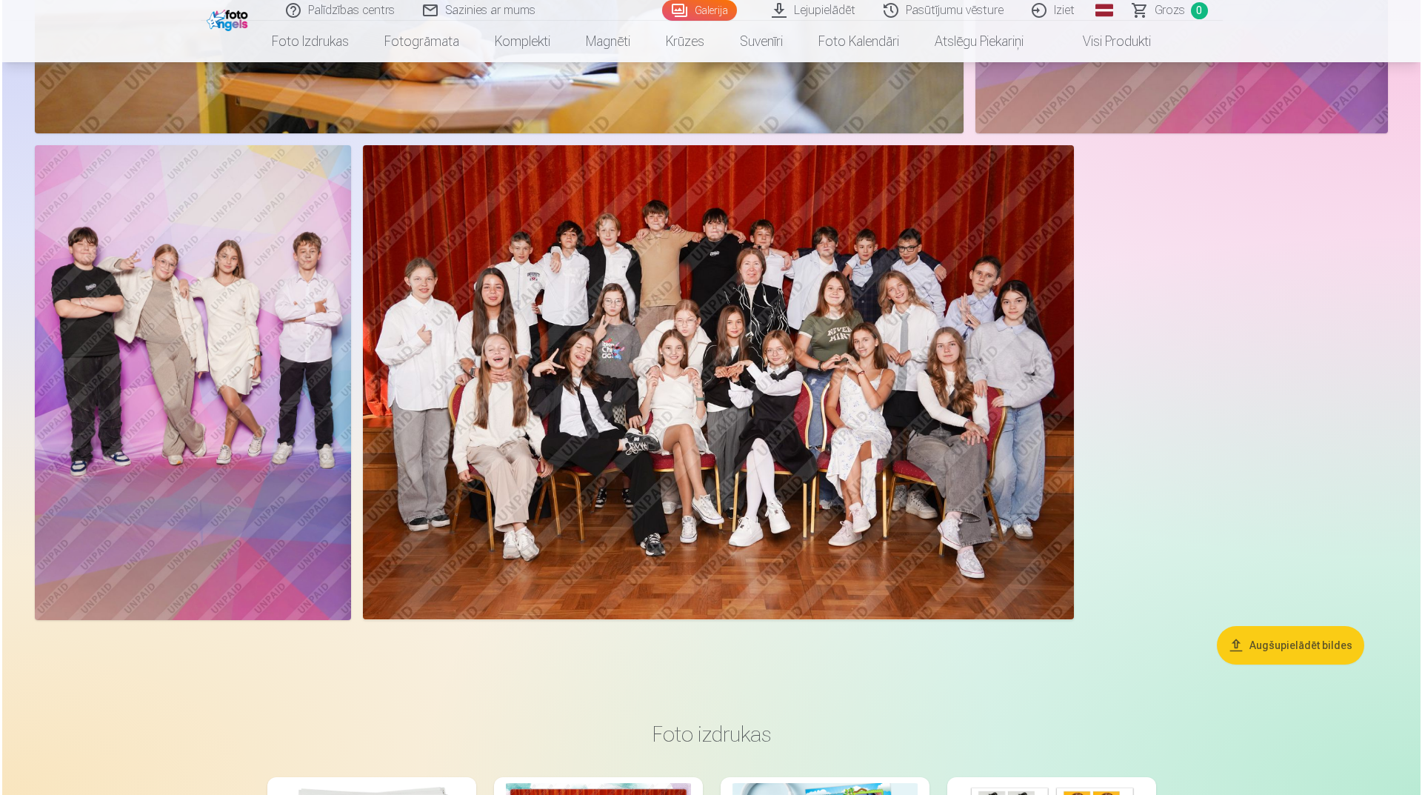
scroll to position [9358, 0]
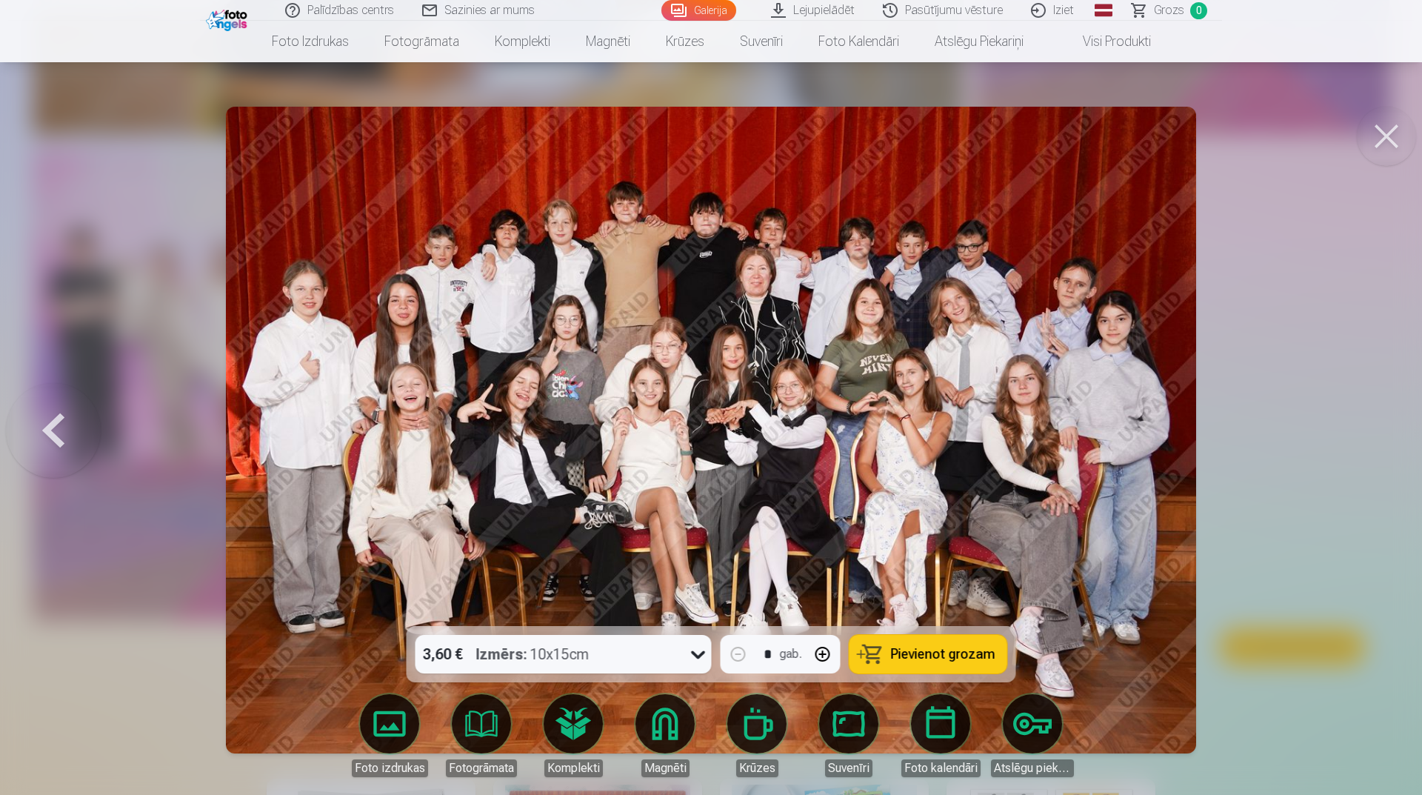
click at [1356, 436] on div at bounding box center [711, 397] width 1422 height 795
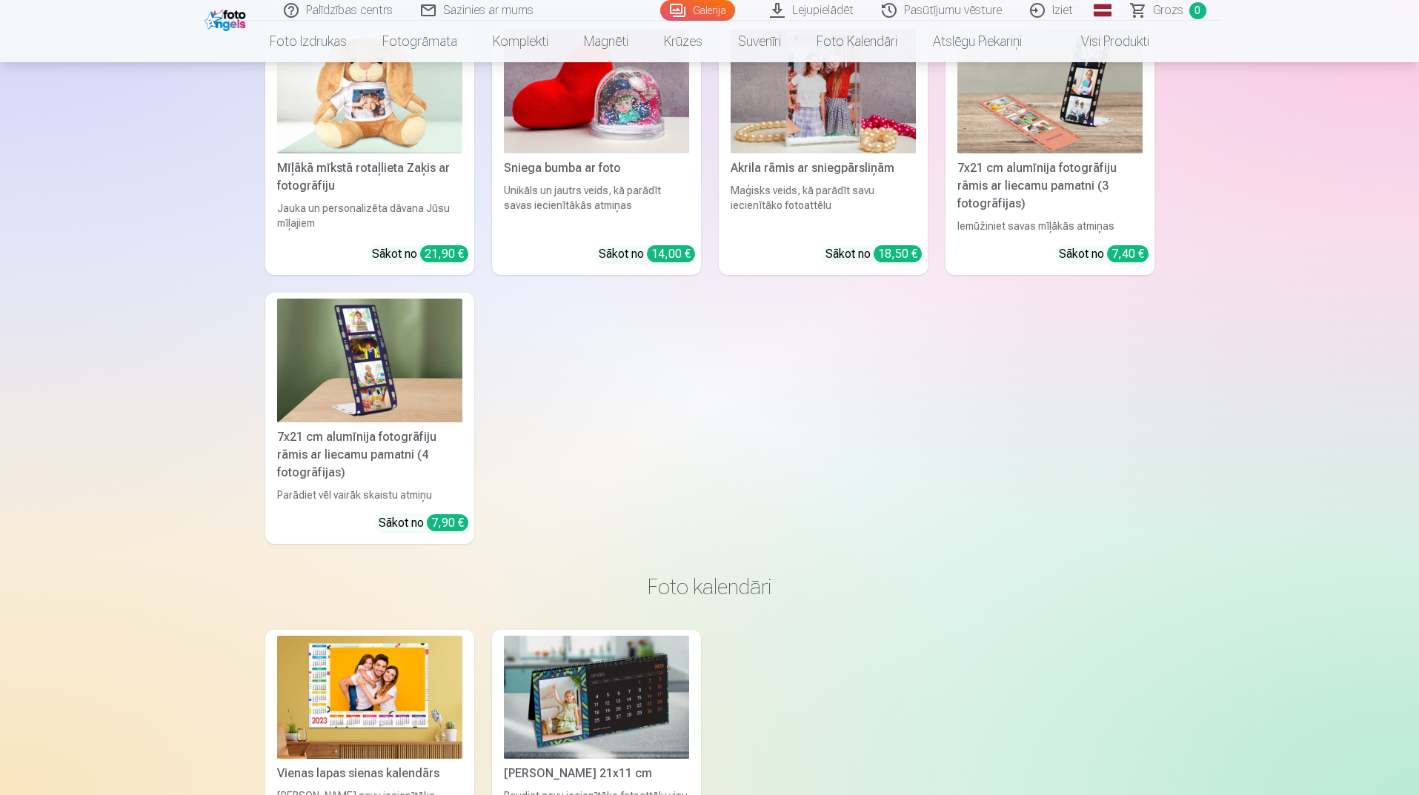
scroll to position [13113, 0]
click at [580, 159] on div "Sniega bumba ar foto" at bounding box center [596, 168] width 197 height 18
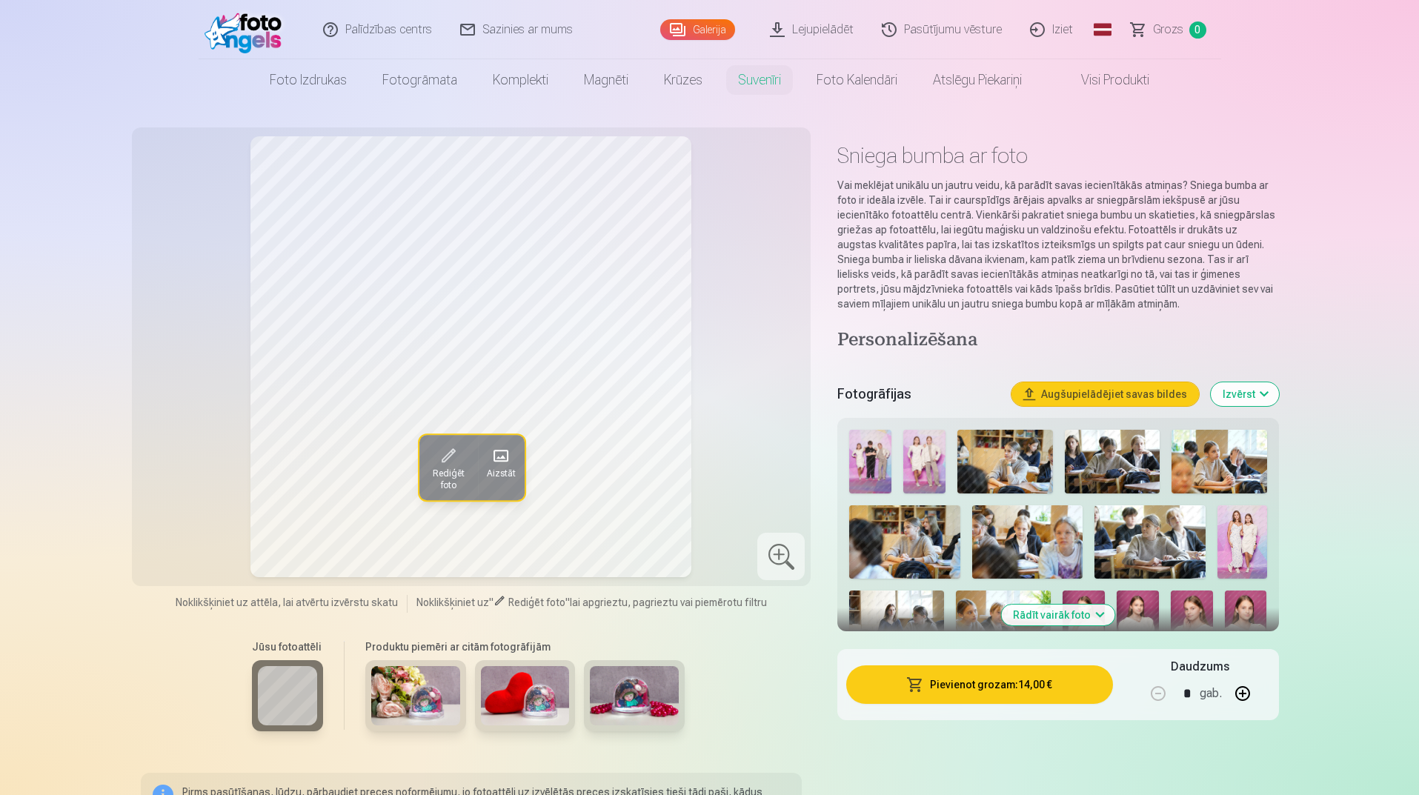
click at [390, 704] on img at bounding box center [415, 695] width 89 height 59
click at [1007, 451] on img at bounding box center [1004, 462] width 95 height 64
click at [1073, 456] on img at bounding box center [1112, 462] width 95 height 64
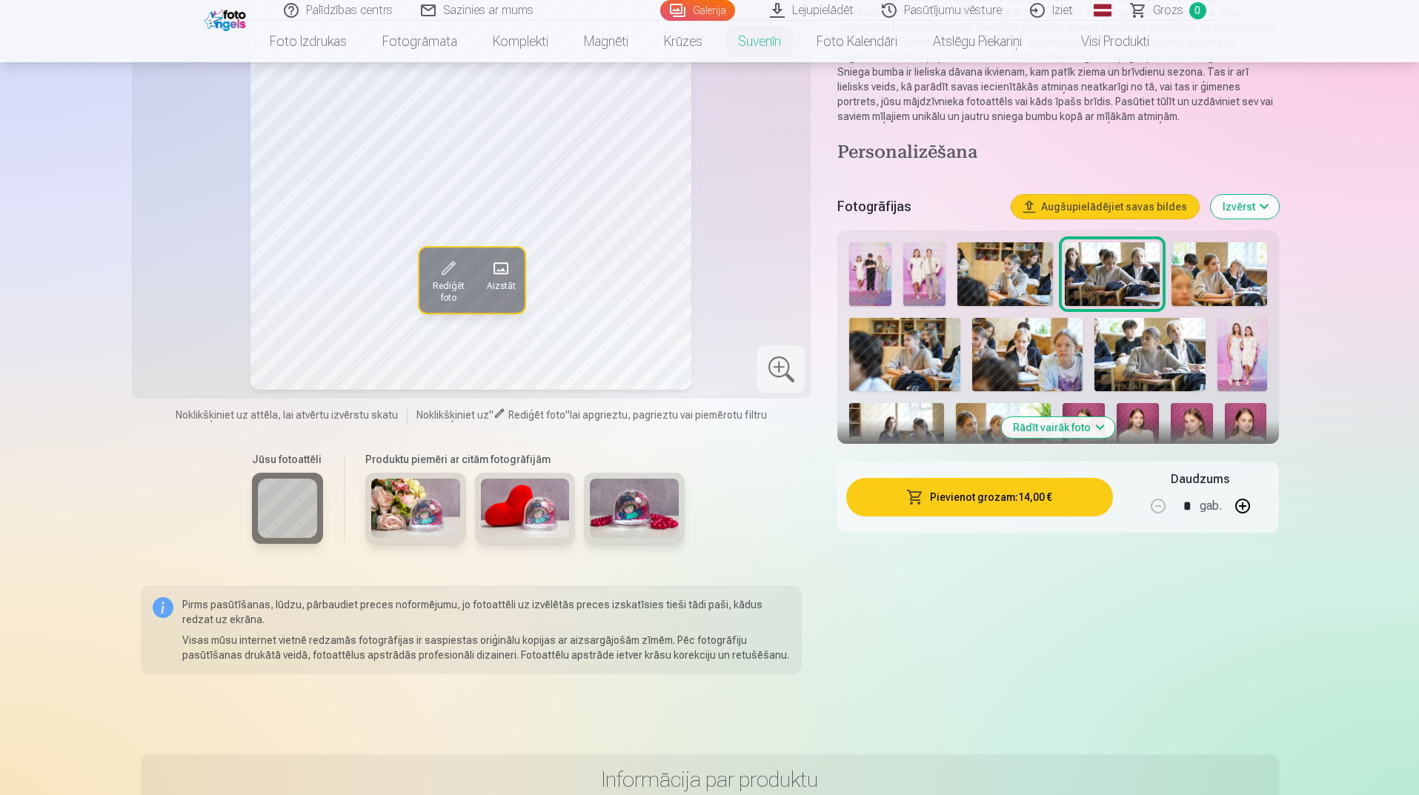
scroll to position [222, 0]
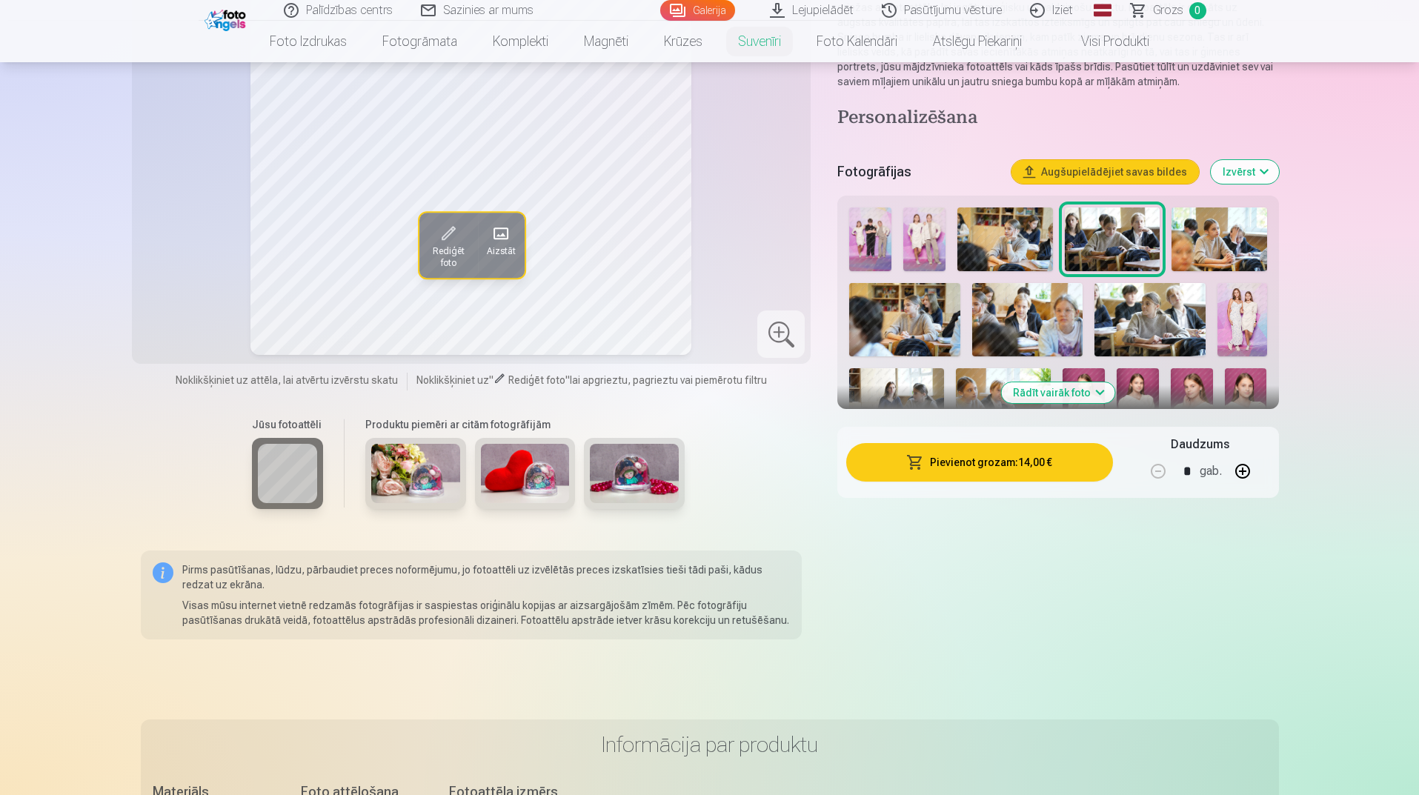
click at [910, 328] on img at bounding box center [904, 320] width 111 height 74
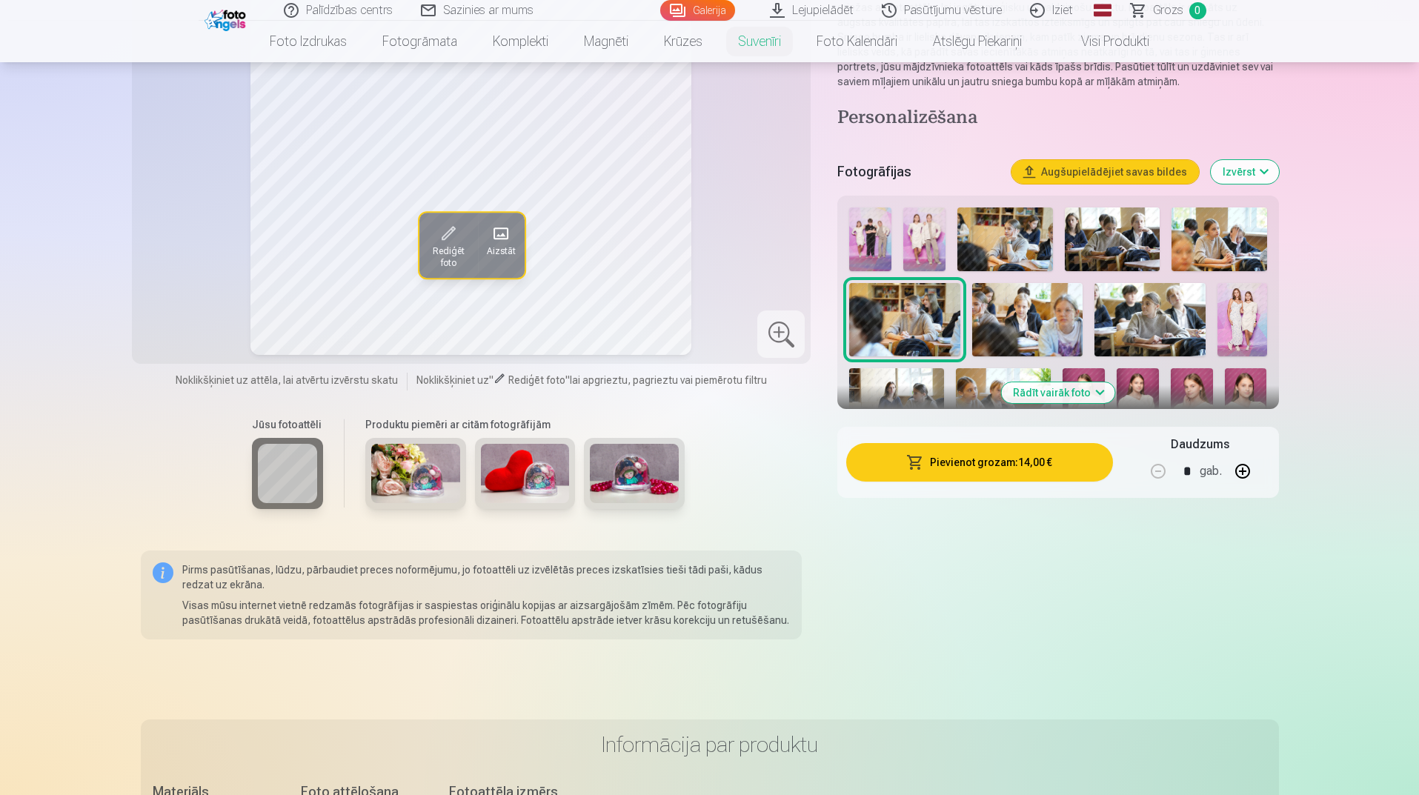
scroll to position [0, 0]
